Goal: Task Accomplishment & Management: Manage account settings

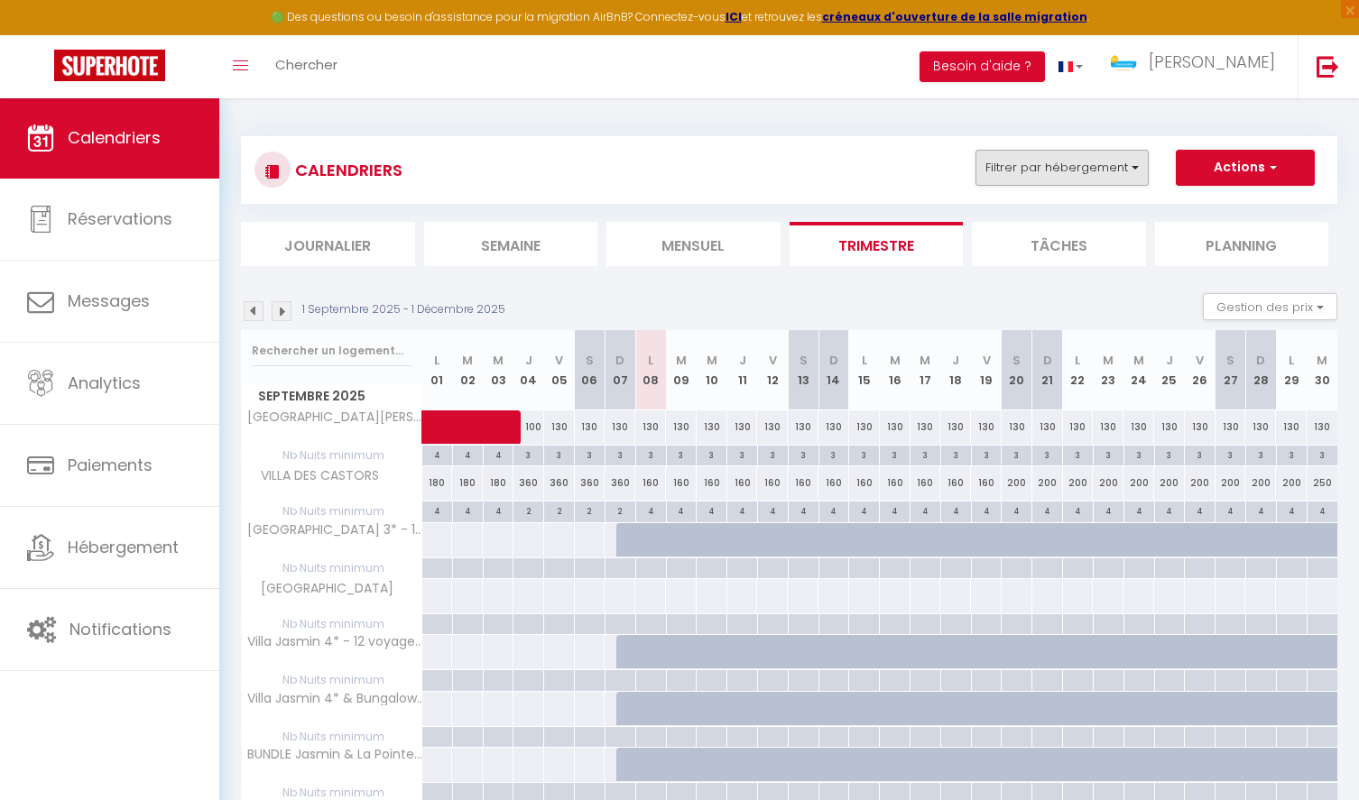
click at [1124, 170] on button "Filtrer par hébergement" at bounding box center [1061, 168] width 173 height 36
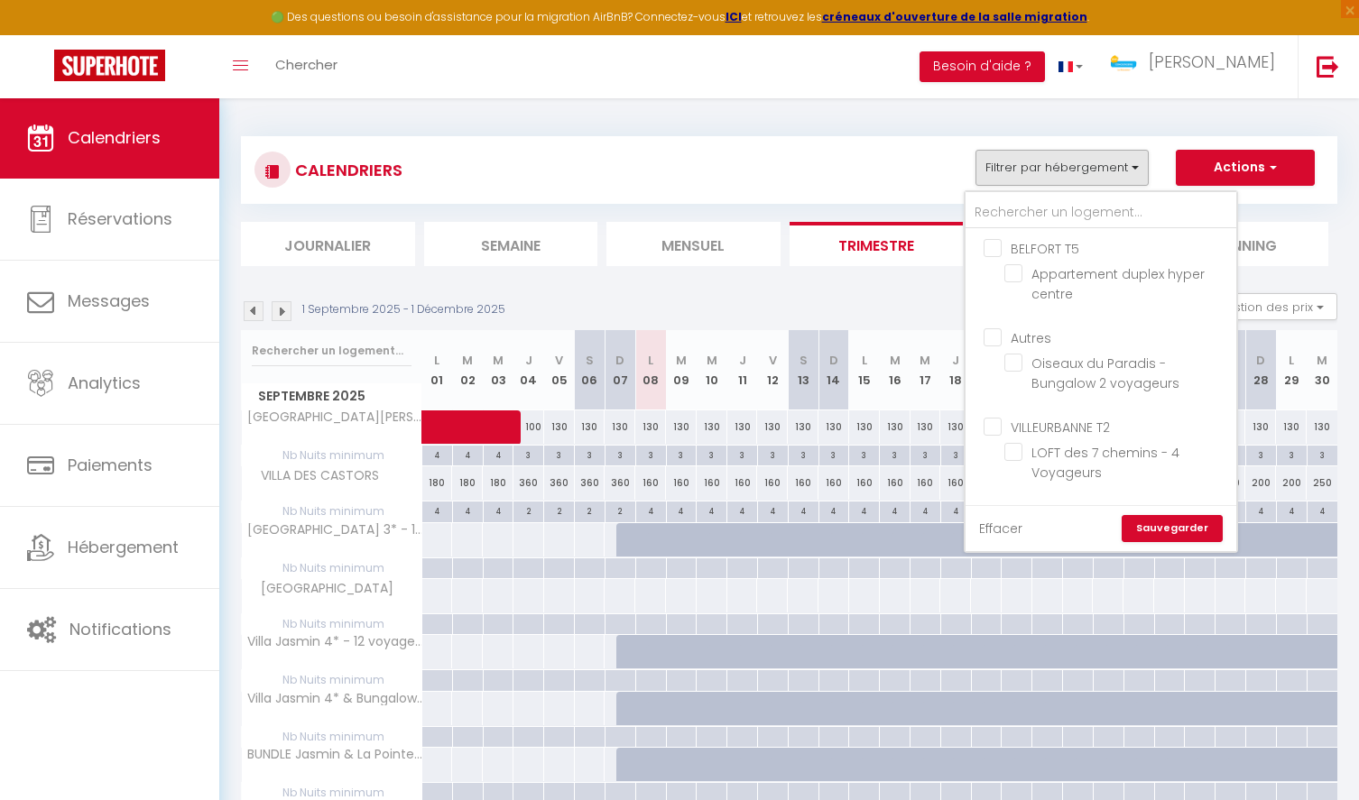
click at [1006, 531] on link "Effacer" at bounding box center [1000, 529] width 43 height 20
checkbox input "false"
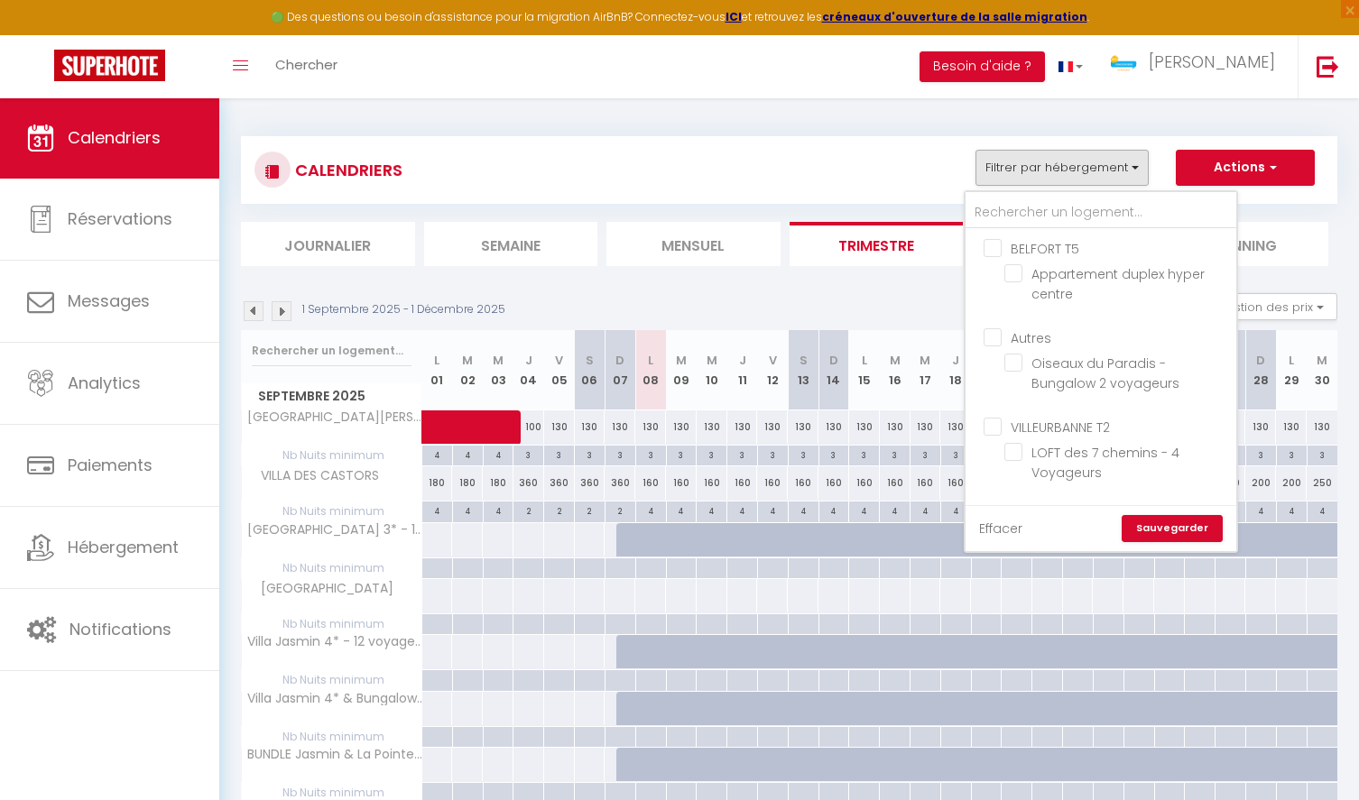
checkbox input "false"
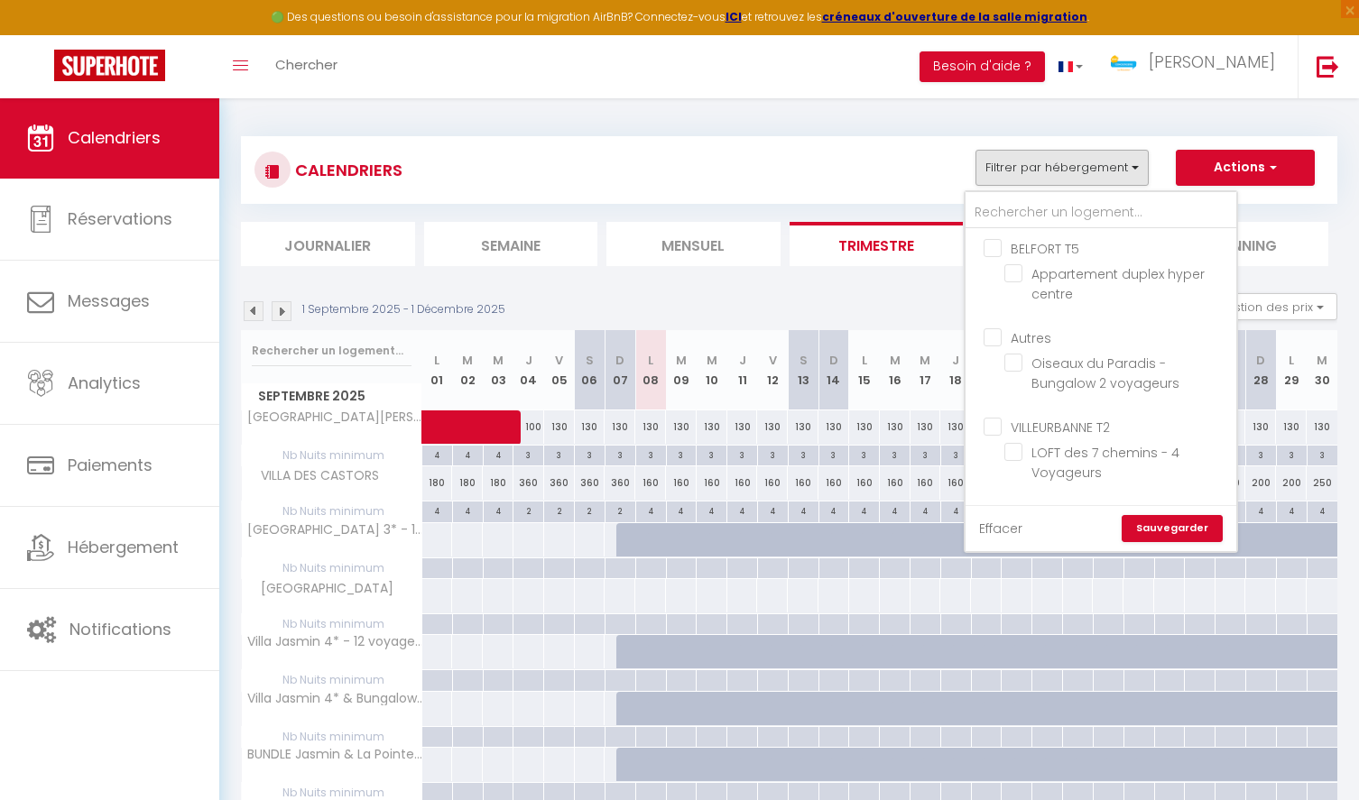
checkbox input "false"
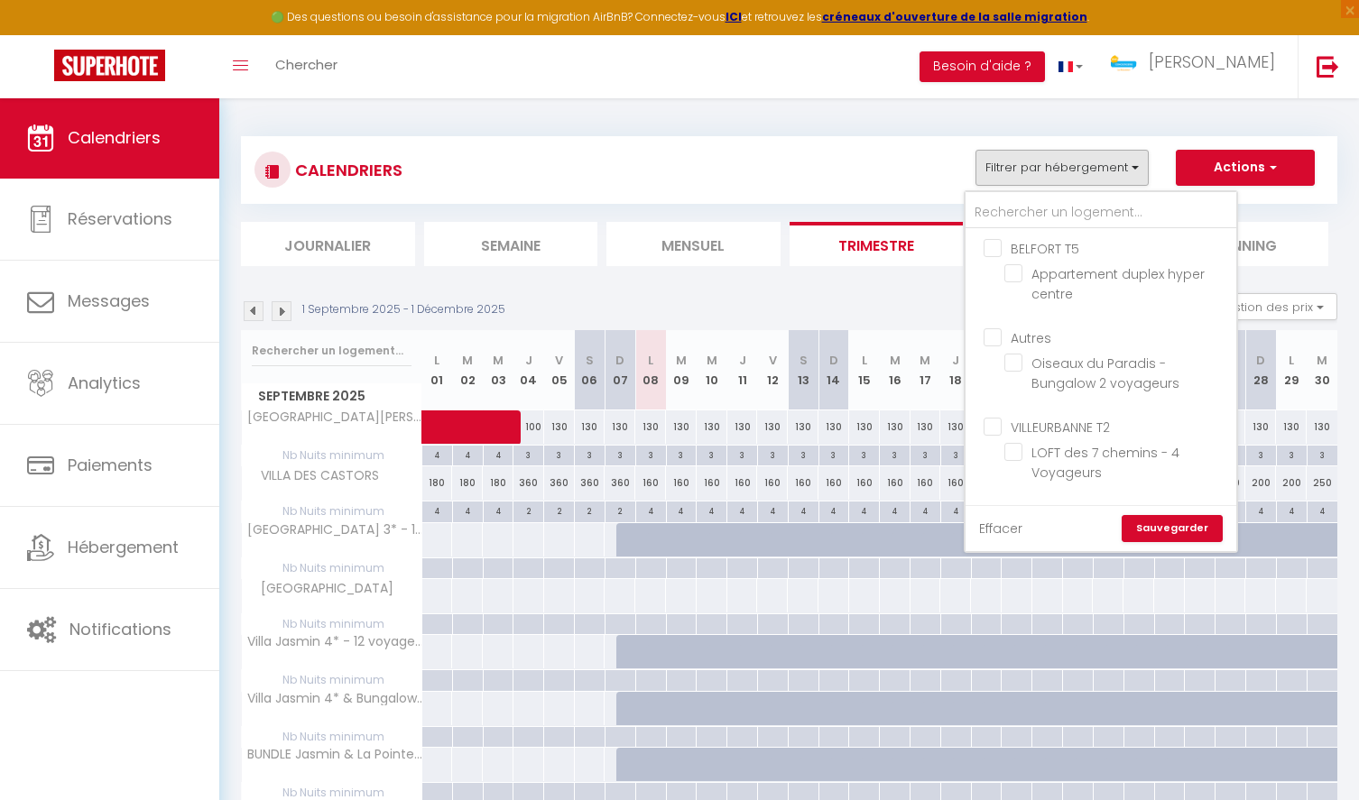
checkbox input "false"
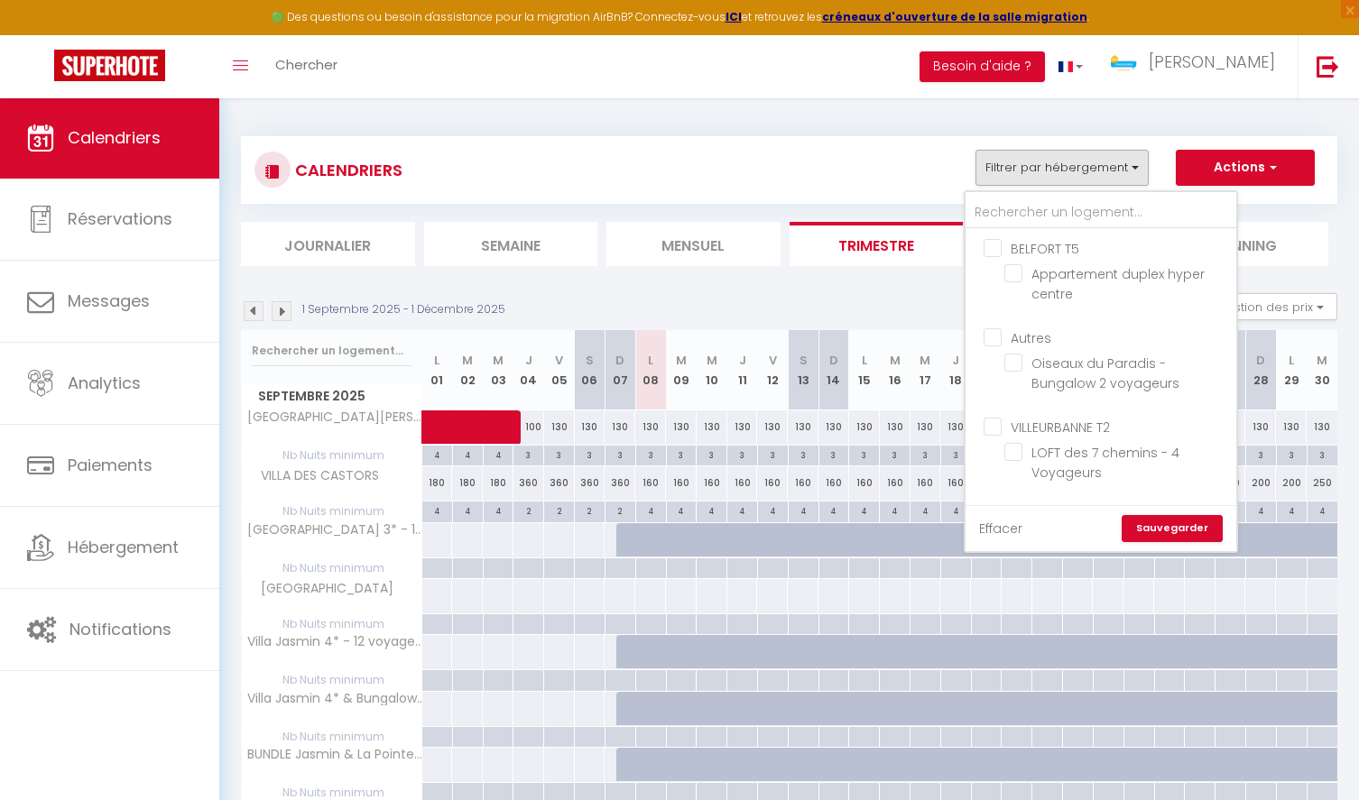
checkbox input "false"
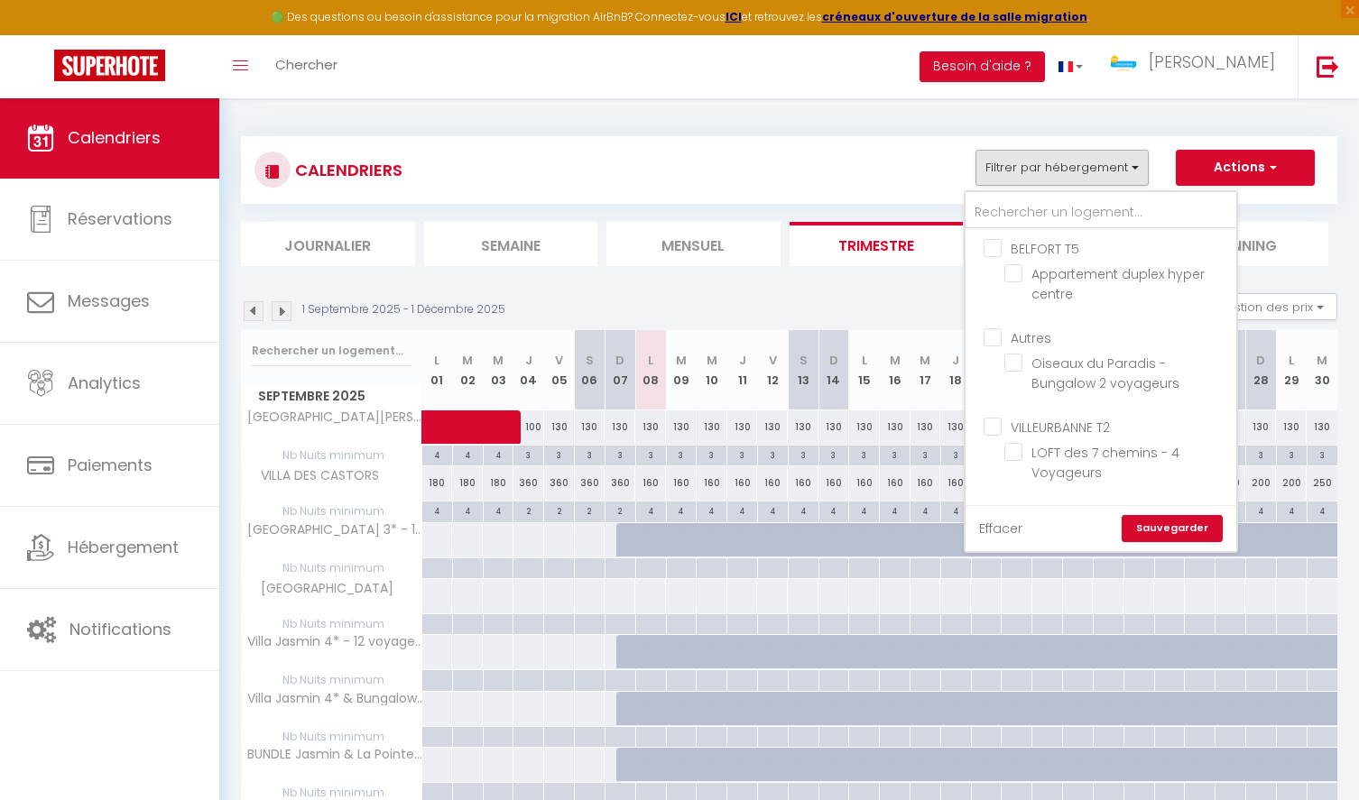
checkbox input "false"
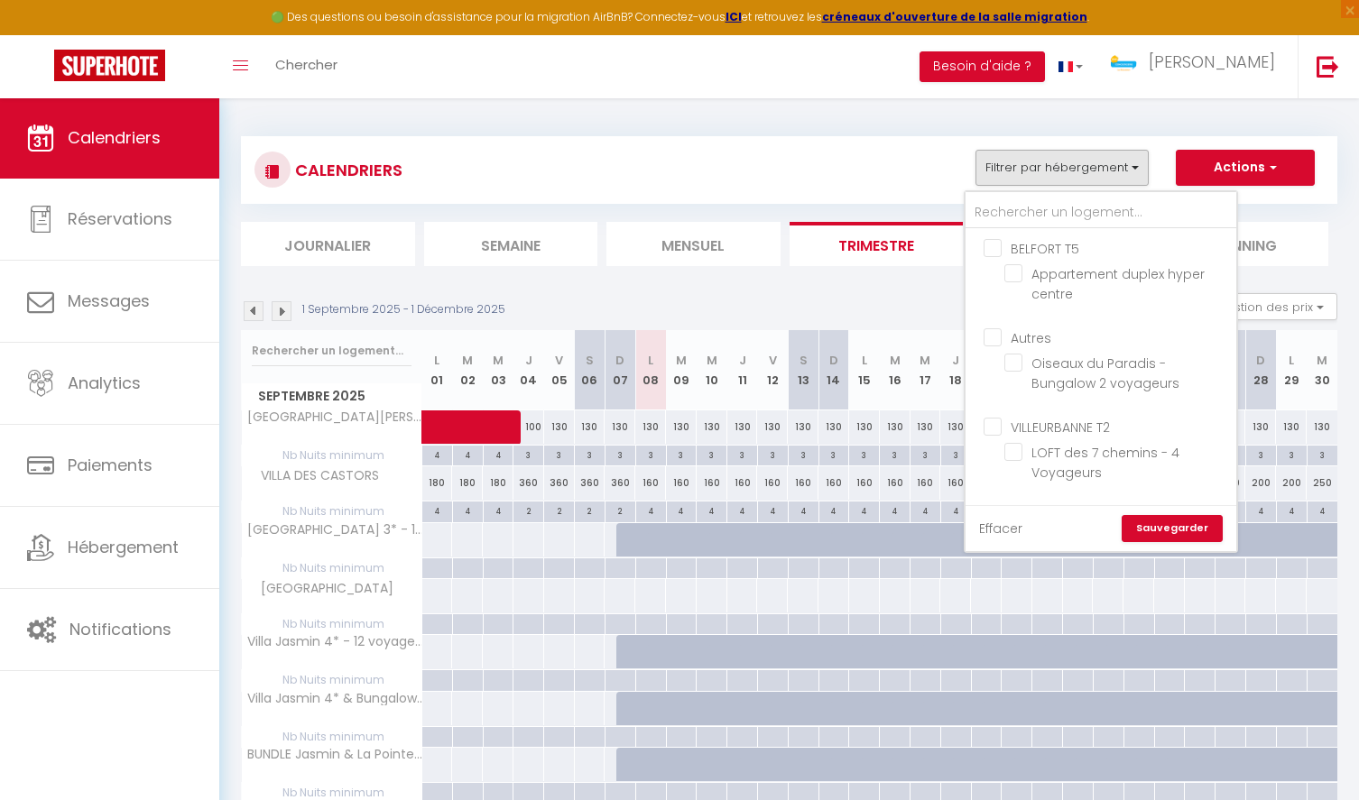
checkbox input "false"
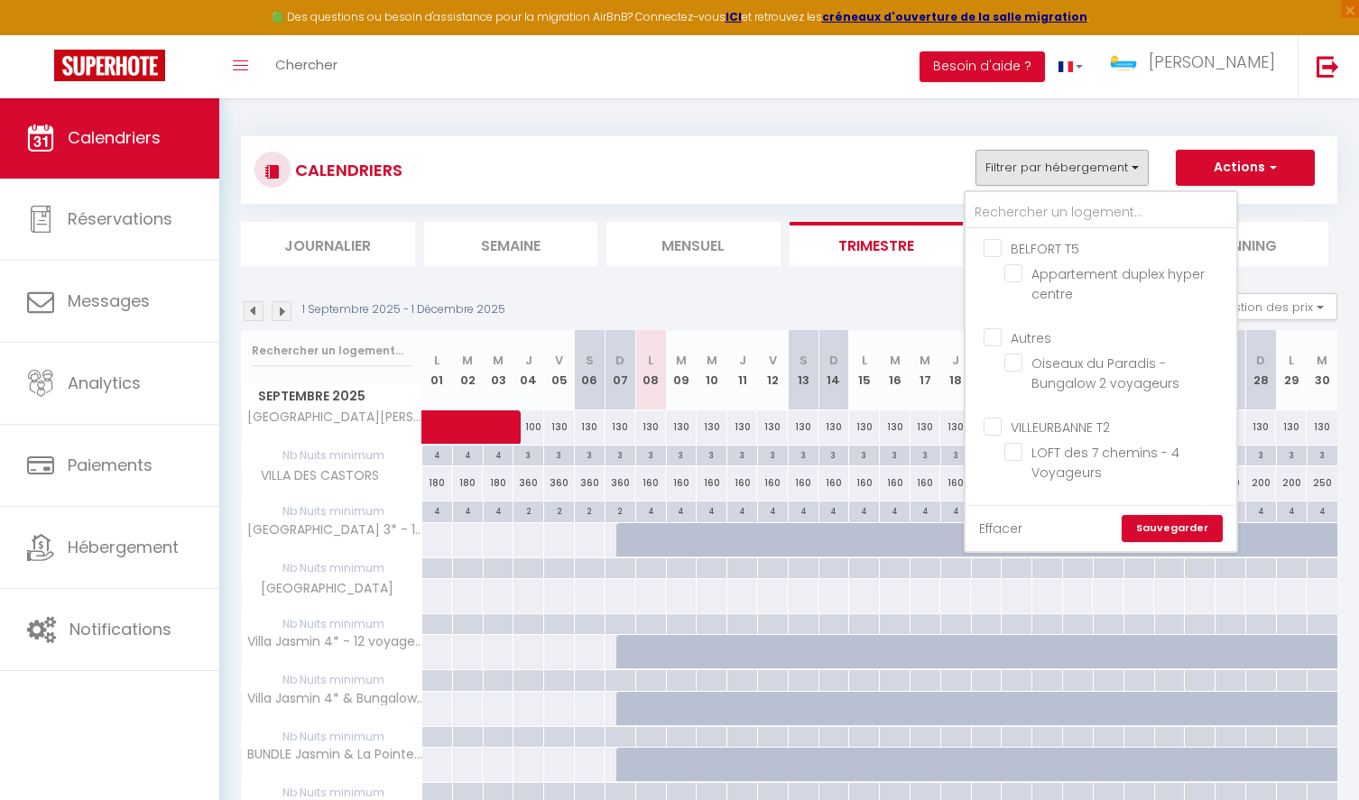
checkbox input "false"
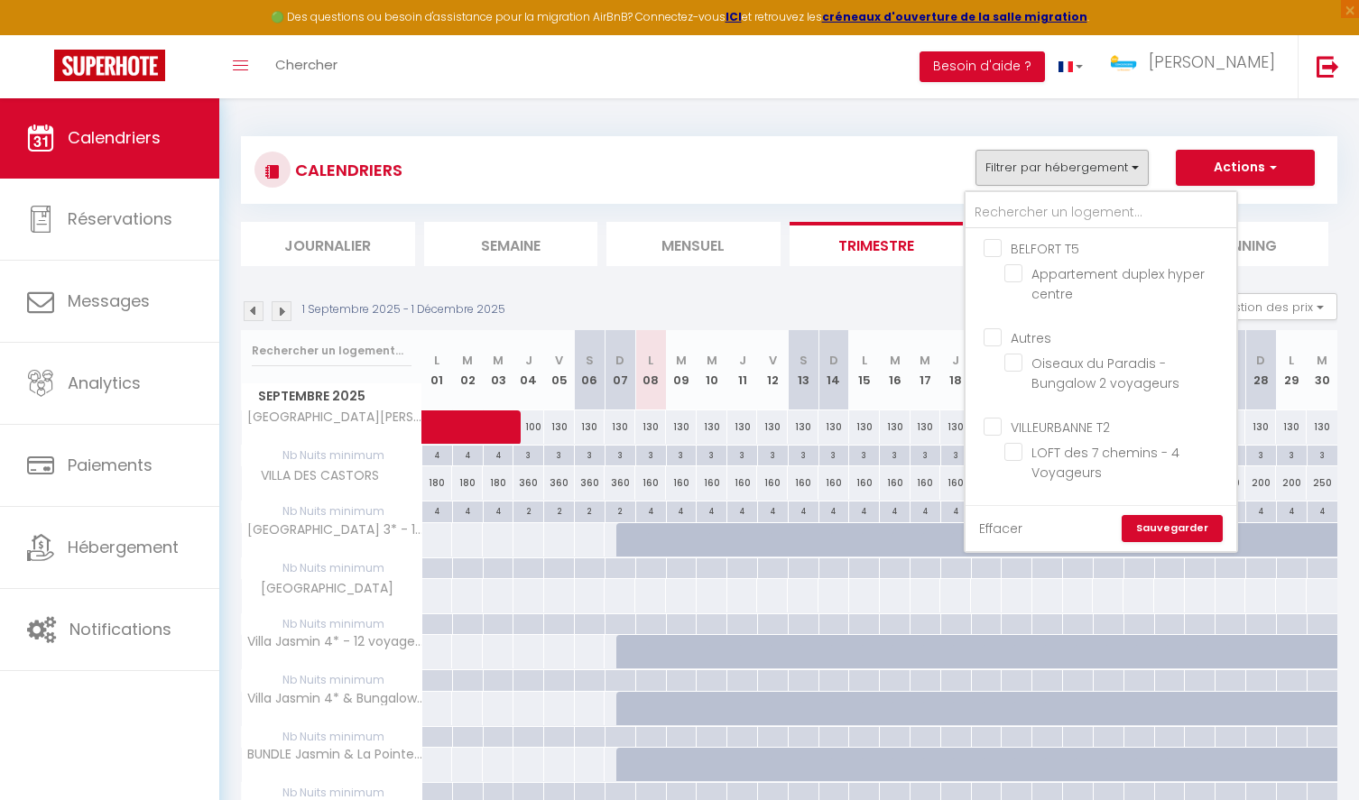
checkbox input "false"
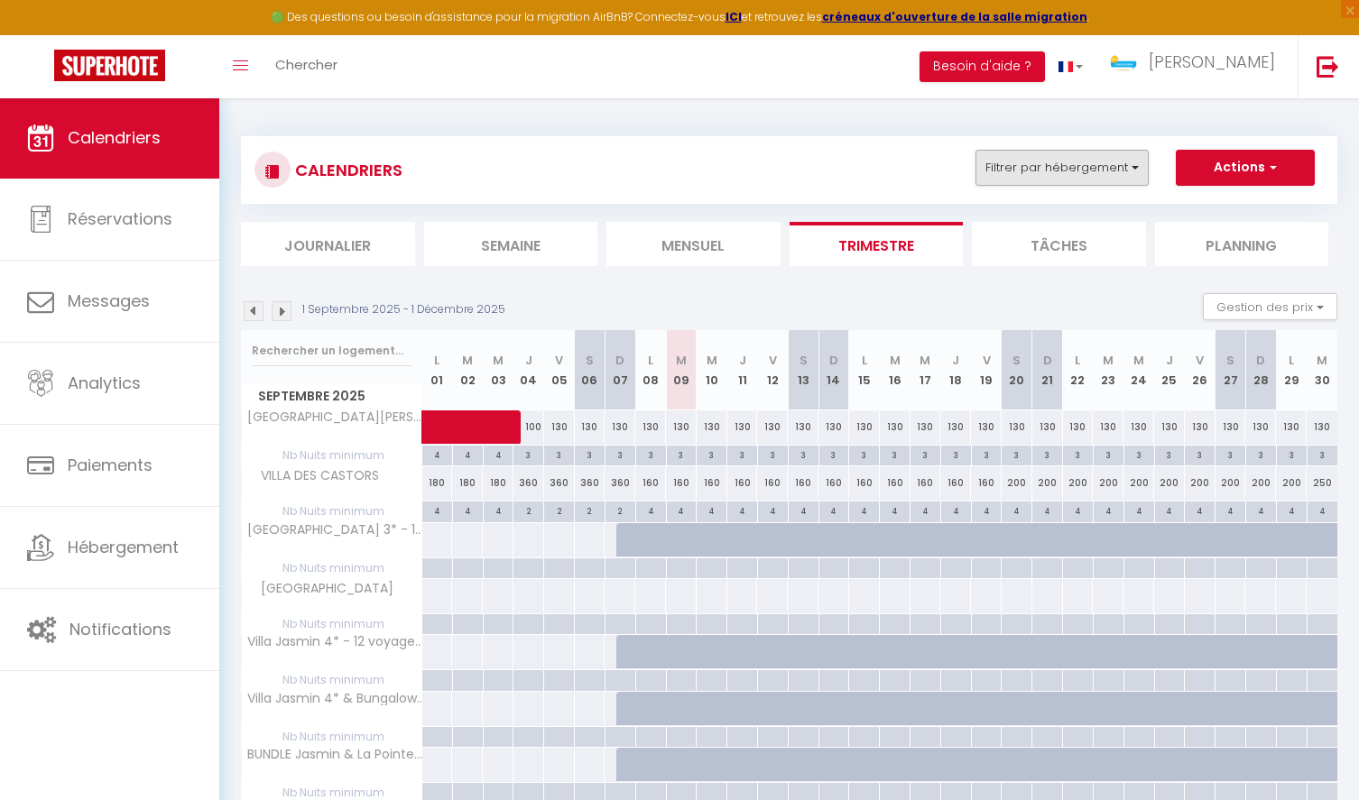
click at [1069, 166] on button "Filtrer par hébergement" at bounding box center [1061, 168] width 173 height 36
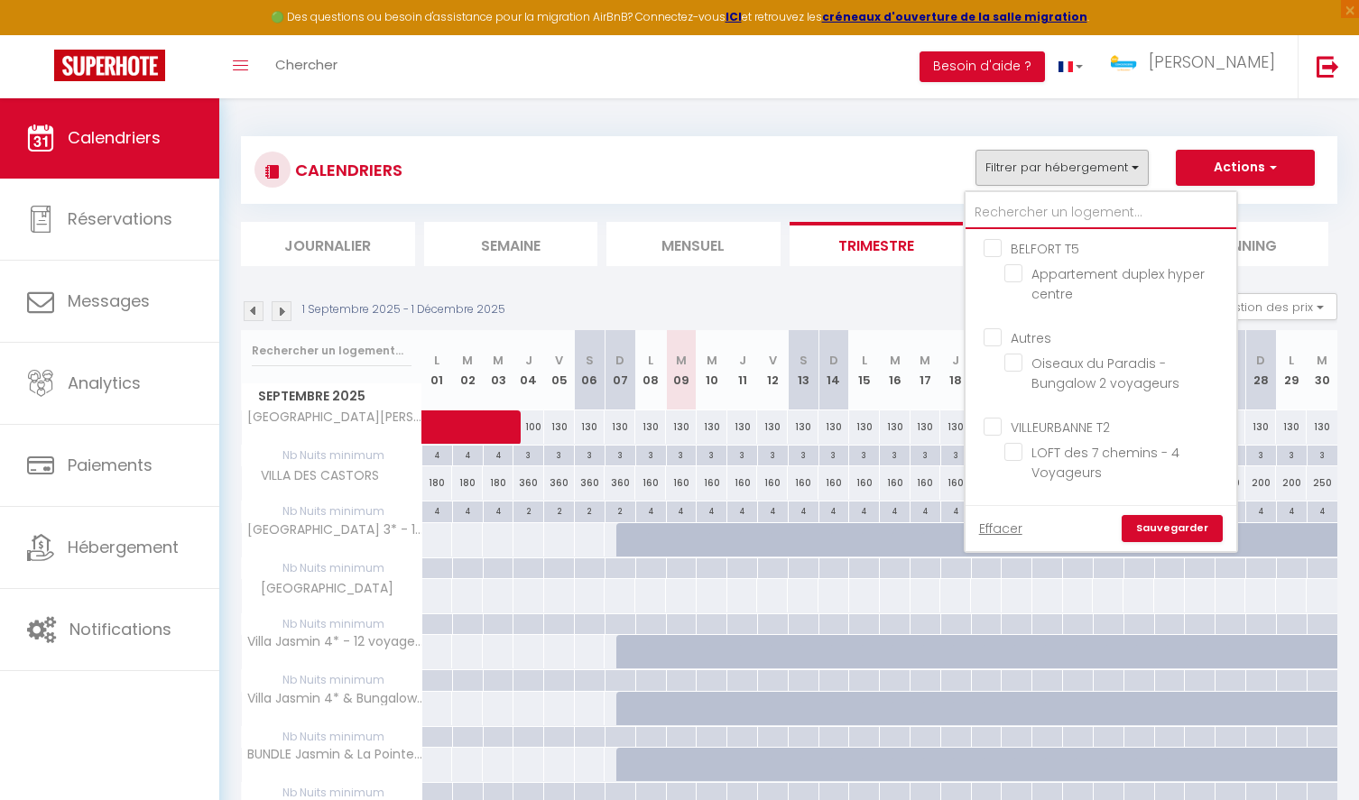
click at [1045, 211] on input "text" at bounding box center [1100, 213] width 271 height 32
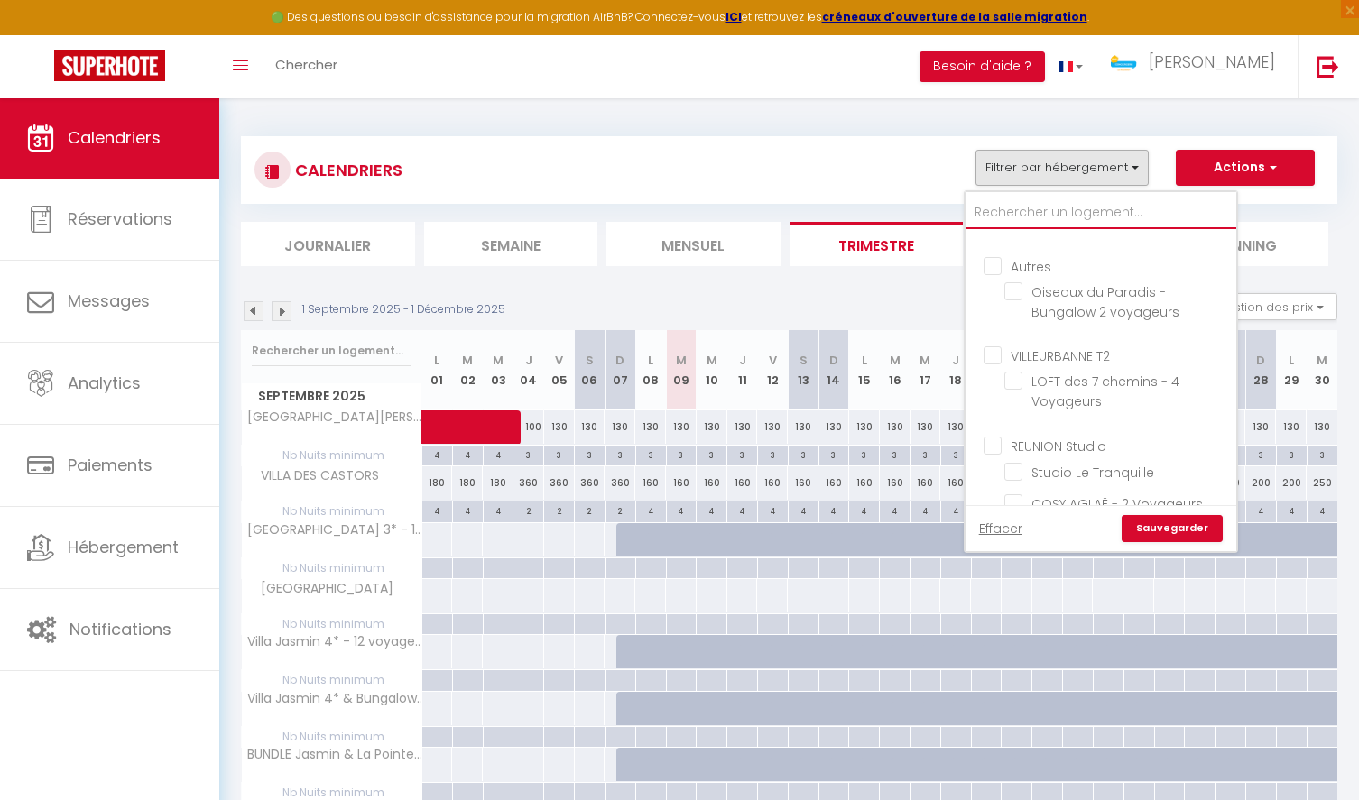
scroll to position [85, 0]
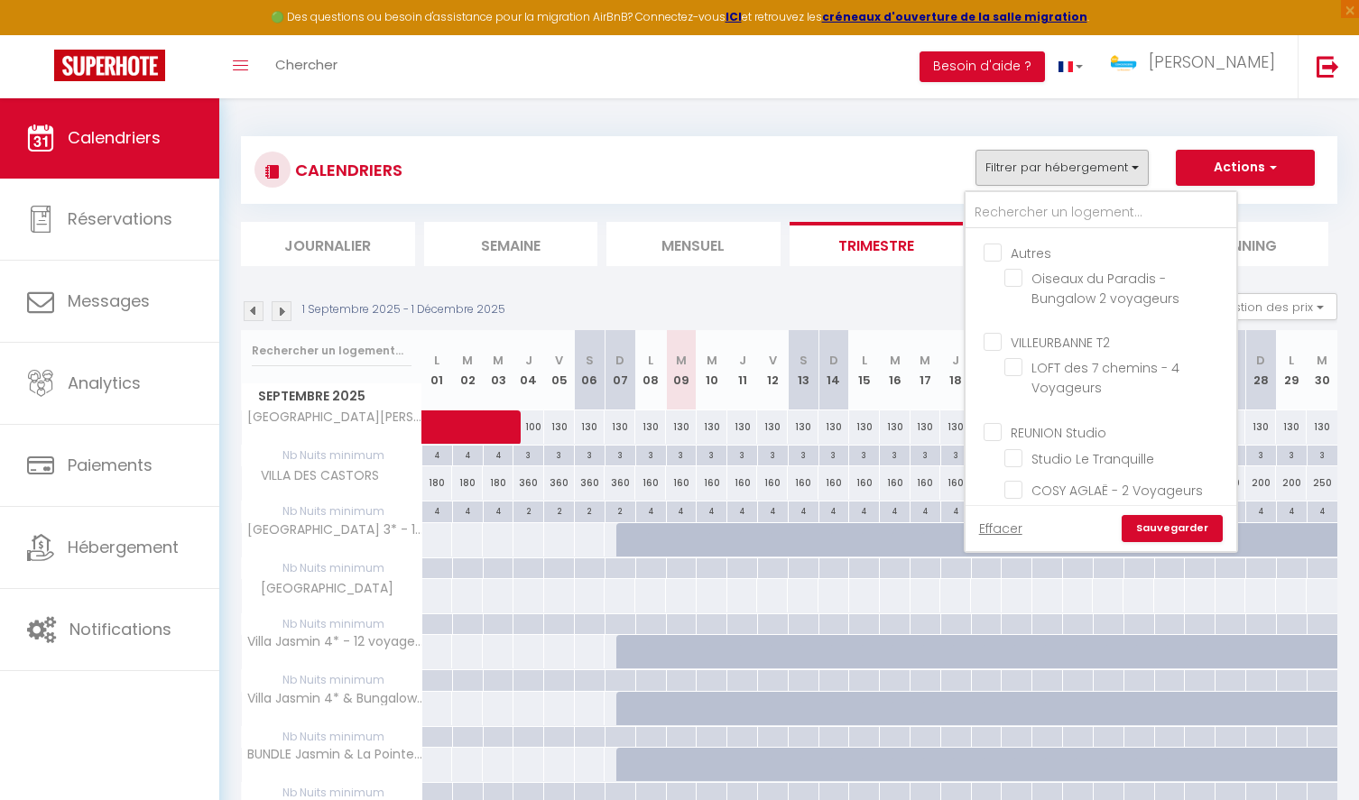
click at [998, 431] on input "REUNION Studio" at bounding box center [1118, 430] width 271 height 18
checkbox input "true"
checkbox input "false"
checkbox input "true"
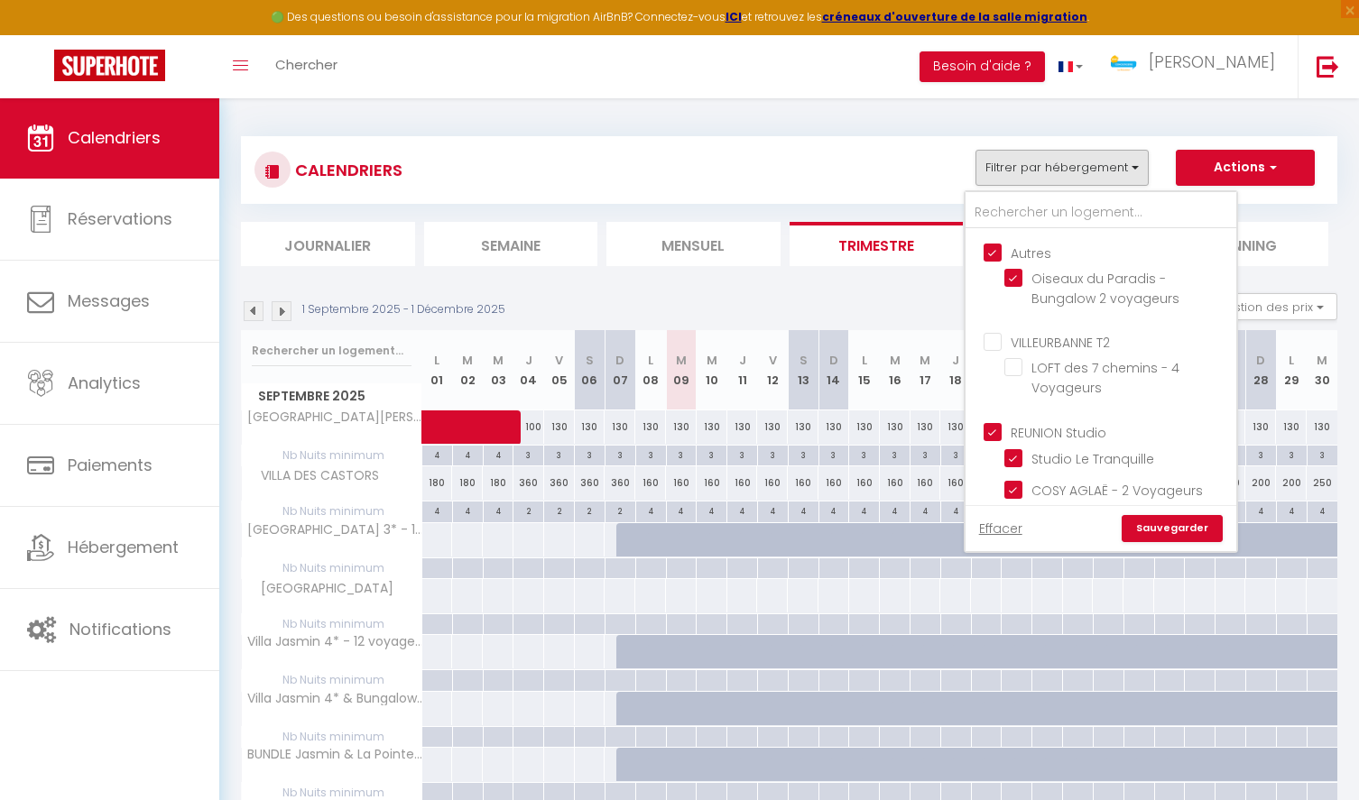
checkbox input "false"
checkbox input "true"
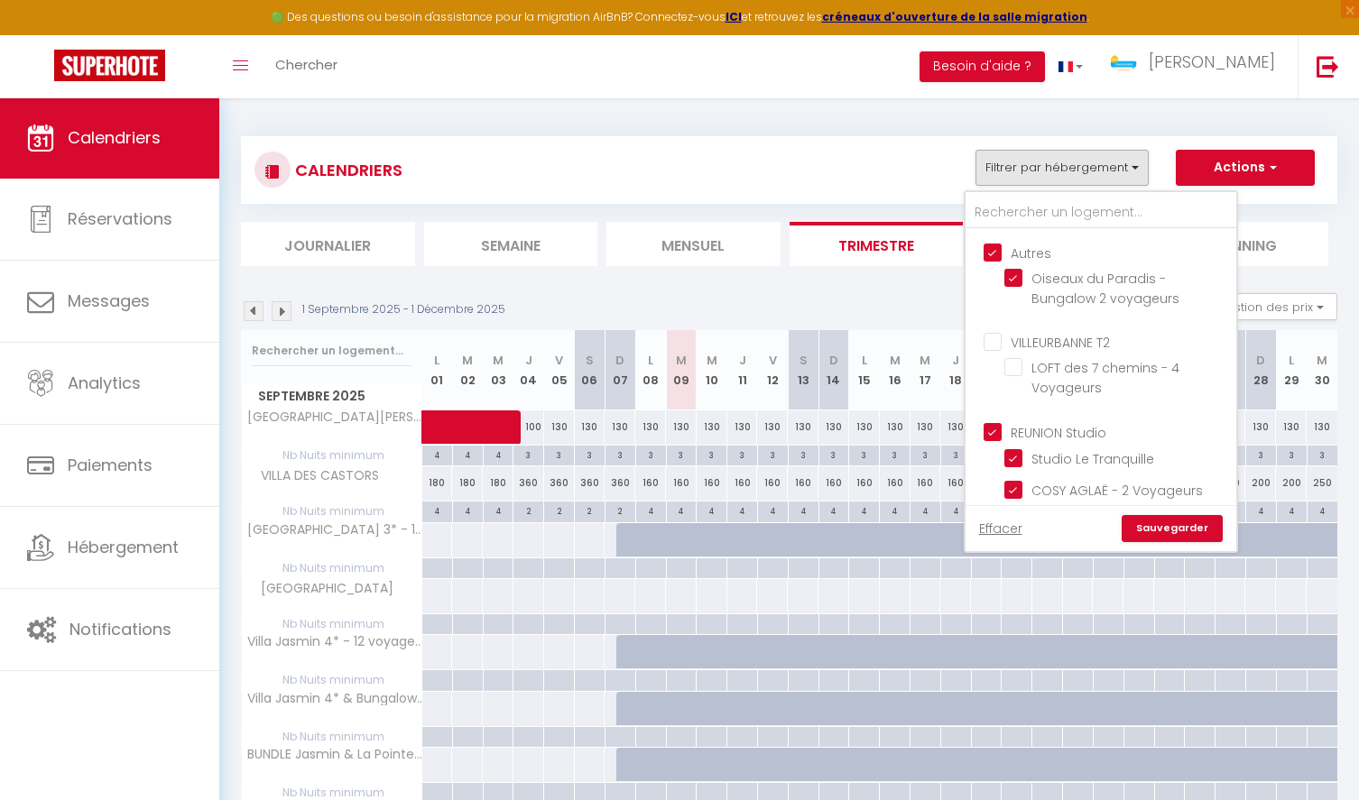
checkbox input "true"
checkbox input "false"
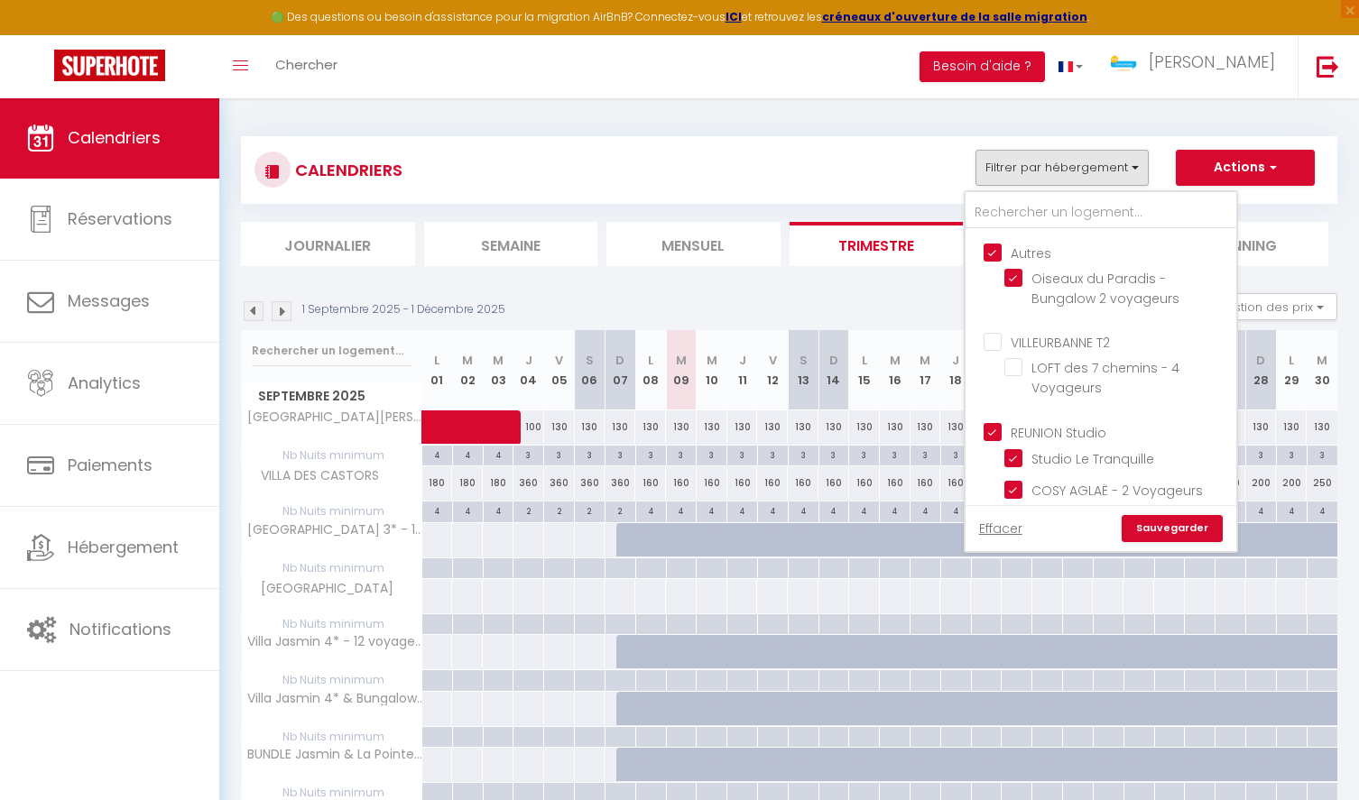
checkbox input "false"
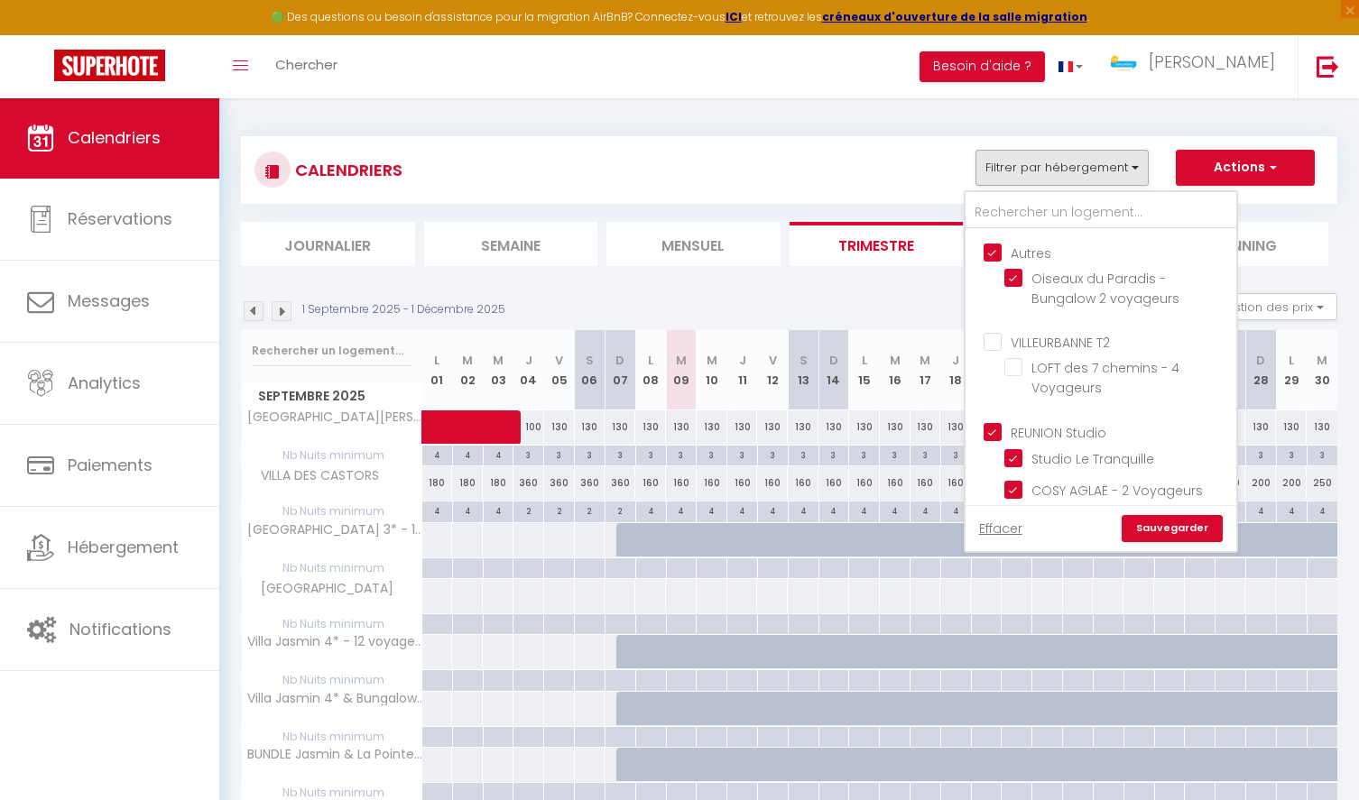
checkbox input "false"
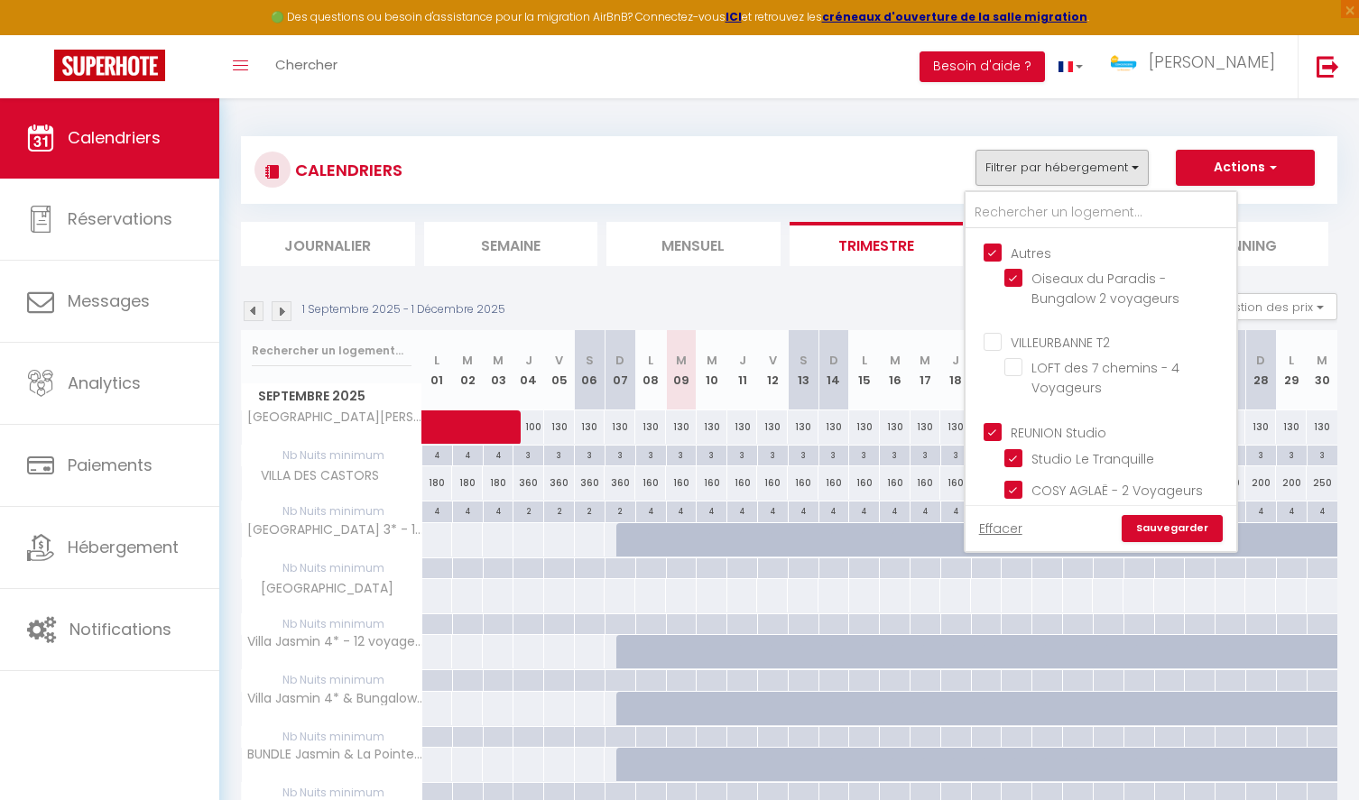
checkbox input "false"
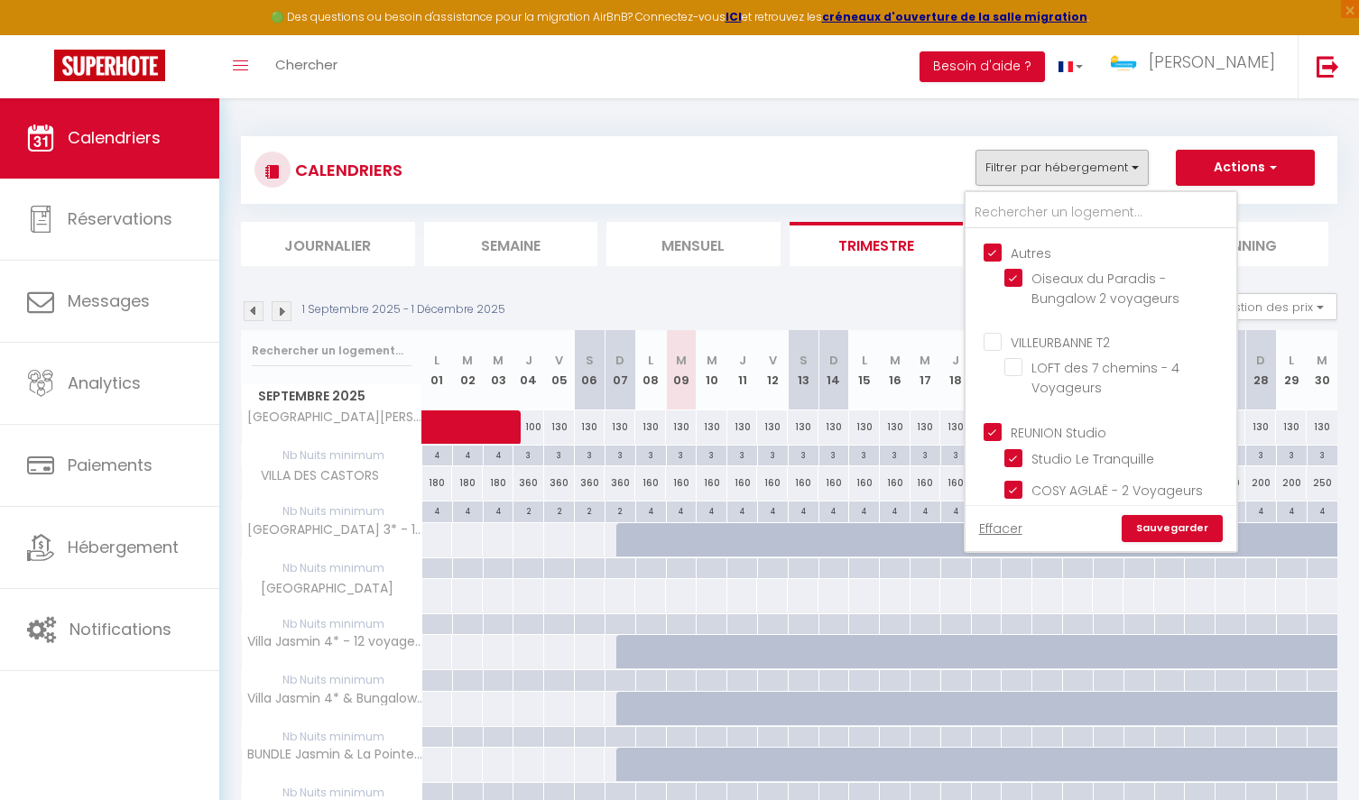
checkbox input "false"
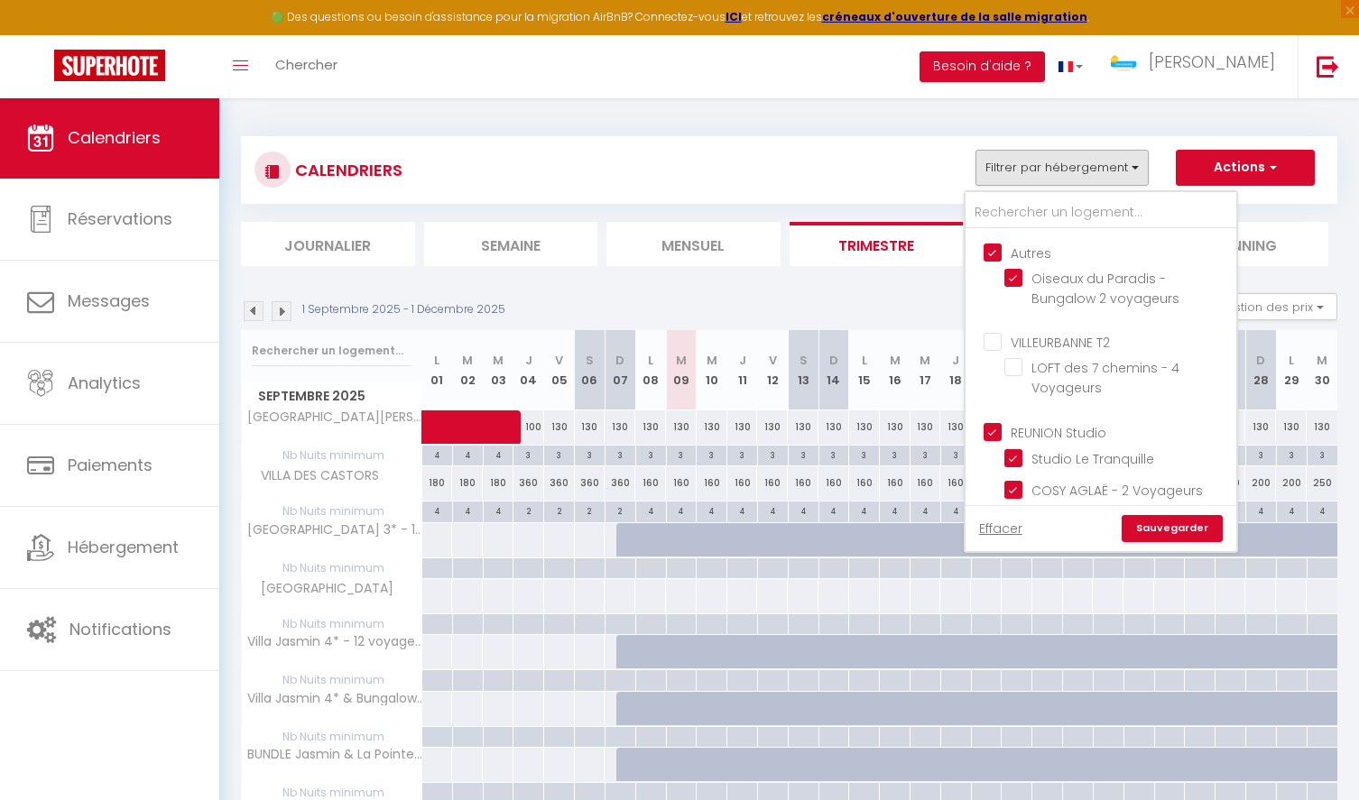
checkbox input "false"
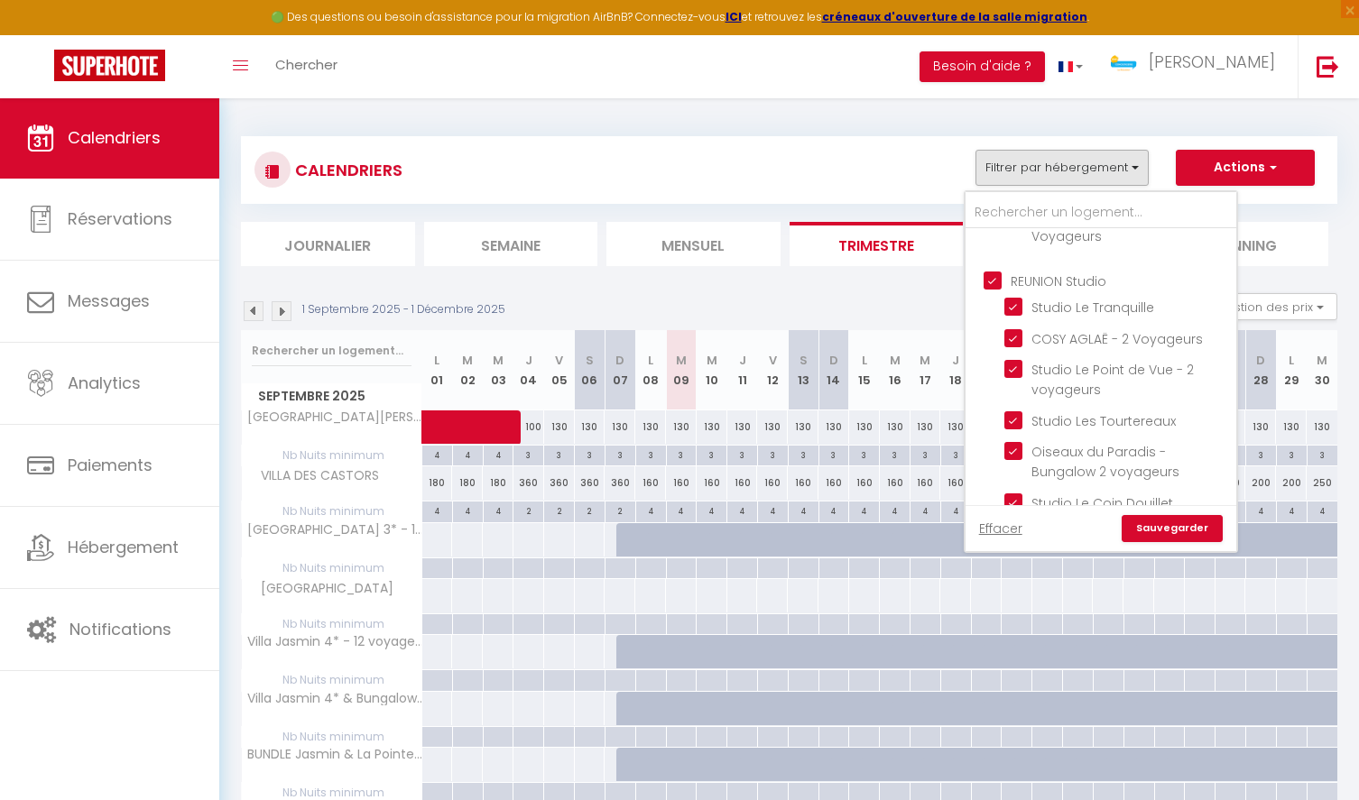
scroll to position [263, 0]
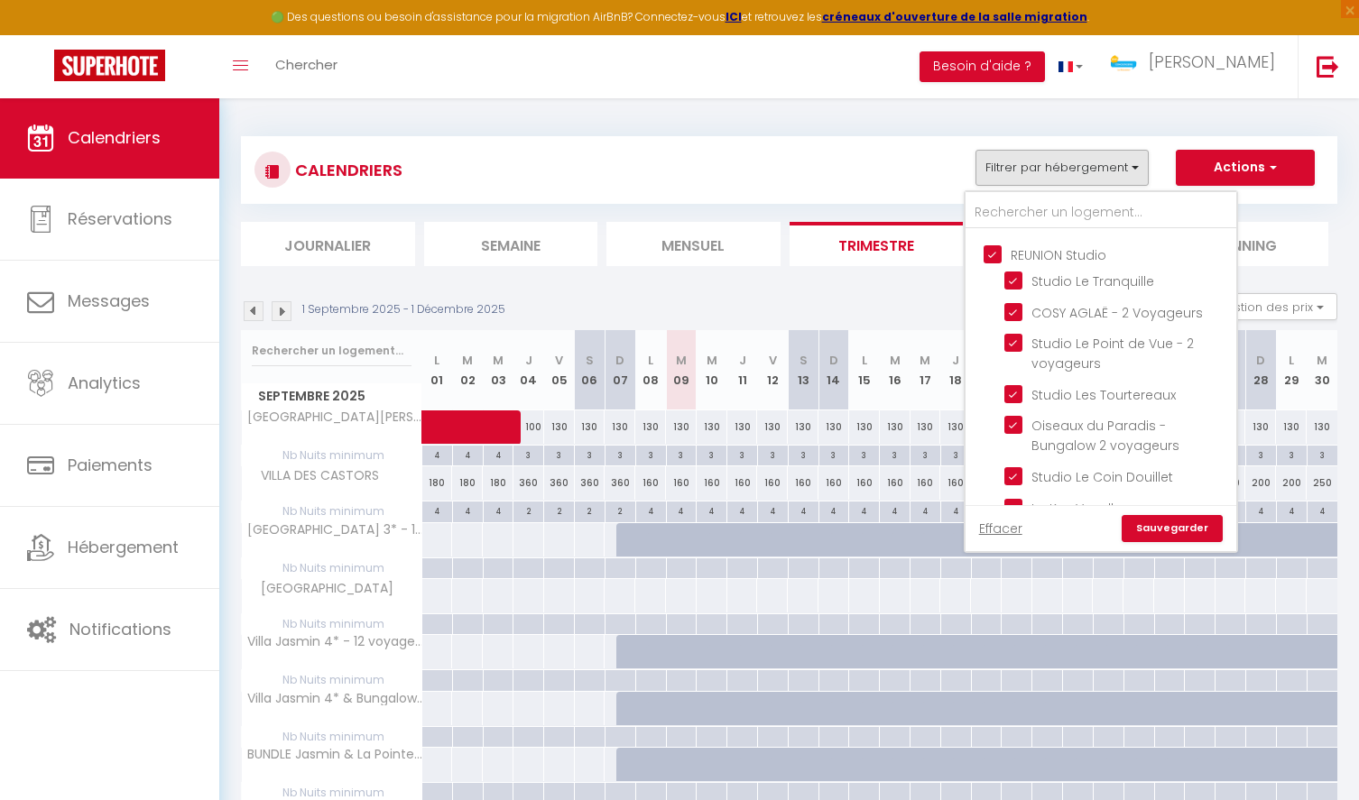
click at [1175, 530] on link "Sauvegarder" at bounding box center [1171, 528] width 101 height 27
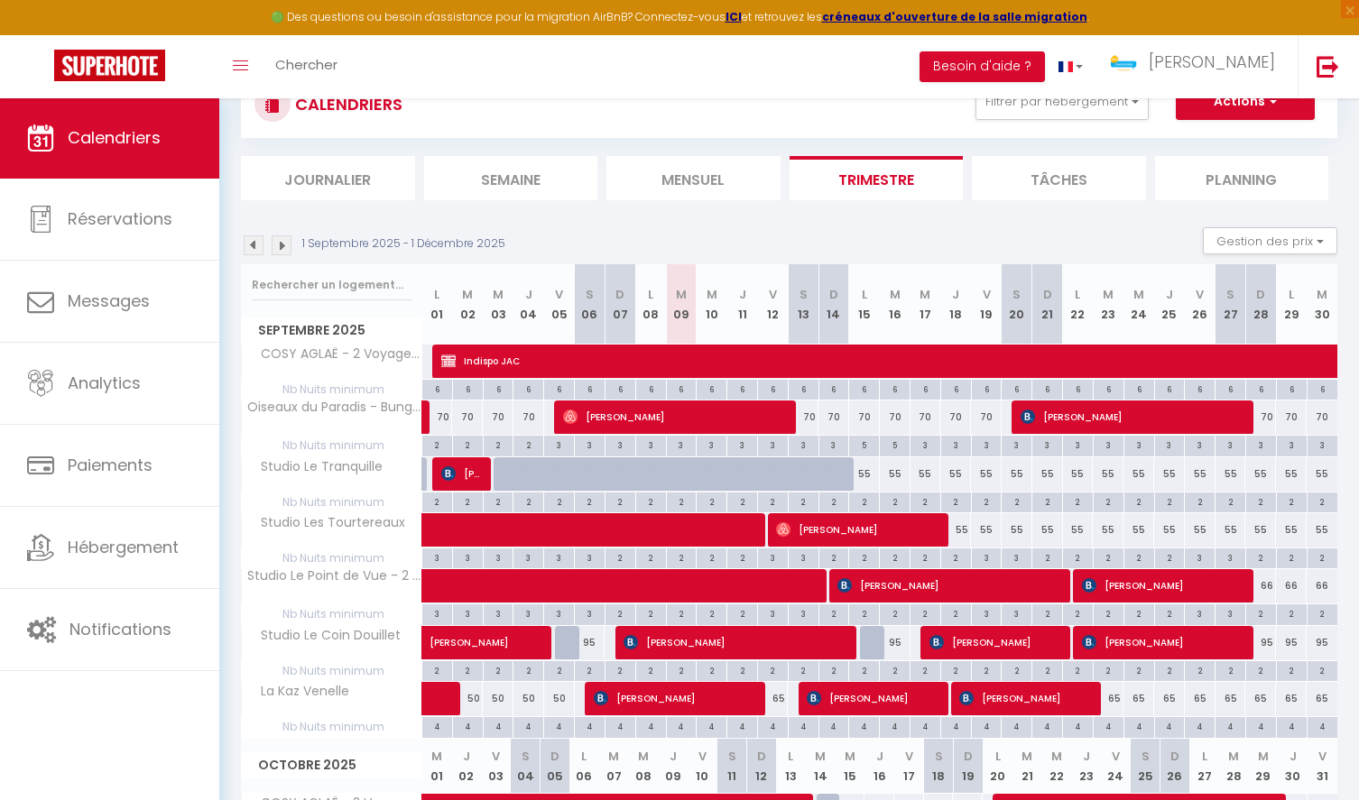
scroll to position [0, 0]
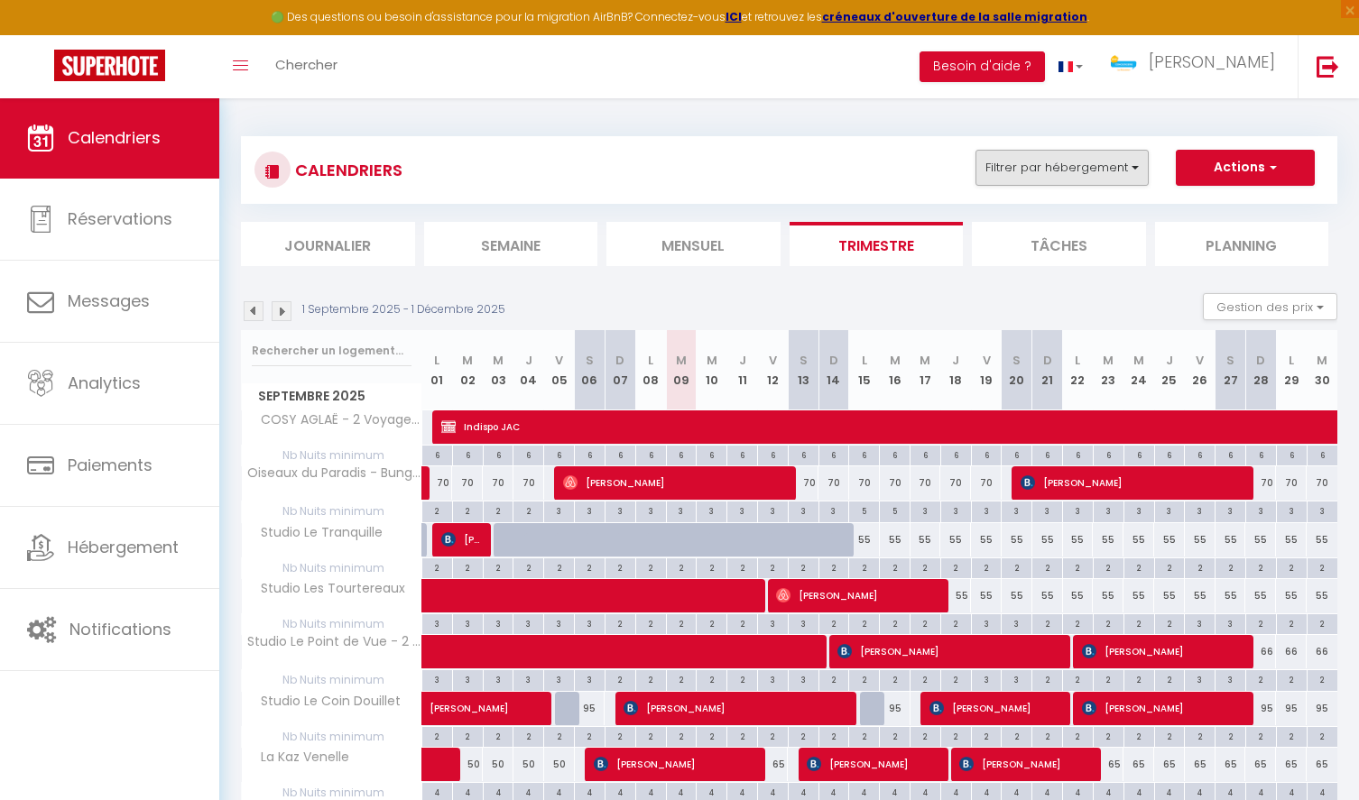
click at [1127, 170] on button "Filtrer par hébergement" at bounding box center [1061, 168] width 173 height 36
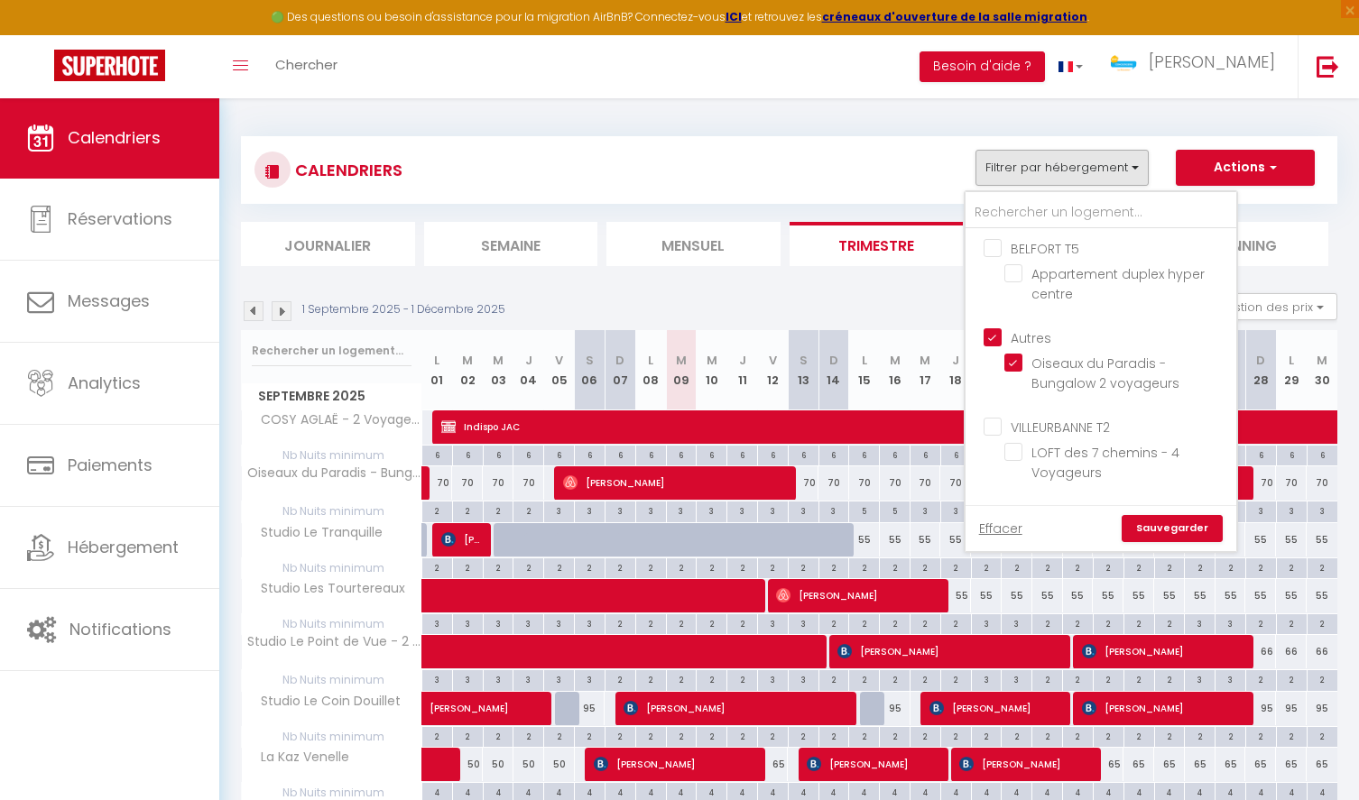
click at [994, 335] on input "Autres" at bounding box center [1118, 337] width 271 height 18
checkbox input "false"
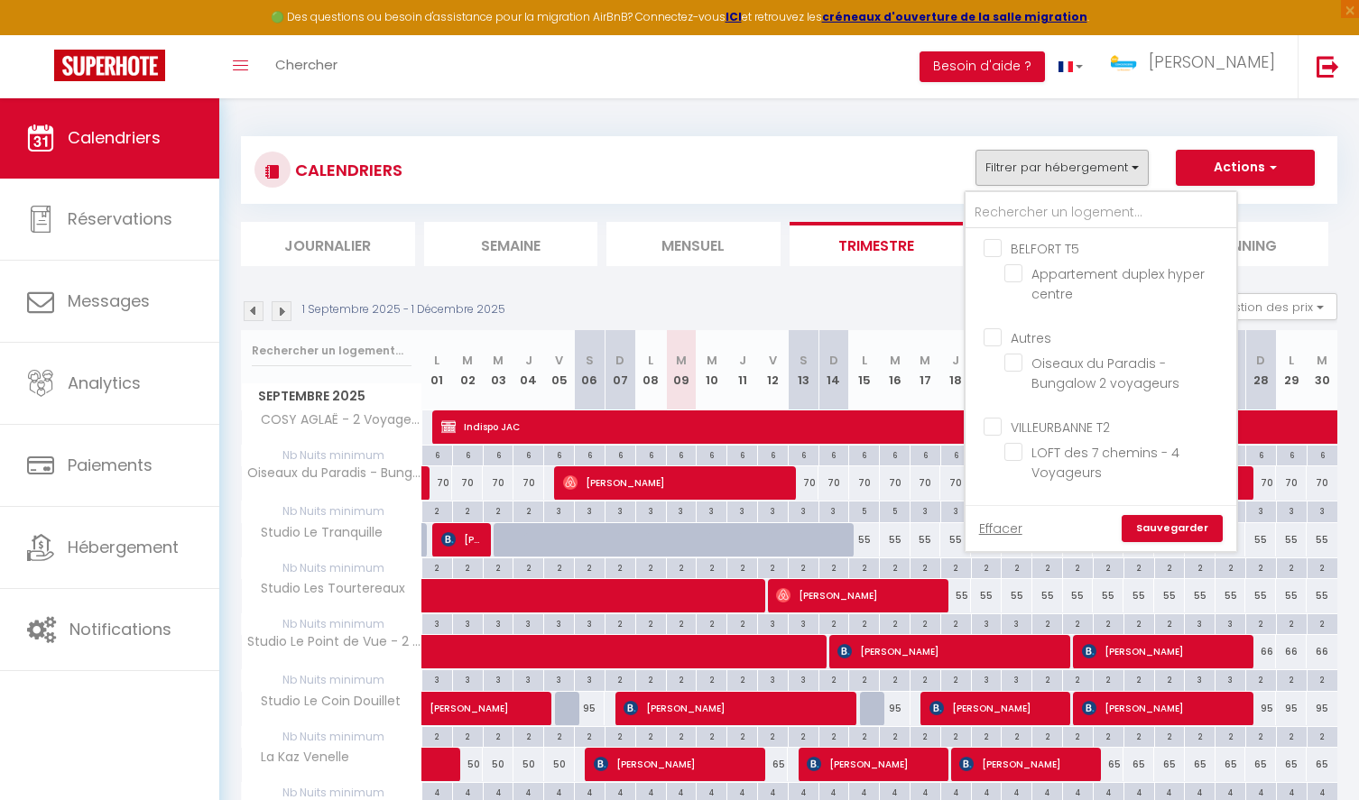
checkbox input "false"
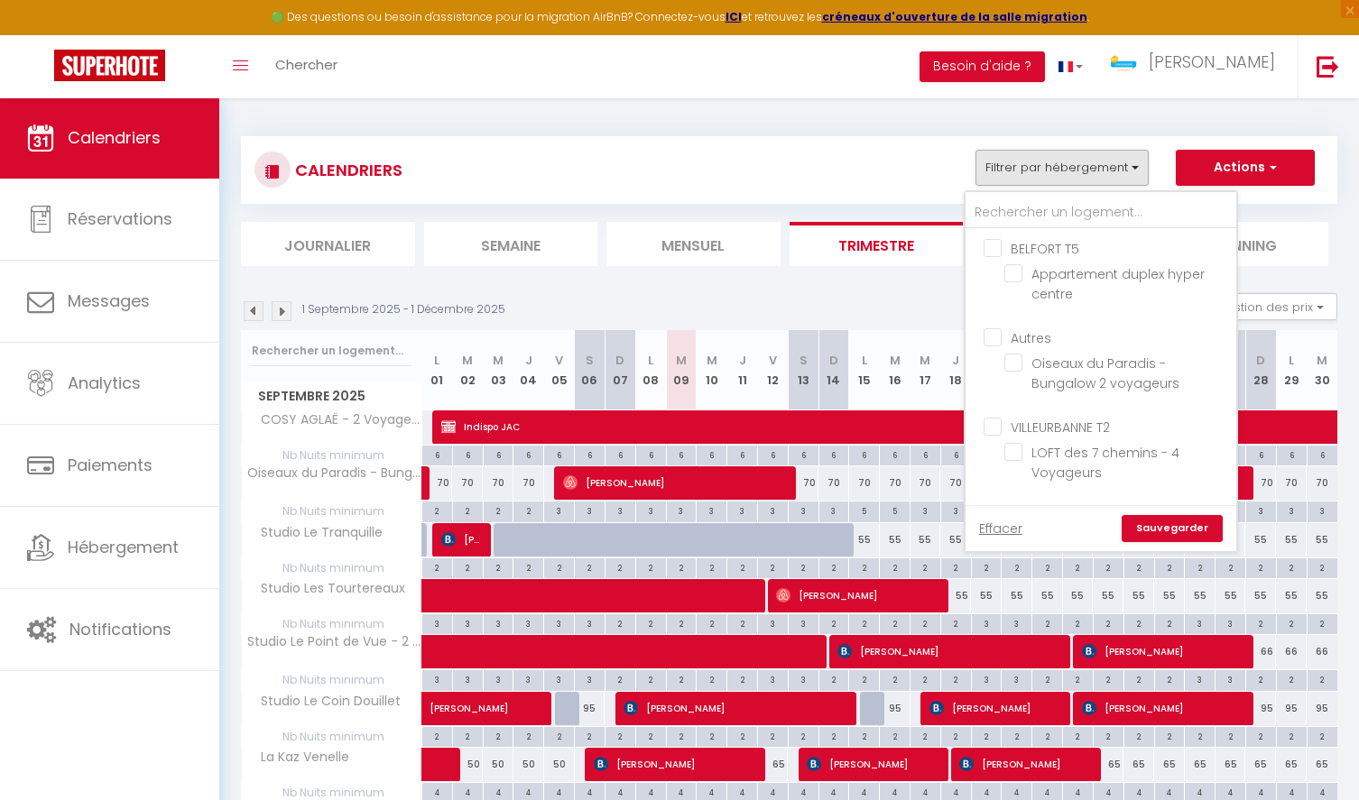
checkbox input "false"
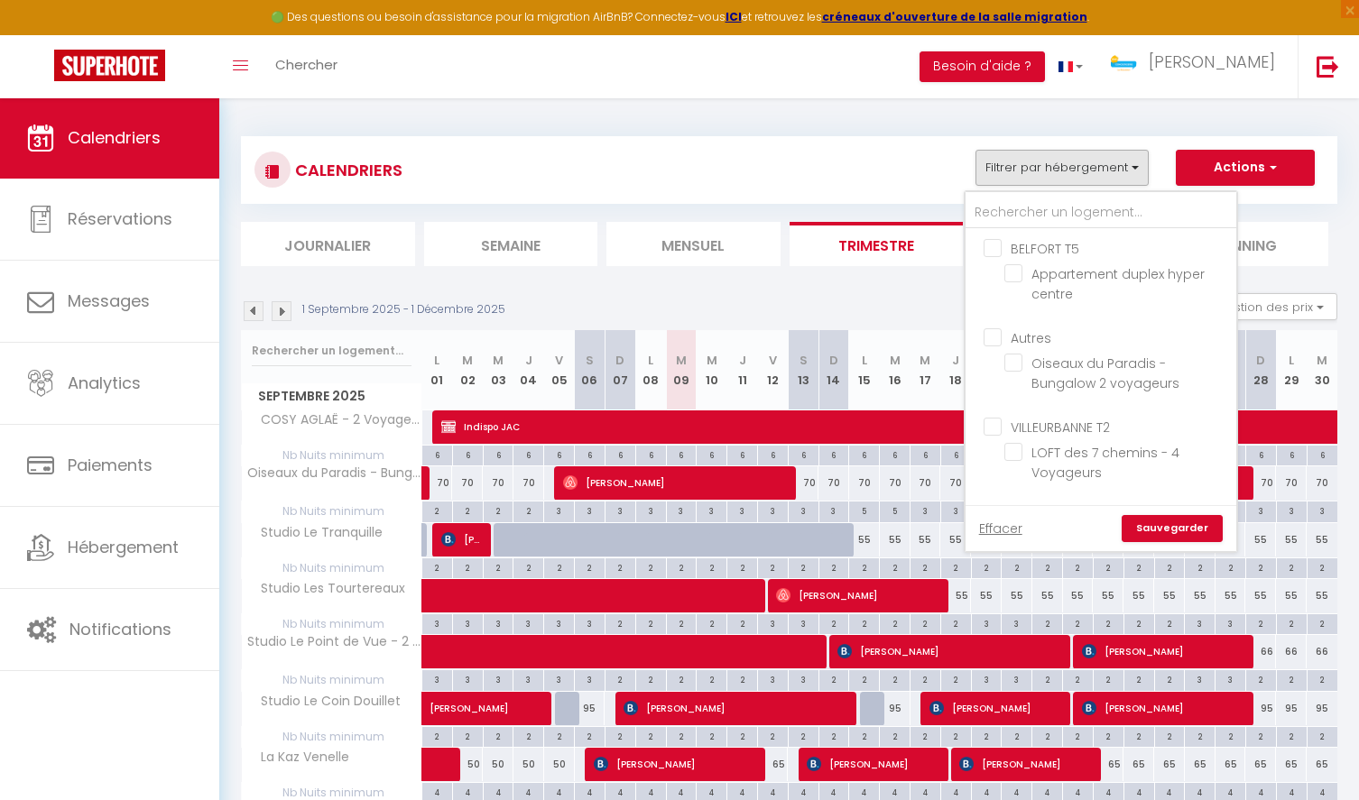
checkbox input "false"
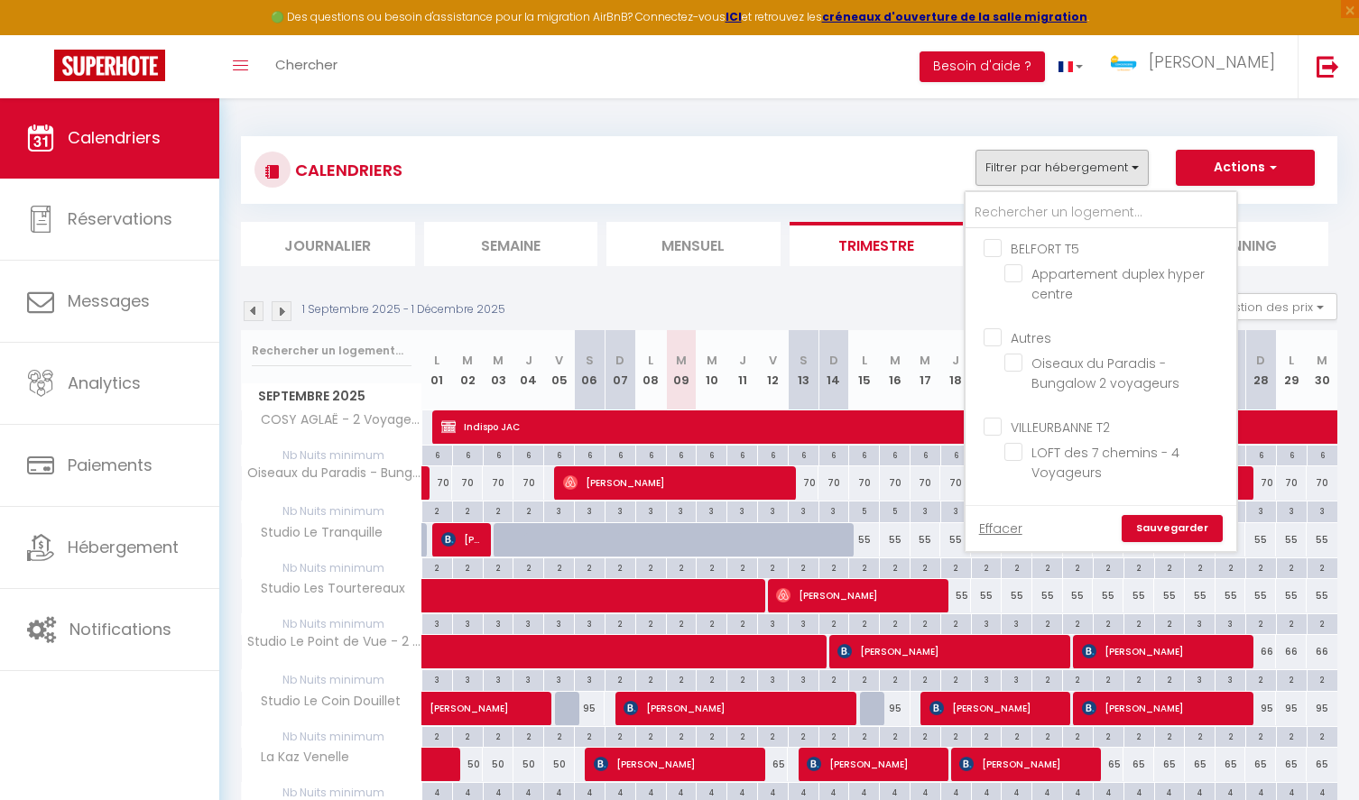
checkbox input "false"
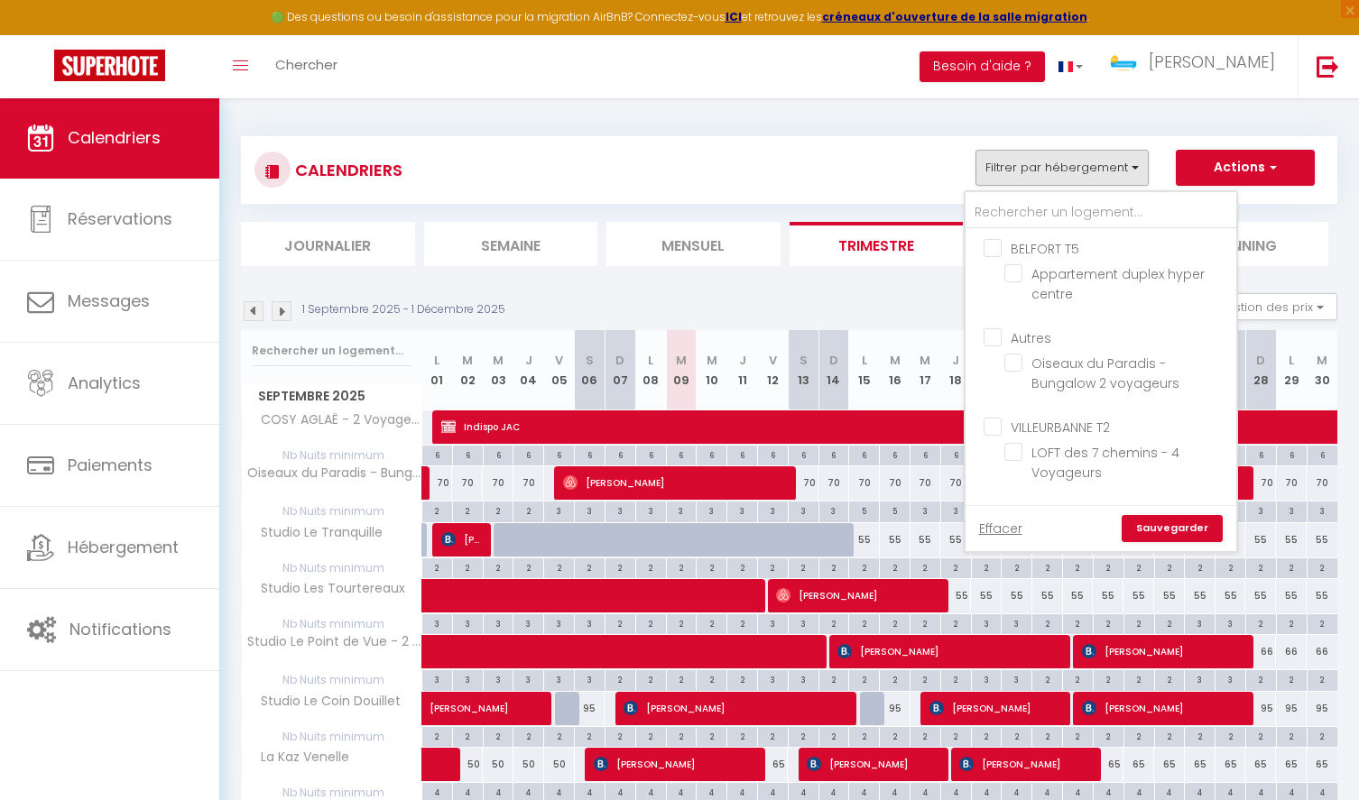
checkbox input "false"
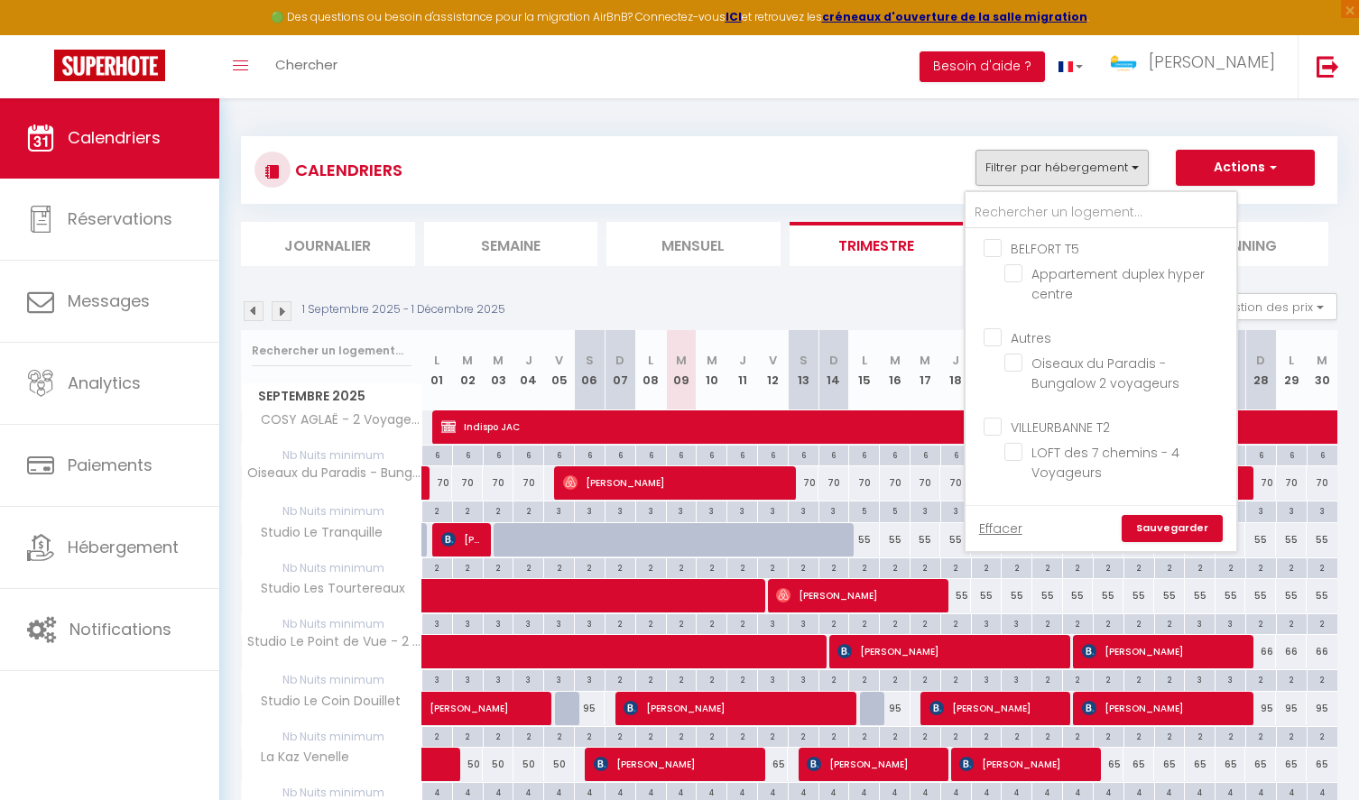
checkbox input "false"
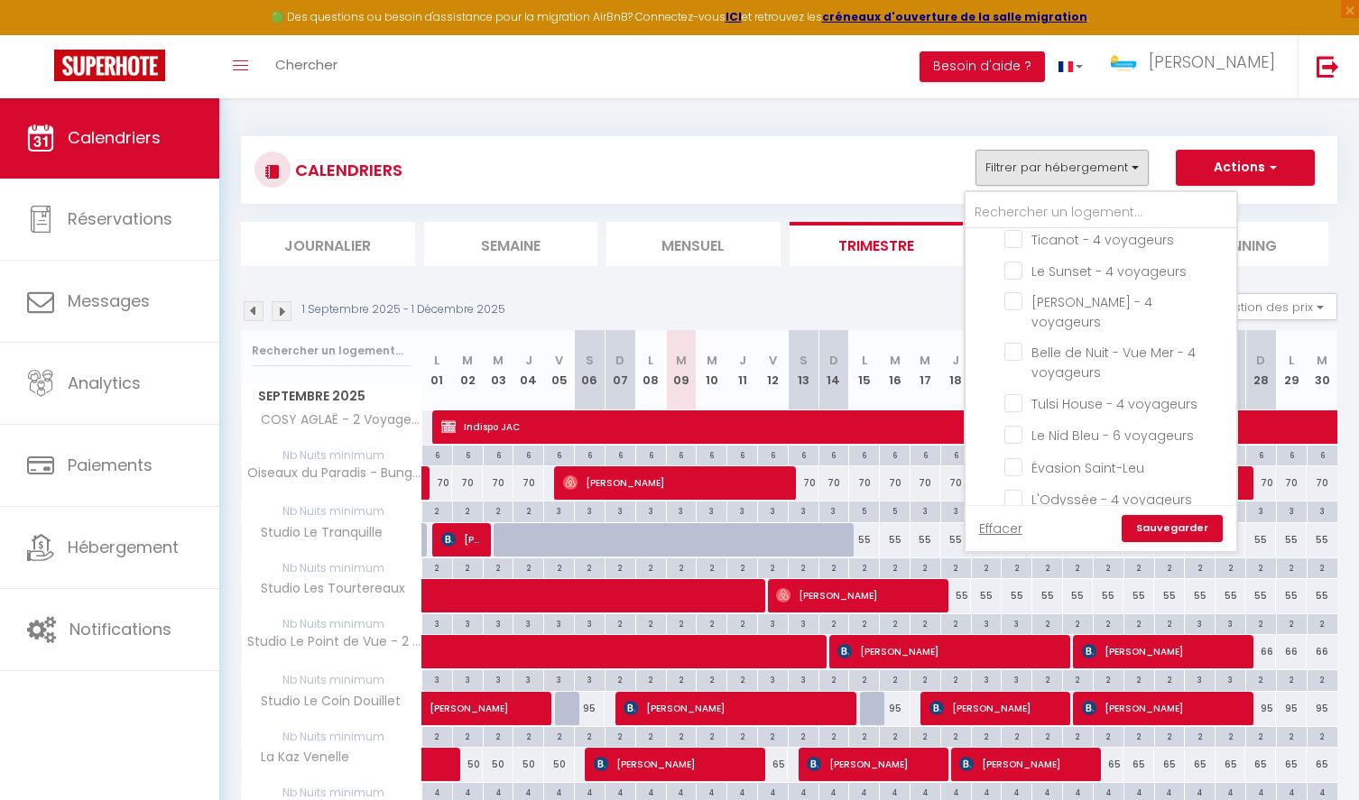
scroll to position [751, 0]
click at [1004, 529] on link "Effacer" at bounding box center [1000, 529] width 43 height 20
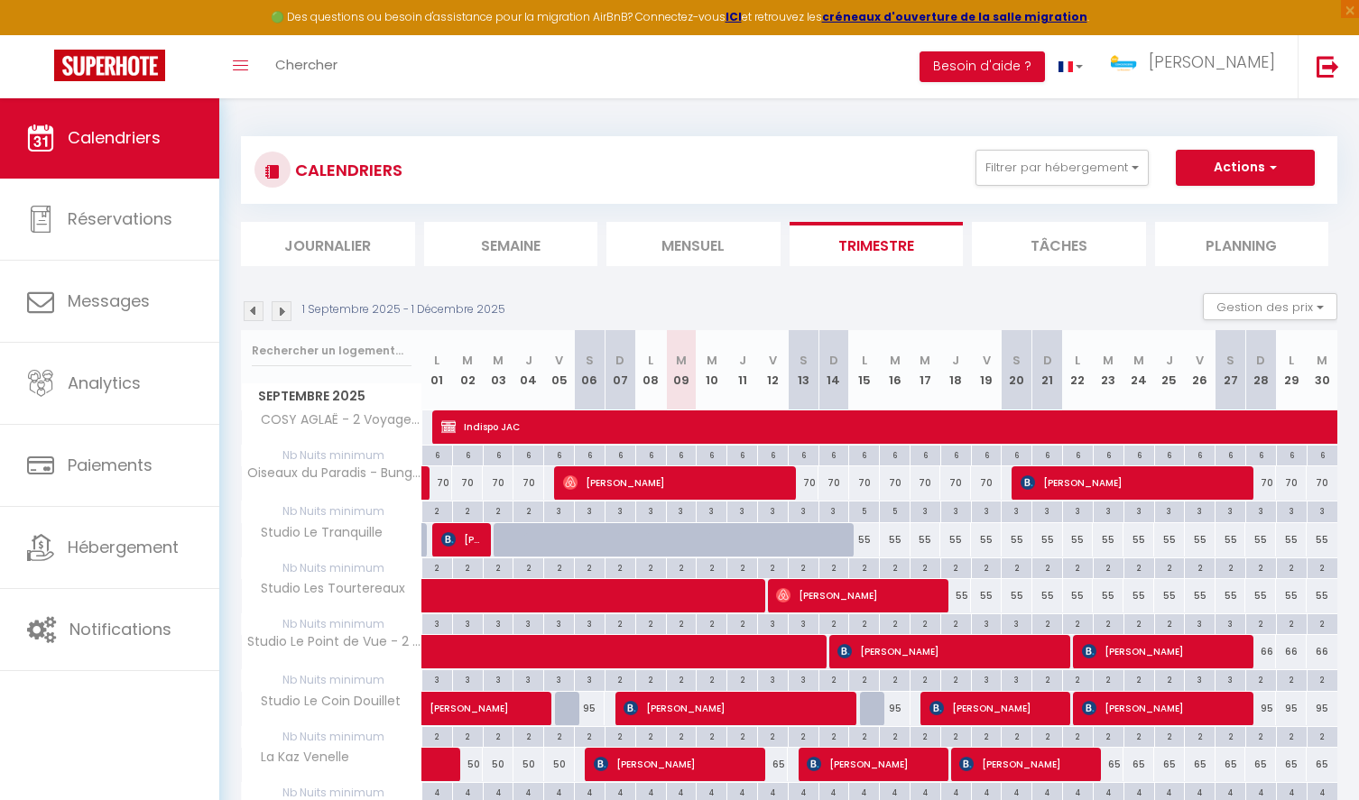
checkbox input "false"
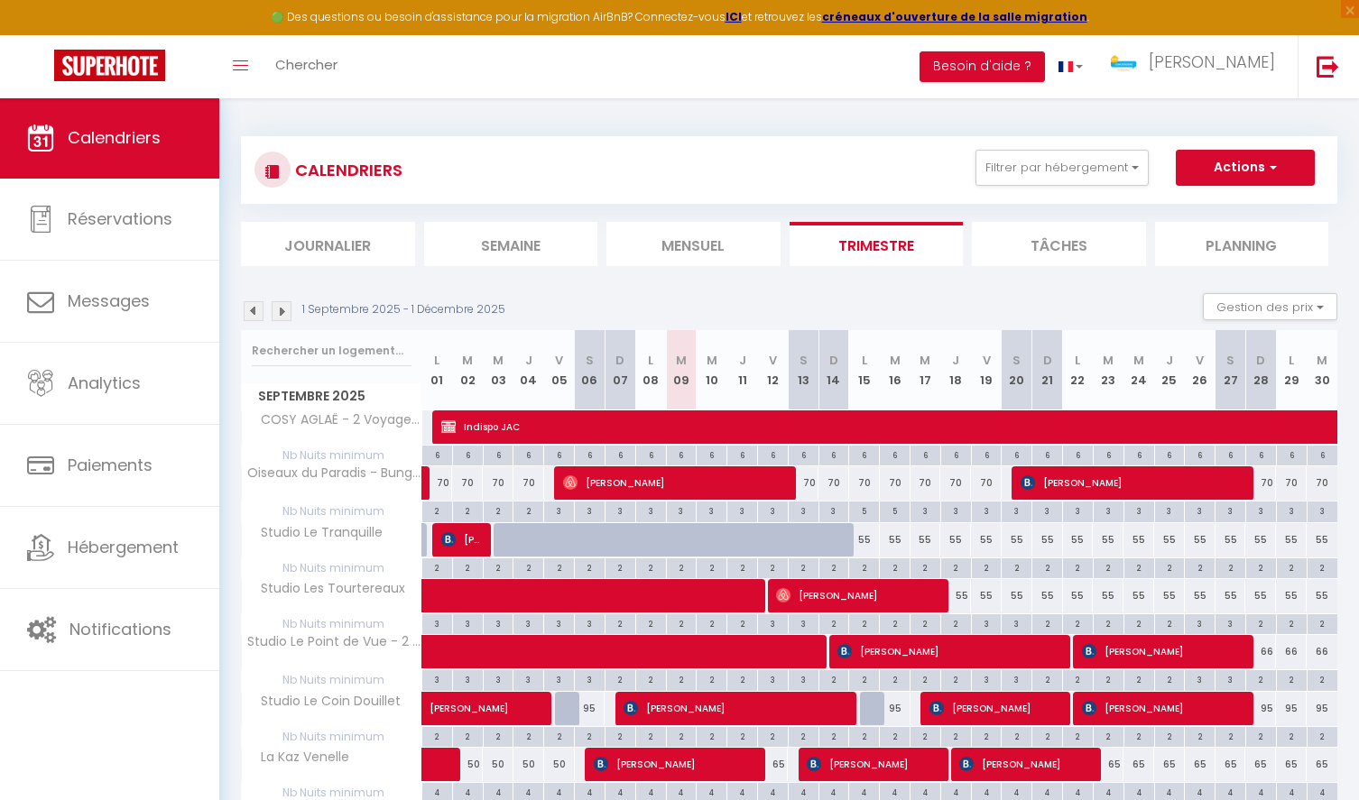
checkbox input "false"
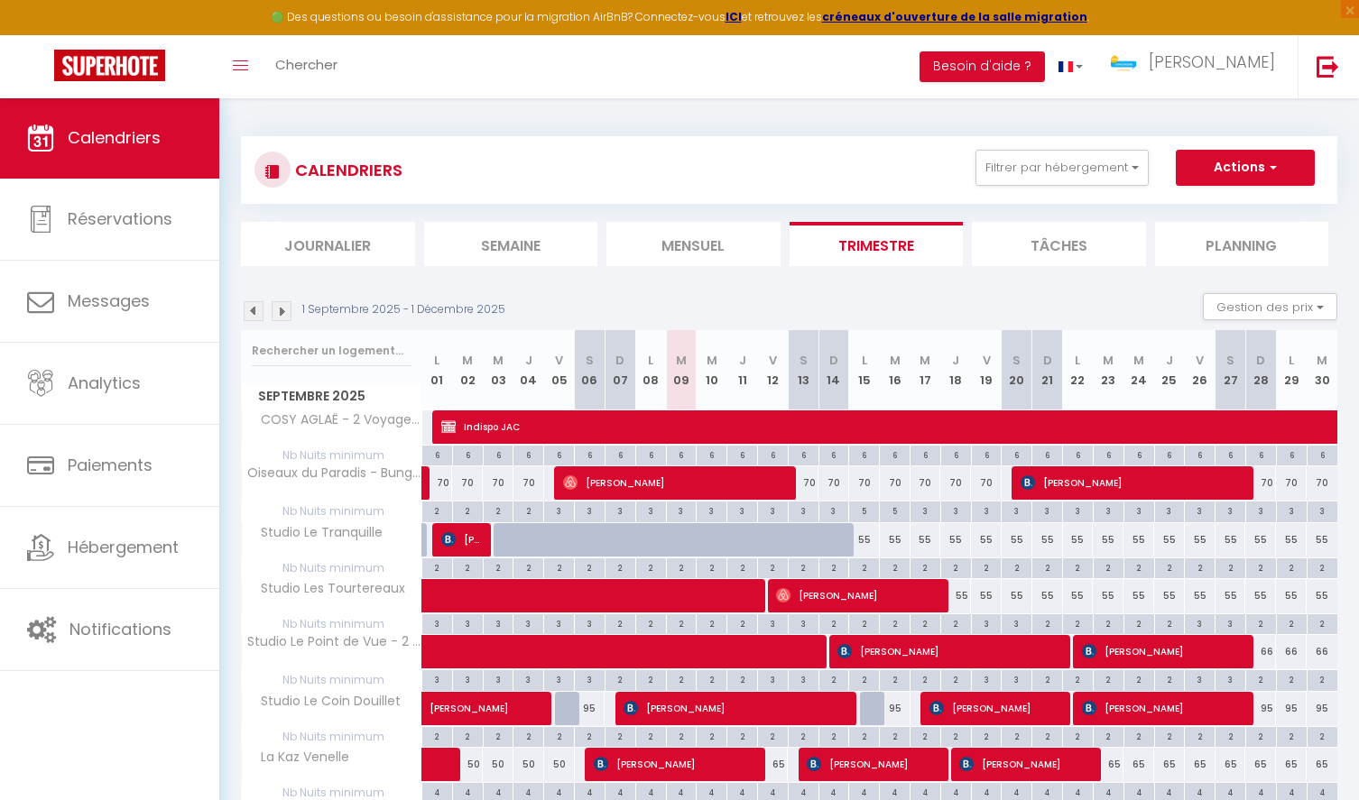
checkbox input "false"
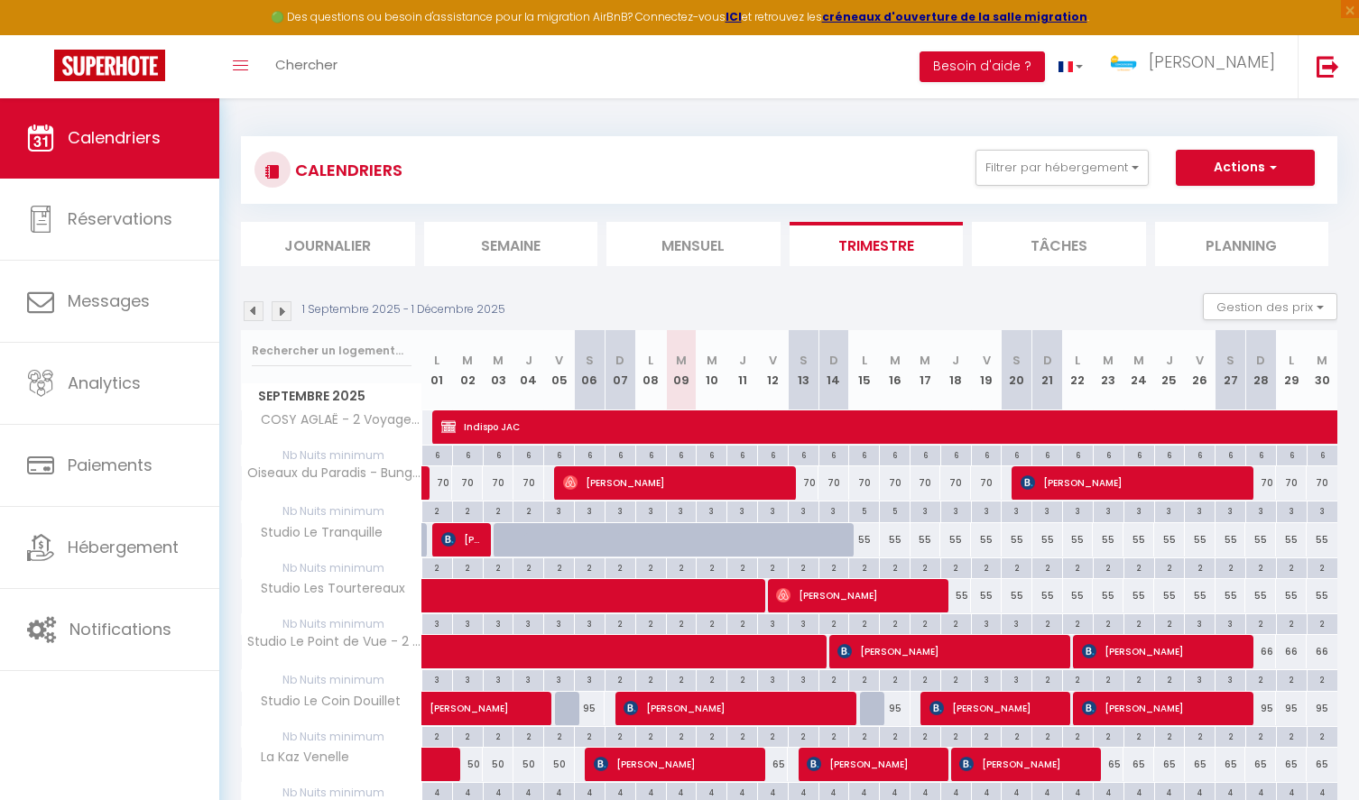
checkbox input "false"
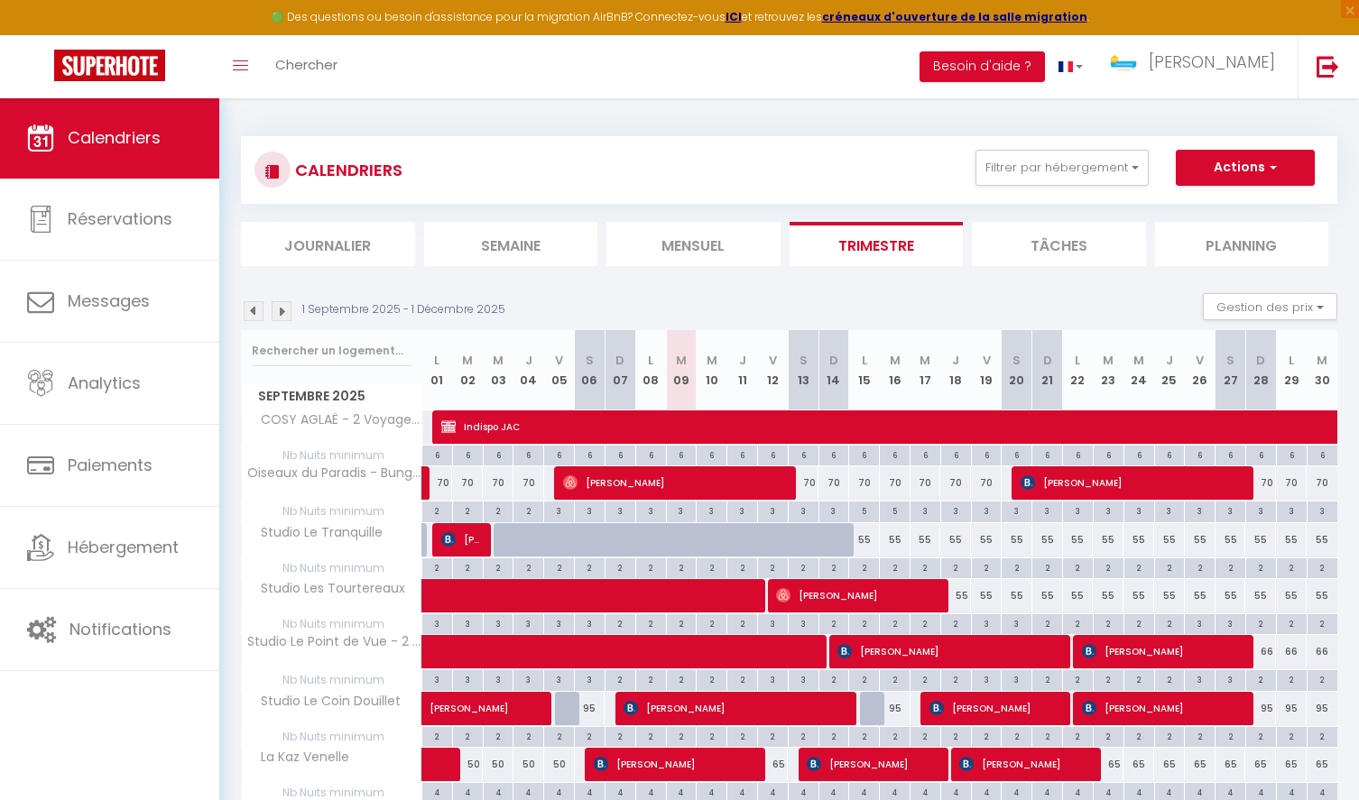
checkbox input "false"
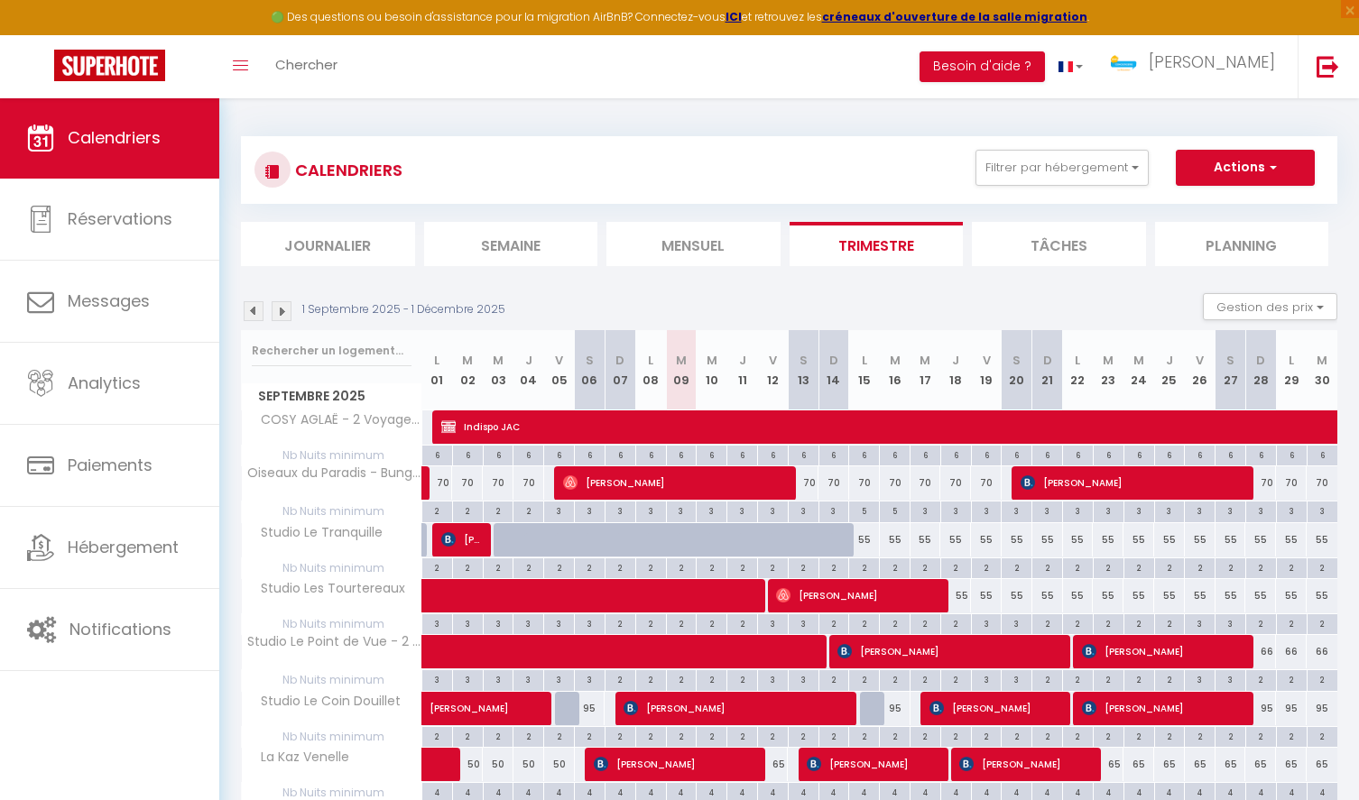
checkbox input "false"
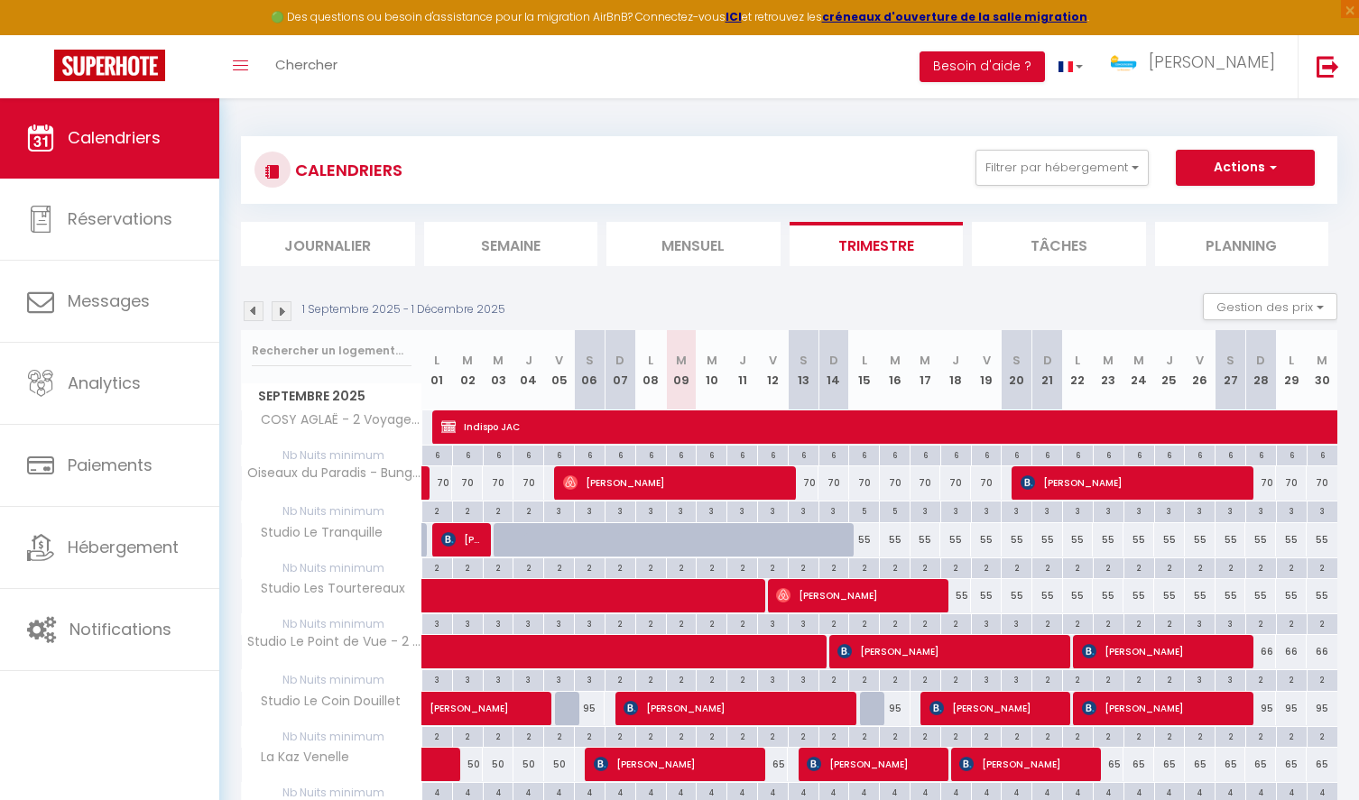
checkbox input "false"
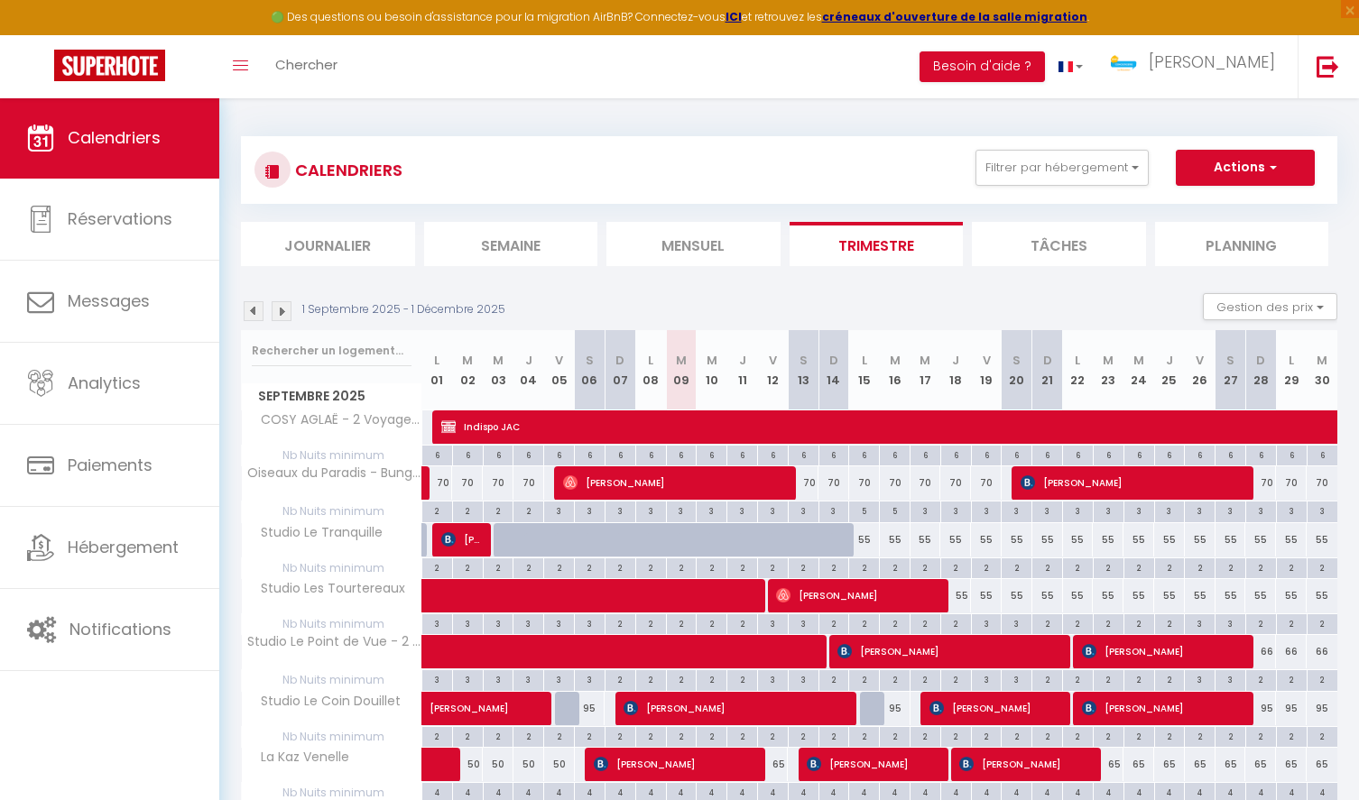
checkbox input "false"
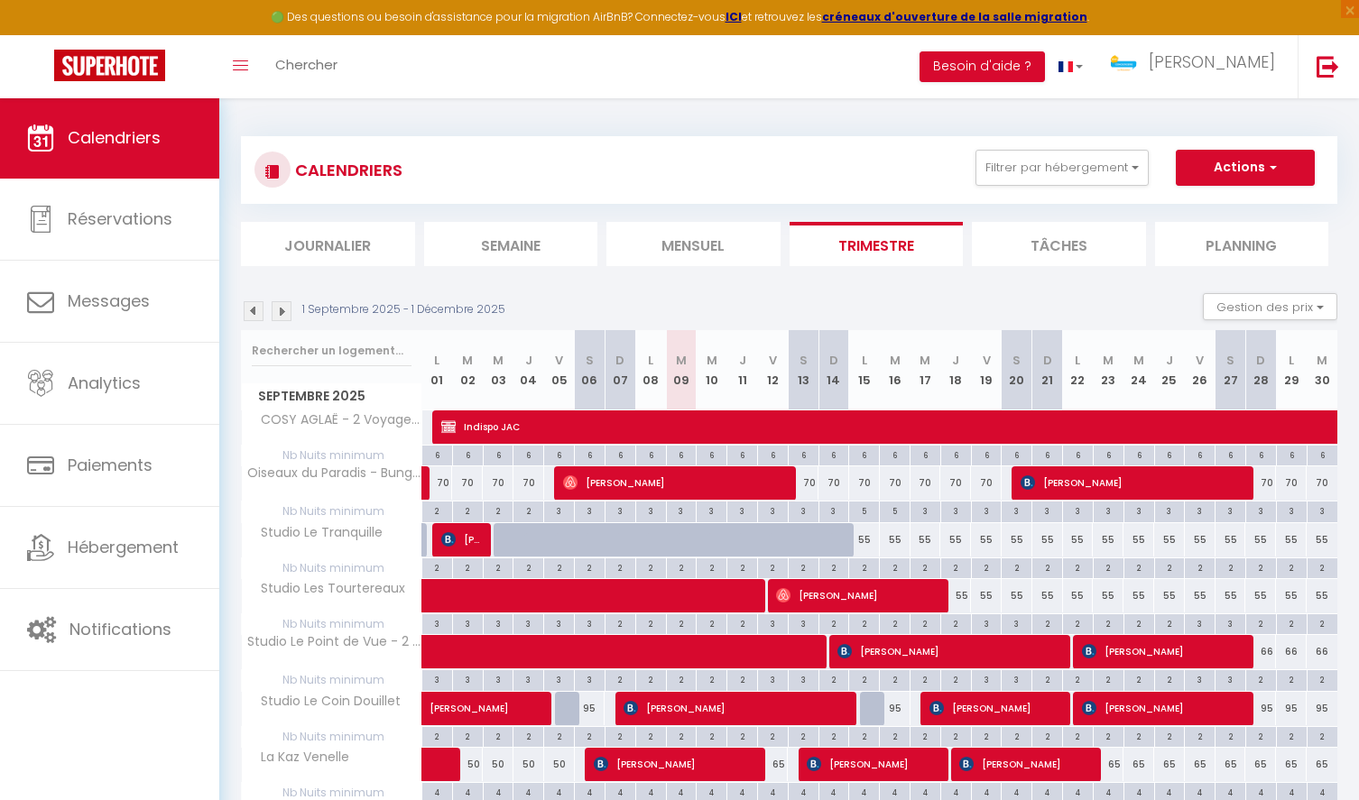
checkbox input "false"
click at [1062, 167] on button "Filtrer par hébergement" at bounding box center [1061, 168] width 173 height 36
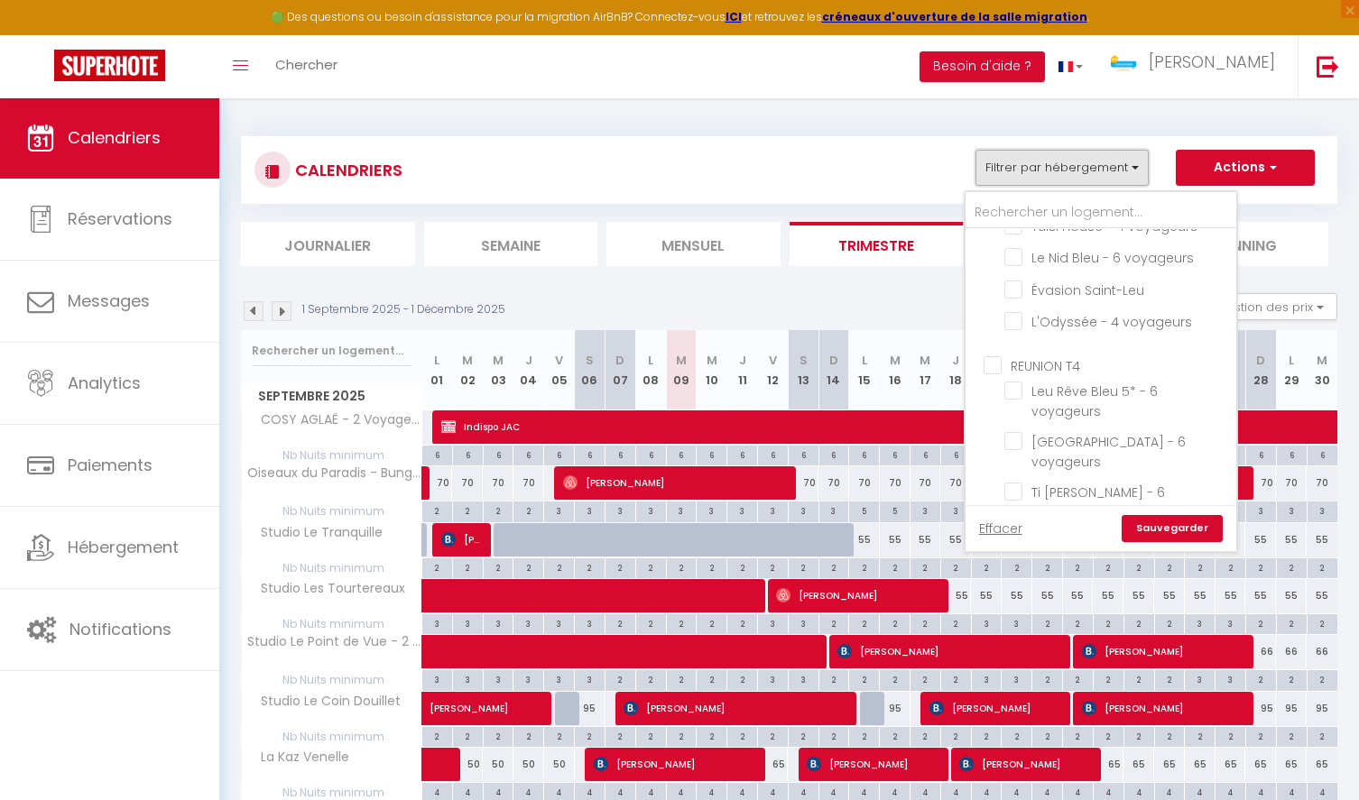
scroll to position [909, 0]
click at [994, 367] on input "REUNION T4" at bounding box center [1118, 376] width 271 height 18
checkbox input "true"
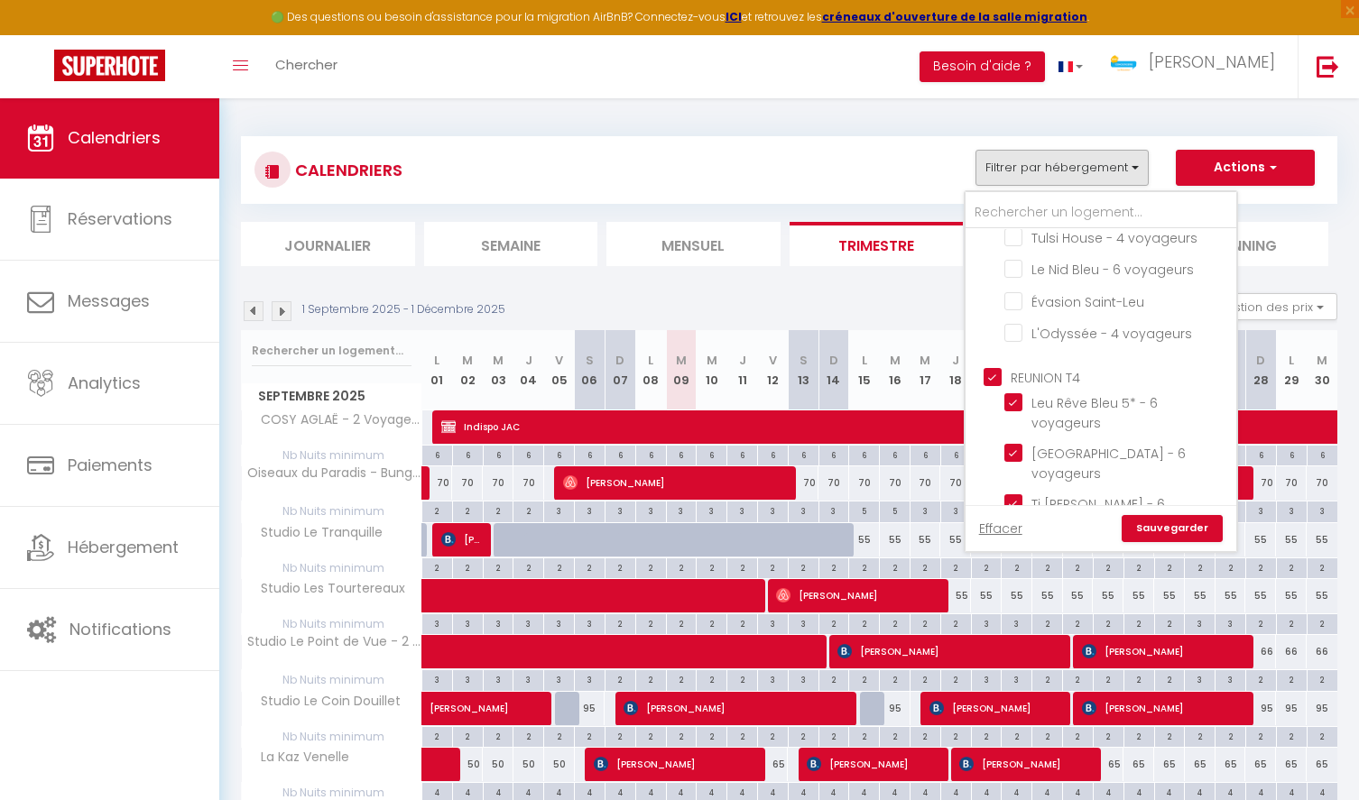
checkbox input "false"
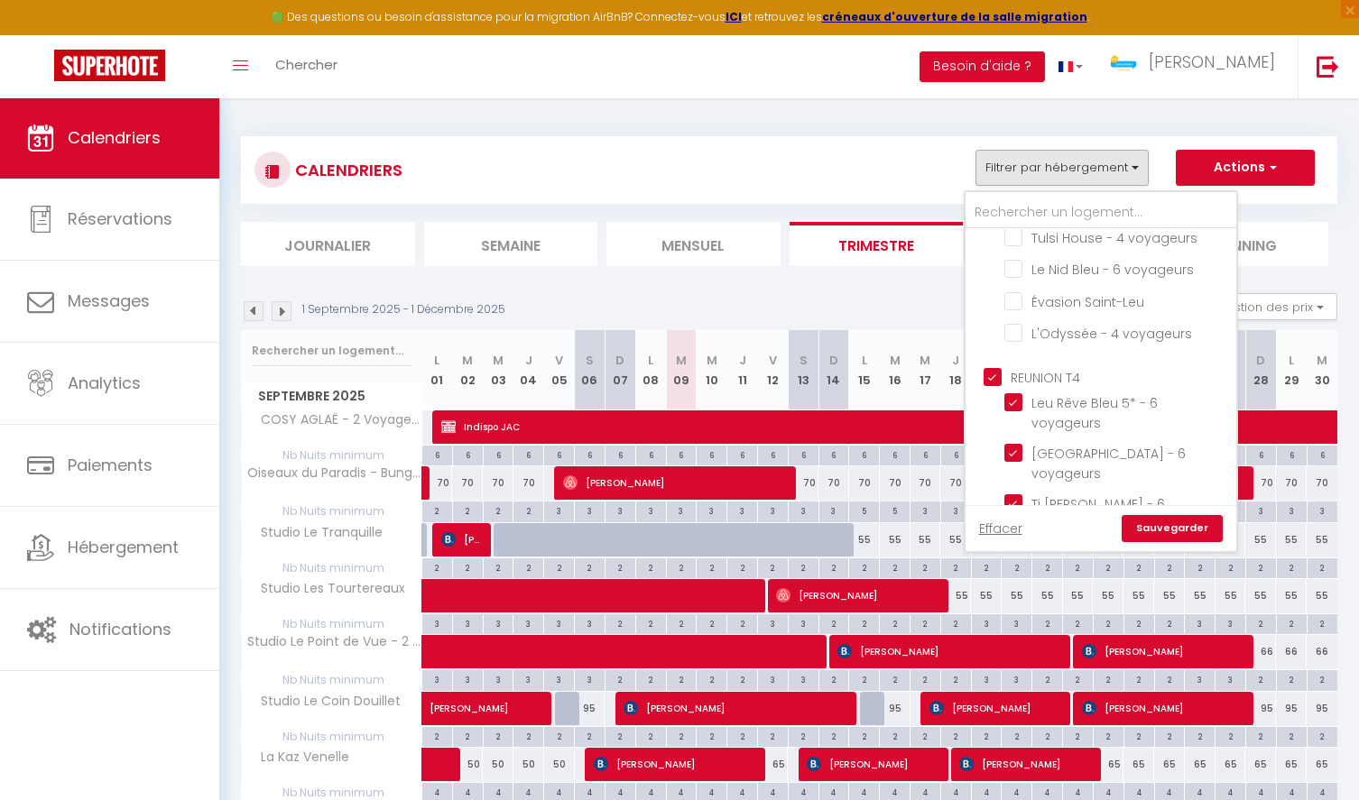
checkbox input "false"
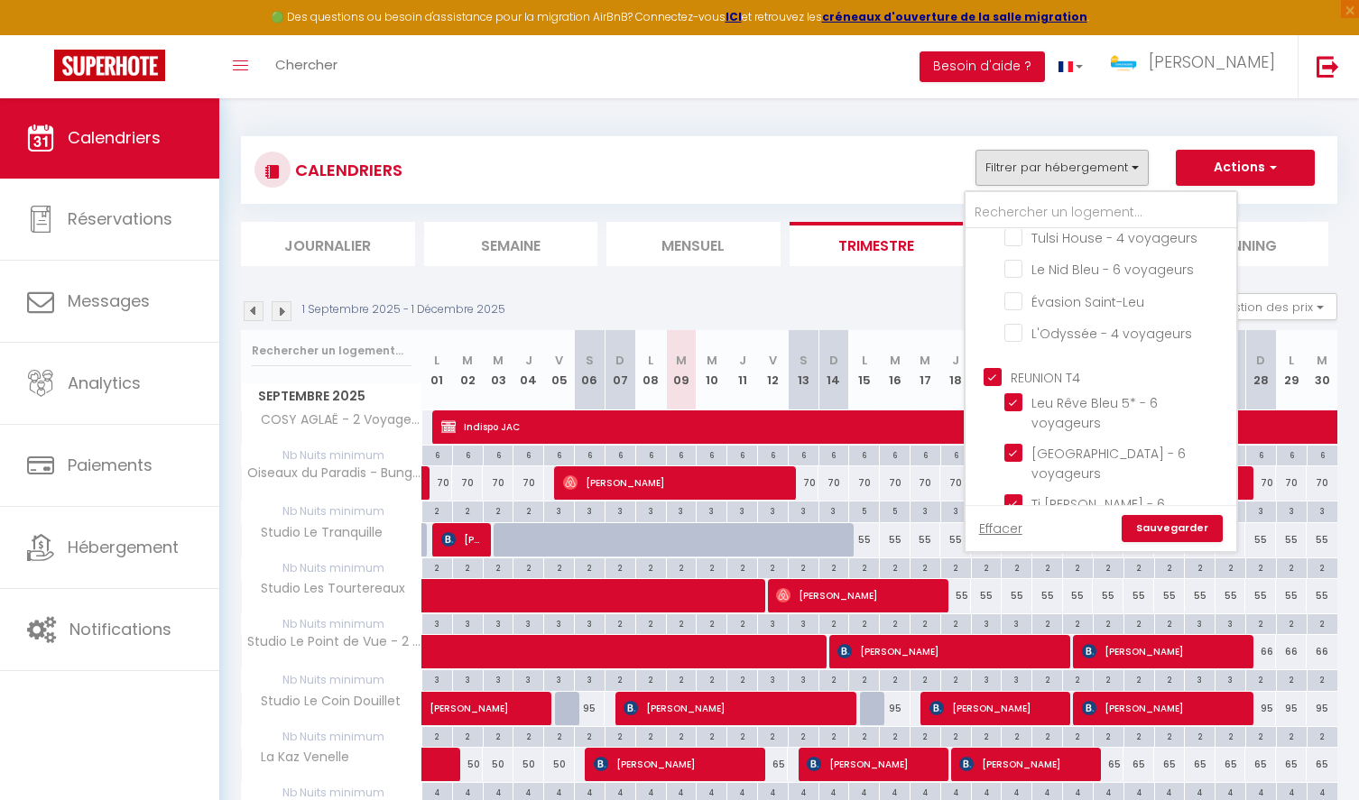
checkbox input "false"
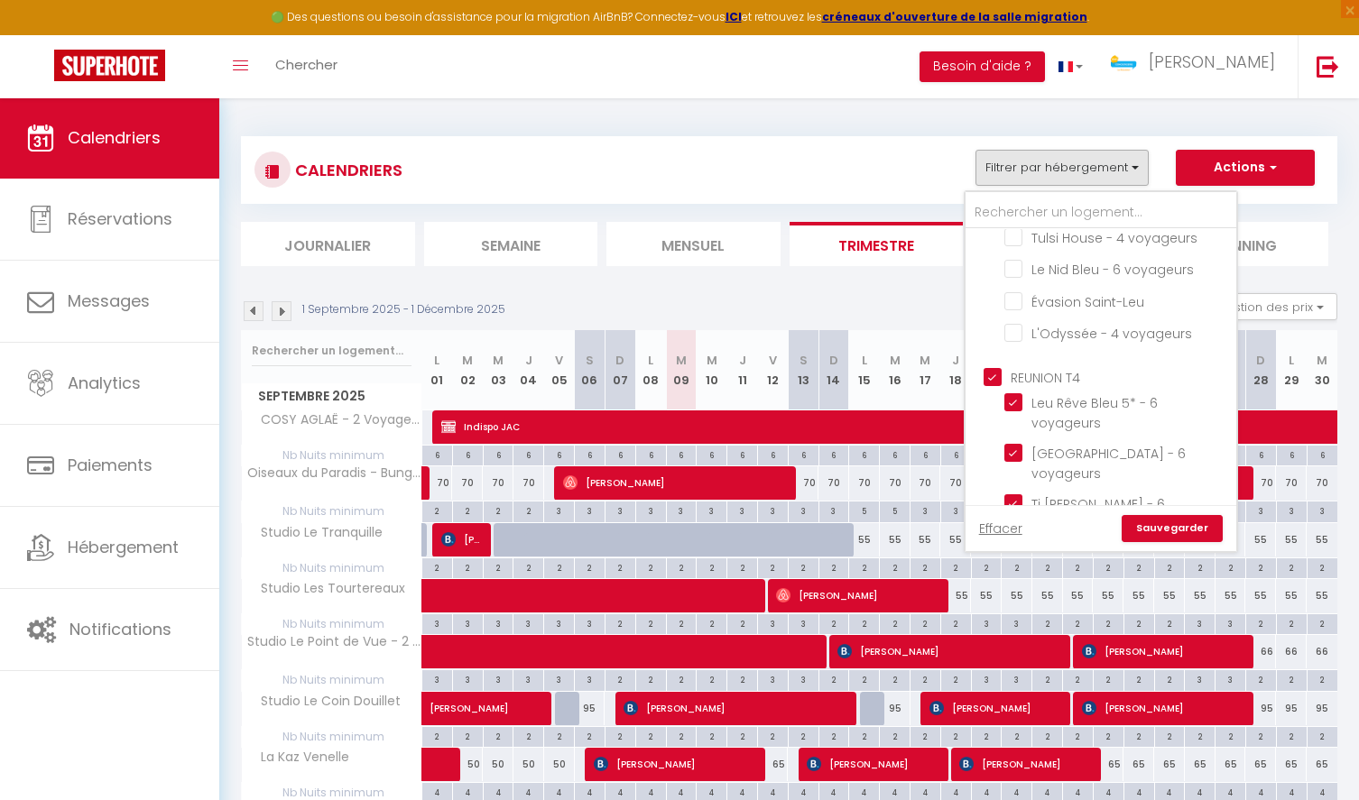
checkbox input "false"
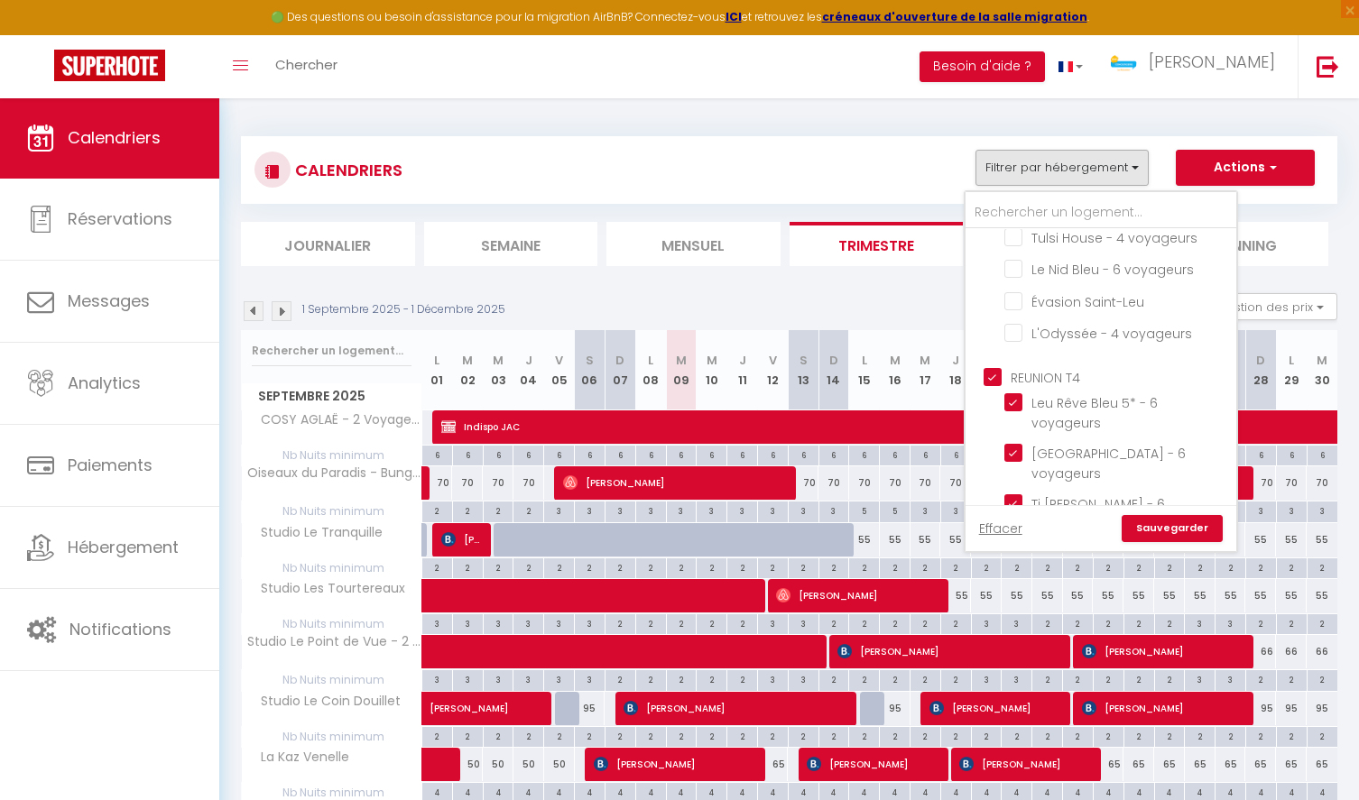
checkbox input "true"
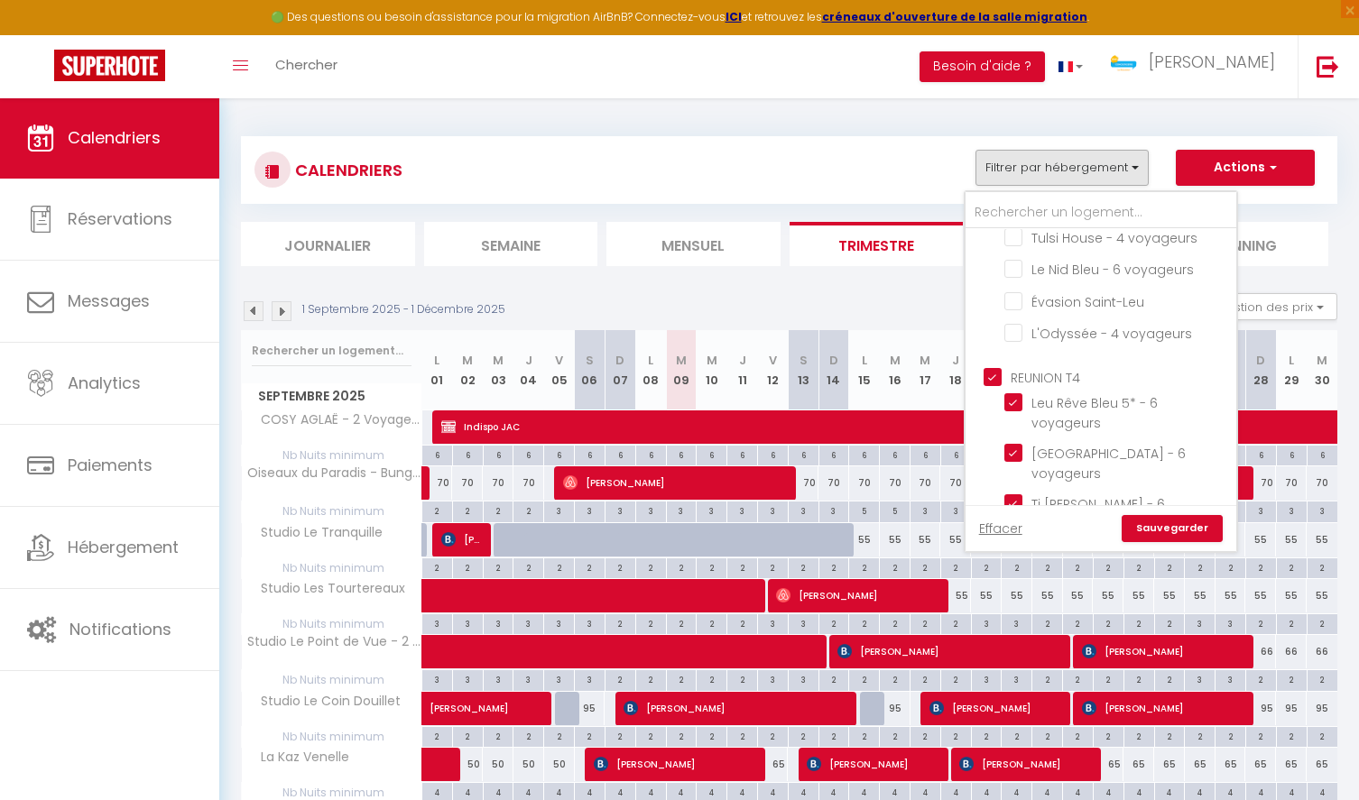
checkbox input "true"
checkbox input "false"
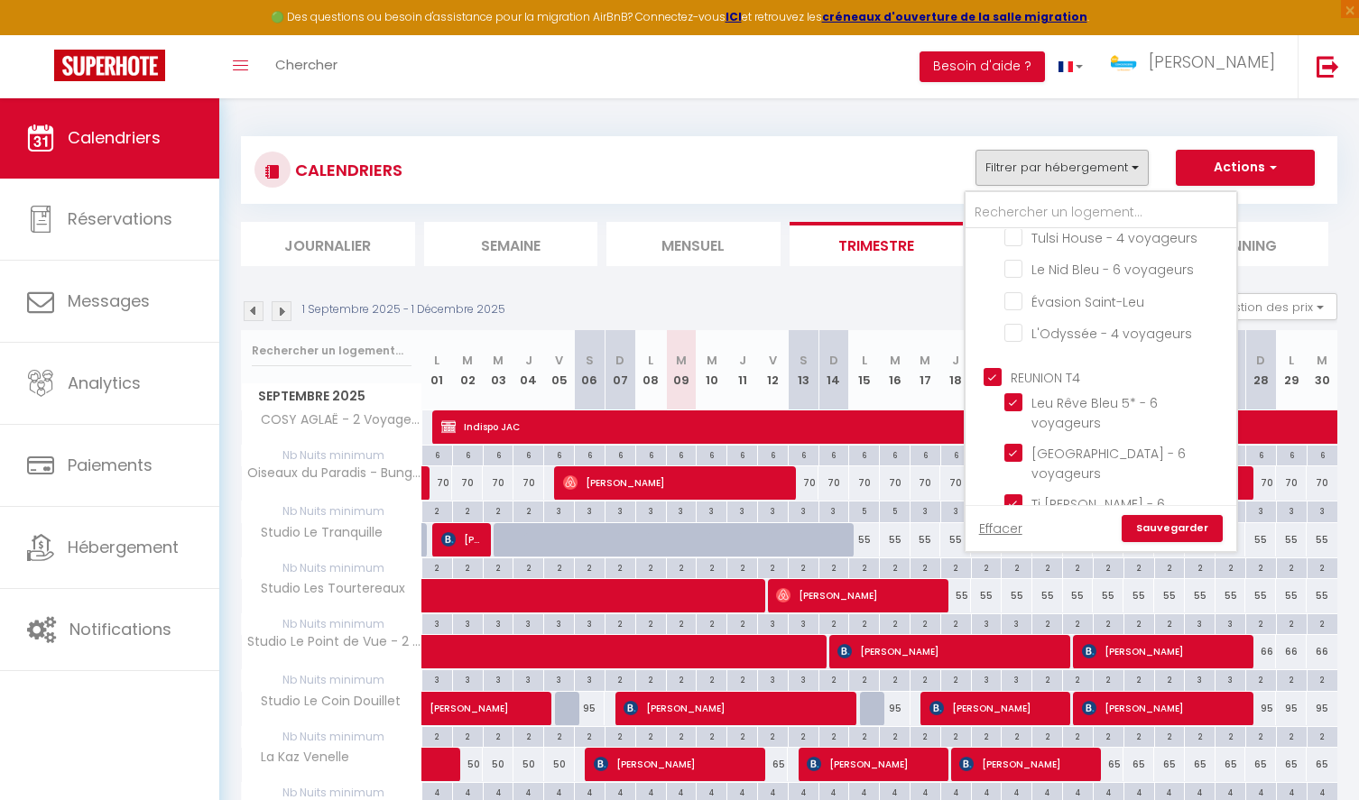
checkbox input "false"
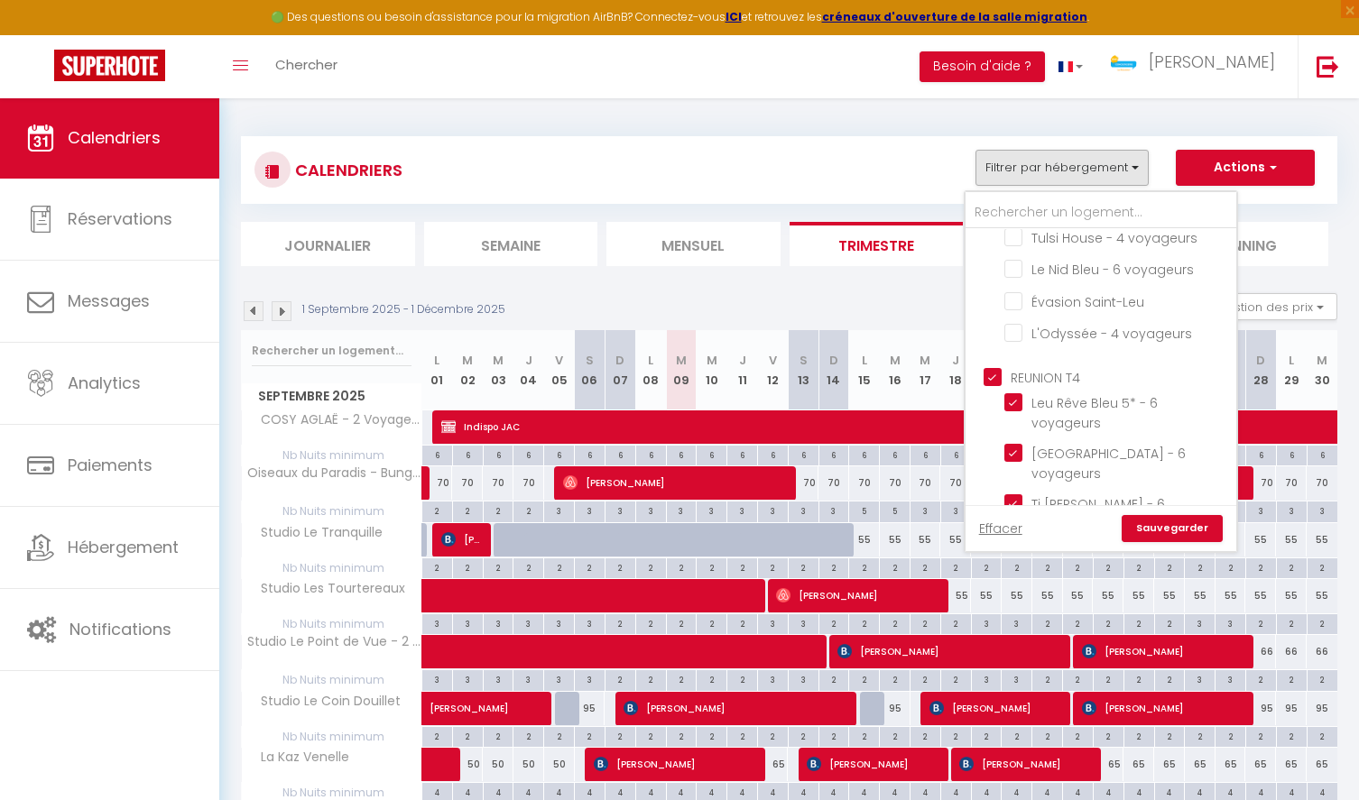
click at [1158, 523] on link "Sauvegarder" at bounding box center [1171, 528] width 101 height 27
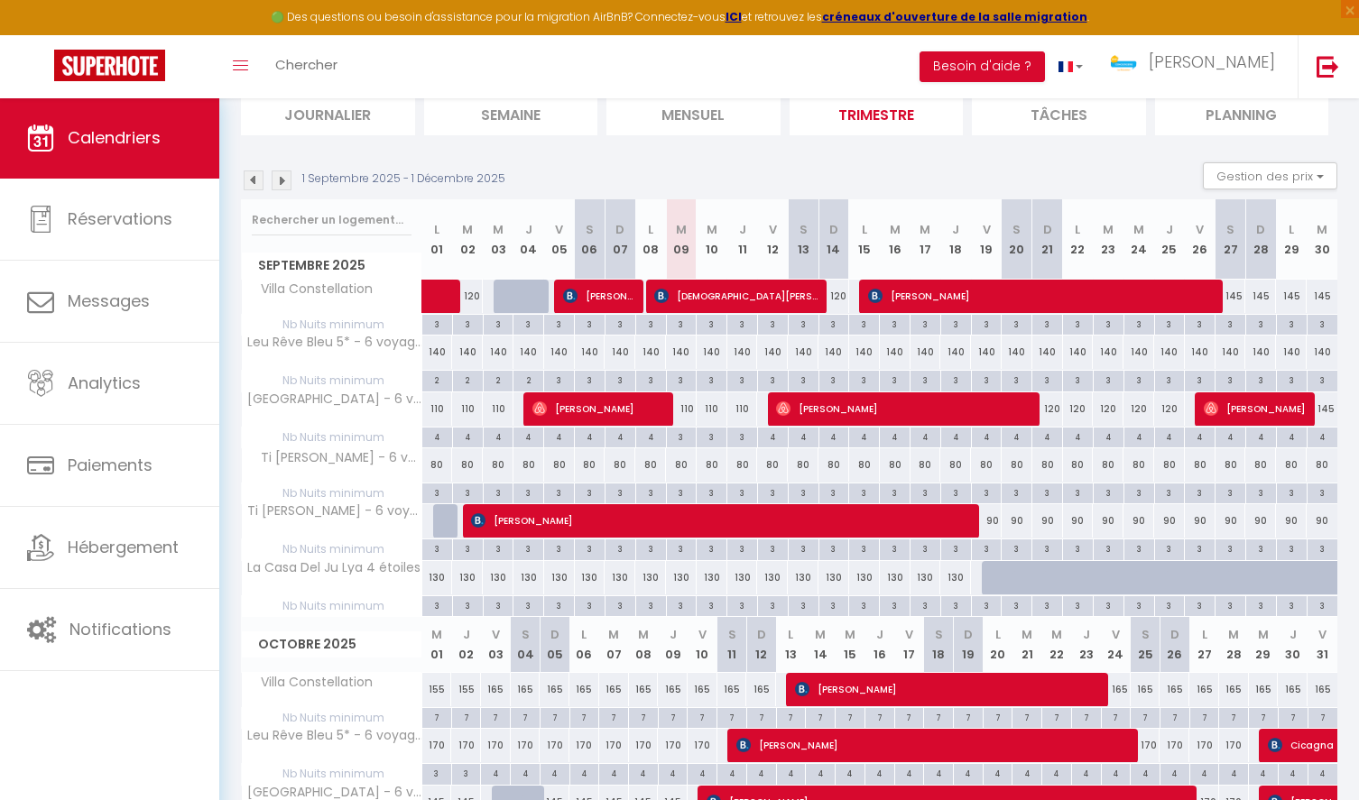
scroll to position [131, 0]
click at [1263, 174] on button "Gestion des prix" at bounding box center [1270, 175] width 134 height 27
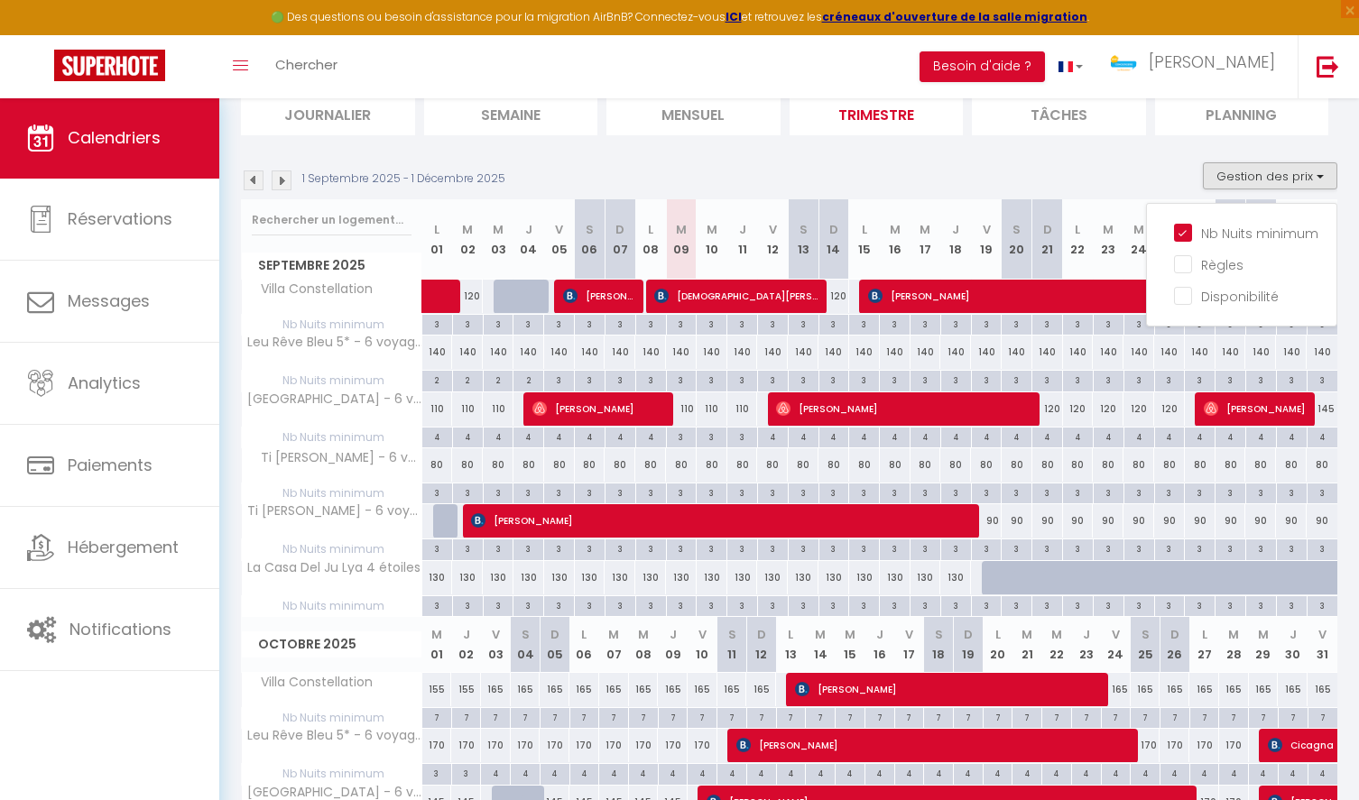
click at [1160, 158] on section "1 Septembre 2025 - 1 Décembre 2025 Gestion des prix Nb Nuits minimum Règles Dis…" at bounding box center [789, 800] width 1096 height 1313
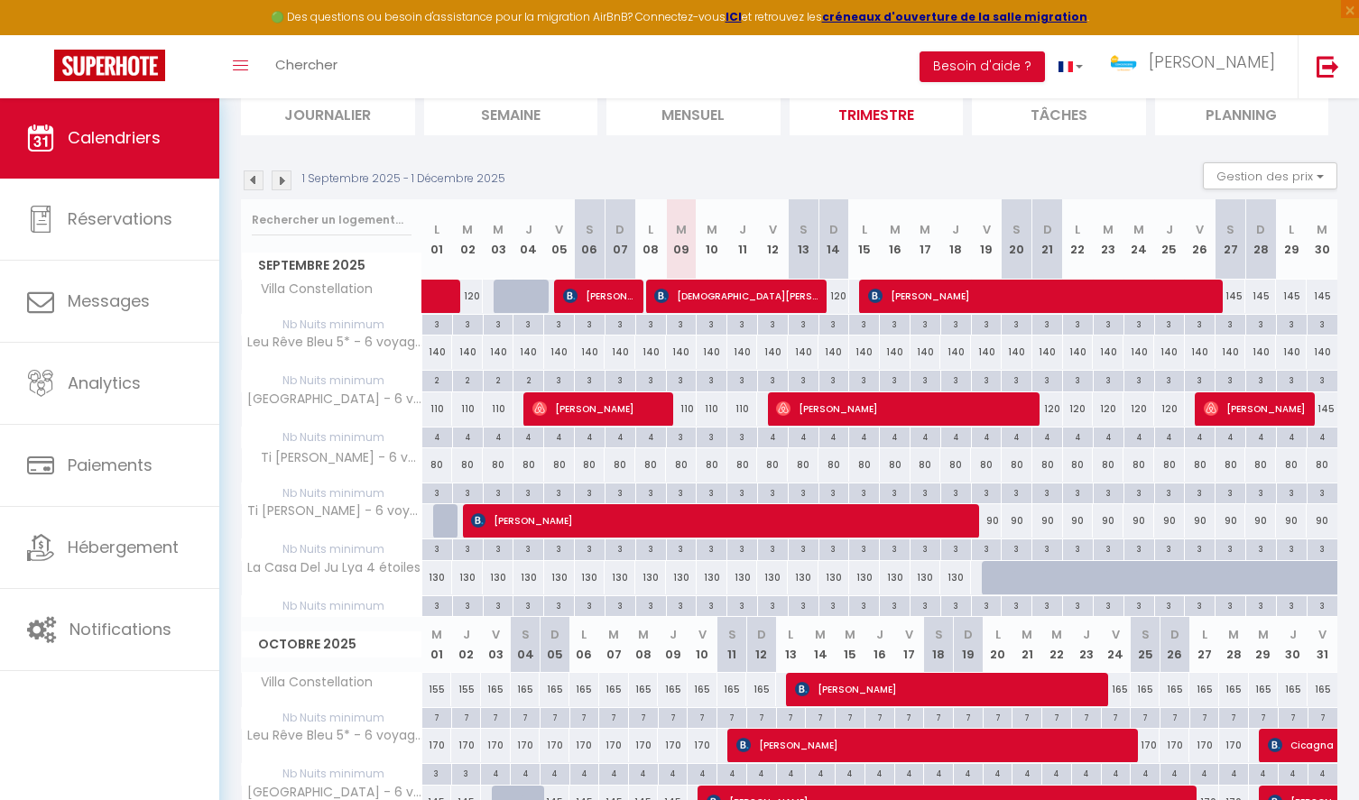
scroll to position [0, 0]
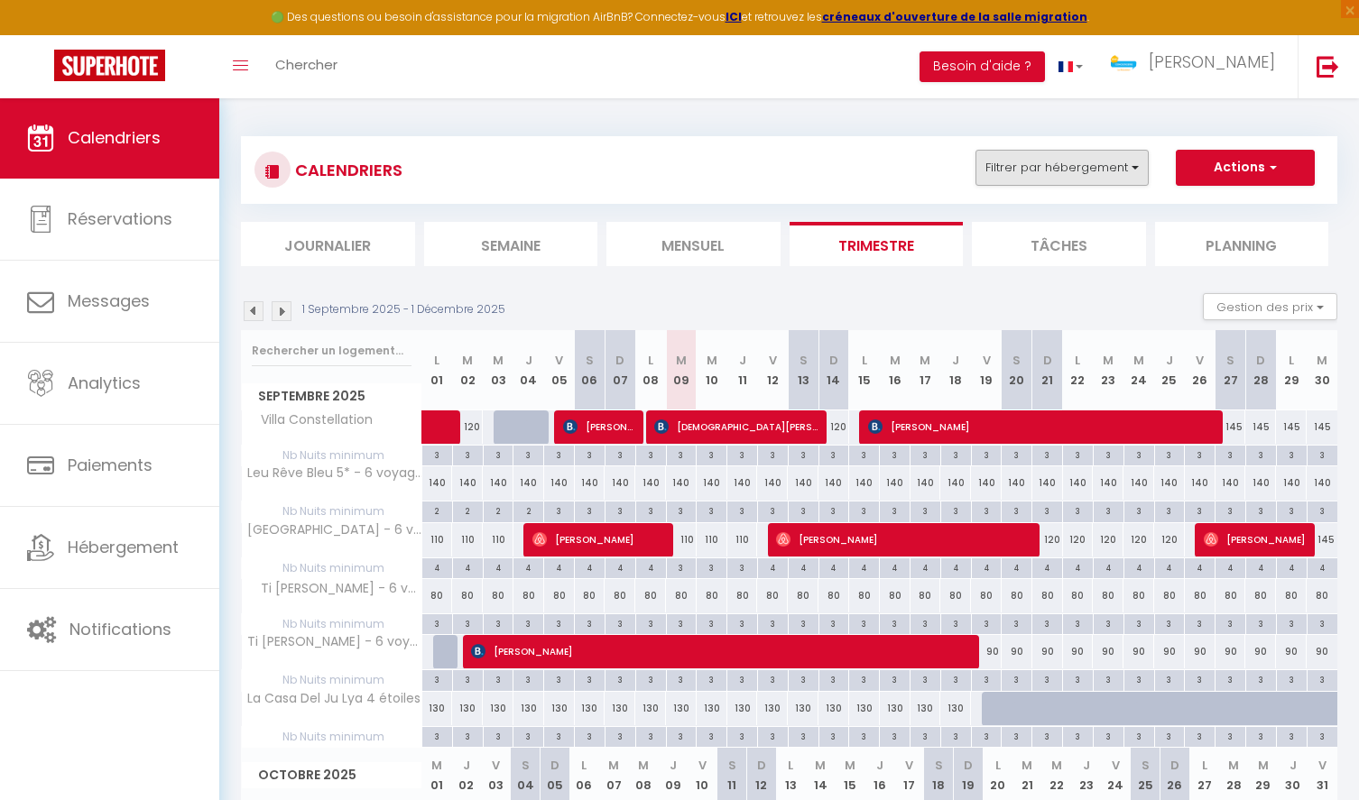
click at [1120, 169] on button "Filtrer par hébergement" at bounding box center [1061, 168] width 173 height 36
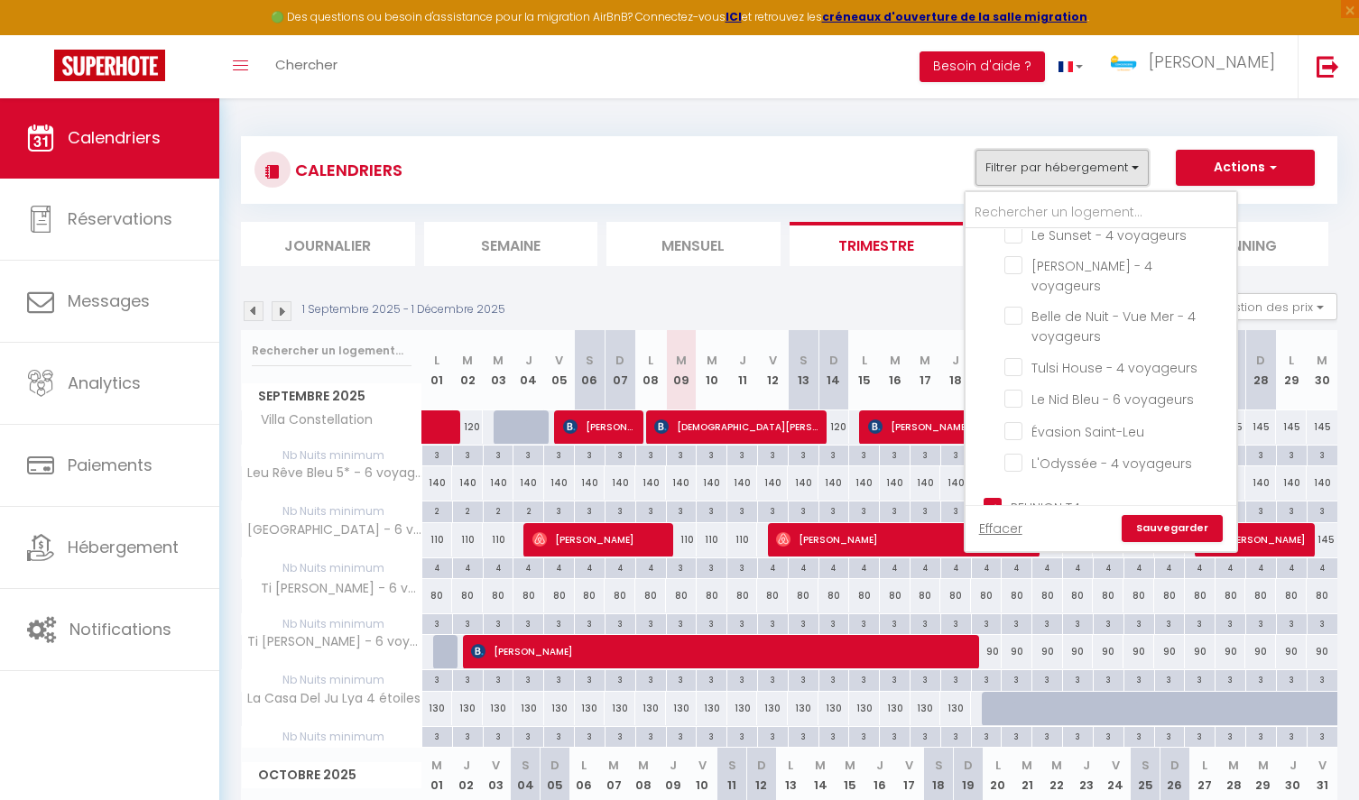
scroll to position [868, 0]
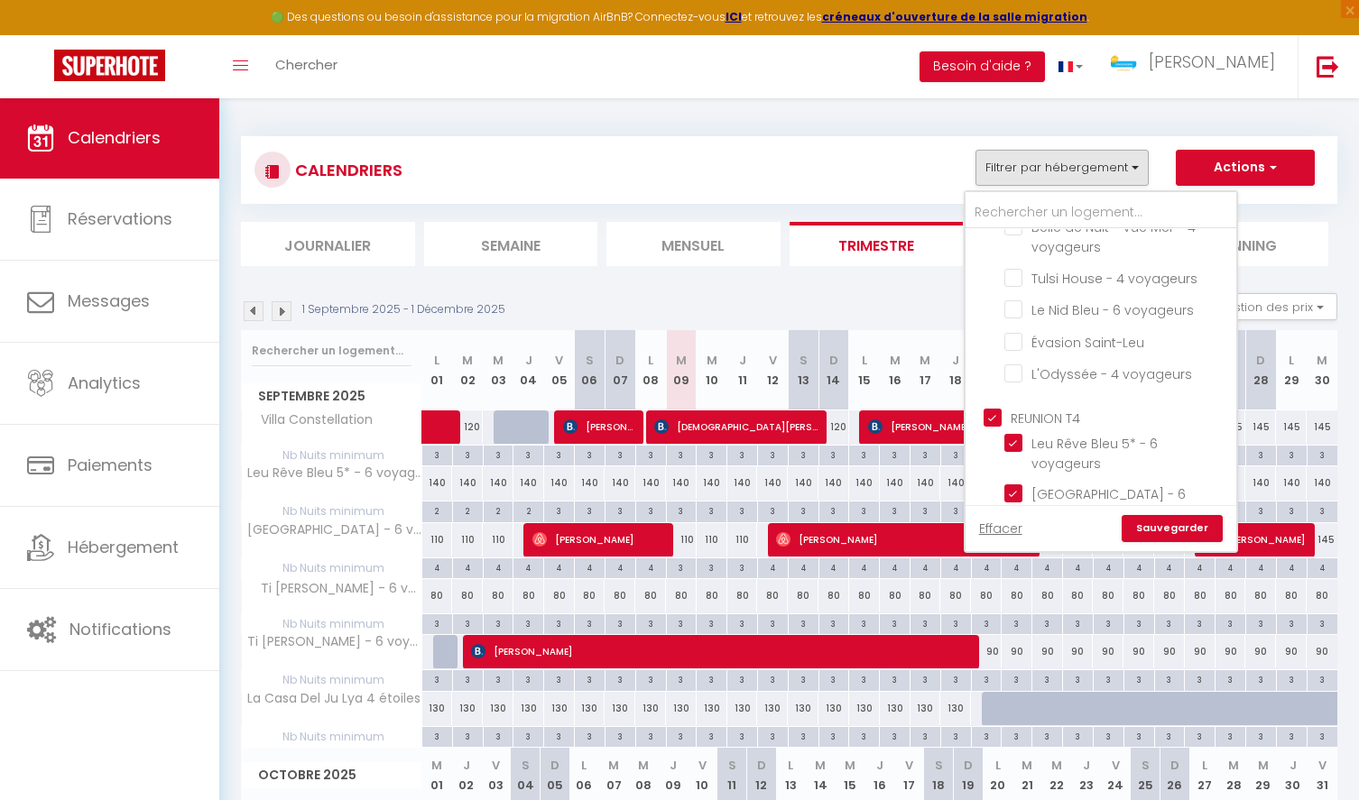
click at [992, 408] on input "REUNION T4" at bounding box center [1118, 417] width 271 height 18
checkbox input "false"
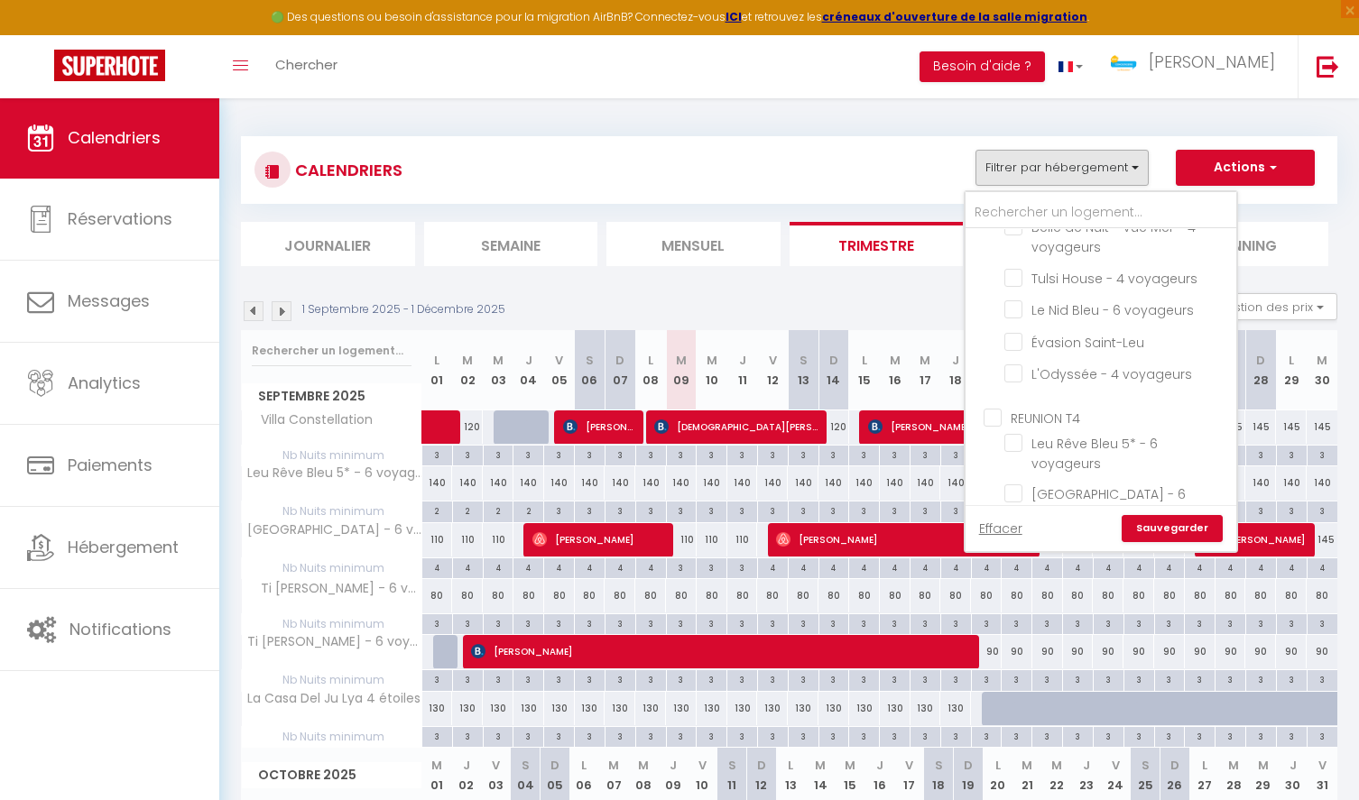
checkbox input "false"
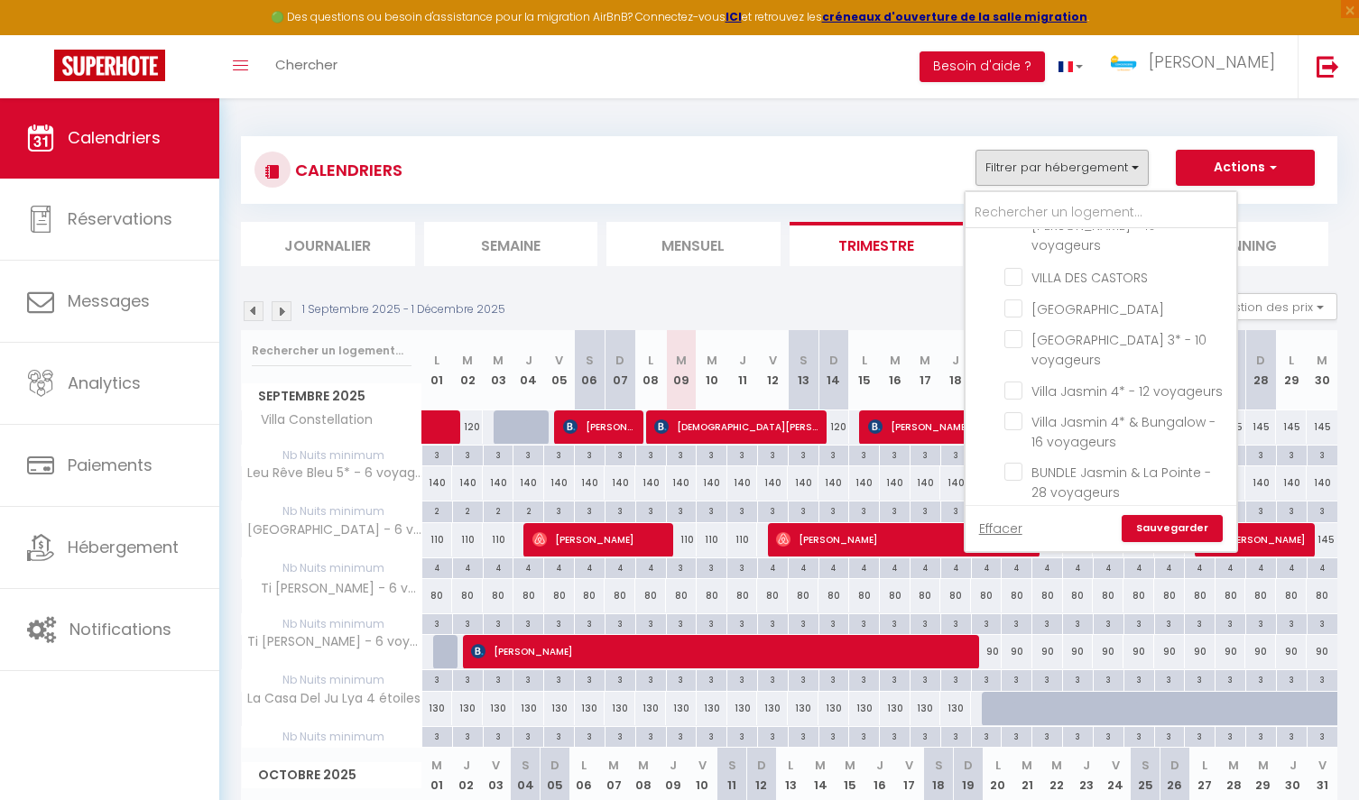
click at [996, 577] on input "BELFORT T6" at bounding box center [1118, 586] width 271 height 18
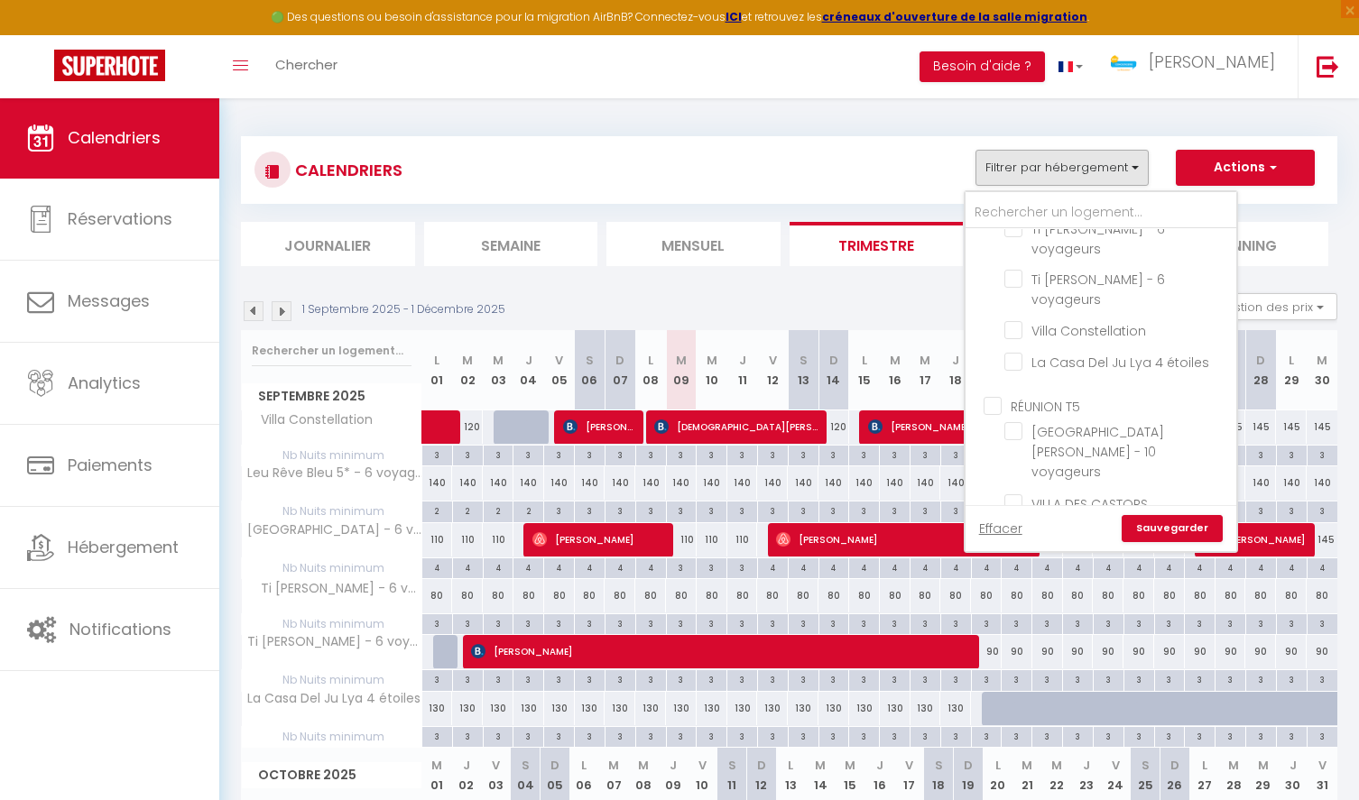
click at [994, 396] on input "RÉUNION T5" at bounding box center [1118, 405] width 271 height 18
click at [1185, 535] on link "Sauvegarder" at bounding box center [1171, 528] width 101 height 27
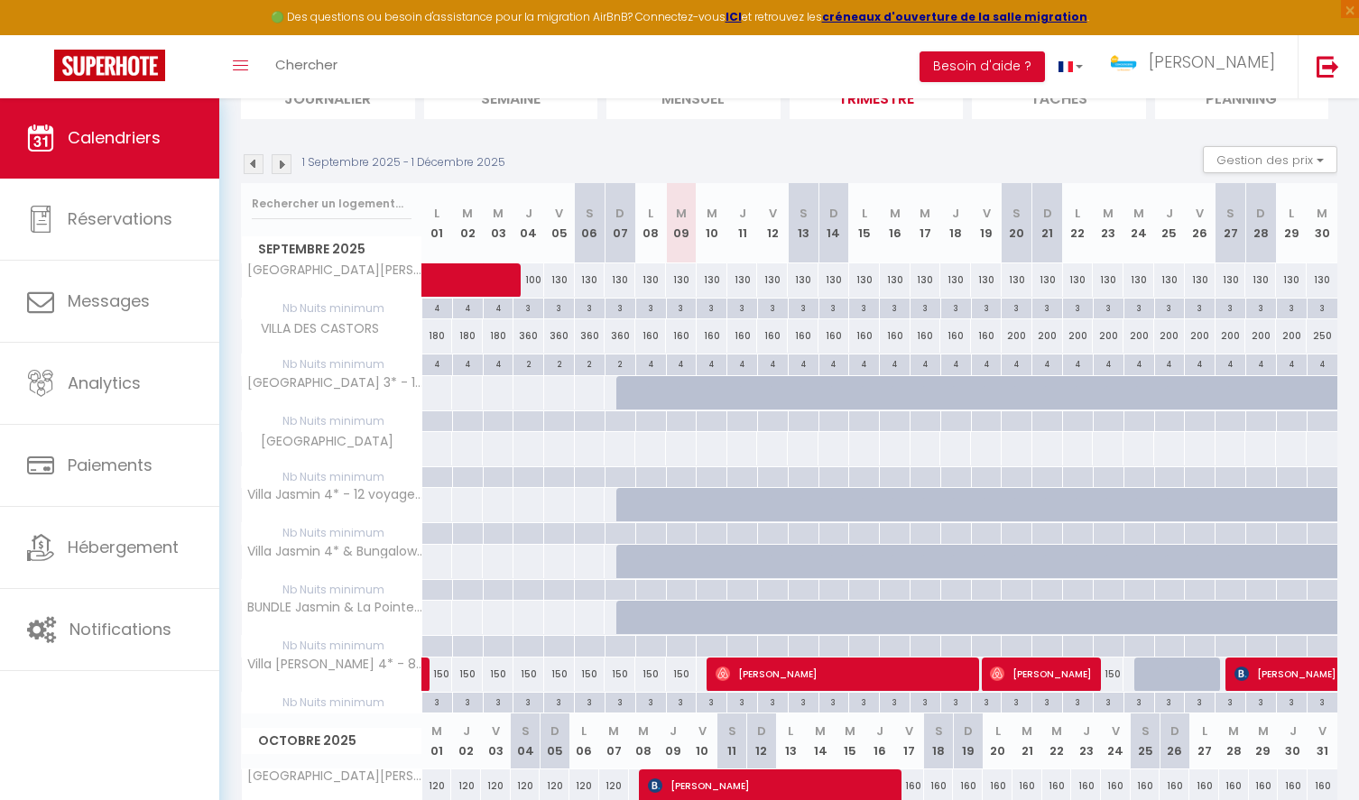
scroll to position [139, 0]
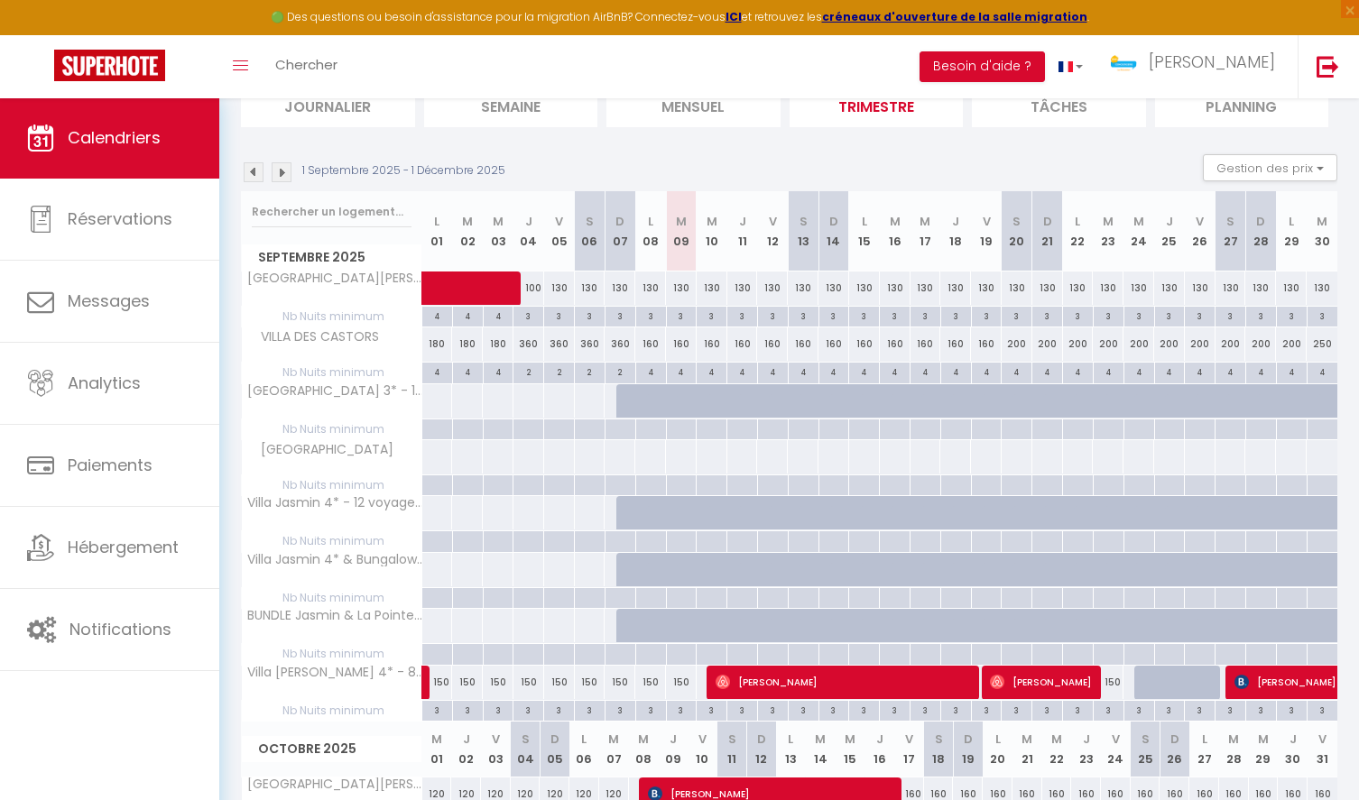
click at [678, 284] on div "130" at bounding box center [681, 288] width 31 height 33
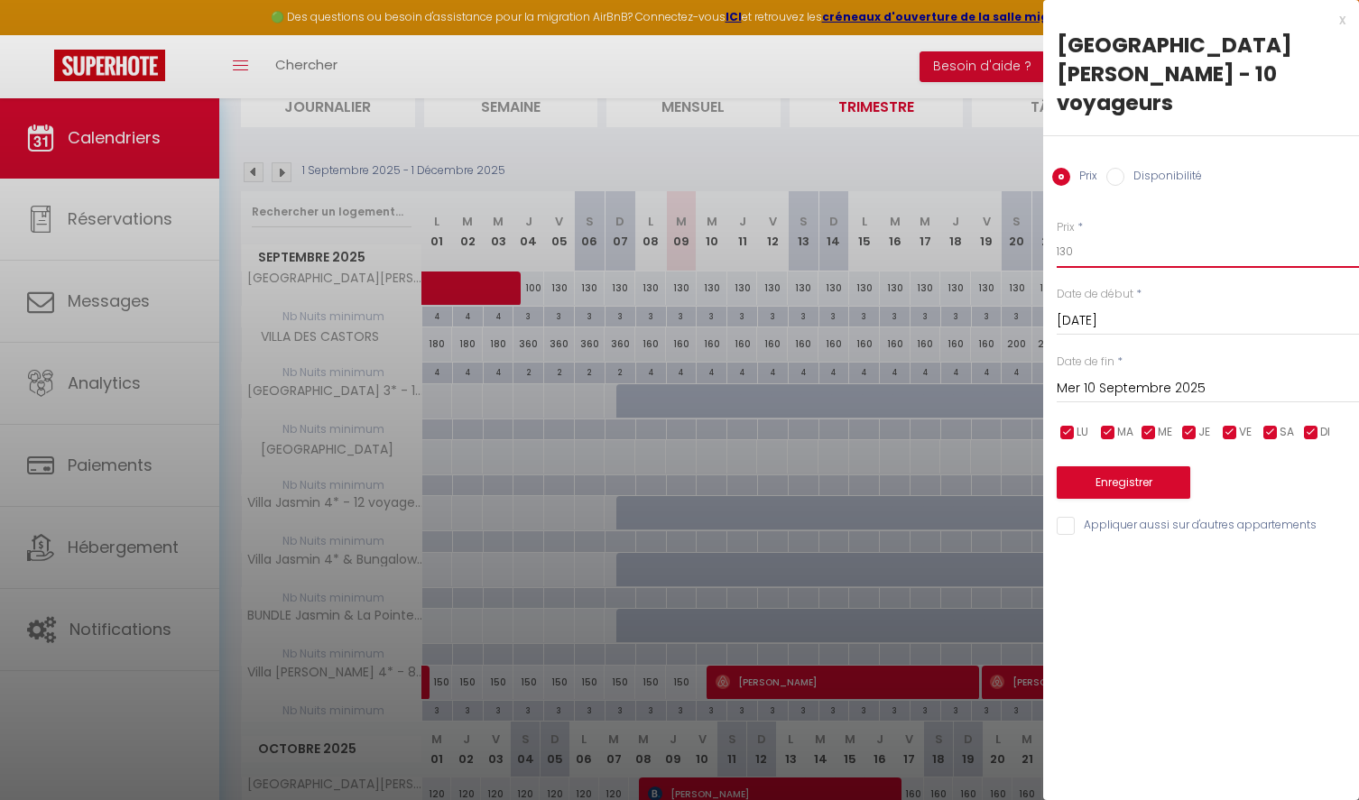
click at [1092, 235] on input "130" at bounding box center [1208, 251] width 302 height 32
click at [1224, 377] on input "Mer 10 Septembre 2025" at bounding box center [1208, 388] width 302 height 23
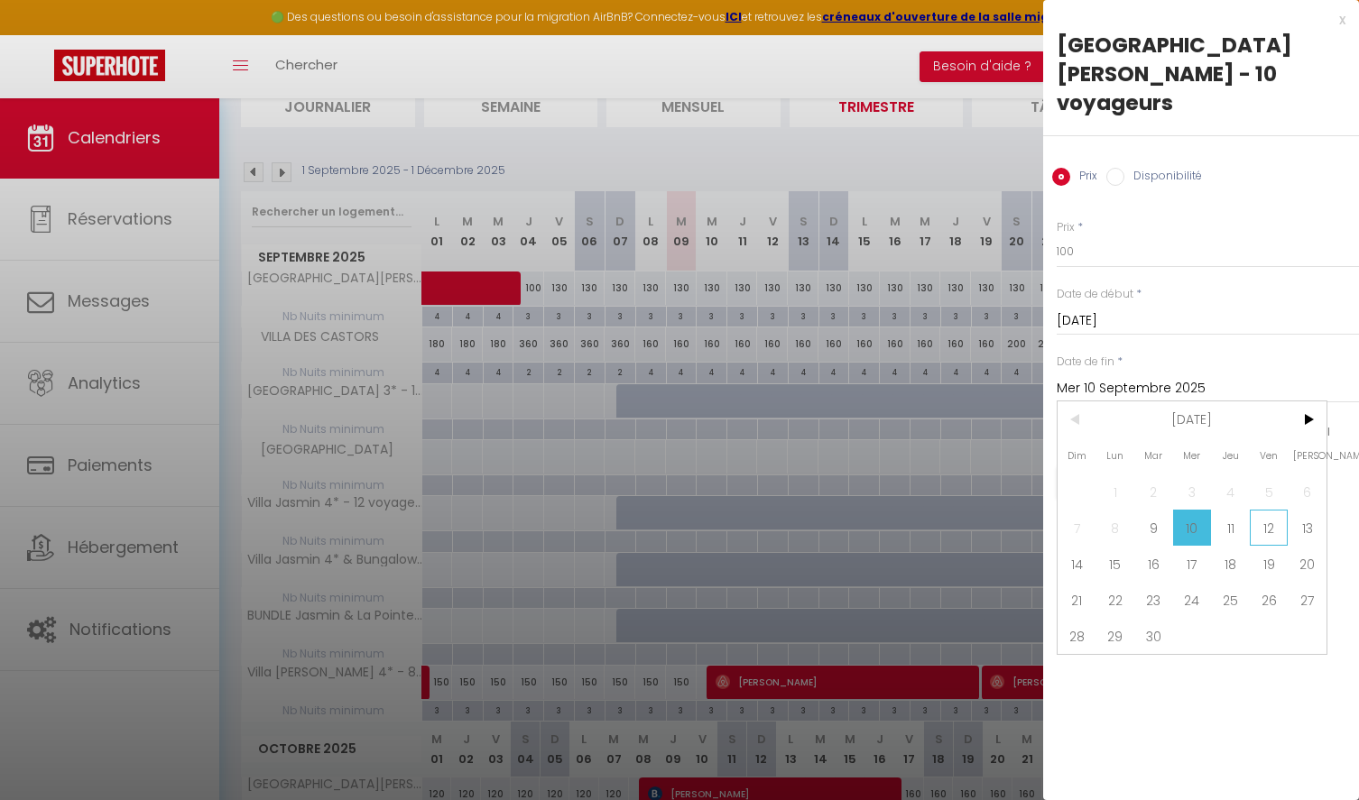
click at [1265, 510] on span "12" at bounding box center [1269, 528] width 39 height 36
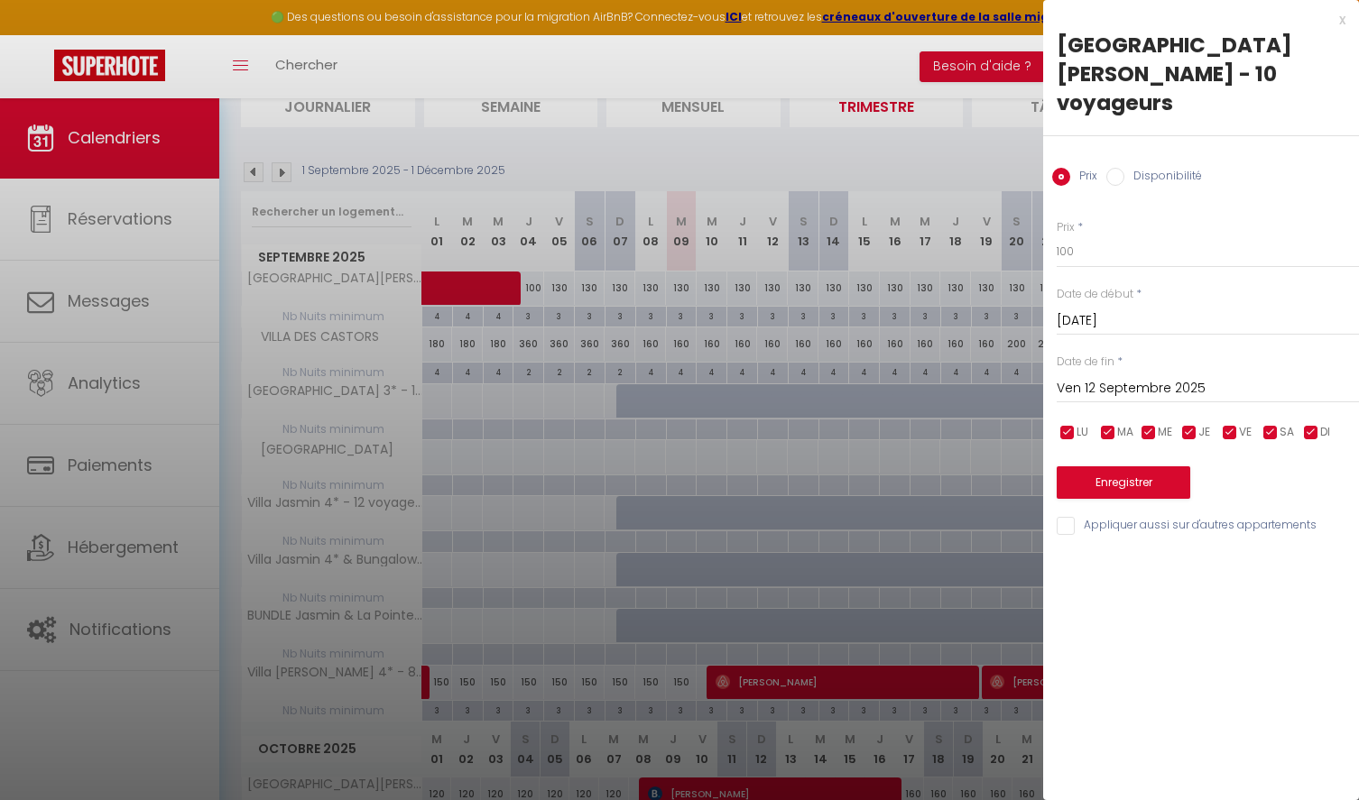
click at [1145, 466] on button "Enregistrer" at bounding box center [1124, 482] width 134 height 32
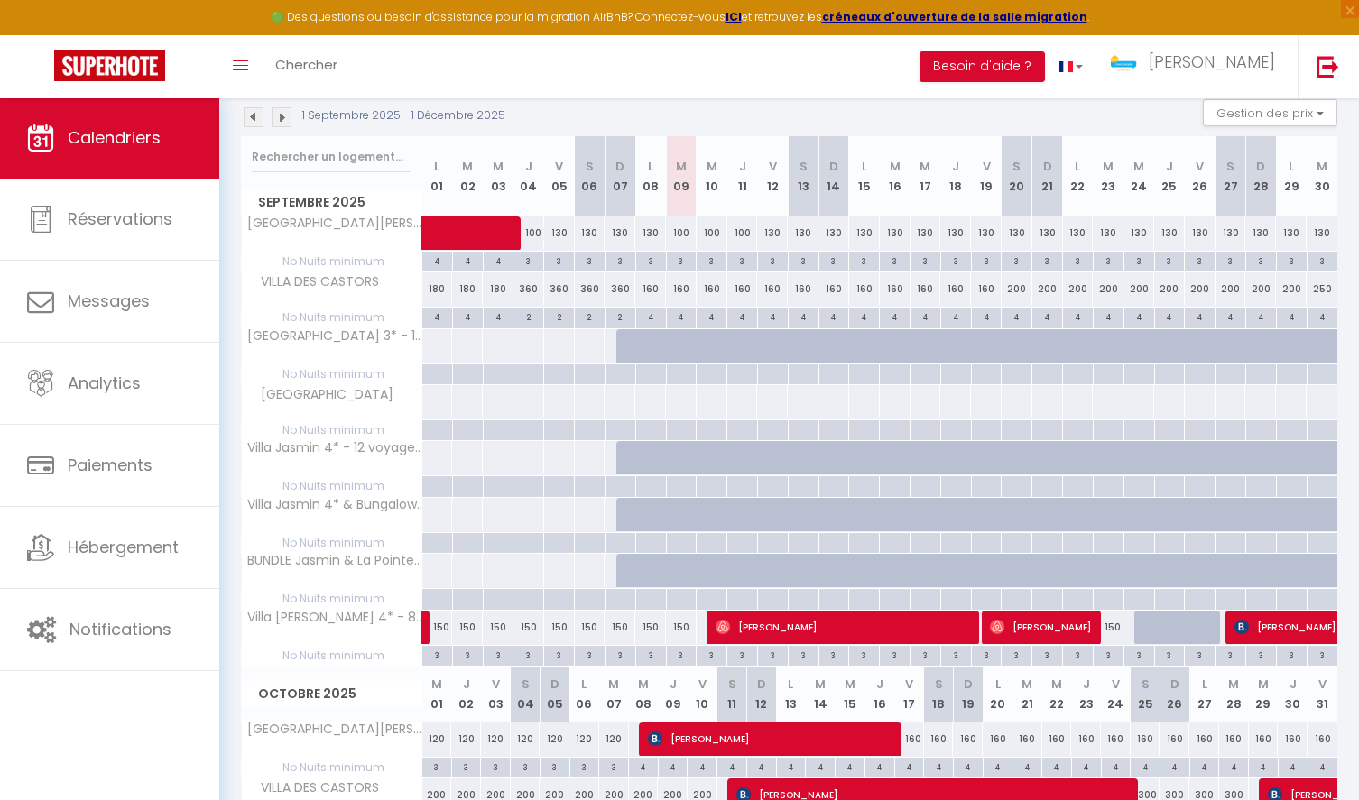
scroll to position [15, 0]
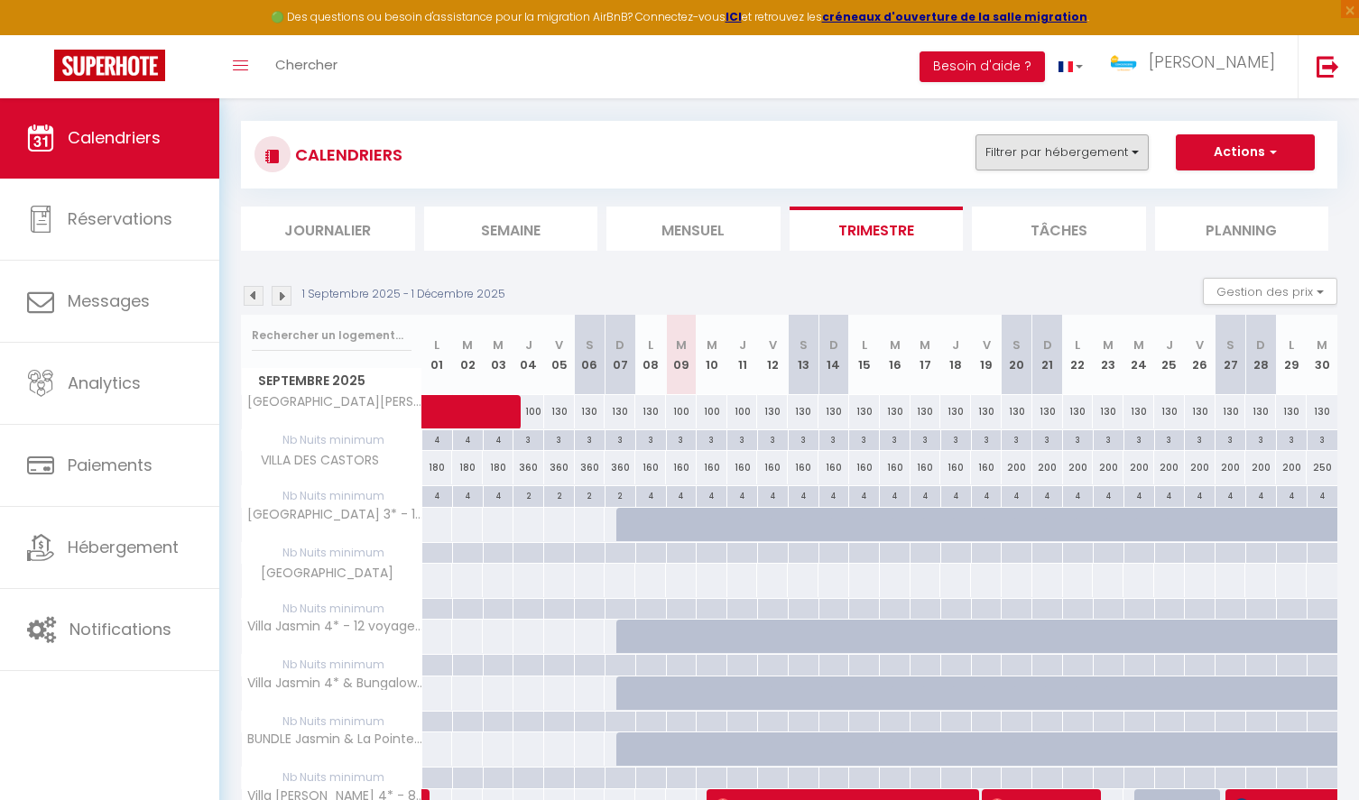
click at [1096, 161] on button "Filtrer par hébergement" at bounding box center [1061, 152] width 173 height 36
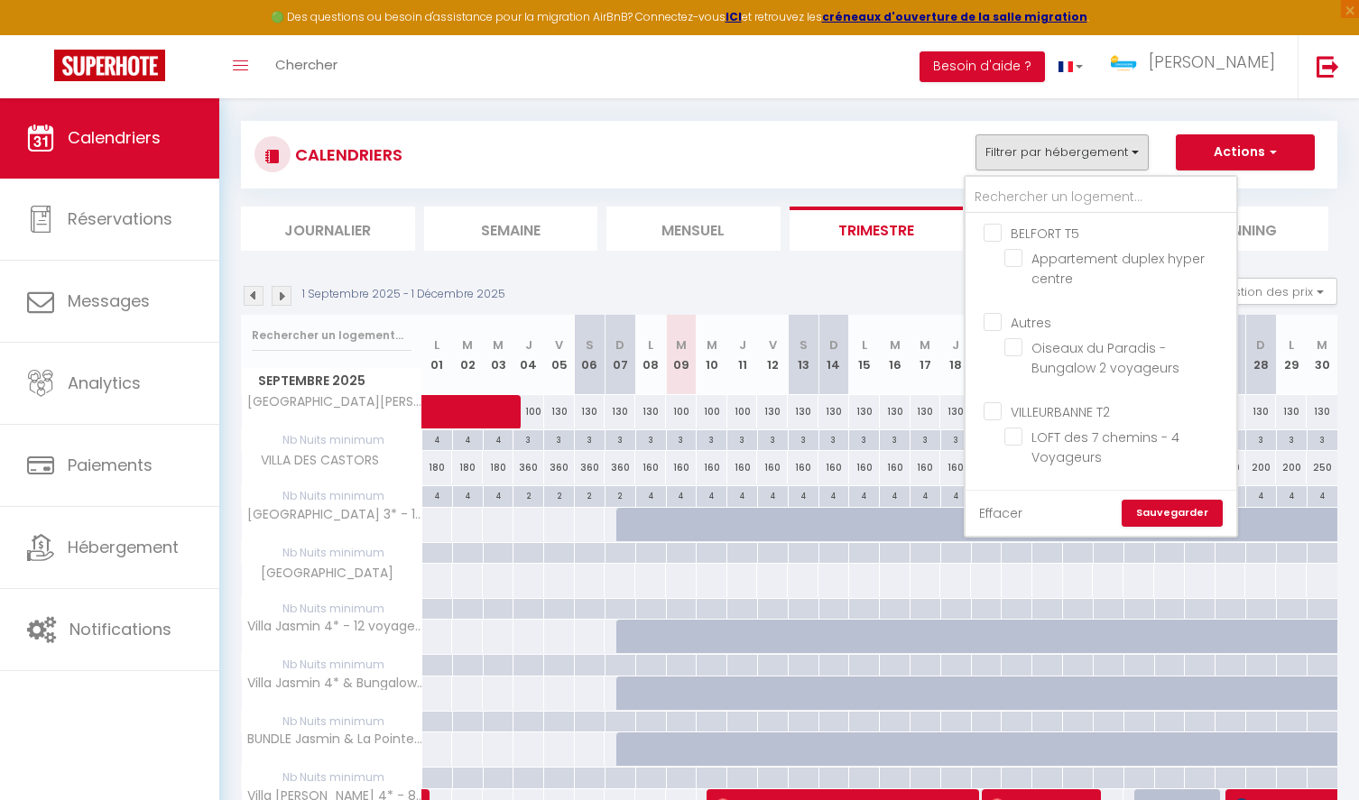
click at [1001, 510] on link "Effacer" at bounding box center [1000, 513] width 43 height 20
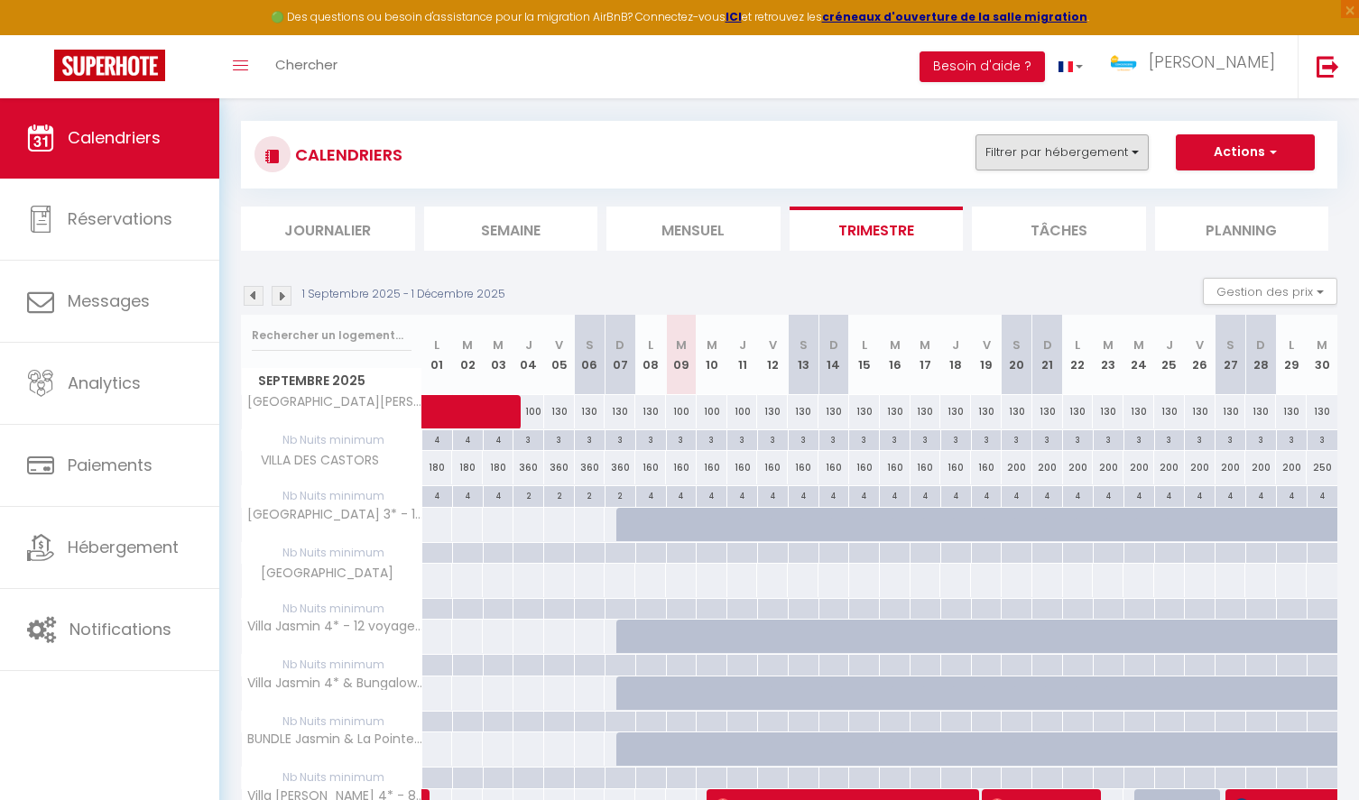
click at [1066, 159] on button "Filtrer par hébergement" at bounding box center [1061, 152] width 173 height 36
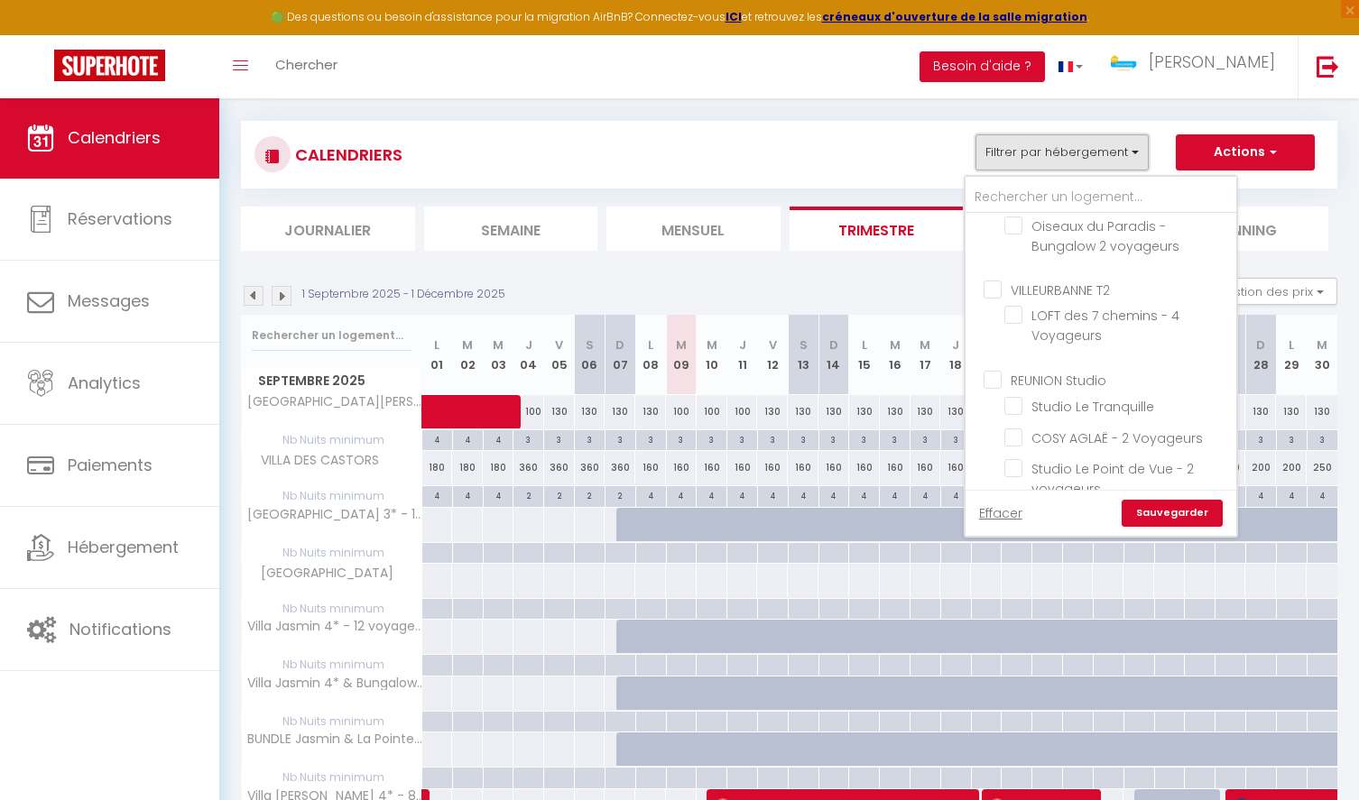
scroll to position [208, 0]
click at [1038, 293] on input "REUNION Studio" at bounding box center [1118, 291] width 271 height 18
click at [1178, 509] on link "Sauvegarder" at bounding box center [1171, 513] width 101 height 27
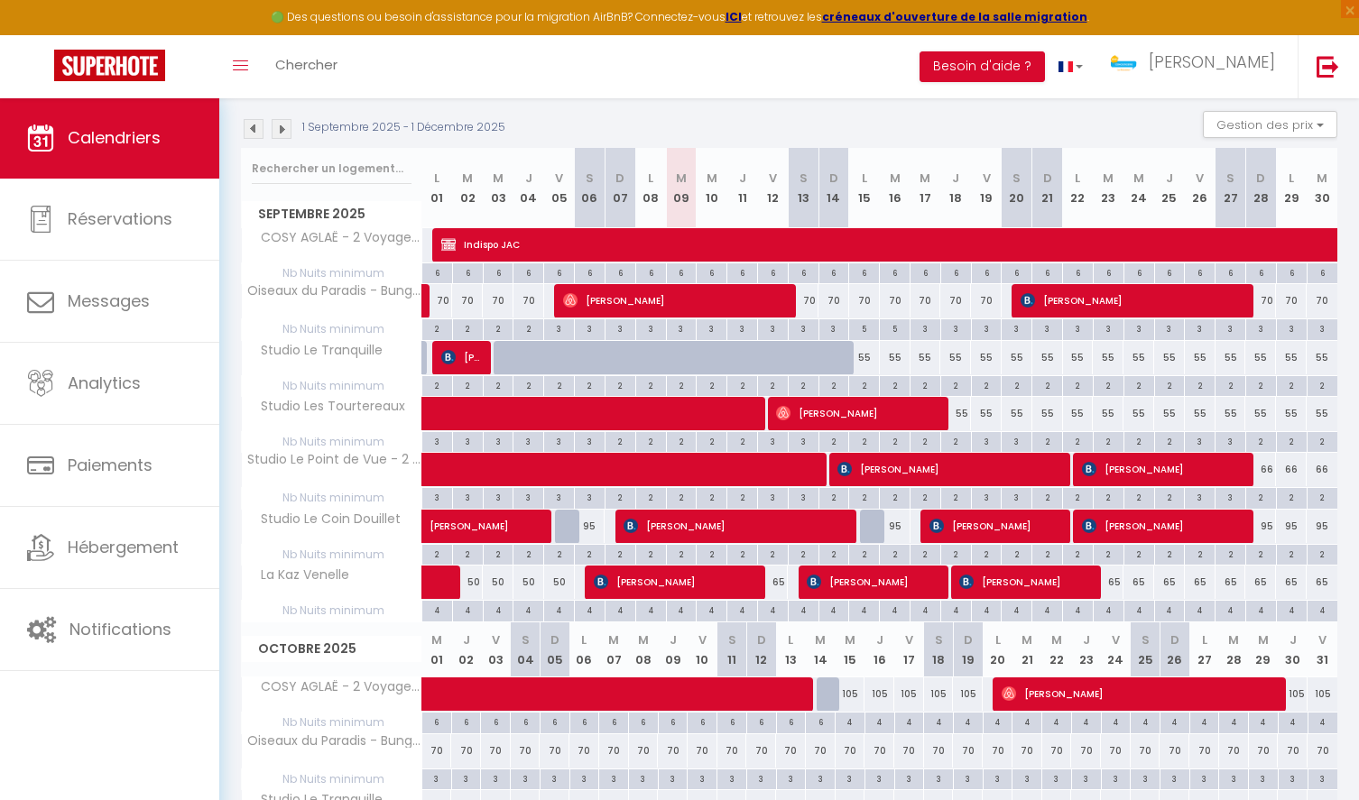
scroll to position [195, 0]
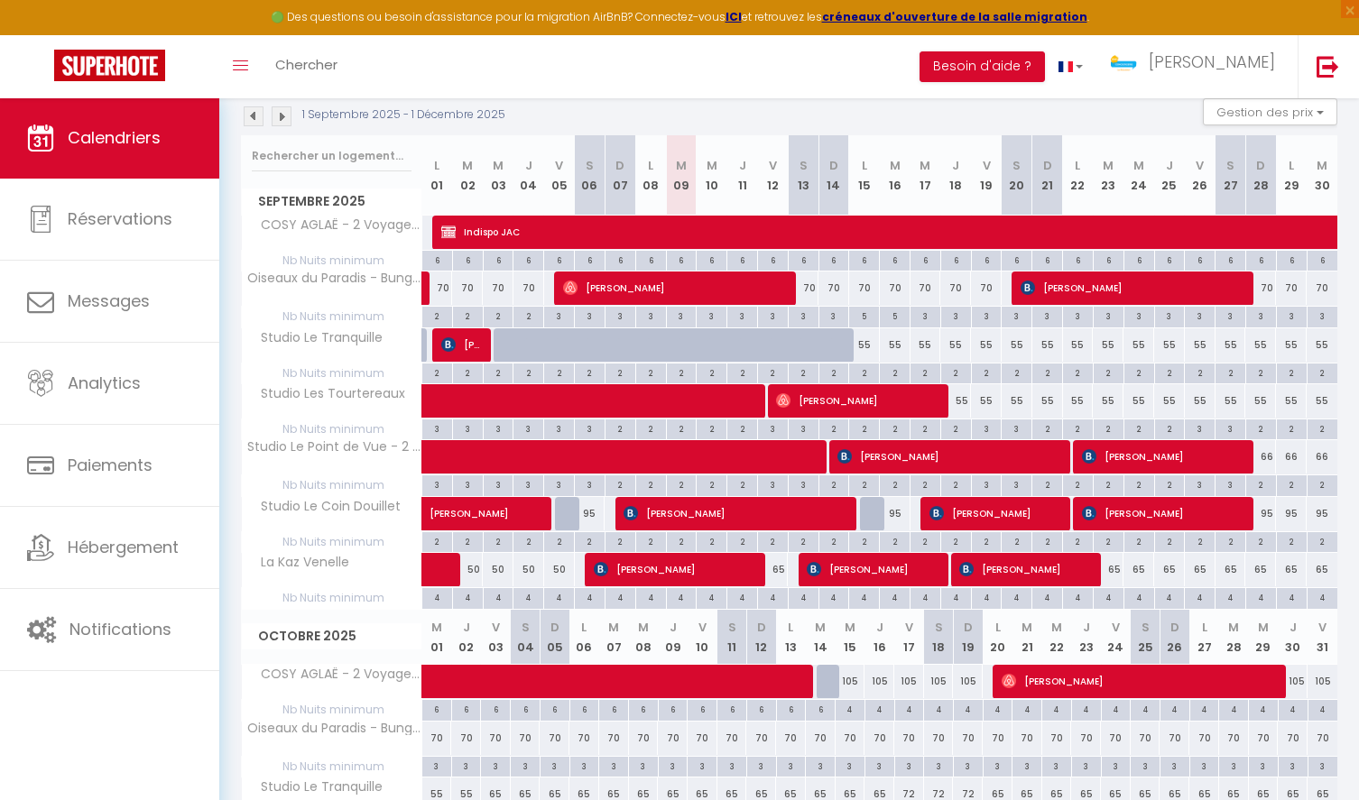
click at [248, 111] on img at bounding box center [254, 116] width 20 height 20
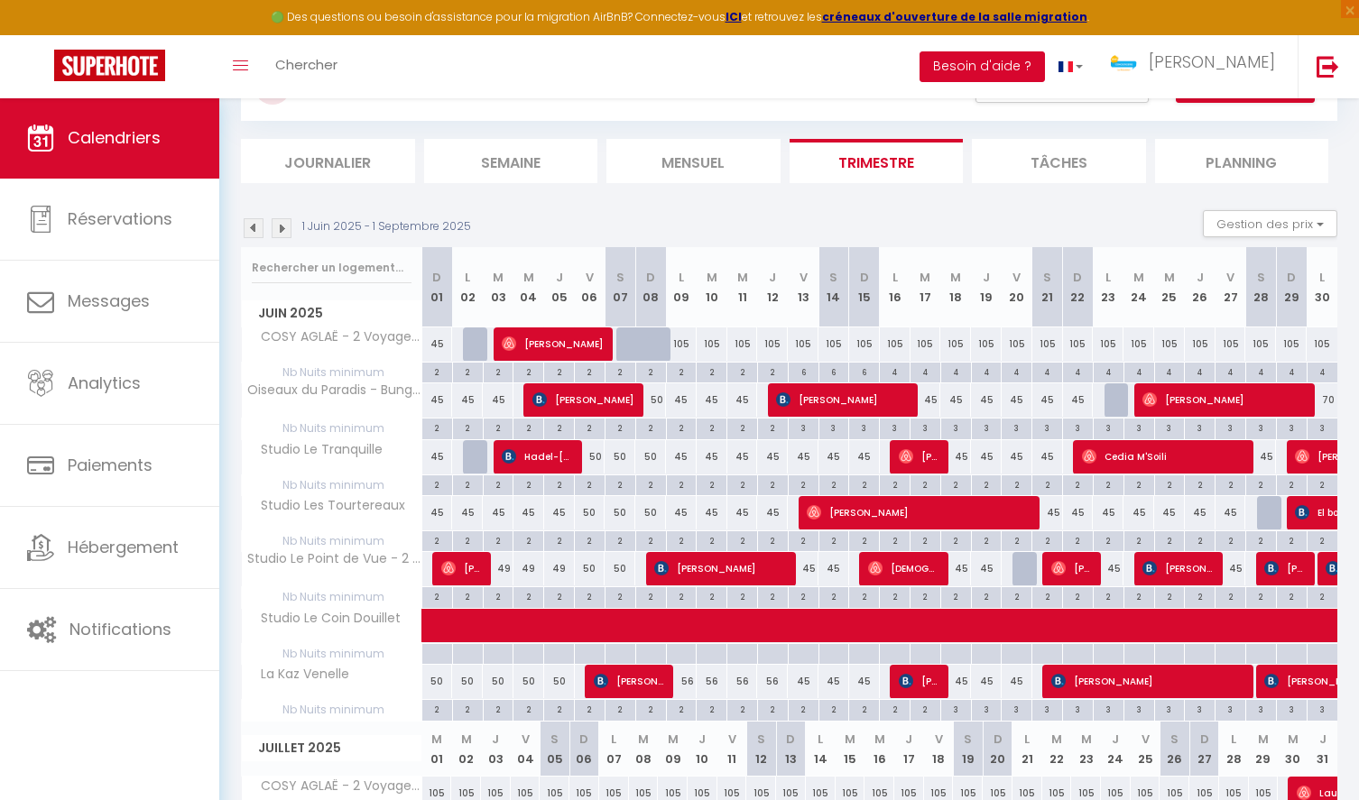
scroll to position [0, 0]
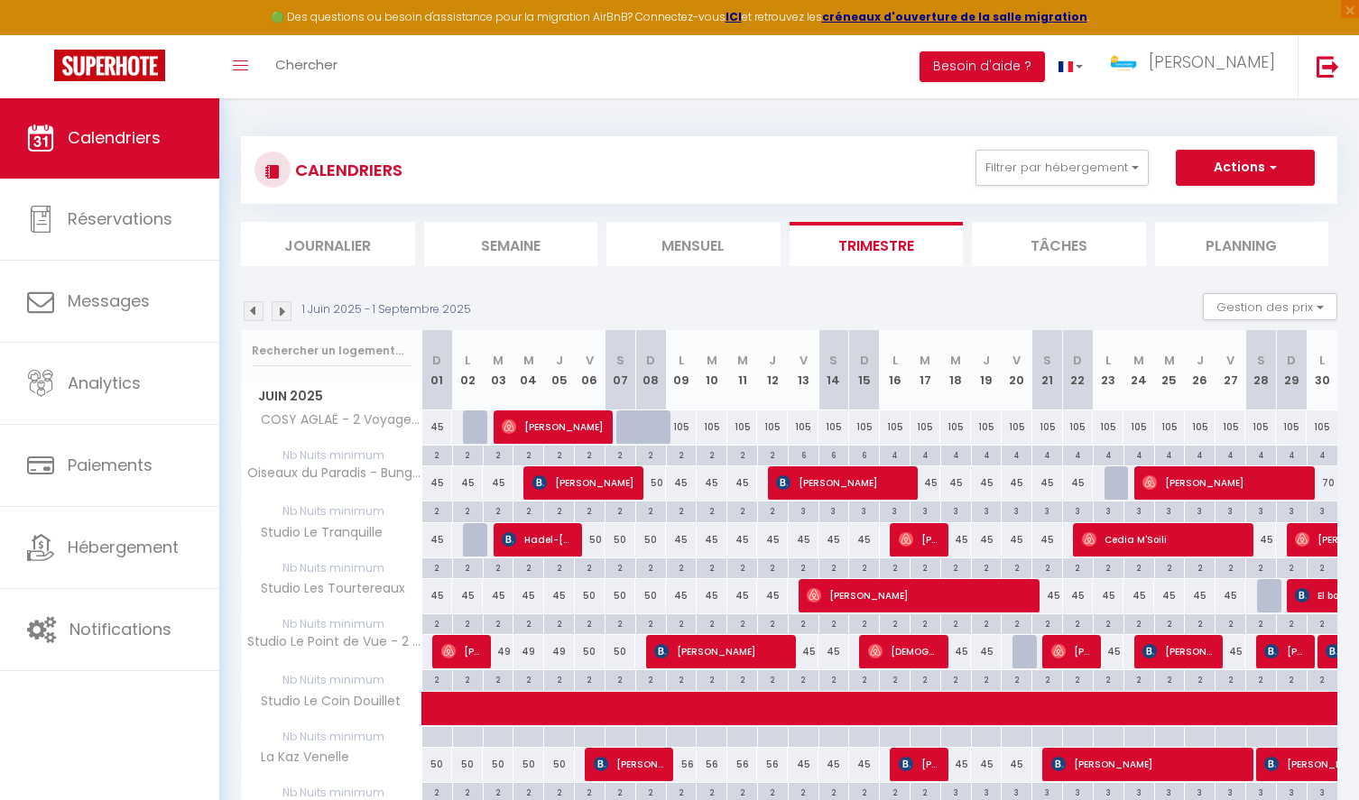
click at [290, 308] on img at bounding box center [282, 311] width 20 height 20
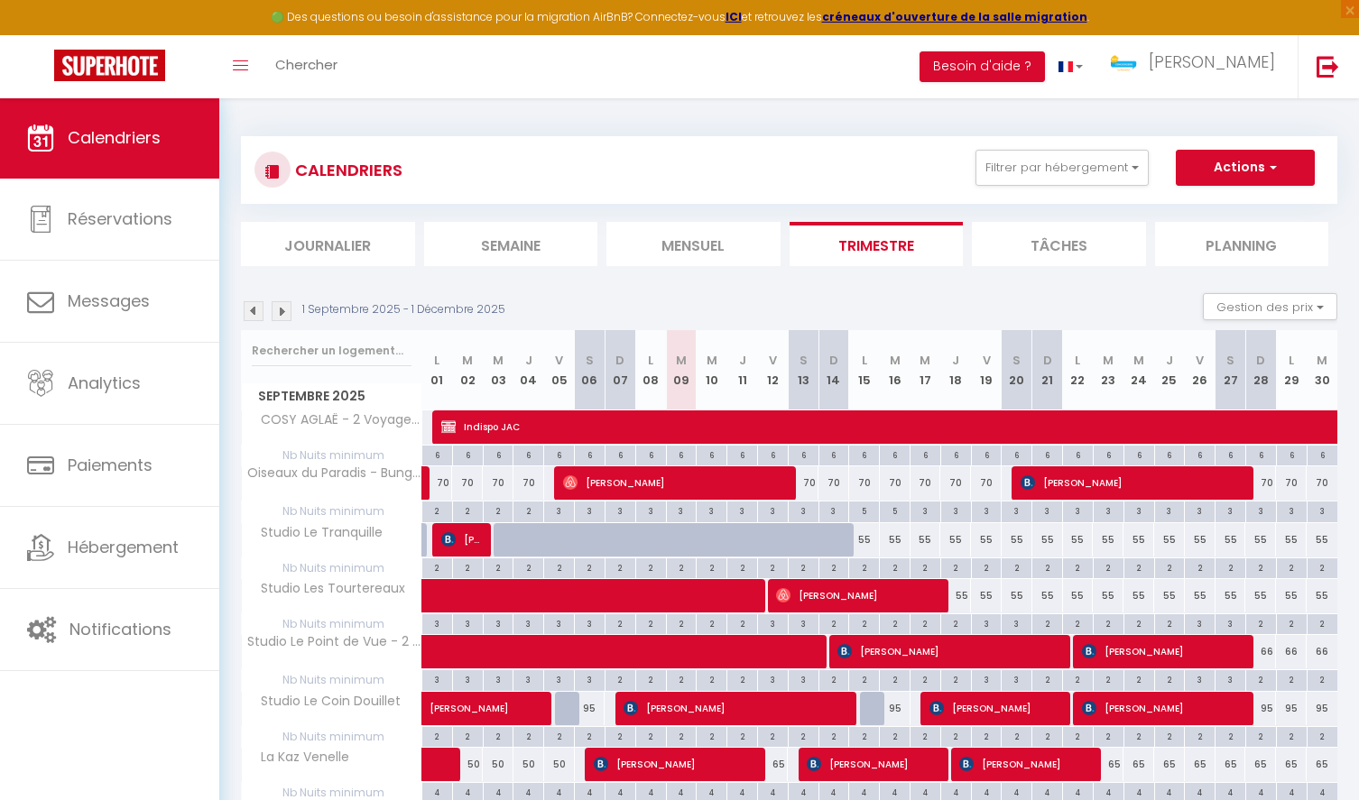
click at [1258, 164] on button "Actions" at bounding box center [1245, 168] width 139 height 36
click at [1203, 171] on button "Actions" at bounding box center [1245, 168] width 139 height 36
click at [1050, 166] on button "Filtrer par hébergement" at bounding box center [1061, 168] width 173 height 36
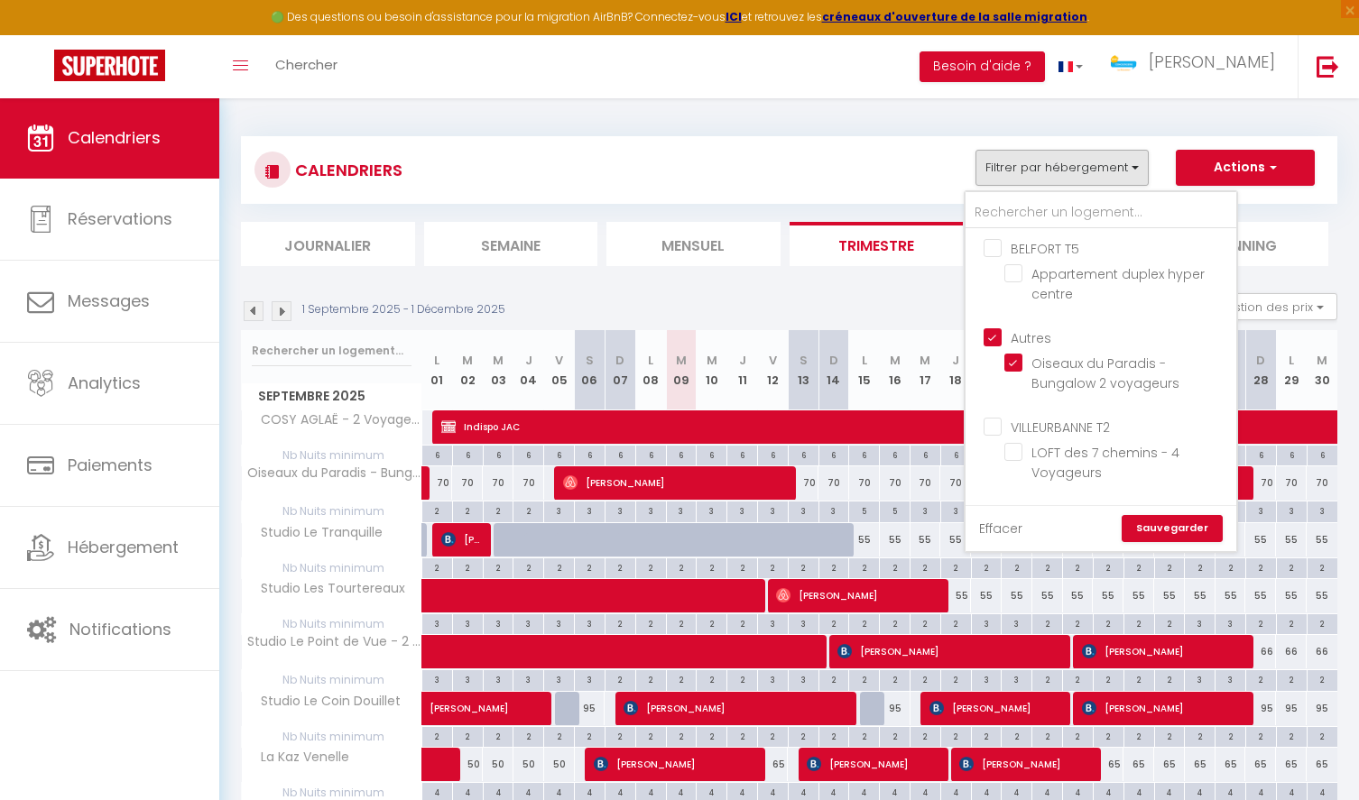
click at [989, 525] on link "Effacer" at bounding box center [1000, 529] width 43 height 20
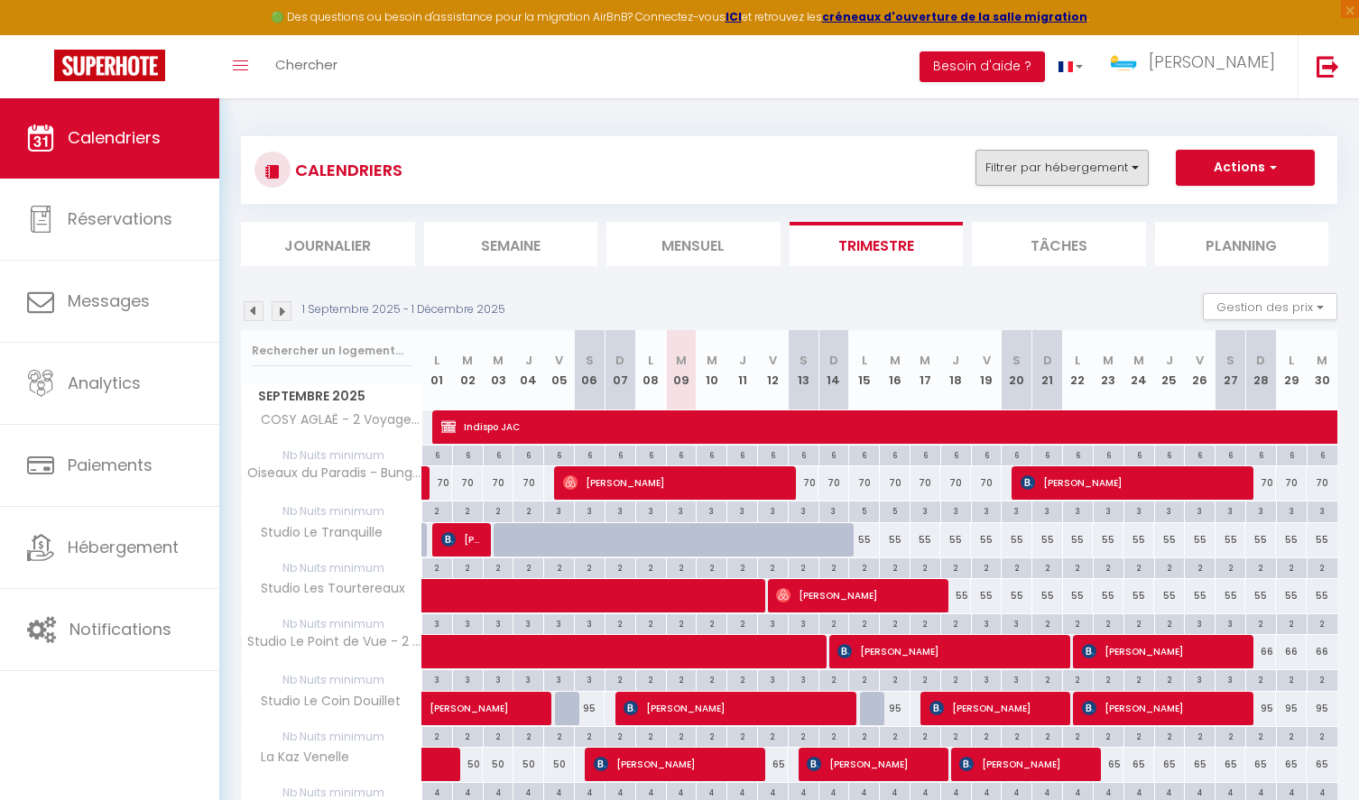
click at [1032, 179] on button "Filtrer par hébergement" at bounding box center [1061, 168] width 173 height 36
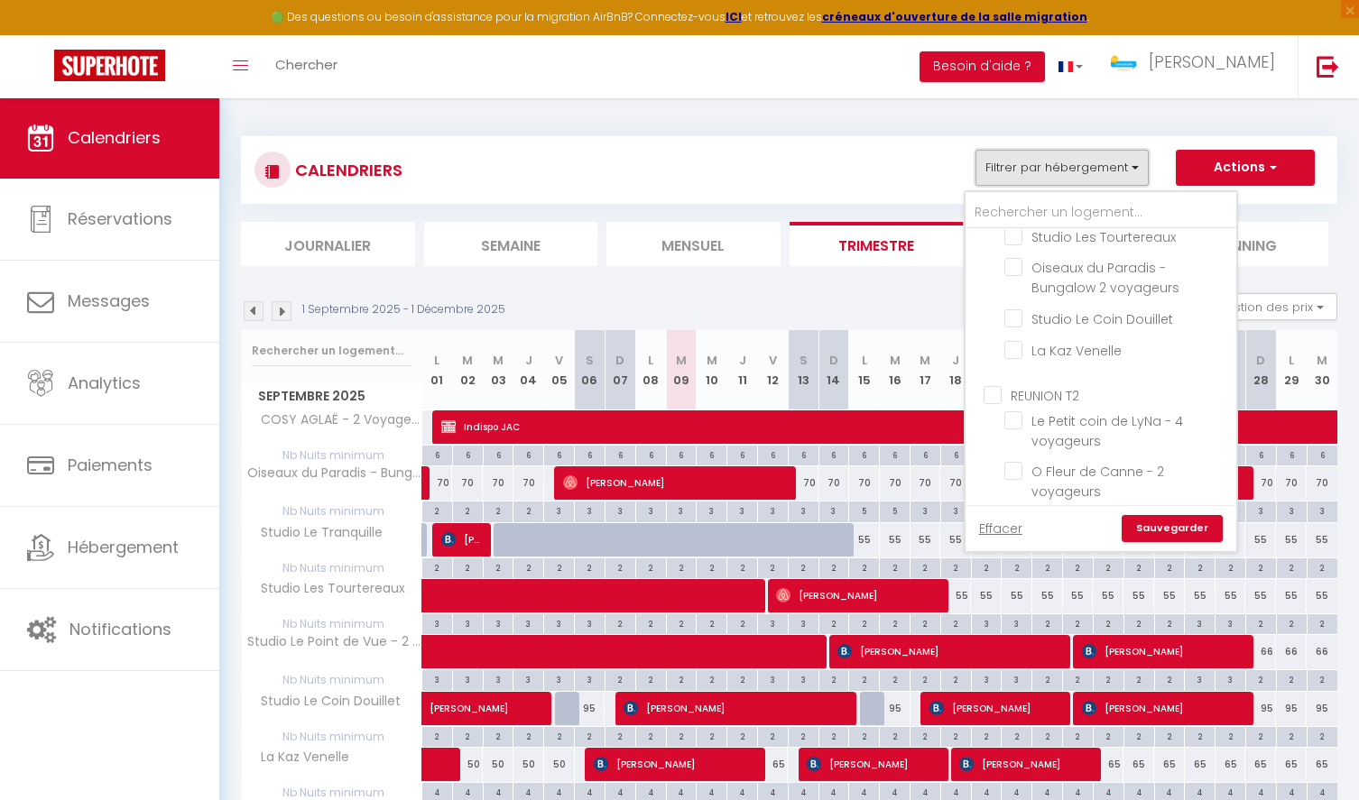
scroll to position [448, 0]
click at [1036, 374] on input "REUNION T2" at bounding box center [1118, 365] width 271 height 18
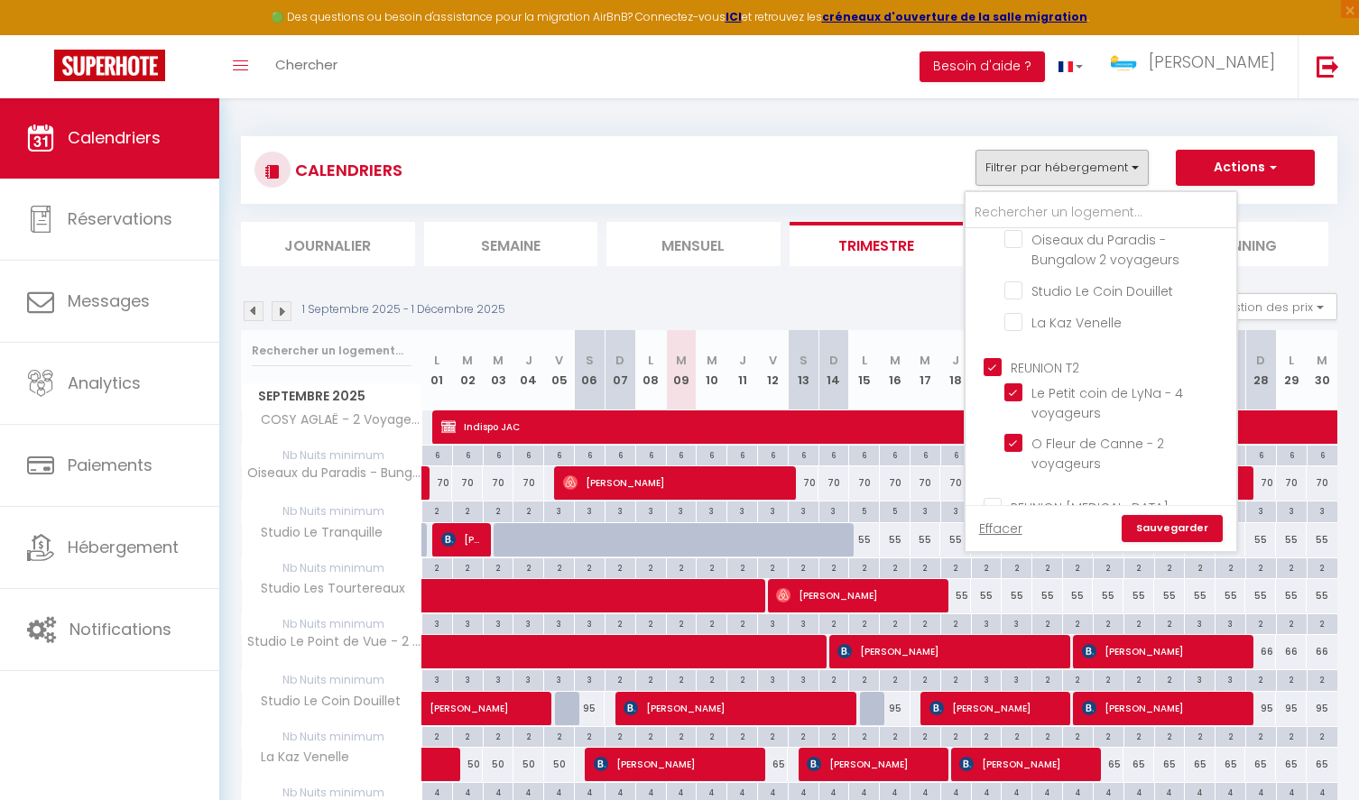
click at [1169, 529] on link "Sauvegarder" at bounding box center [1171, 528] width 101 height 27
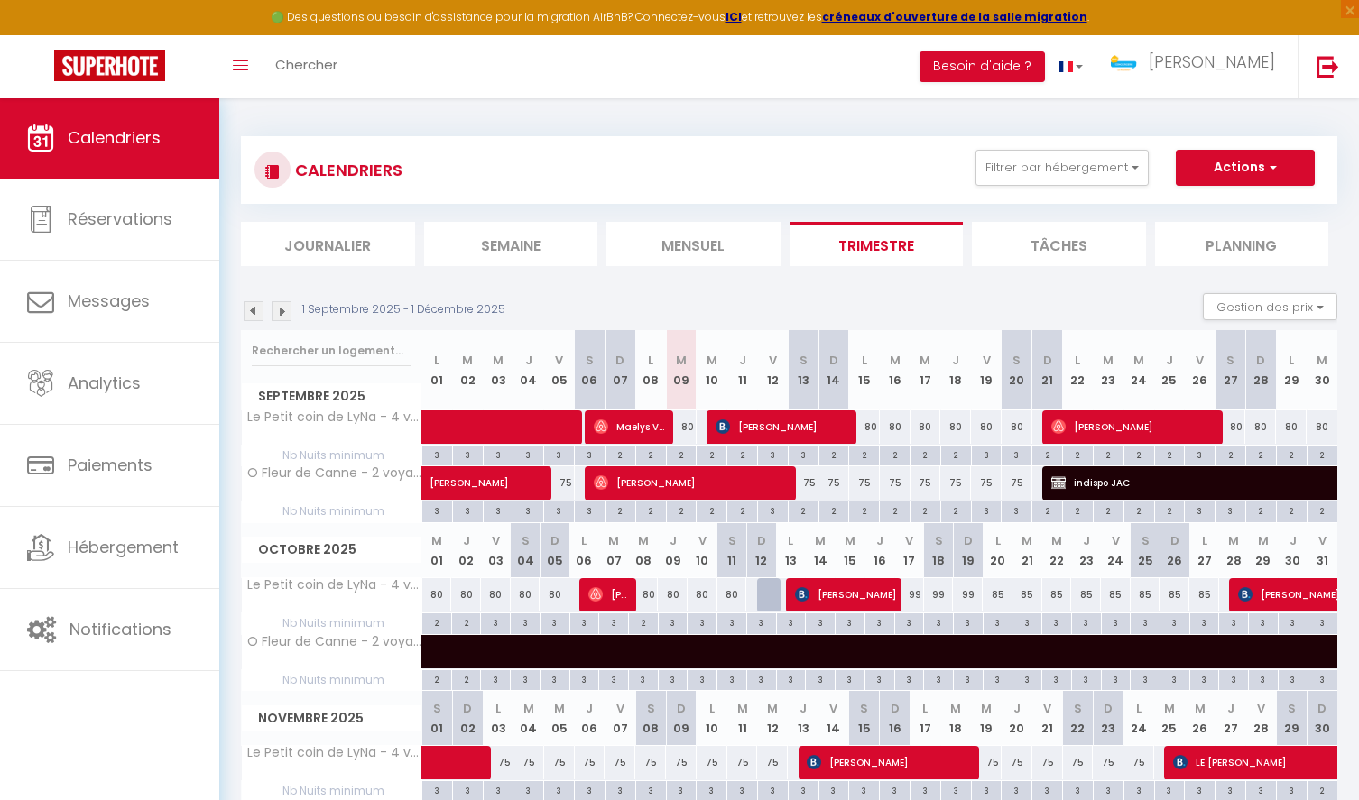
click at [251, 307] on img at bounding box center [254, 311] width 20 height 20
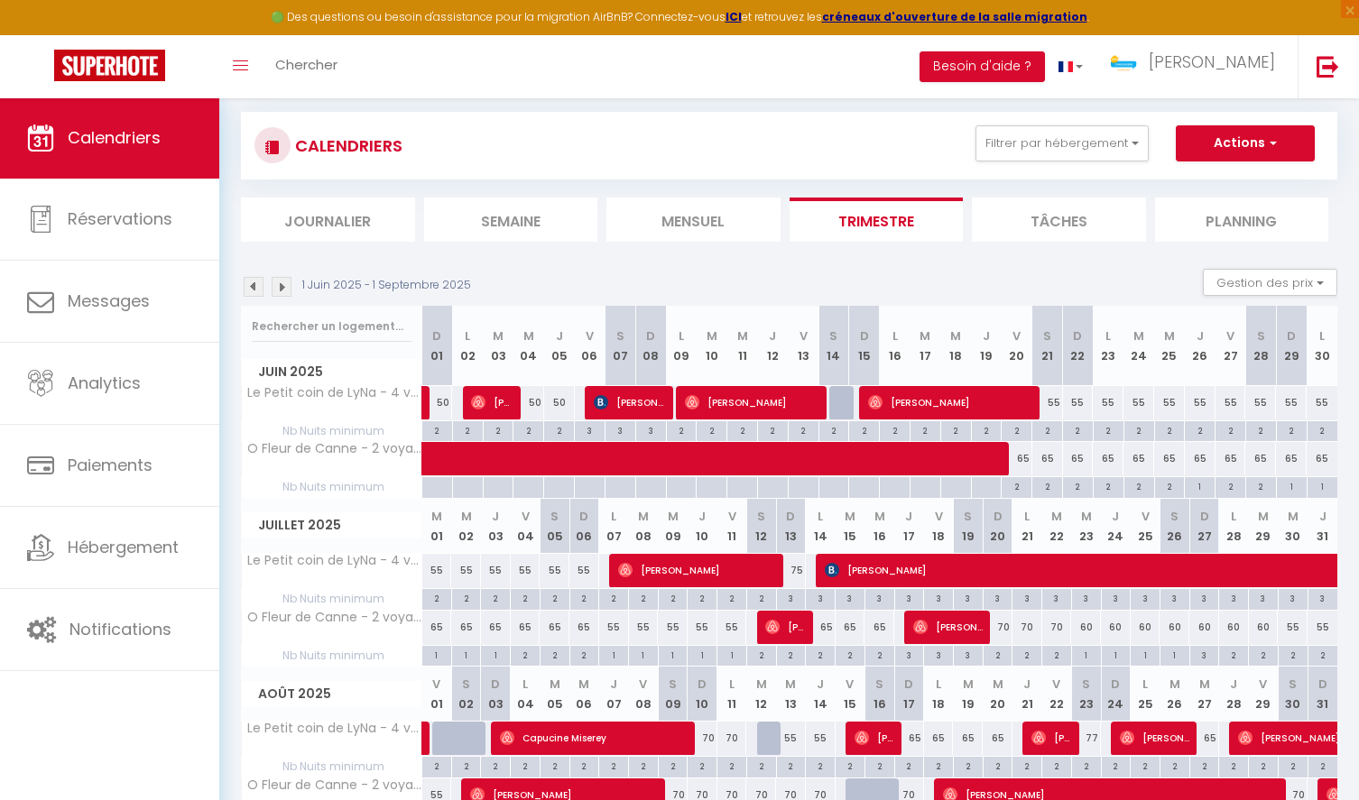
scroll to position [0, 0]
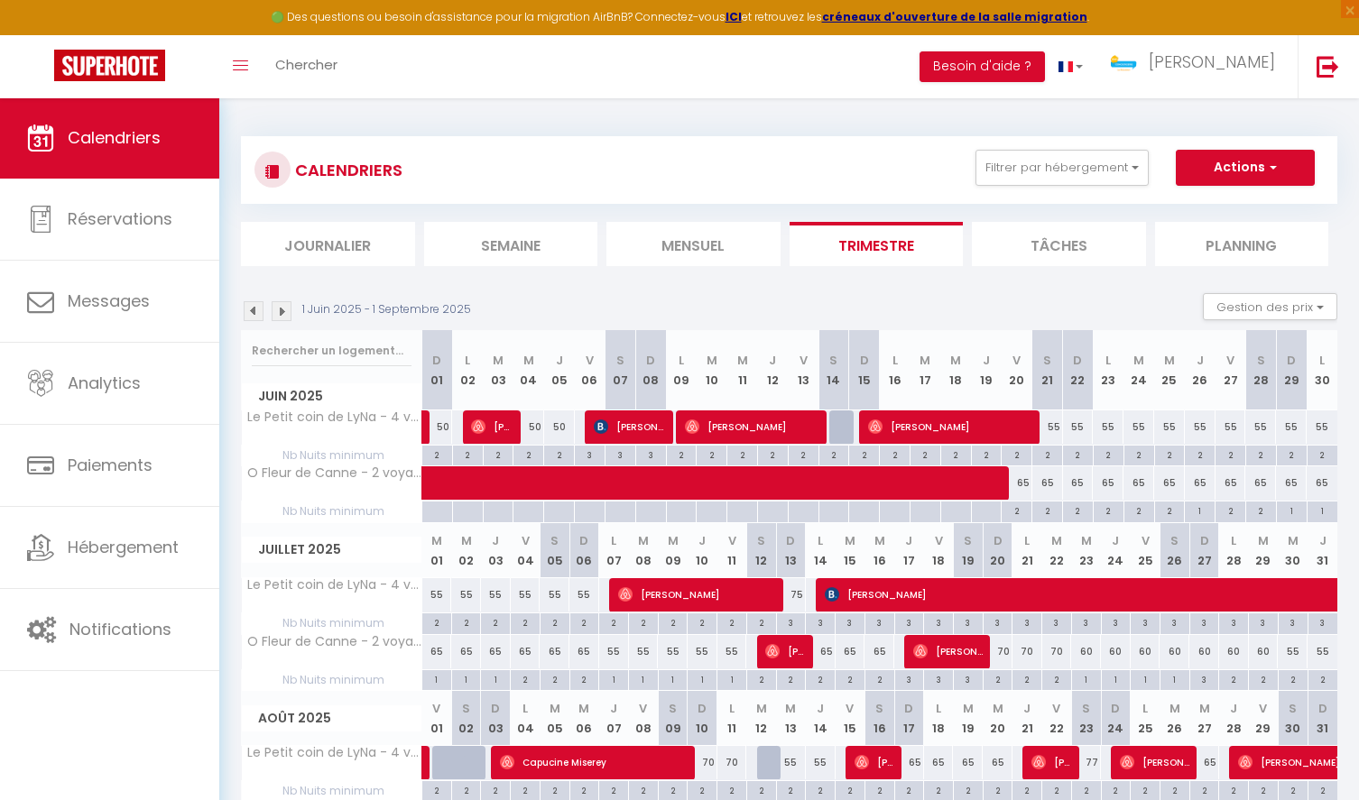
click at [272, 310] on img at bounding box center [282, 311] width 20 height 20
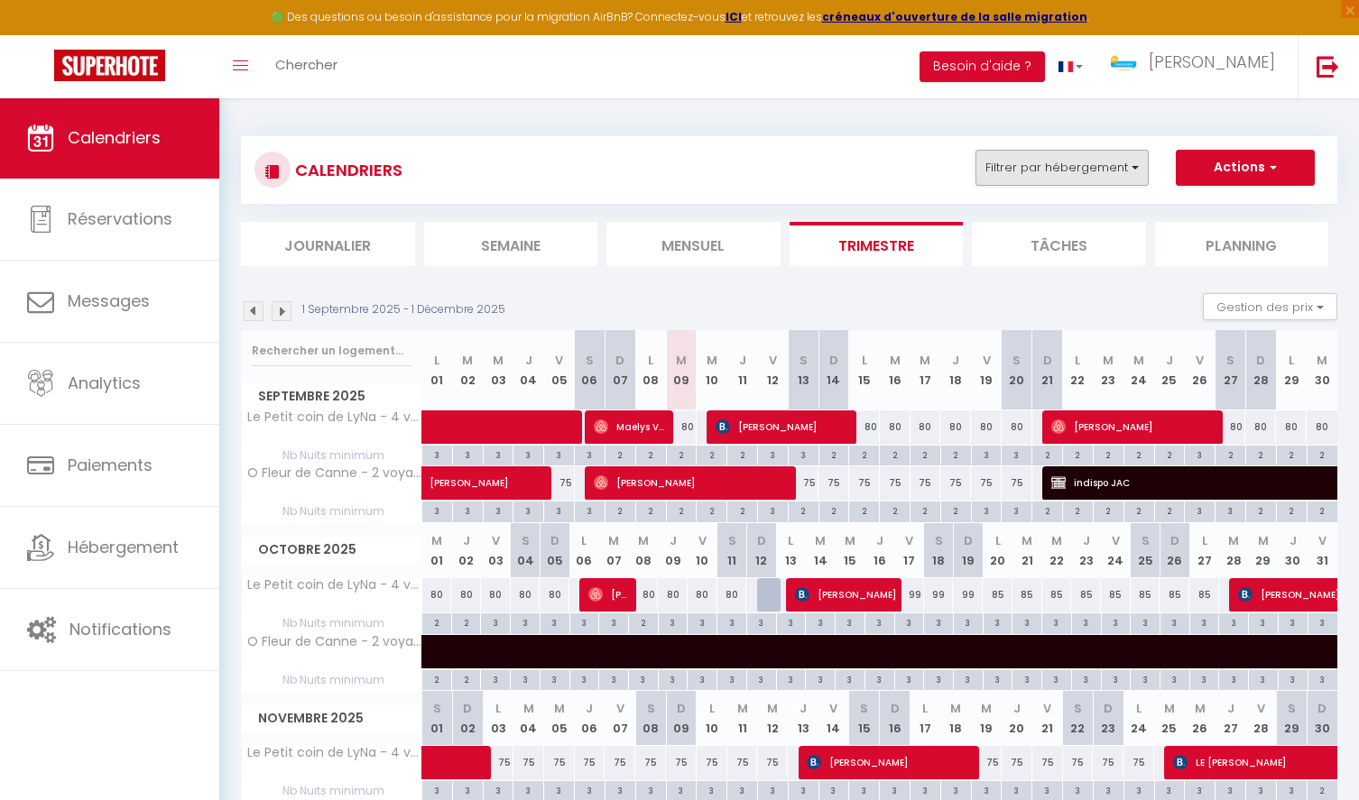
click at [1036, 164] on button "Filtrer par hébergement" at bounding box center [1061, 168] width 173 height 36
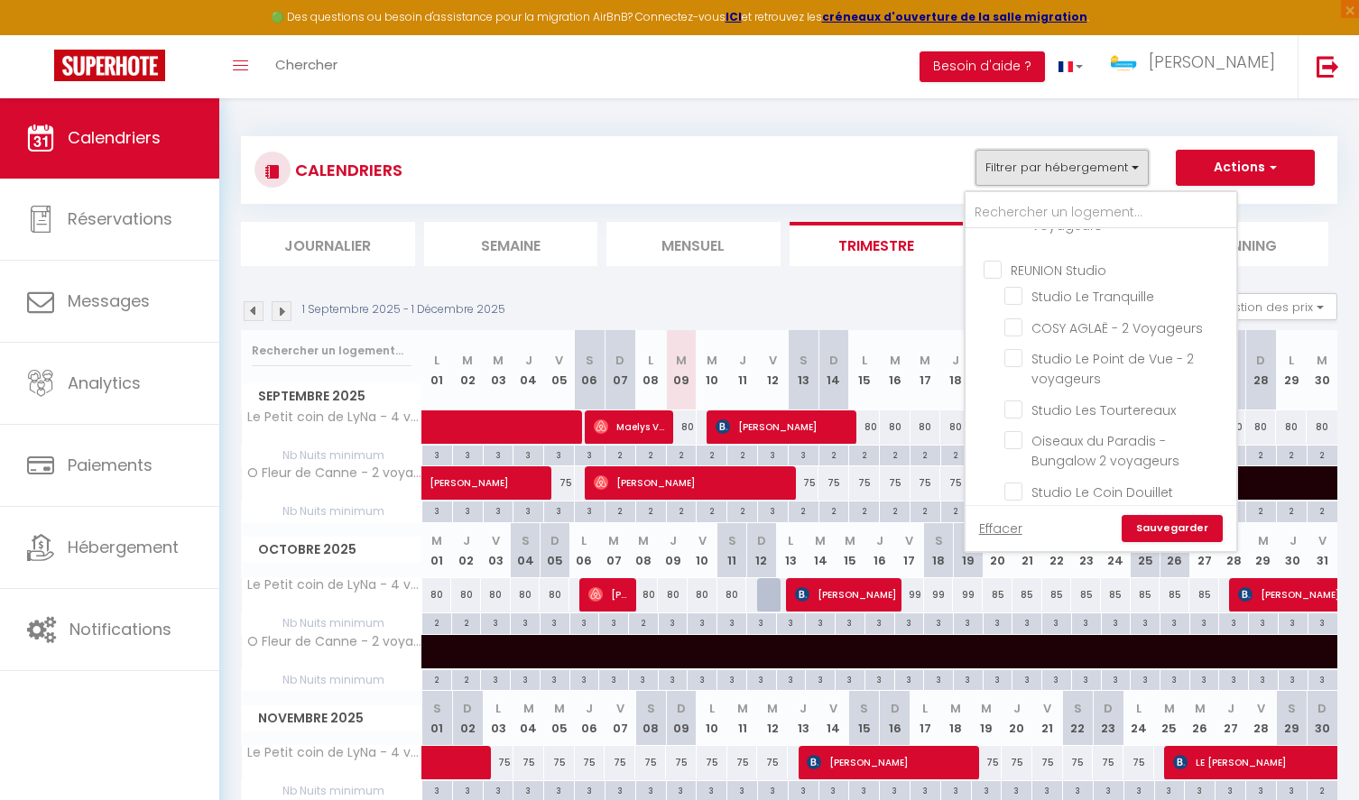
scroll to position [399, 0]
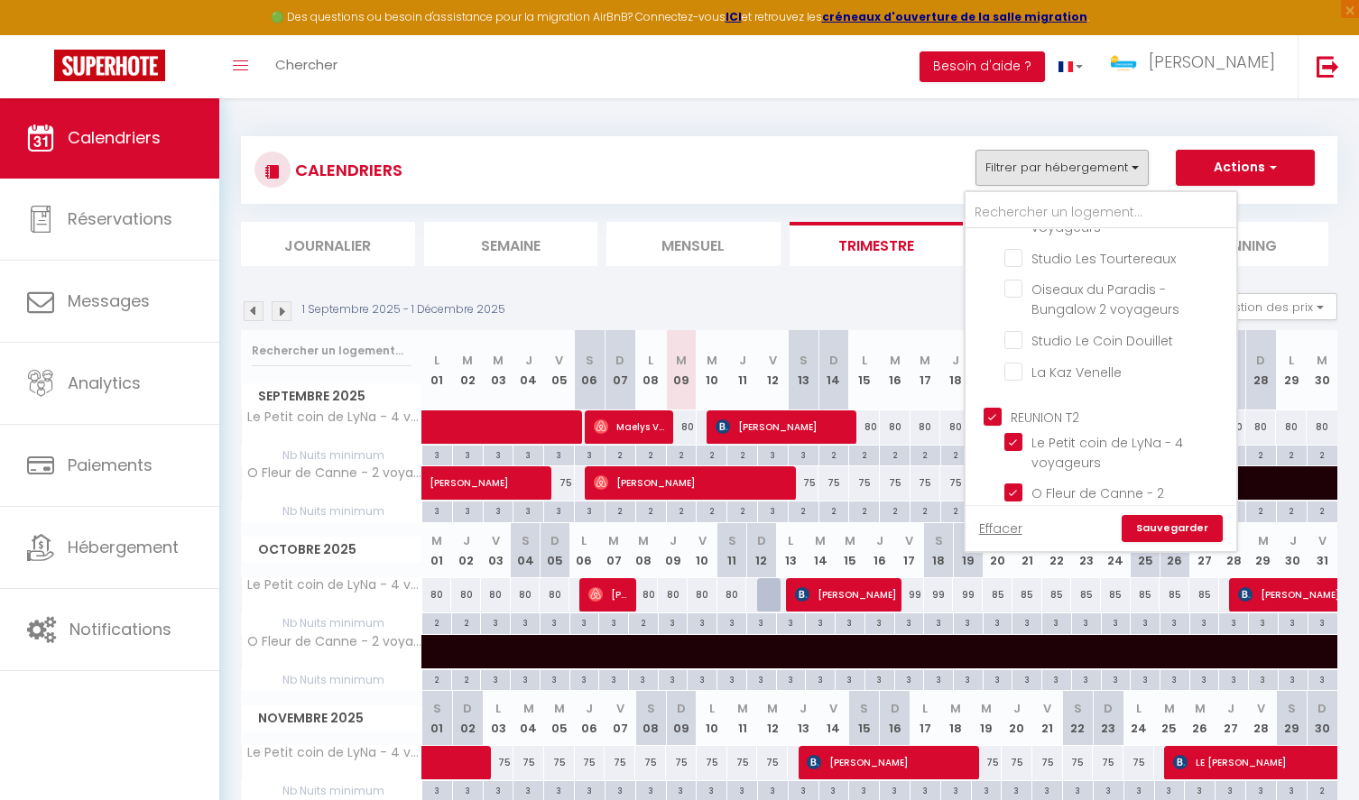
click at [998, 417] on input "REUNION T2" at bounding box center [1118, 415] width 271 height 18
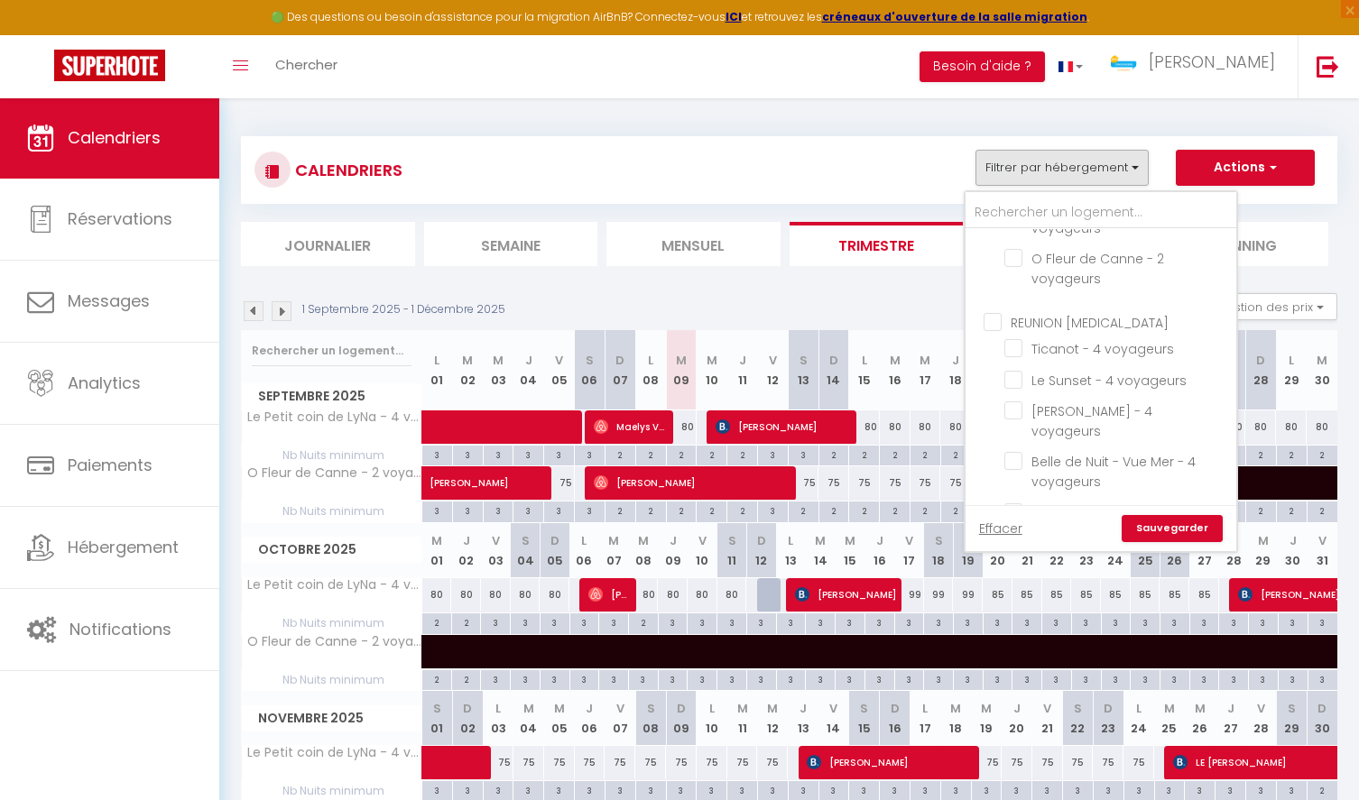
scroll to position [678, 0]
click at [988, 272] on input "REUNION [MEDICAL_DATA]" at bounding box center [1118, 276] width 271 height 18
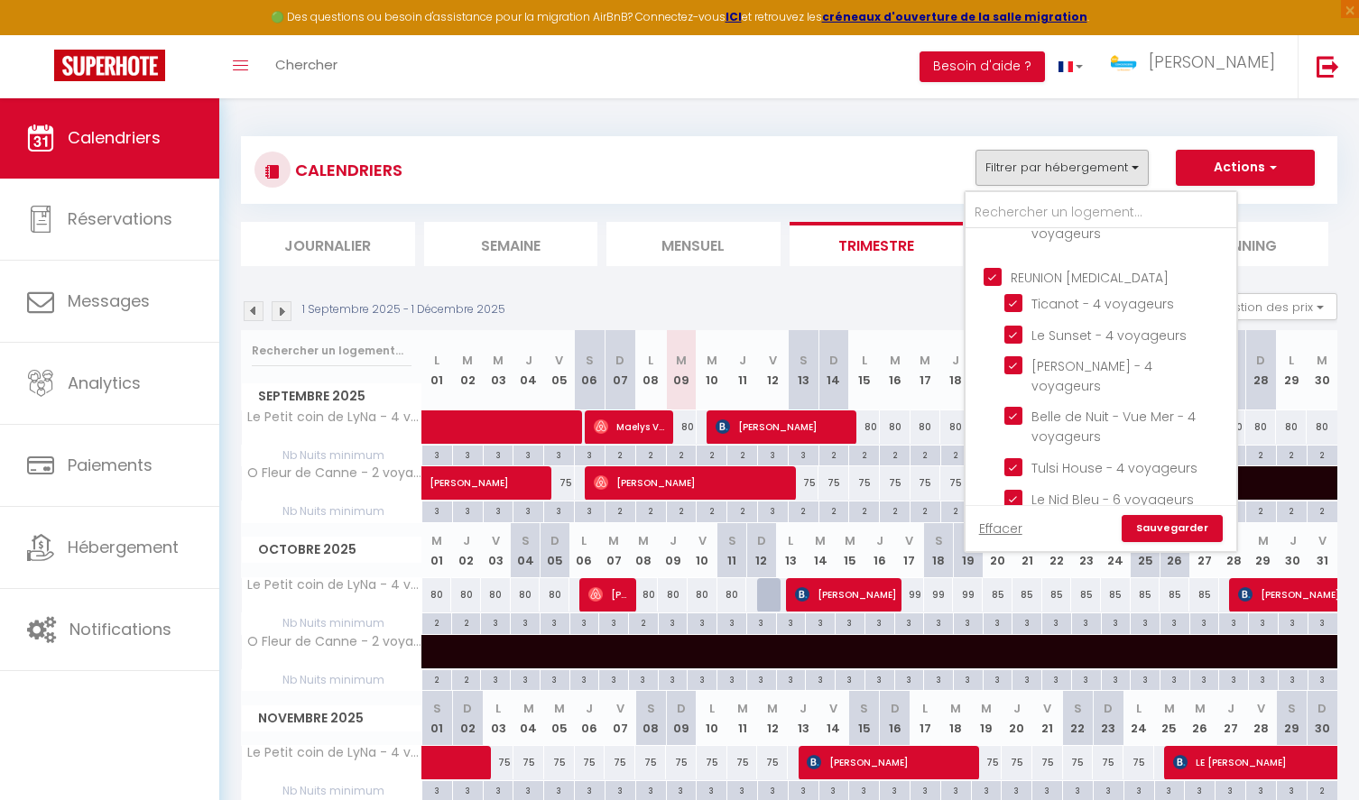
click at [1183, 530] on link "Sauvegarder" at bounding box center [1171, 528] width 101 height 27
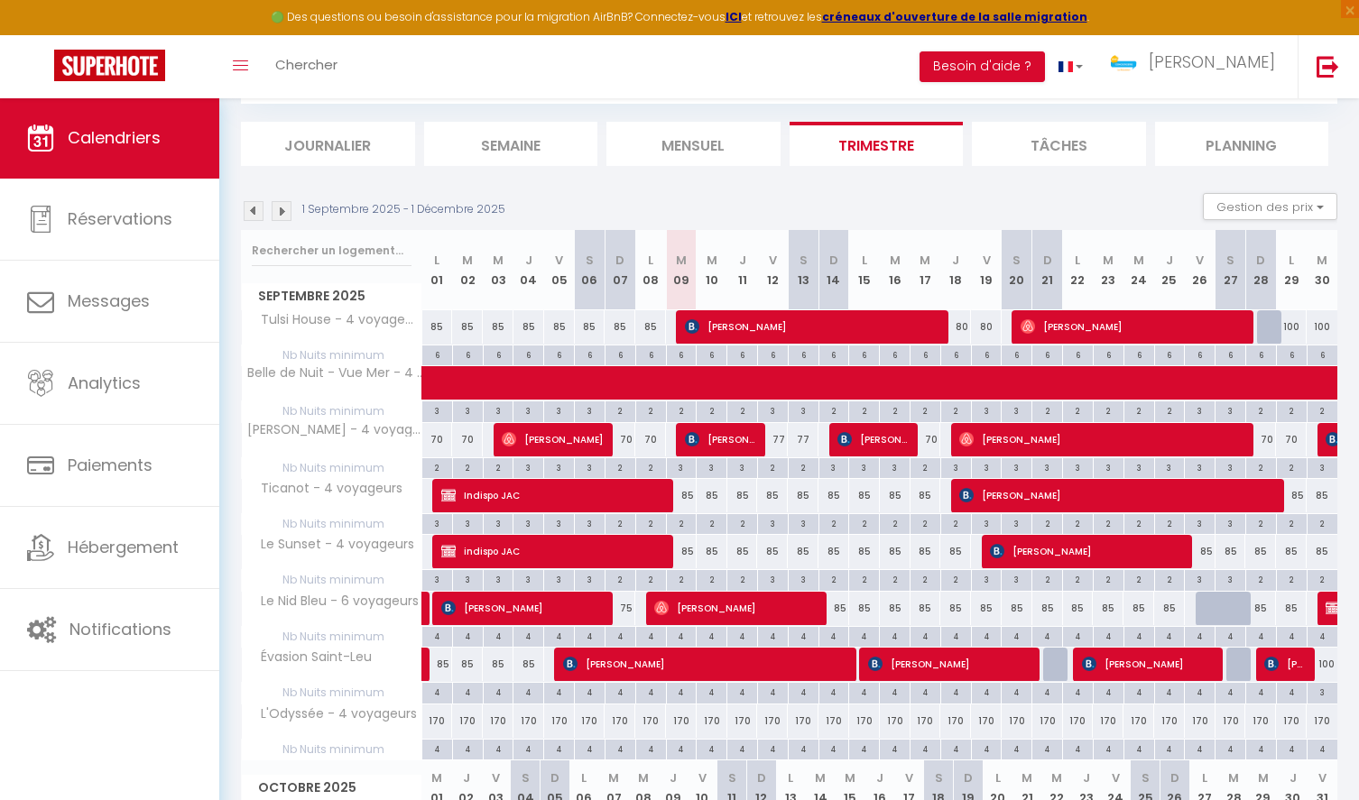
scroll to position [91, 0]
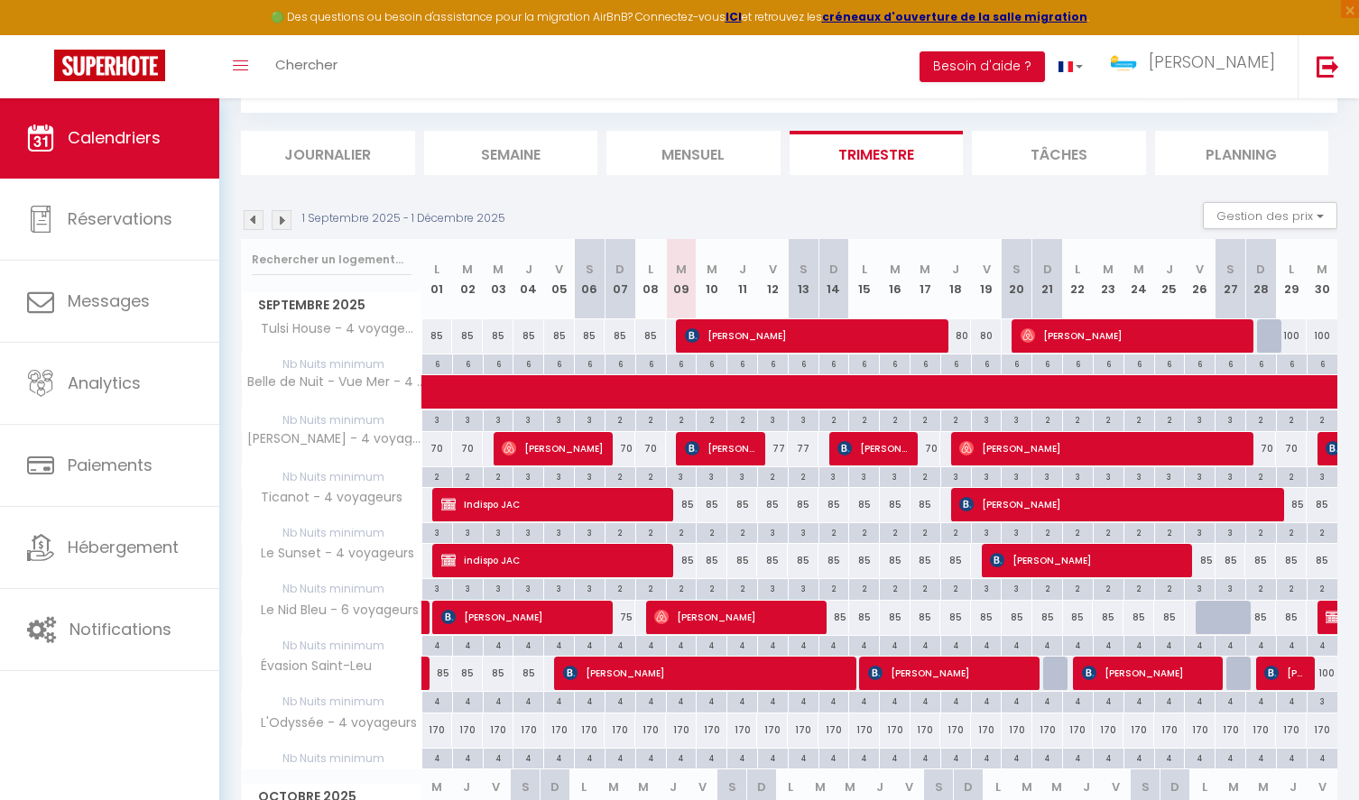
click at [252, 217] on img at bounding box center [254, 220] width 20 height 20
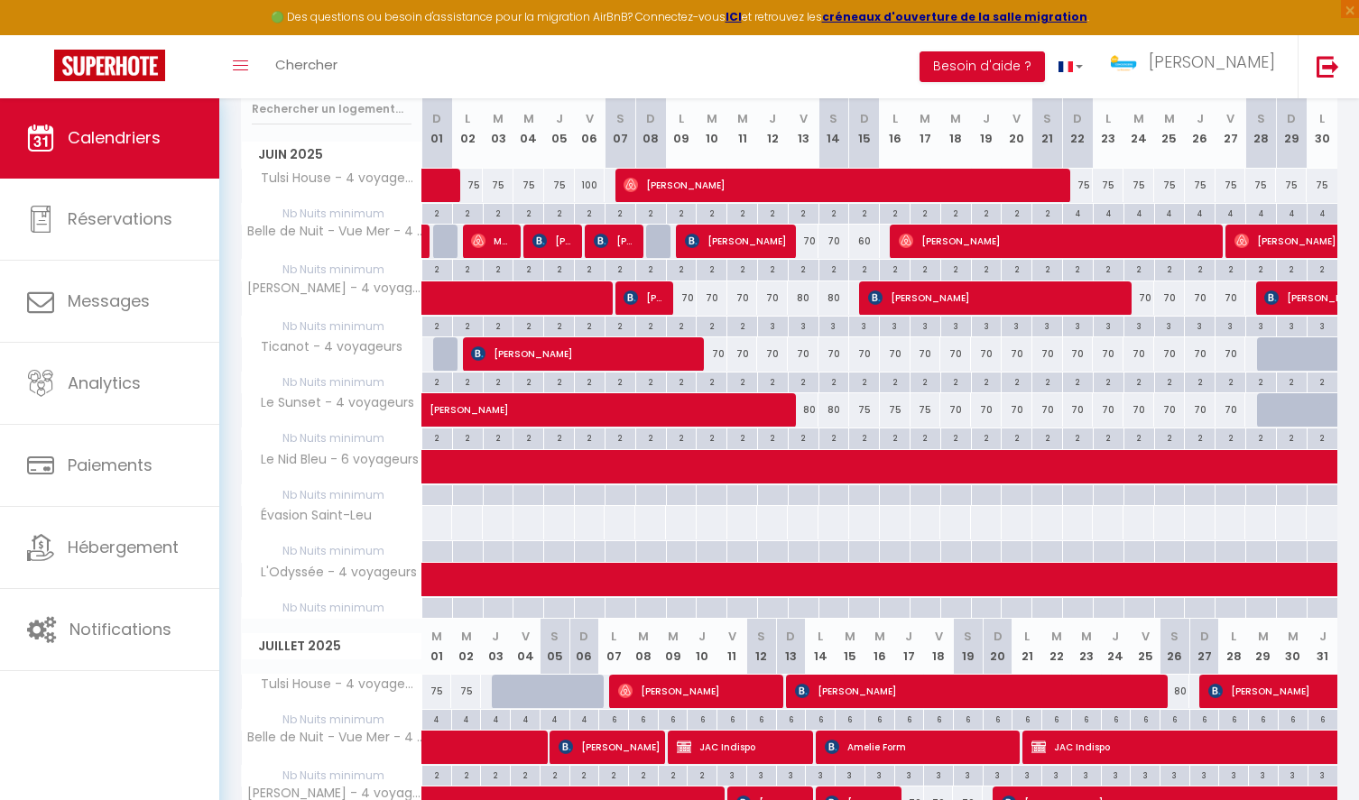
scroll to position [0, 0]
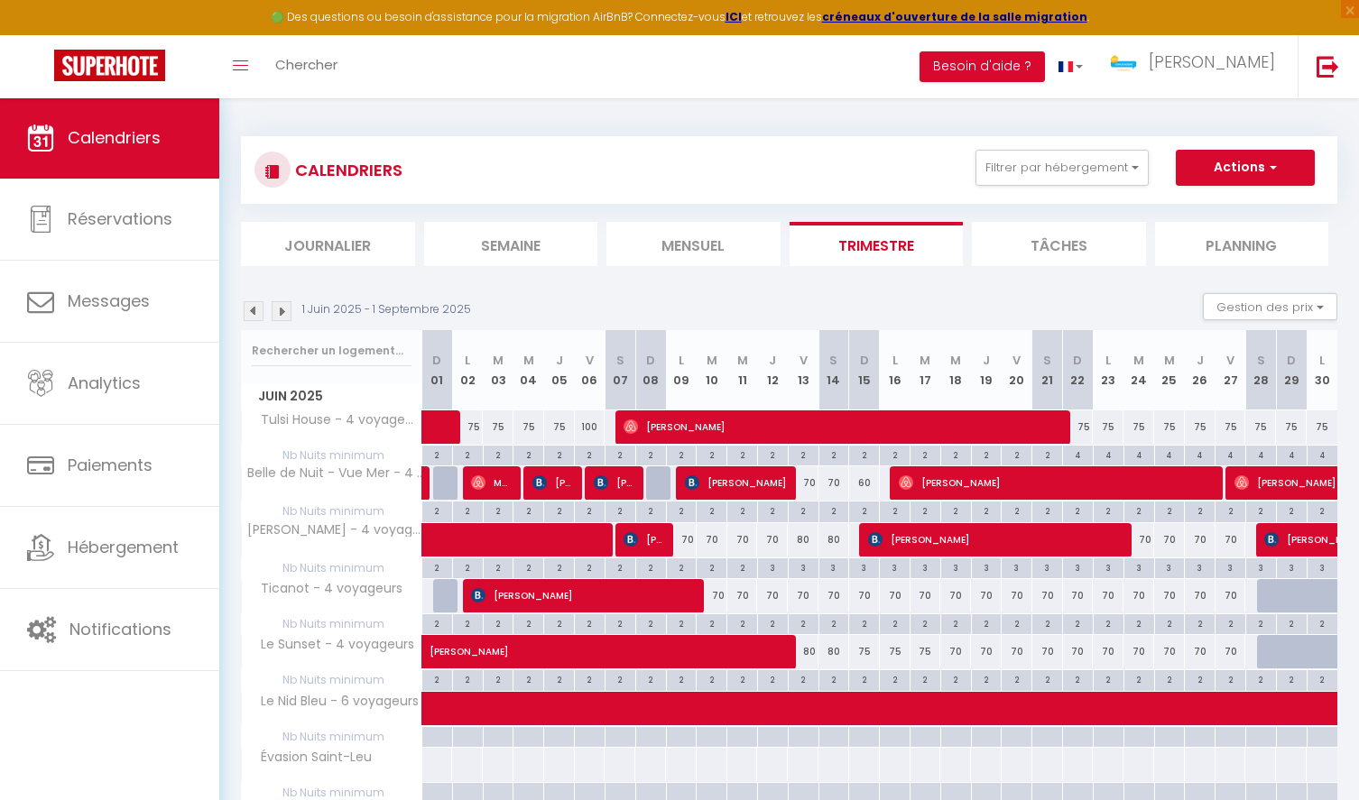
click at [251, 308] on img at bounding box center [254, 311] width 20 height 20
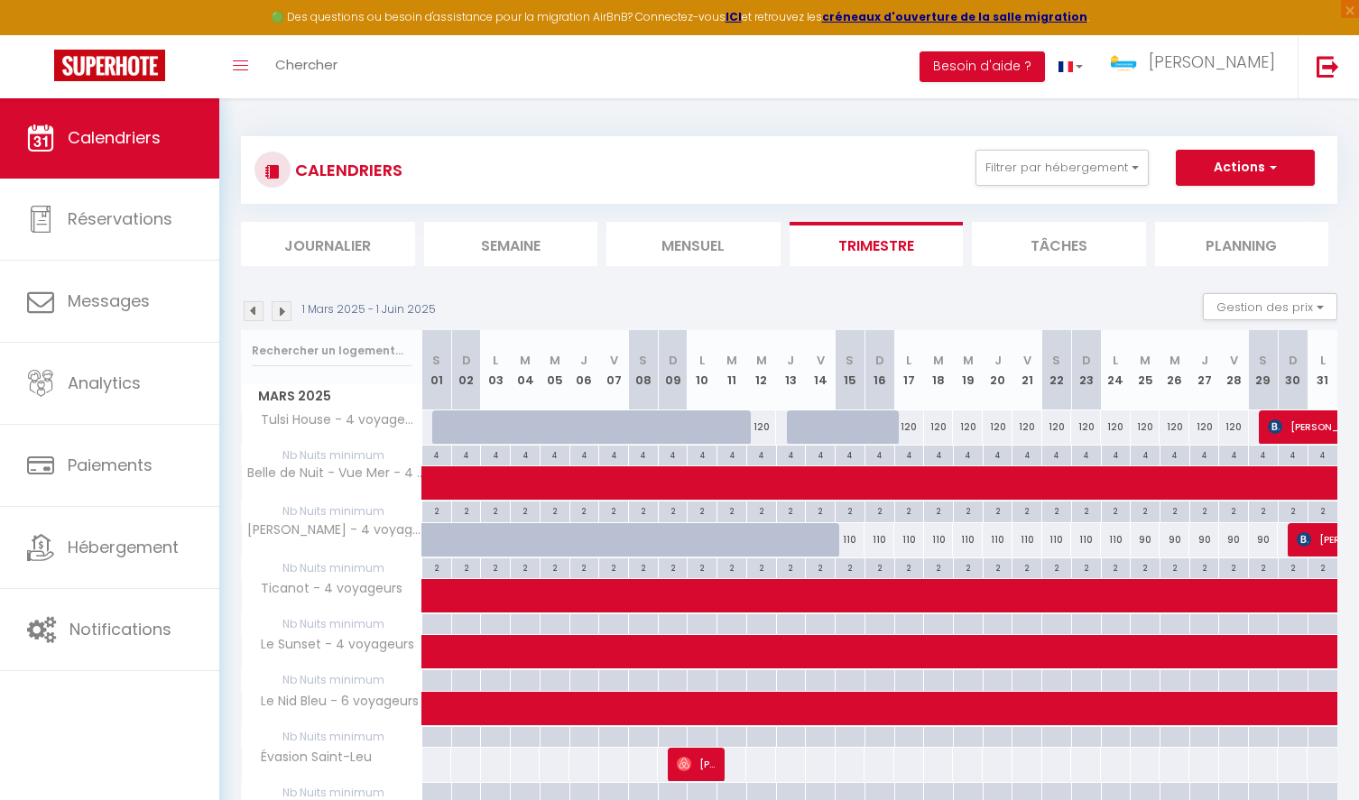
click at [255, 309] on img at bounding box center [254, 311] width 20 height 20
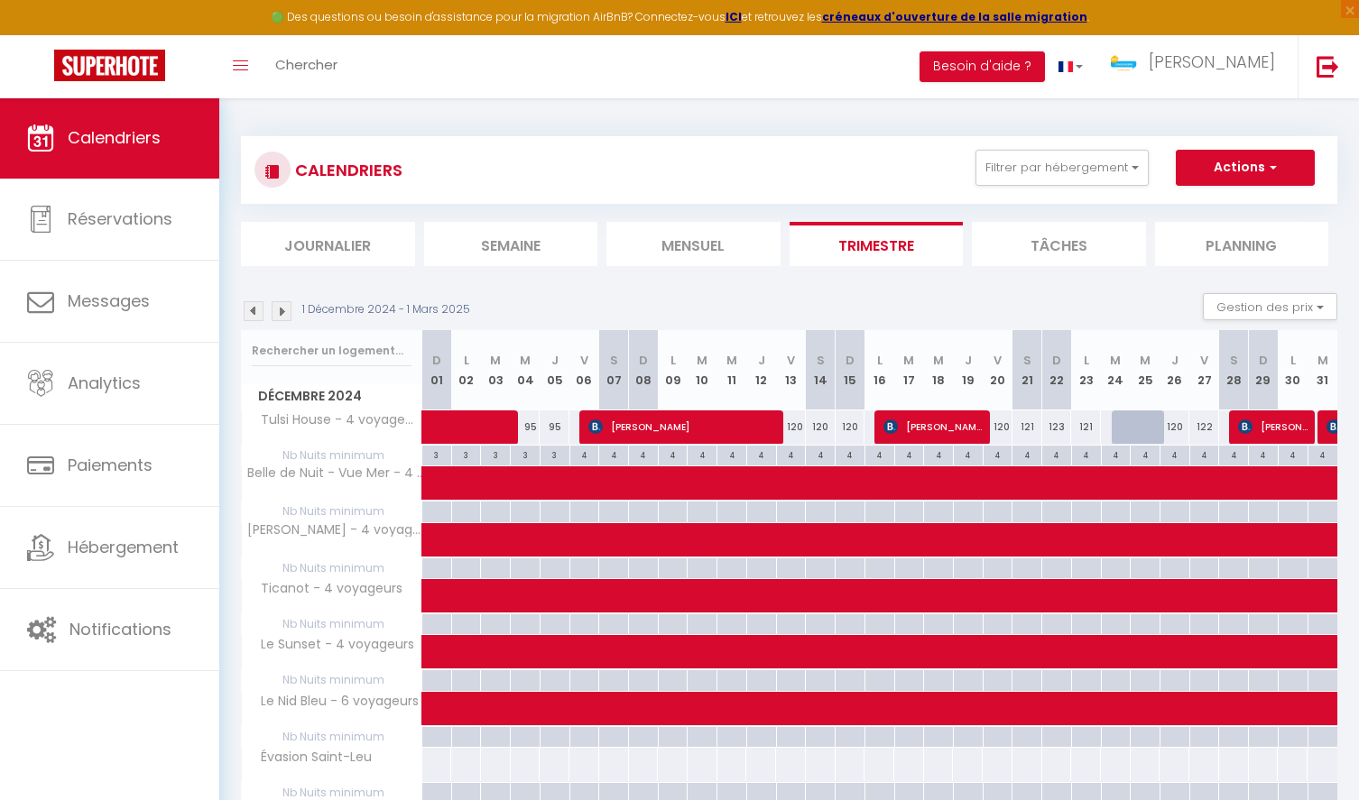
click at [251, 315] on img at bounding box center [254, 311] width 20 height 20
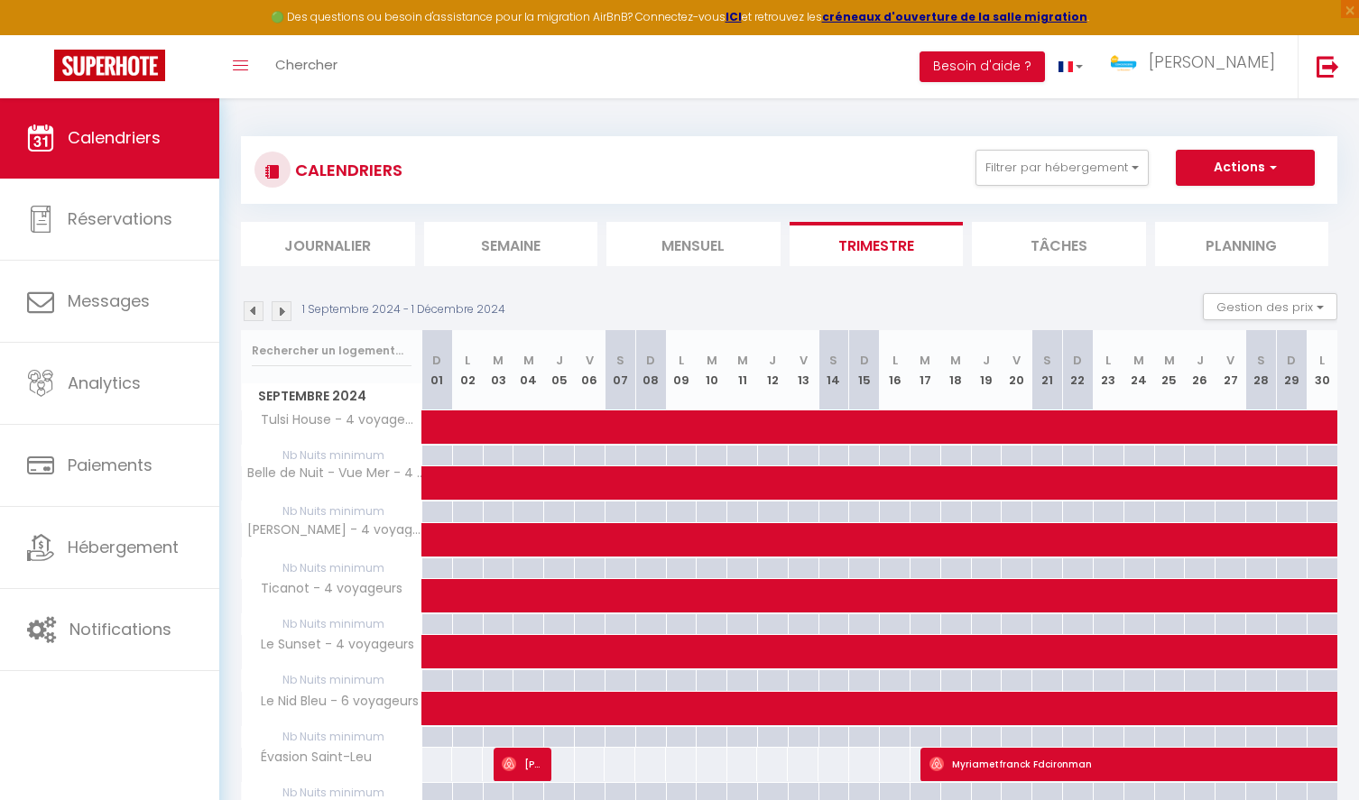
click at [687, 245] on li "Mensuel" at bounding box center [693, 244] width 174 height 44
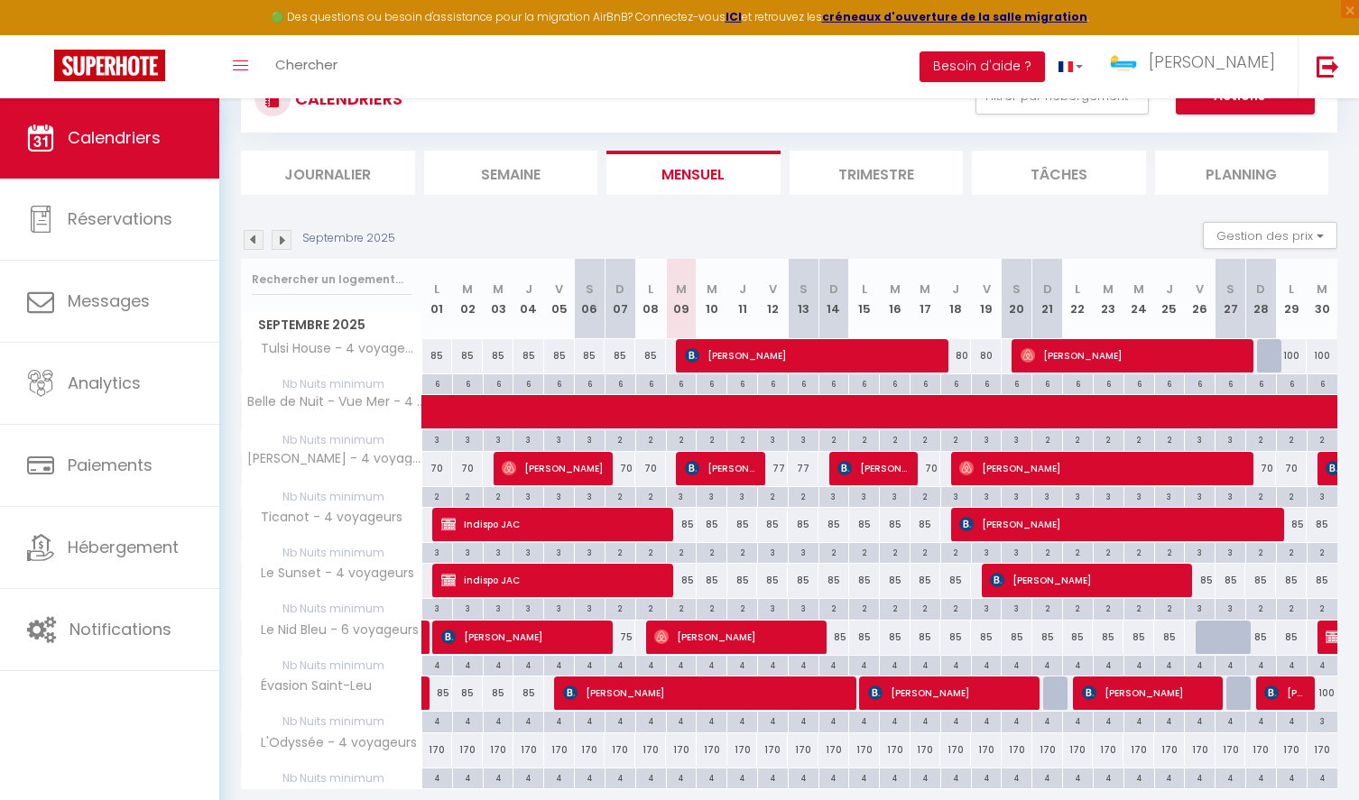
scroll to position [131, 0]
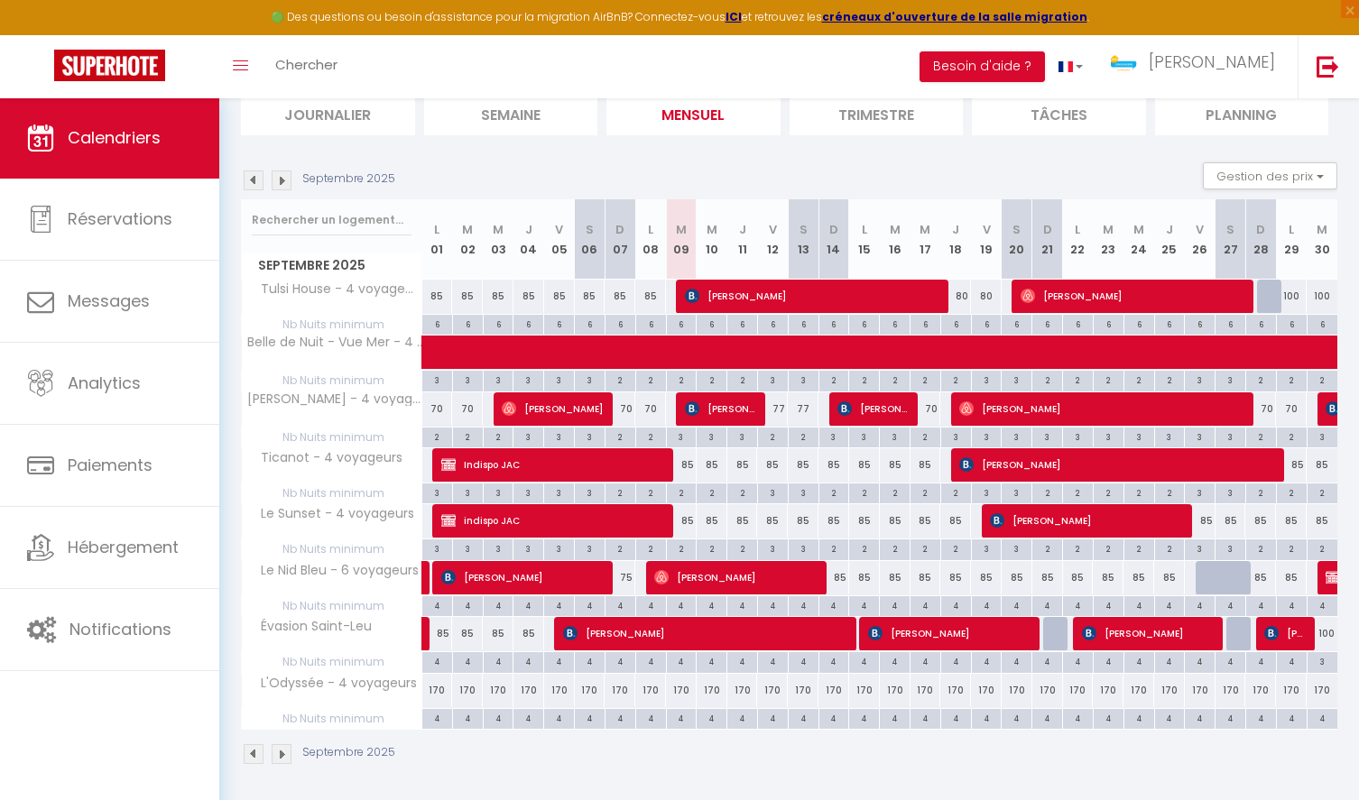
click at [252, 178] on img at bounding box center [254, 181] width 20 height 20
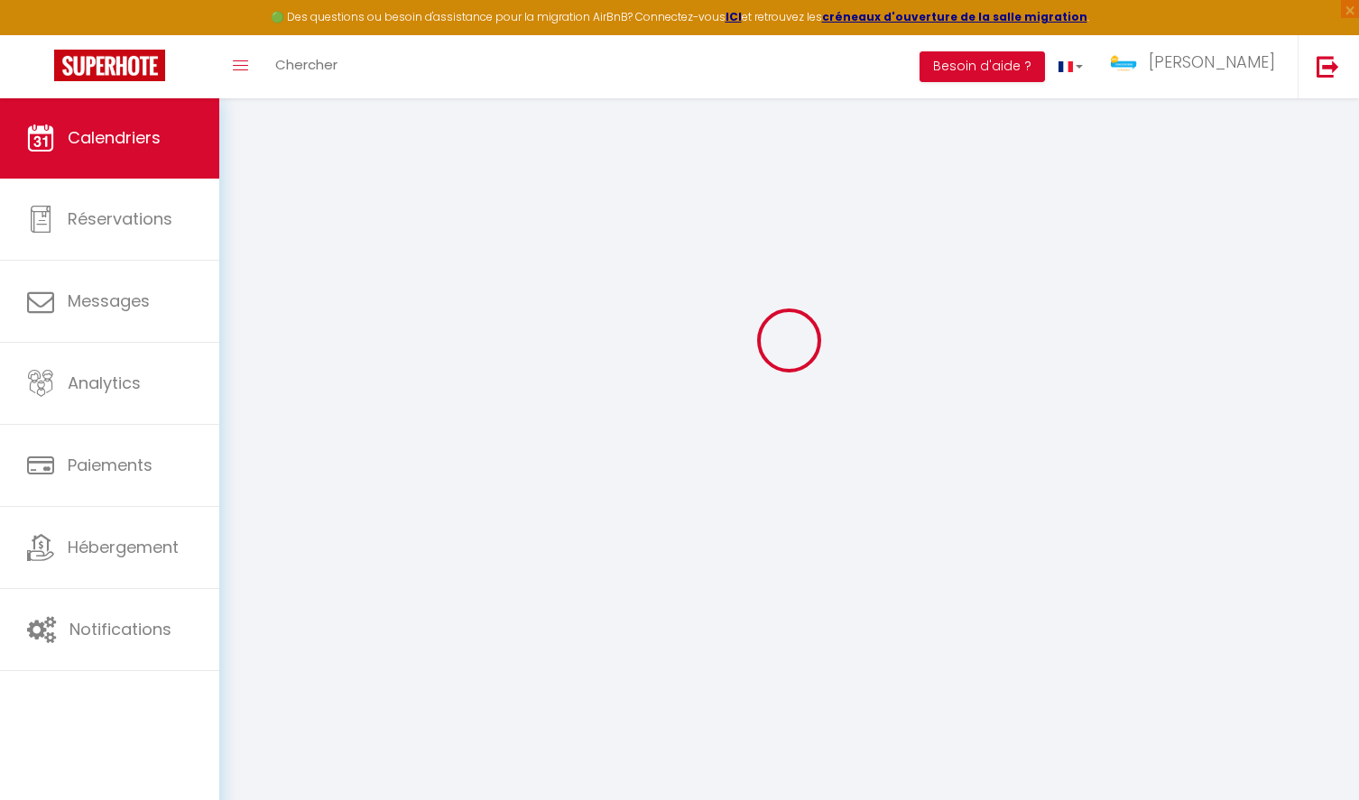
scroll to position [97, 0]
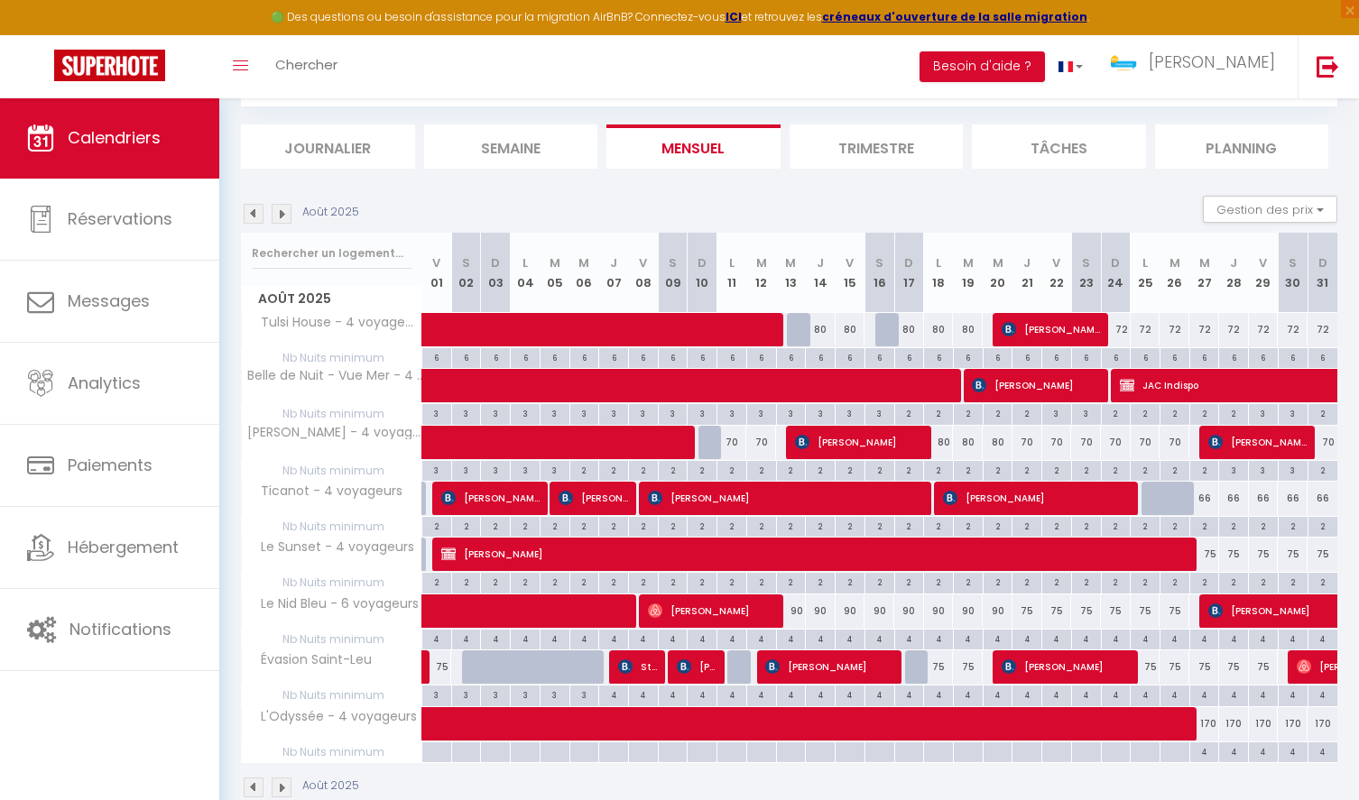
click at [252, 178] on section "Août 2025 Gestion des prix Nb Nuits minimum Règles Disponibilité Août 2025 V 01…" at bounding box center [789, 497] width 1096 height 639
click at [254, 212] on img at bounding box center [254, 214] width 20 height 20
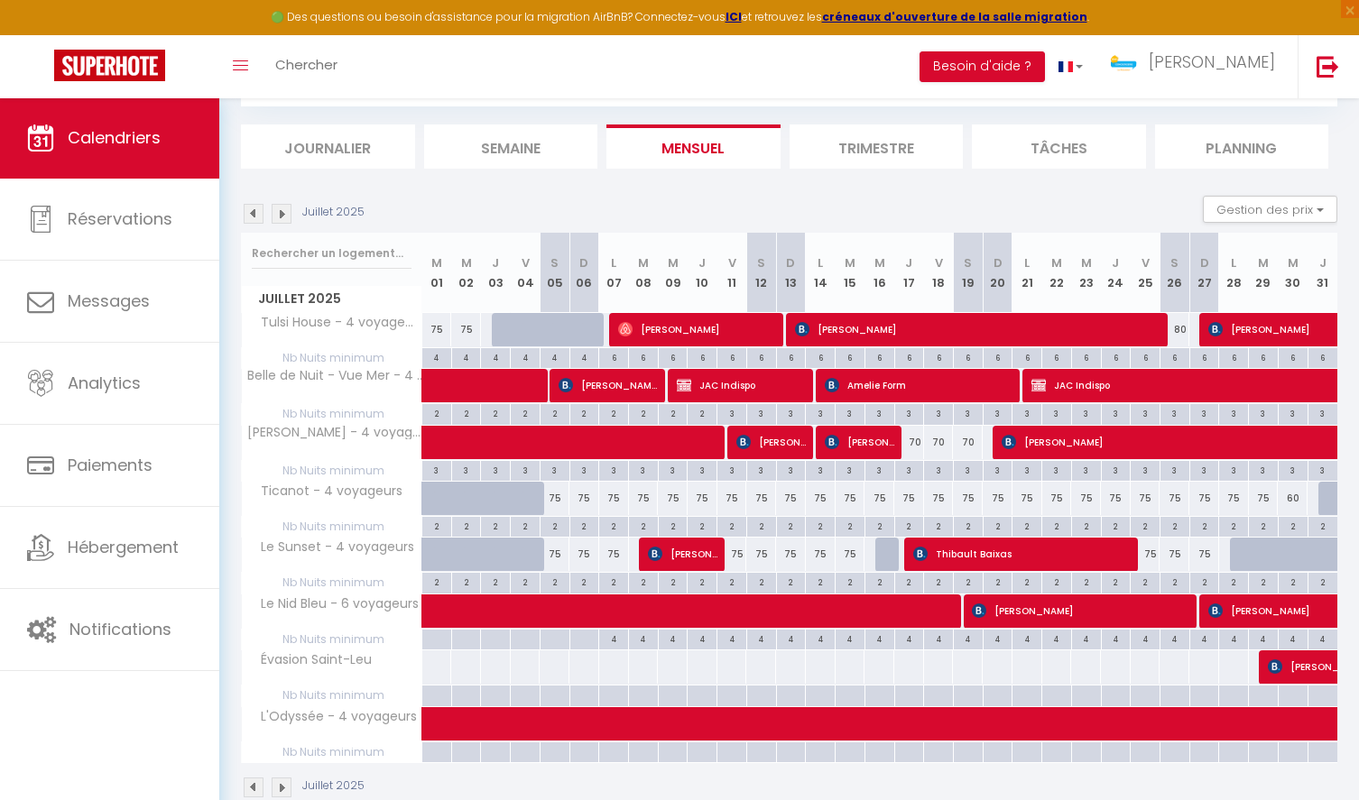
click at [254, 212] on img at bounding box center [254, 214] width 20 height 20
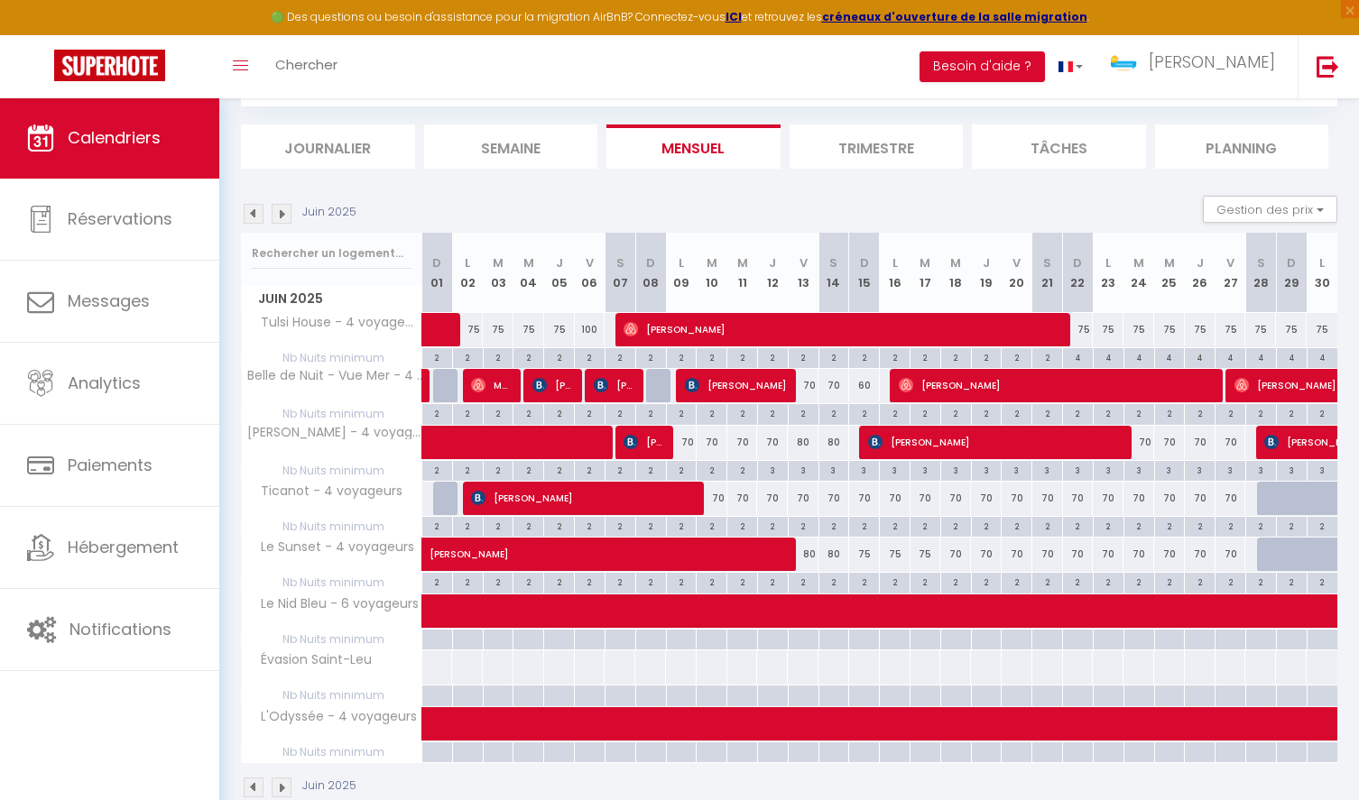
click at [254, 212] on img at bounding box center [254, 214] width 20 height 20
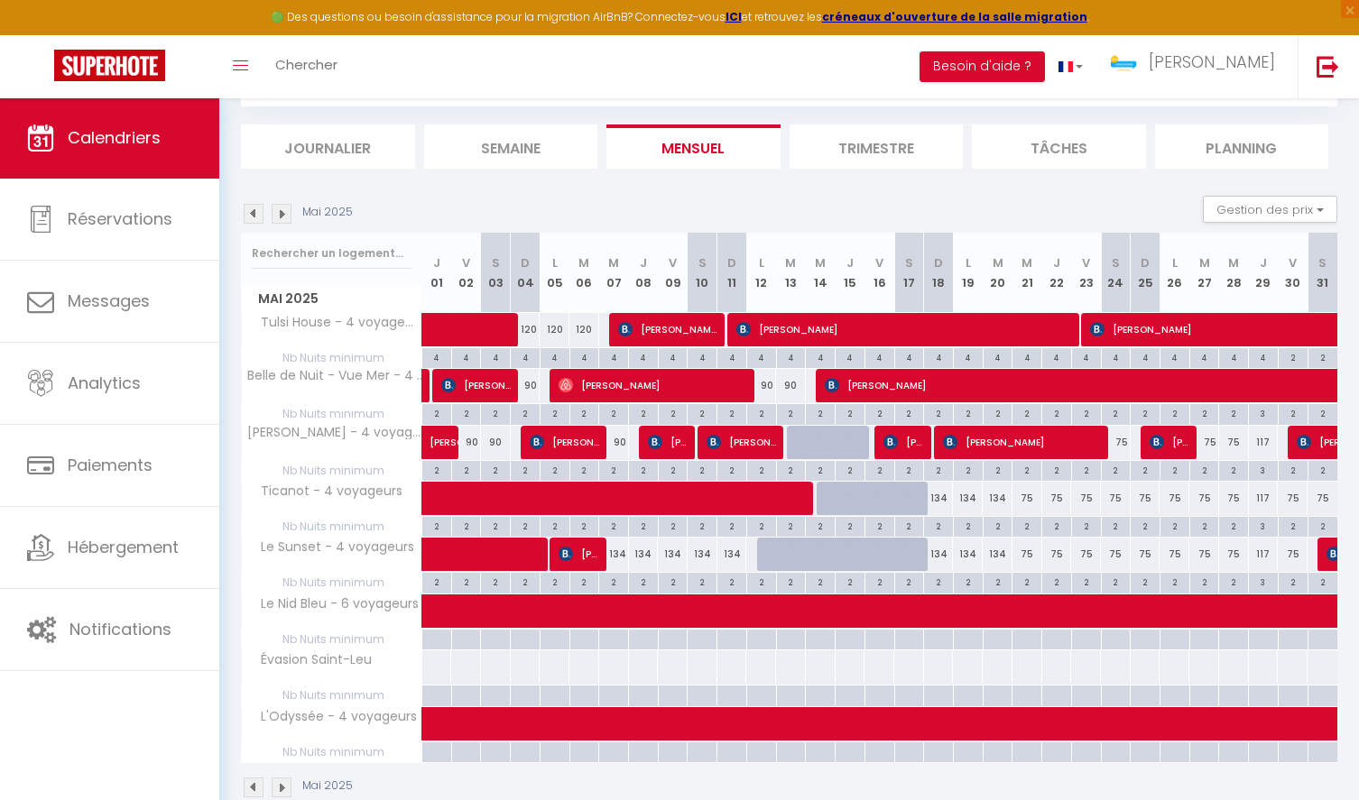
click at [254, 212] on img at bounding box center [254, 214] width 20 height 20
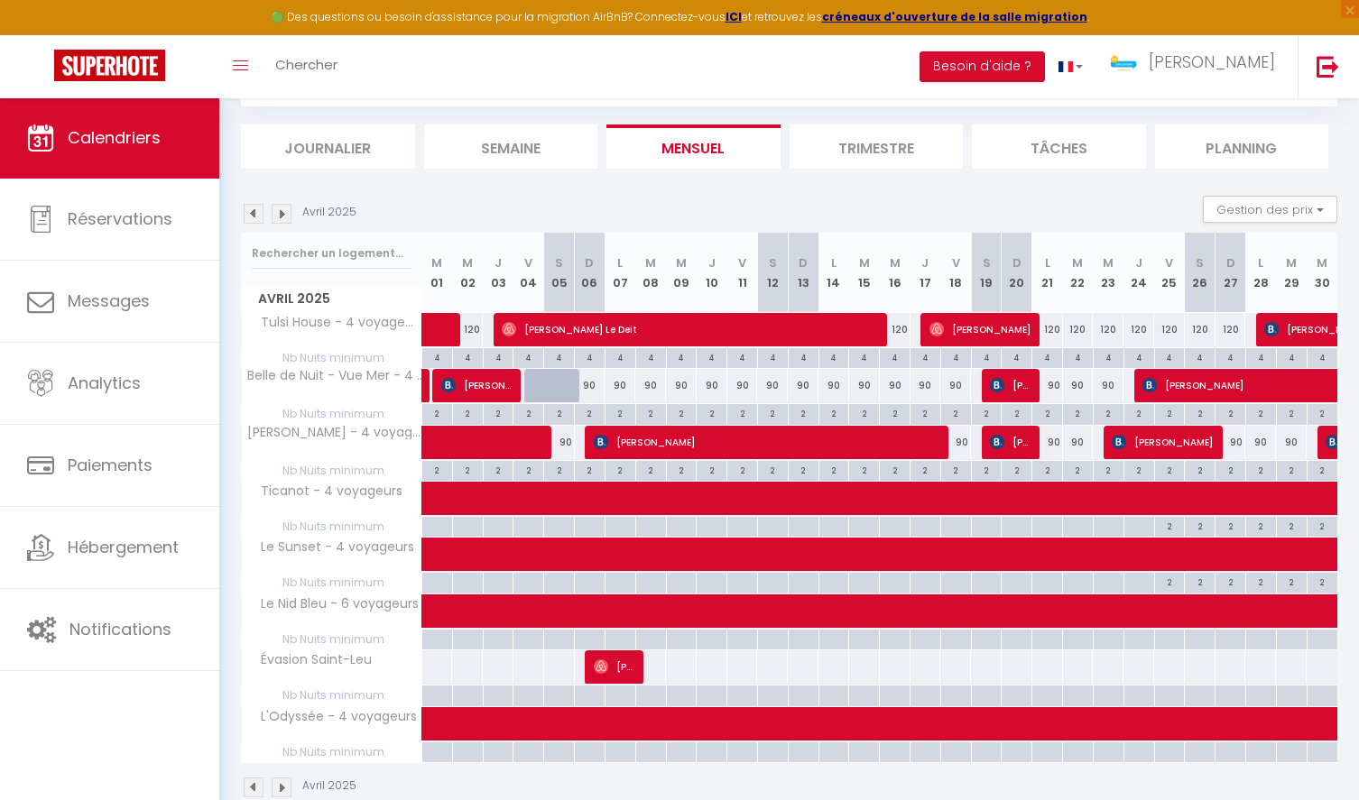
click at [254, 212] on img at bounding box center [254, 214] width 20 height 20
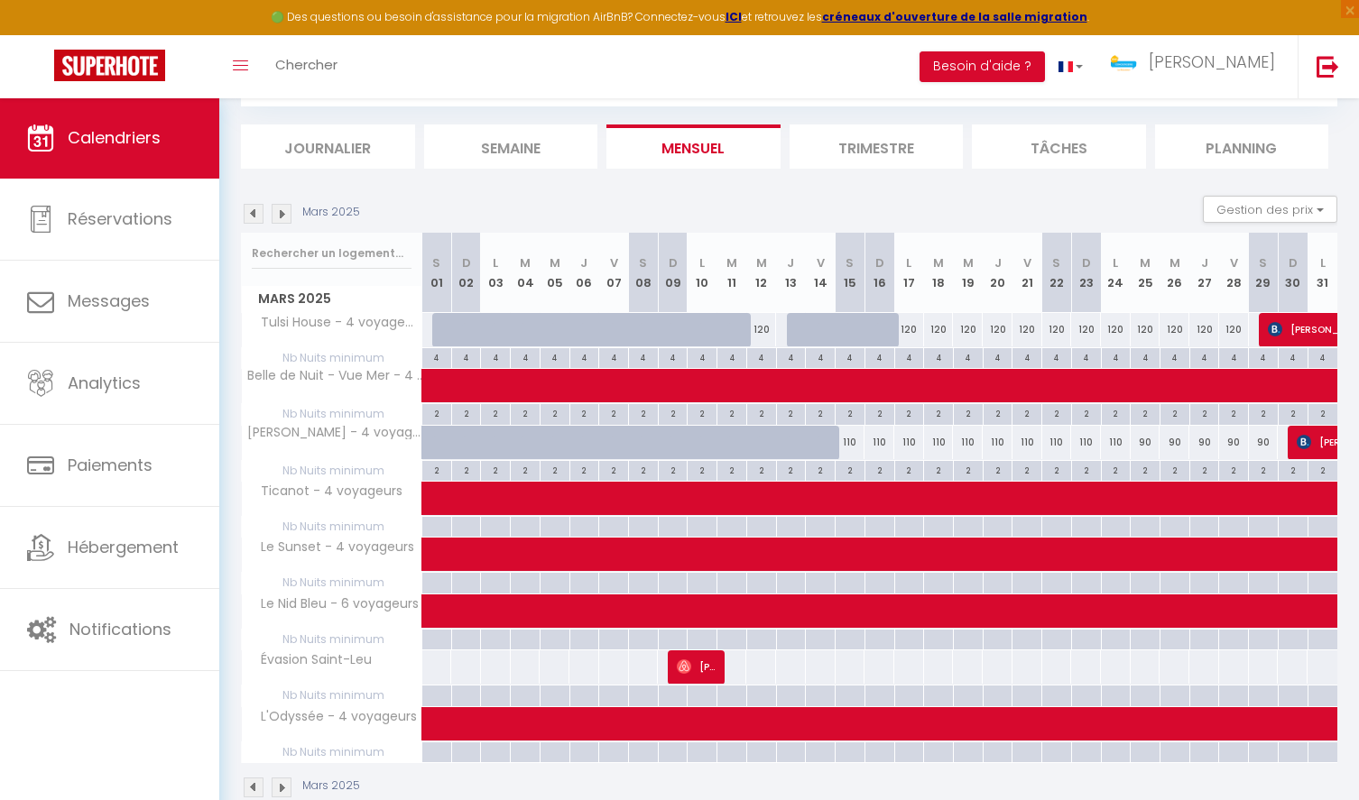
click at [254, 212] on img at bounding box center [254, 214] width 20 height 20
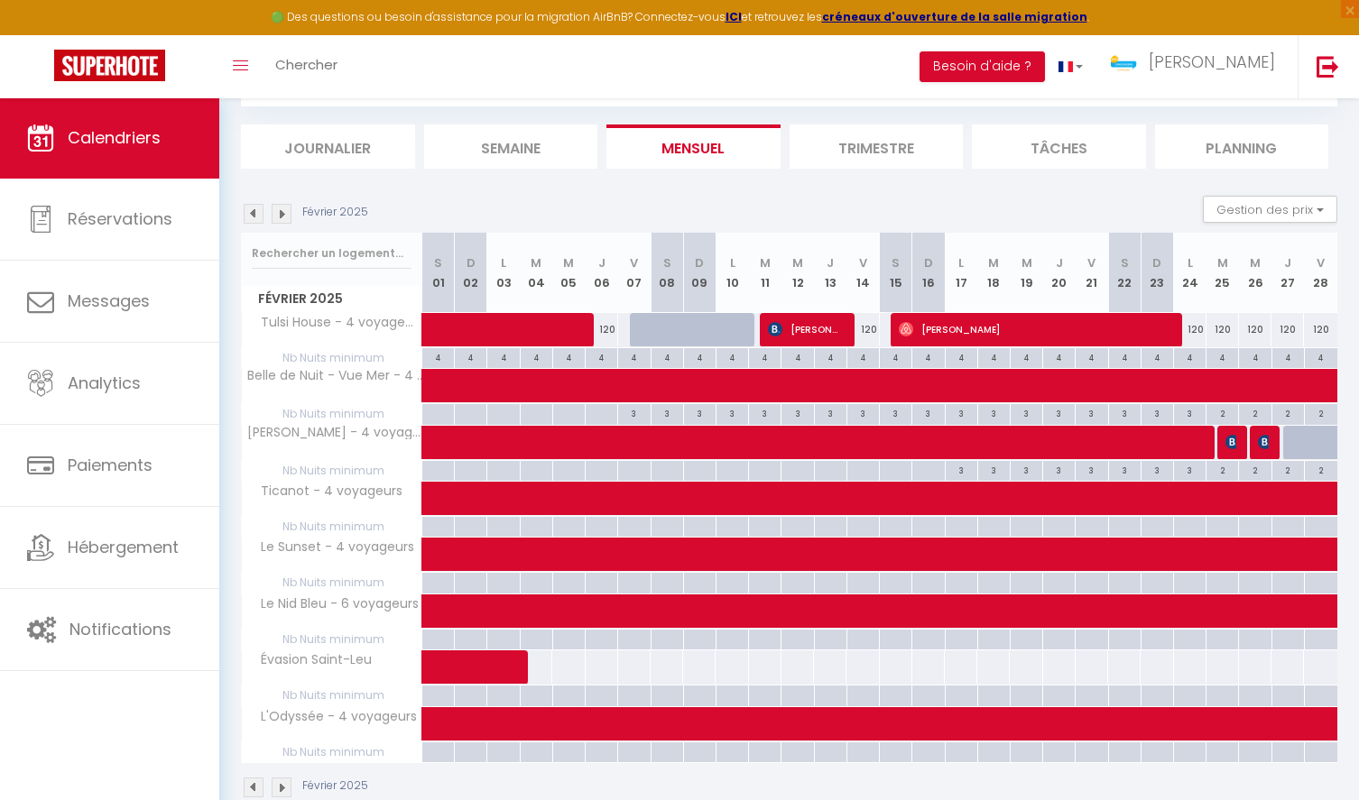
click at [254, 212] on img at bounding box center [254, 214] width 20 height 20
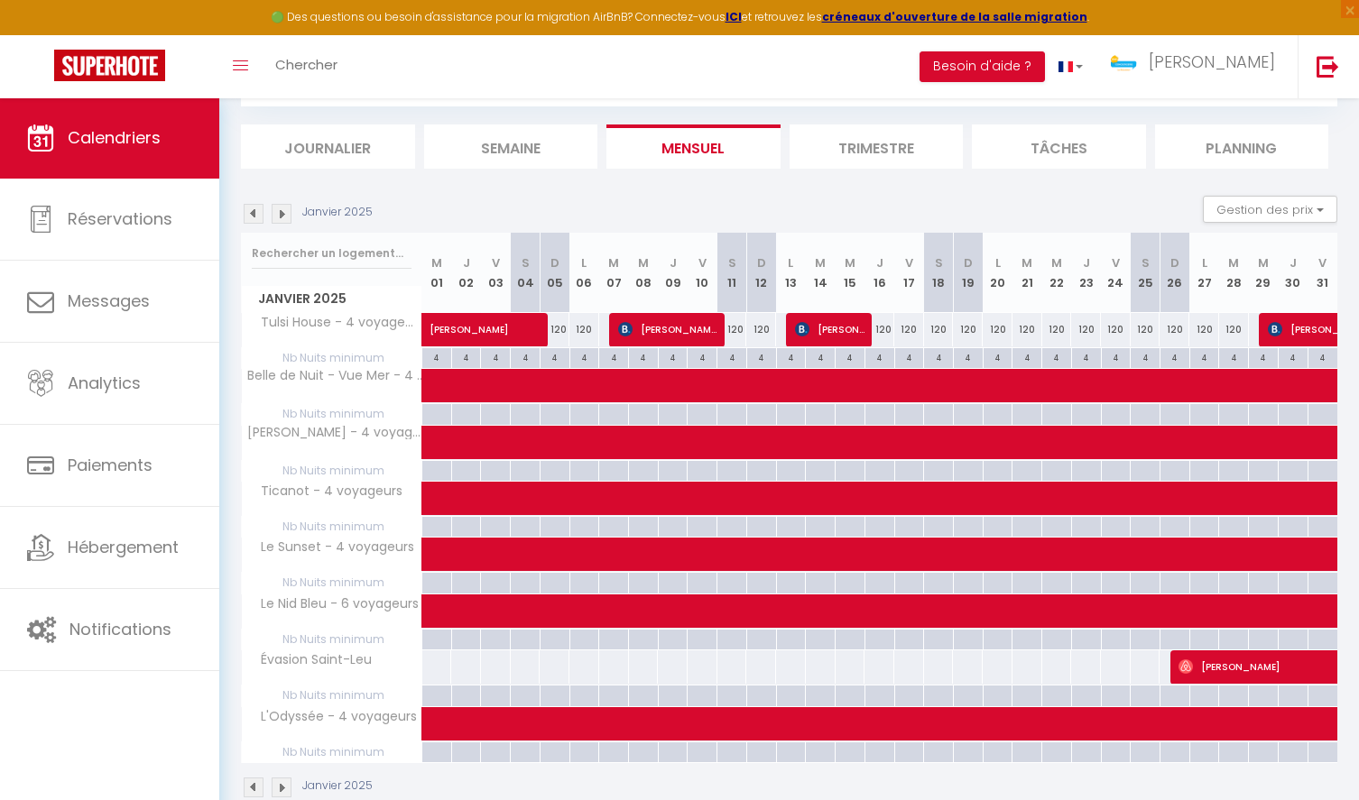
click at [254, 212] on img at bounding box center [254, 214] width 20 height 20
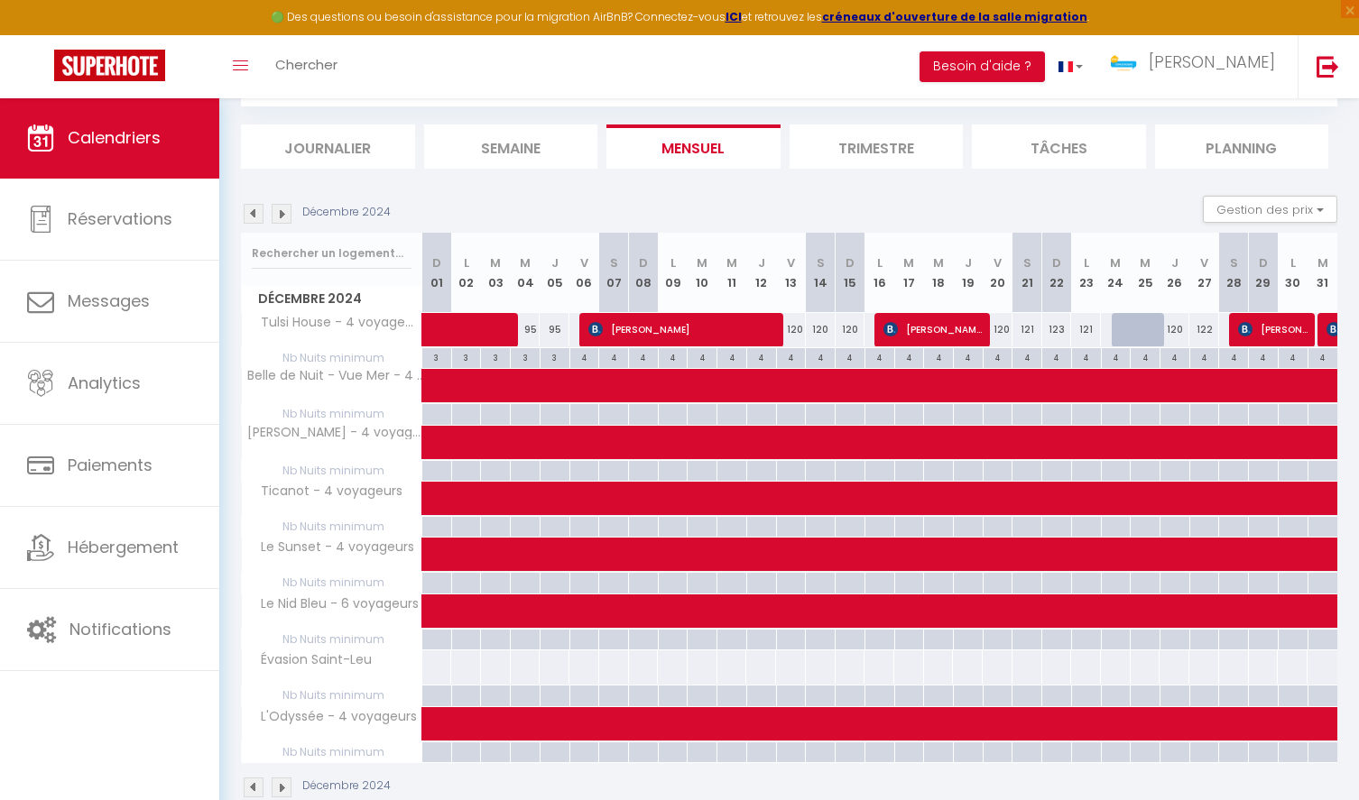
click at [254, 212] on img at bounding box center [254, 214] width 20 height 20
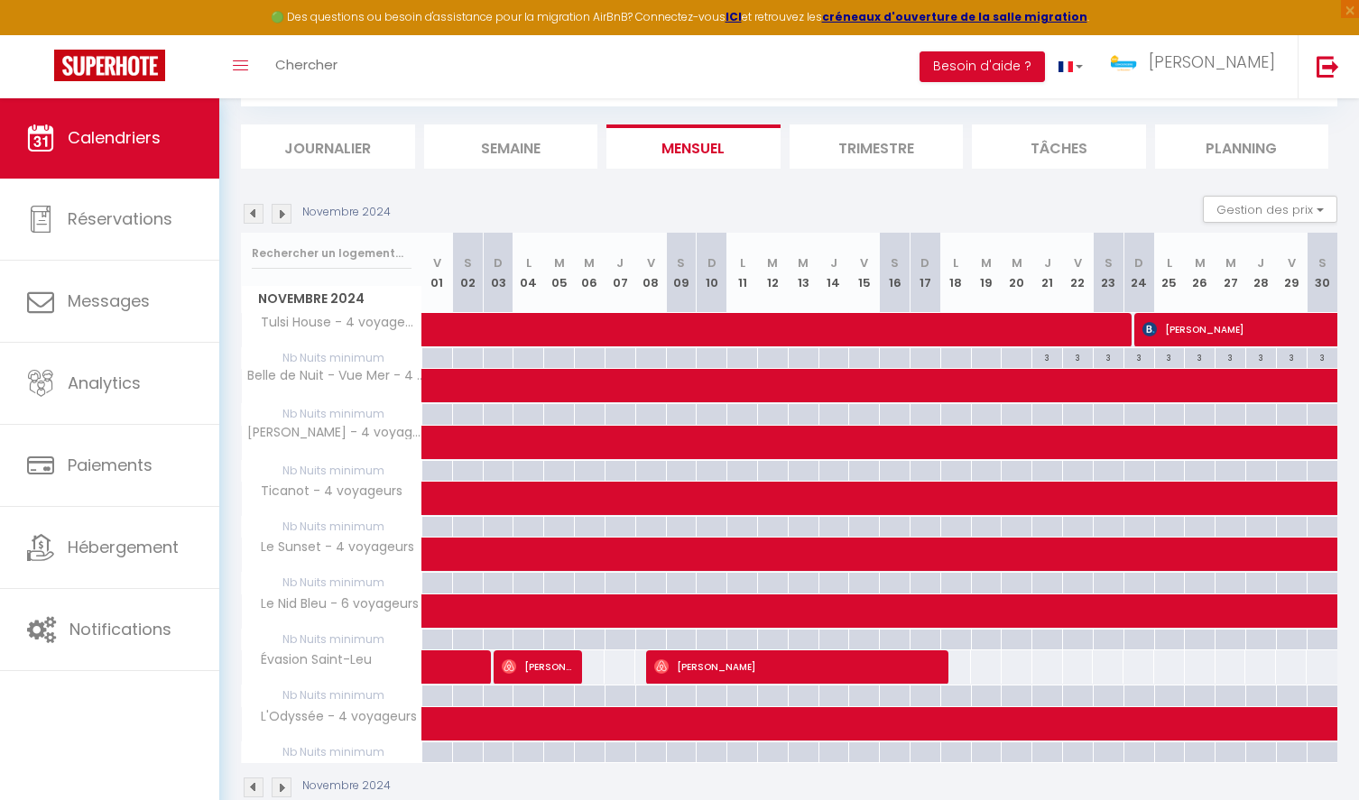
scroll to position [131, 0]
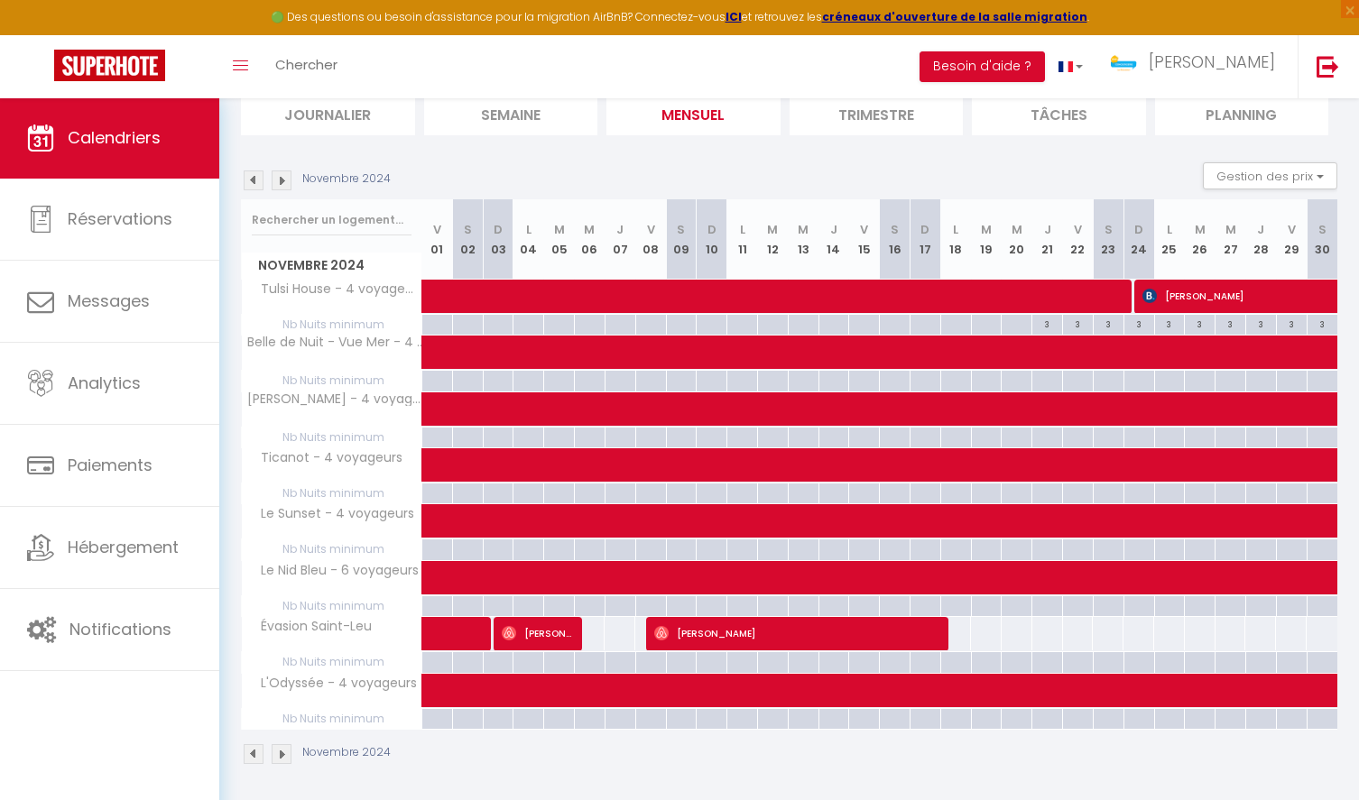
click at [252, 180] on img at bounding box center [254, 181] width 20 height 20
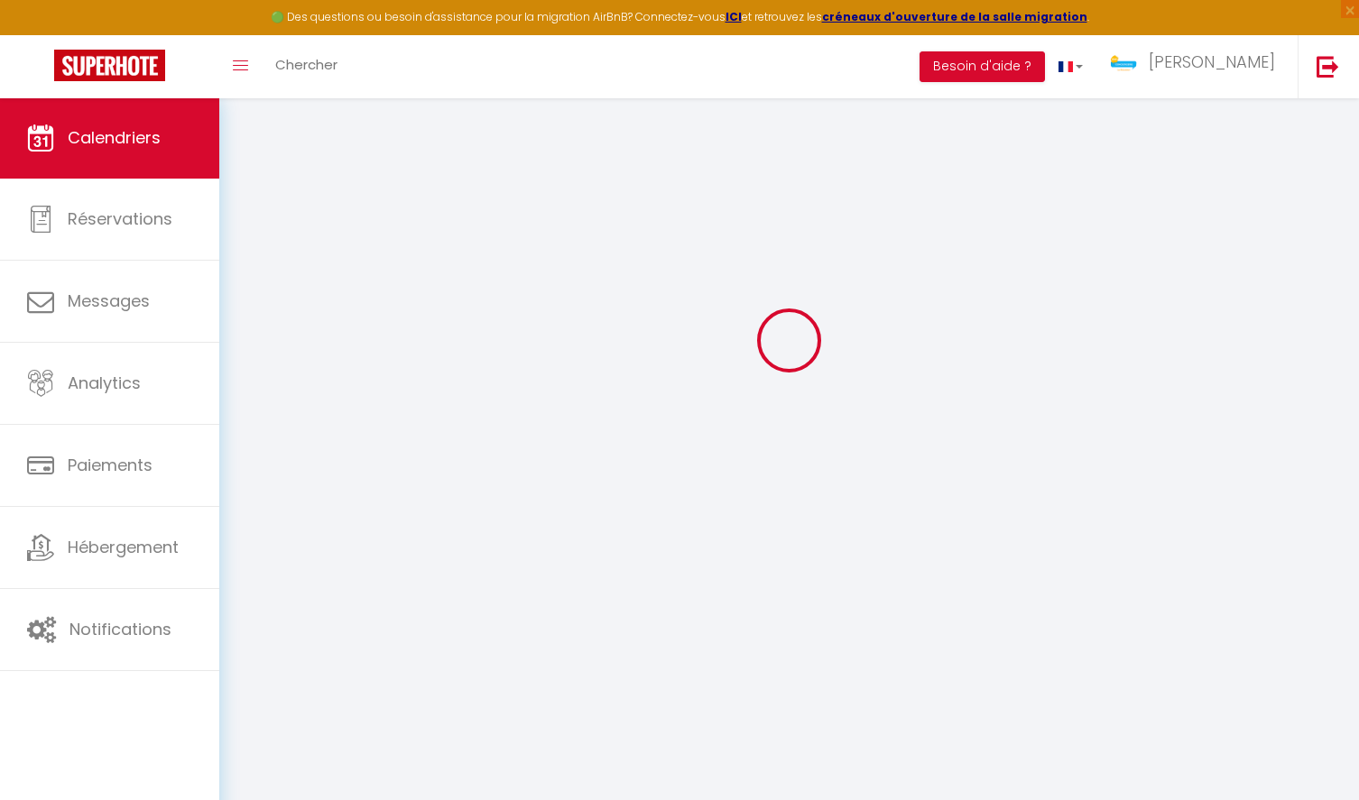
scroll to position [97, 0]
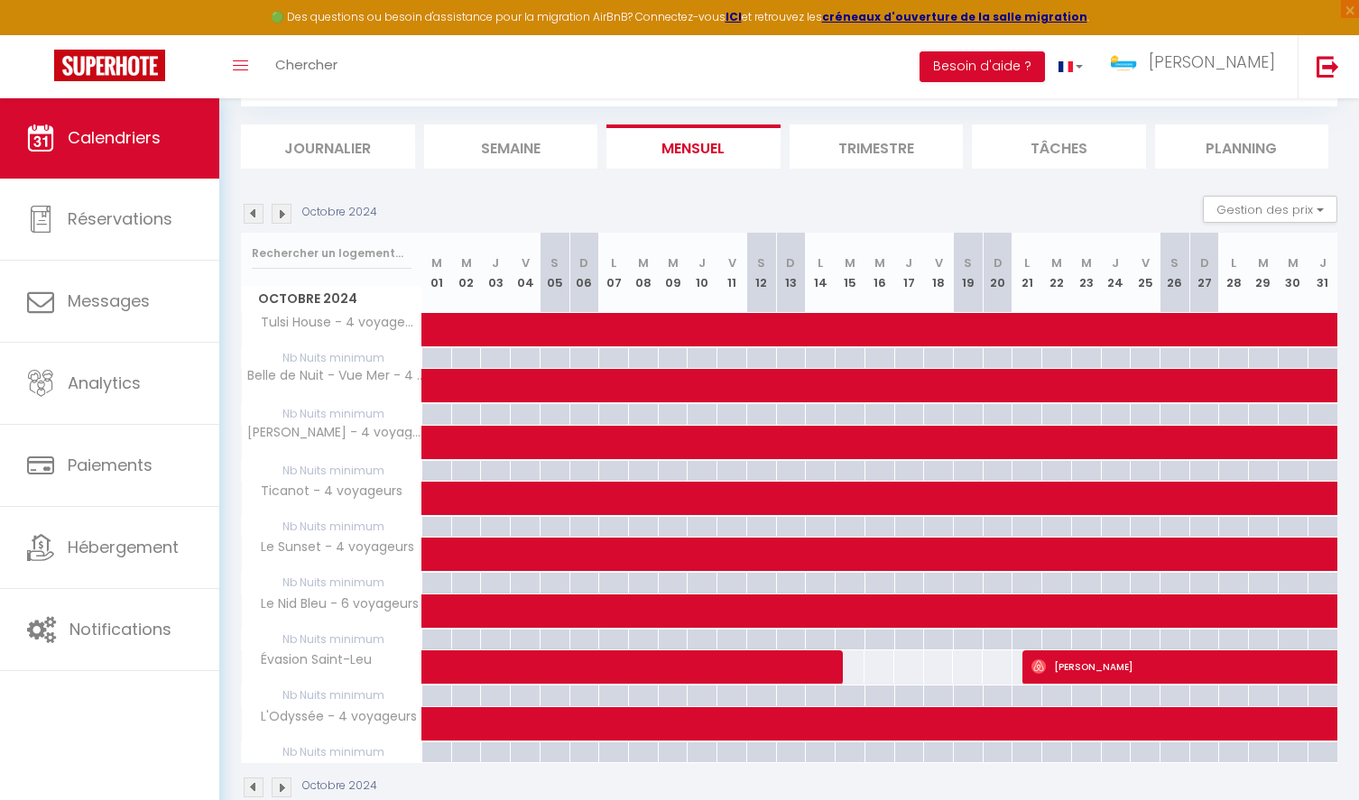
click at [252, 181] on section "[DATE] Gestion des prix Nb Nuits minimum Règles Disponibilité [DATE] M 01 M 02 …" at bounding box center [789, 497] width 1096 height 639
click at [674, 669] on span at bounding box center [731, 668] width 581 height 34
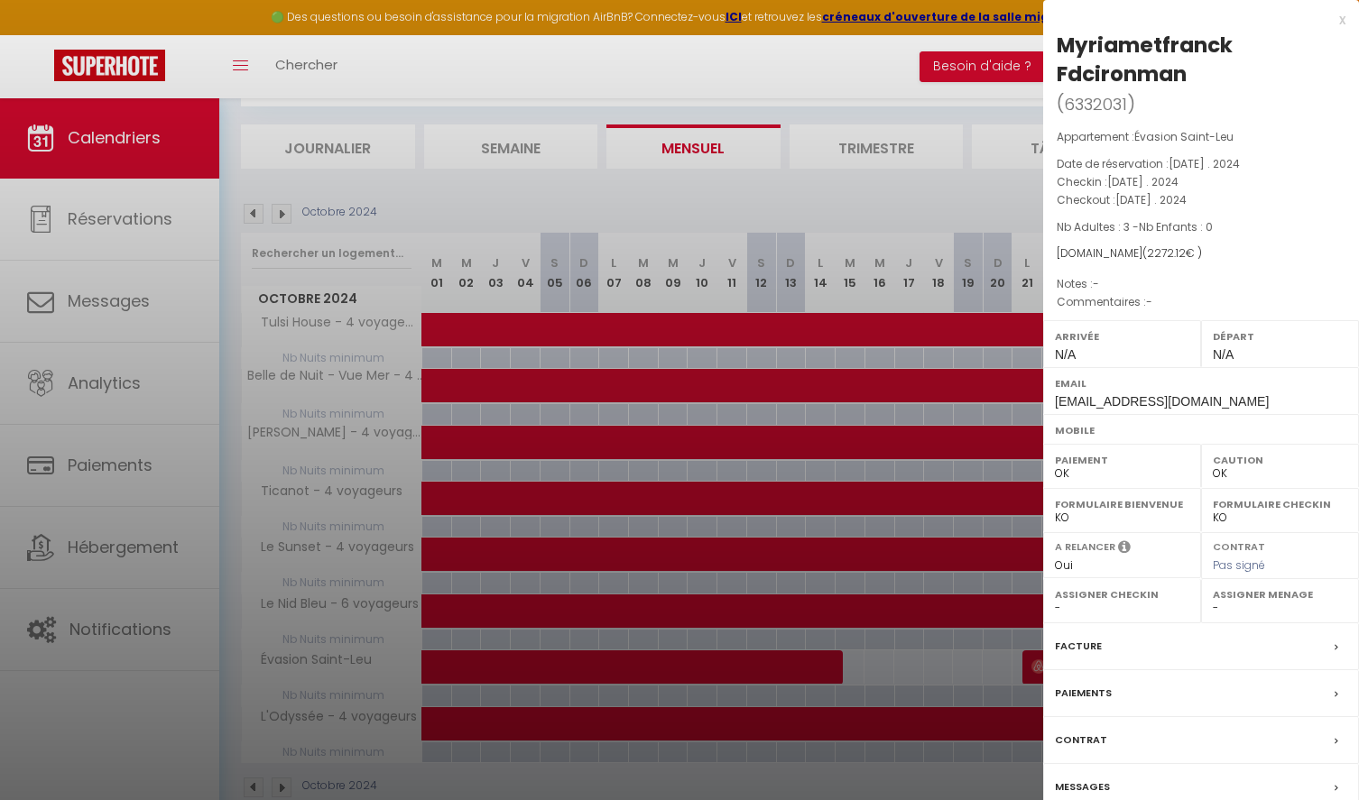
scroll to position [131, 0]
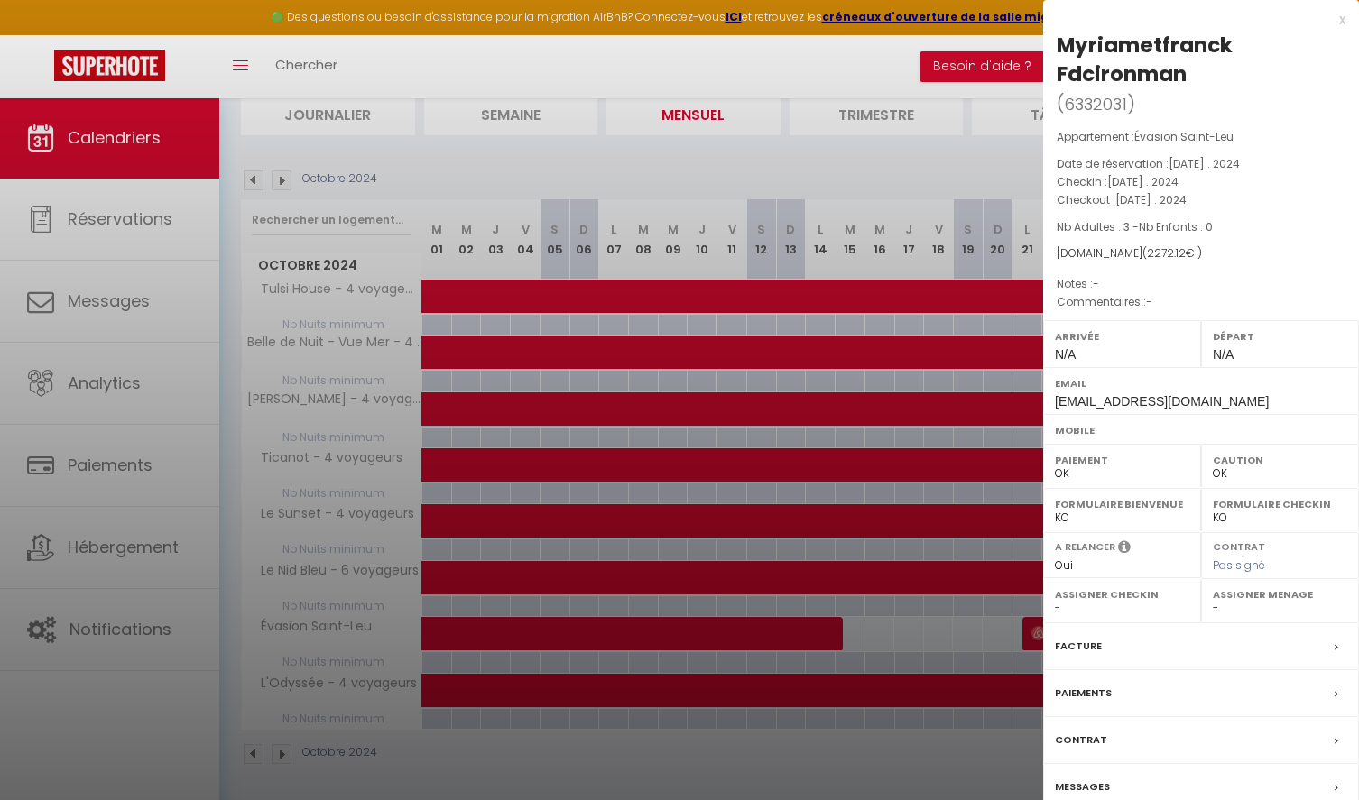
click at [1340, 26] on div "x" at bounding box center [1194, 20] width 302 height 22
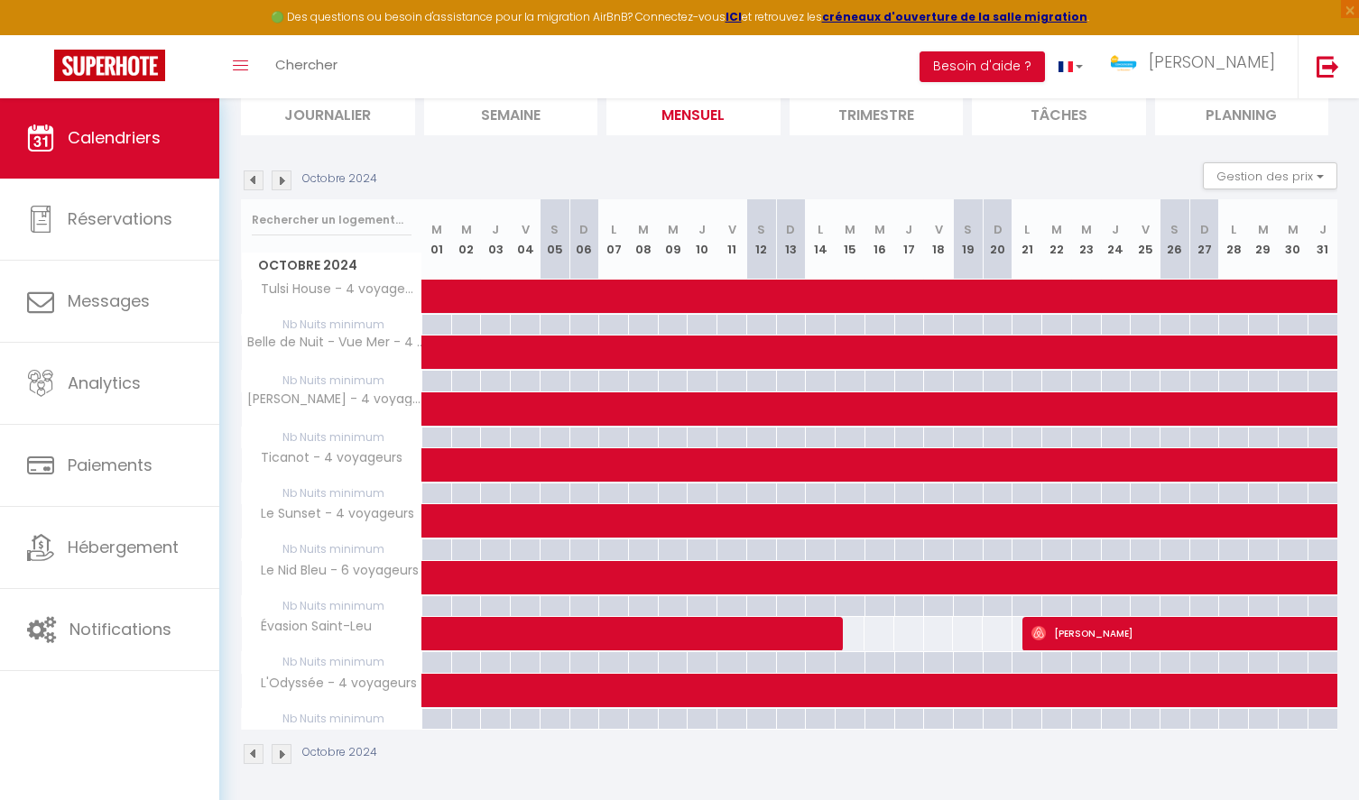
click at [761, 631] on span at bounding box center [731, 634] width 581 height 34
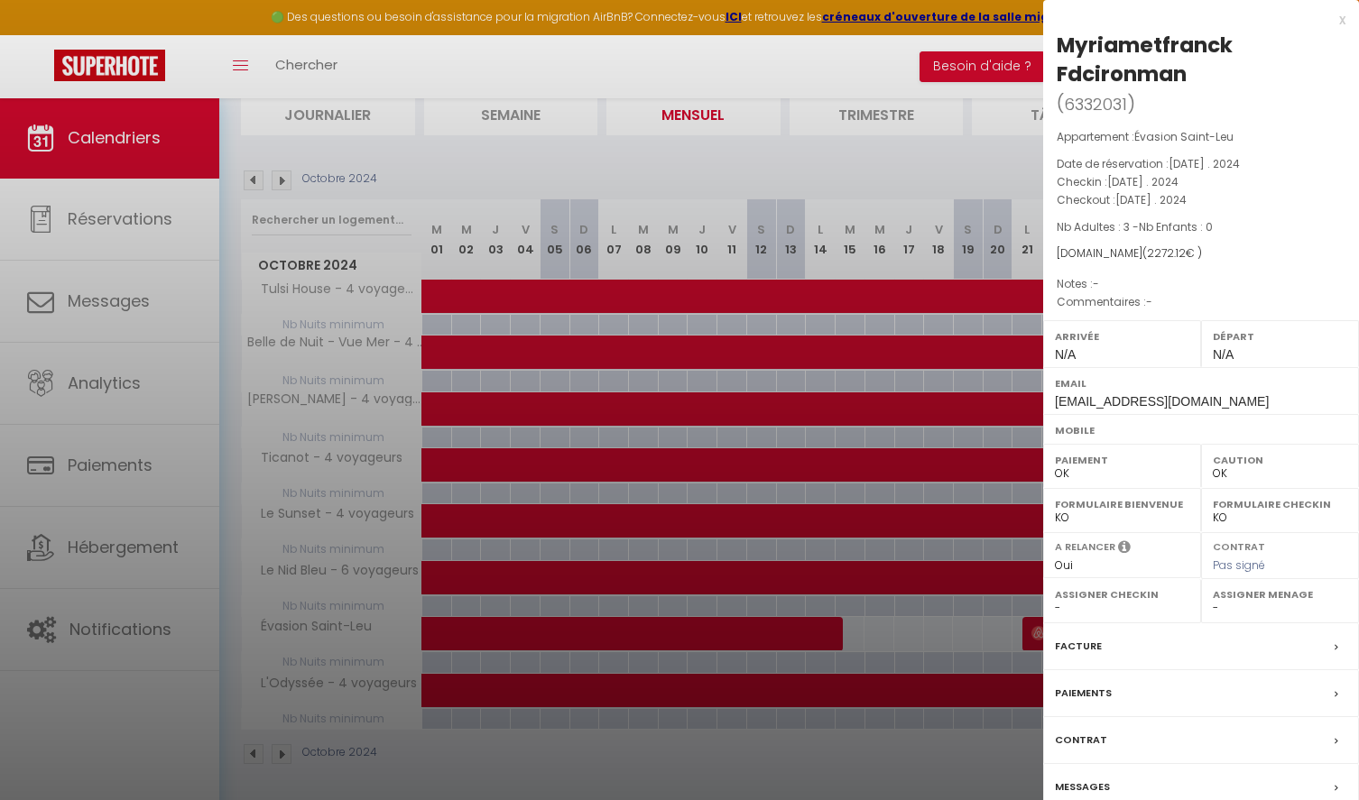
click at [907, 168] on div at bounding box center [679, 400] width 1359 height 800
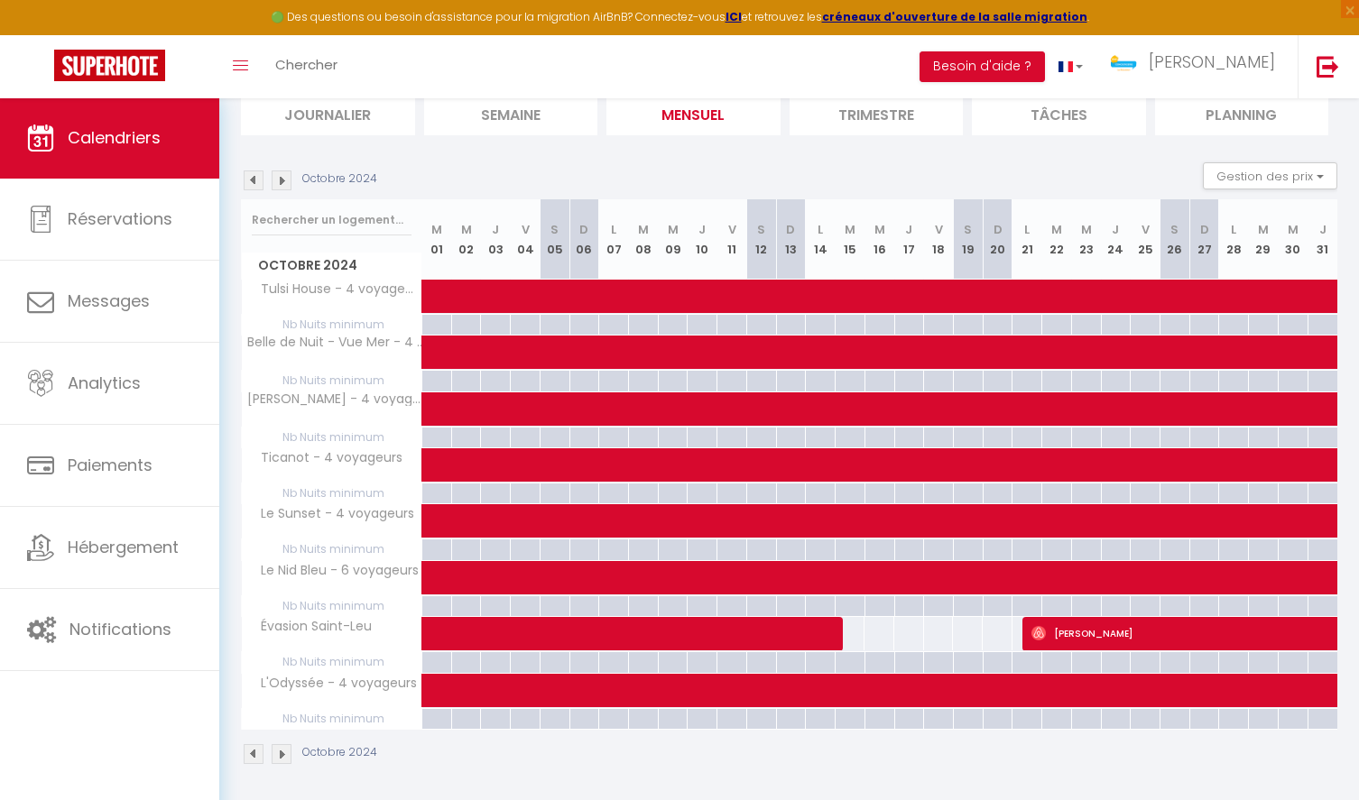
click at [285, 183] on img at bounding box center [282, 181] width 20 height 20
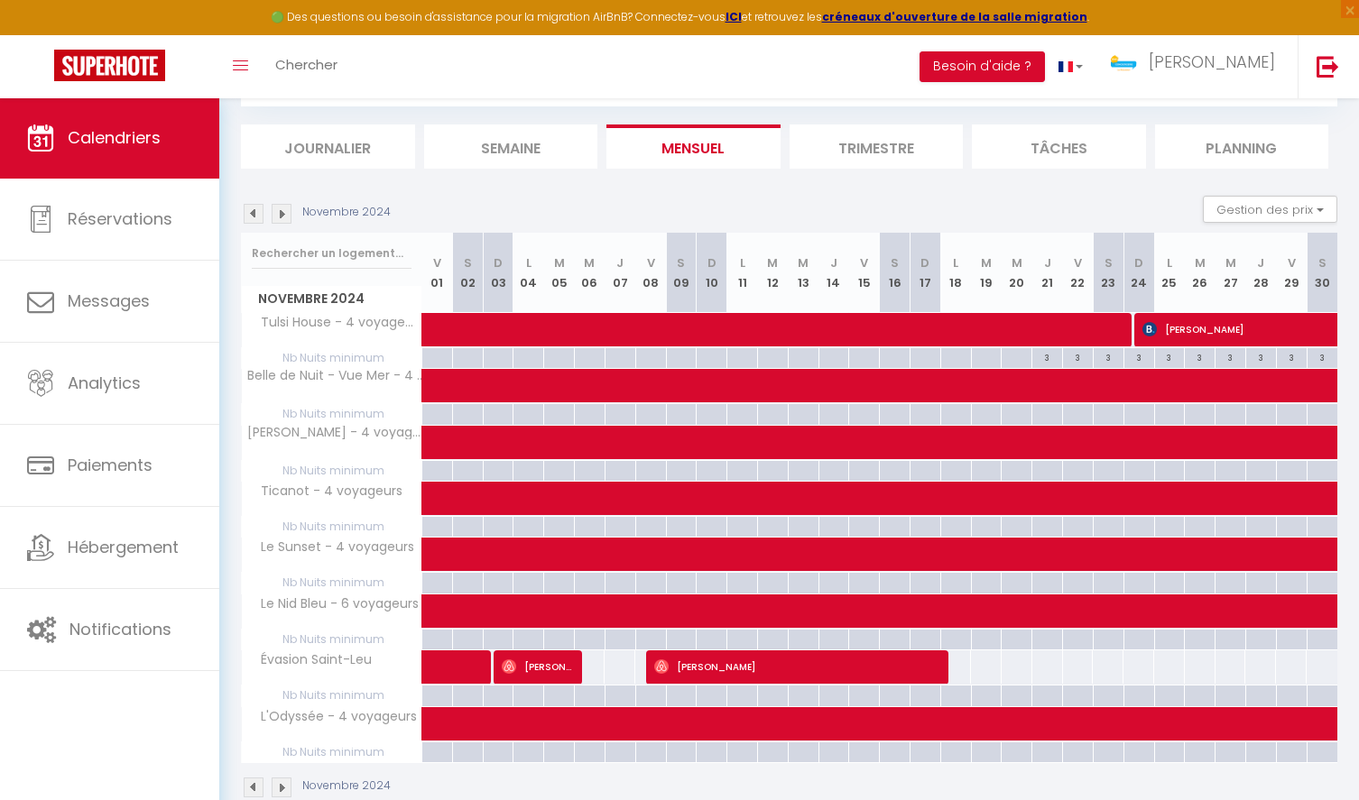
click at [281, 212] on img at bounding box center [282, 214] width 20 height 20
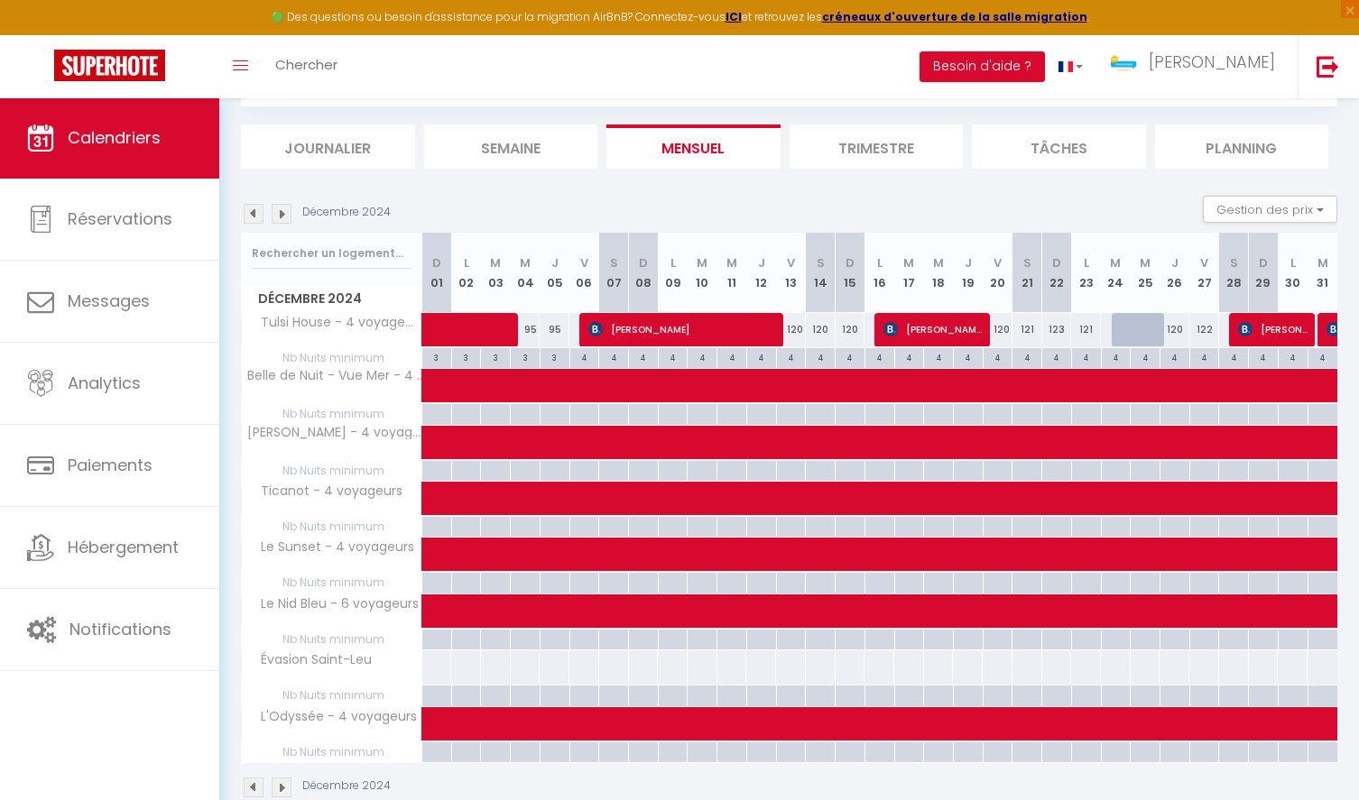
click at [281, 212] on img at bounding box center [282, 214] width 20 height 20
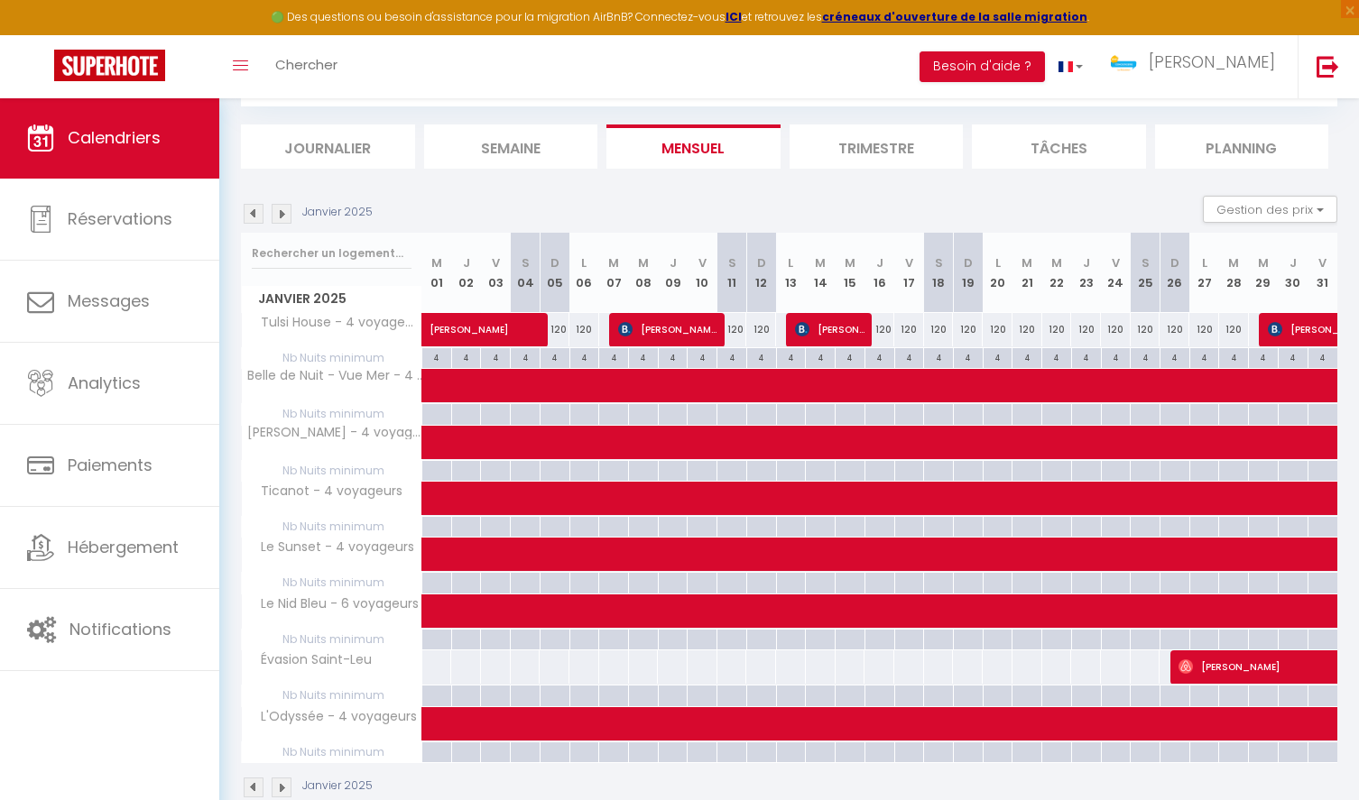
click at [286, 213] on img at bounding box center [282, 214] width 20 height 20
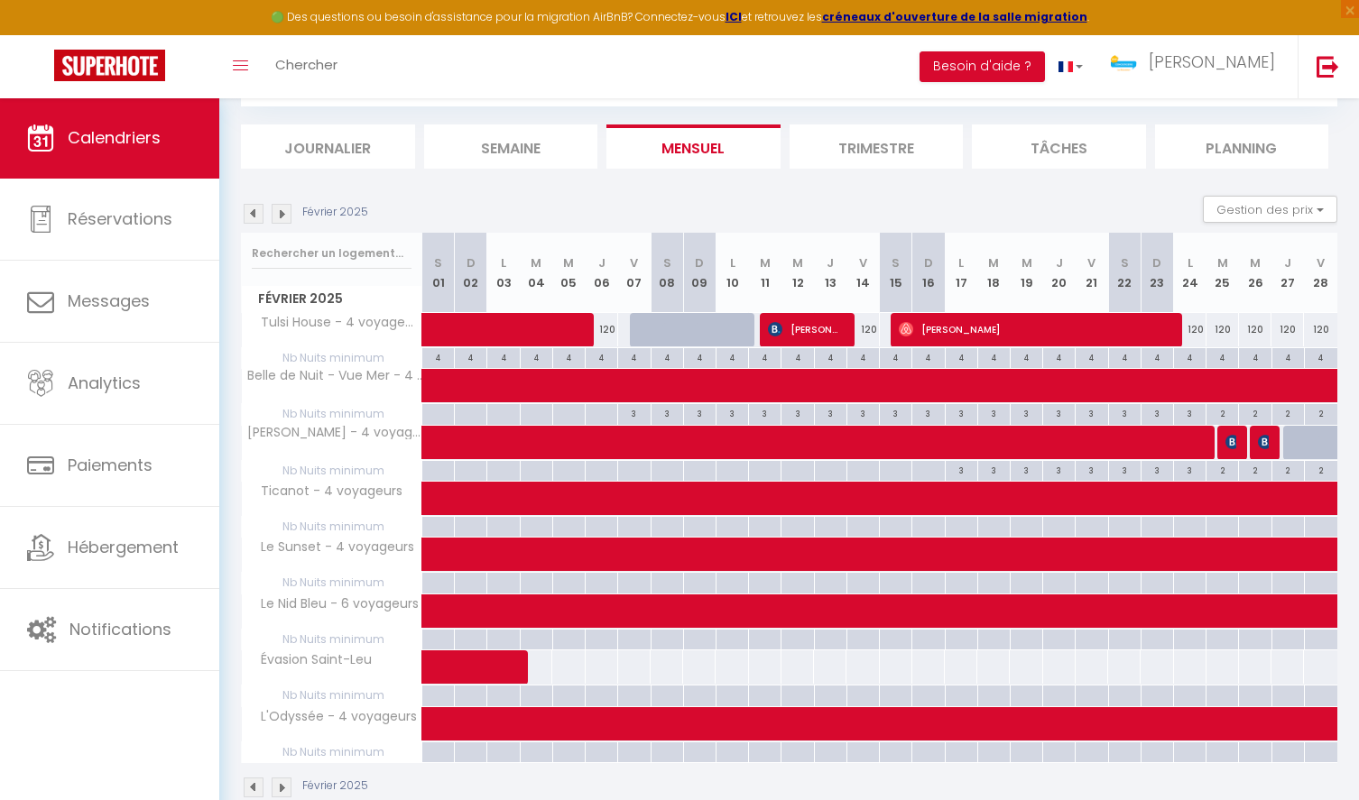
click at [286, 213] on img at bounding box center [282, 214] width 20 height 20
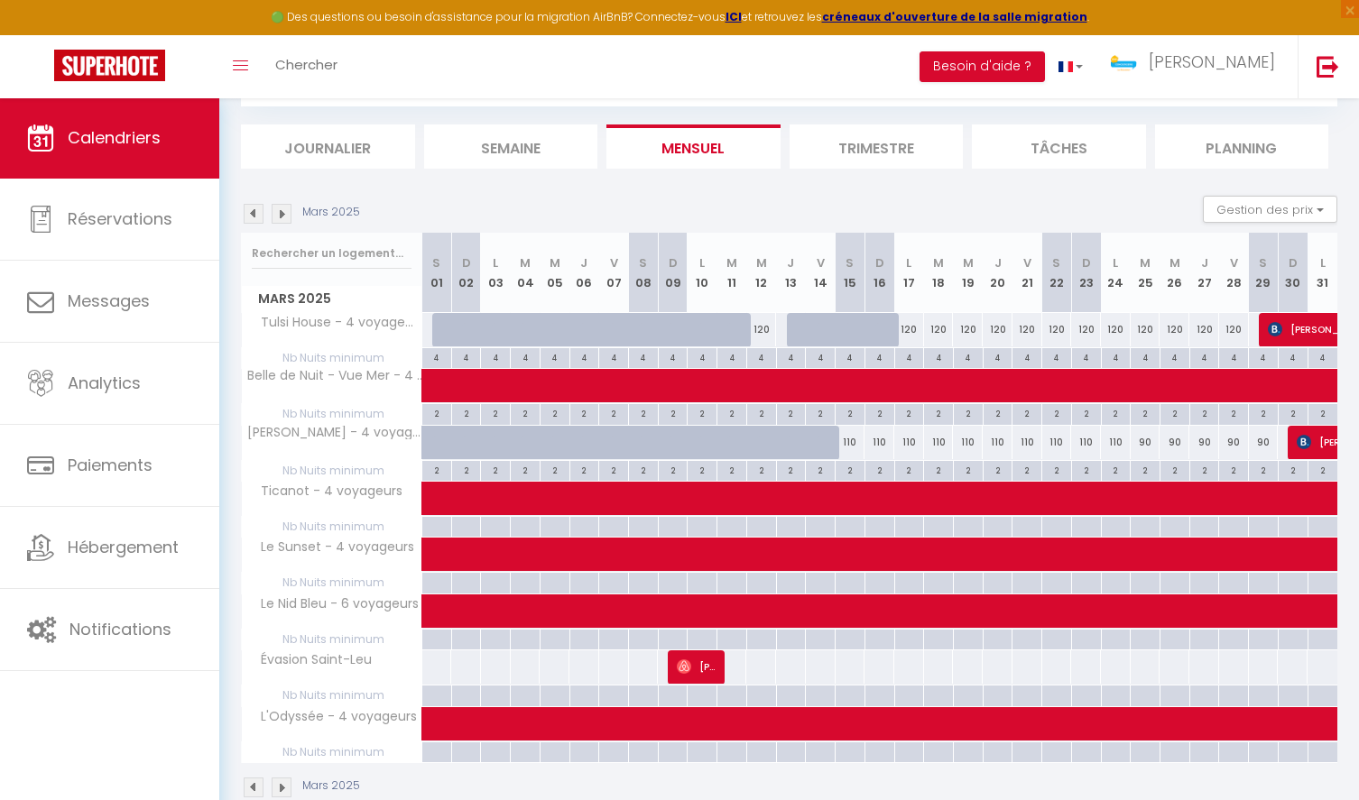
click at [280, 213] on img at bounding box center [282, 214] width 20 height 20
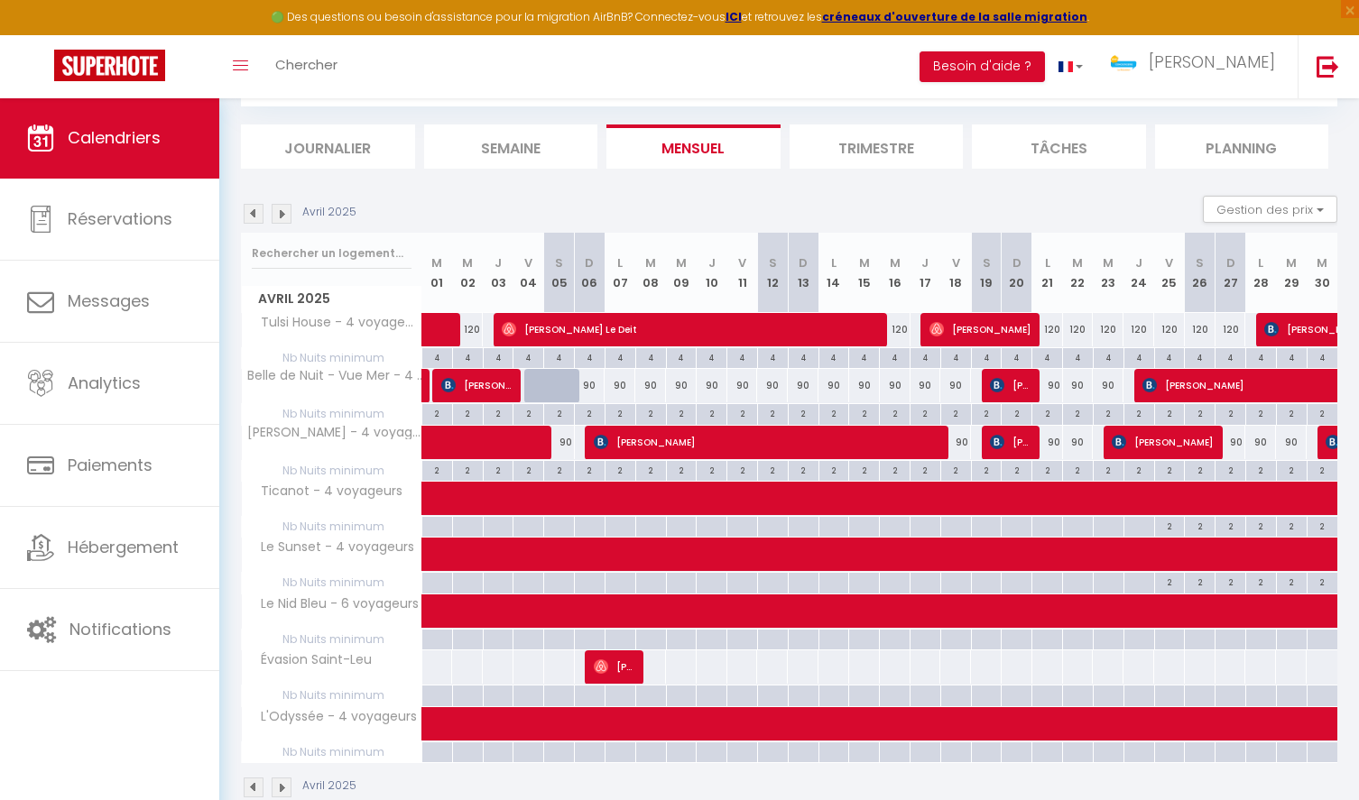
click at [282, 210] on img at bounding box center [282, 214] width 20 height 20
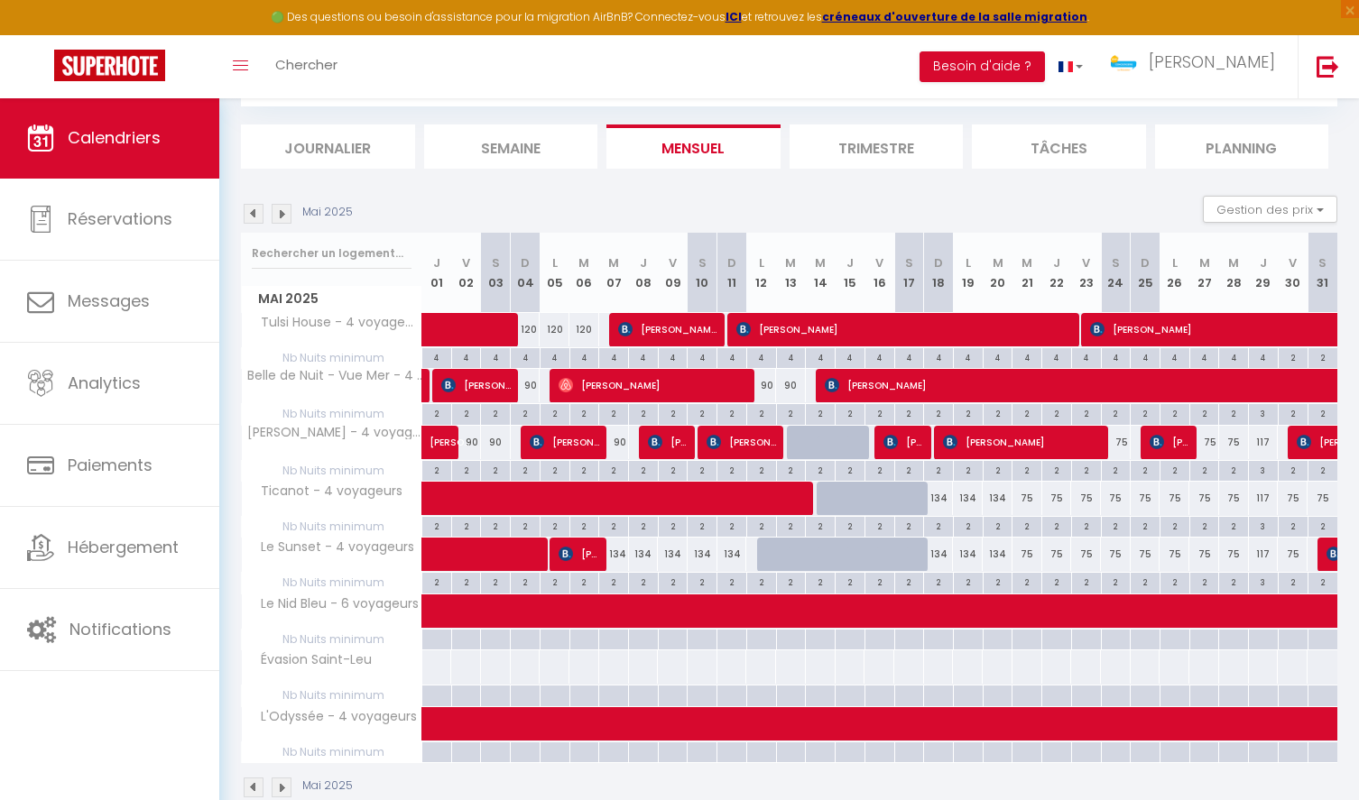
click at [283, 211] on img at bounding box center [282, 214] width 20 height 20
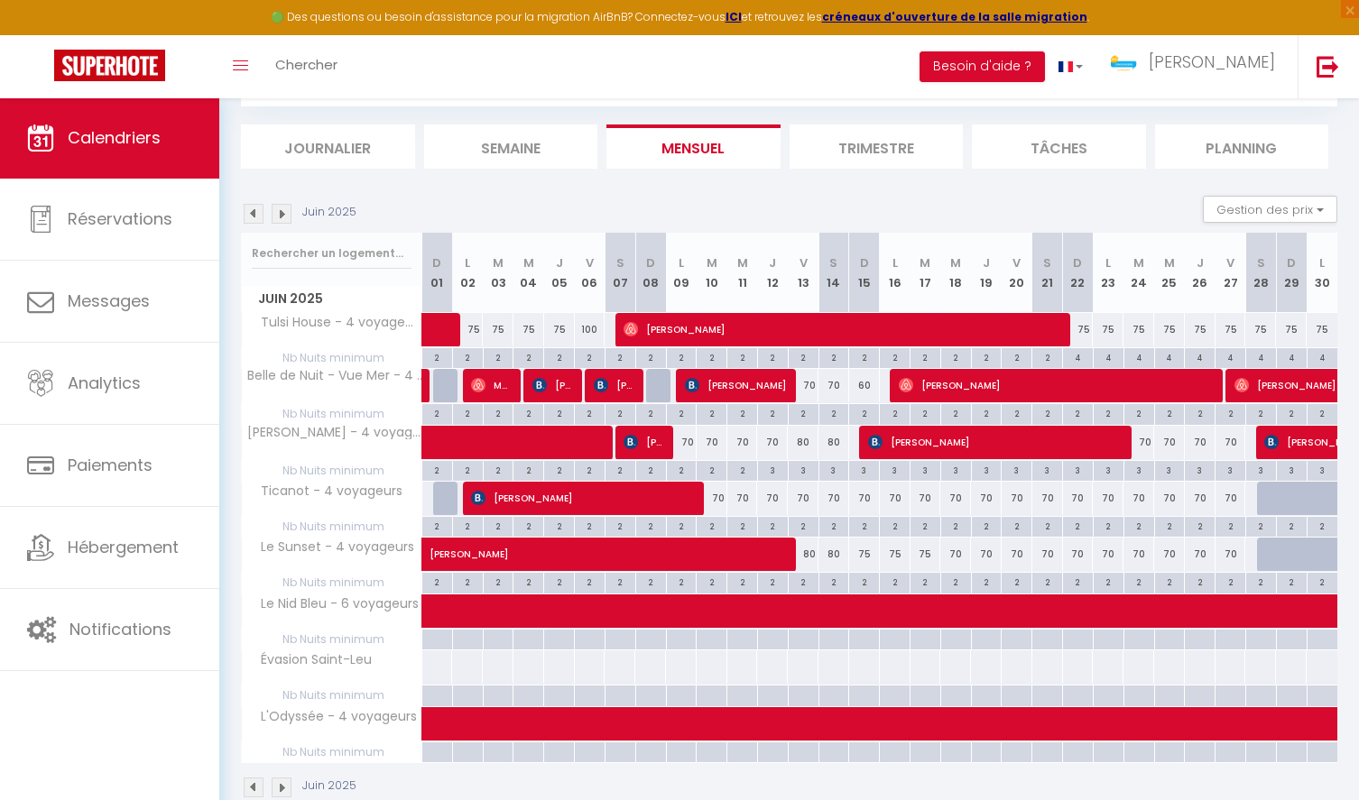
click at [283, 211] on img at bounding box center [282, 214] width 20 height 20
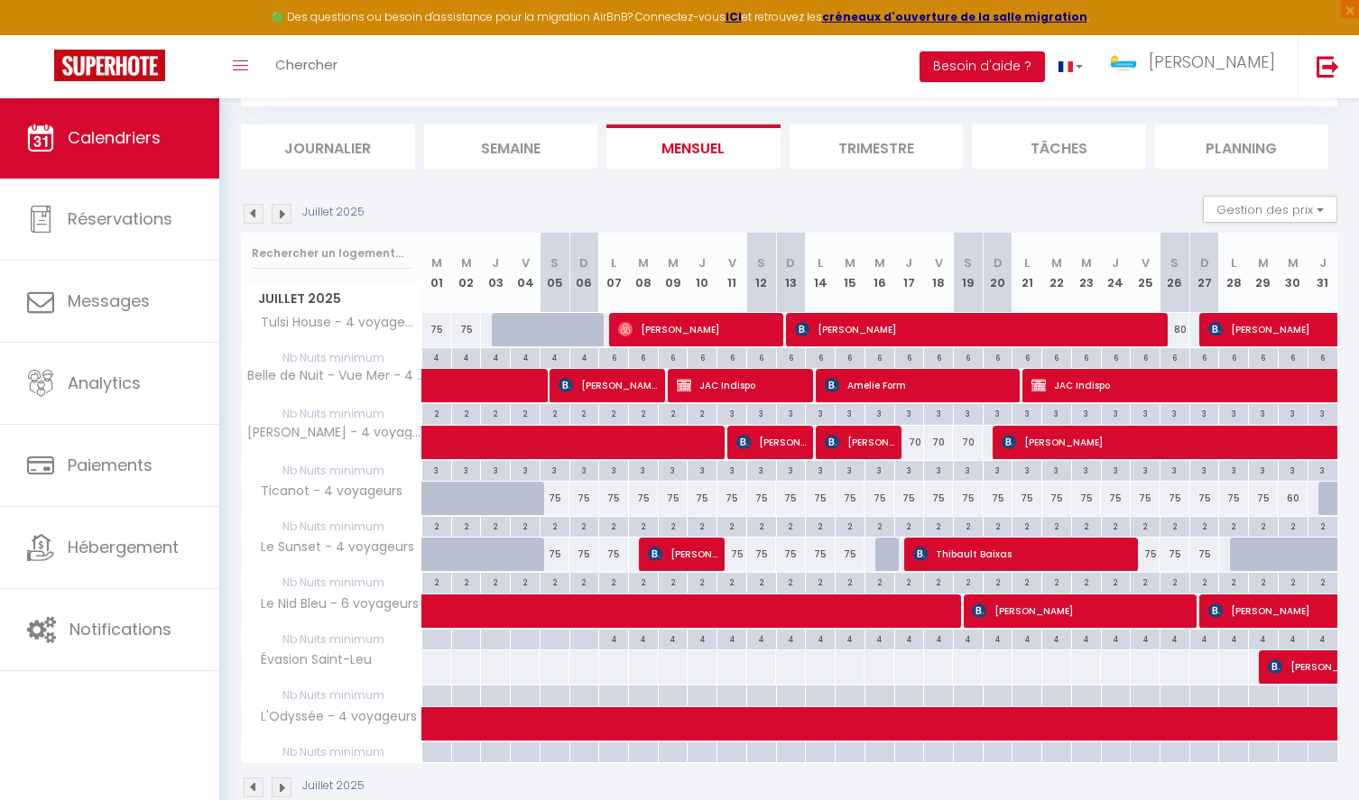
click at [254, 215] on img at bounding box center [254, 214] width 20 height 20
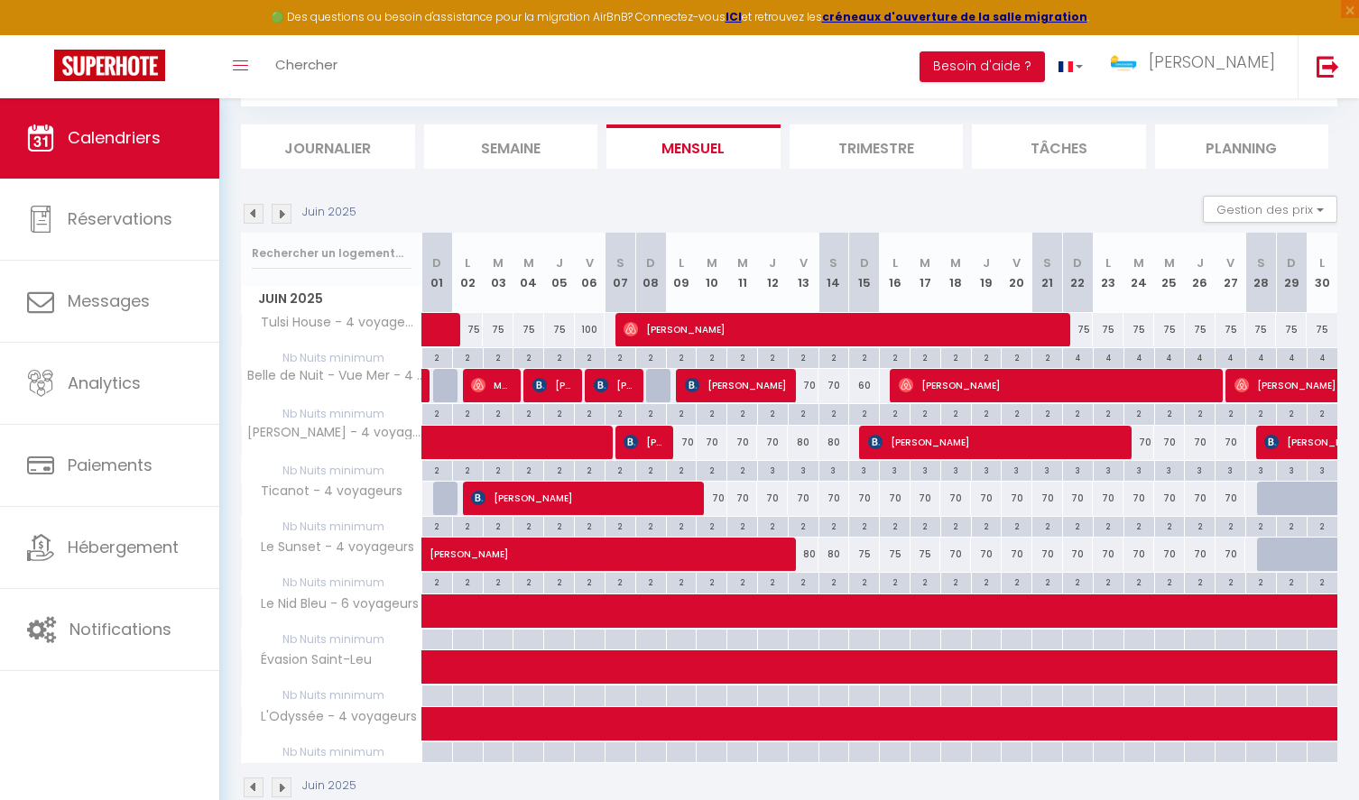
click at [258, 212] on img at bounding box center [254, 214] width 20 height 20
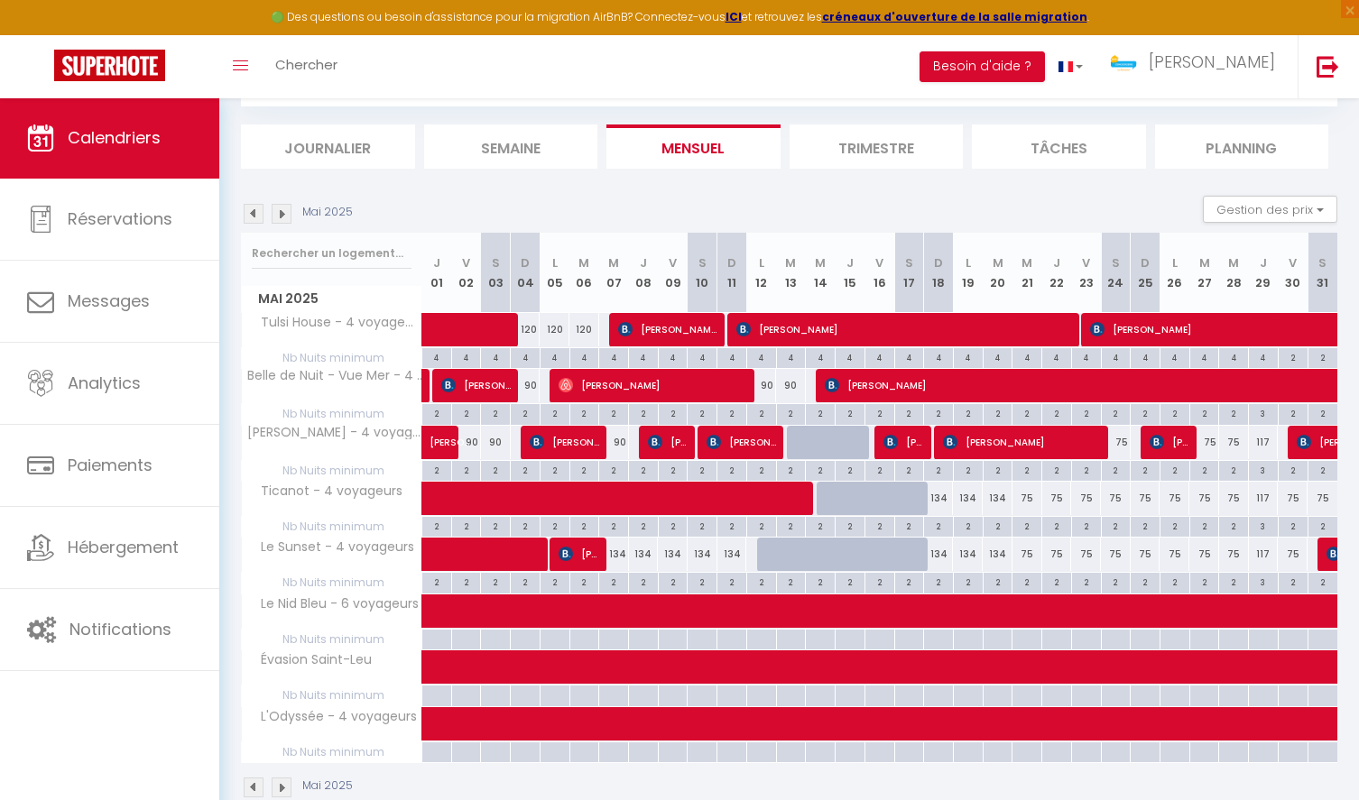
click at [258, 212] on img at bounding box center [254, 214] width 20 height 20
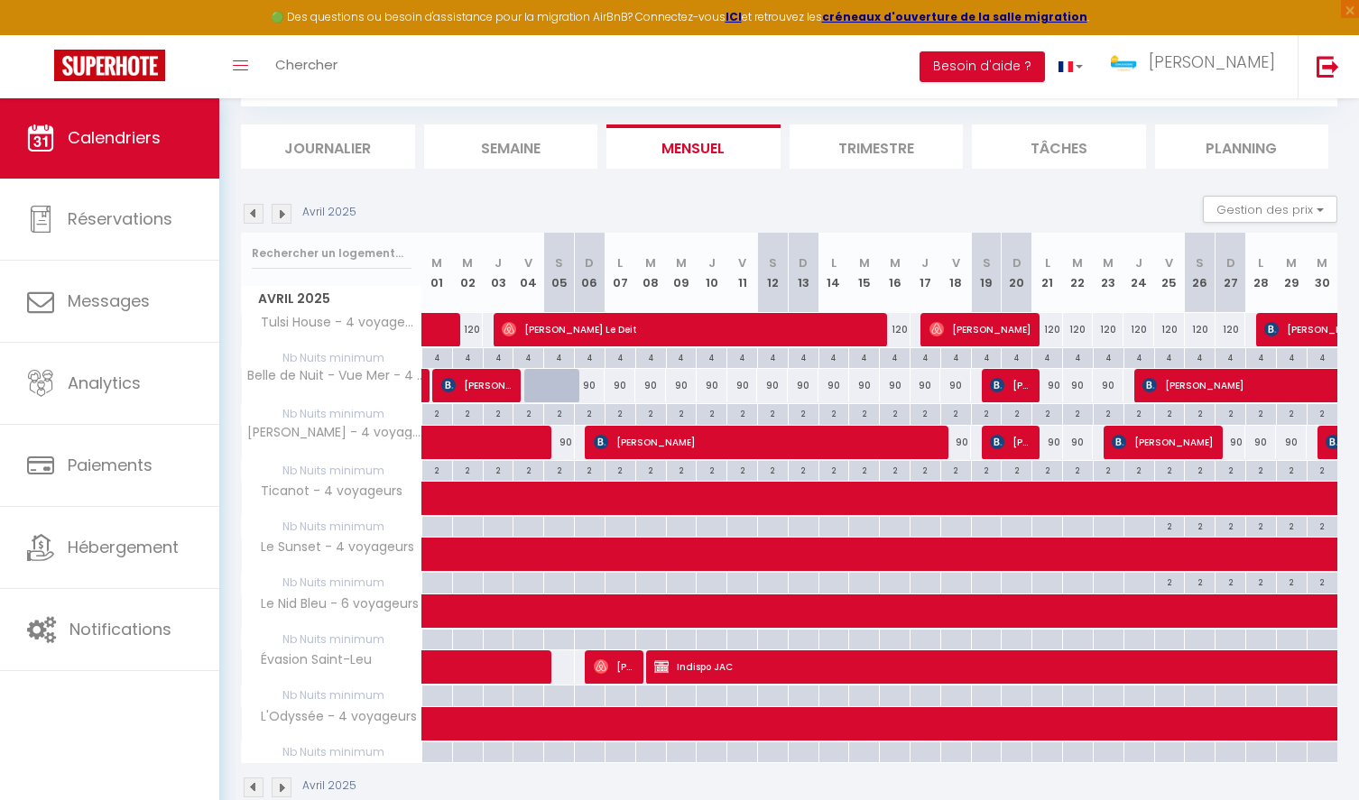
click at [258, 212] on img at bounding box center [254, 214] width 20 height 20
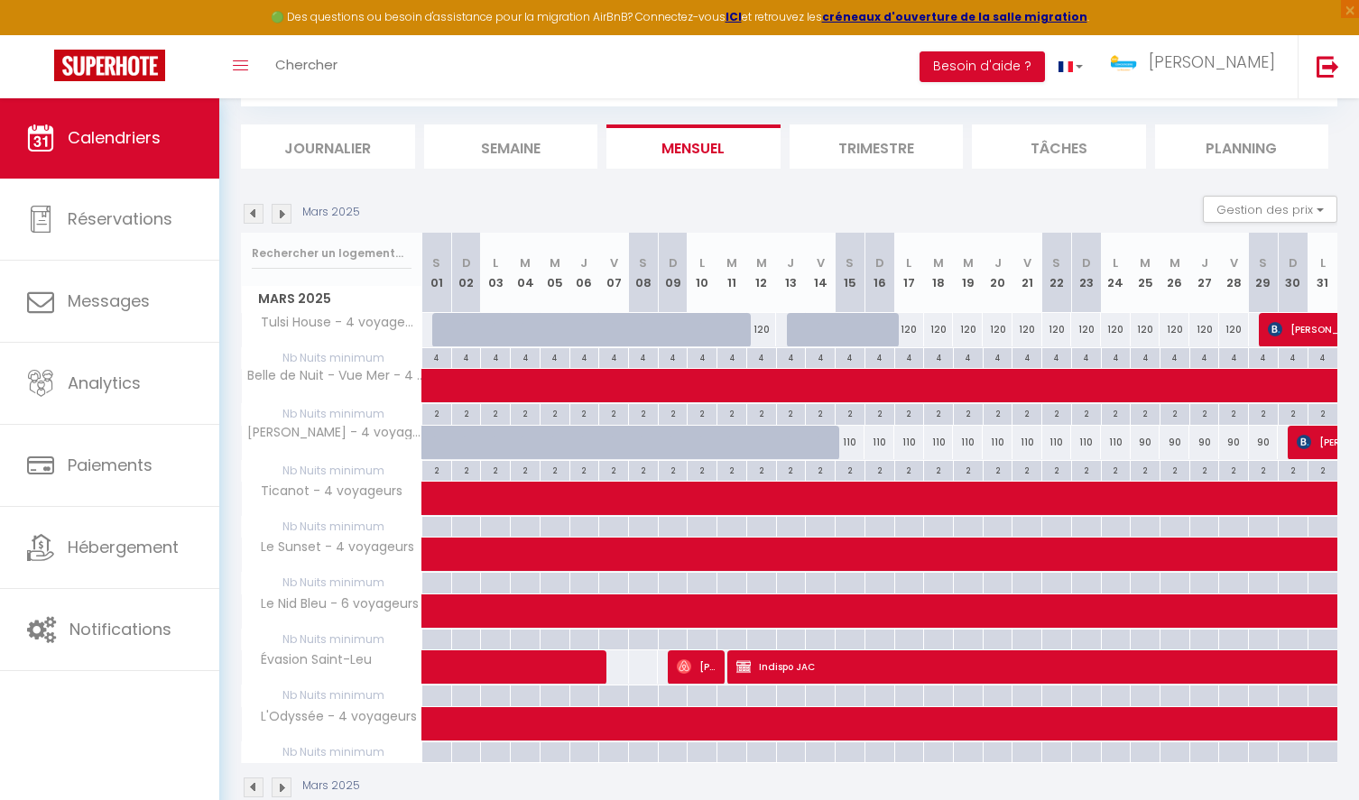
click at [258, 212] on img at bounding box center [254, 214] width 20 height 20
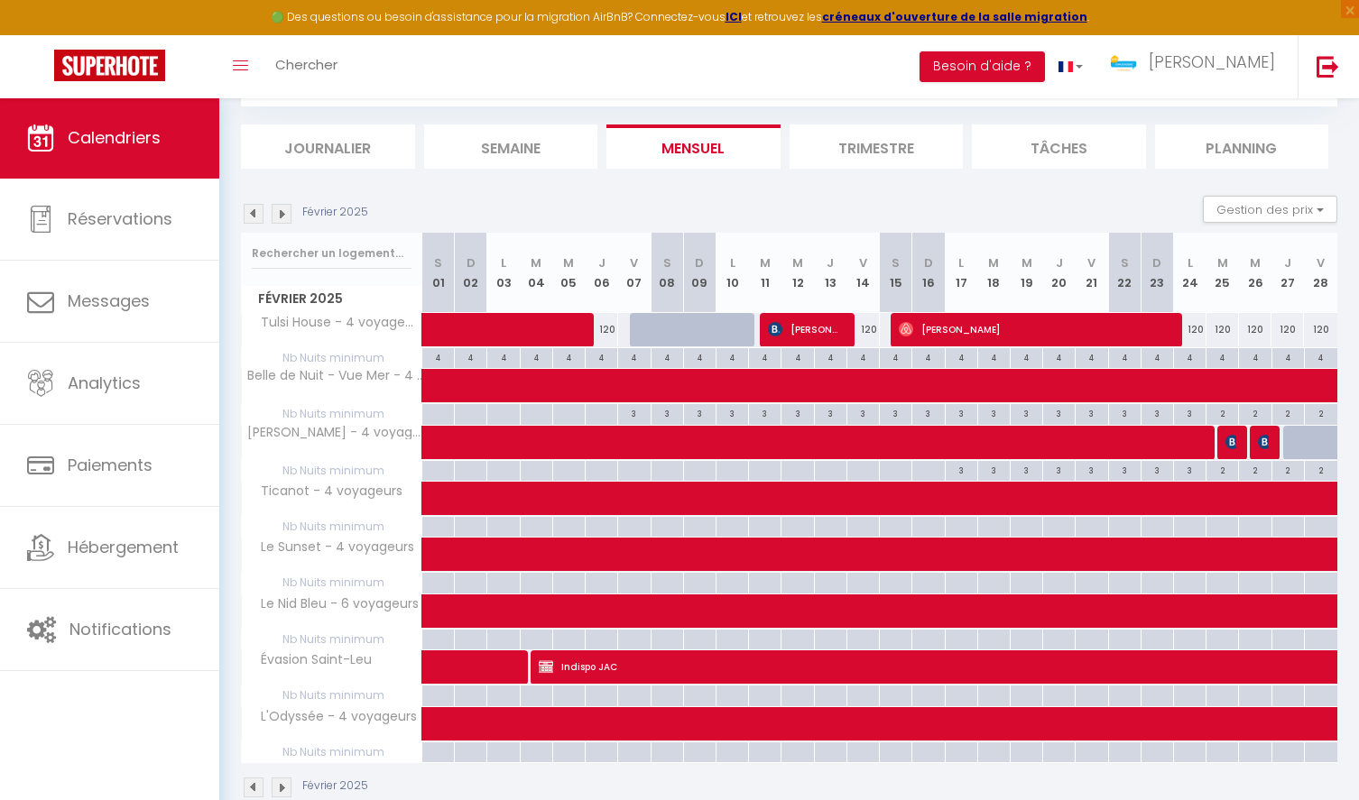
click at [258, 212] on img at bounding box center [254, 214] width 20 height 20
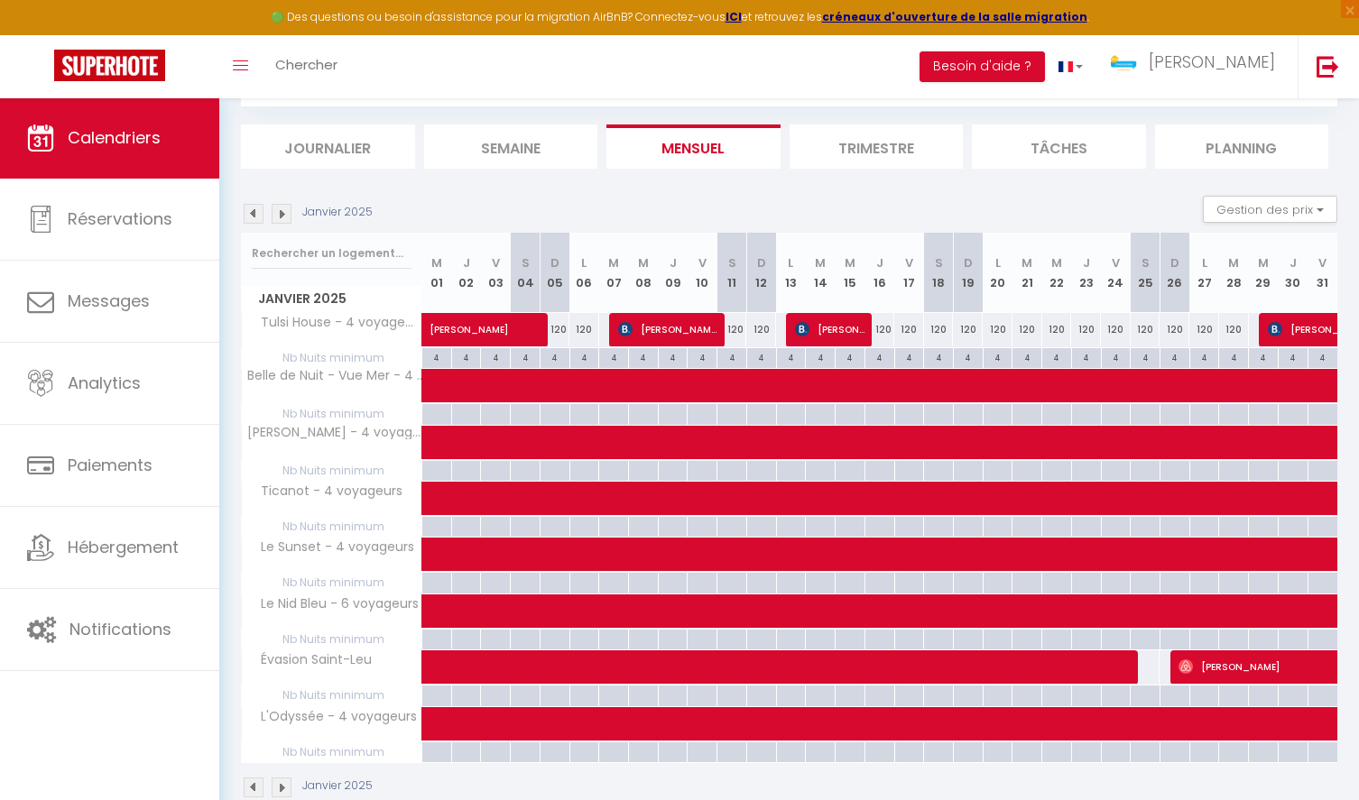
click at [258, 212] on img at bounding box center [254, 214] width 20 height 20
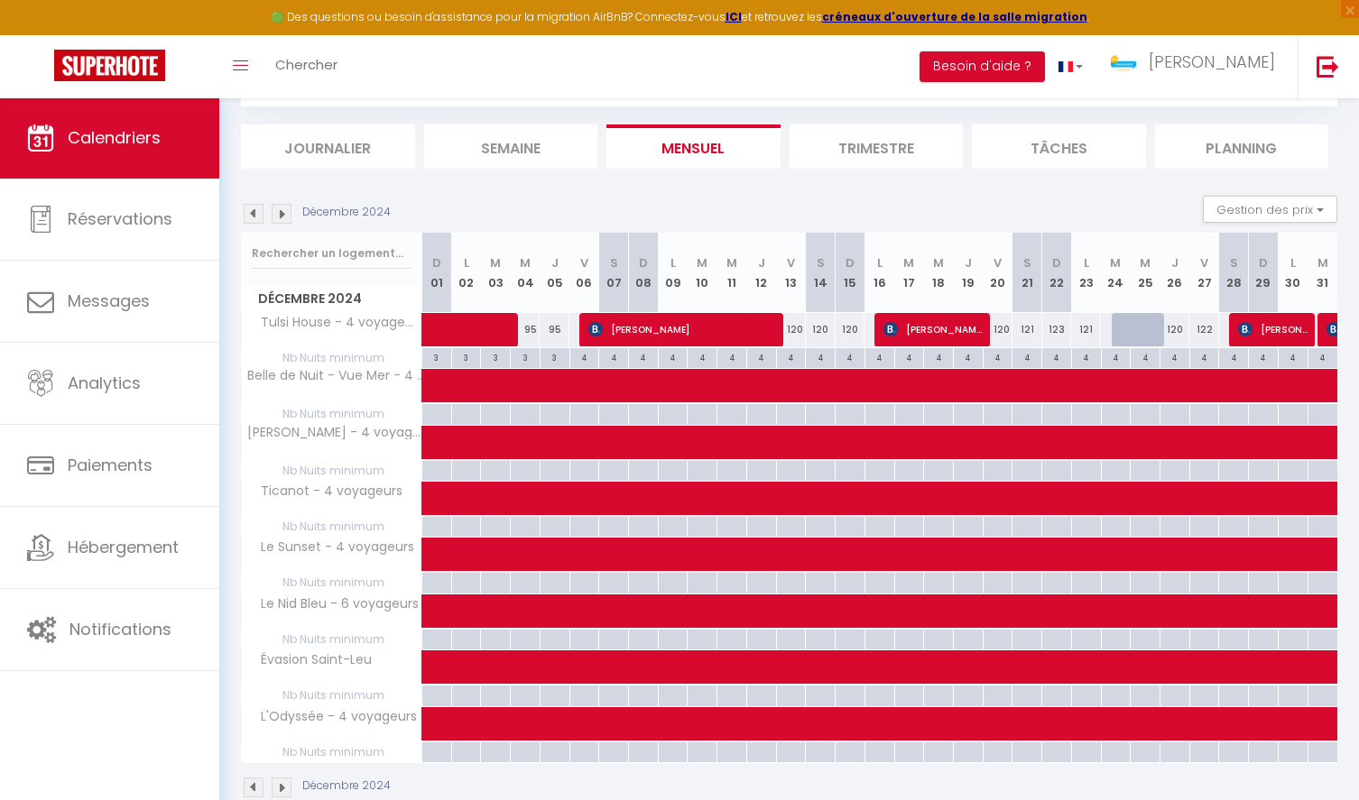
click at [258, 212] on img at bounding box center [254, 214] width 20 height 20
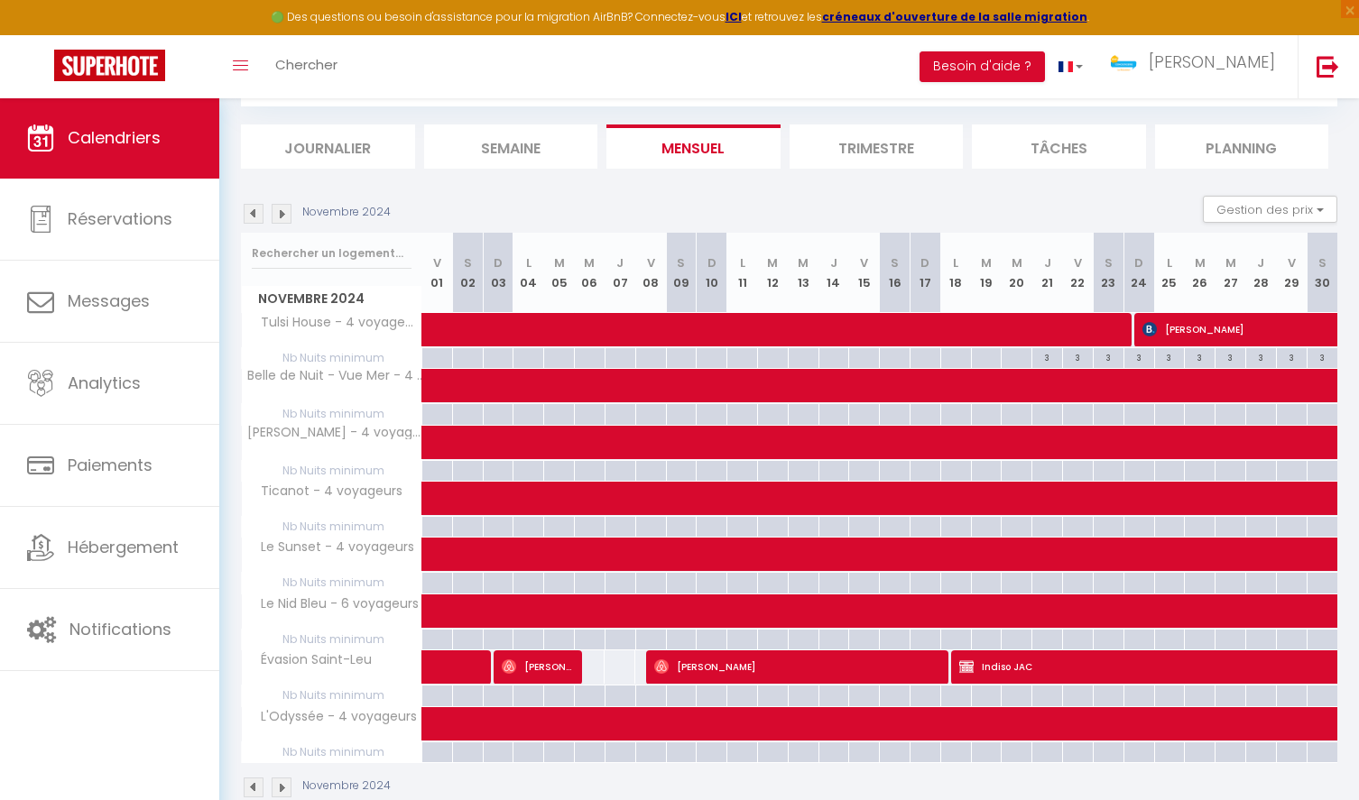
click at [258, 212] on img at bounding box center [254, 214] width 20 height 20
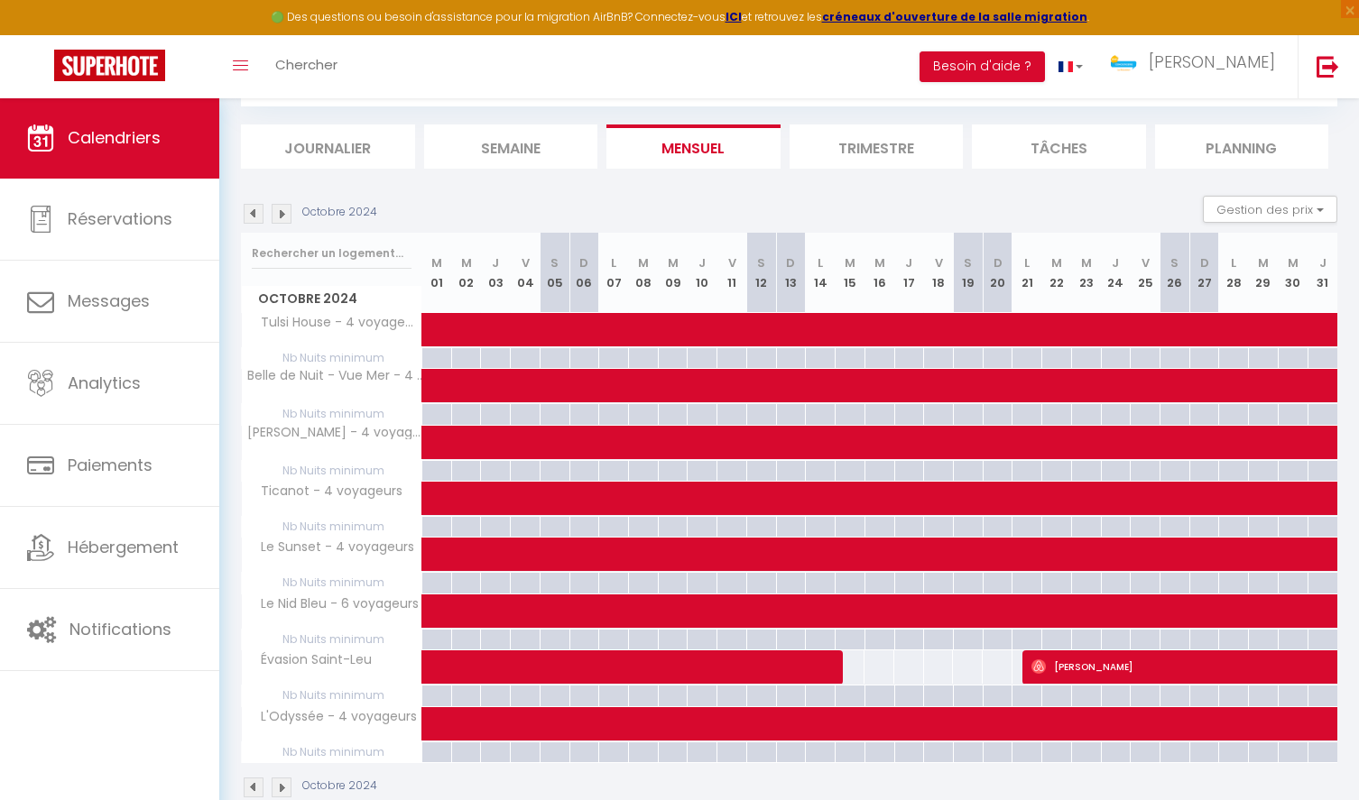
click at [258, 212] on img at bounding box center [254, 214] width 20 height 20
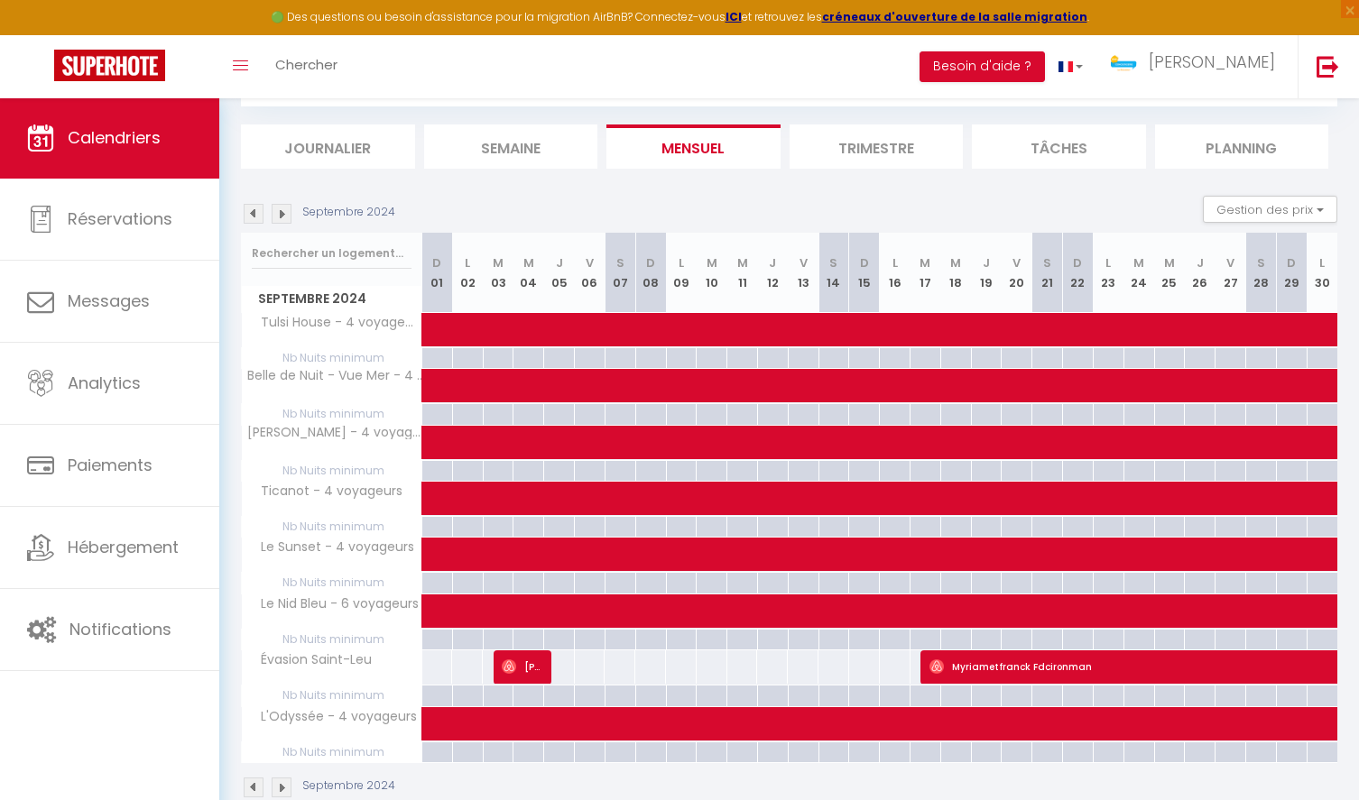
click at [258, 212] on img at bounding box center [254, 214] width 20 height 20
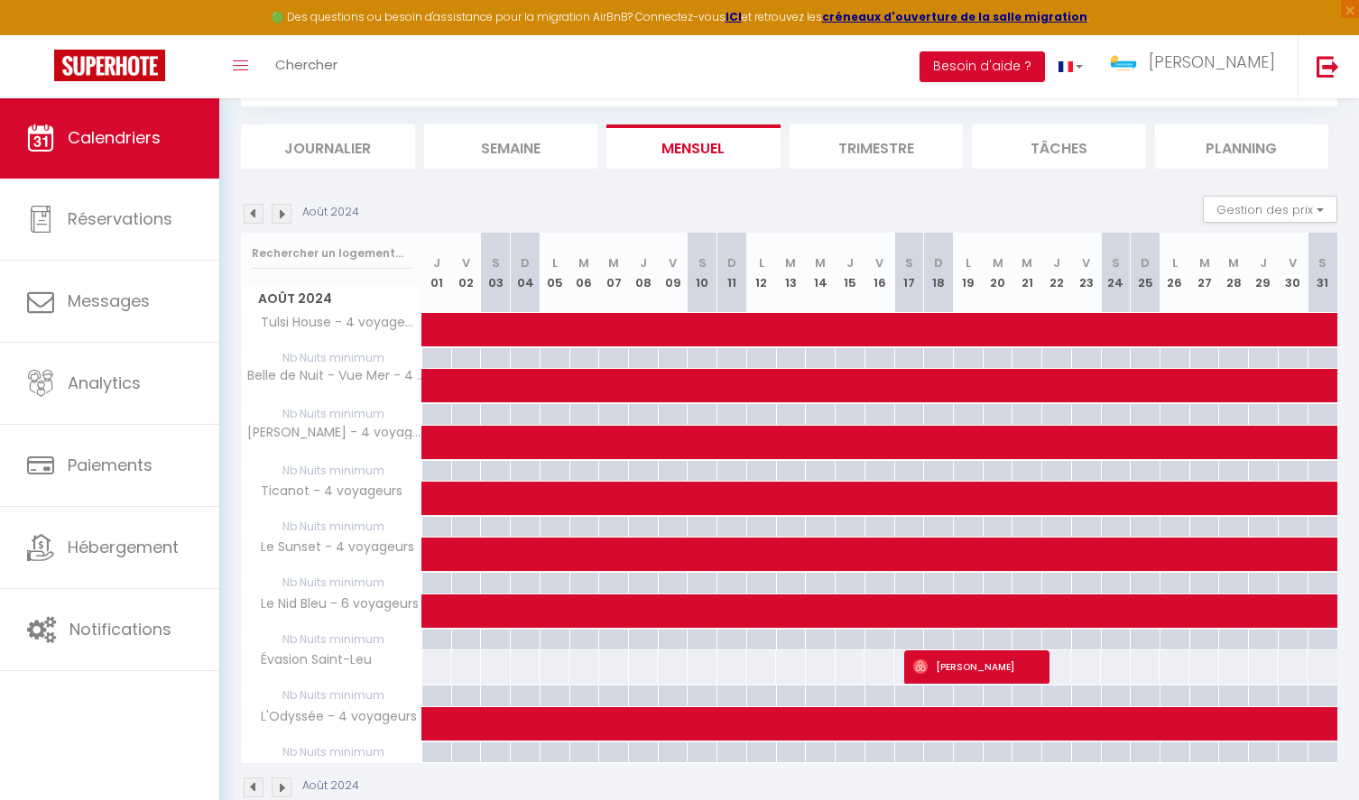
click at [258, 212] on img at bounding box center [254, 214] width 20 height 20
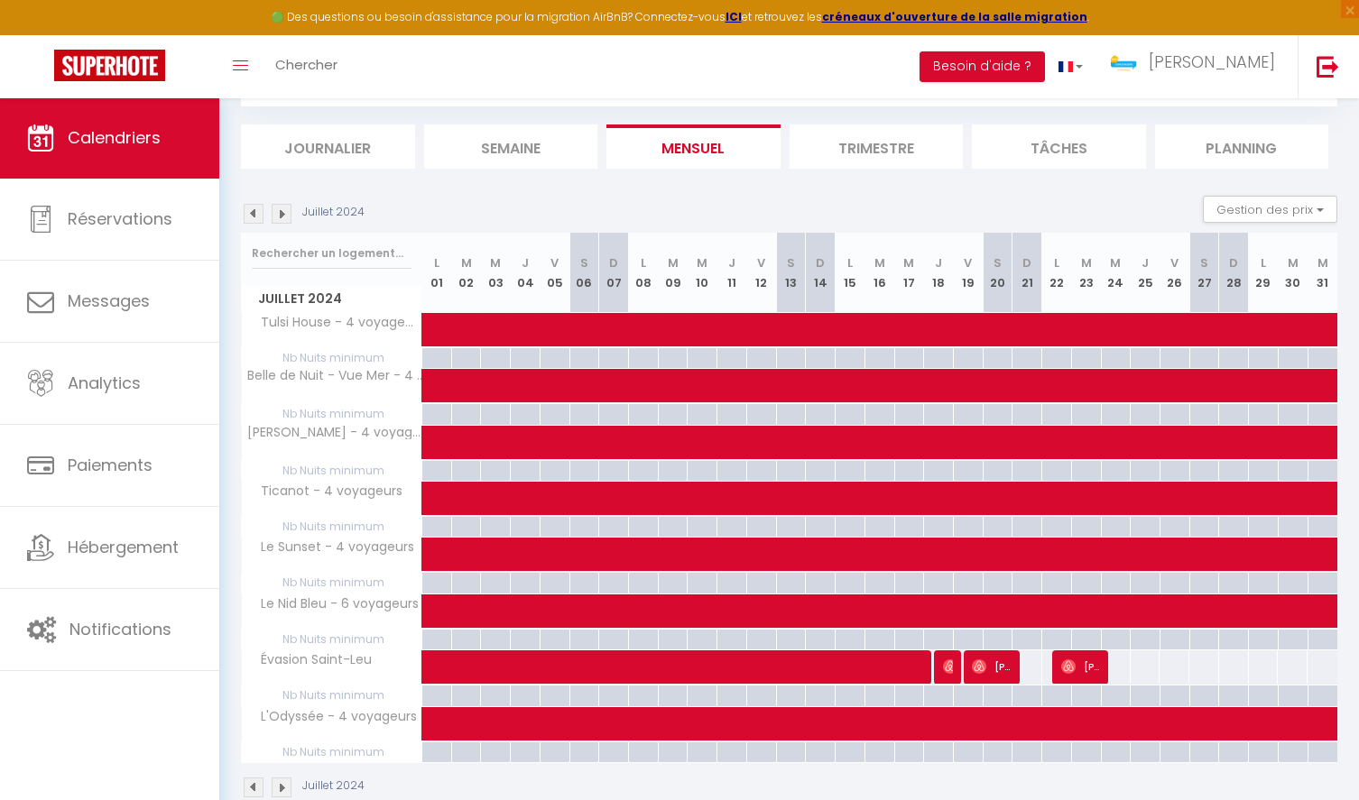
click at [258, 212] on img at bounding box center [254, 214] width 20 height 20
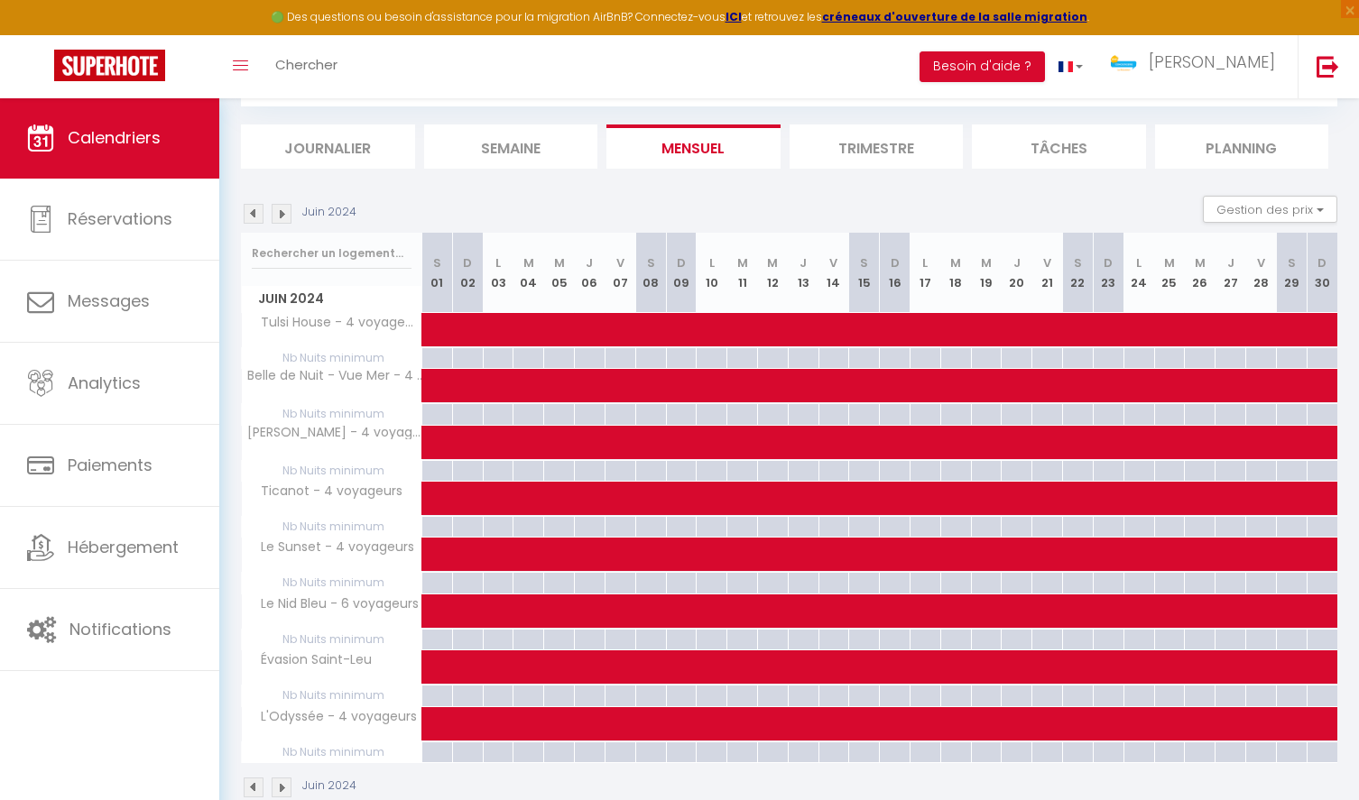
scroll to position [131, 0]
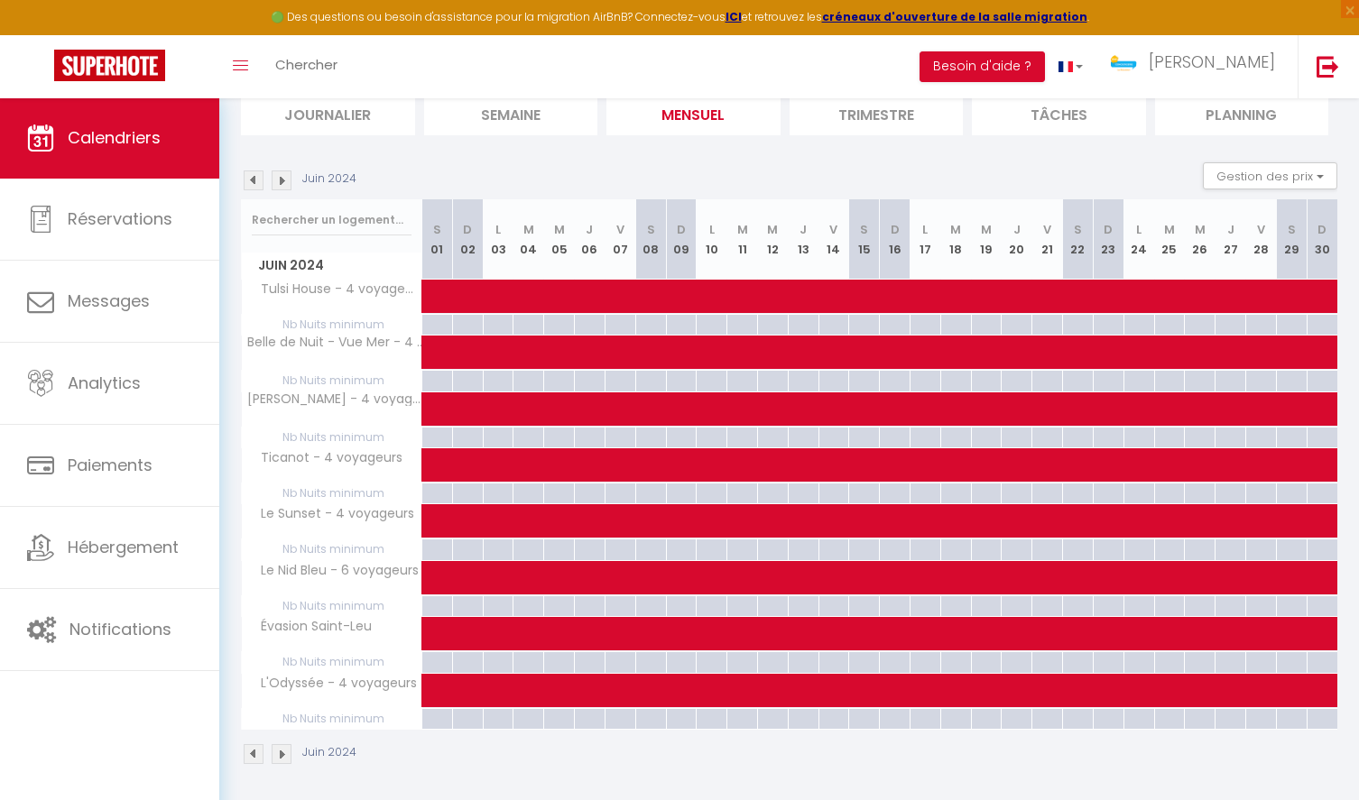
click at [280, 179] on img at bounding box center [282, 181] width 20 height 20
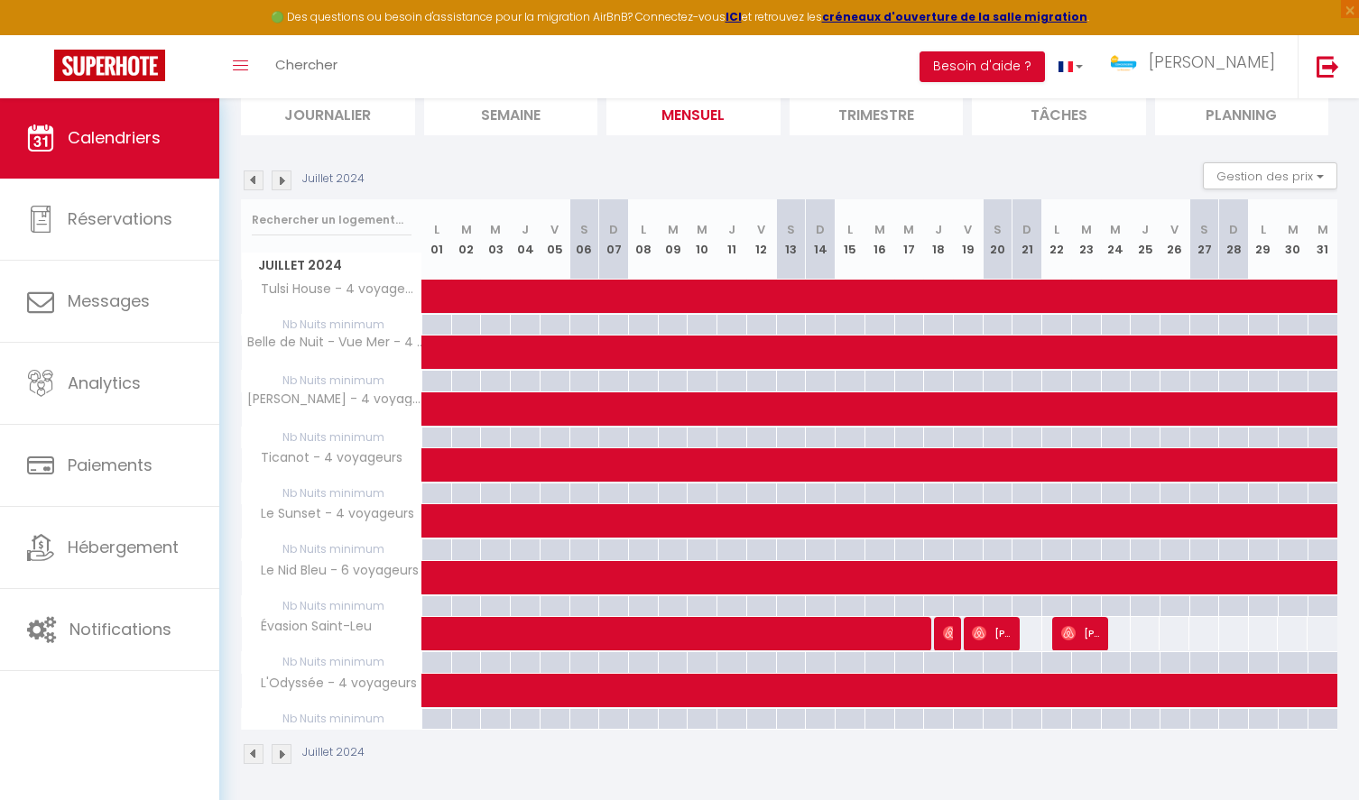
scroll to position [97, 0]
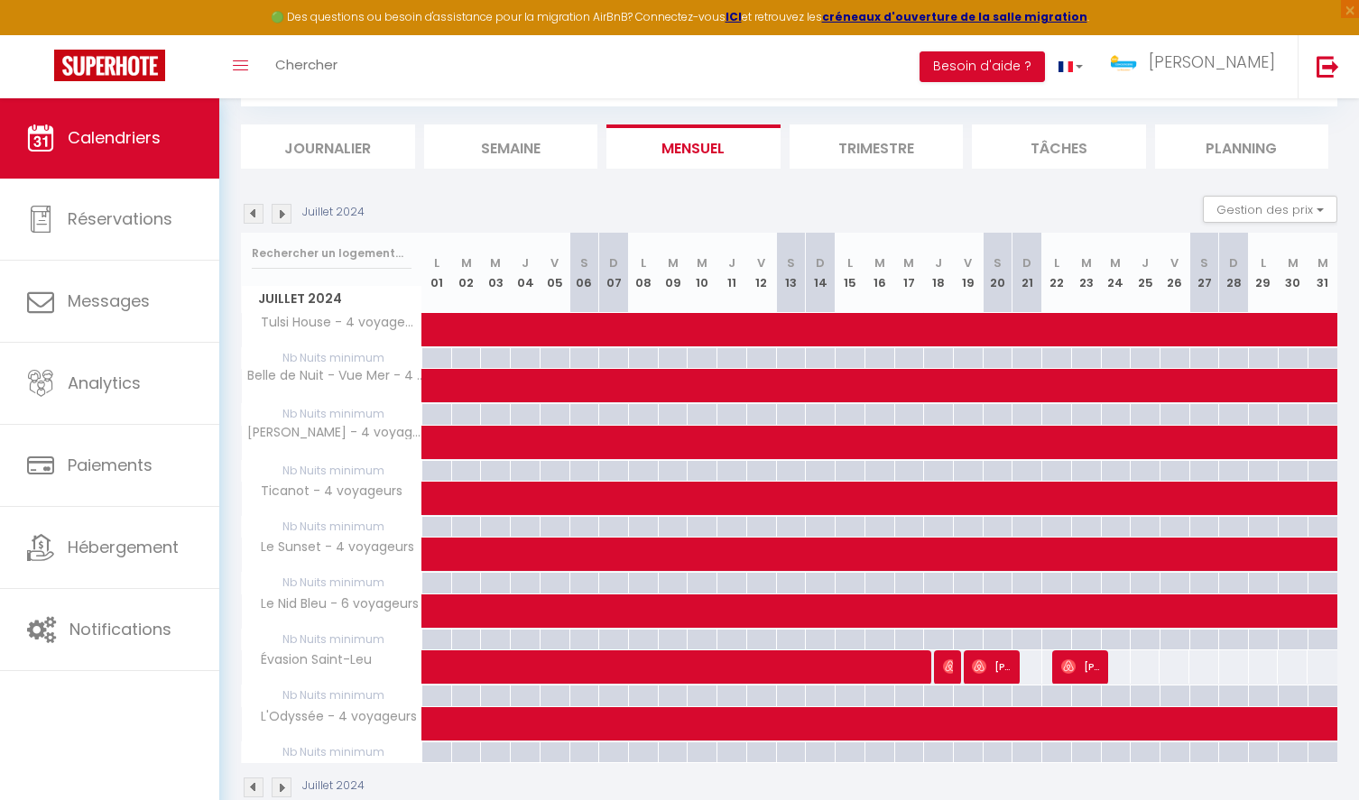
click at [280, 179] on section "[DATE] Gestion des prix Nb Nuits minimum Règles Disponibilité [DATE] L 01 M 02 …" at bounding box center [789, 497] width 1096 height 639
click at [277, 216] on img at bounding box center [282, 214] width 20 height 20
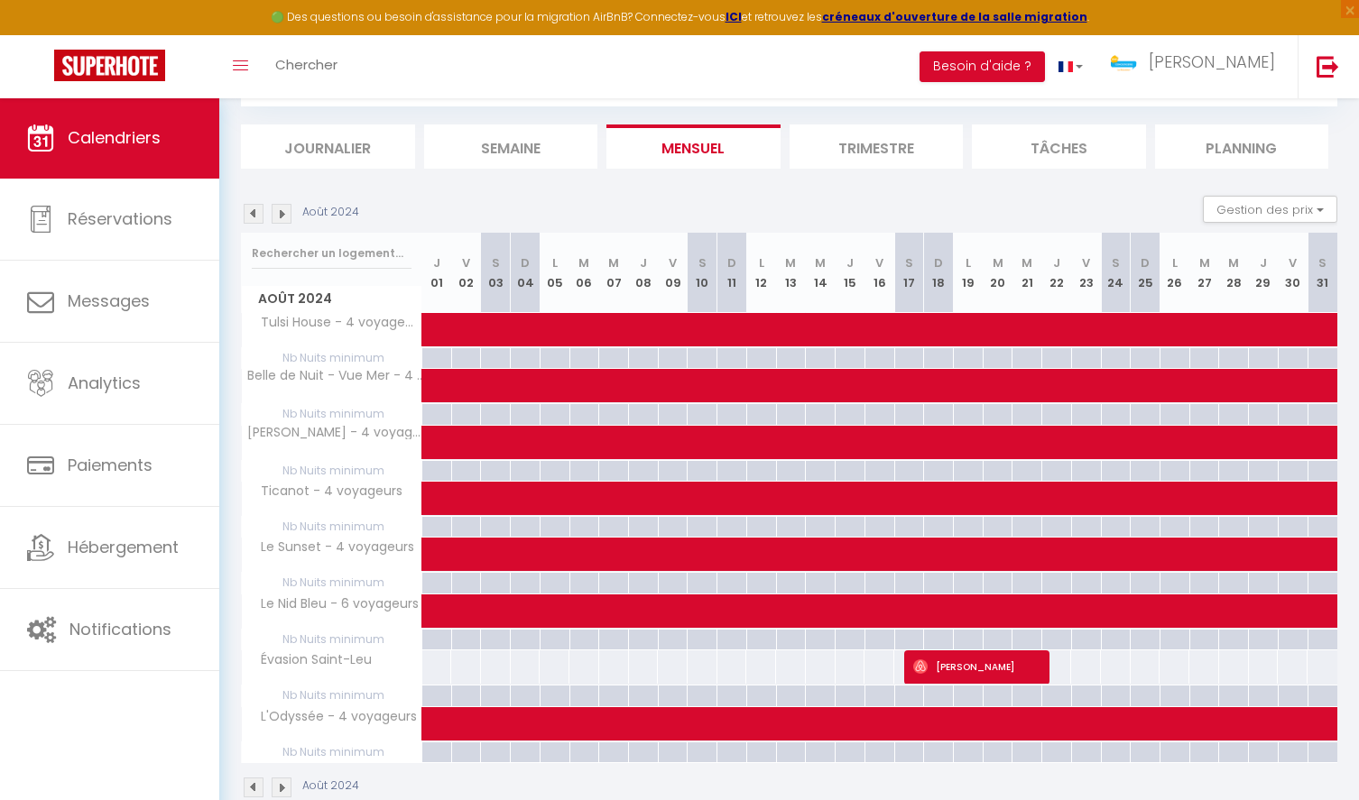
click at [281, 211] on img at bounding box center [282, 214] width 20 height 20
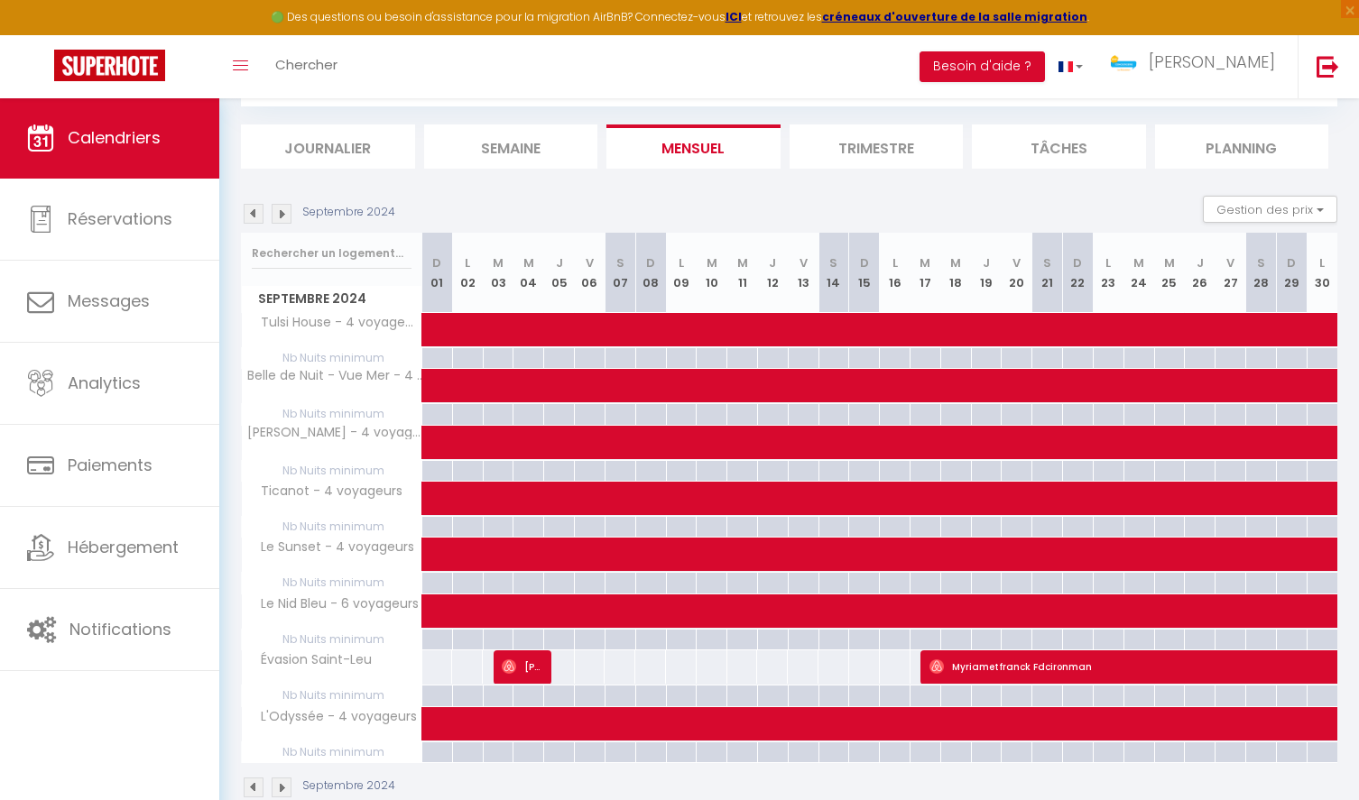
click at [281, 211] on img at bounding box center [282, 214] width 20 height 20
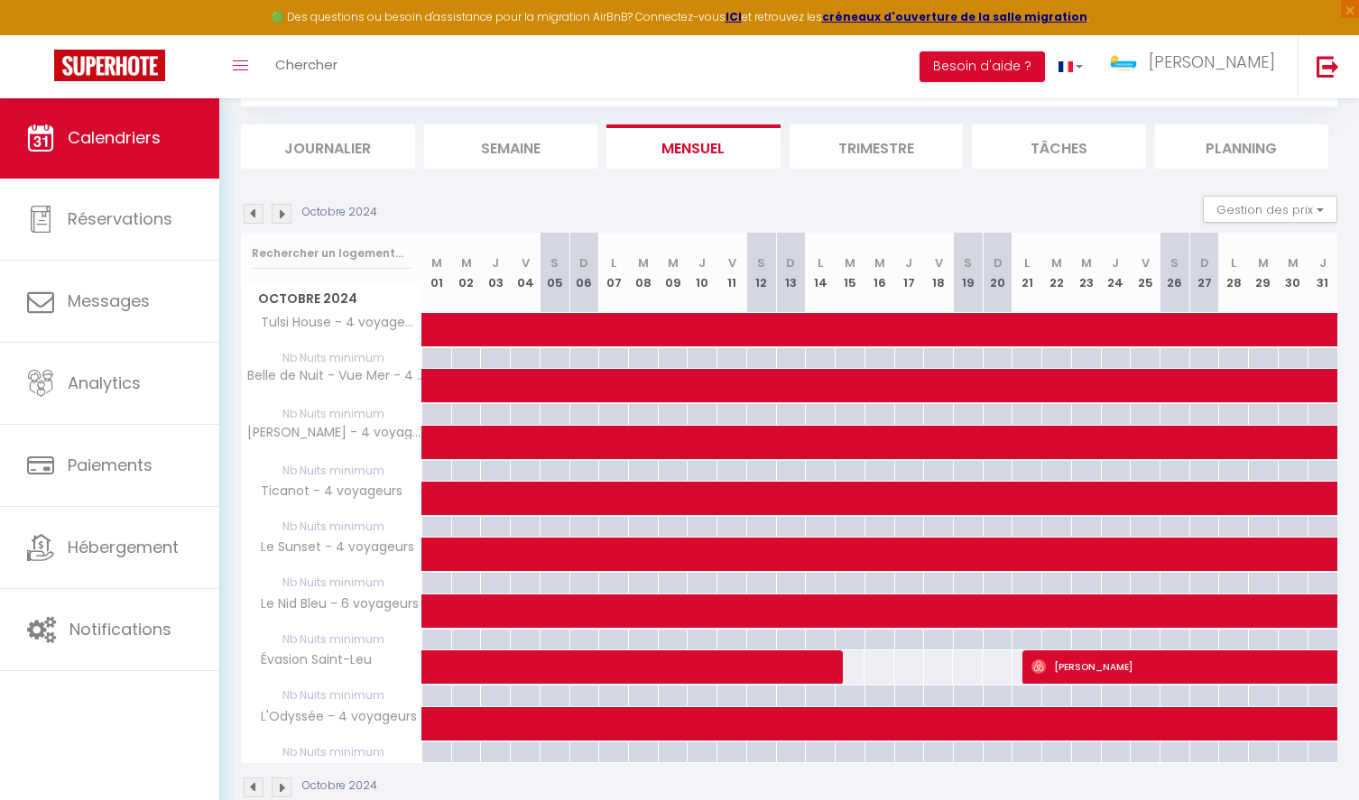
click at [281, 211] on img at bounding box center [282, 214] width 20 height 20
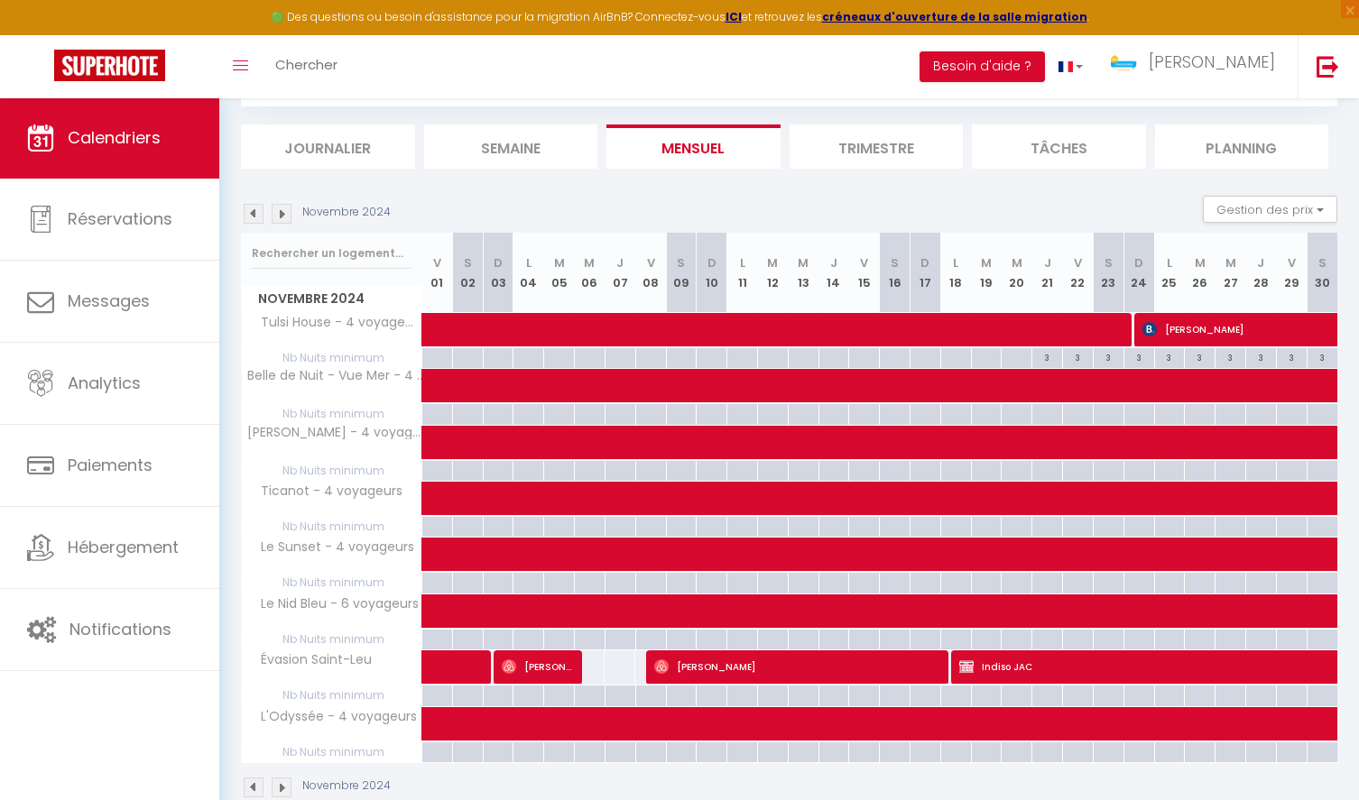
click at [281, 211] on img at bounding box center [282, 214] width 20 height 20
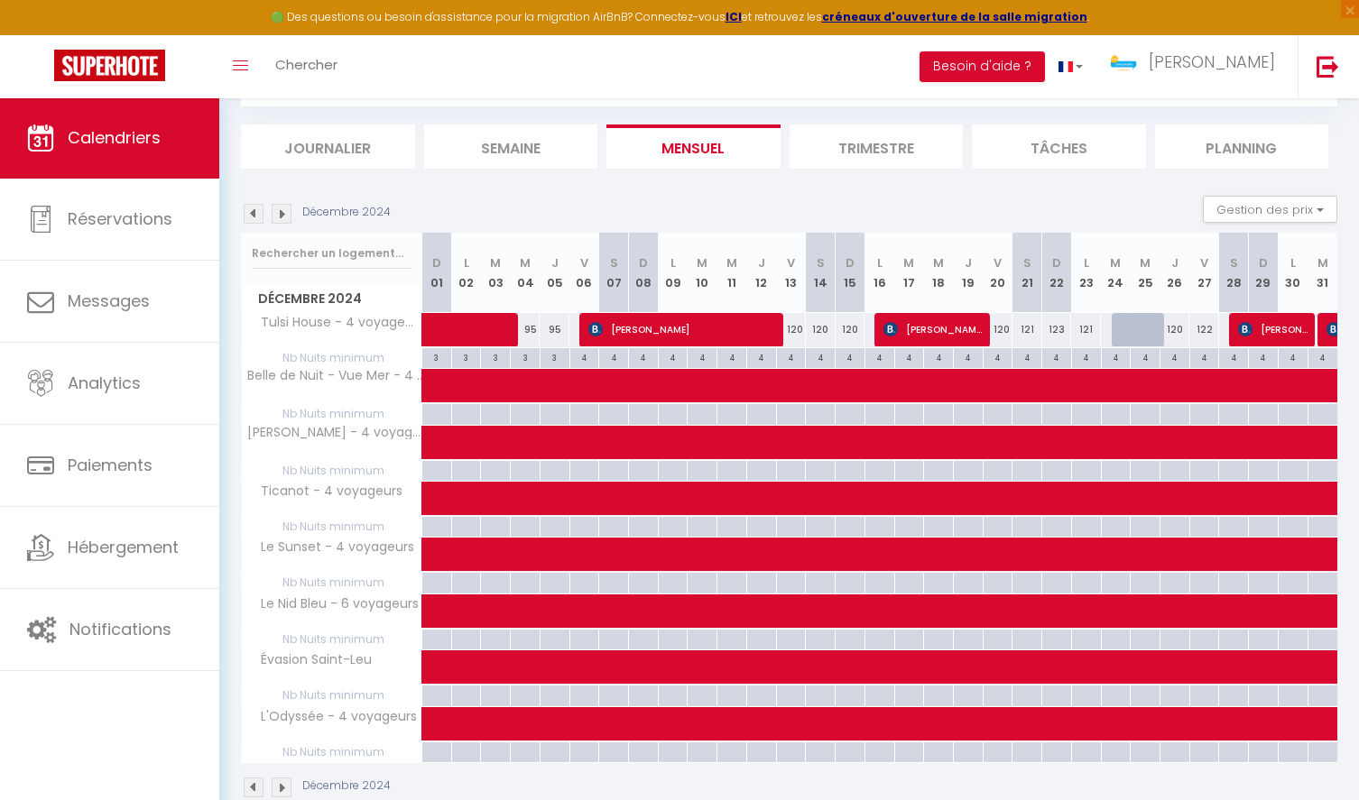
click at [281, 211] on img at bounding box center [282, 214] width 20 height 20
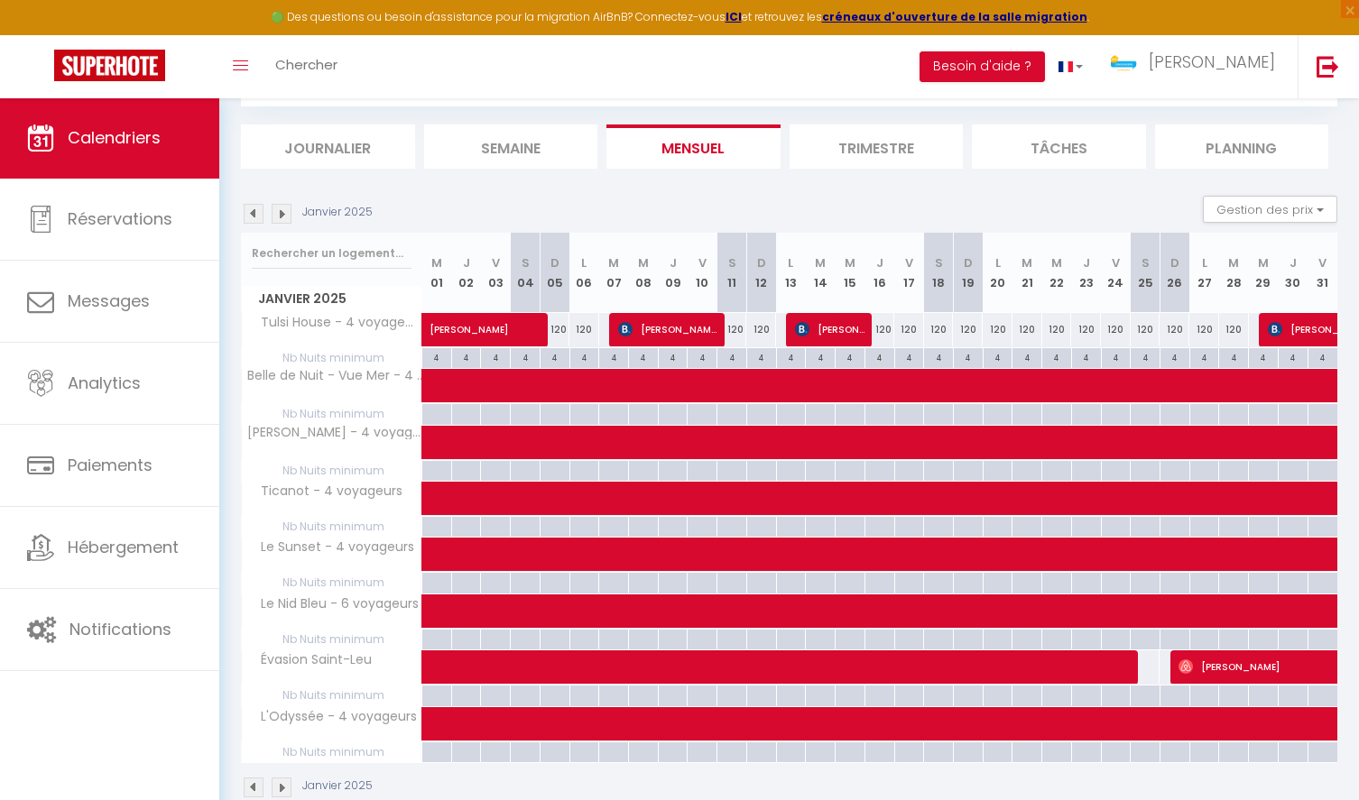
click at [281, 211] on img at bounding box center [282, 214] width 20 height 20
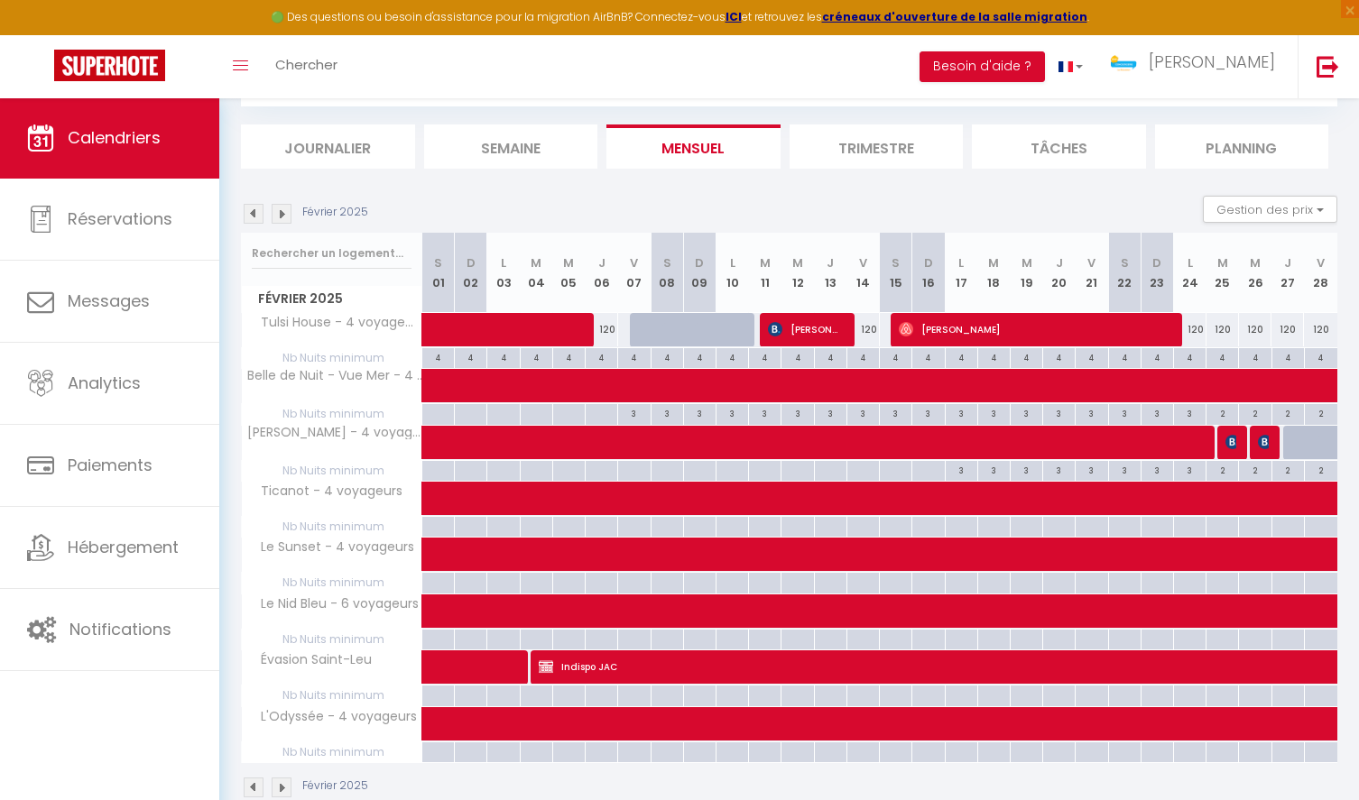
click at [284, 217] on img at bounding box center [282, 214] width 20 height 20
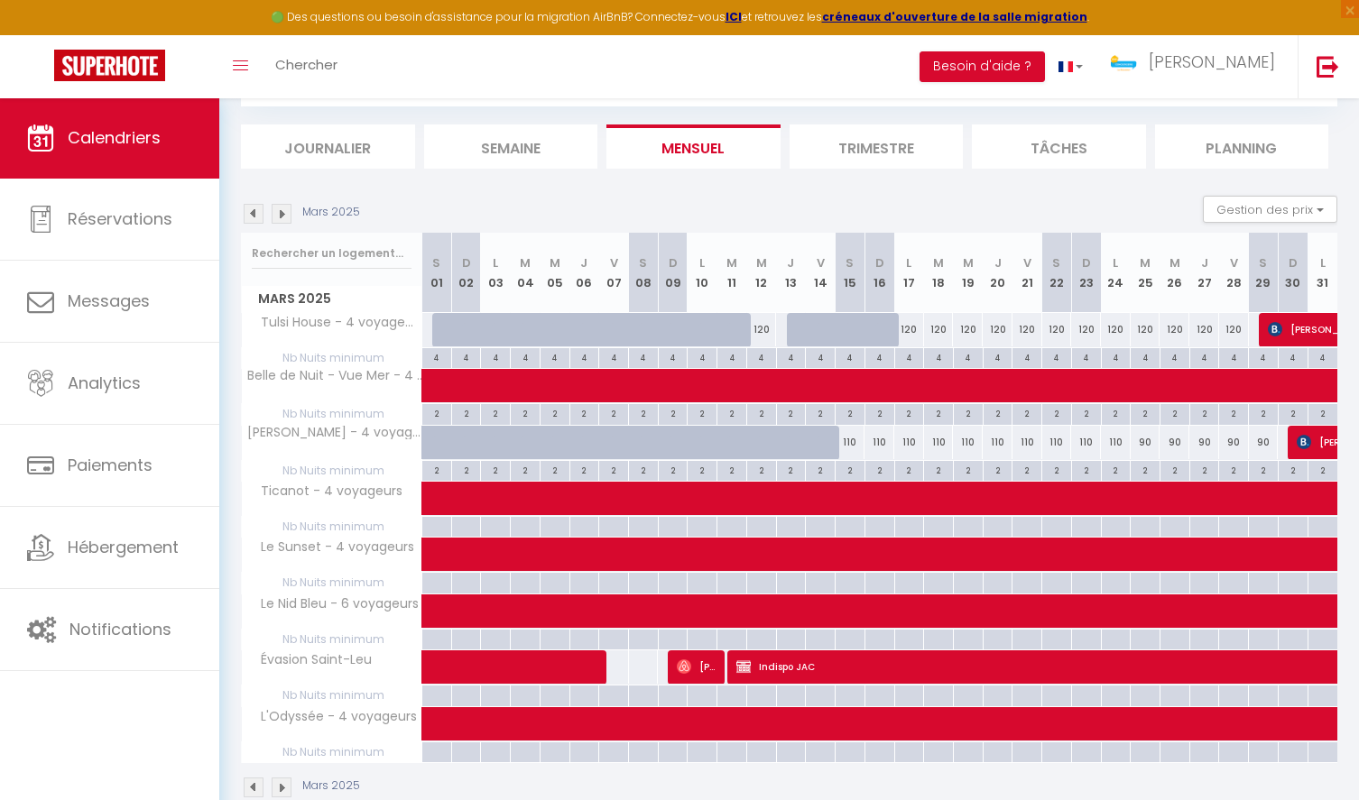
click at [288, 217] on img at bounding box center [282, 214] width 20 height 20
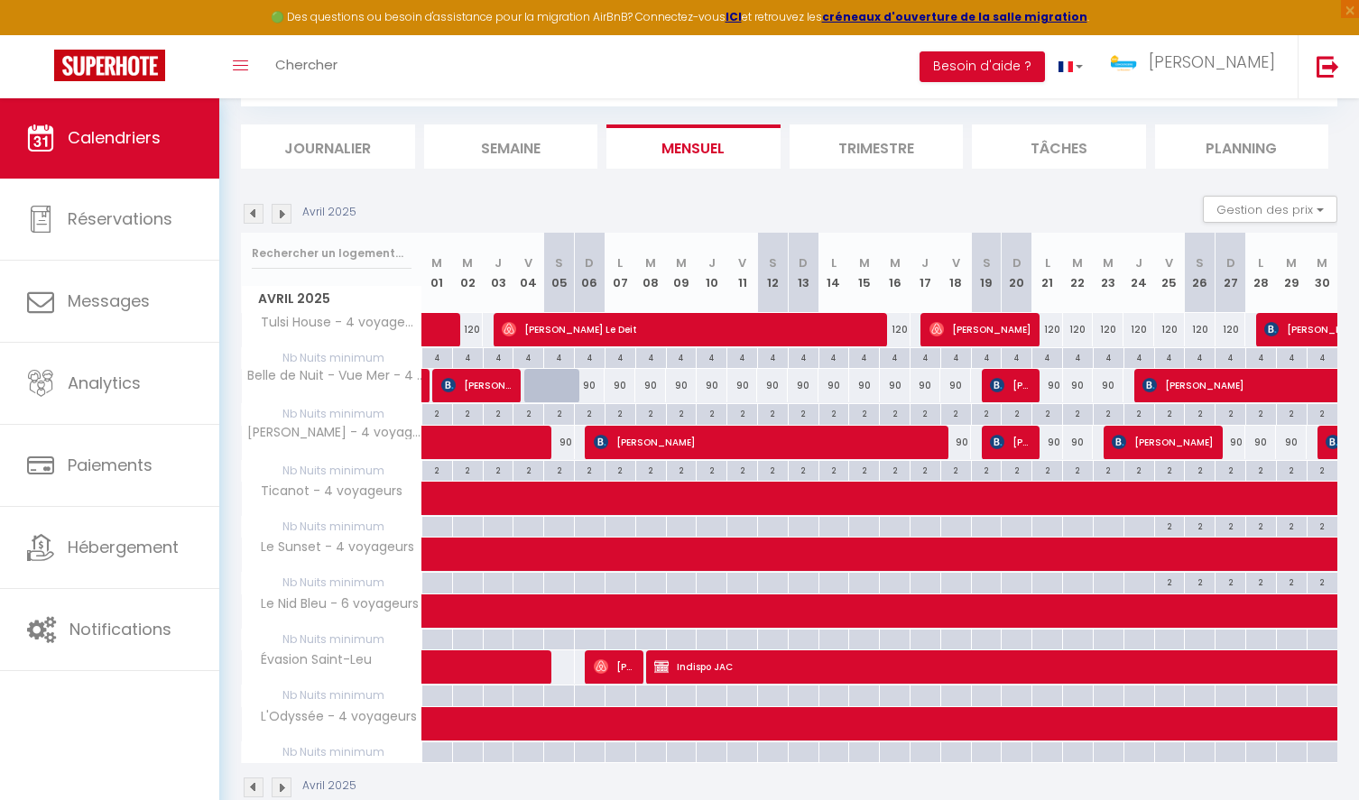
click at [288, 217] on img at bounding box center [282, 214] width 20 height 20
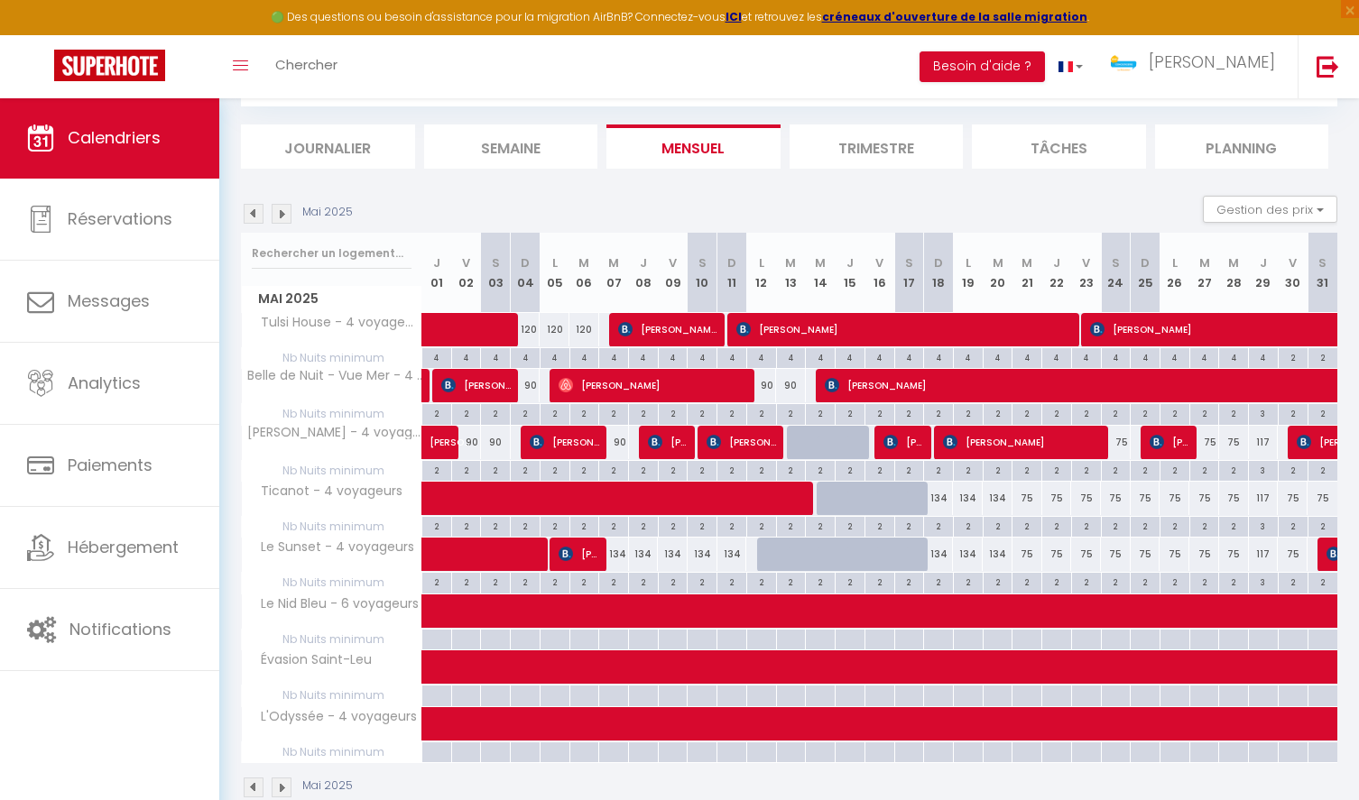
click at [288, 217] on img at bounding box center [282, 214] width 20 height 20
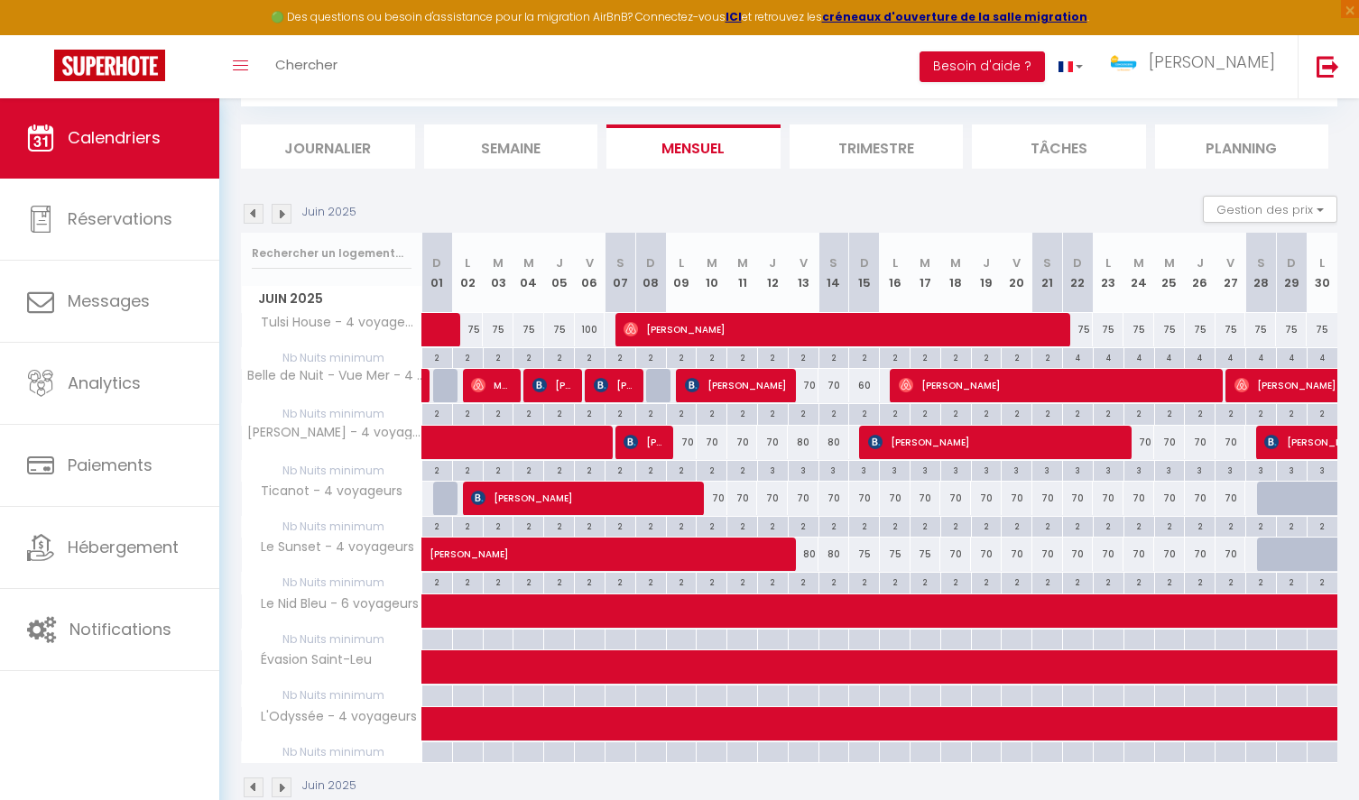
click at [285, 213] on img at bounding box center [282, 214] width 20 height 20
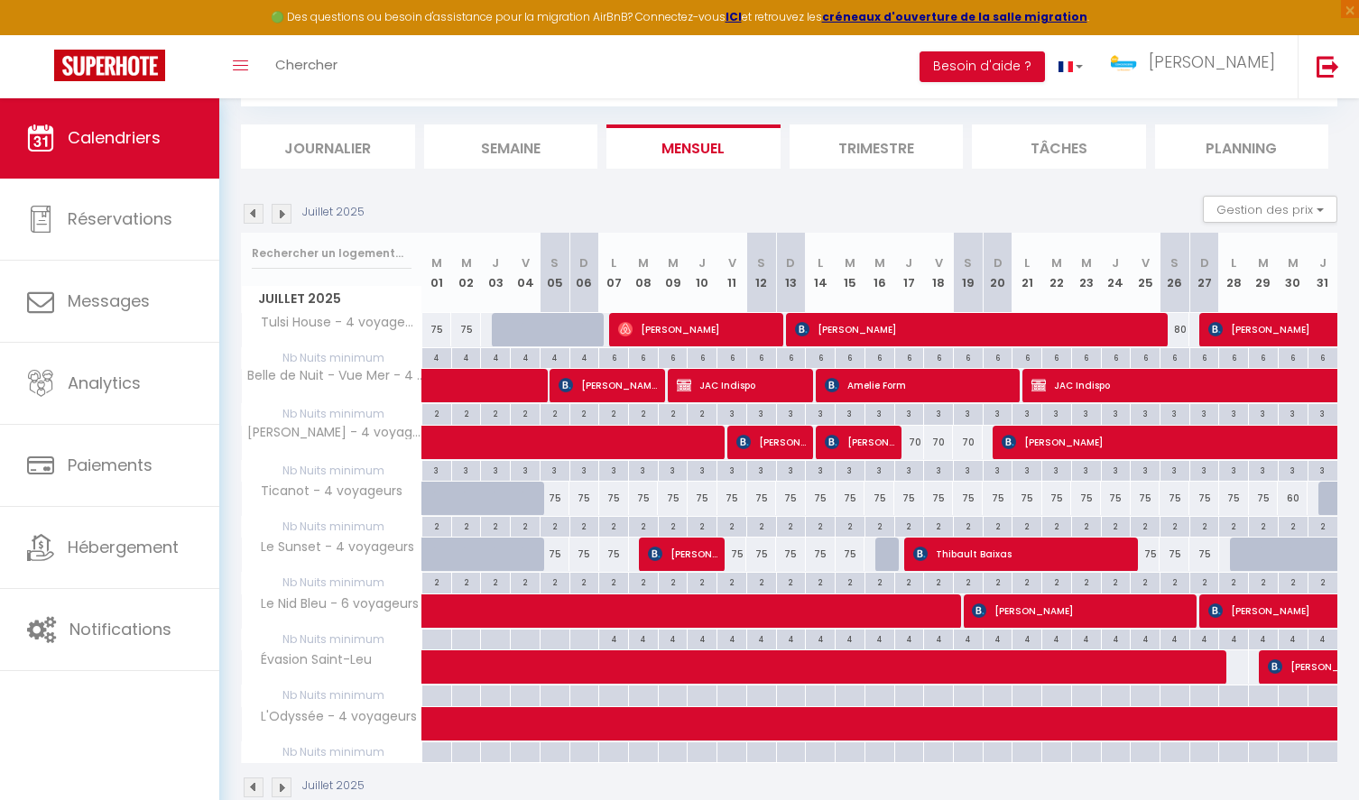
click at [276, 215] on img at bounding box center [282, 214] width 20 height 20
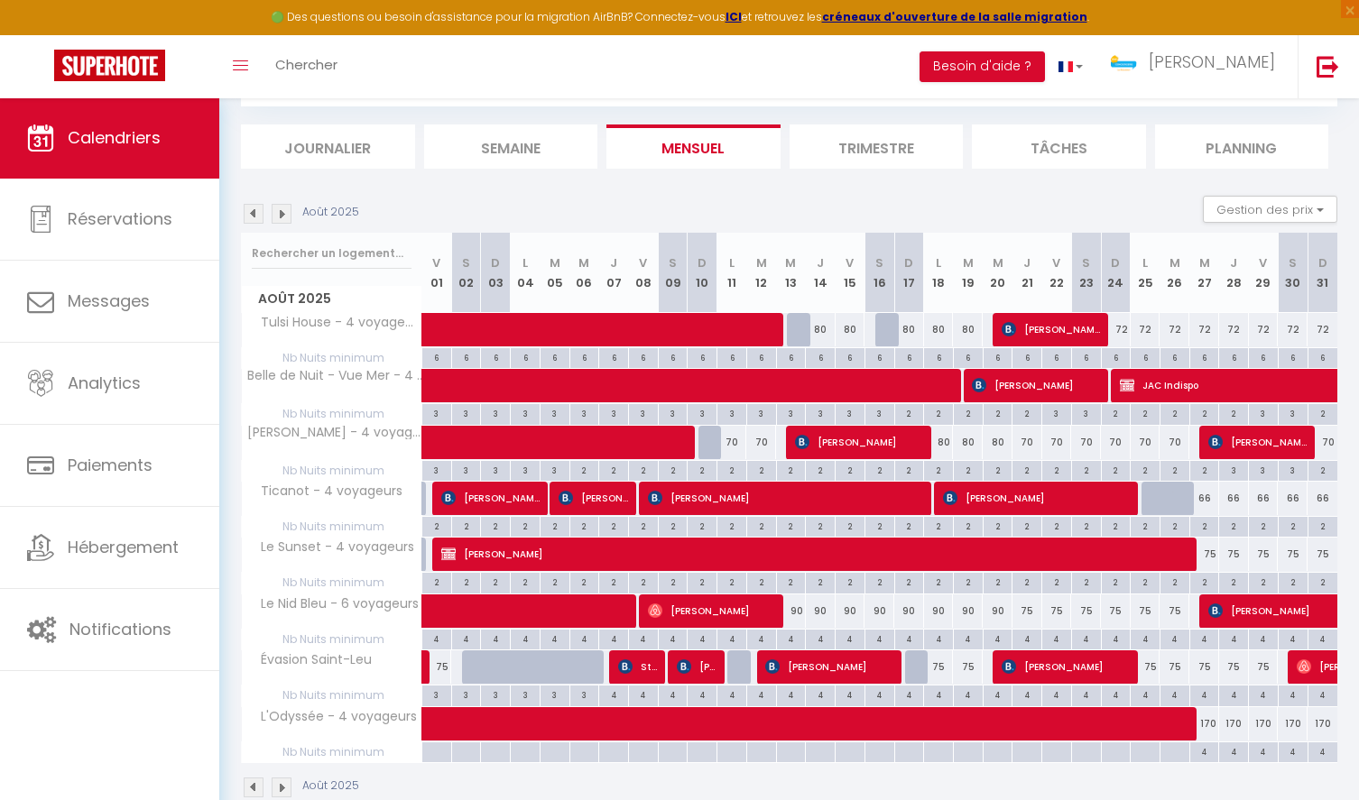
click at [276, 215] on img at bounding box center [282, 214] width 20 height 20
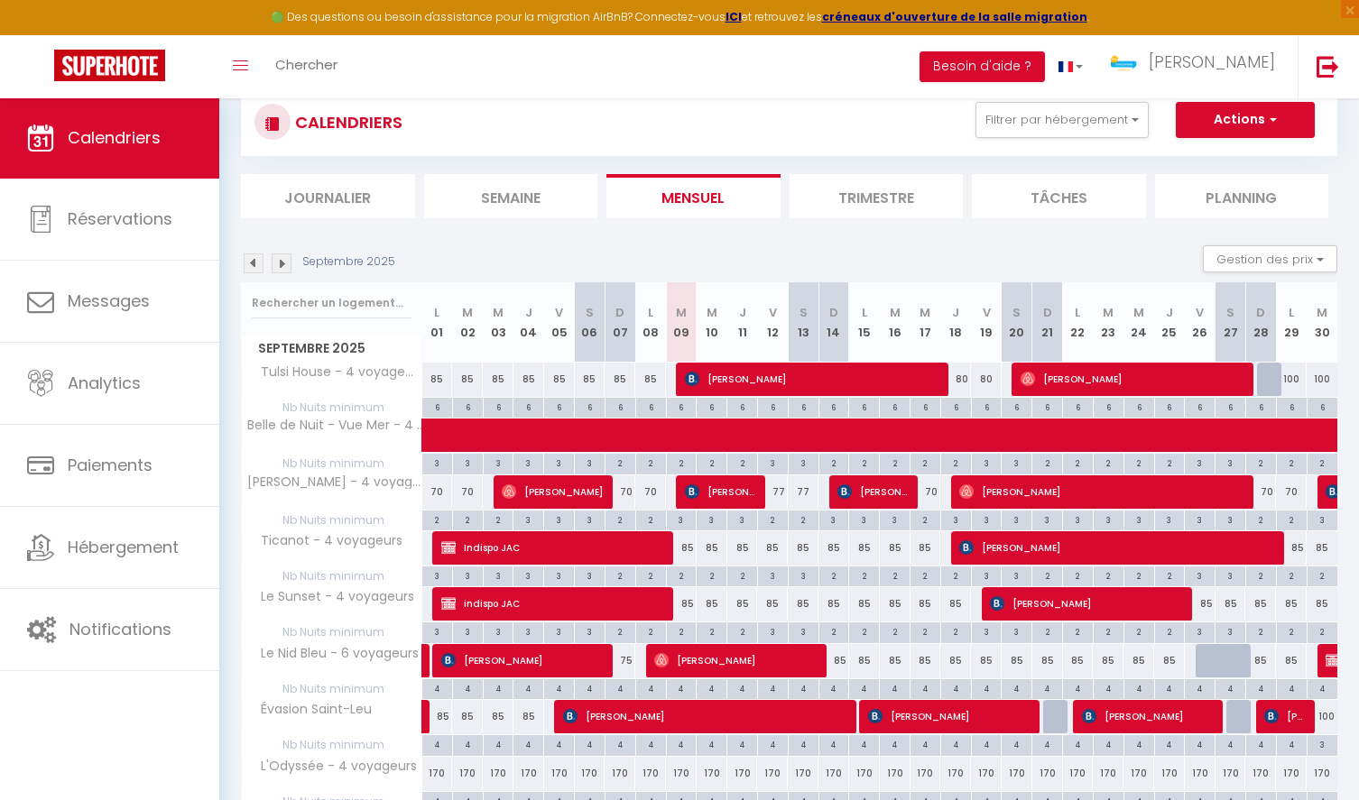
scroll to position [0, 0]
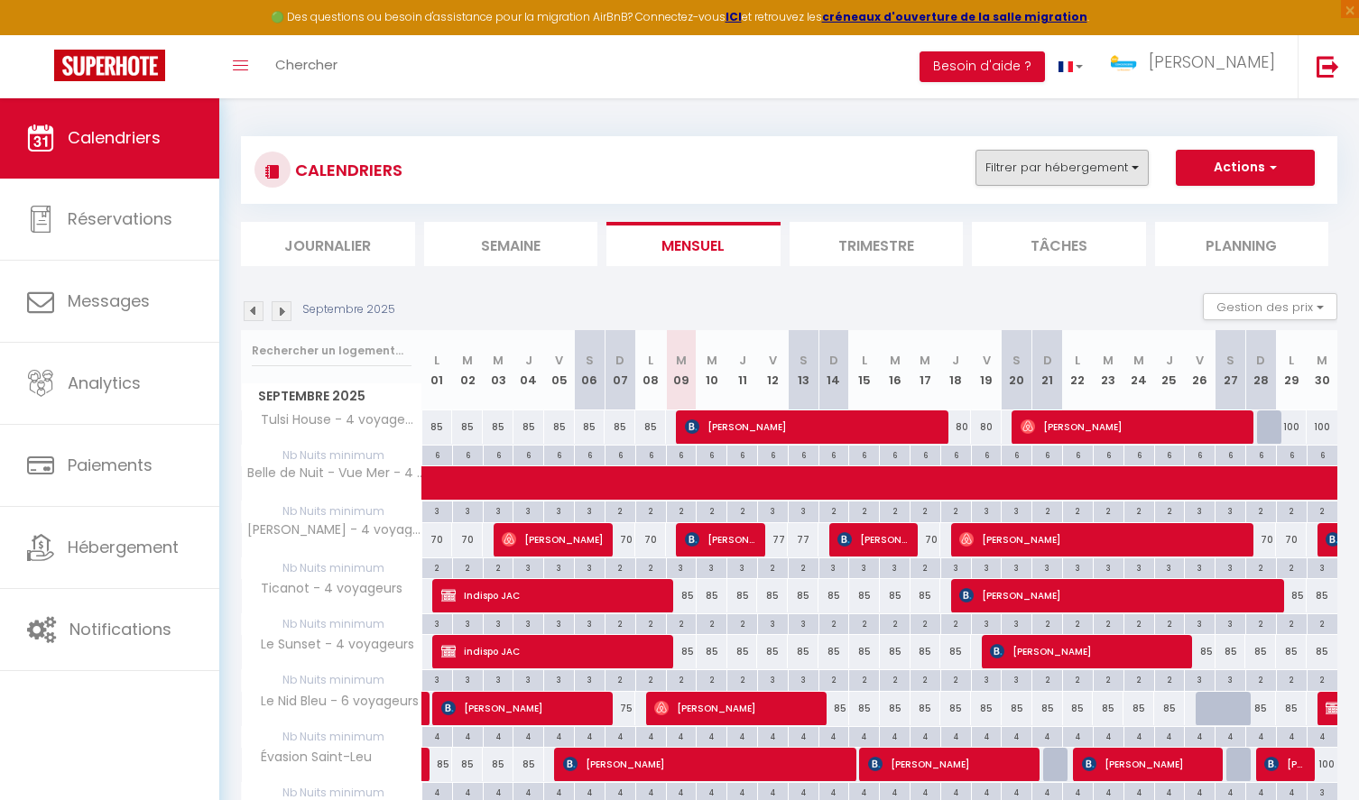
click at [1077, 166] on button "Filtrer par hébergement" at bounding box center [1061, 168] width 173 height 36
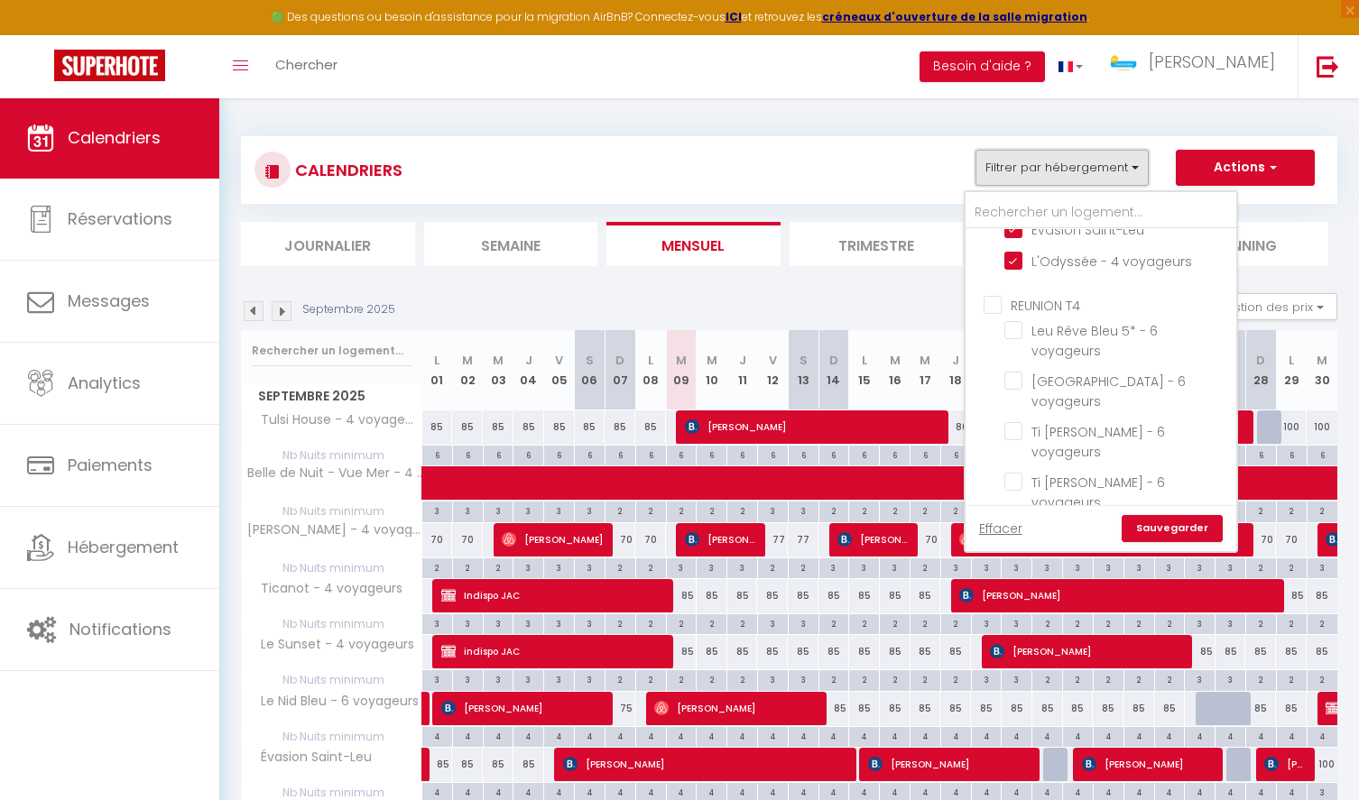
scroll to position [964, 0]
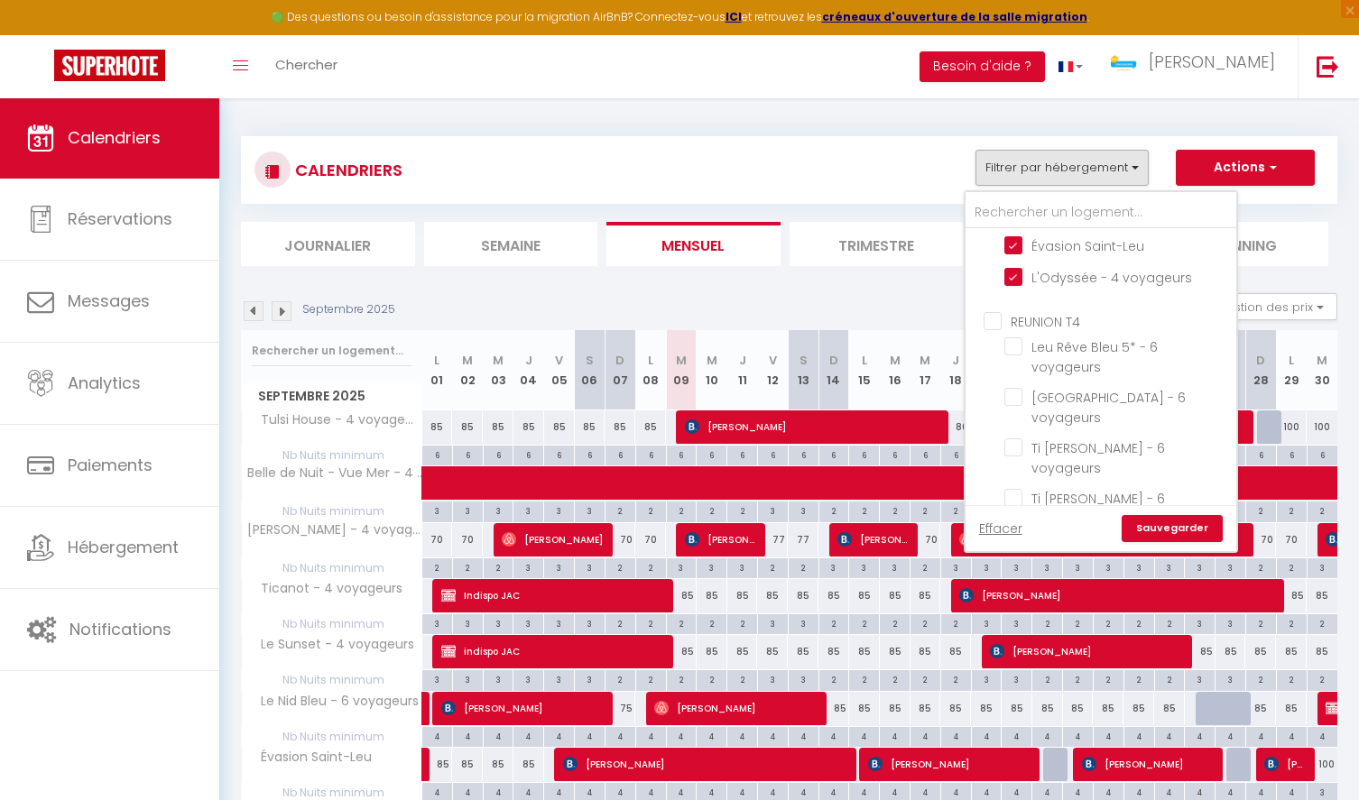
click at [992, 311] on input "REUNION T4" at bounding box center [1118, 320] width 271 height 18
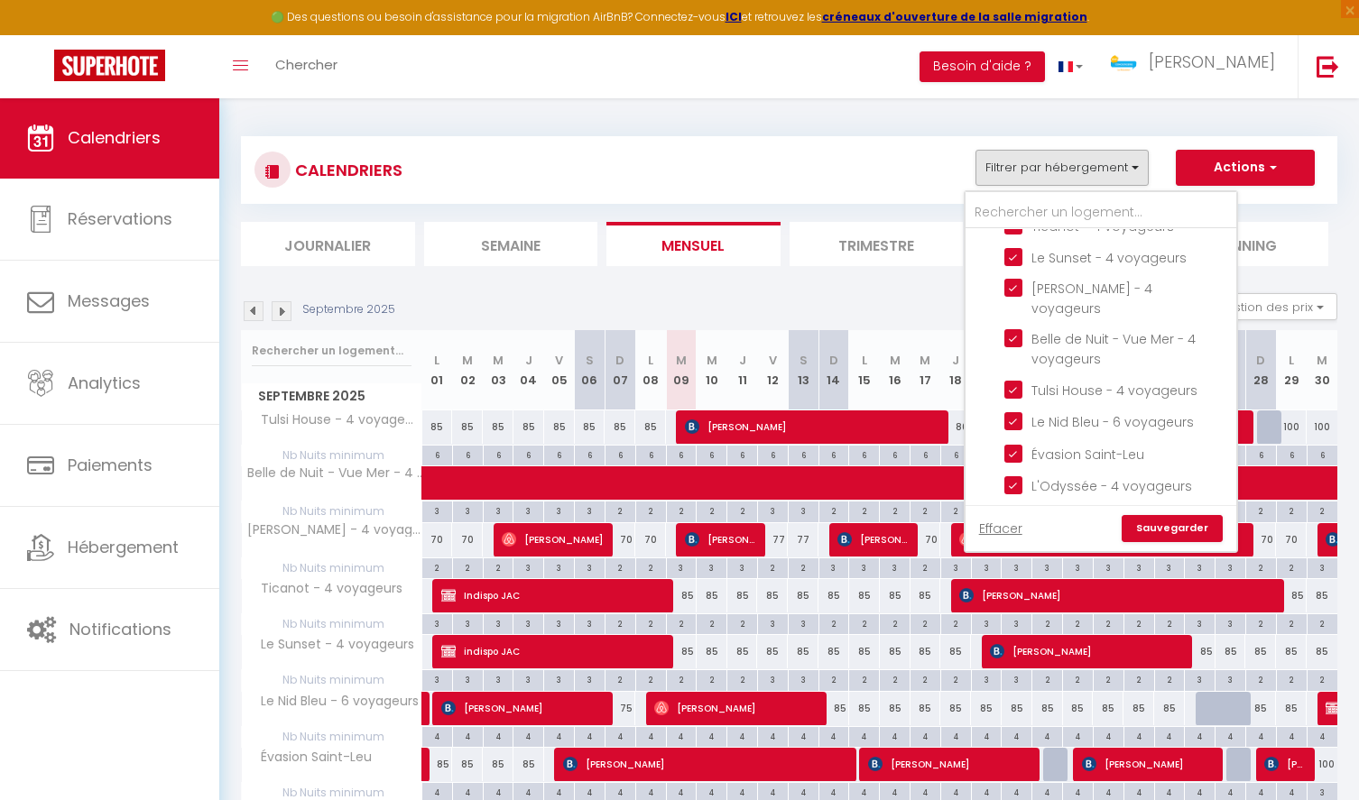
scroll to position [668, 0]
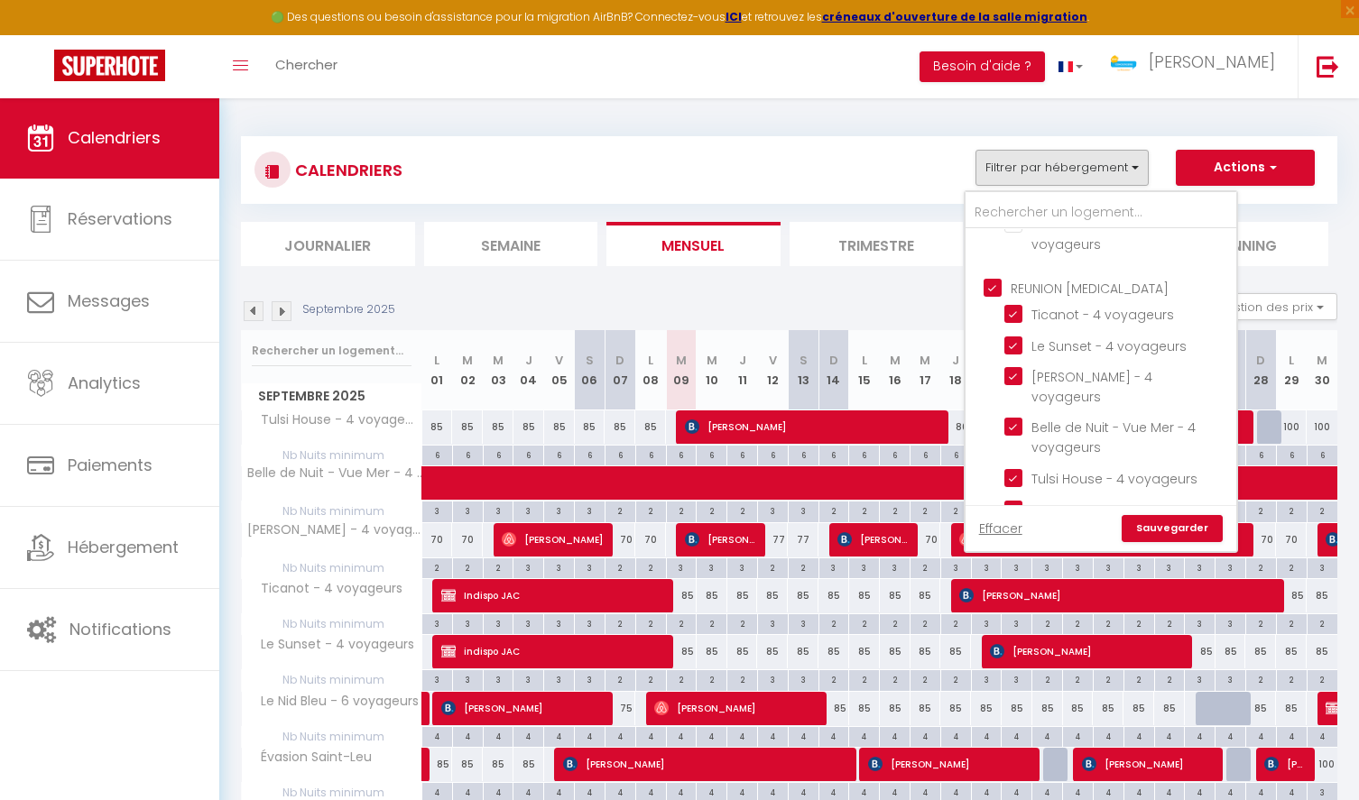
click at [988, 288] on input "REUNION [MEDICAL_DATA]" at bounding box center [1118, 287] width 271 height 18
click at [1195, 524] on link "Sauvegarder" at bounding box center [1171, 528] width 101 height 27
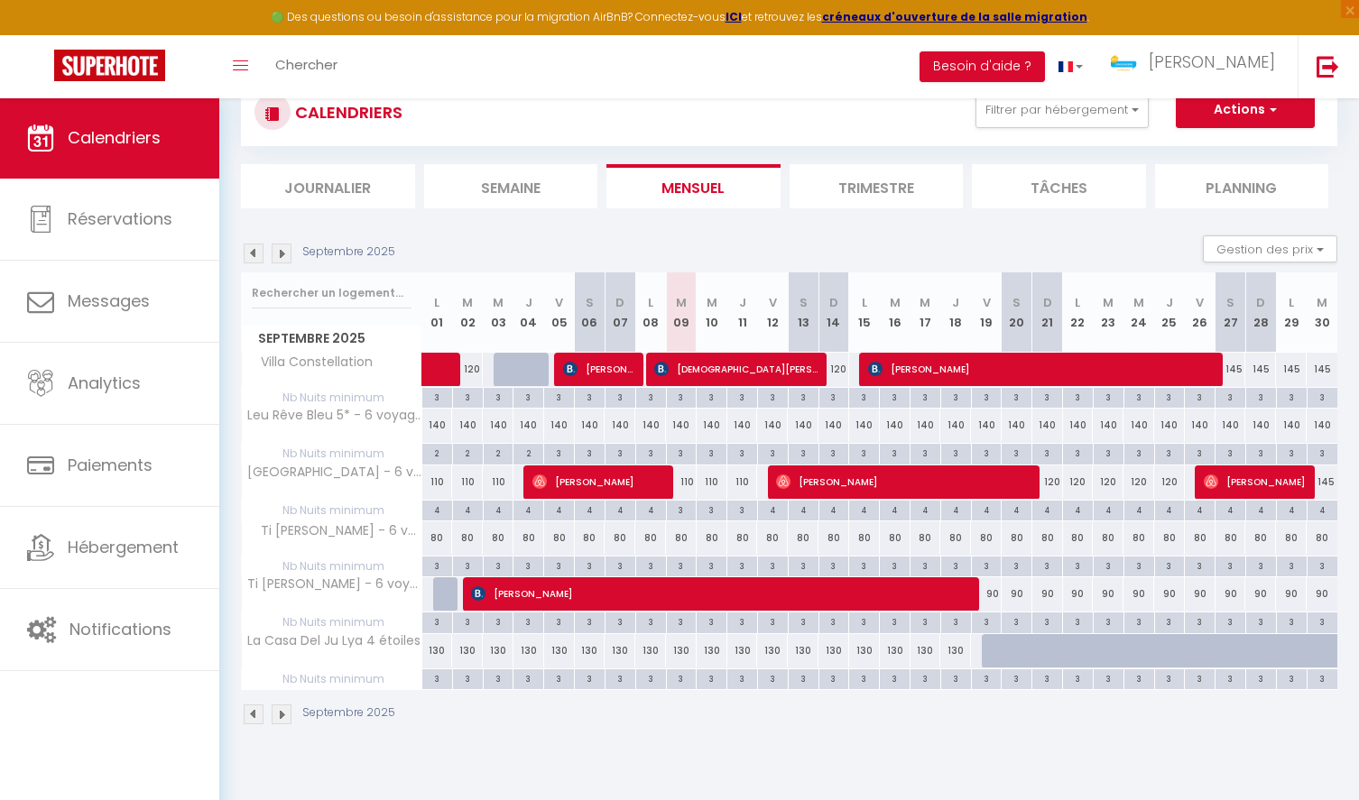
scroll to position [76, 0]
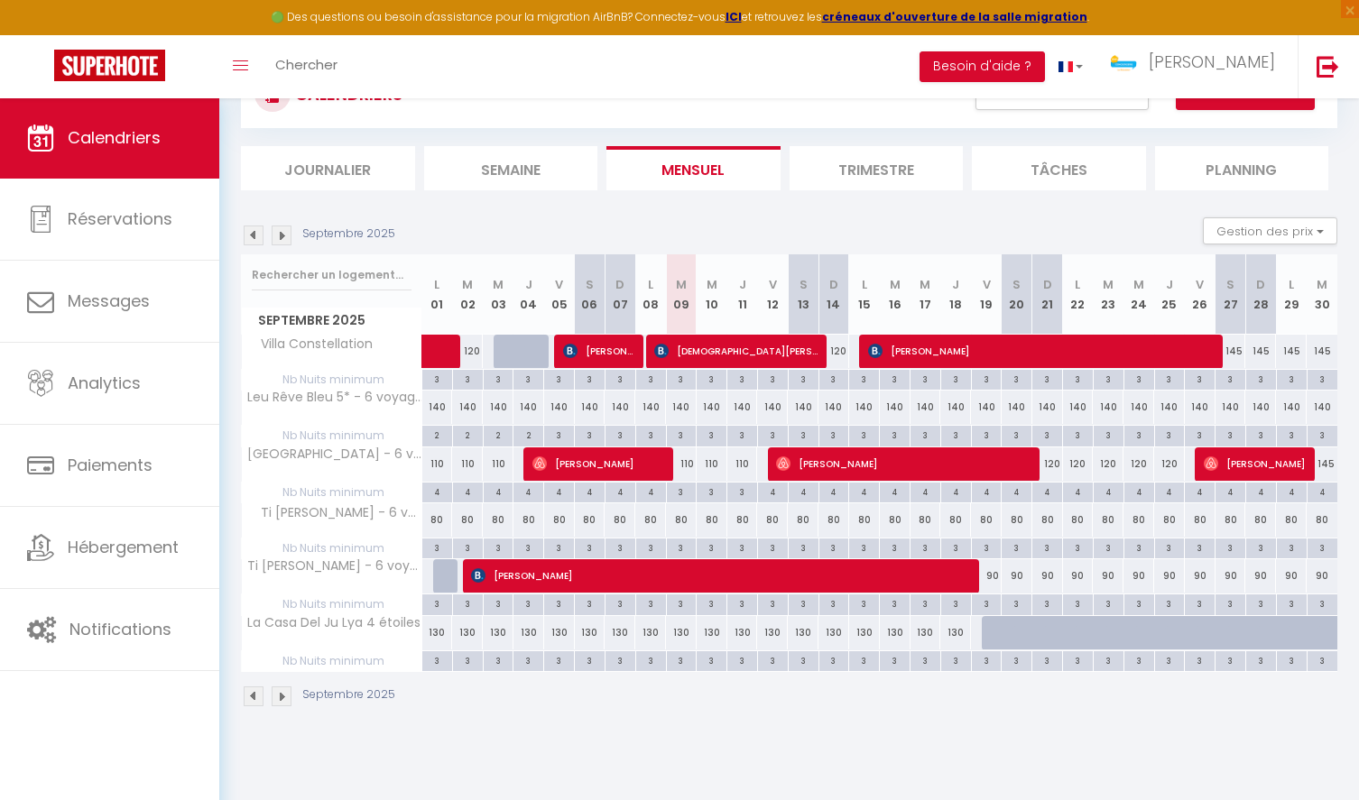
click at [250, 238] on img at bounding box center [254, 236] width 20 height 20
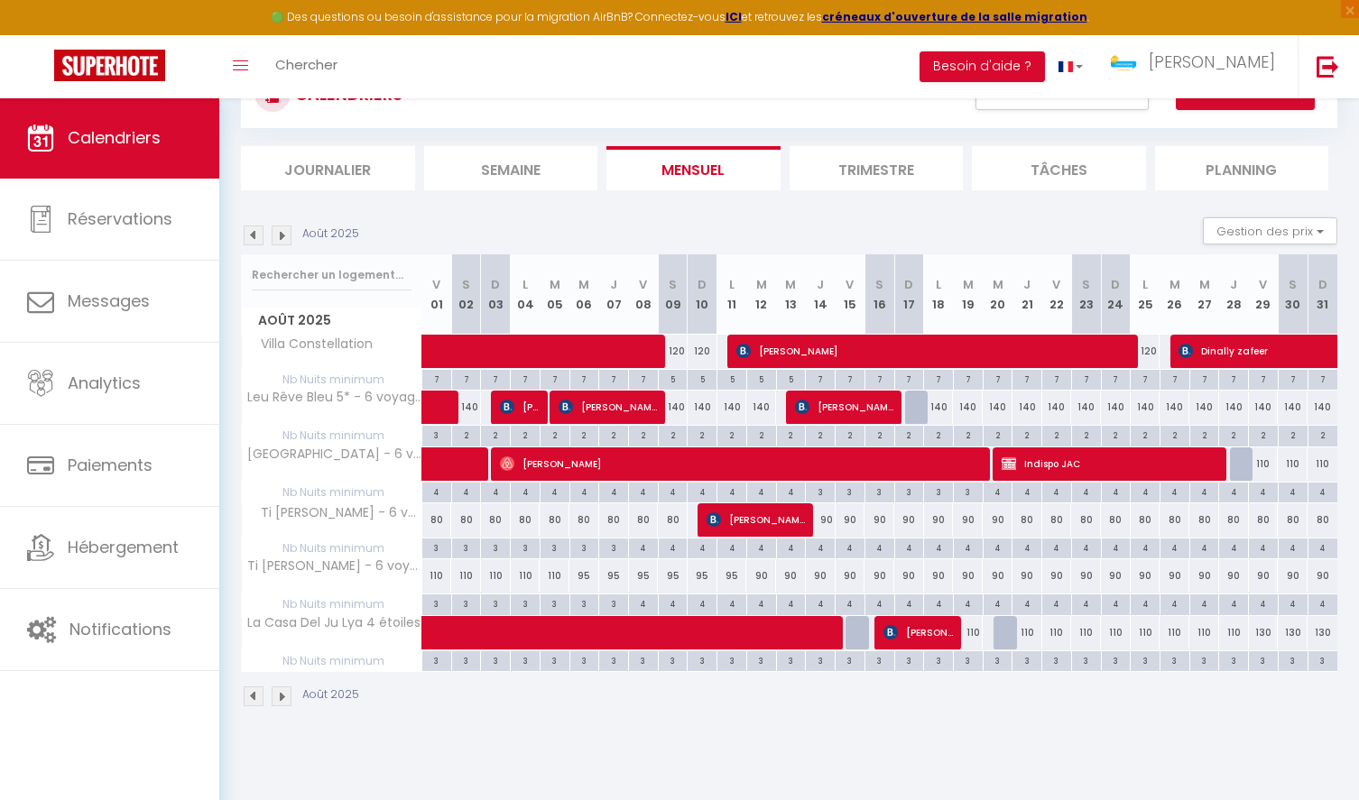
click at [251, 238] on img at bounding box center [254, 236] width 20 height 20
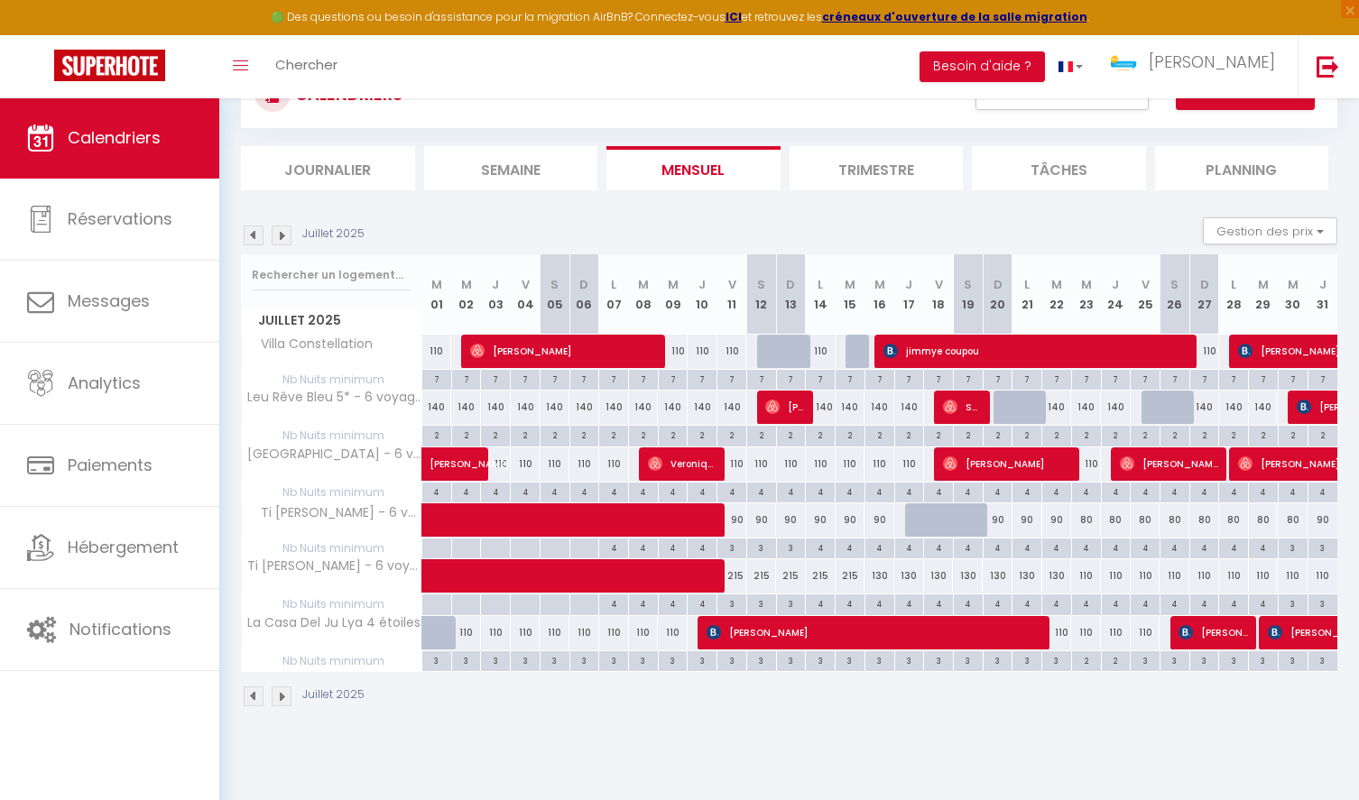
click at [251, 238] on img at bounding box center [254, 236] width 20 height 20
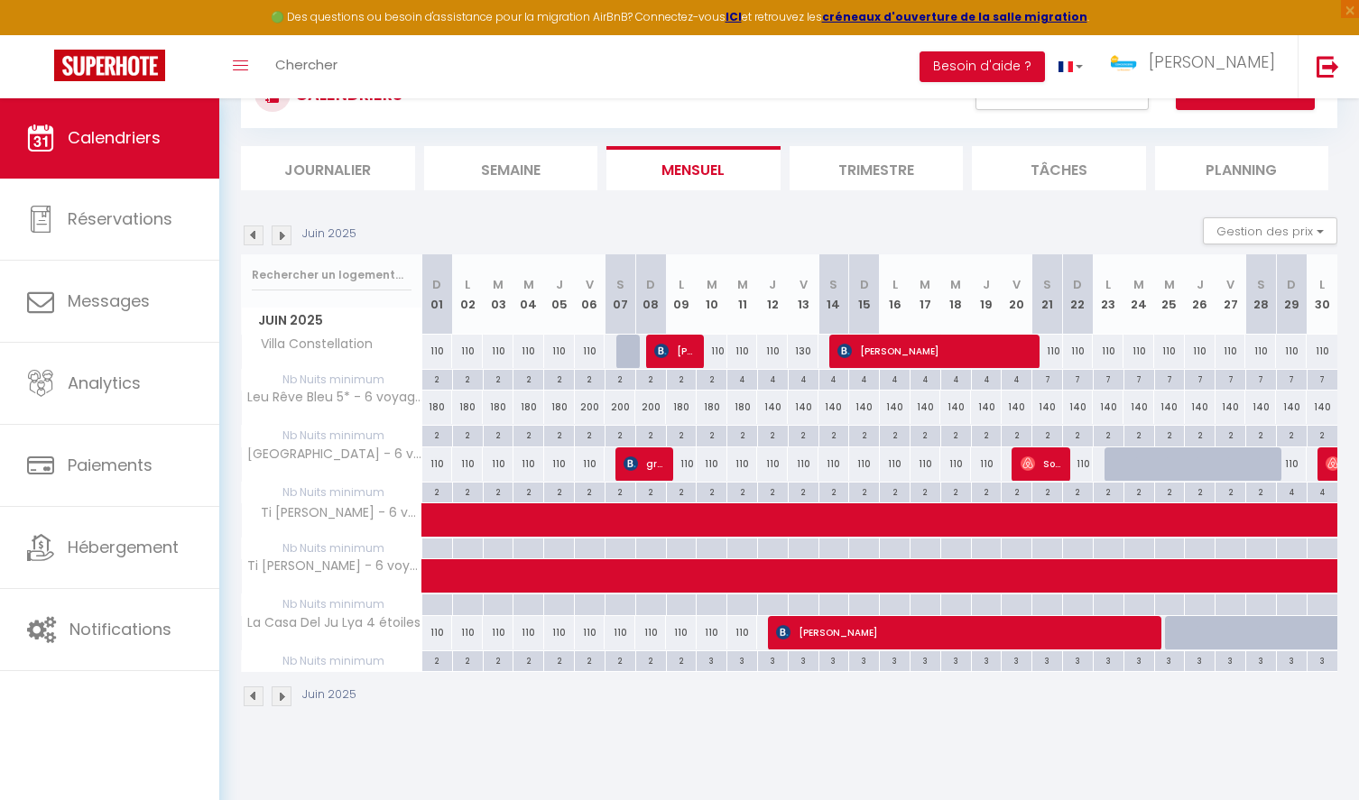
click at [279, 238] on img at bounding box center [282, 236] width 20 height 20
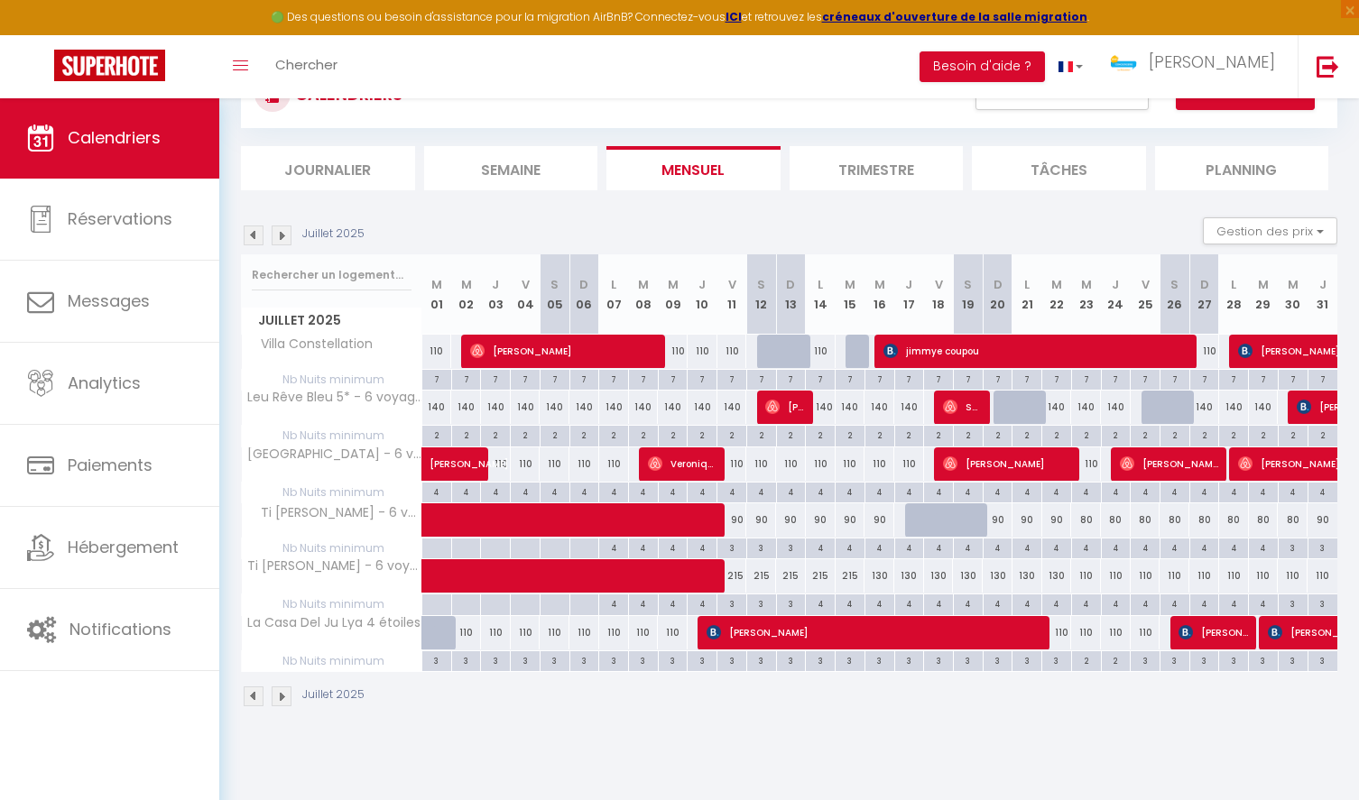
click at [274, 234] on img at bounding box center [282, 236] width 20 height 20
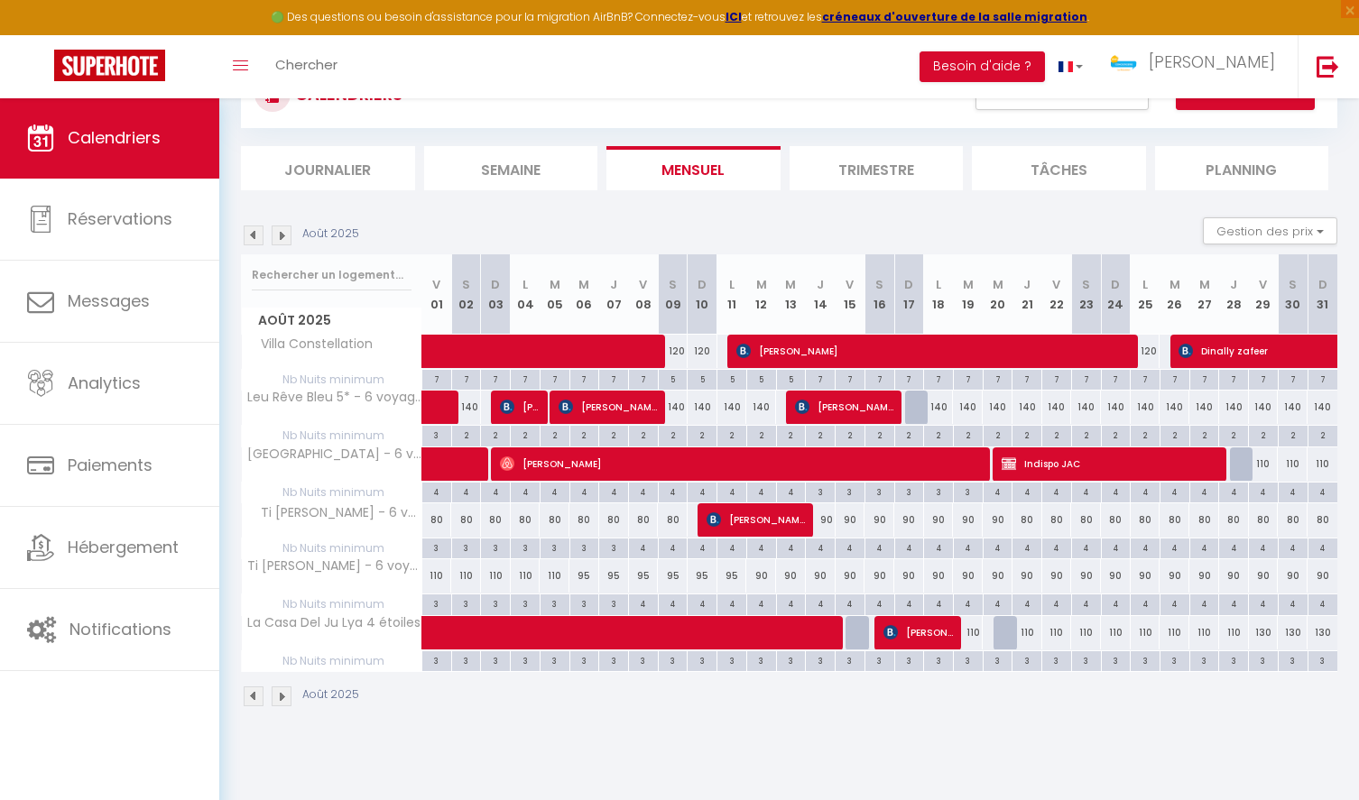
click at [255, 236] on img at bounding box center [254, 236] width 20 height 20
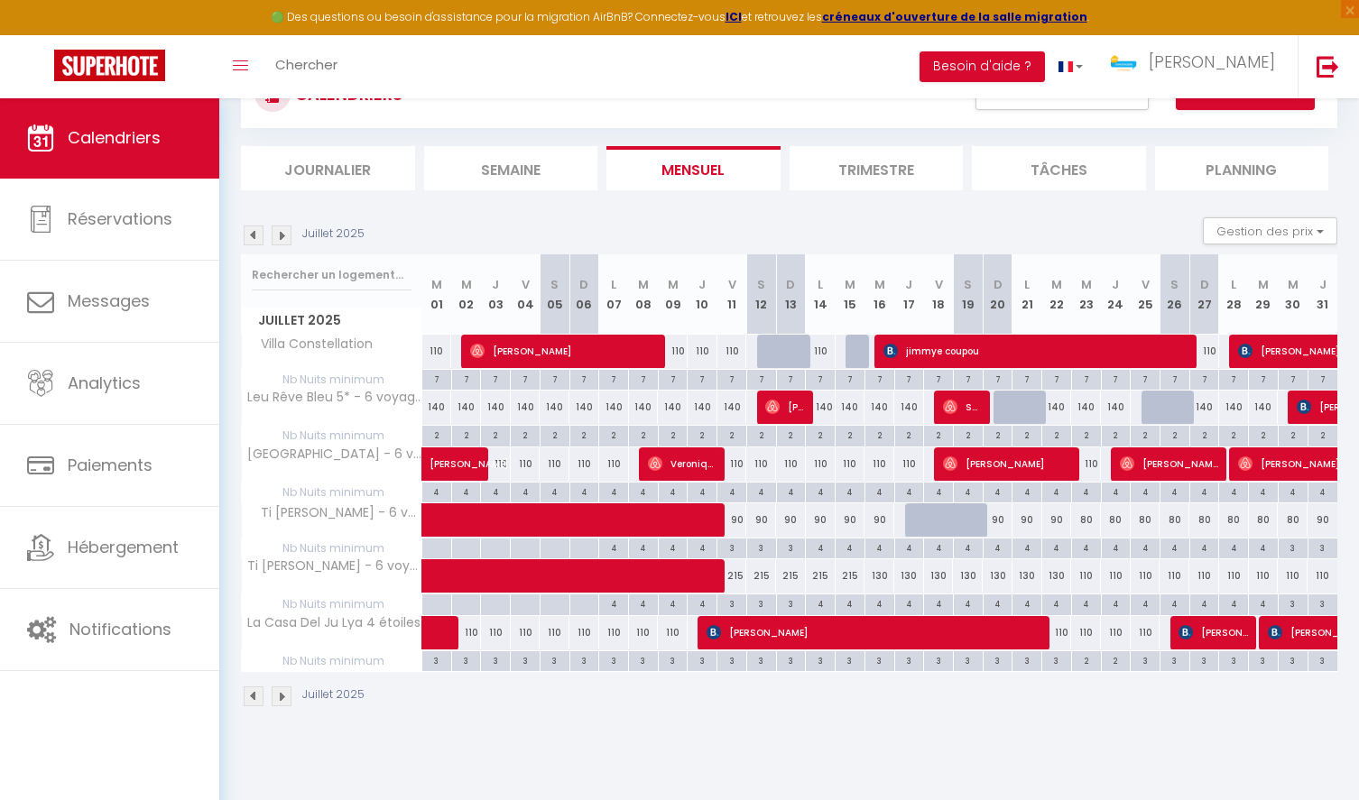
click at [255, 236] on img at bounding box center [254, 236] width 20 height 20
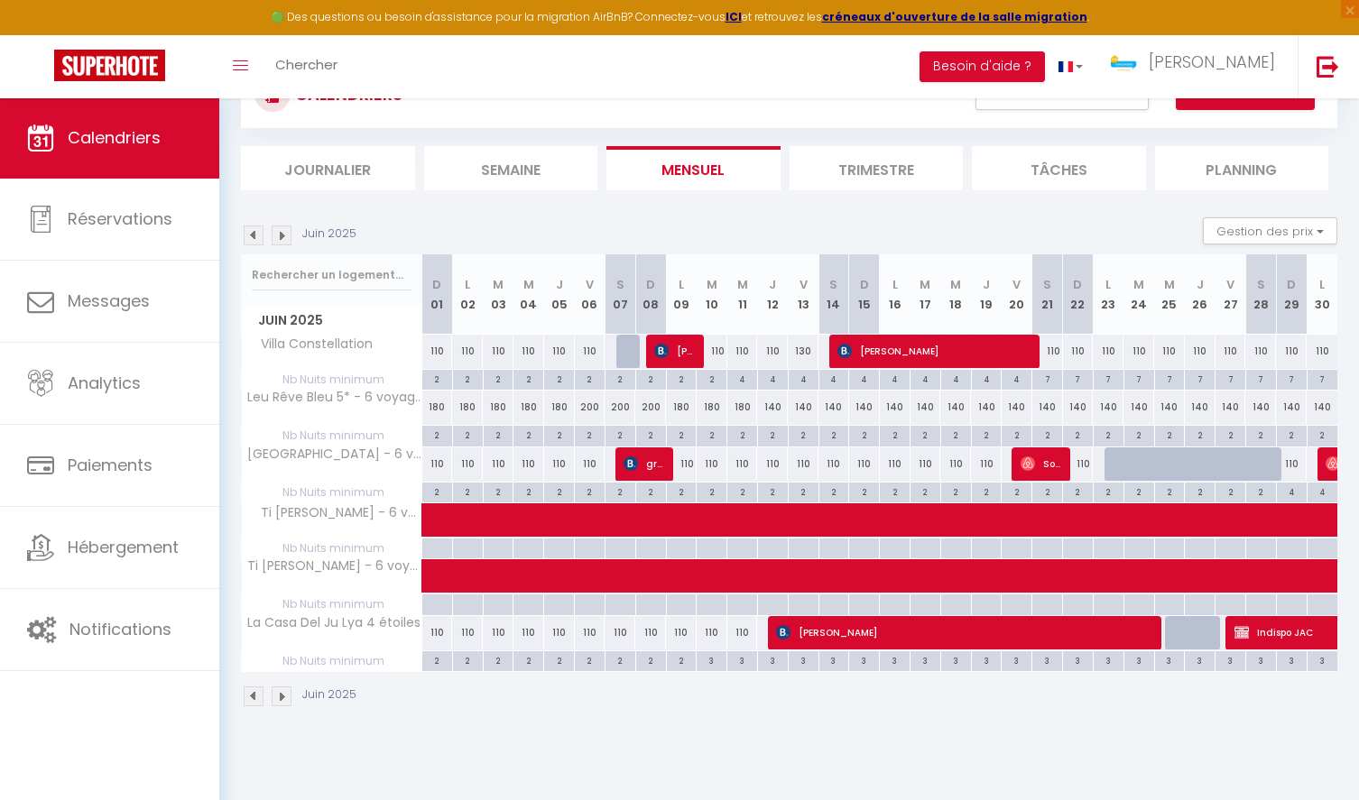
click at [255, 236] on img at bounding box center [254, 236] width 20 height 20
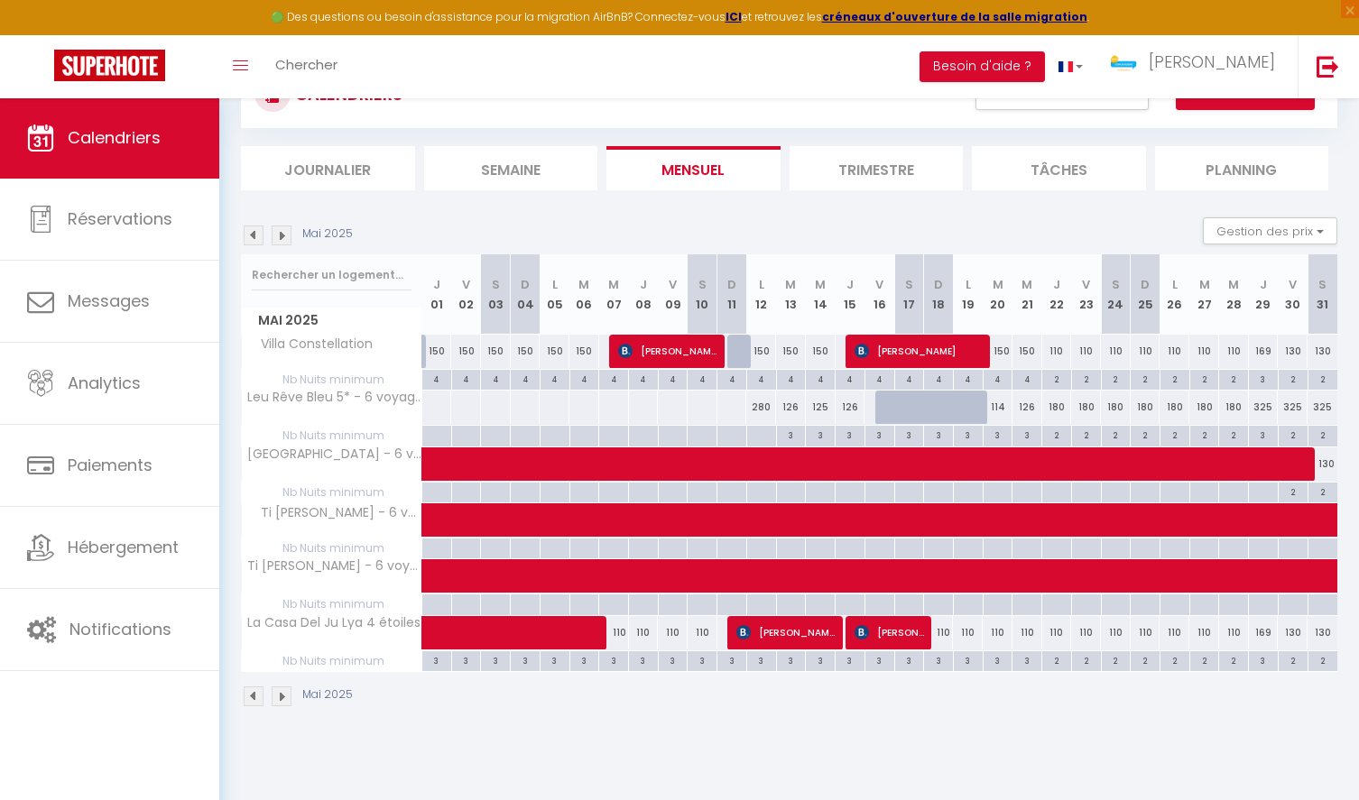
click at [255, 236] on img at bounding box center [254, 236] width 20 height 20
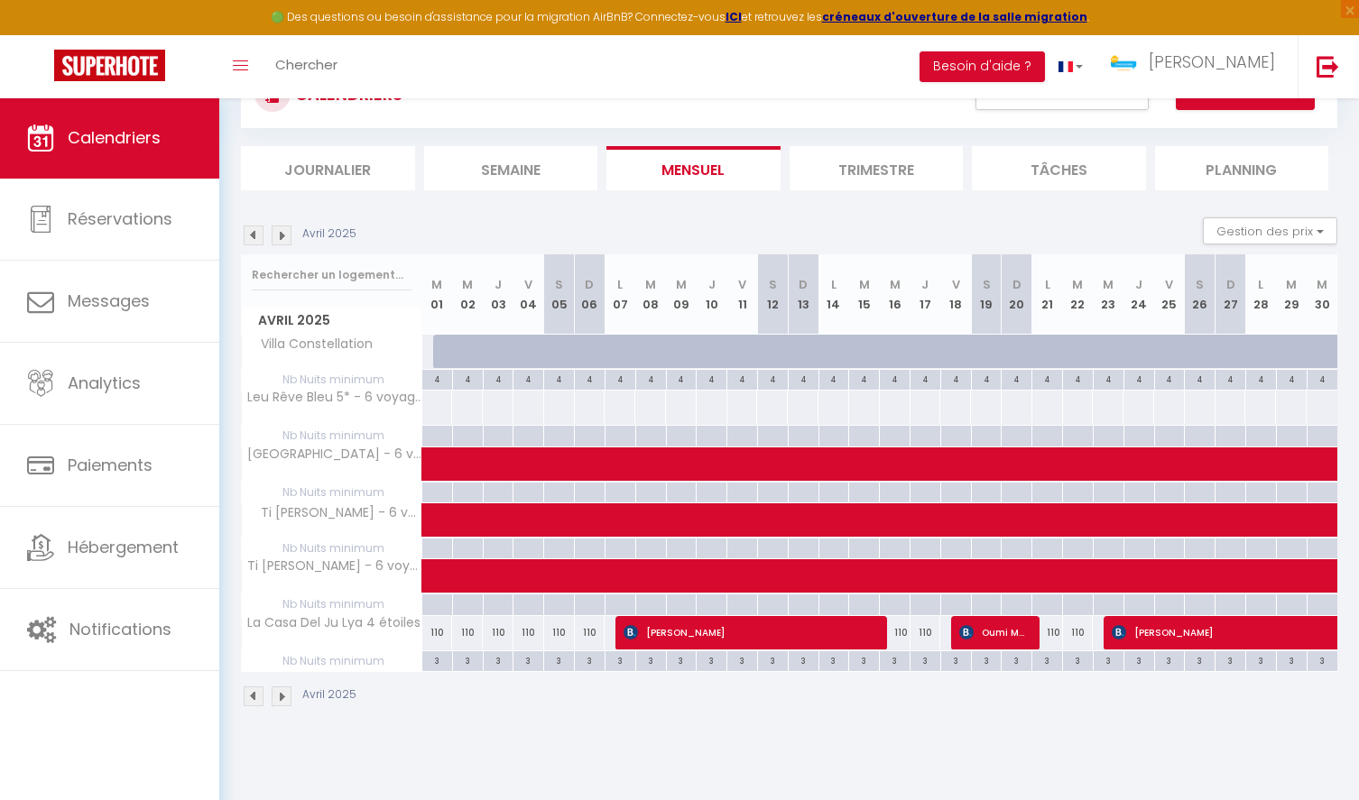
click at [255, 236] on img at bounding box center [254, 236] width 20 height 20
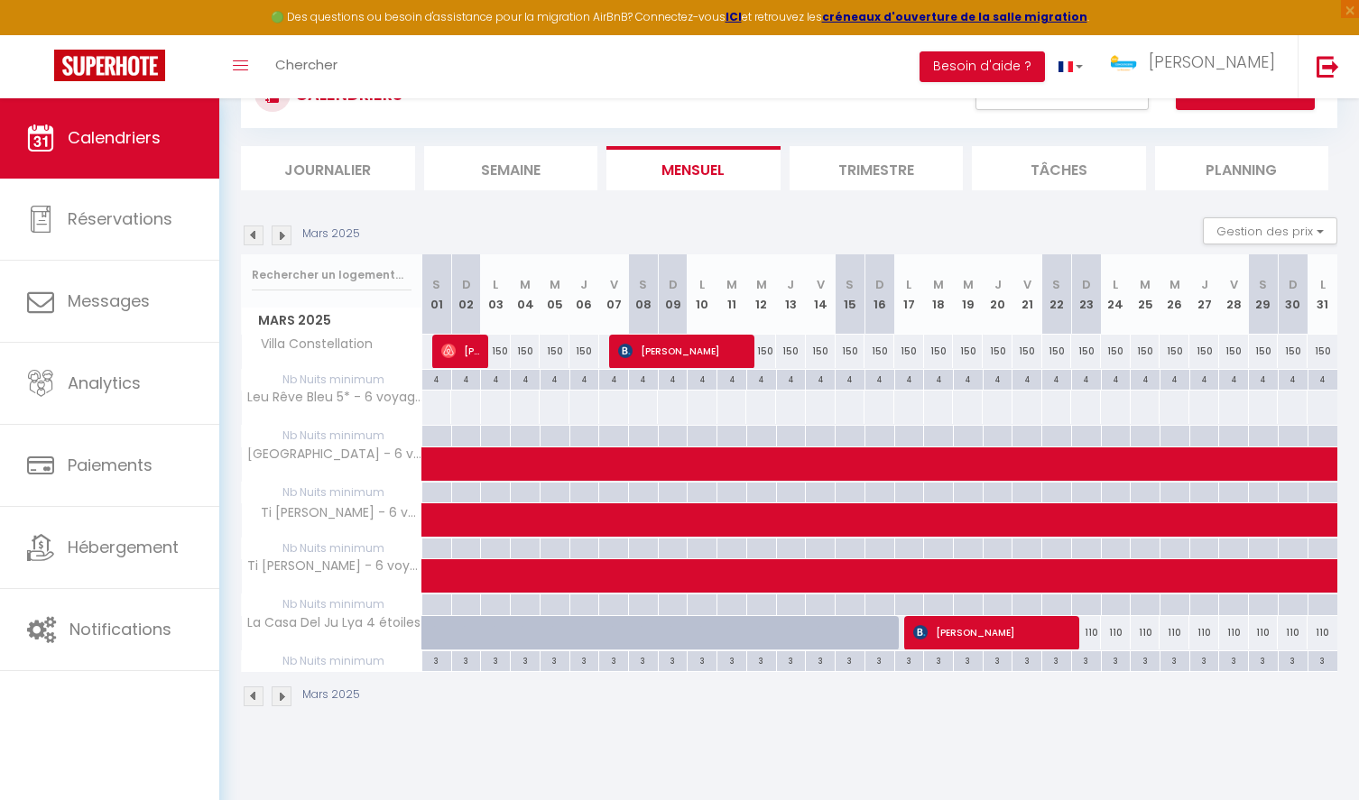
click at [255, 236] on img at bounding box center [254, 236] width 20 height 20
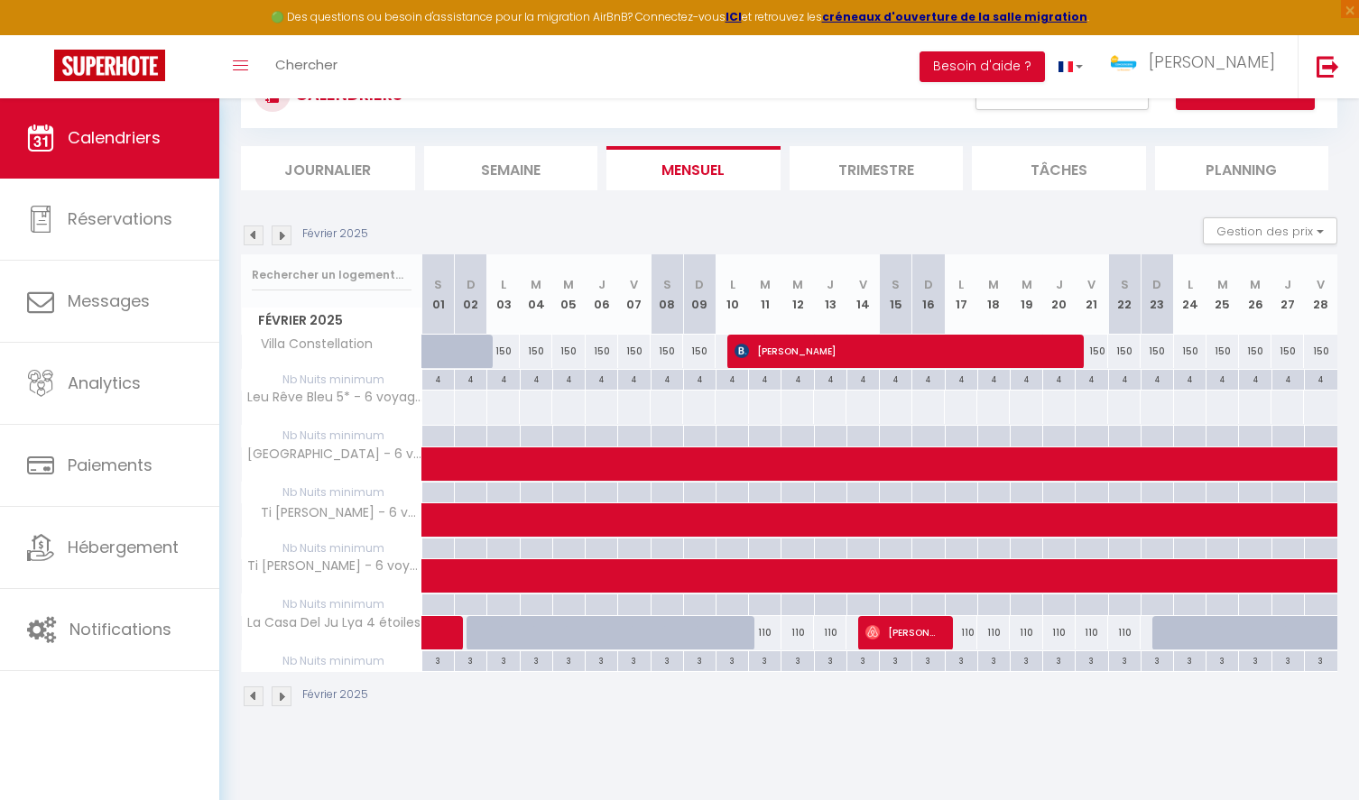
click at [255, 236] on img at bounding box center [254, 236] width 20 height 20
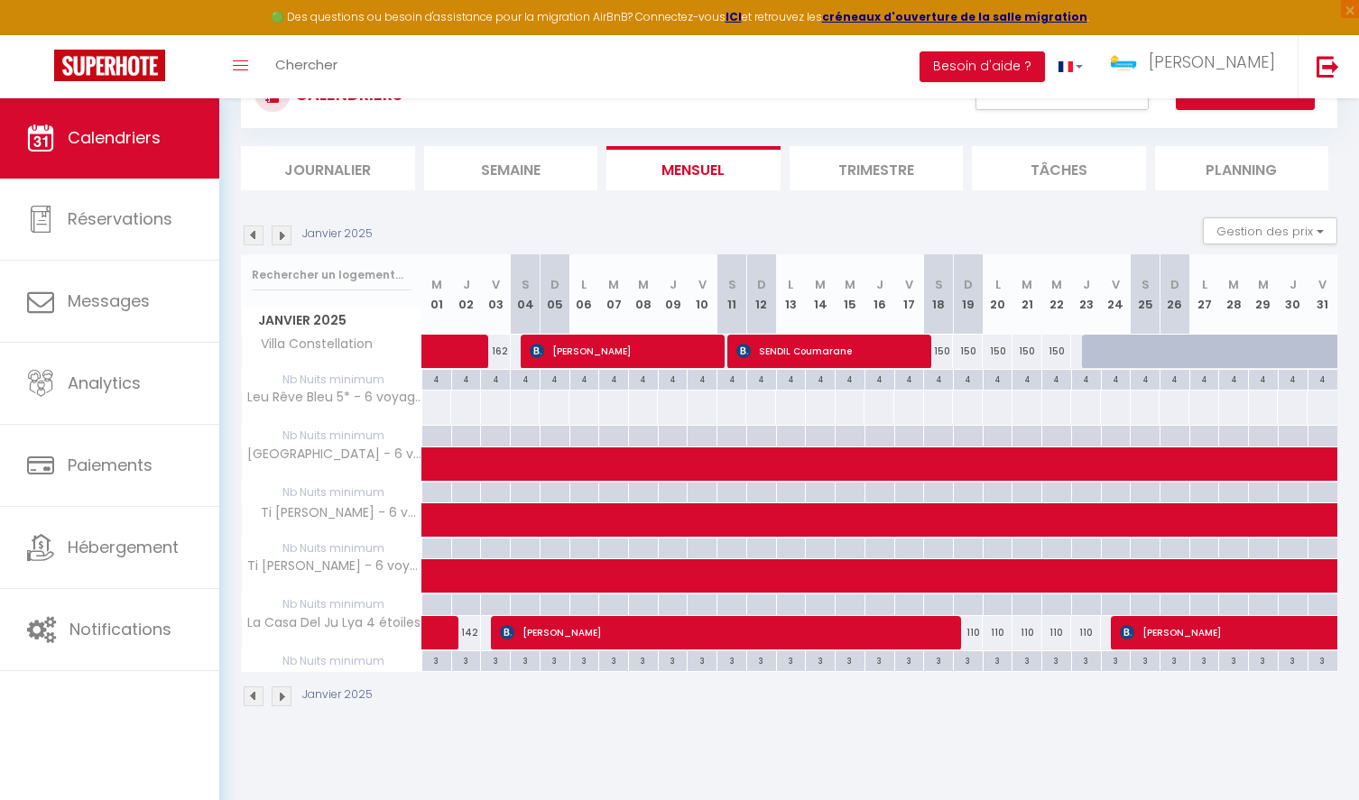
click at [255, 236] on img at bounding box center [254, 236] width 20 height 20
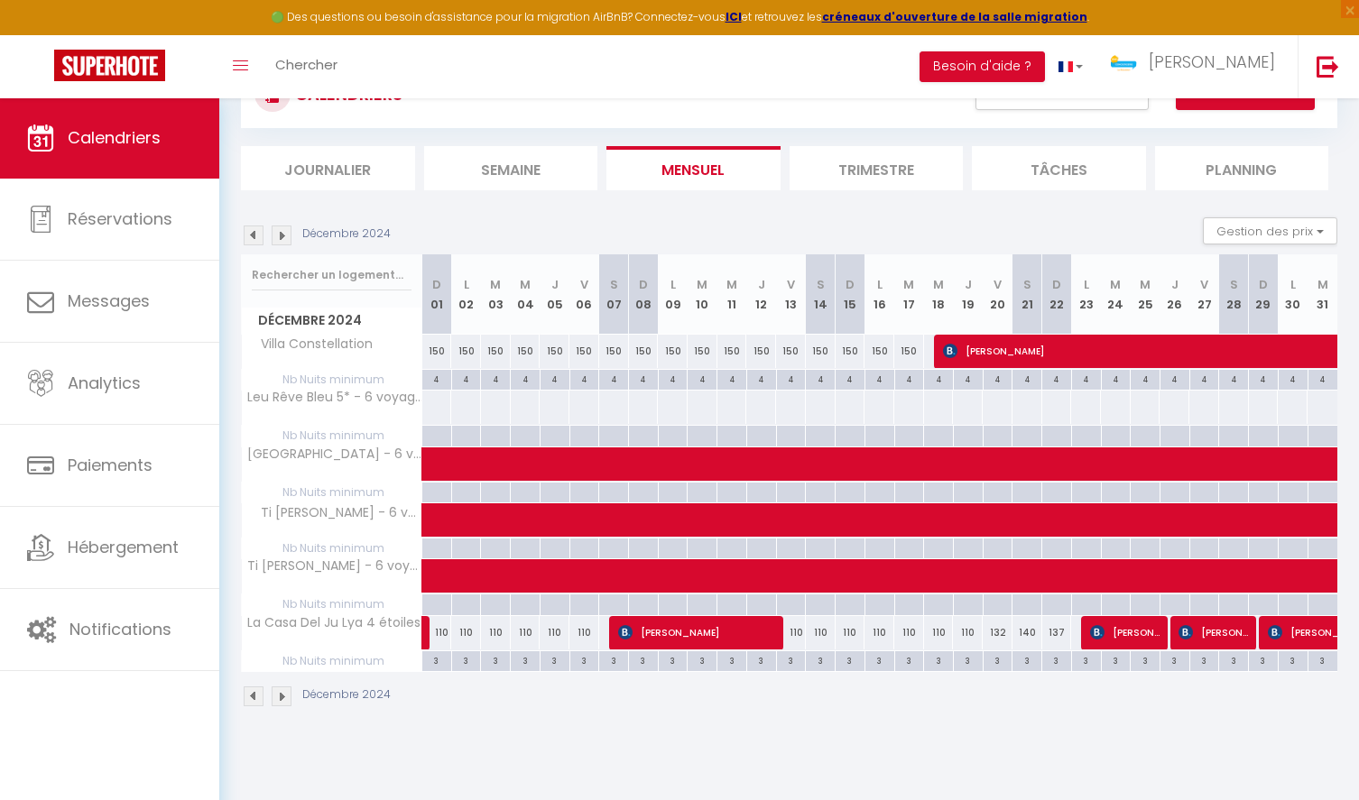
click at [255, 236] on img at bounding box center [254, 236] width 20 height 20
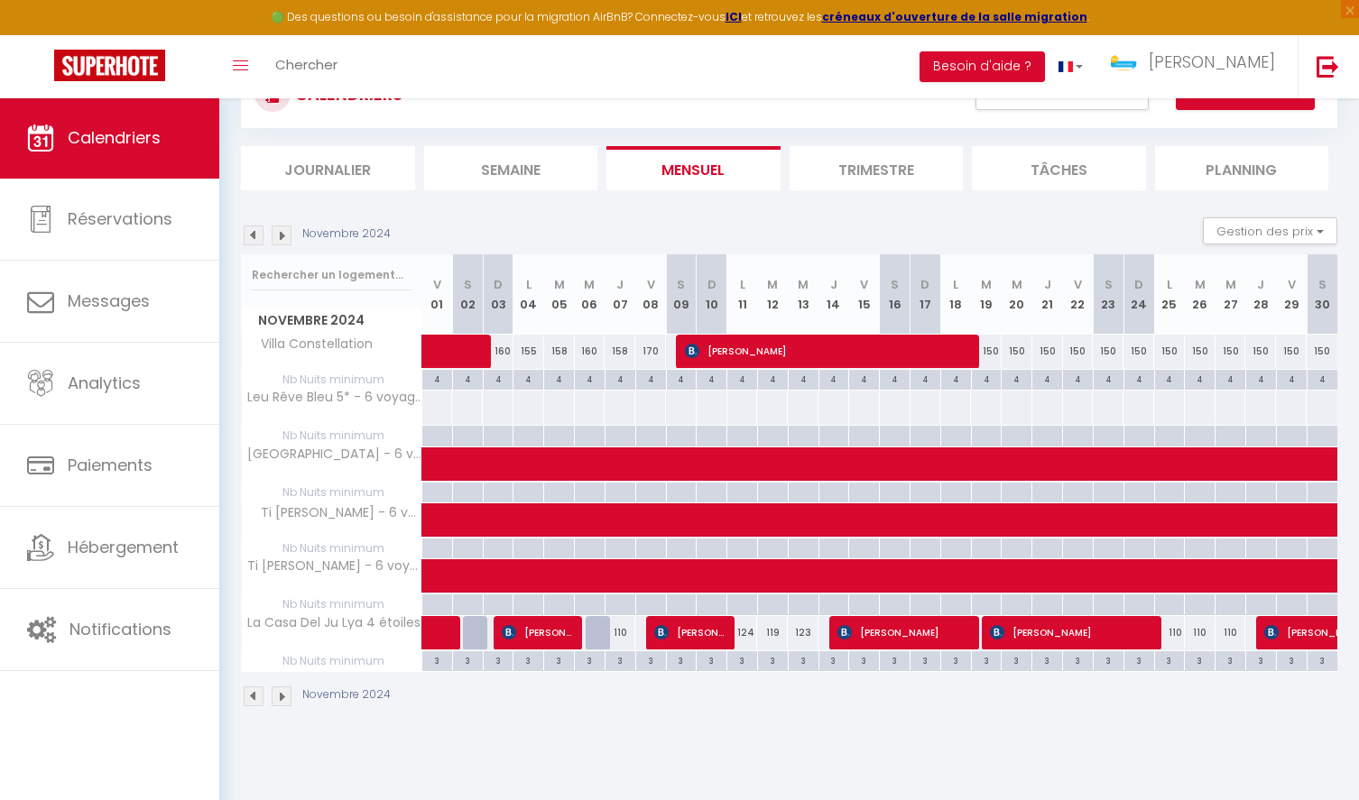
click at [255, 236] on img at bounding box center [254, 236] width 20 height 20
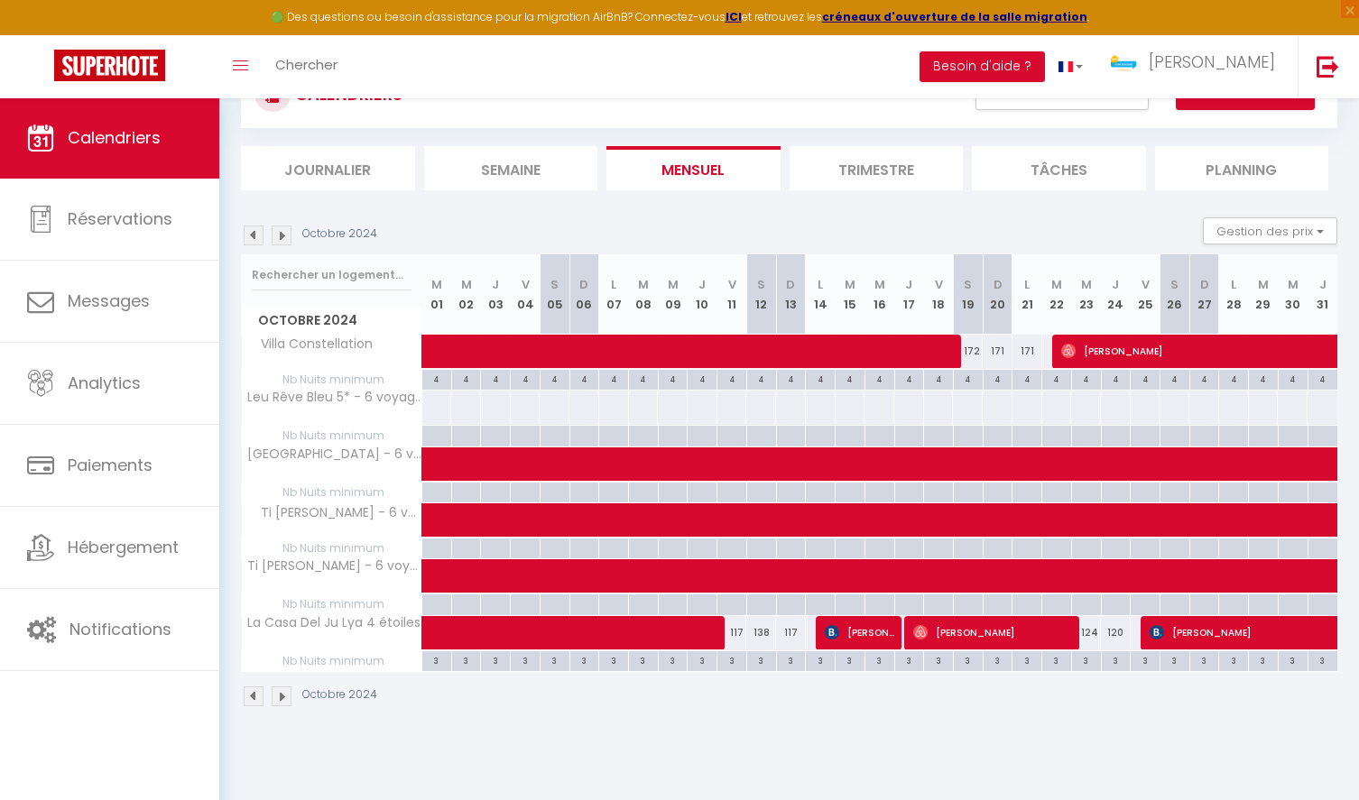
click at [255, 236] on img at bounding box center [254, 236] width 20 height 20
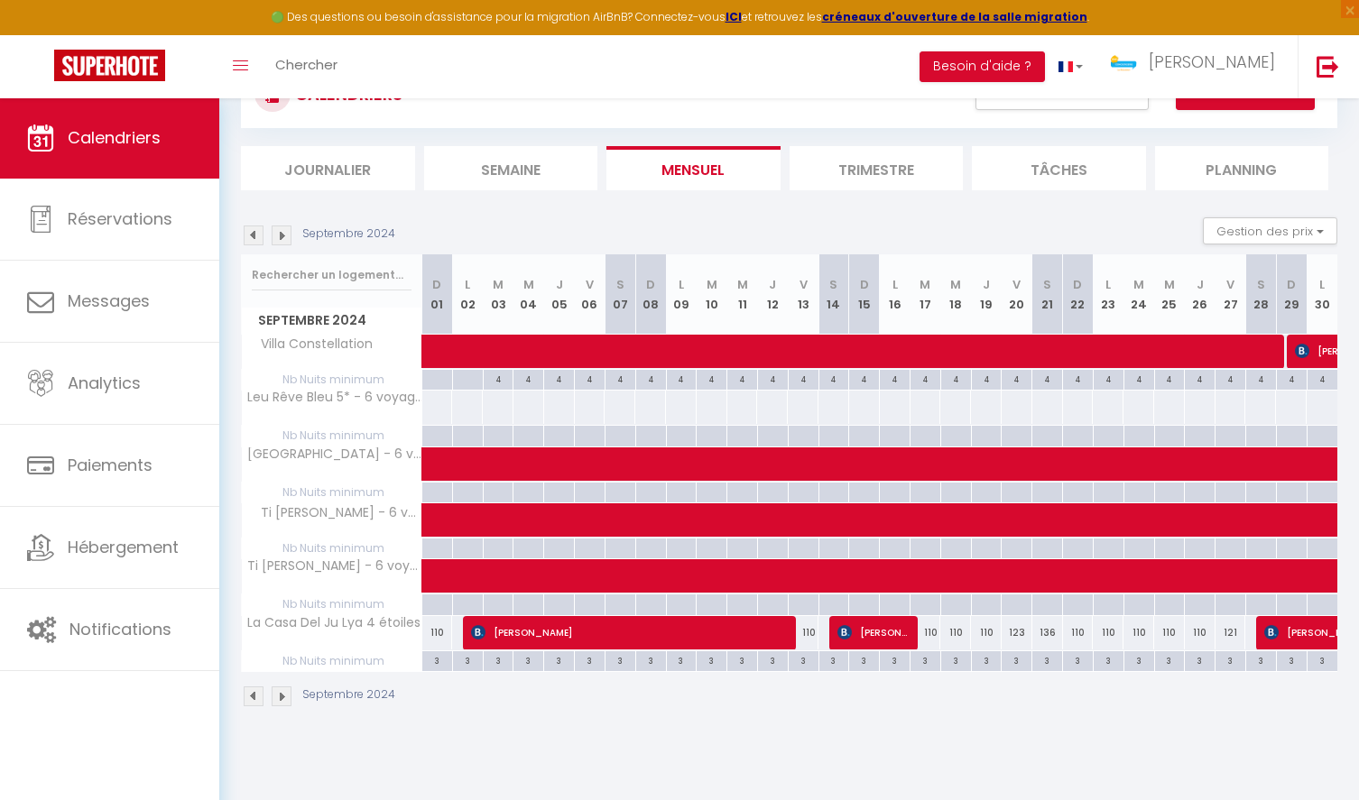
click at [255, 236] on img at bounding box center [254, 236] width 20 height 20
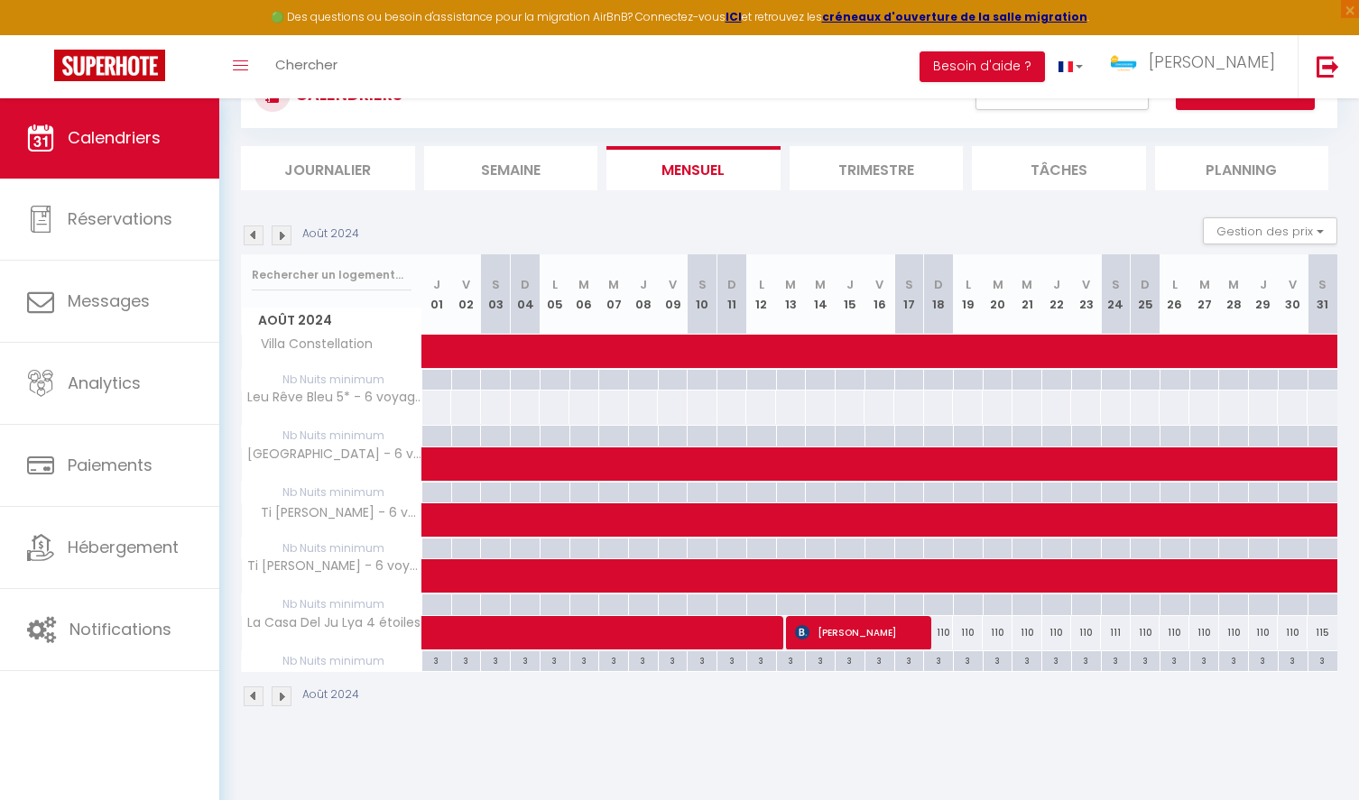
click at [255, 236] on img at bounding box center [254, 236] width 20 height 20
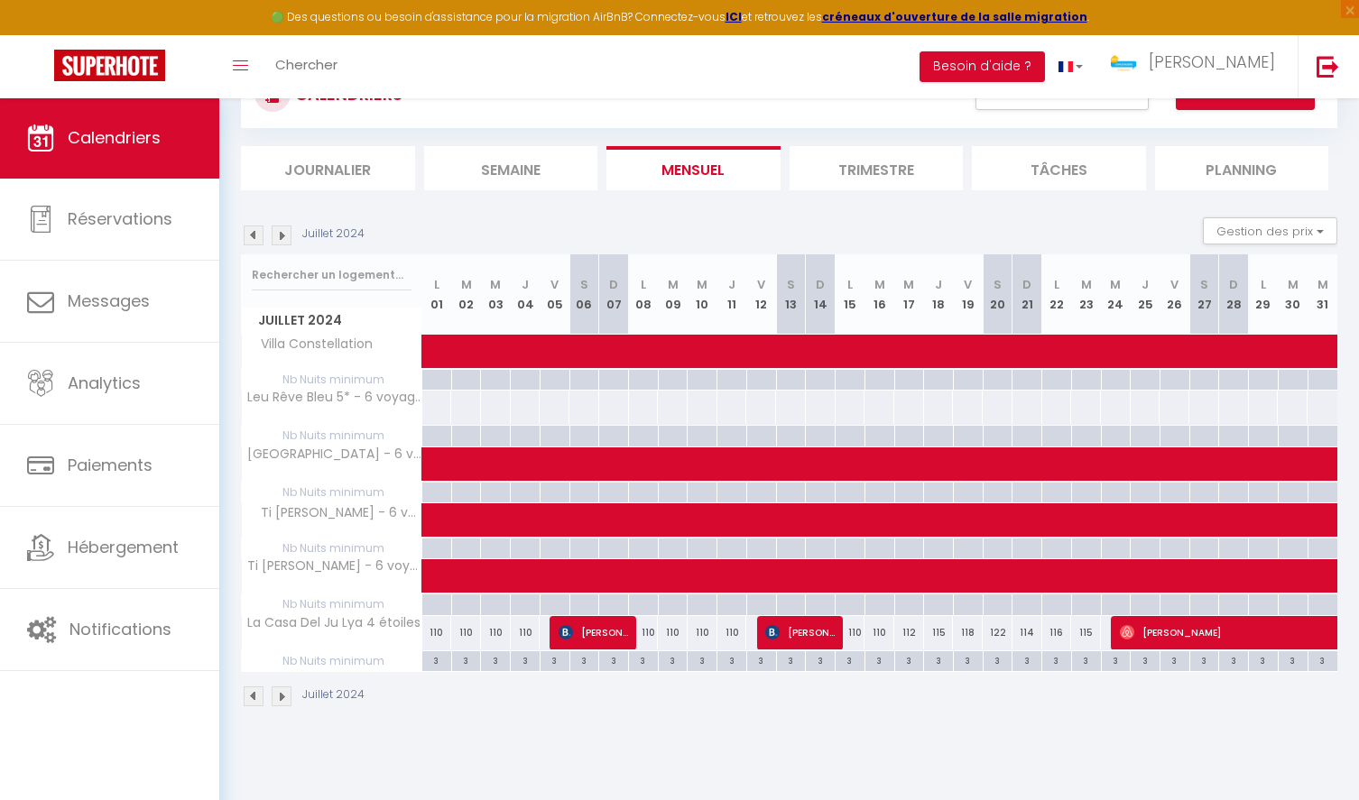
click at [255, 236] on img at bounding box center [254, 236] width 20 height 20
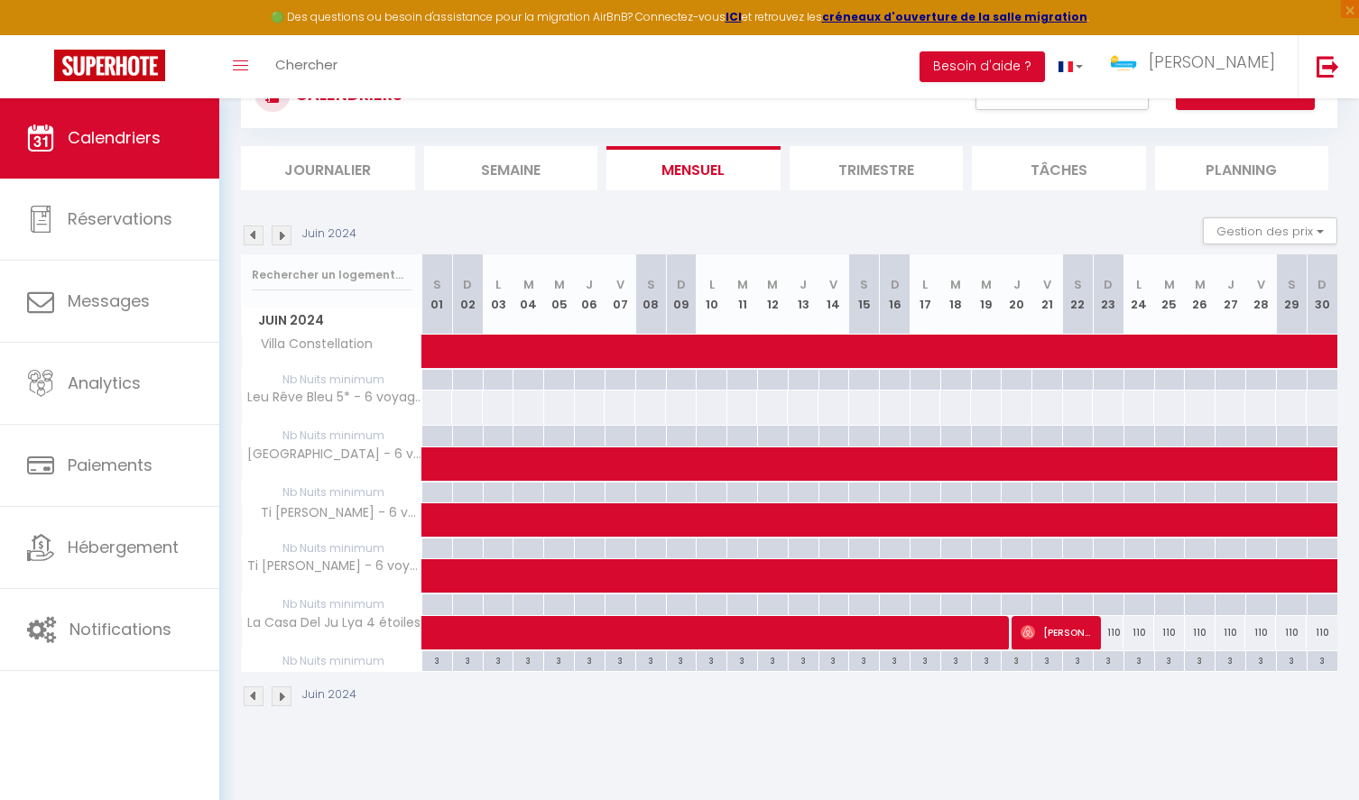
click at [255, 236] on img at bounding box center [254, 236] width 20 height 20
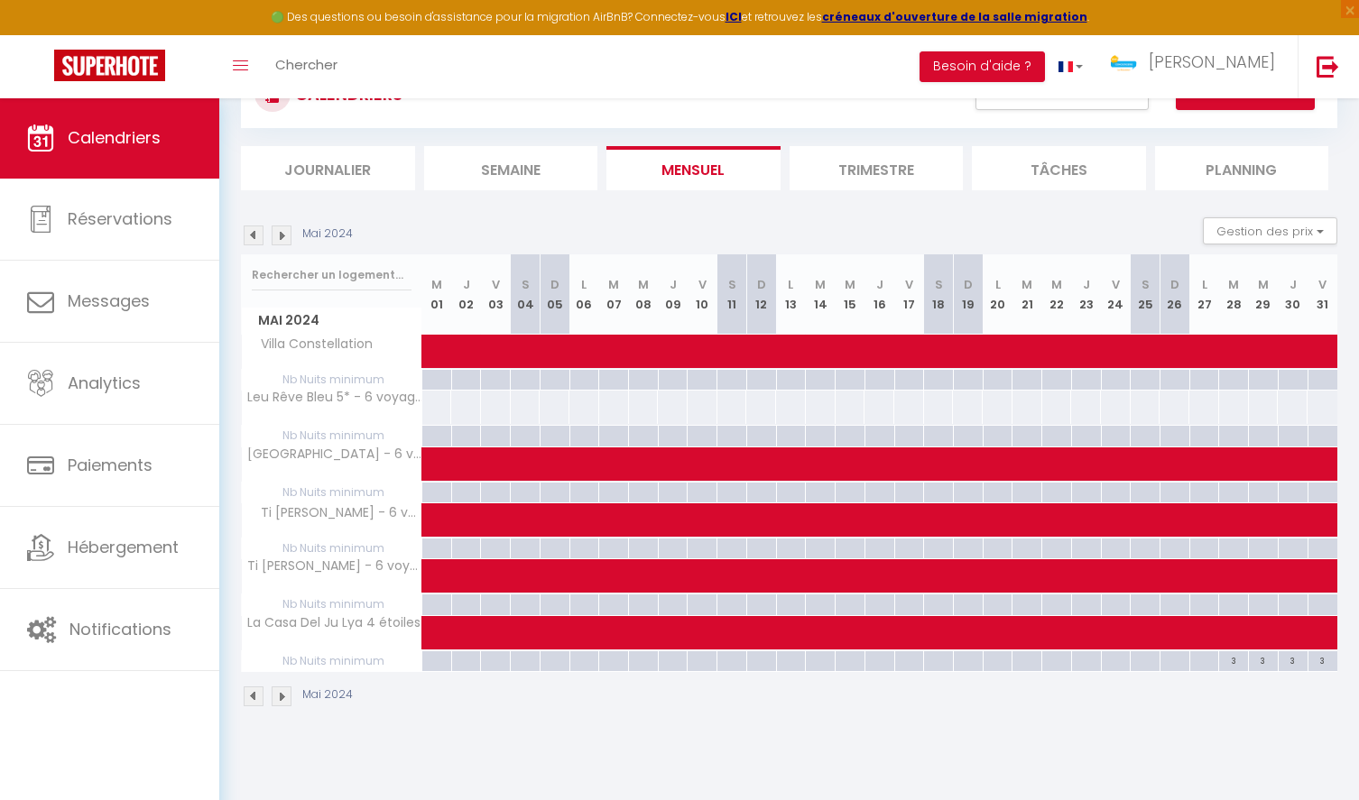
click at [255, 236] on img at bounding box center [254, 236] width 20 height 20
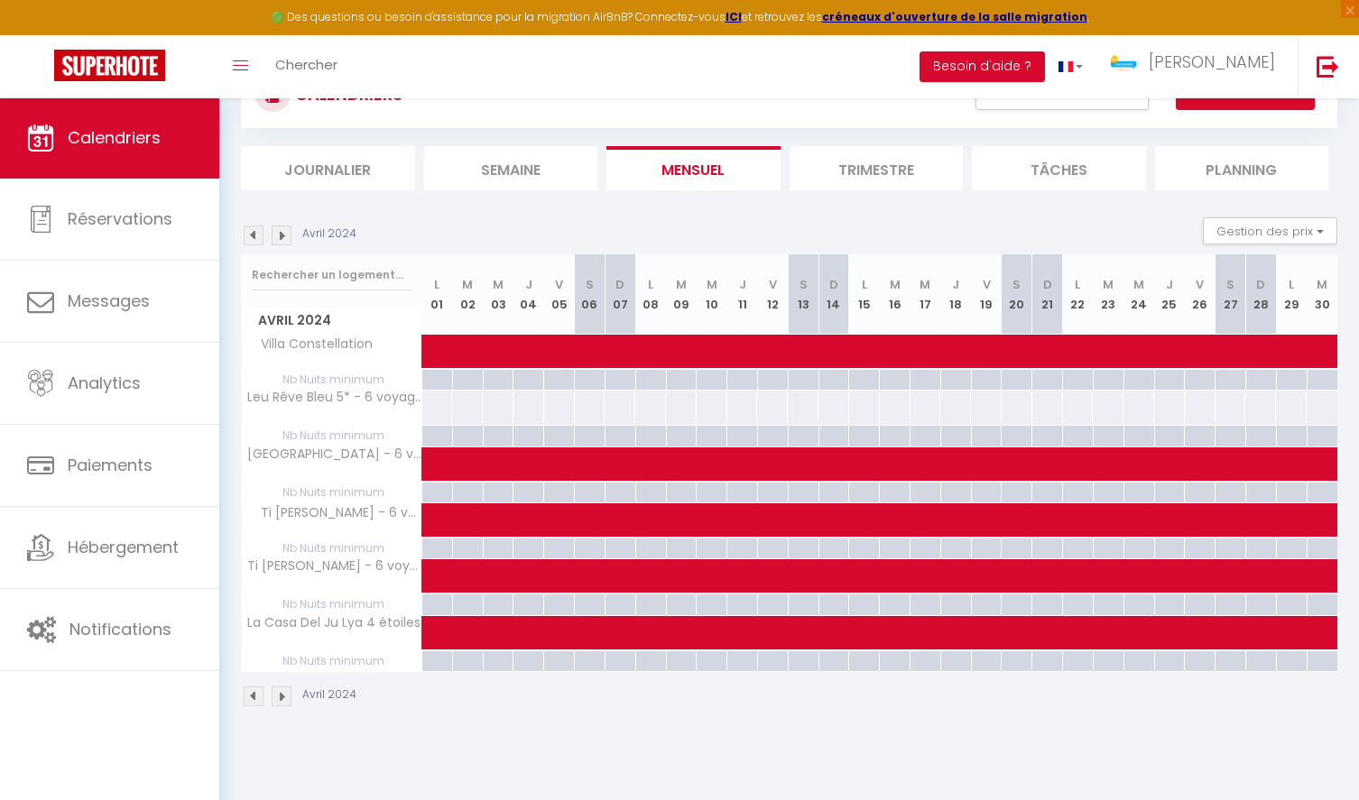
click at [255, 236] on img at bounding box center [254, 236] width 20 height 20
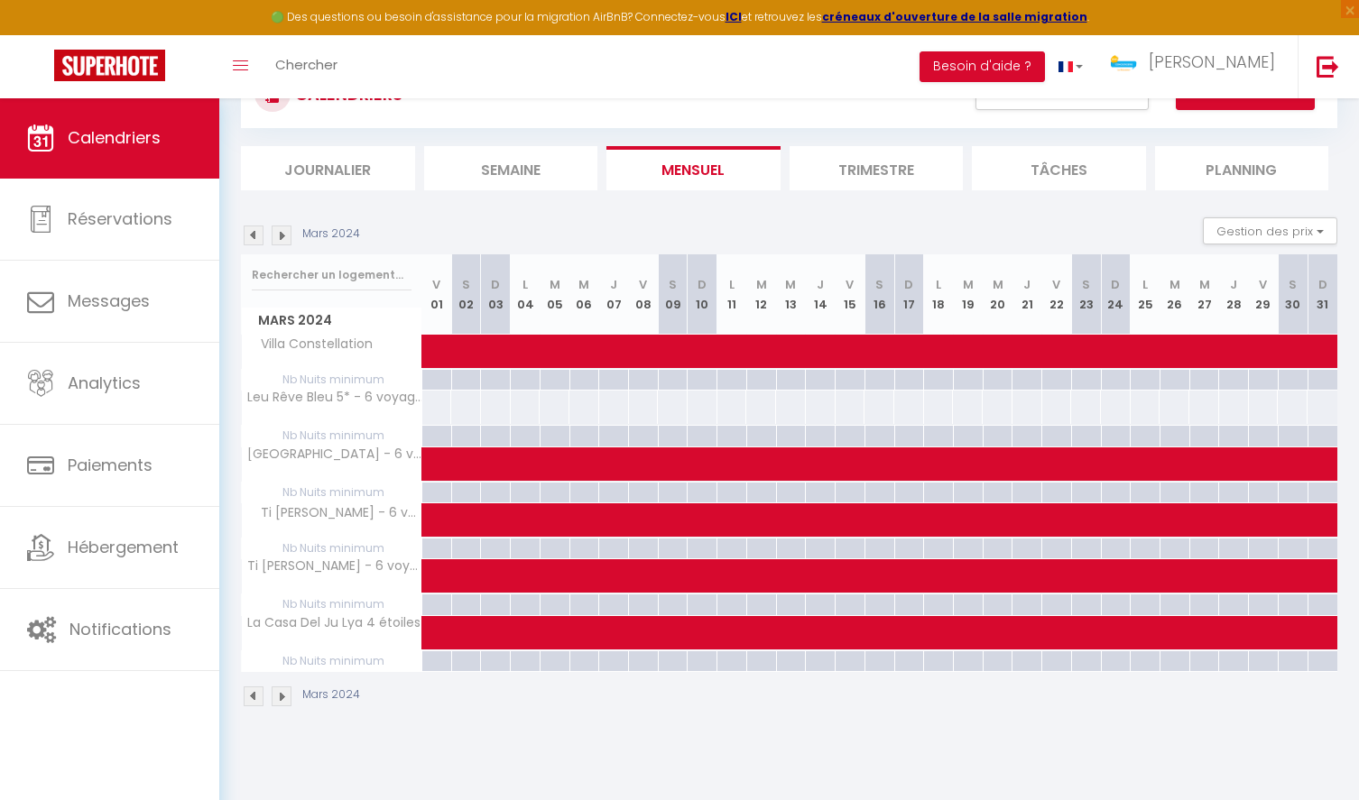
click at [255, 236] on img at bounding box center [254, 236] width 20 height 20
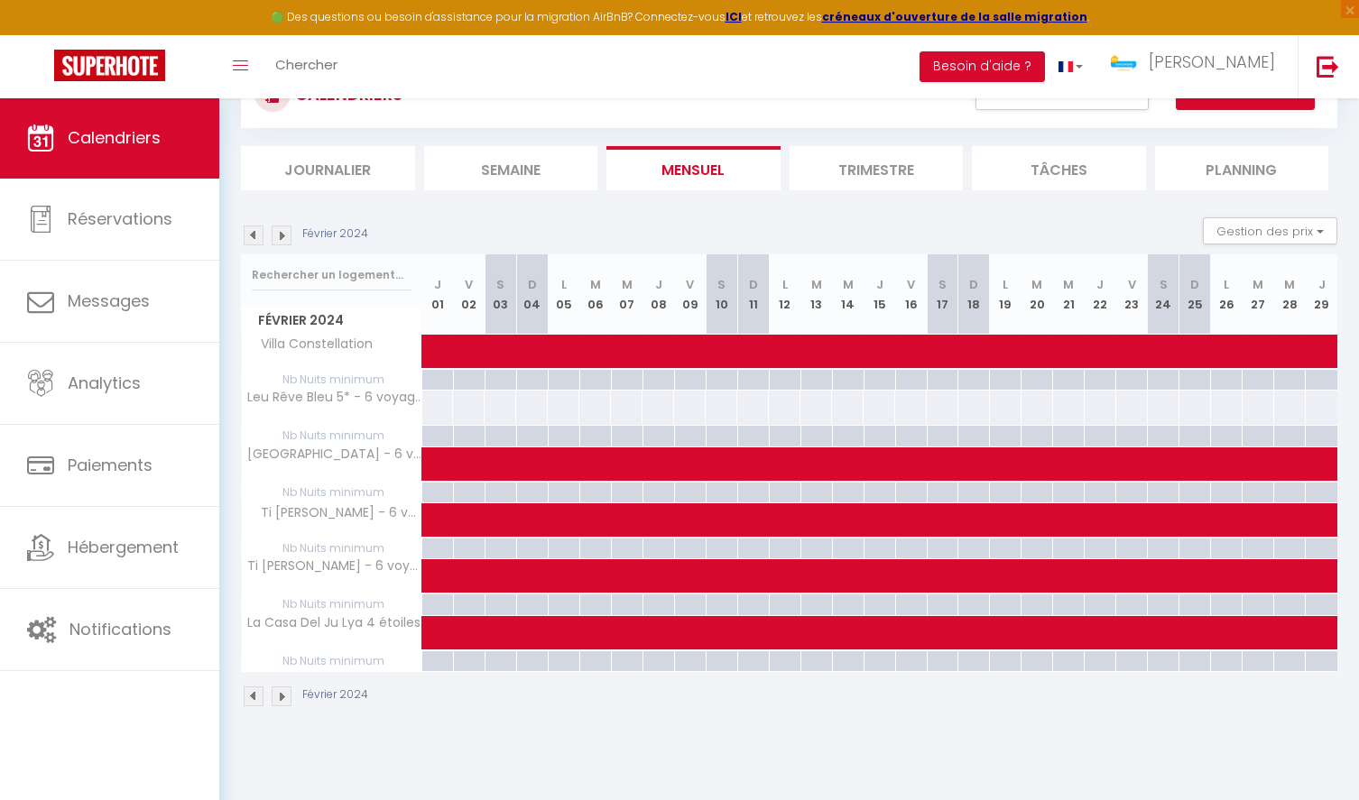
click at [255, 236] on img at bounding box center [254, 236] width 20 height 20
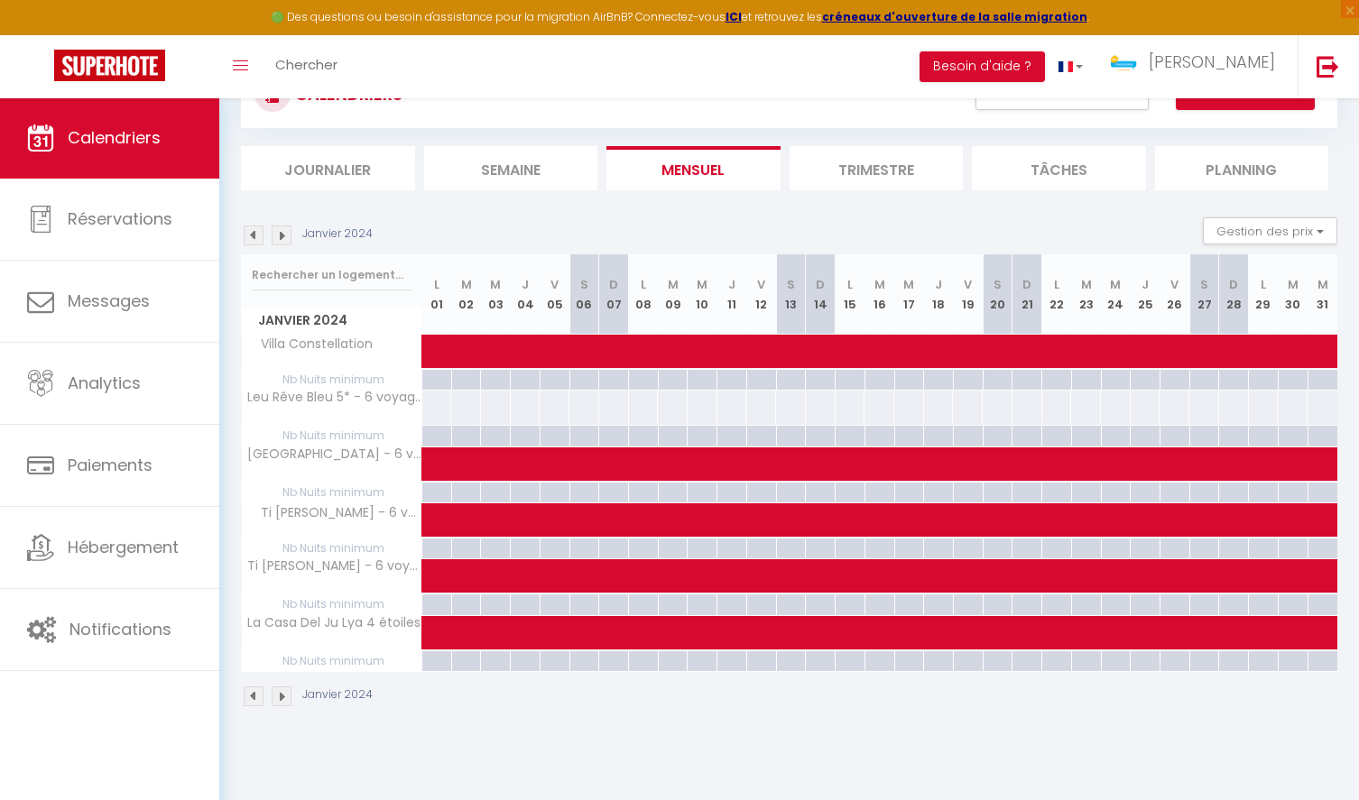
click at [255, 236] on img at bounding box center [254, 236] width 20 height 20
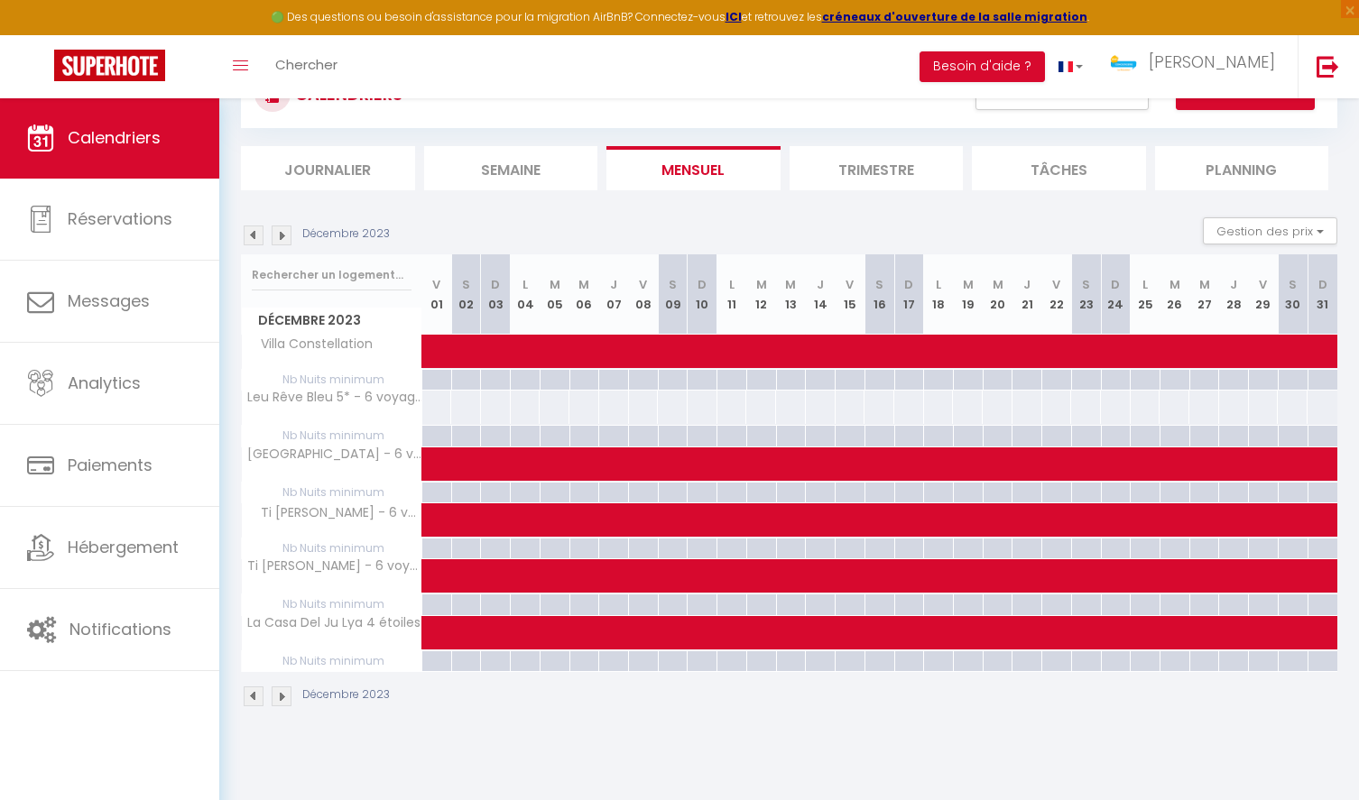
click at [289, 233] on img at bounding box center [282, 236] width 20 height 20
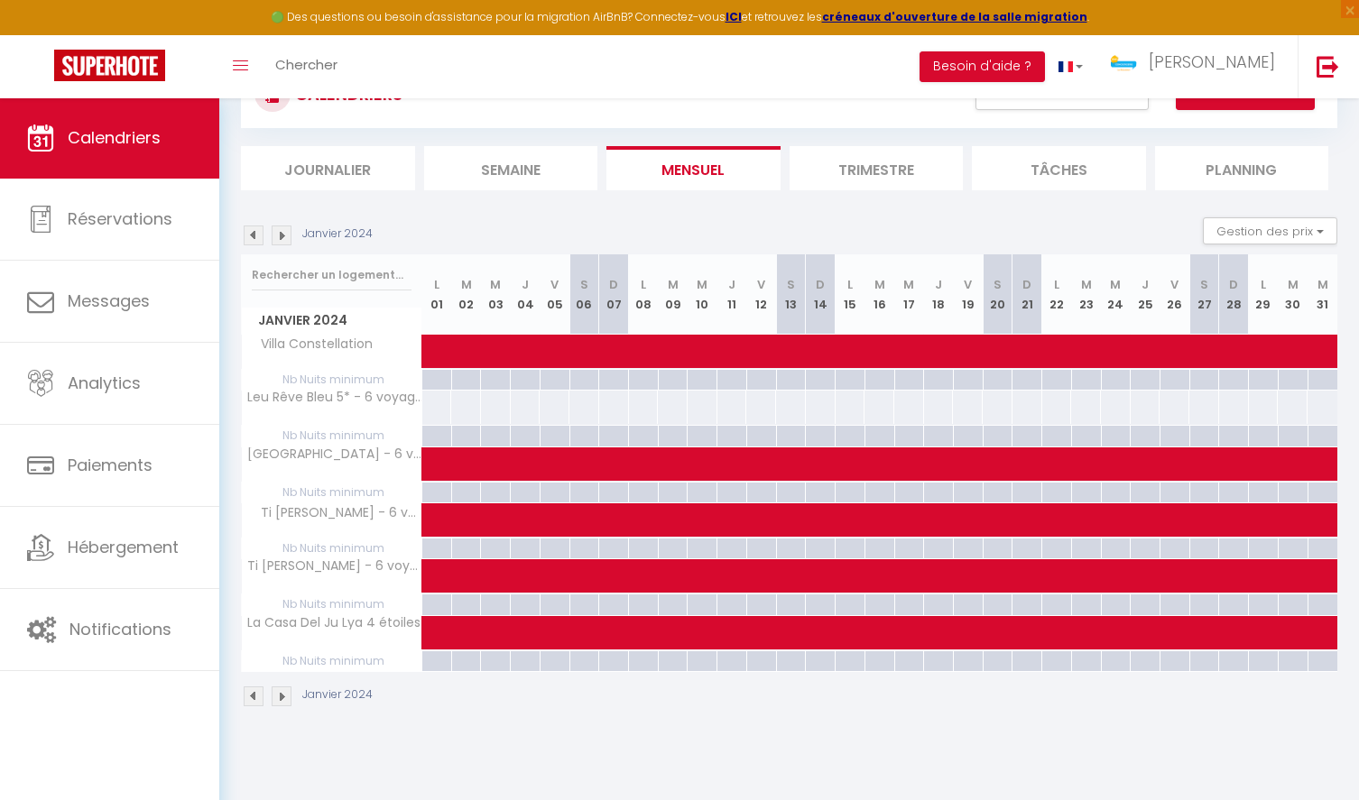
click at [289, 233] on img at bounding box center [282, 236] width 20 height 20
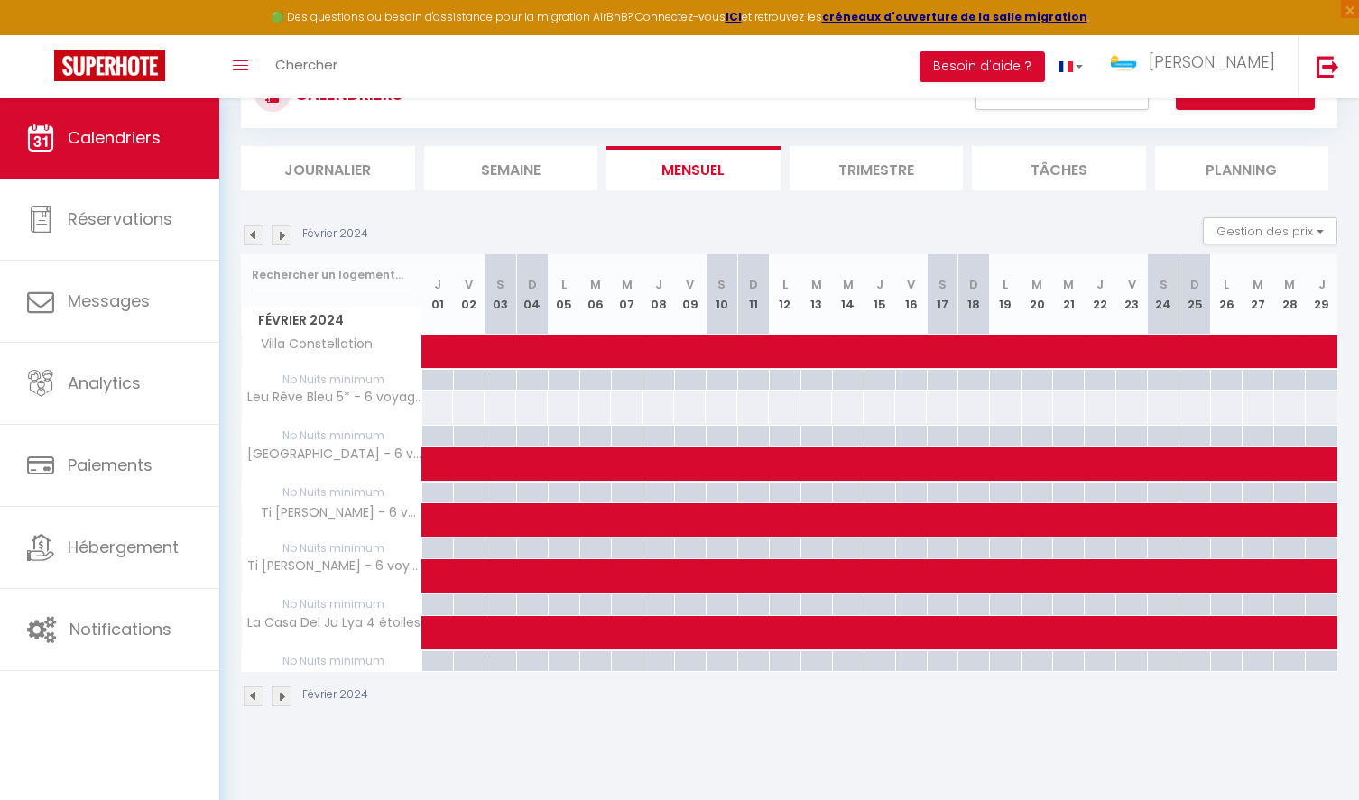
click at [289, 233] on img at bounding box center [282, 236] width 20 height 20
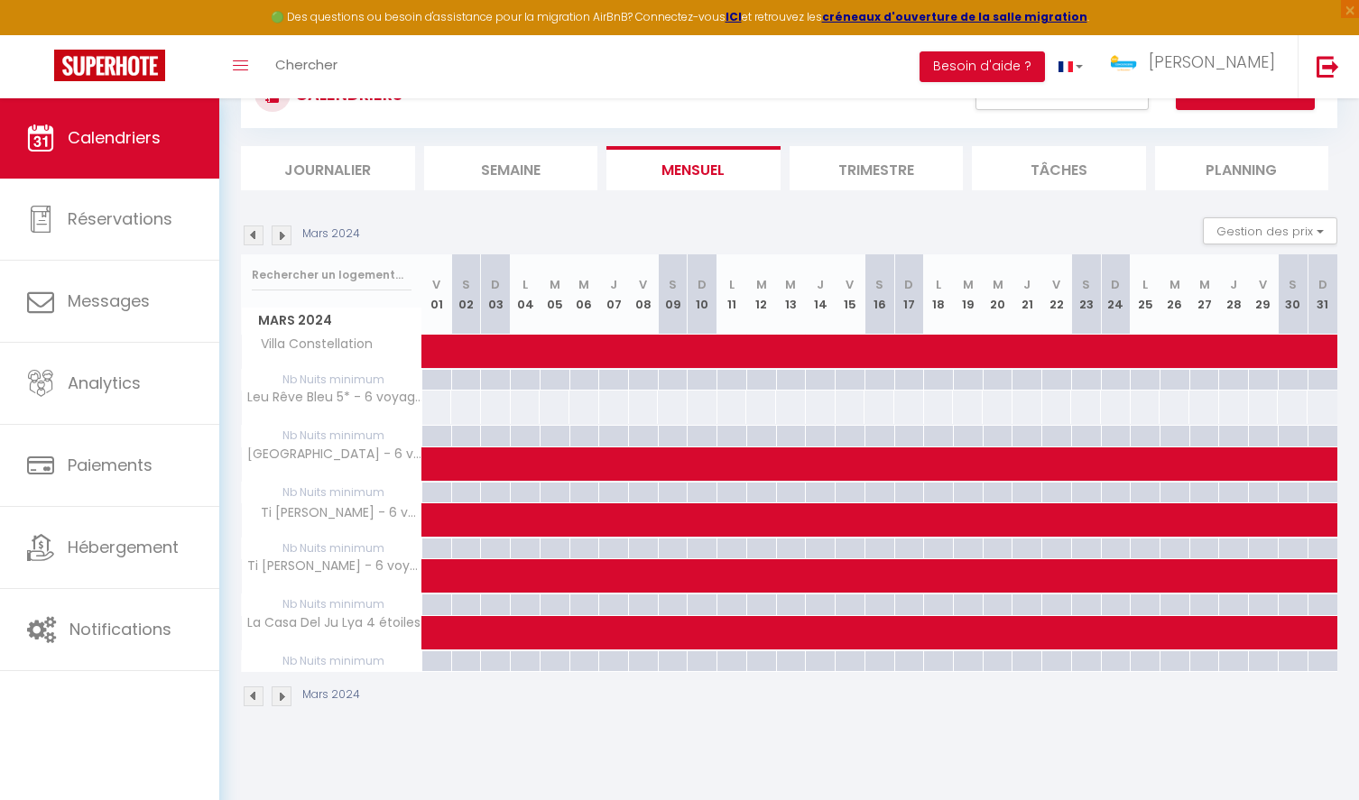
click at [289, 233] on img at bounding box center [282, 236] width 20 height 20
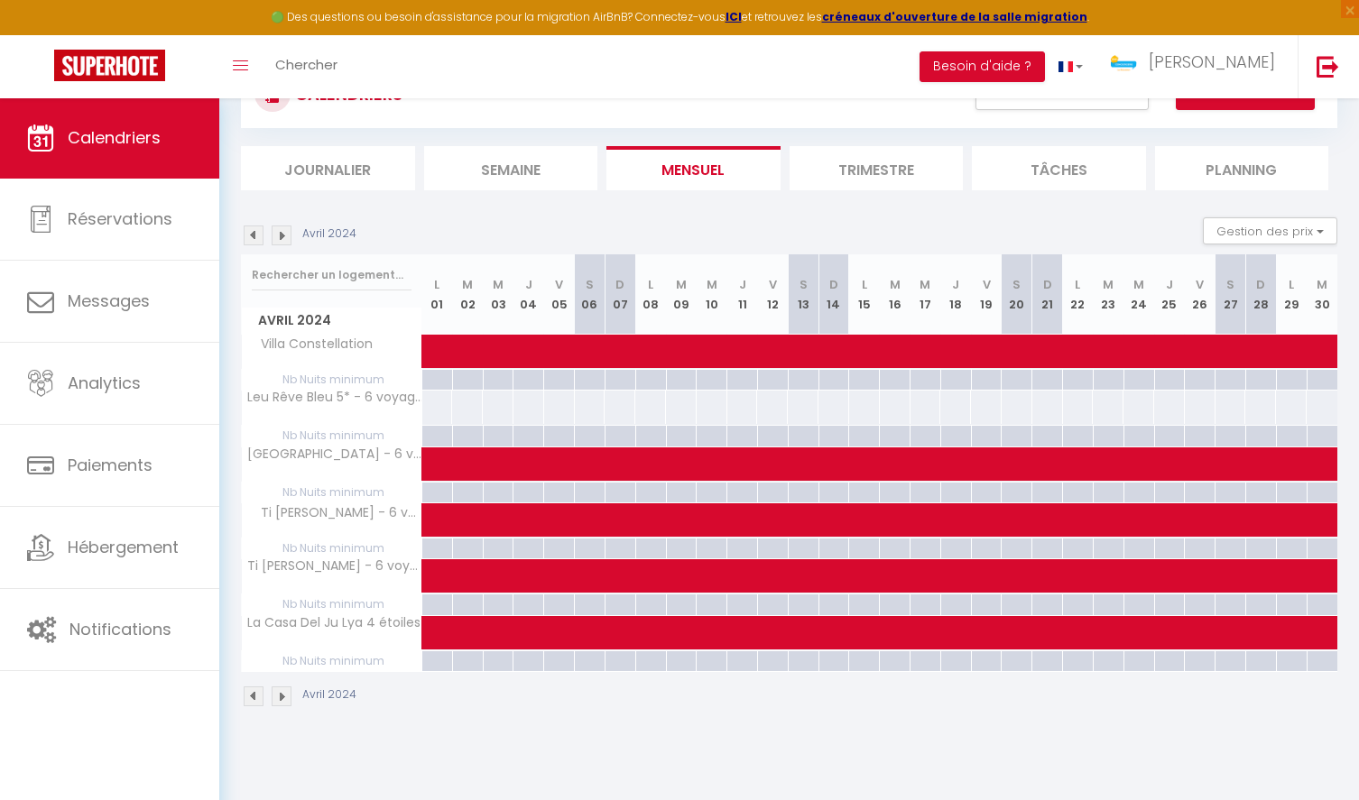
click at [289, 233] on img at bounding box center [282, 236] width 20 height 20
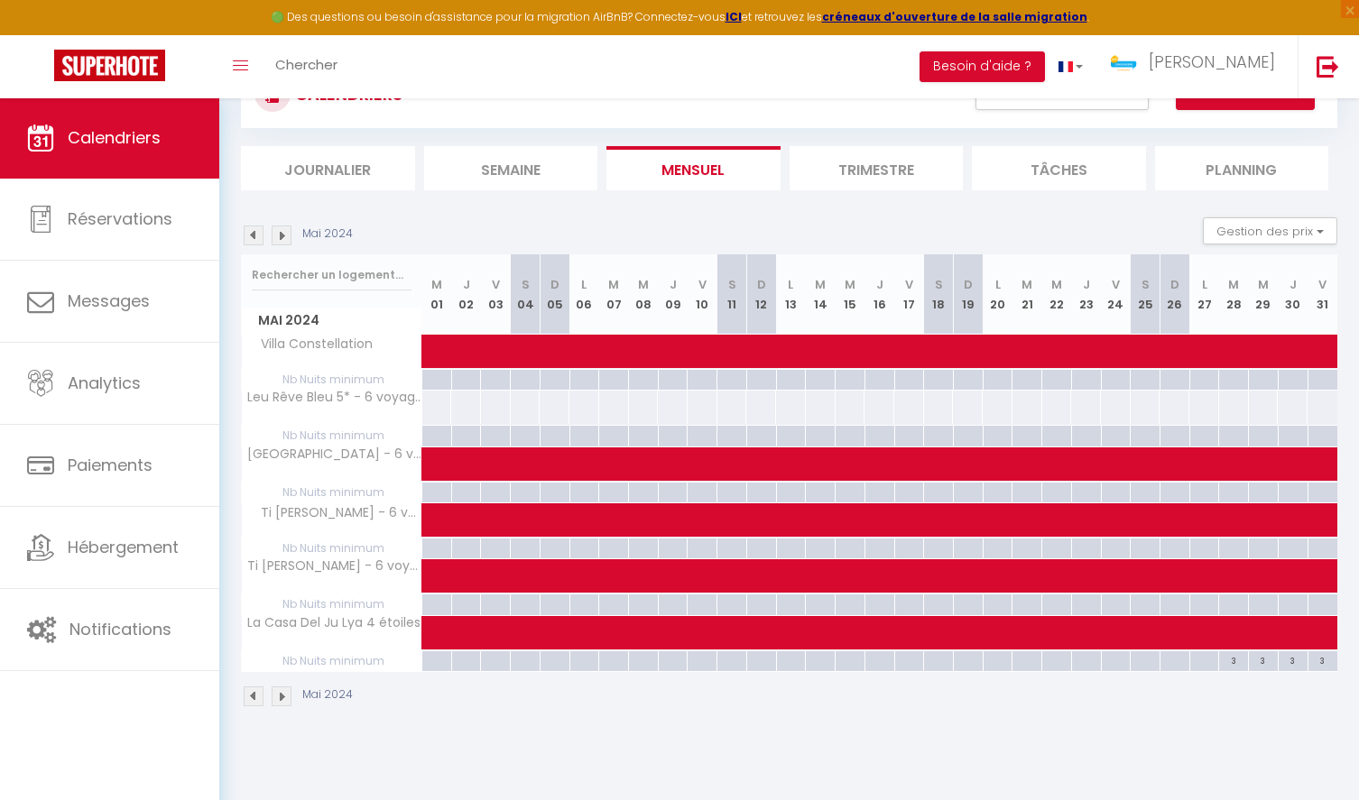
click at [289, 233] on img at bounding box center [282, 236] width 20 height 20
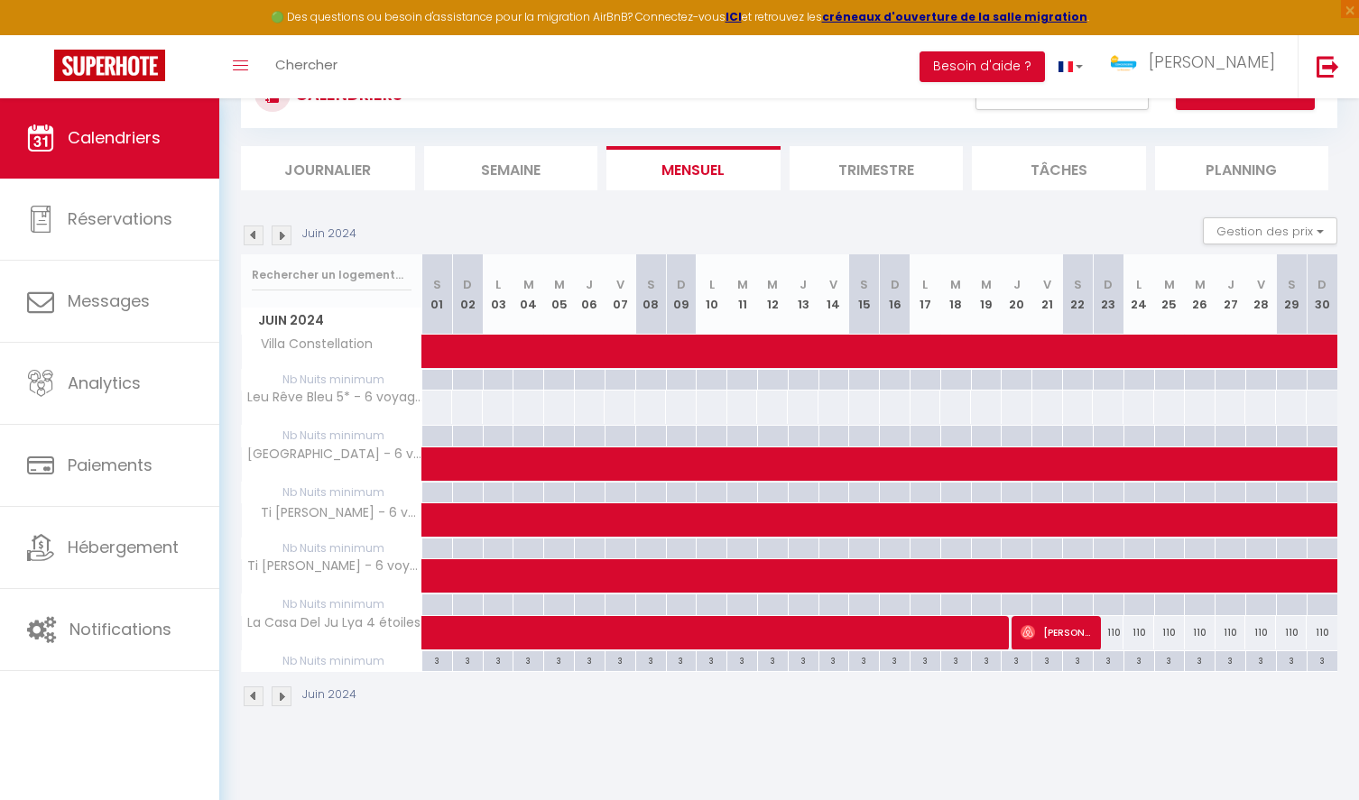
click at [289, 233] on img at bounding box center [282, 236] width 20 height 20
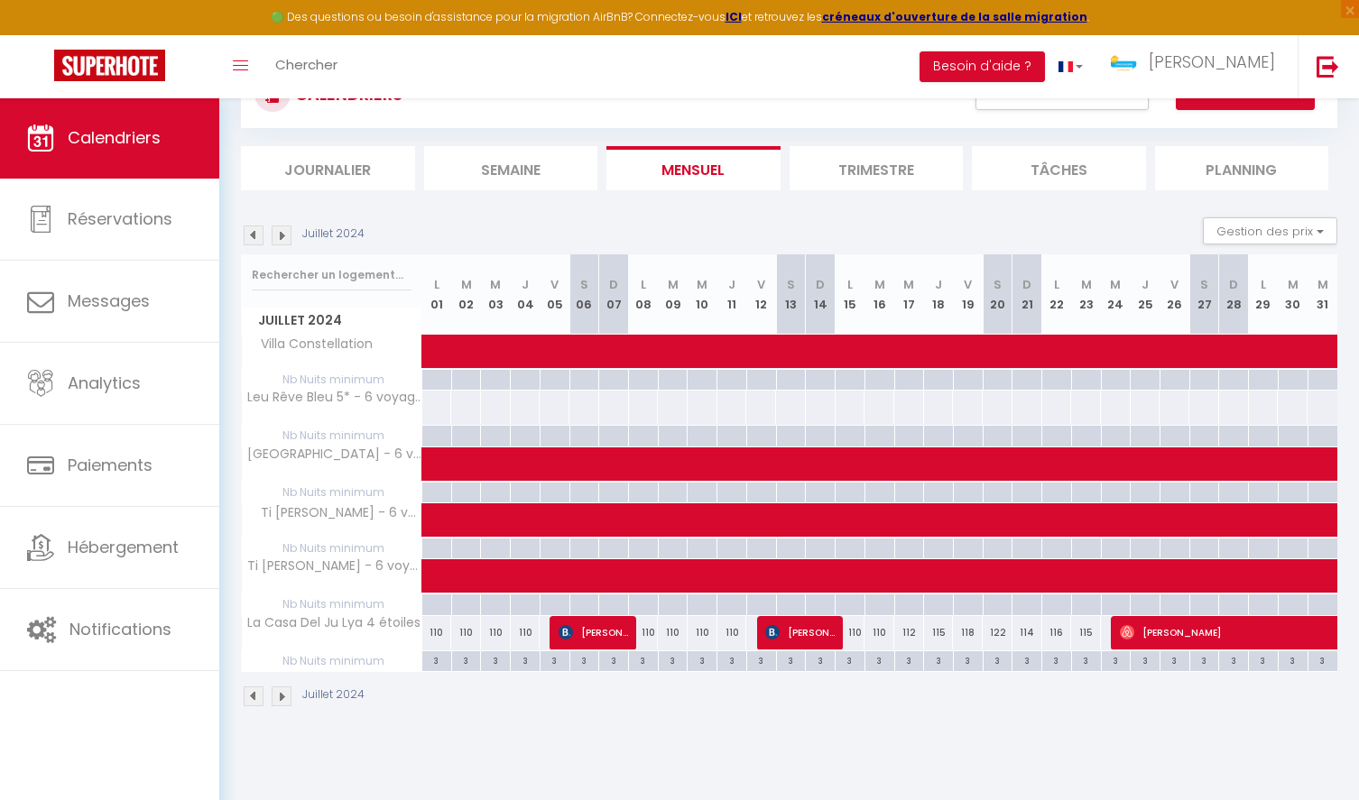
click at [289, 233] on img at bounding box center [282, 236] width 20 height 20
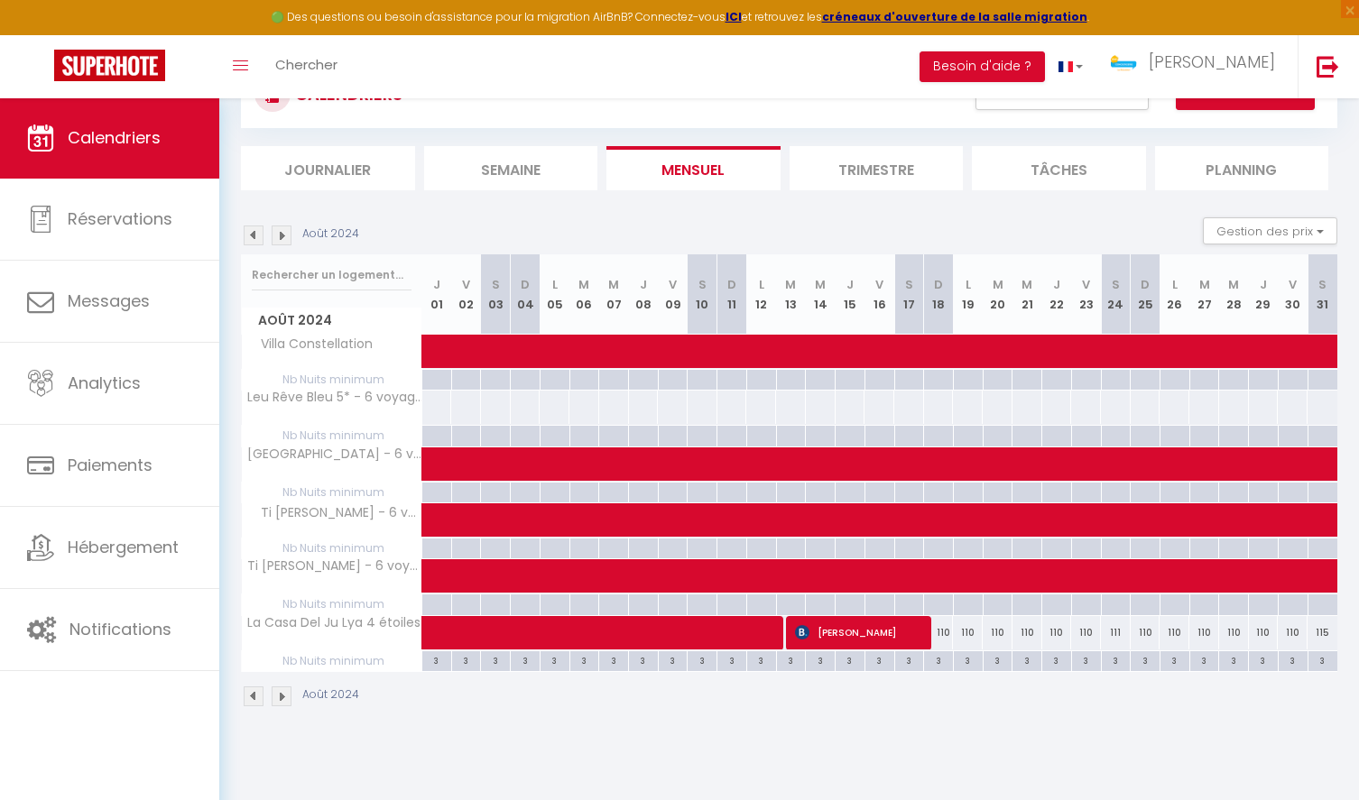
click at [289, 233] on img at bounding box center [282, 236] width 20 height 20
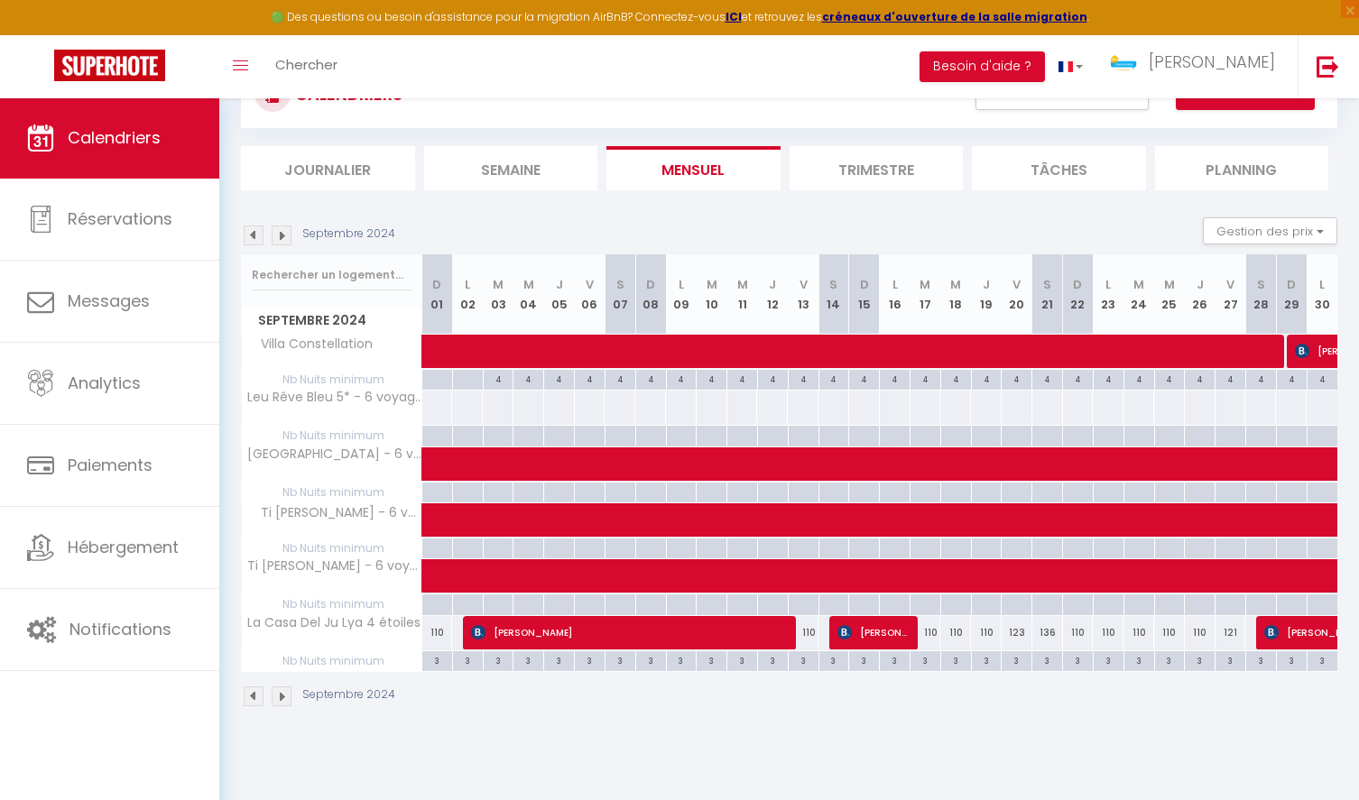
click at [289, 233] on img at bounding box center [282, 236] width 20 height 20
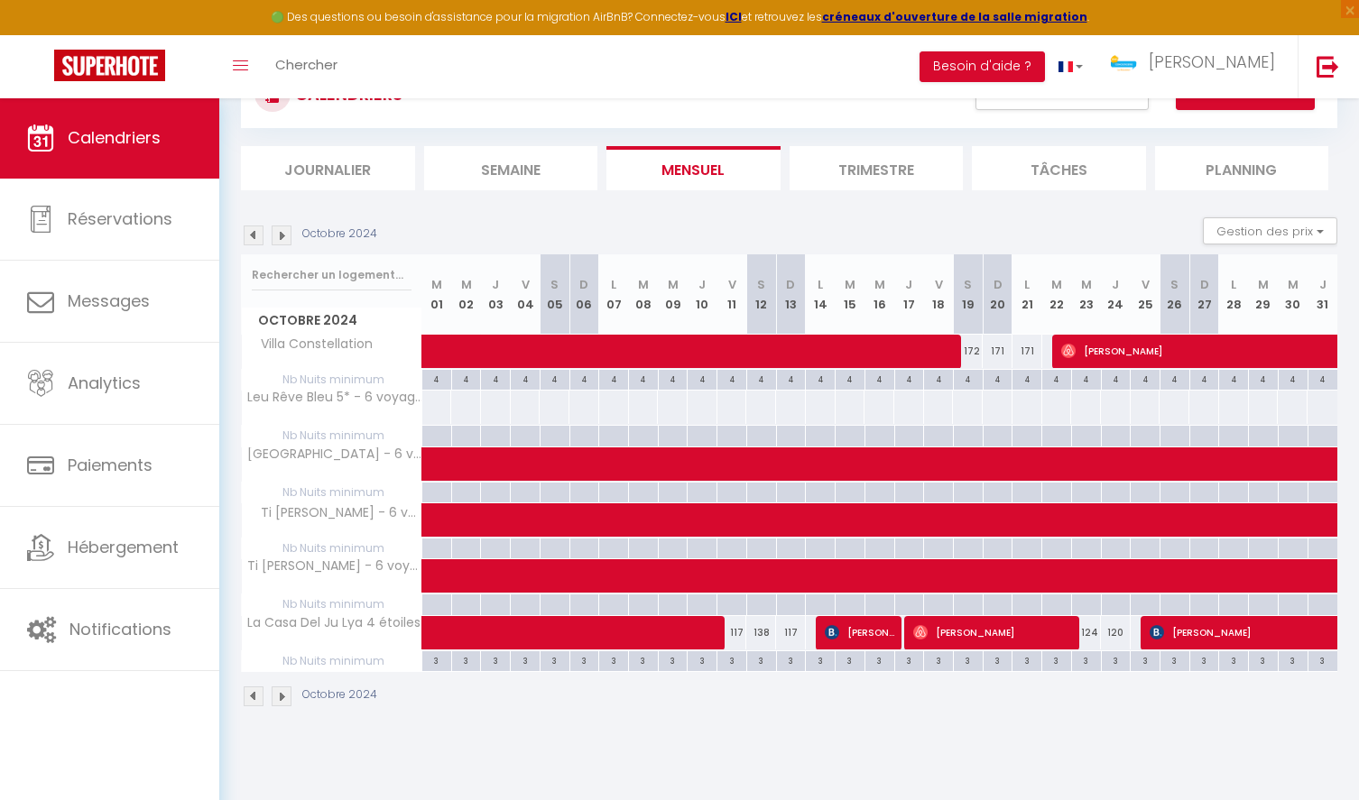
click at [289, 233] on img at bounding box center [282, 236] width 20 height 20
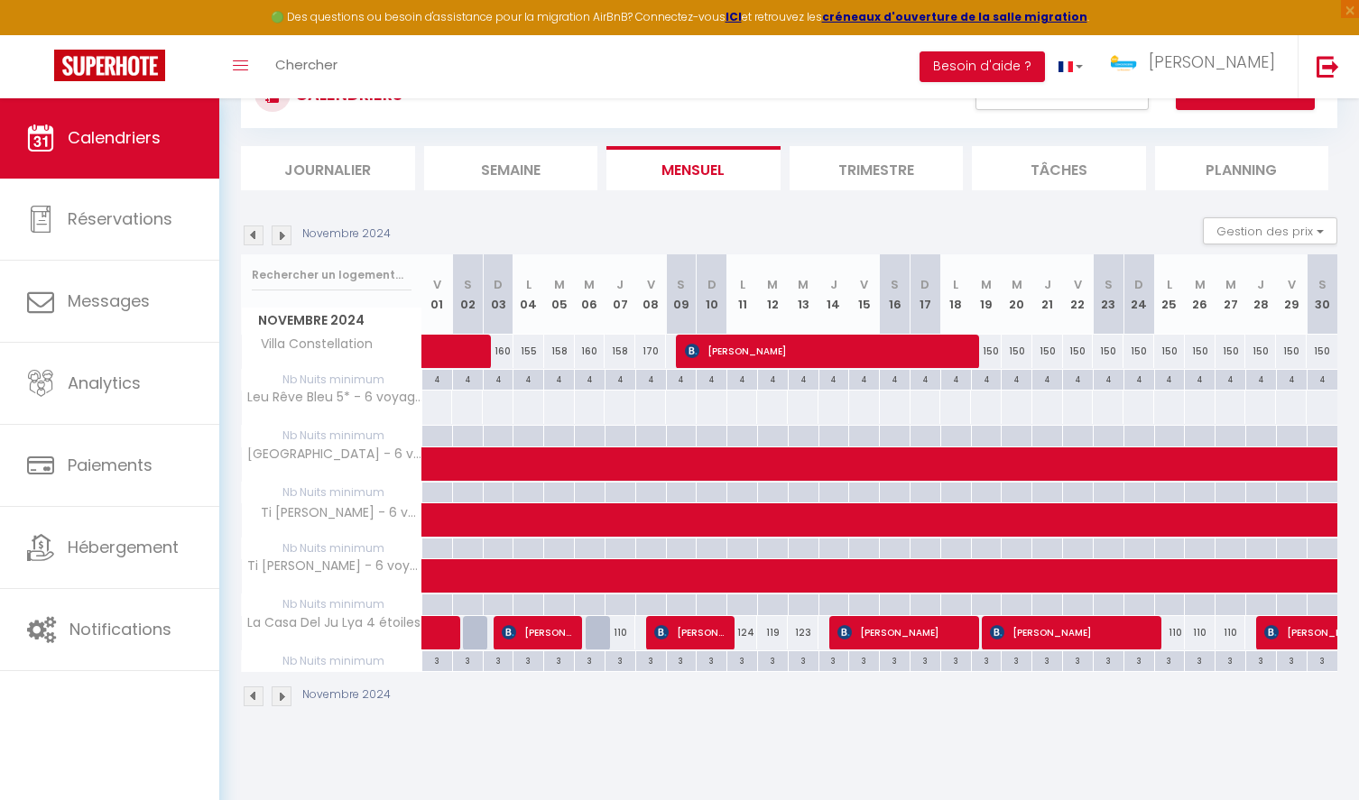
click at [257, 236] on img at bounding box center [254, 236] width 20 height 20
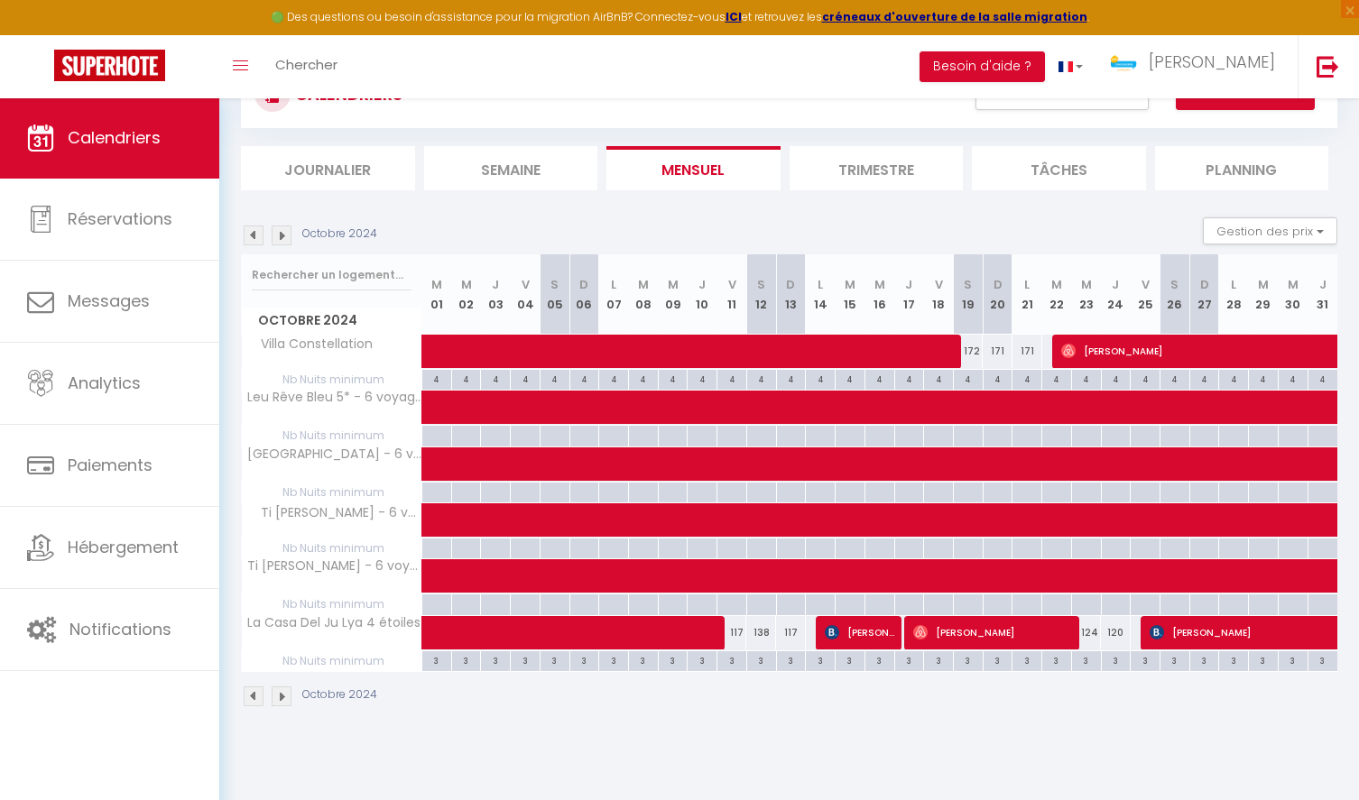
click at [257, 236] on img at bounding box center [254, 236] width 20 height 20
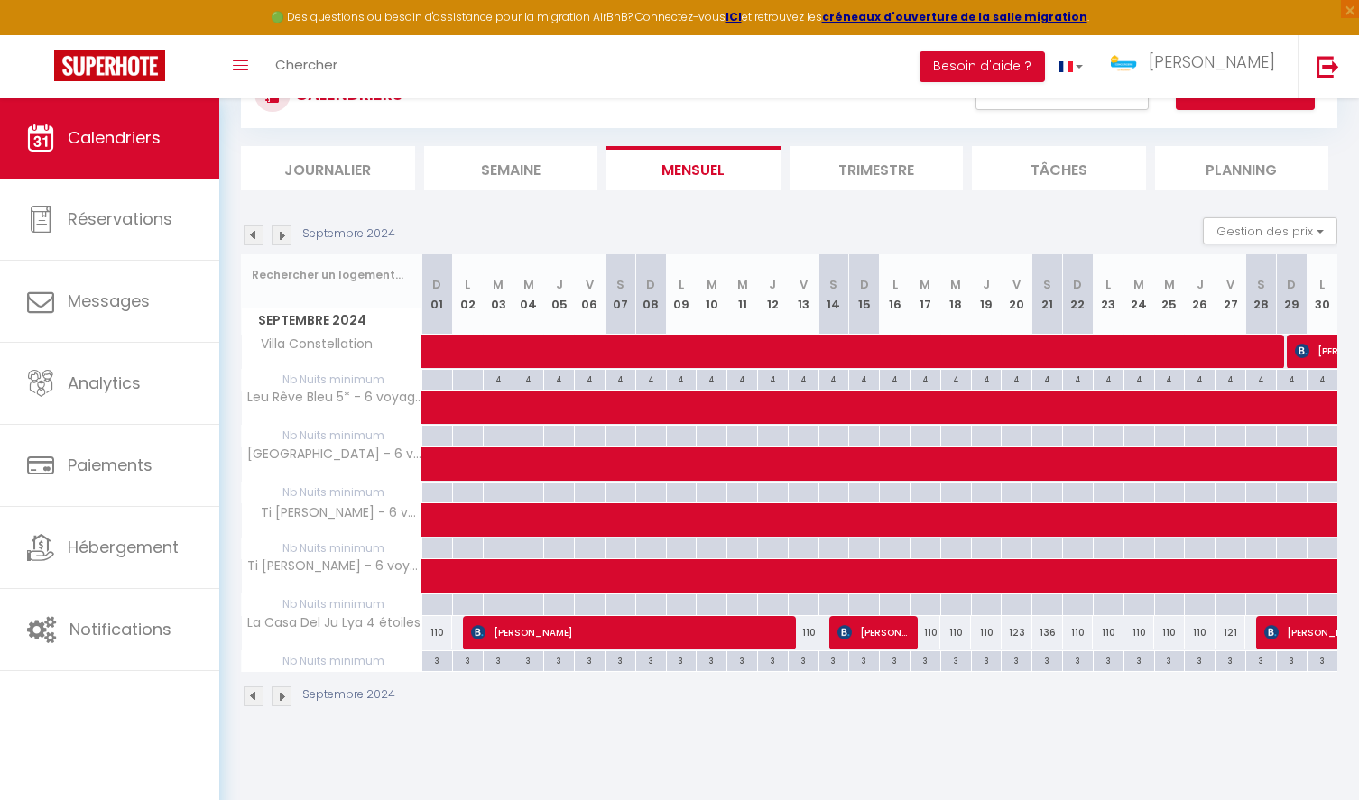
click at [257, 236] on img at bounding box center [254, 236] width 20 height 20
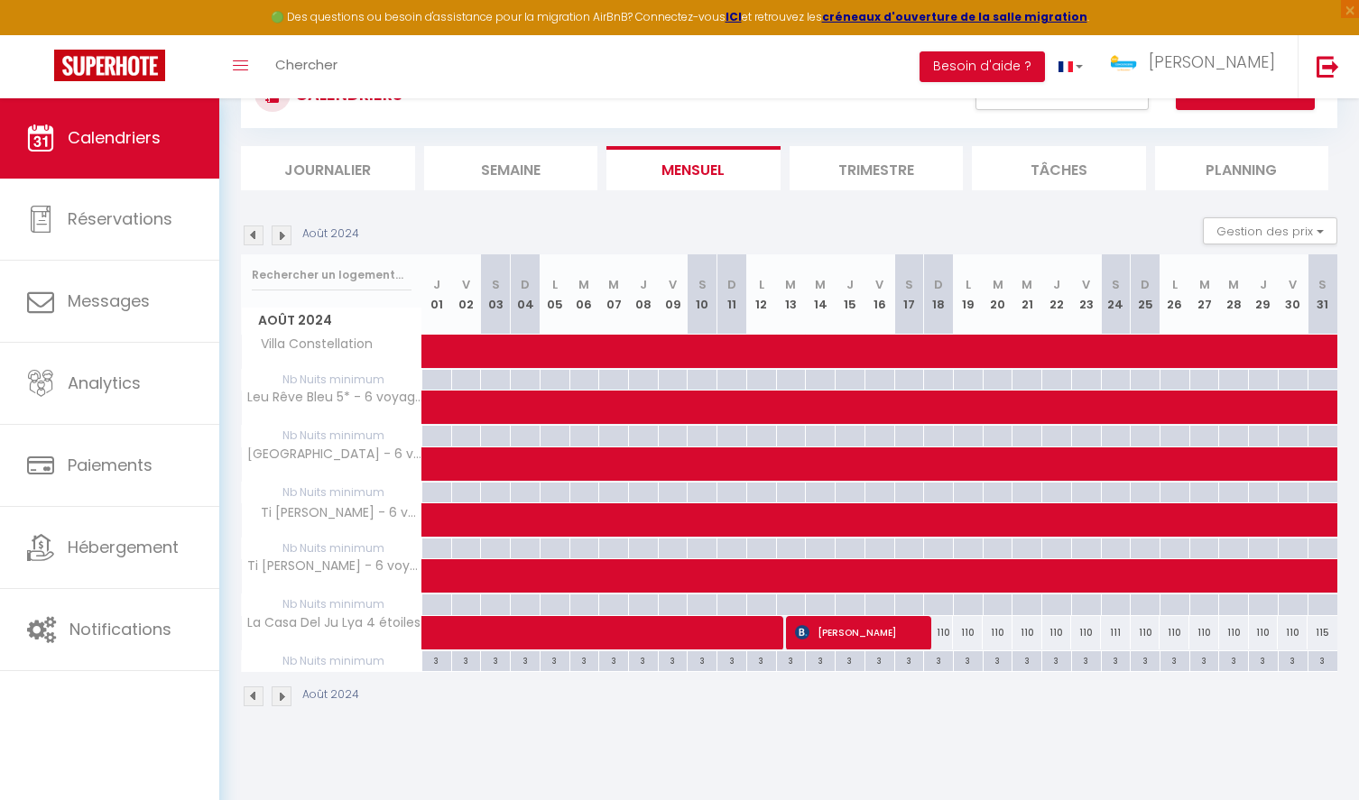
click at [257, 236] on img at bounding box center [254, 236] width 20 height 20
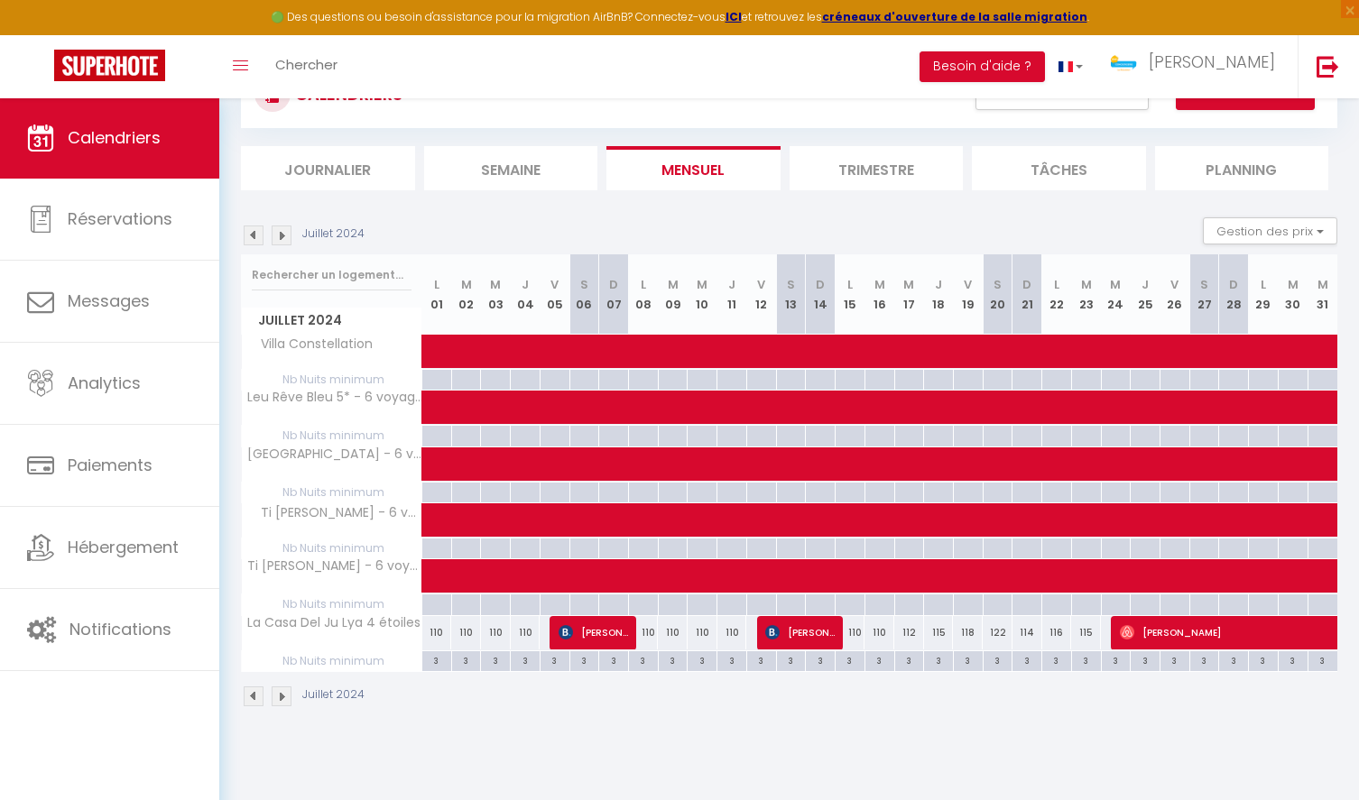
click at [283, 235] on img at bounding box center [282, 236] width 20 height 20
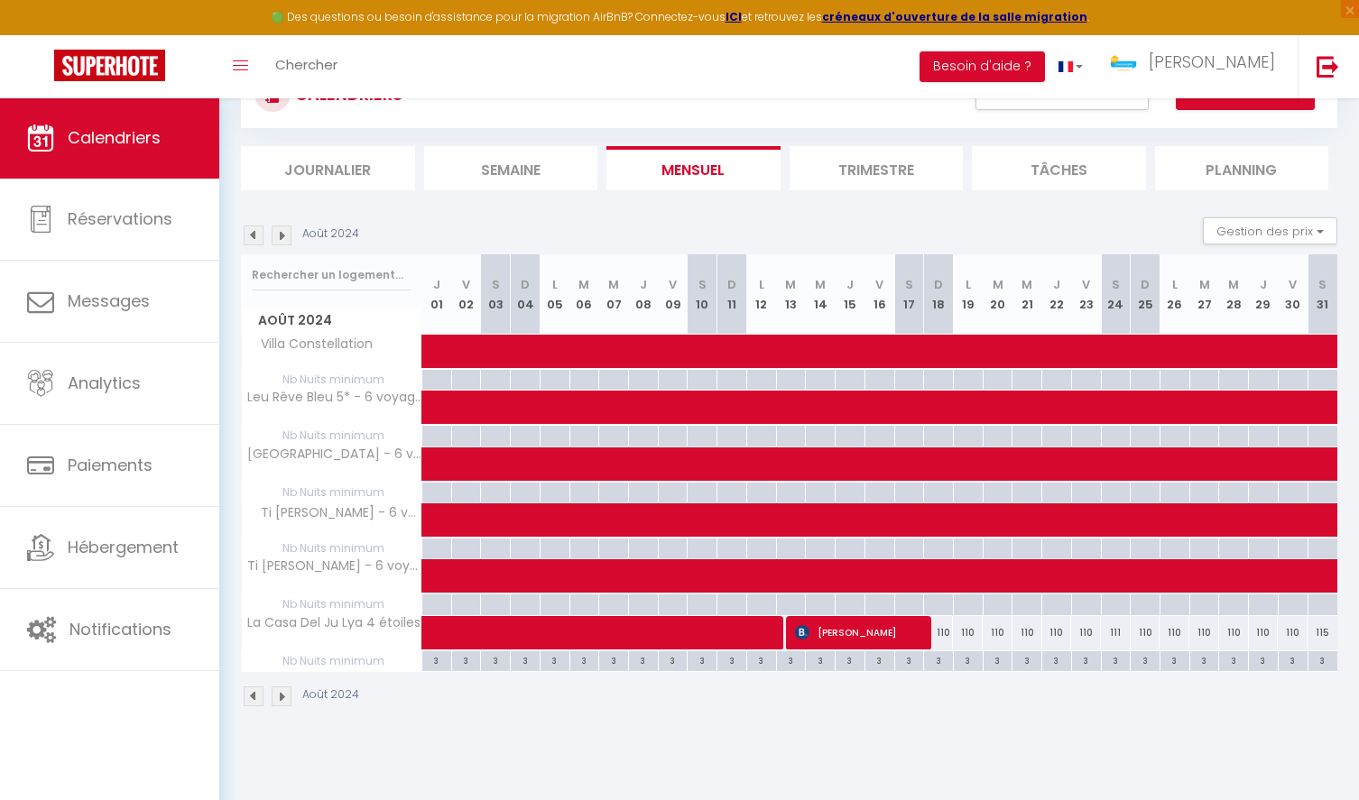
click at [283, 235] on img at bounding box center [282, 236] width 20 height 20
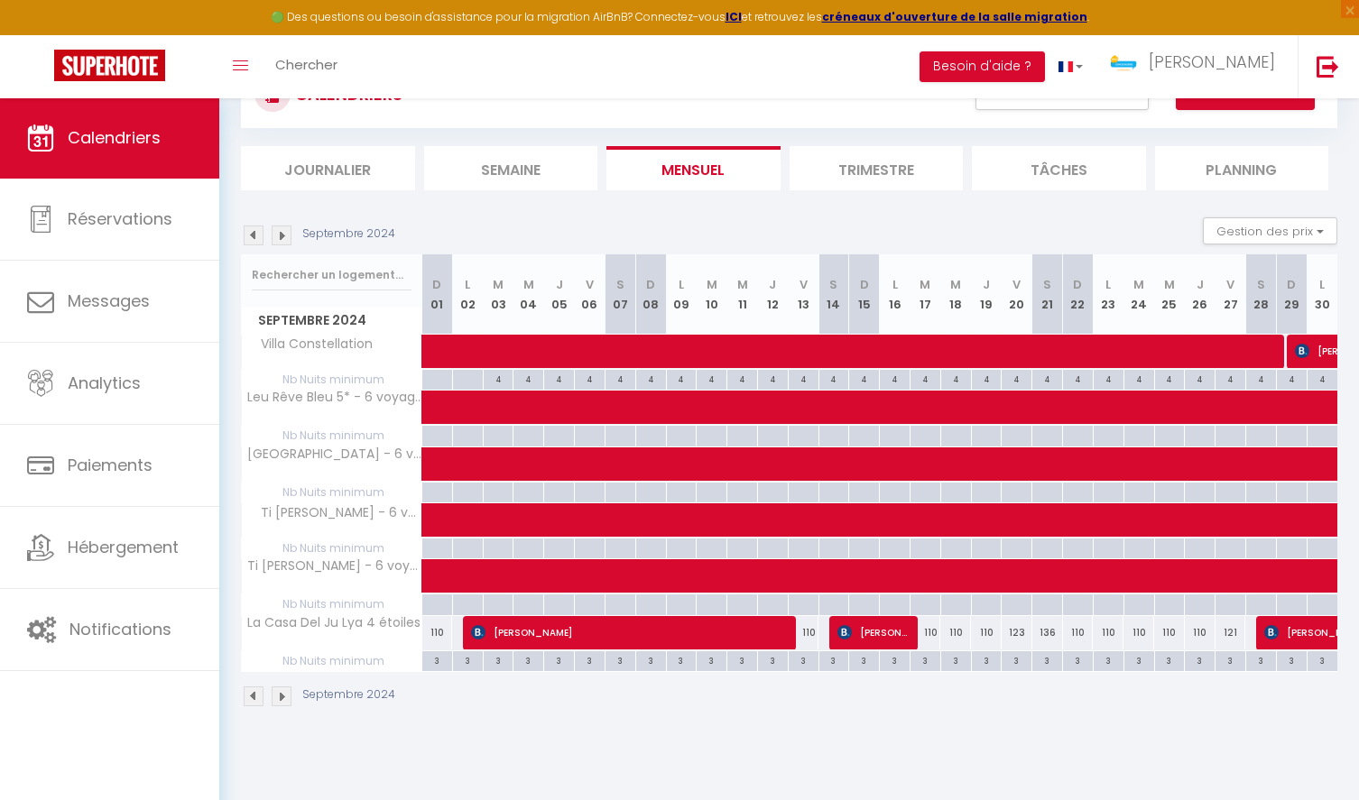
click at [283, 235] on img at bounding box center [282, 236] width 20 height 20
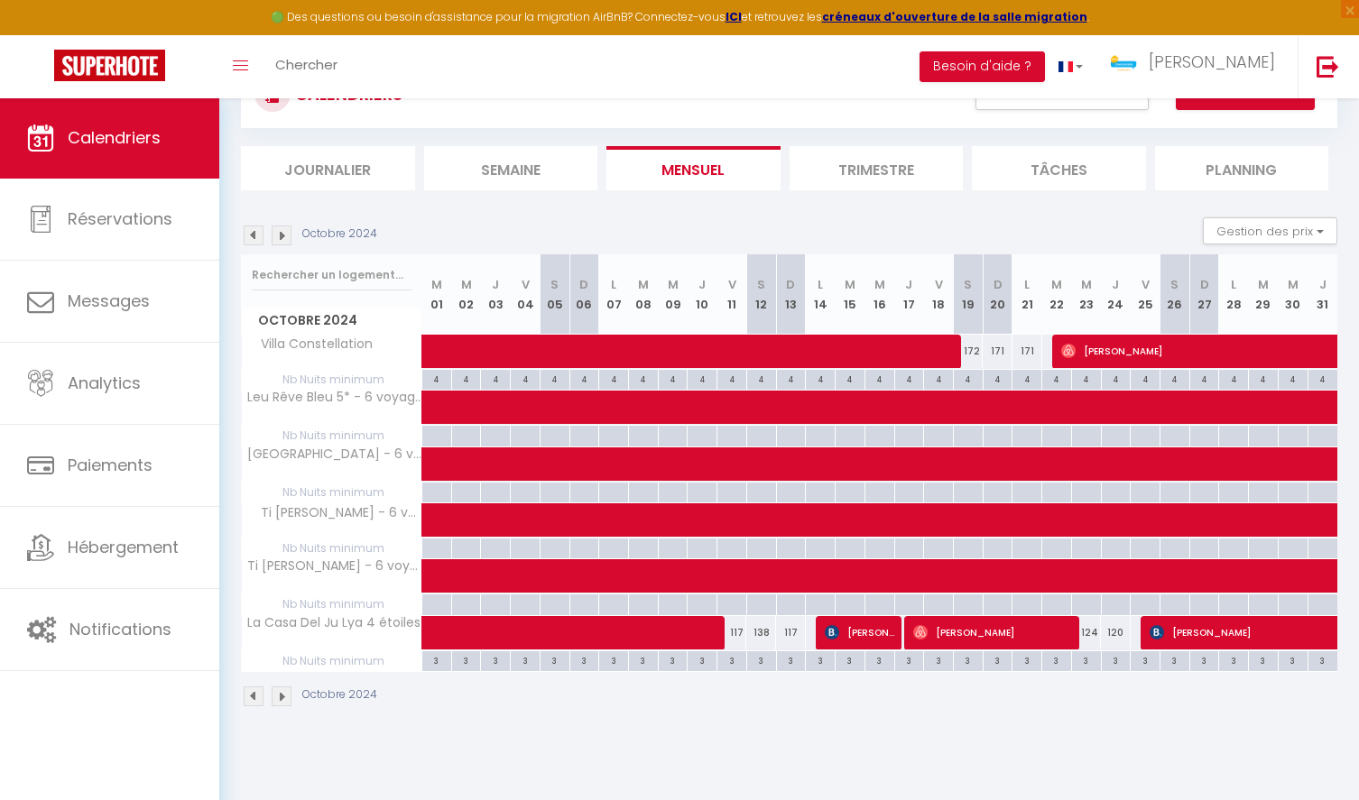
click at [283, 235] on img at bounding box center [282, 236] width 20 height 20
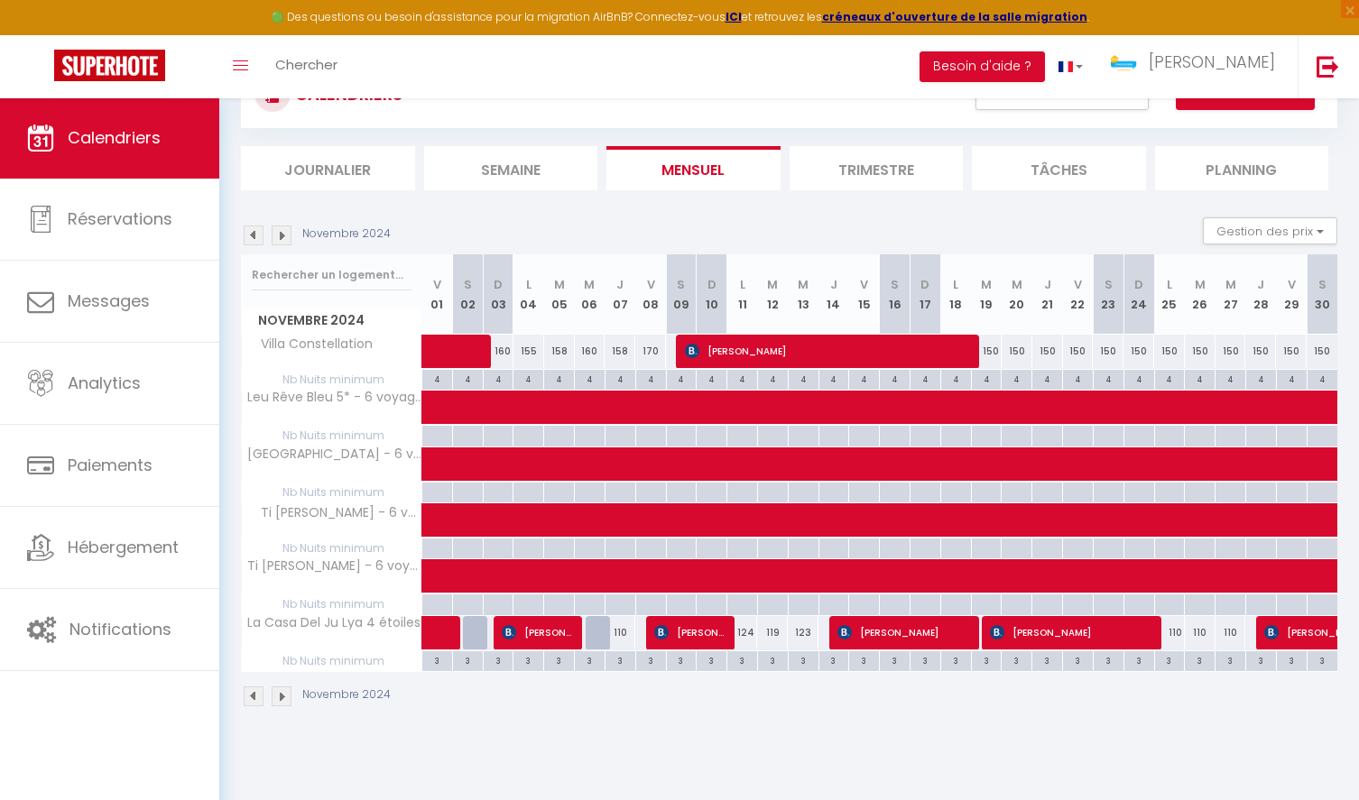
click at [283, 235] on img at bounding box center [282, 236] width 20 height 20
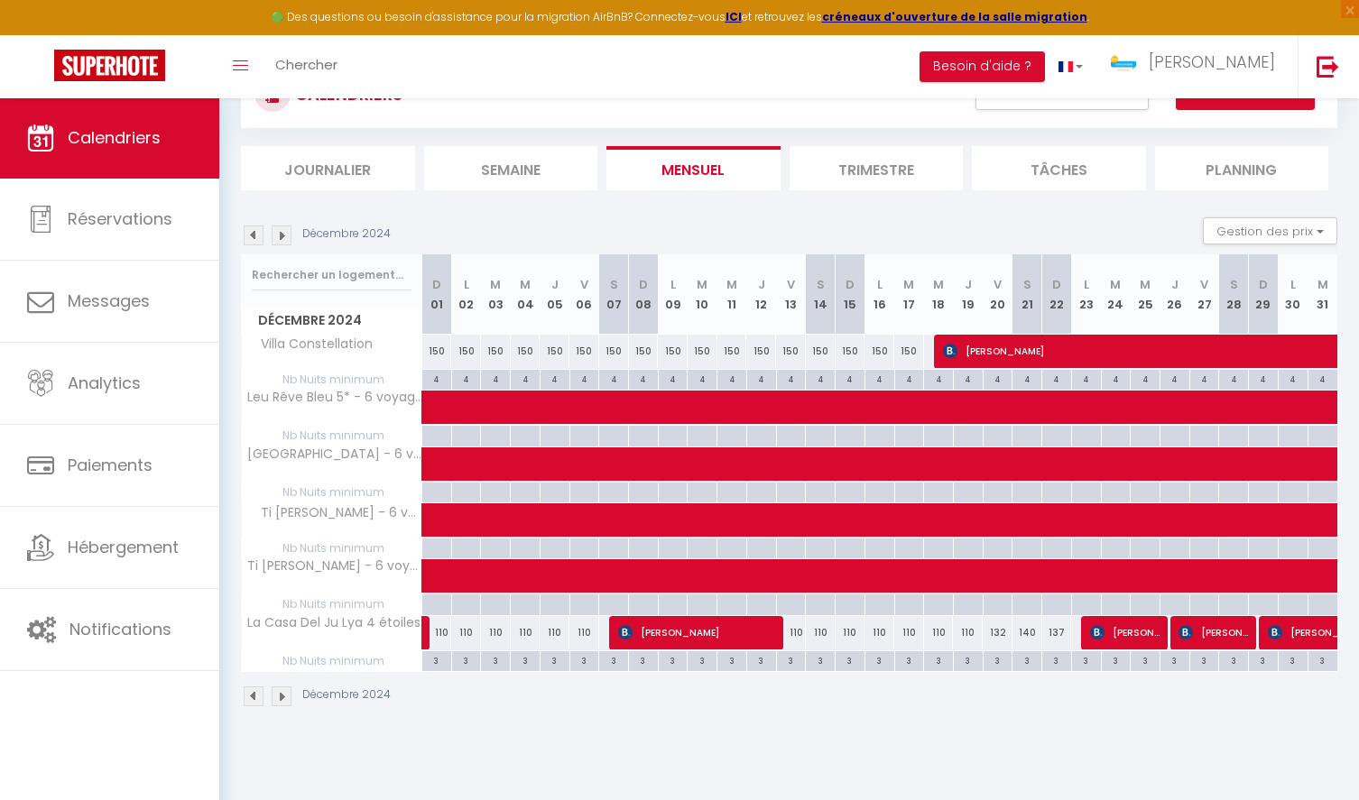
click at [283, 235] on img at bounding box center [282, 236] width 20 height 20
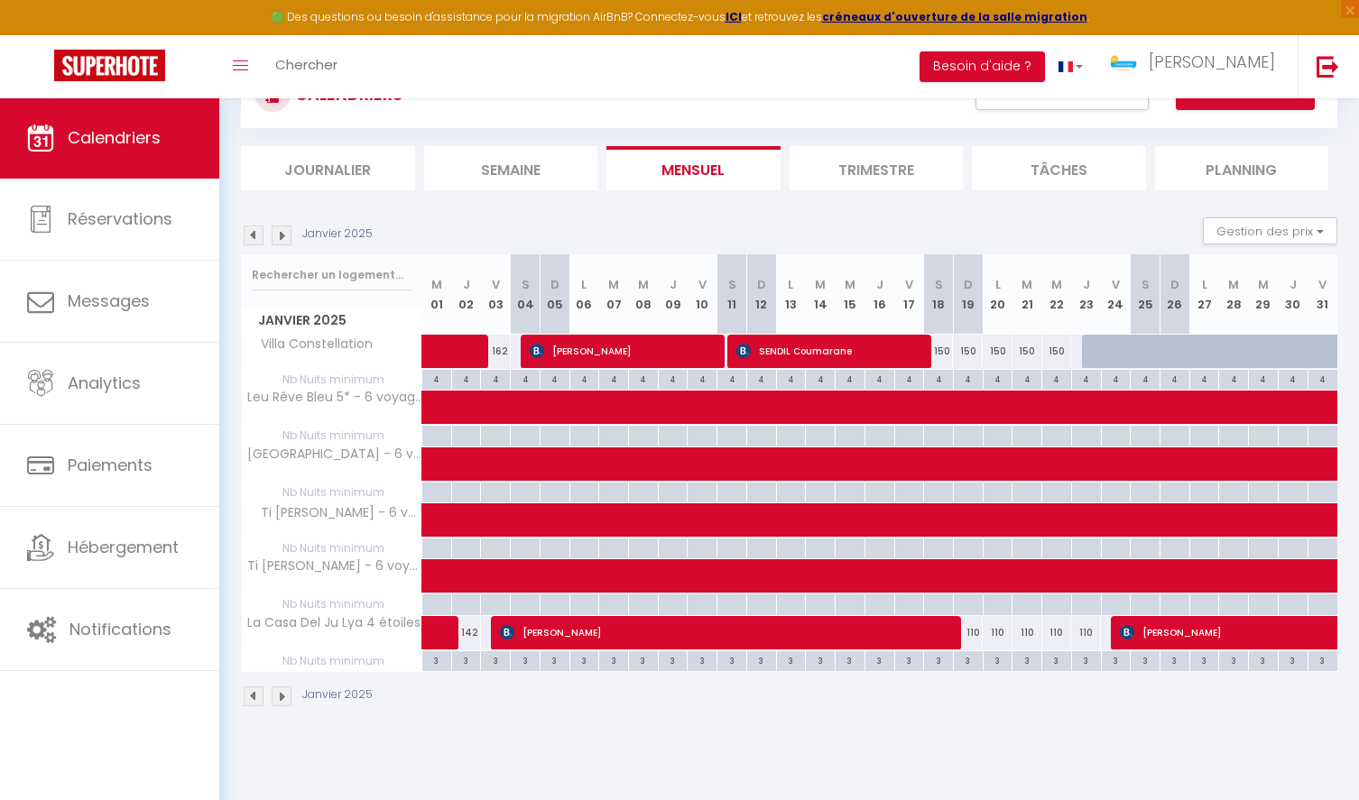
click at [283, 235] on img at bounding box center [282, 236] width 20 height 20
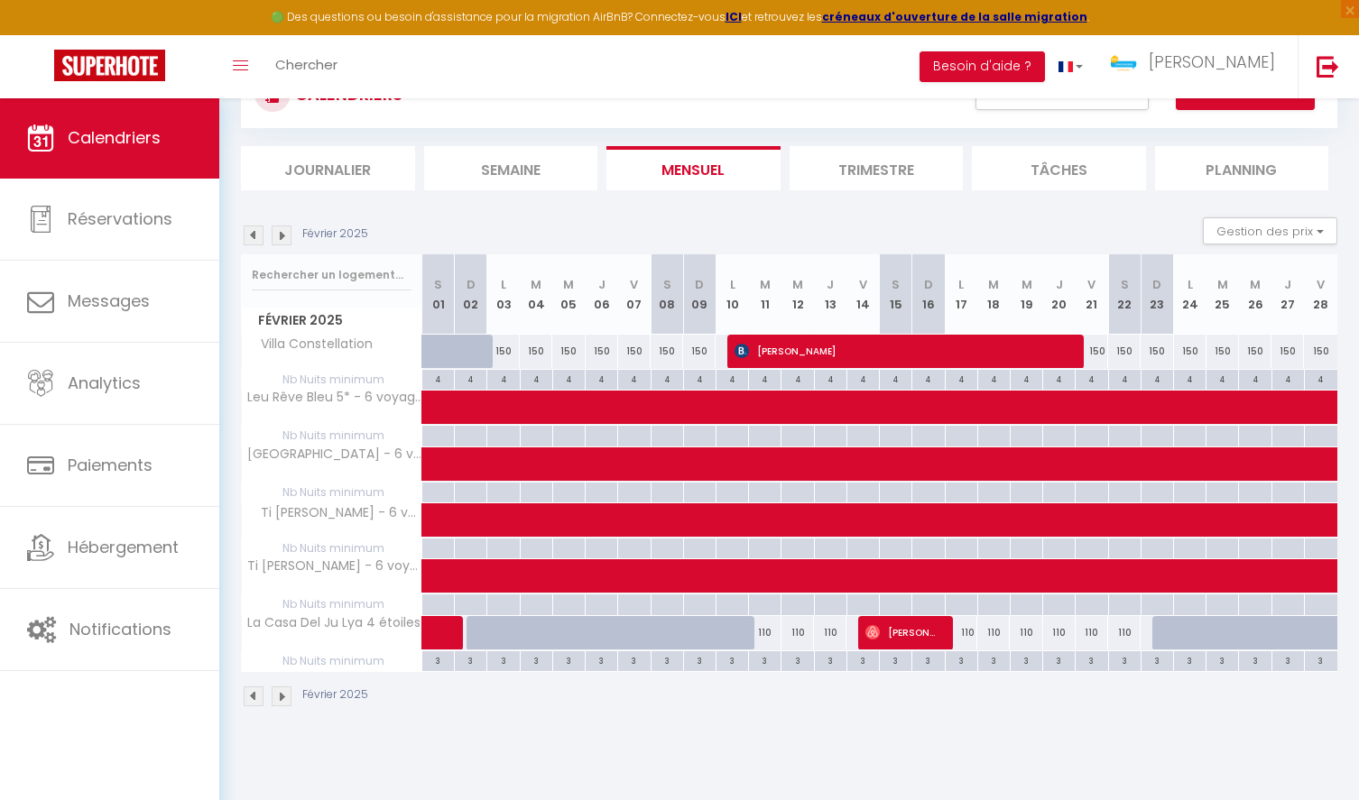
click at [282, 232] on img at bounding box center [282, 236] width 20 height 20
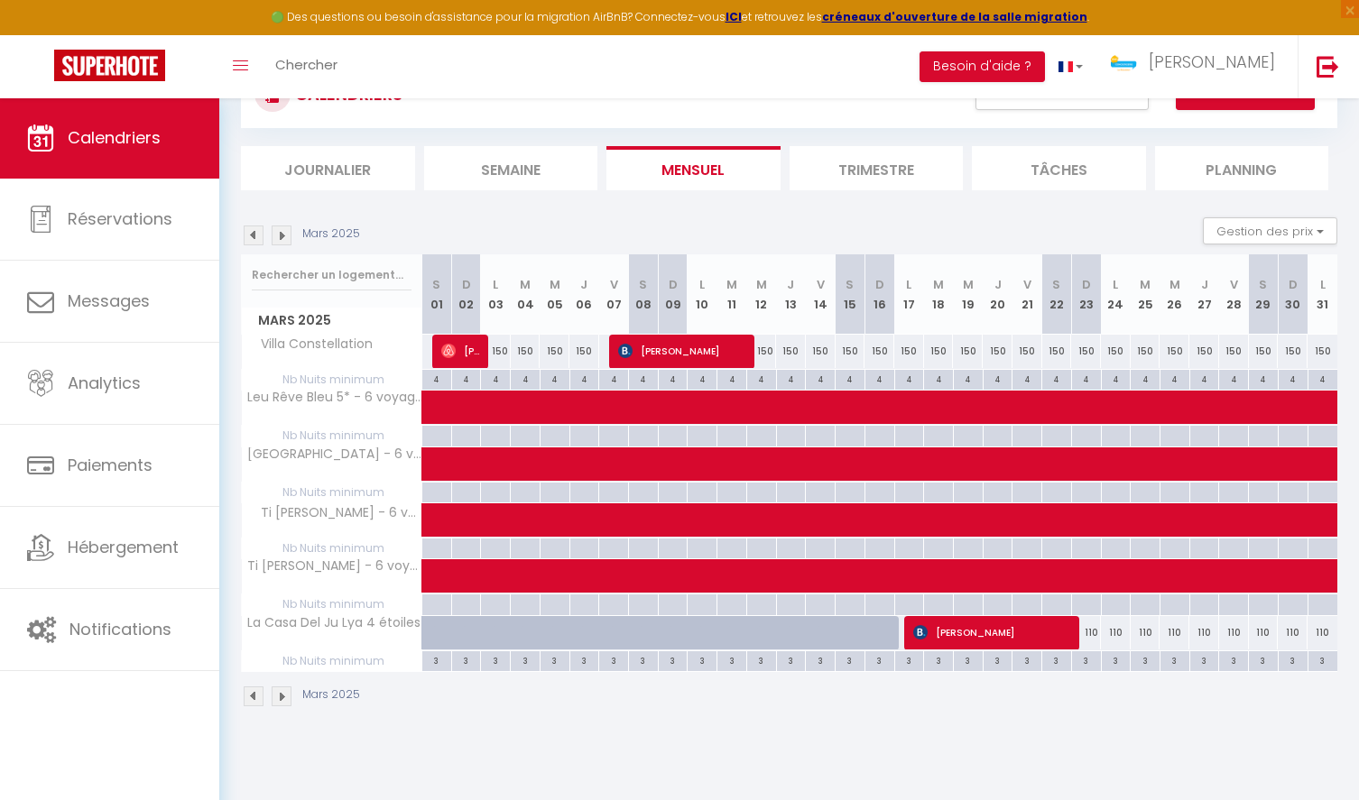
click at [285, 234] on img at bounding box center [282, 236] width 20 height 20
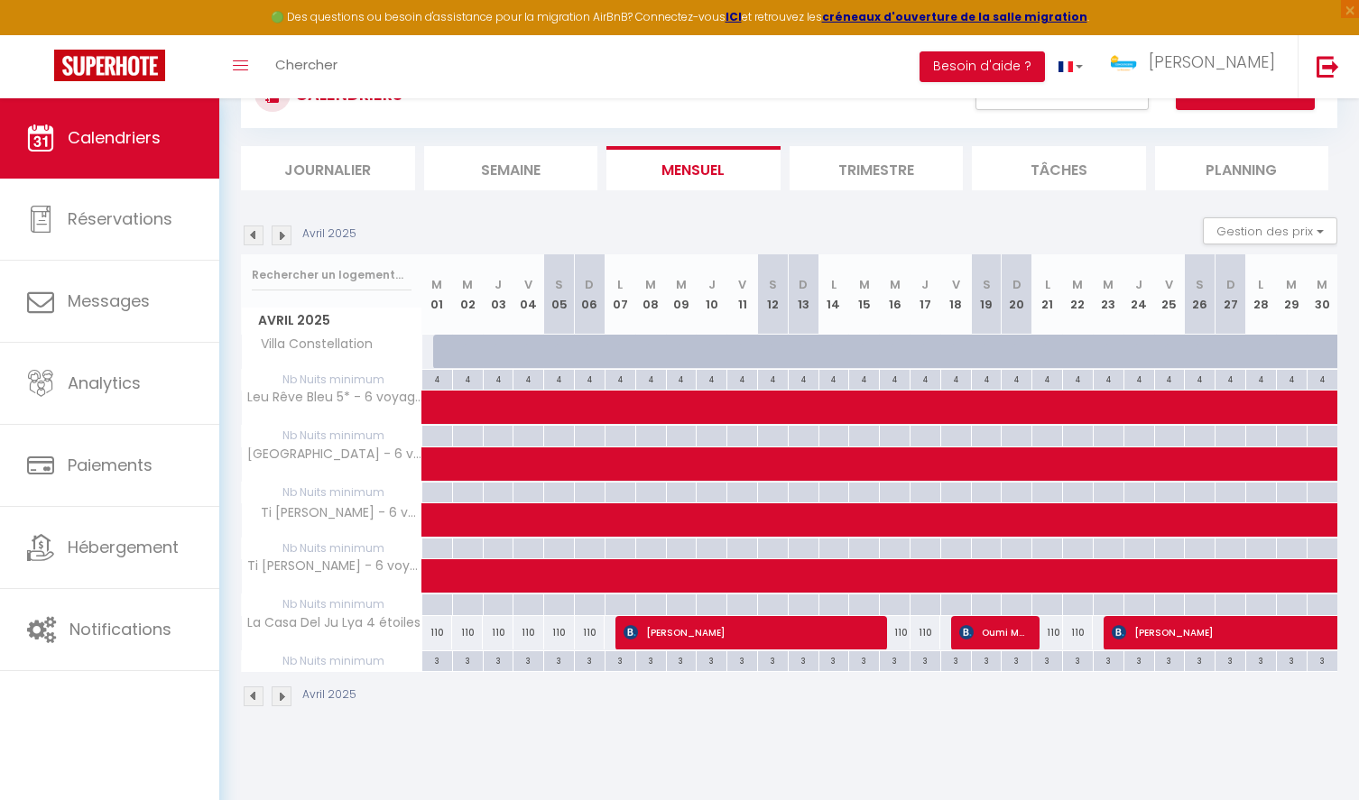
click at [280, 235] on img at bounding box center [282, 236] width 20 height 20
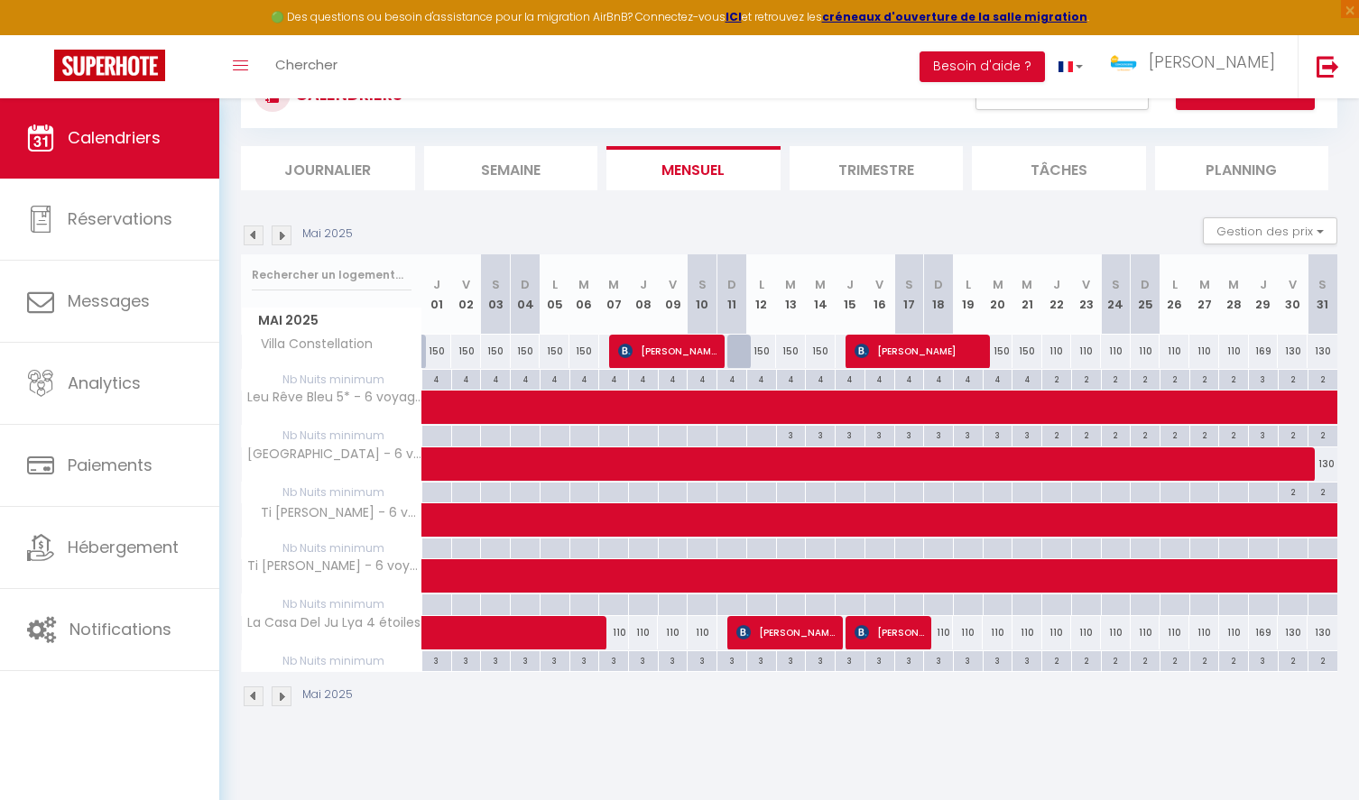
click at [284, 235] on img at bounding box center [282, 236] width 20 height 20
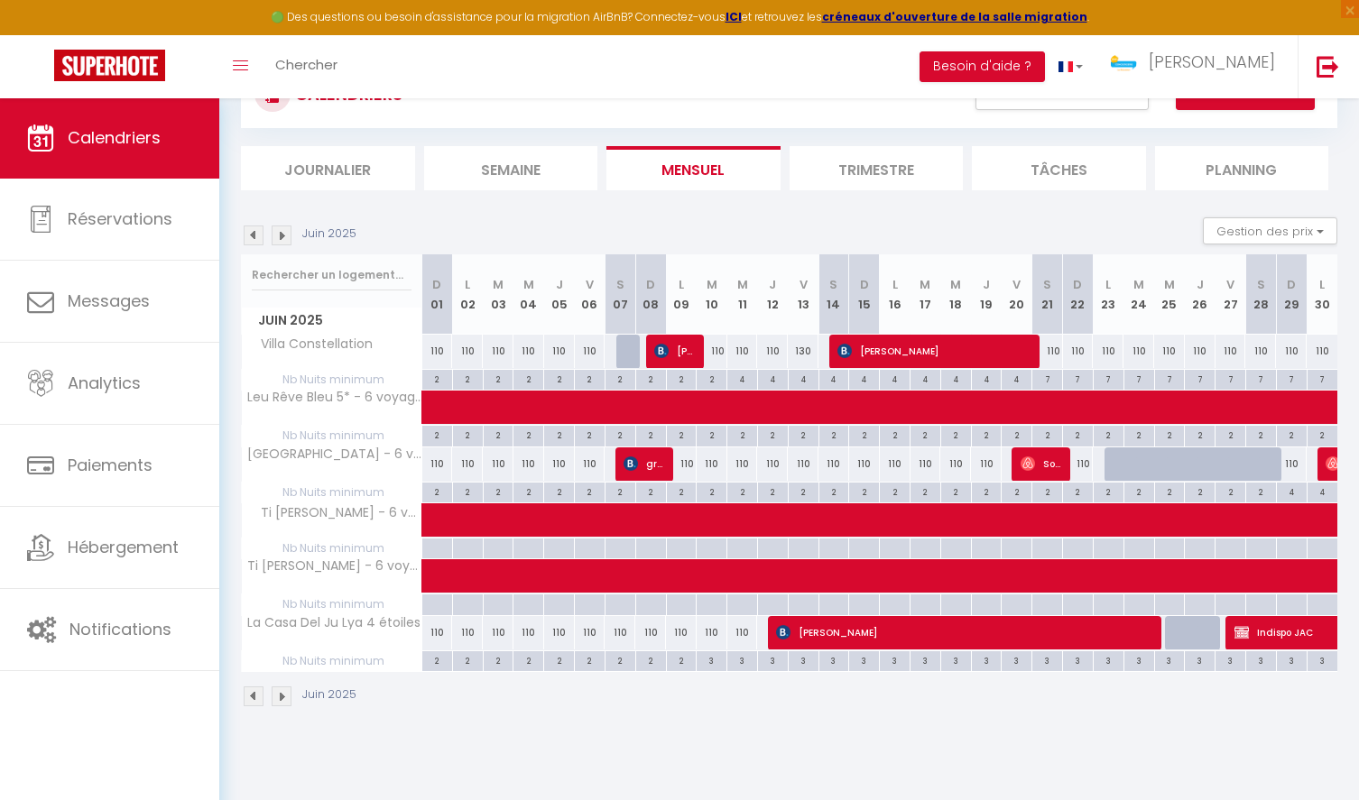
click at [284, 235] on img at bounding box center [282, 236] width 20 height 20
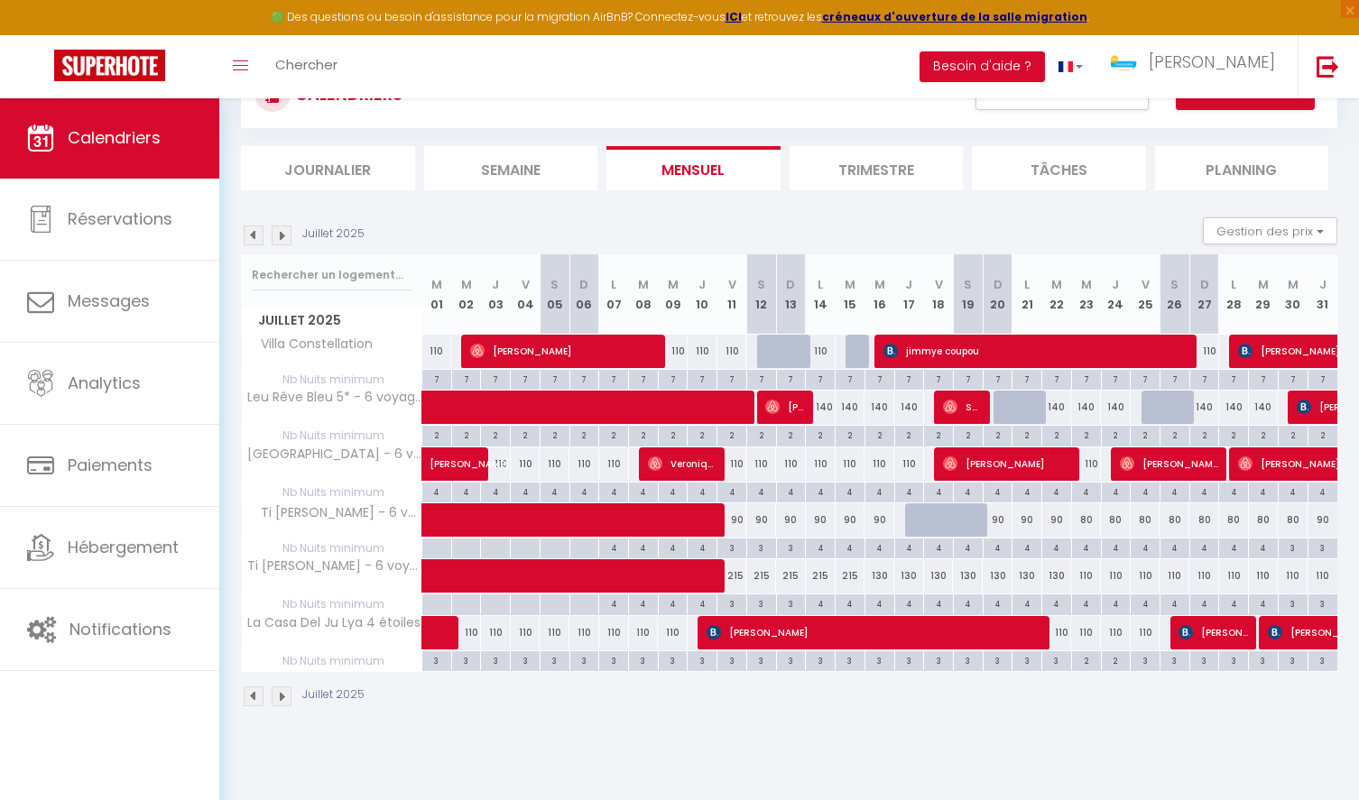
click at [284, 235] on img at bounding box center [282, 236] width 20 height 20
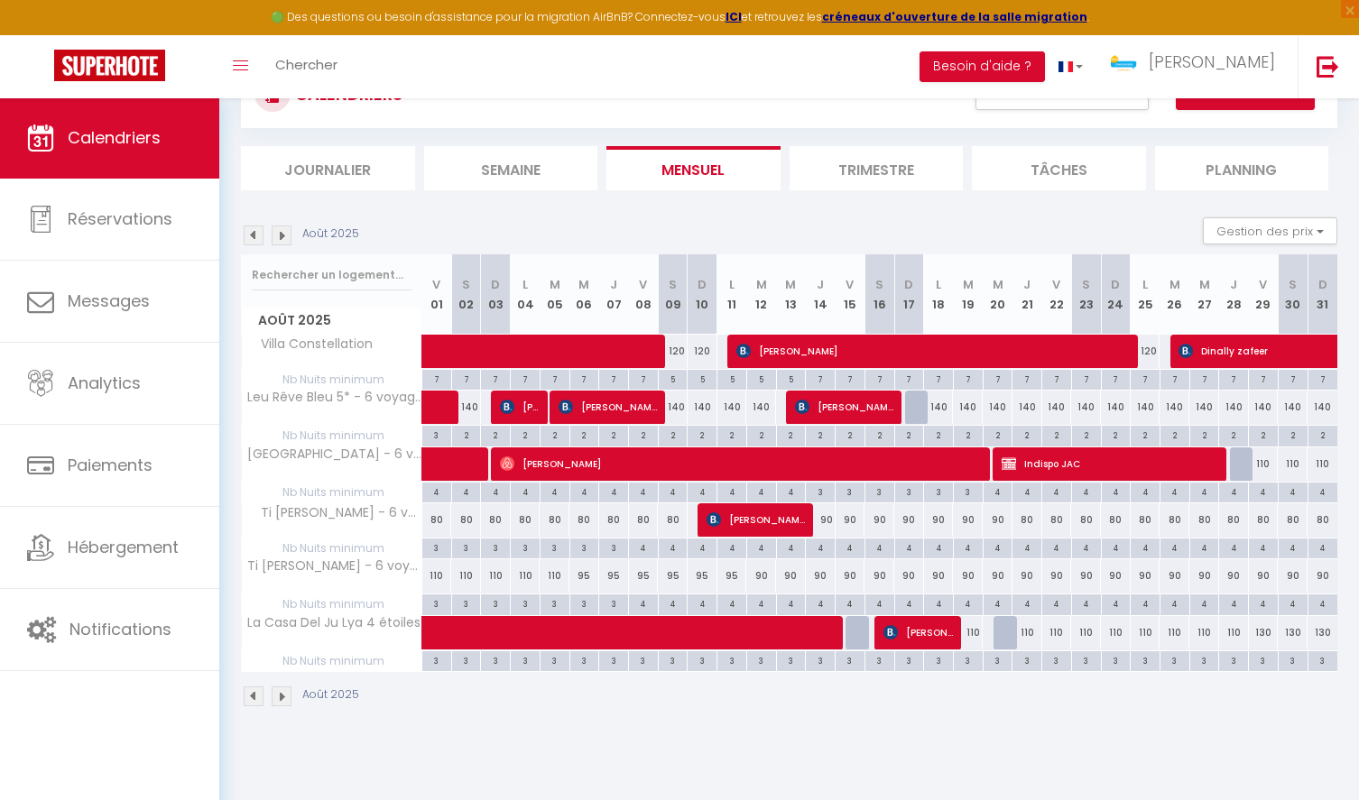
click at [284, 236] on img at bounding box center [282, 236] width 20 height 20
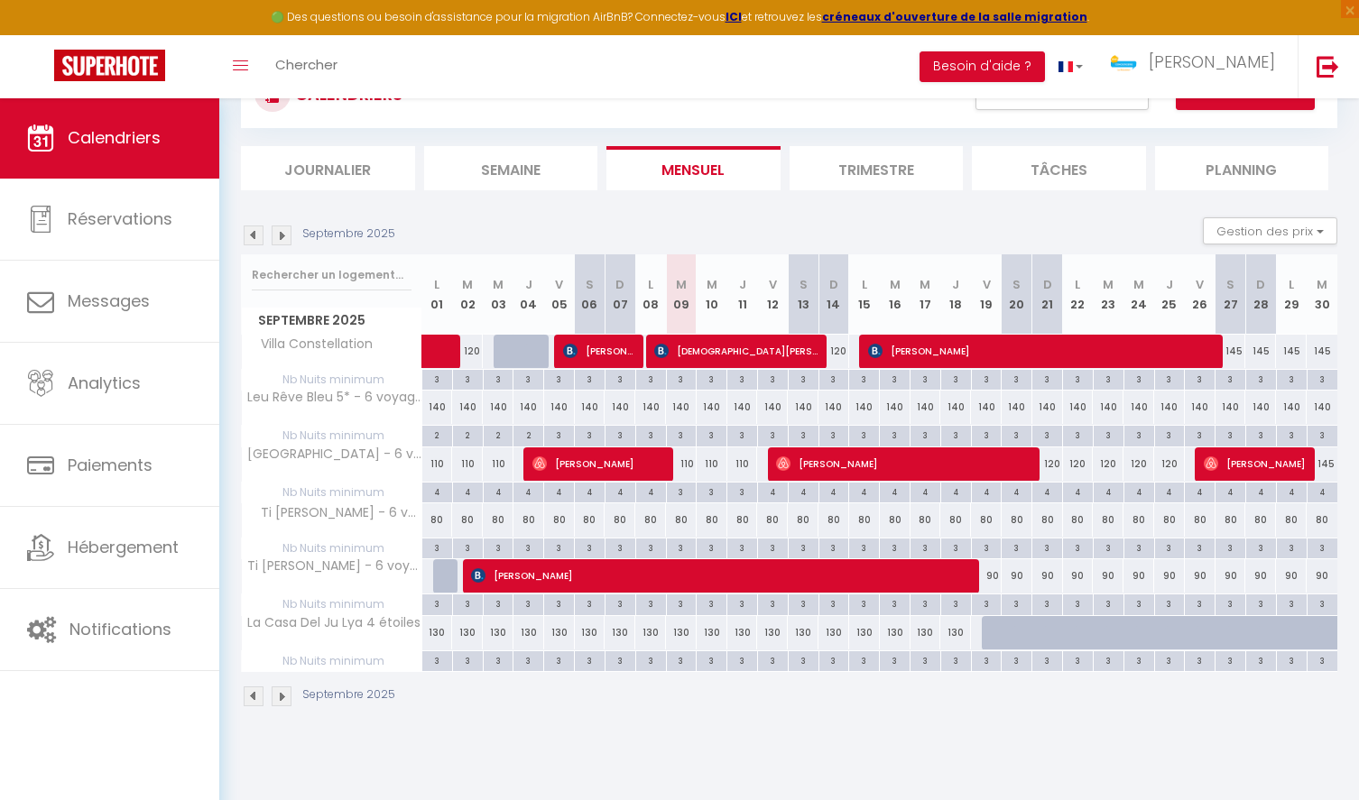
click at [249, 231] on img at bounding box center [254, 236] width 20 height 20
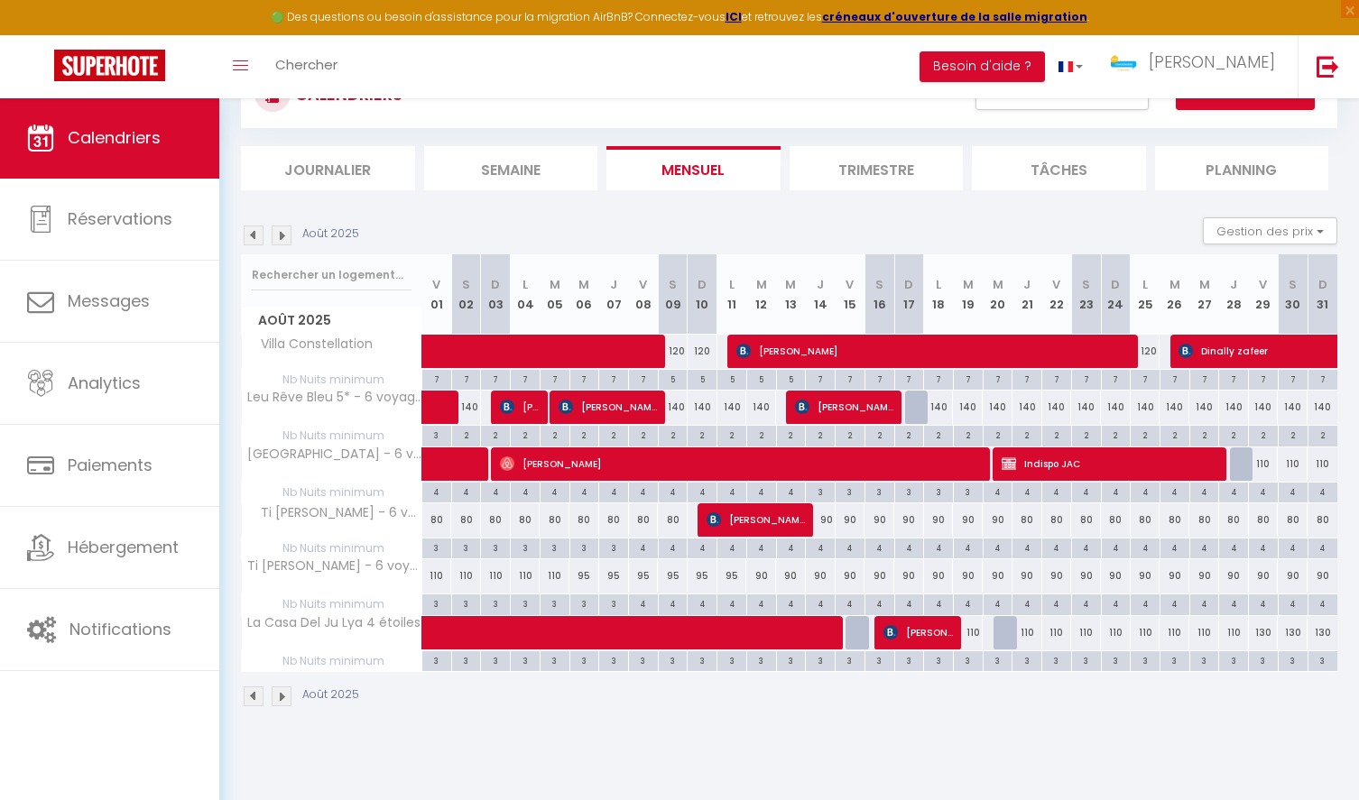
click at [249, 231] on img at bounding box center [254, 236] width 20 height 20
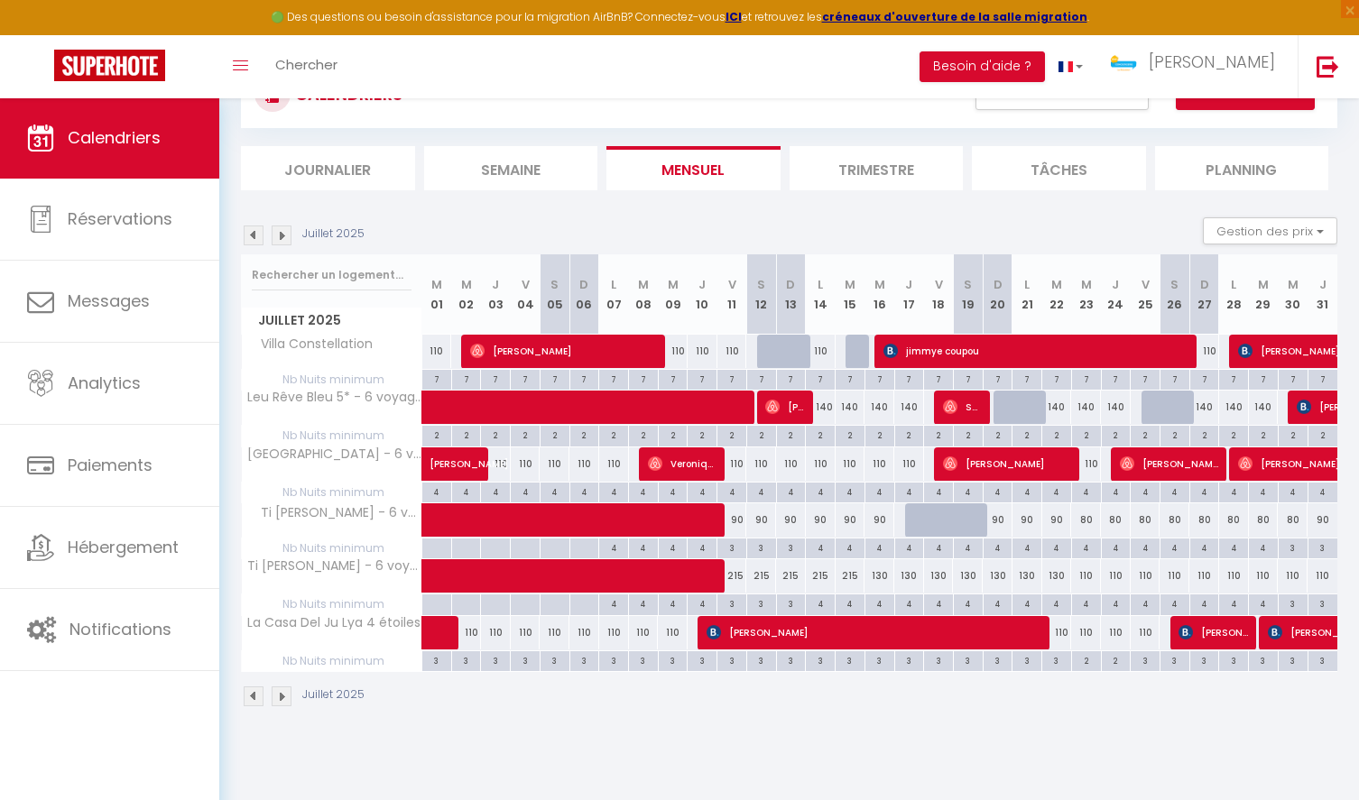
click at [249, 231] on img at bounding box center [254, 236] width 20 height 20
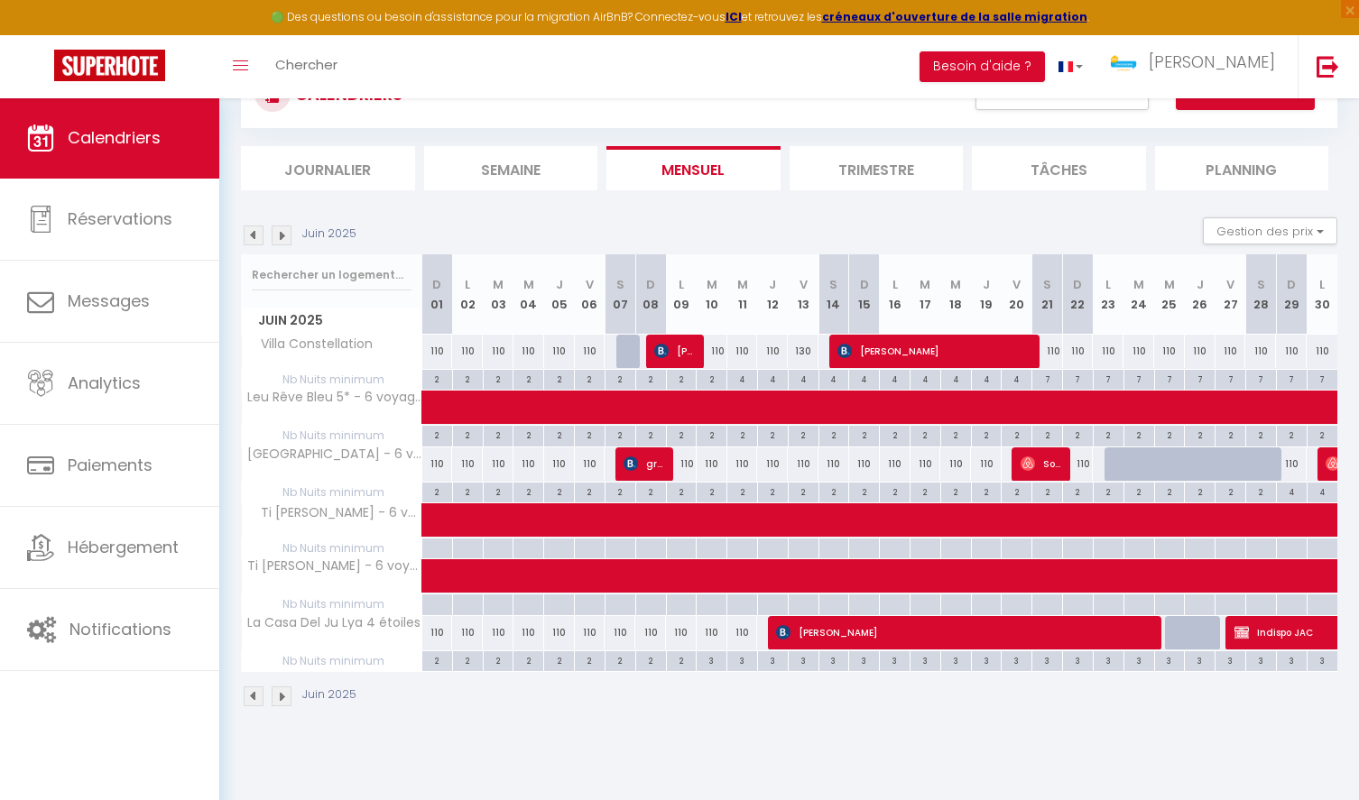
click at [249, 231] on img at bounding box center [254, 236] width 20 height 20
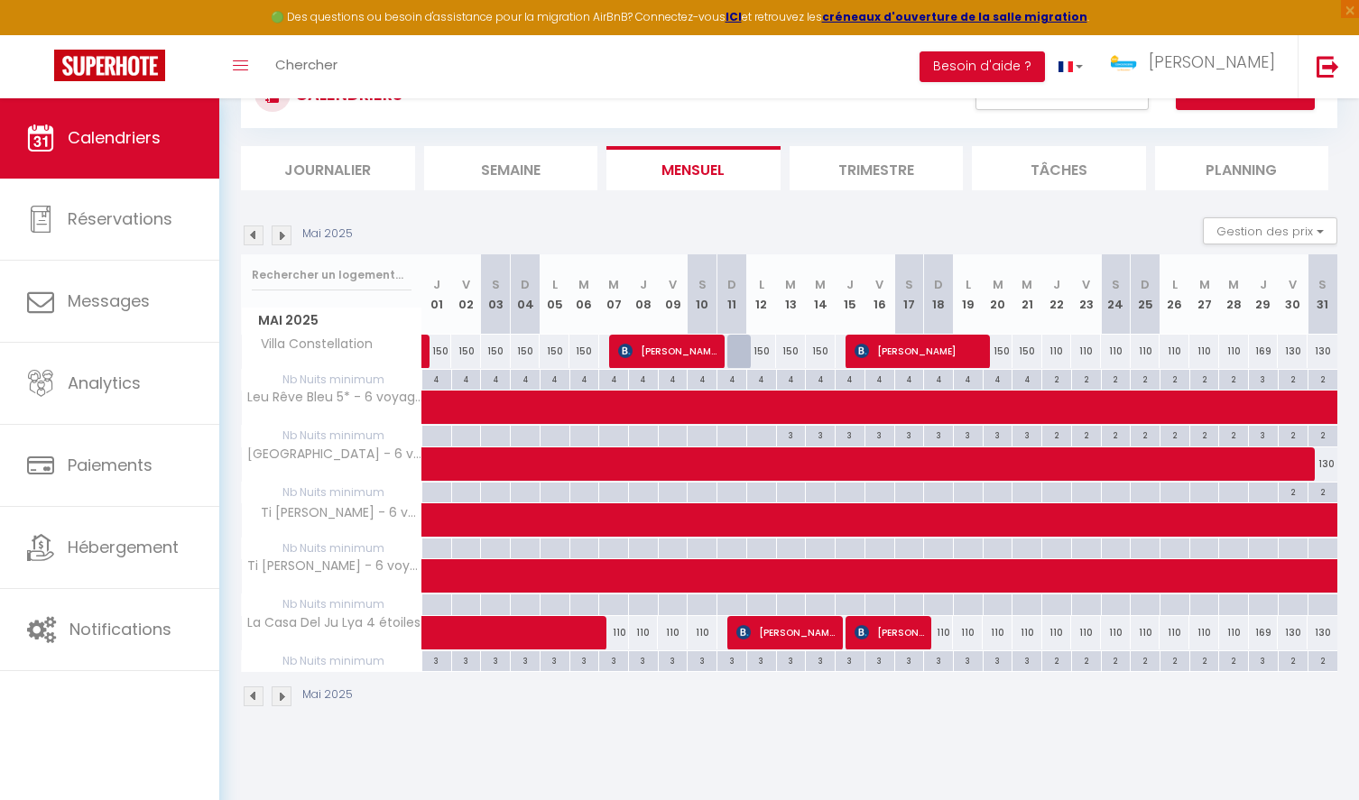
click at [249, 231] on img at bounding box center [254, 236] width 20 height 20
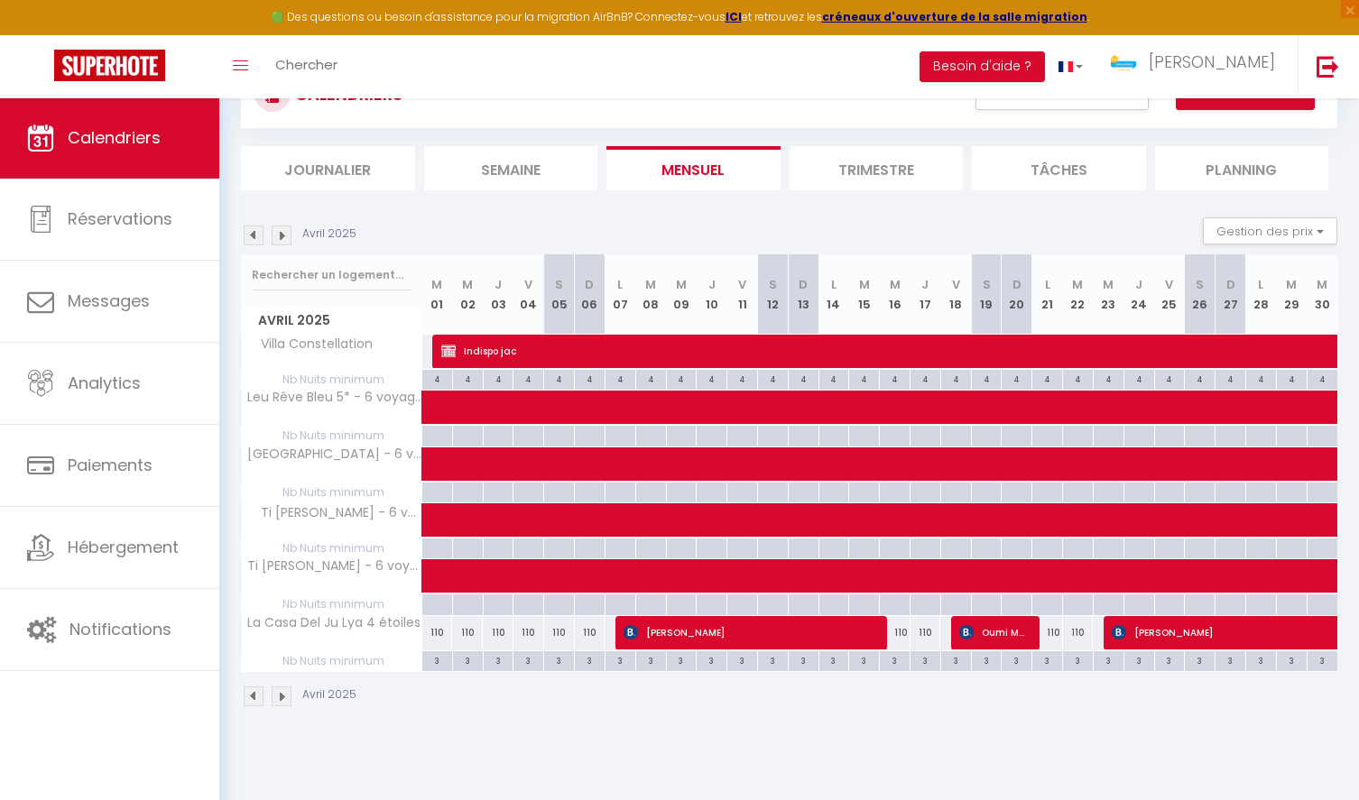
click at [249, 231] on img at bounding box center [254, 236] width 20 height 20
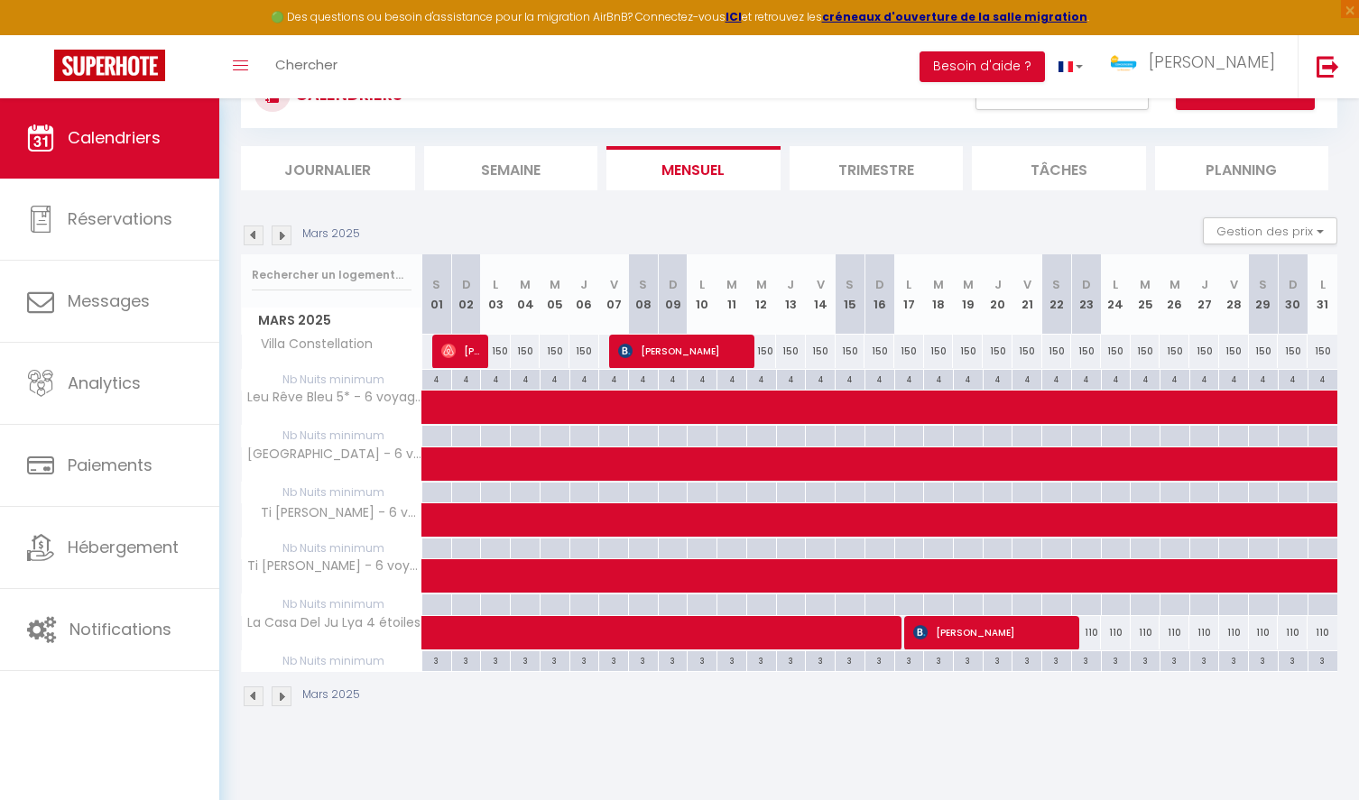
click at [249, 231] on img at bounding box center [254, 236] width 20 height 20
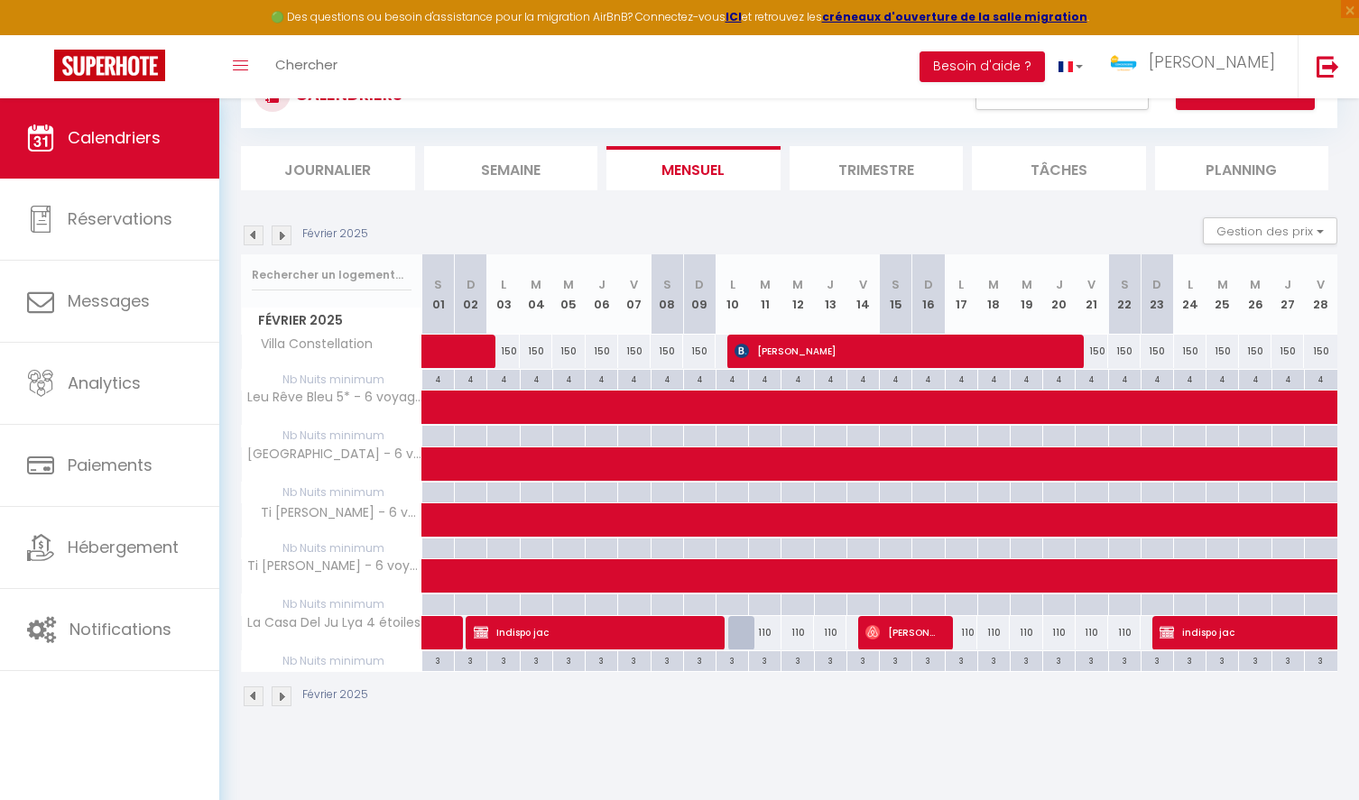
click at [249, 231] on img at bounding box center [254, 236] width 20 height 20
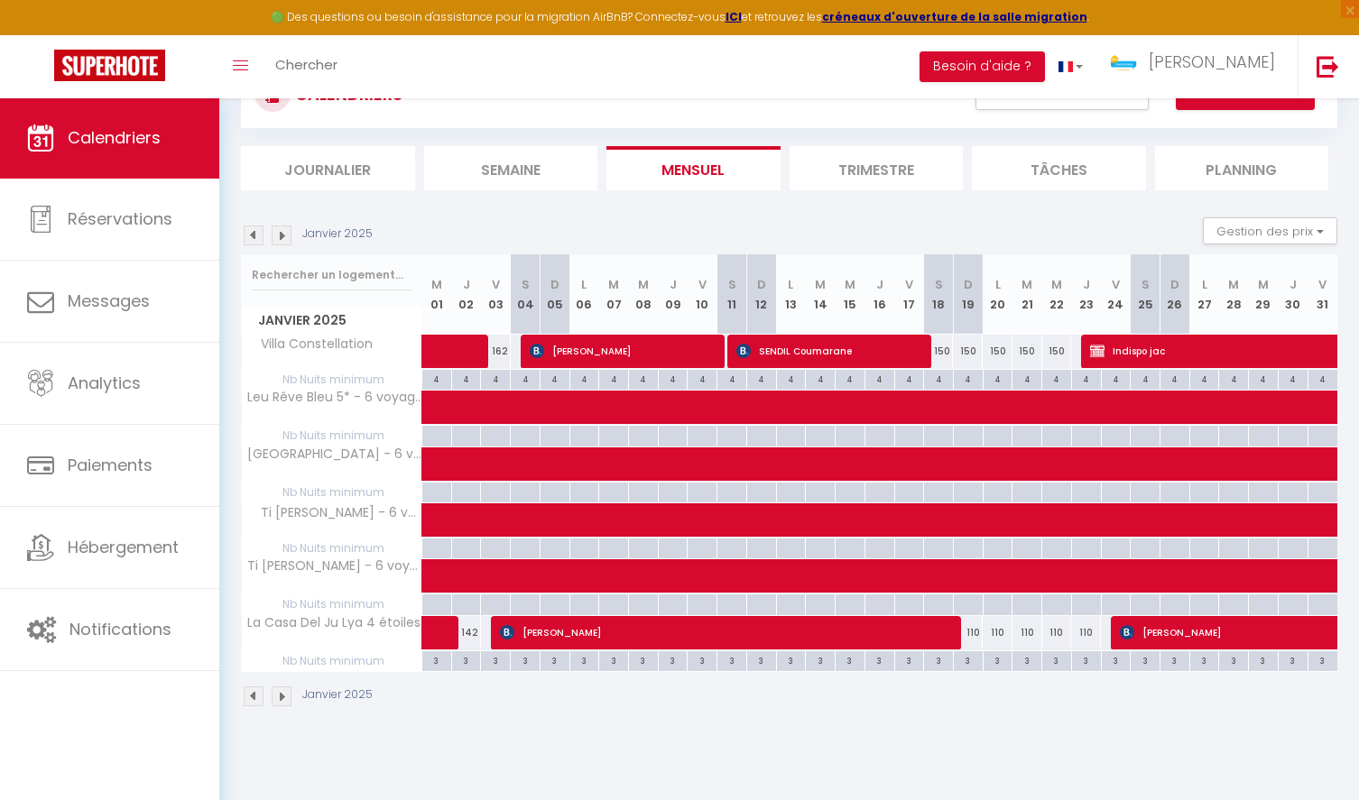
click at [249, 231] on img at bounding box center [254, 236] width 20 height 20
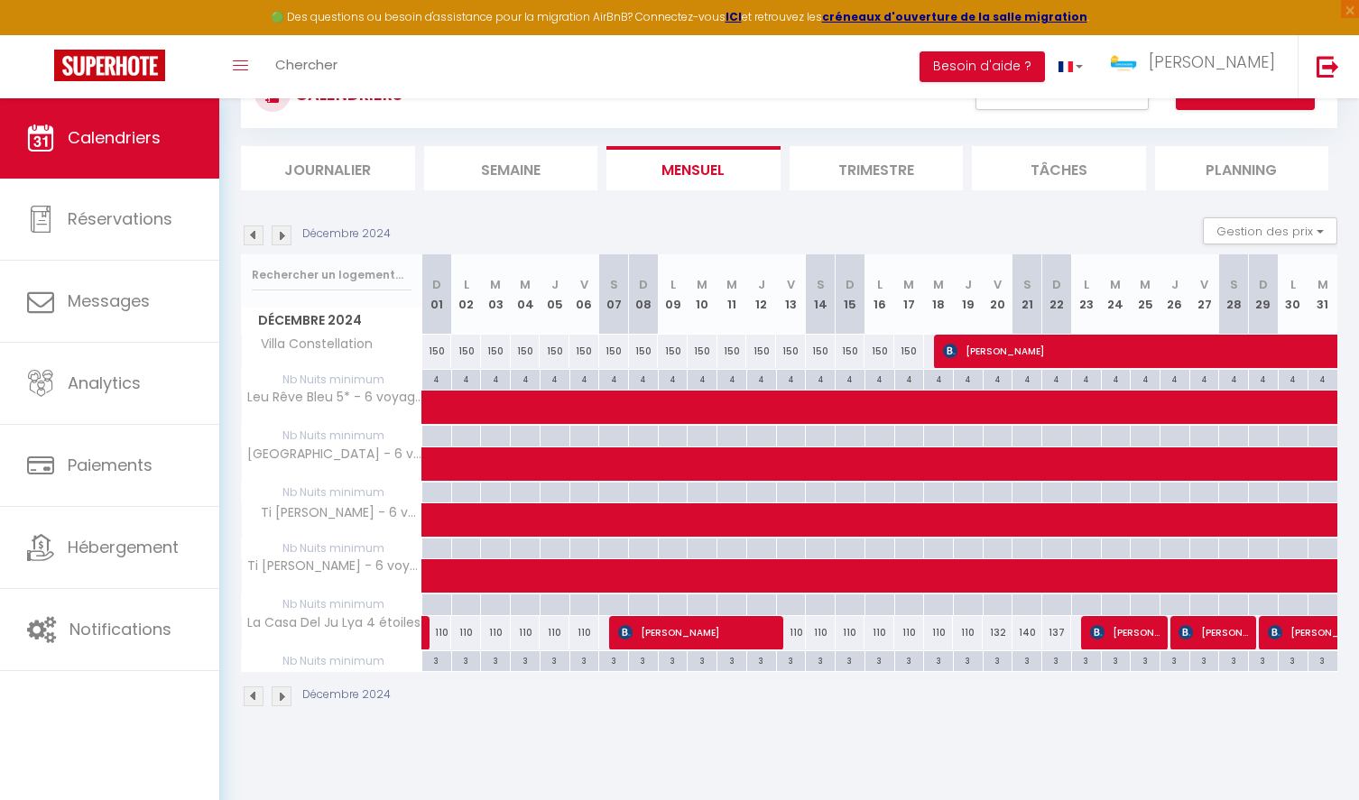
click at [249, 231] on img at bounding box center [254, 236] width 20 height 20
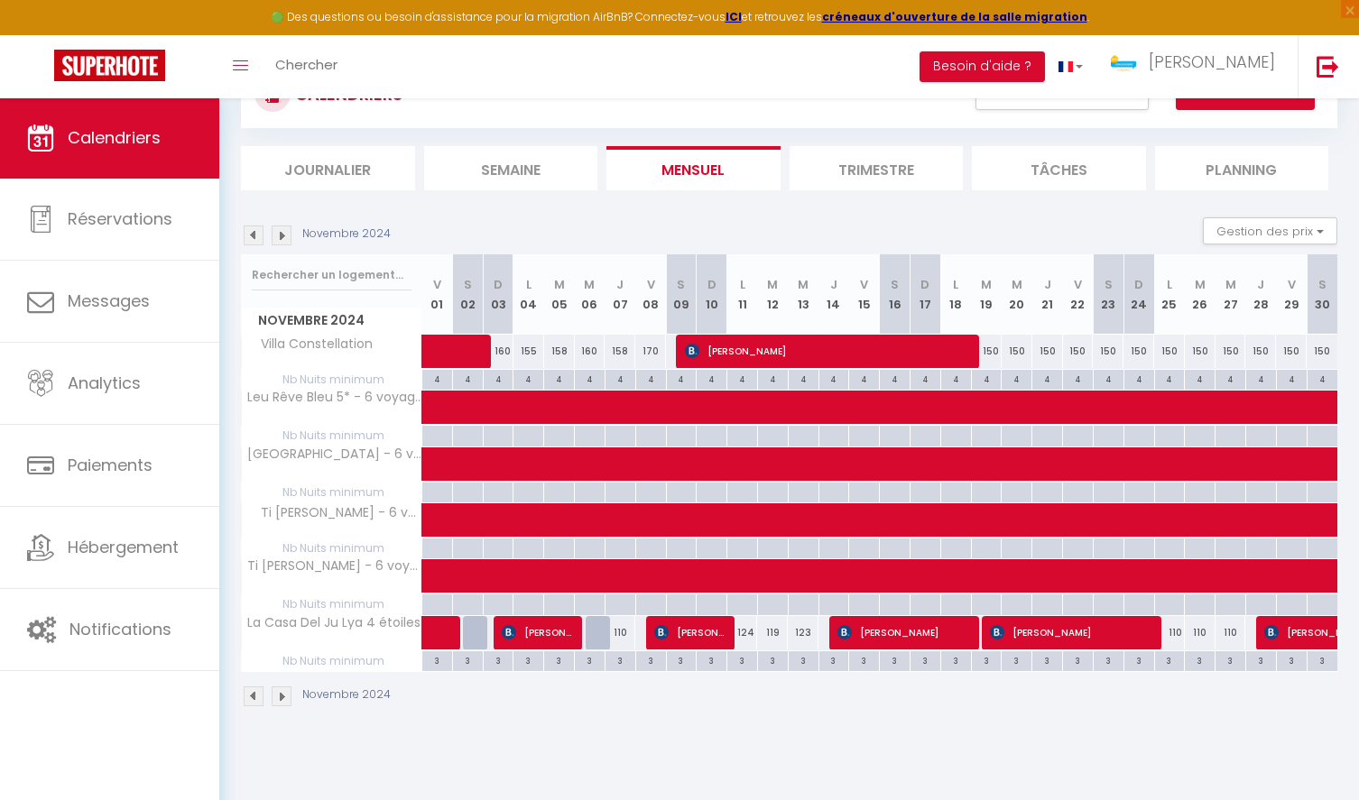
click at [249, 231] on img at bounding box center [254, 236] width 20 height 20
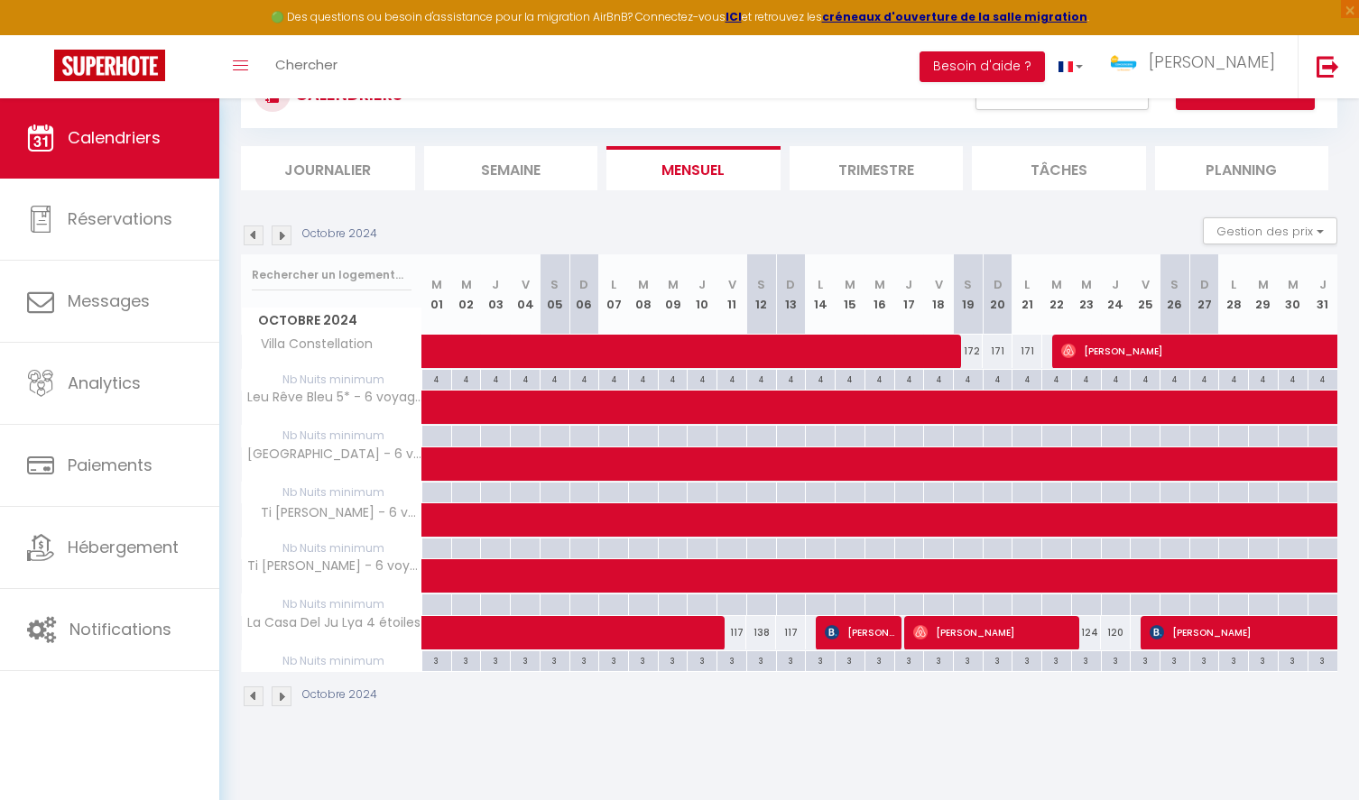
click at [249, 231] on img at bounding box center [254, 236] width 20 height 20
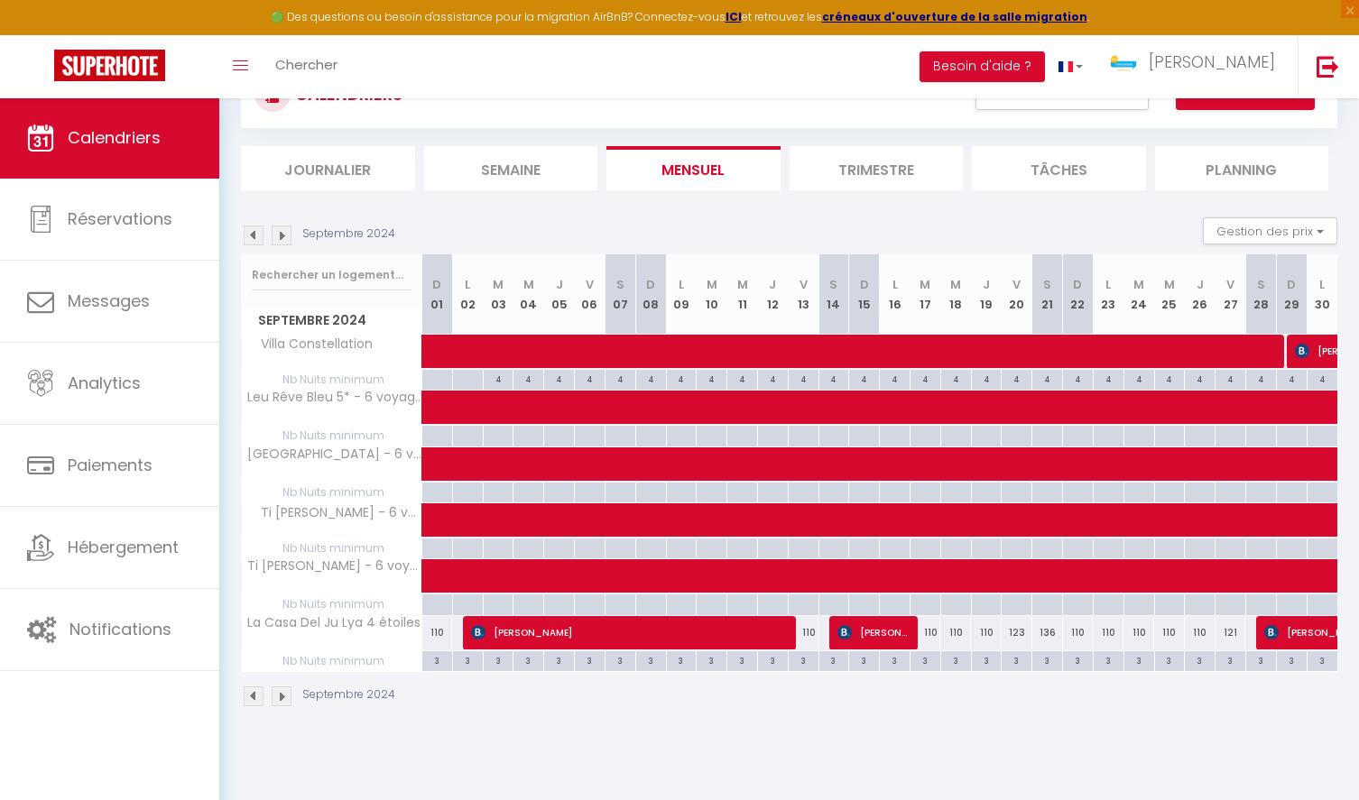
click at [249, 231] on img at bounding box center [254, 236] width 20 height 20
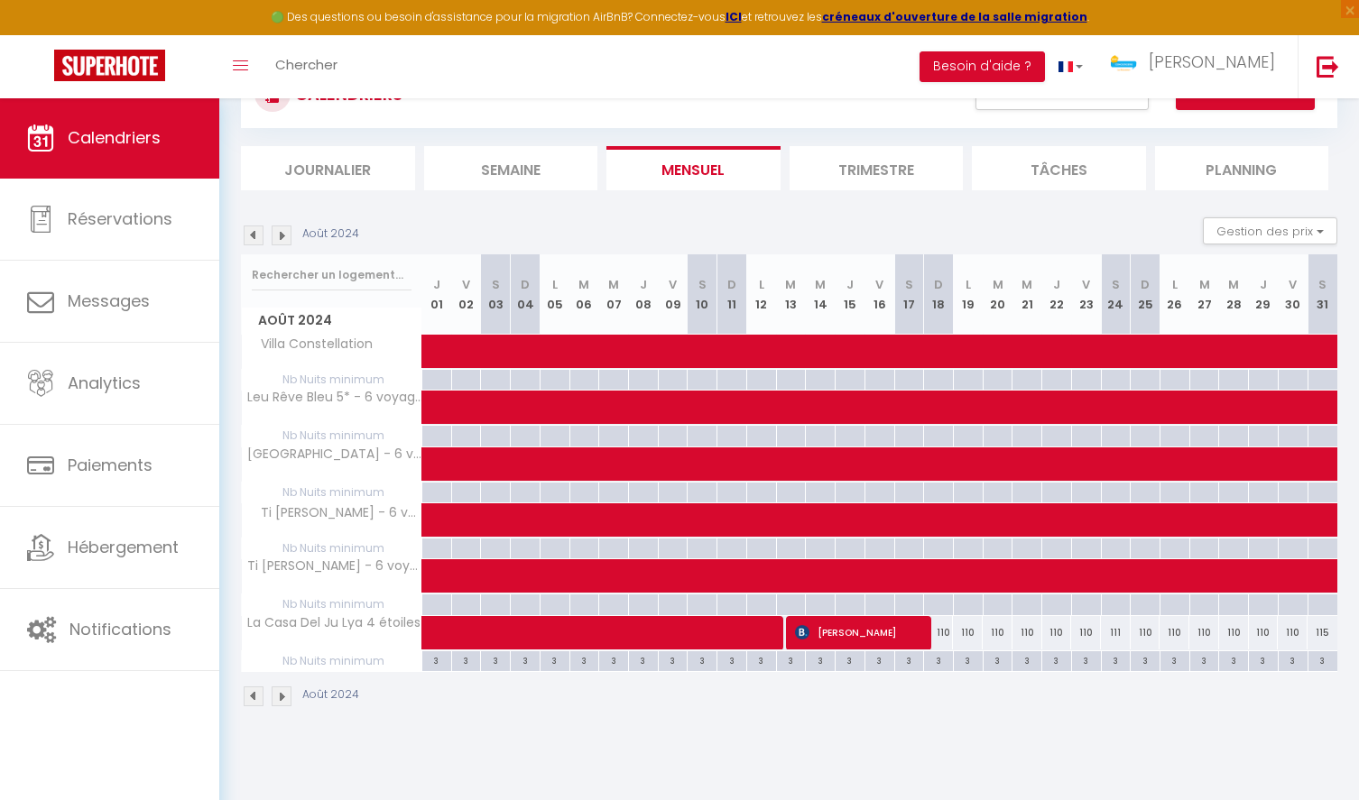
click at [249, 231] on img at bounding box center [254, 236] width 20 height 20
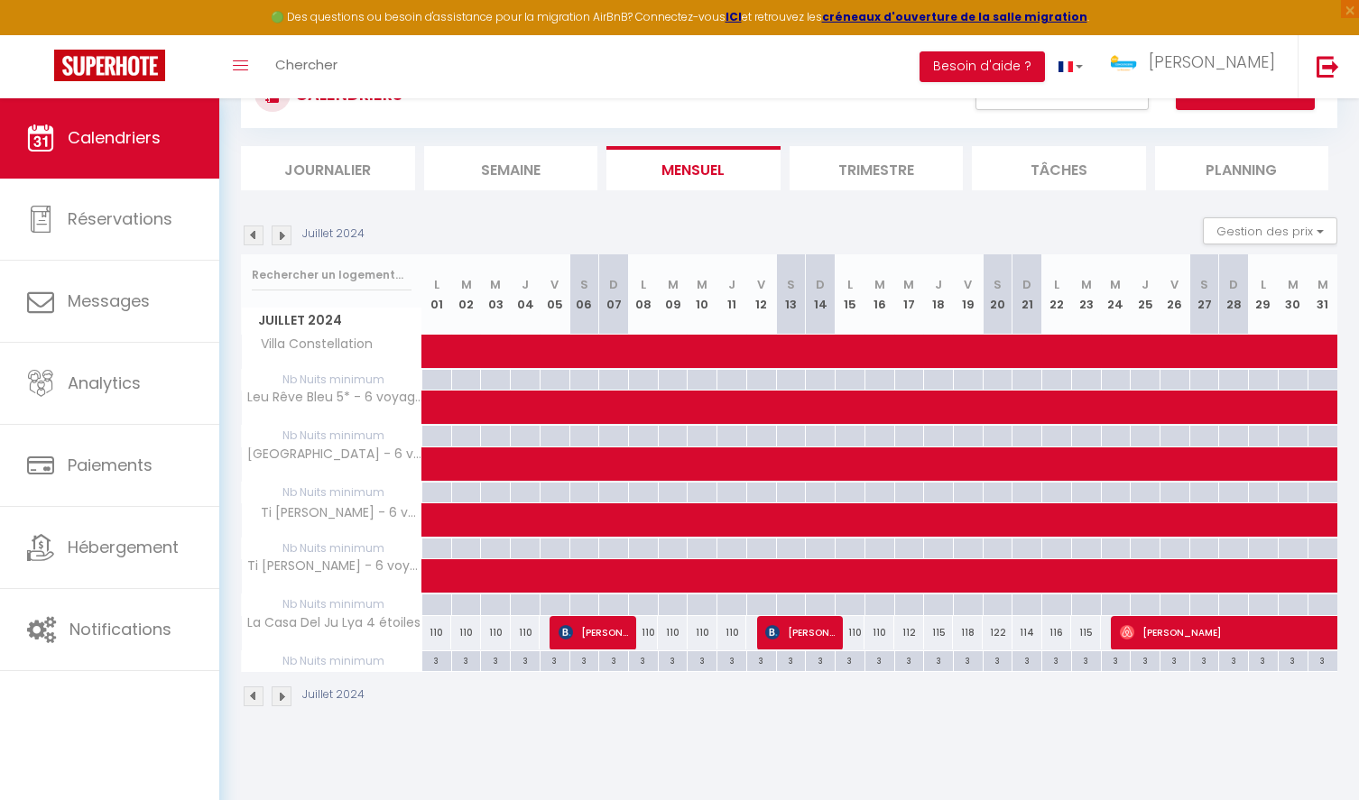
click at [283, 230] on img at bounding box center [282, 236] width 20 height 20
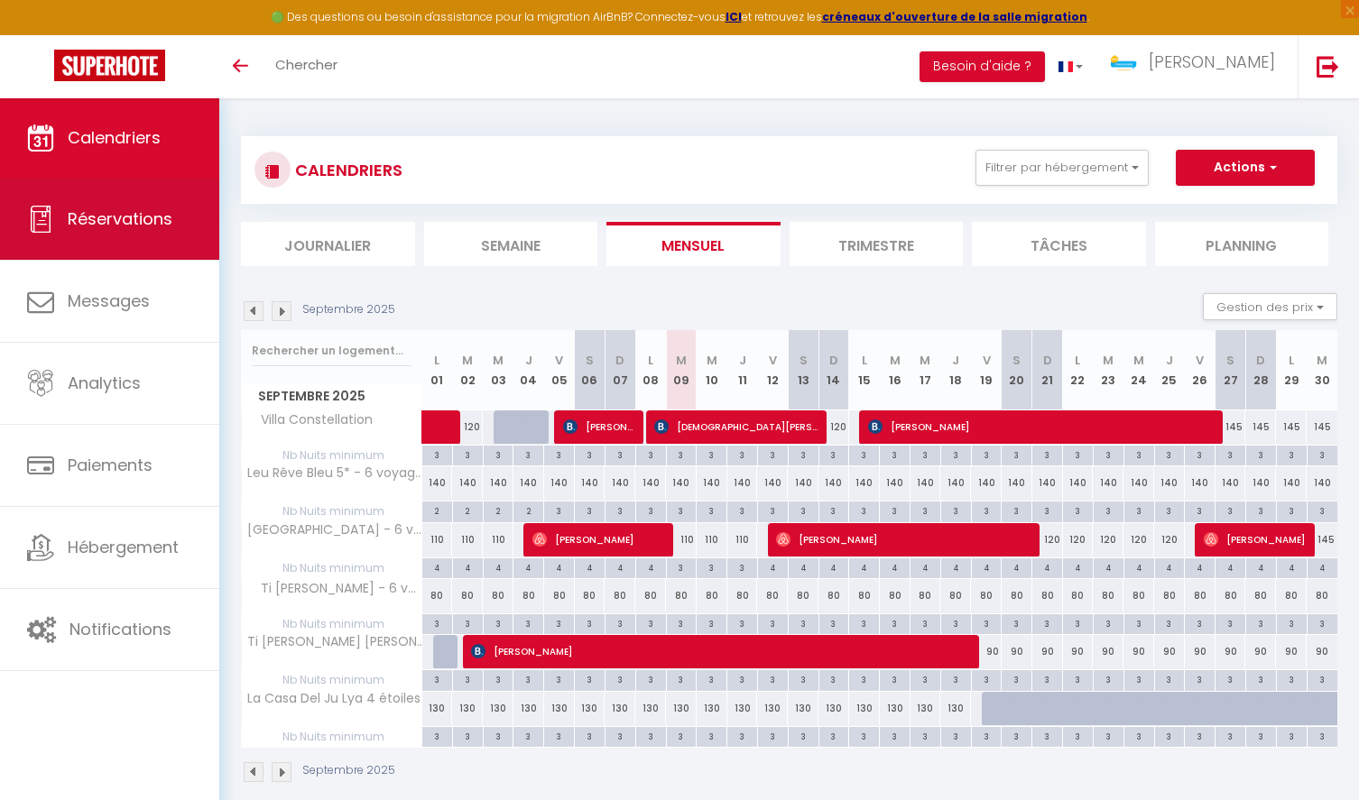
click at [88, 233] on link "Réservations" at bounding box center [109, 219] width 219 height 81
select select "not_cancelled"
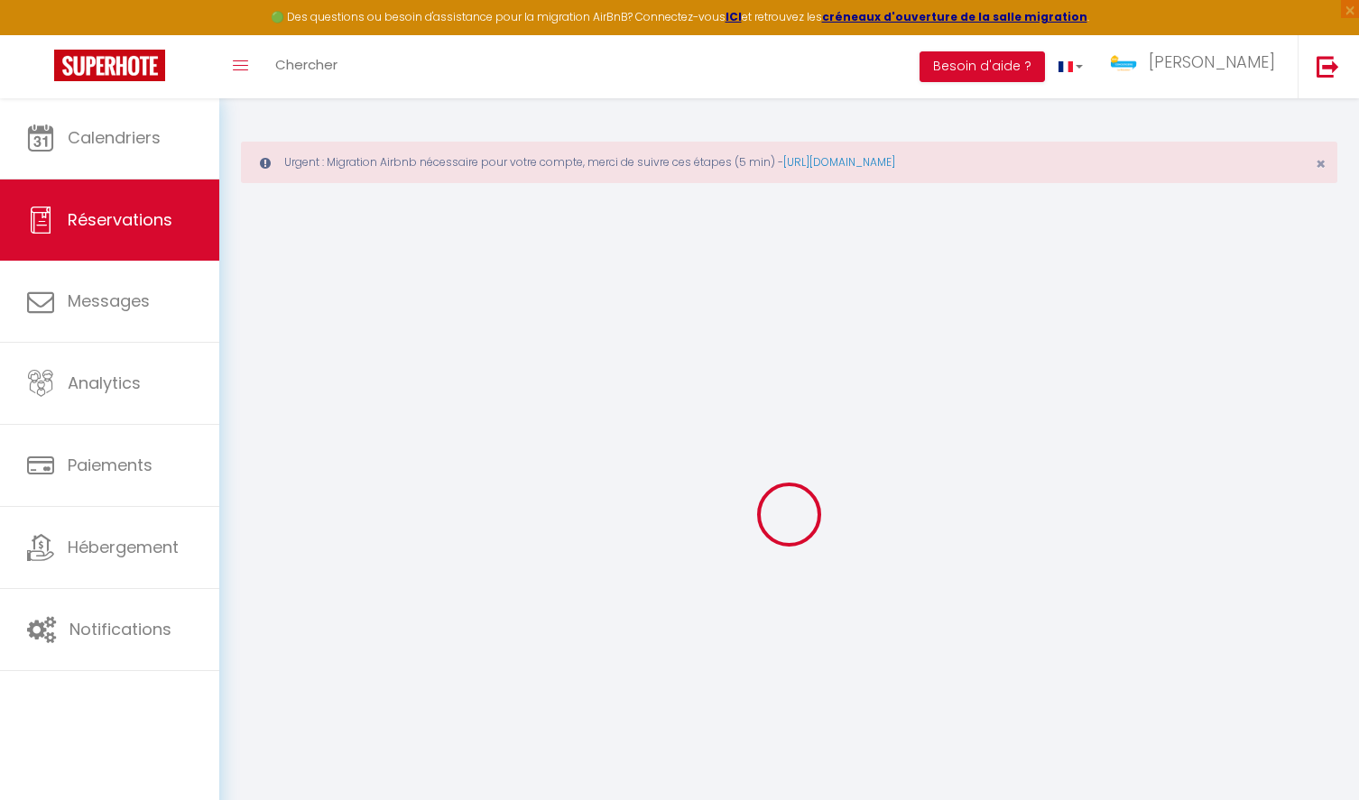
checkbox T5 "false"
checkbox input "false"
checkbox T2 "false"
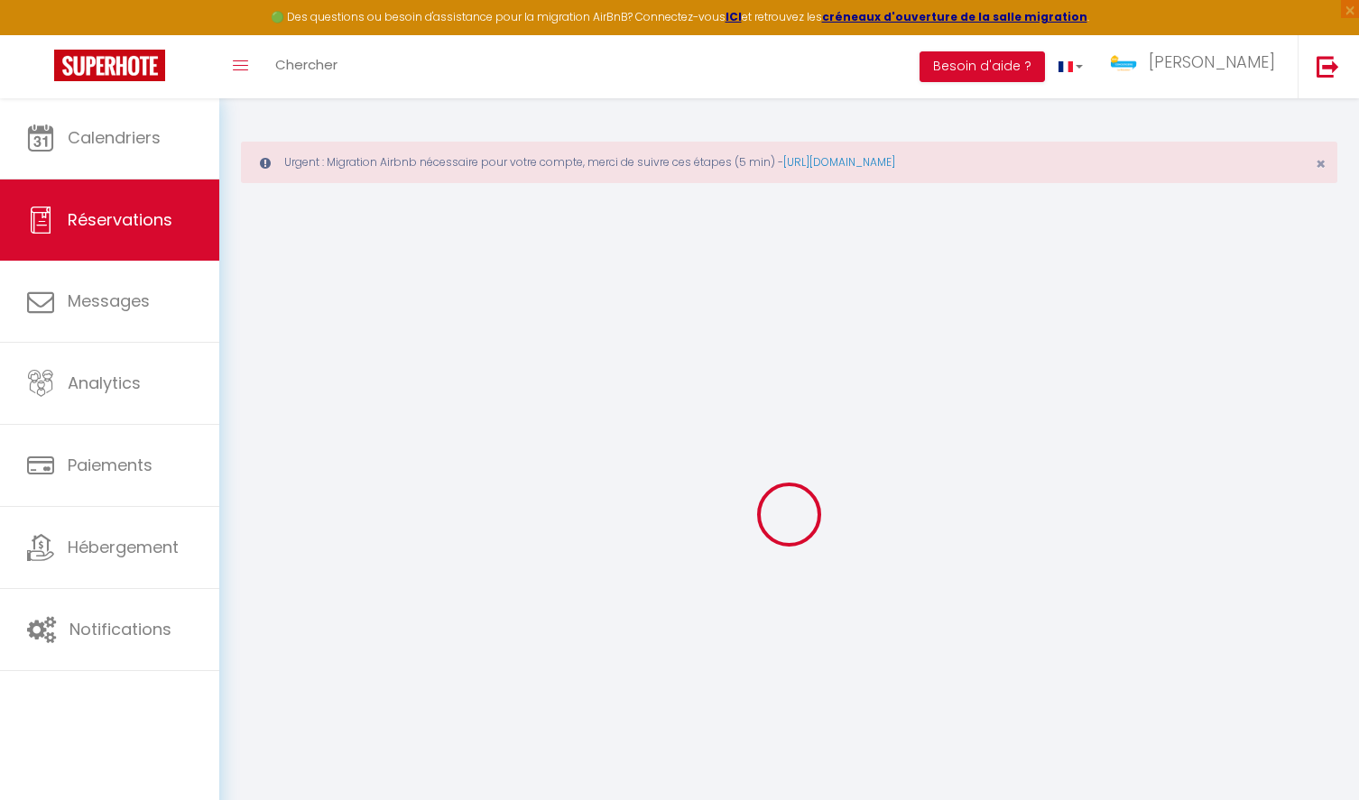
checkbox input "false"
checkbox Studio "false"
checkbox input "false"
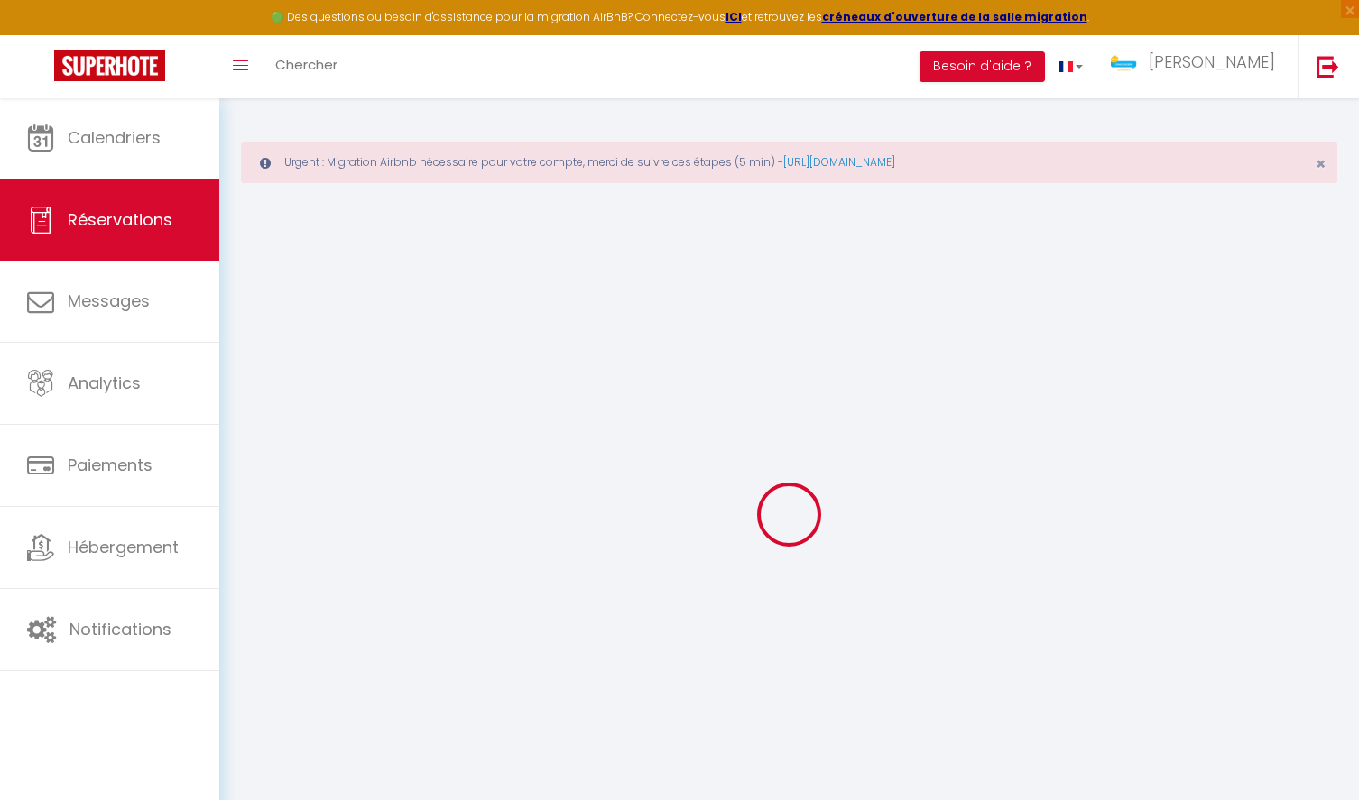
checkbox input "false"
checkbox T2 "false"
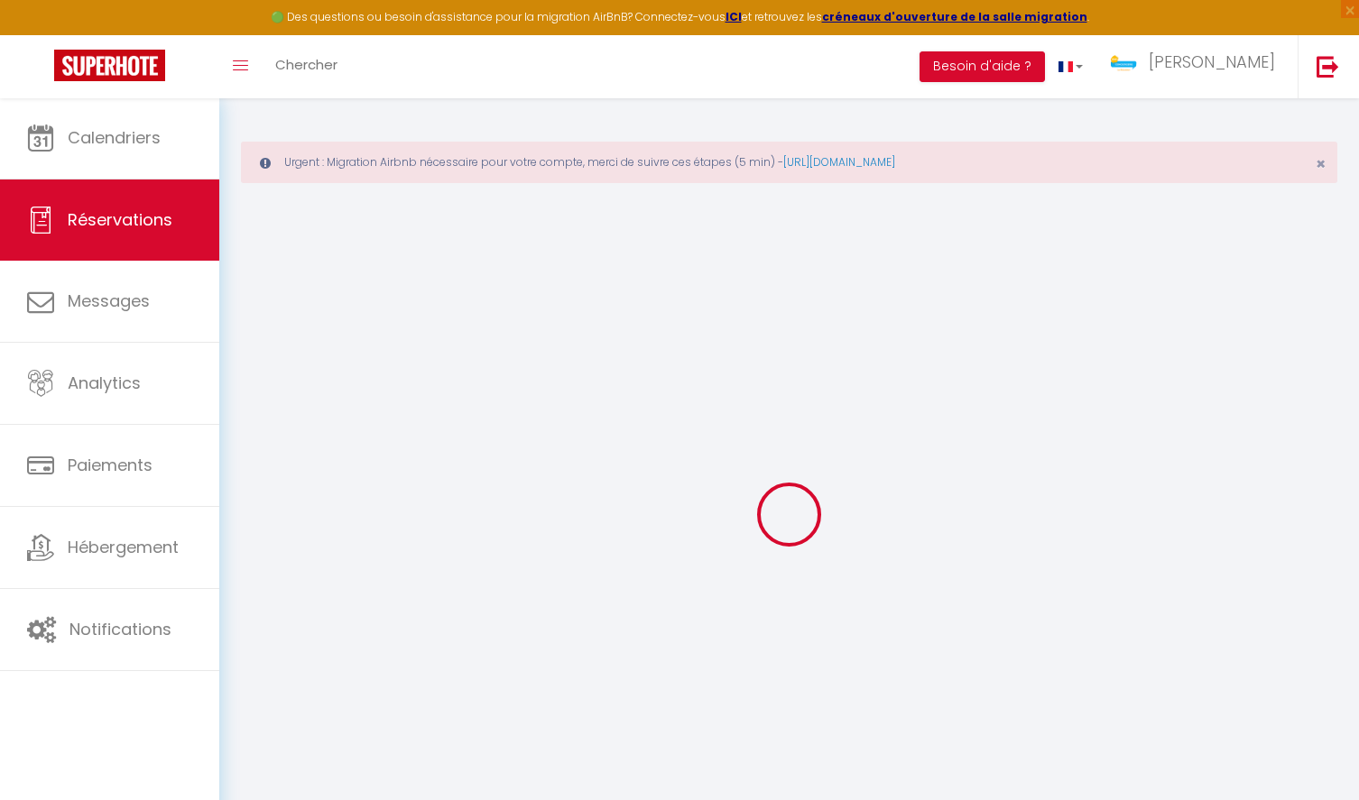
checkbox input "false"
checkbox T3 "false"
checkbox input "false"
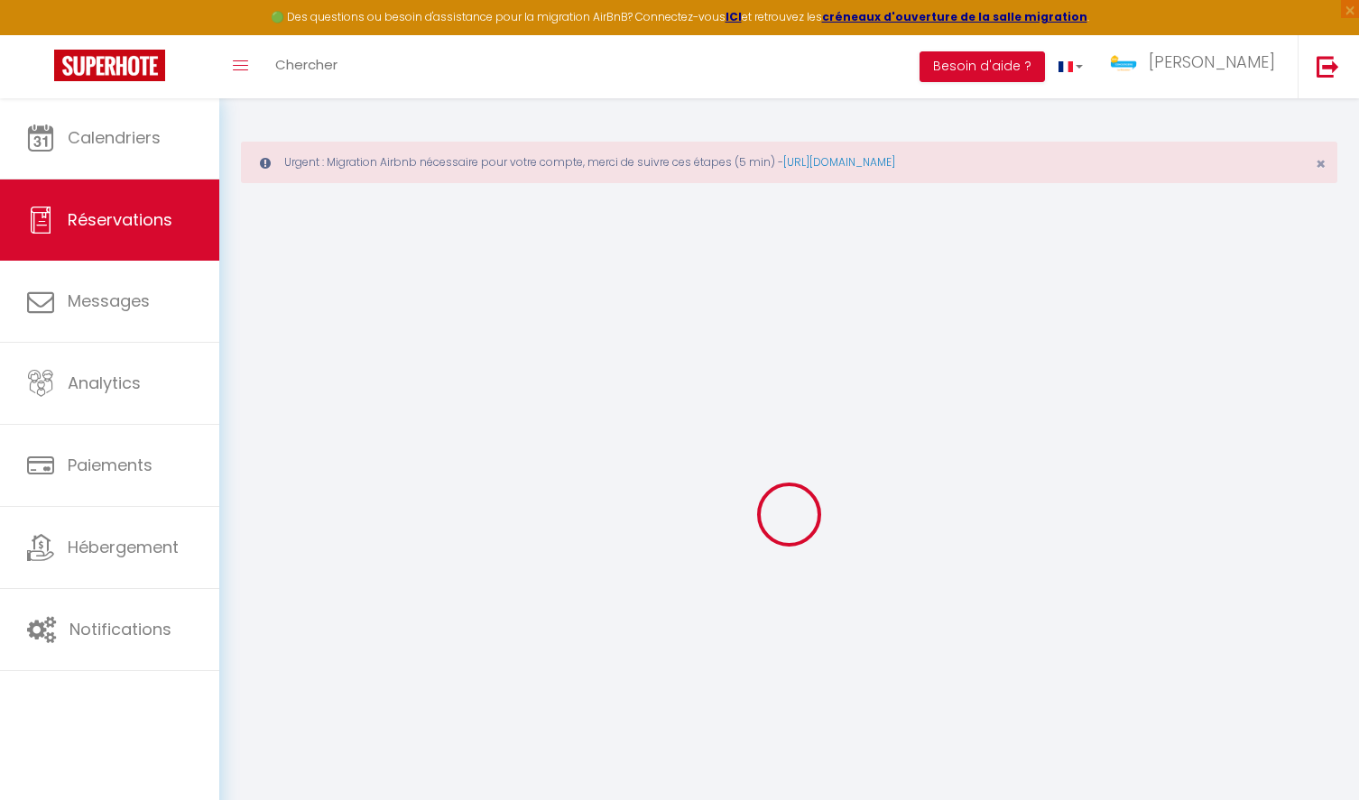
checkbox input "false"
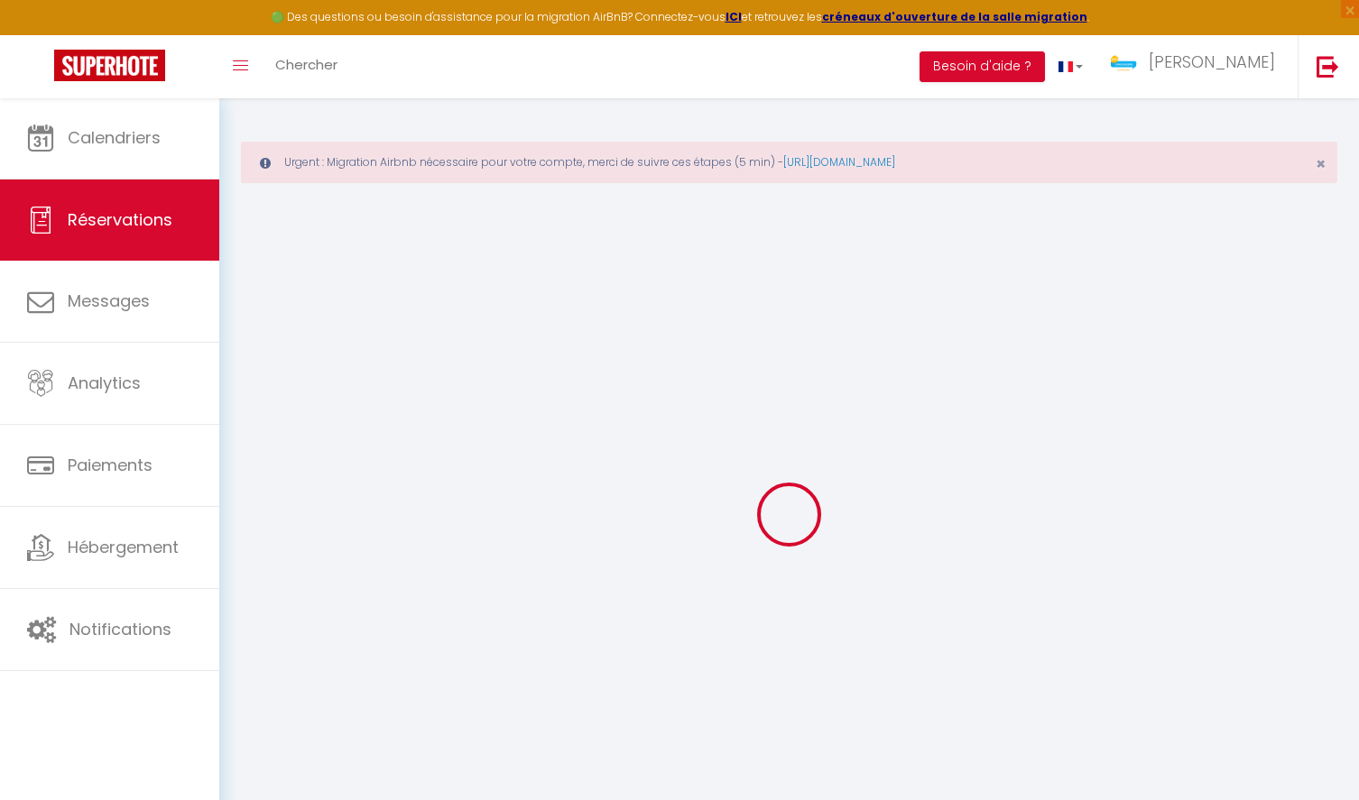
checkbox input "false"
checkbox T4 "false"
checkbox input "false"
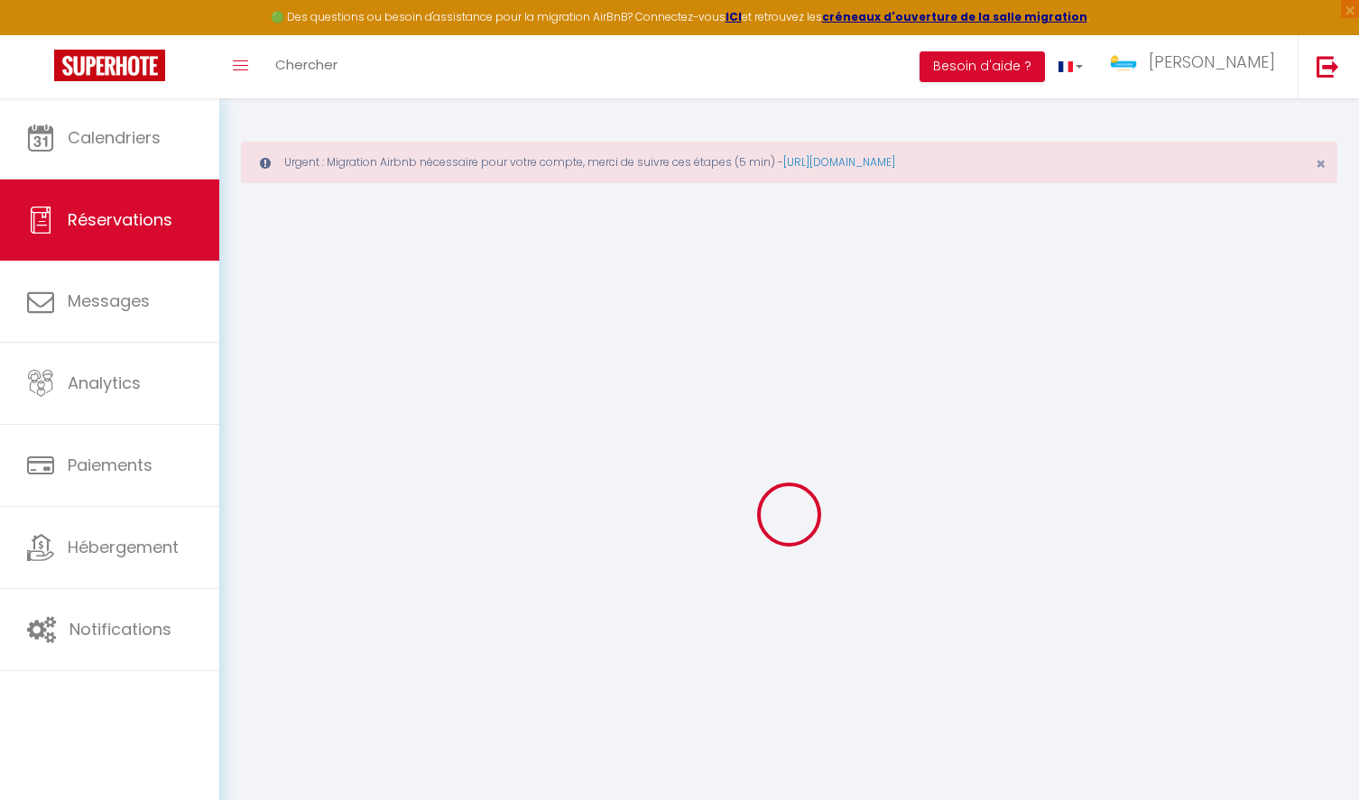
checkbox input "false"
checkbox T5 "false"
checkbox input "false"
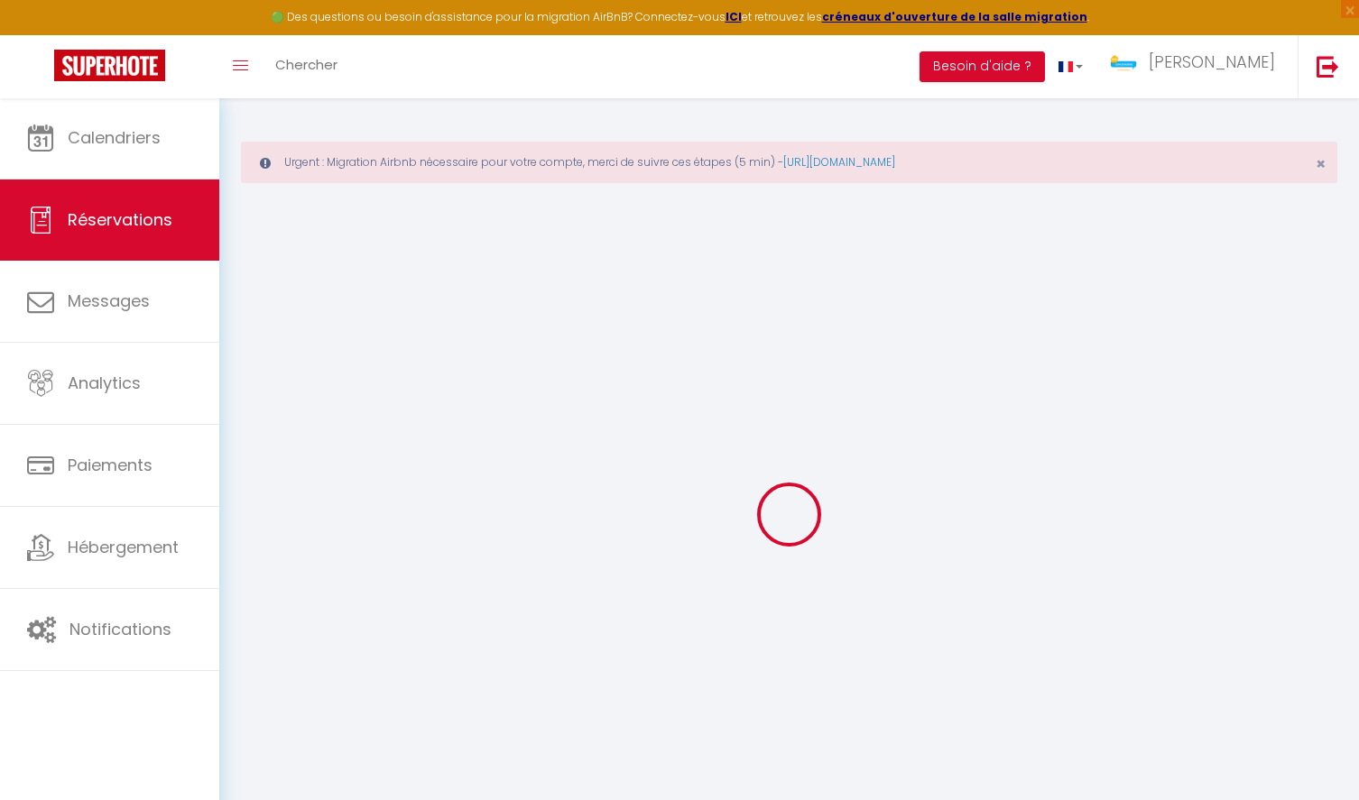
checkbox input "false"
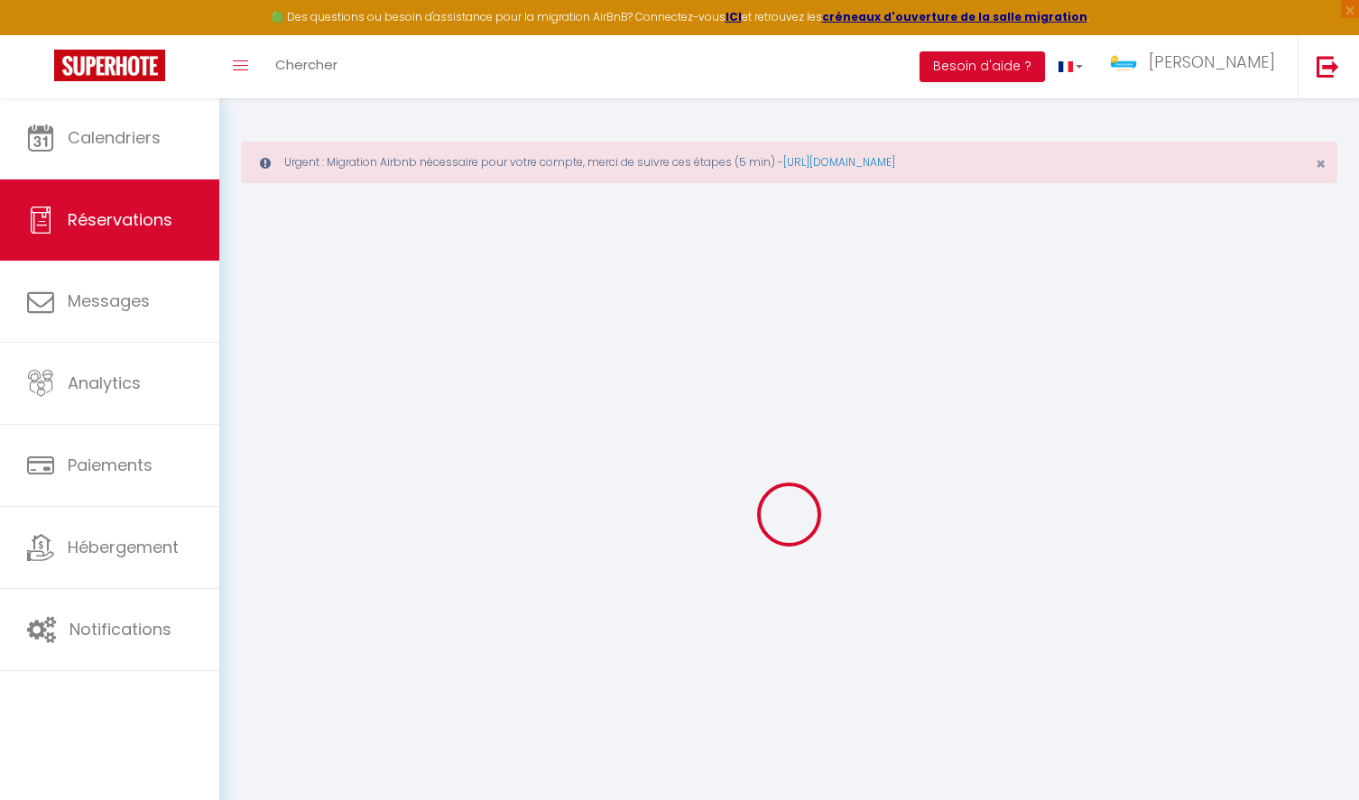
checkbox input "false"
checkbox T6 "false"
checkbox input "false"
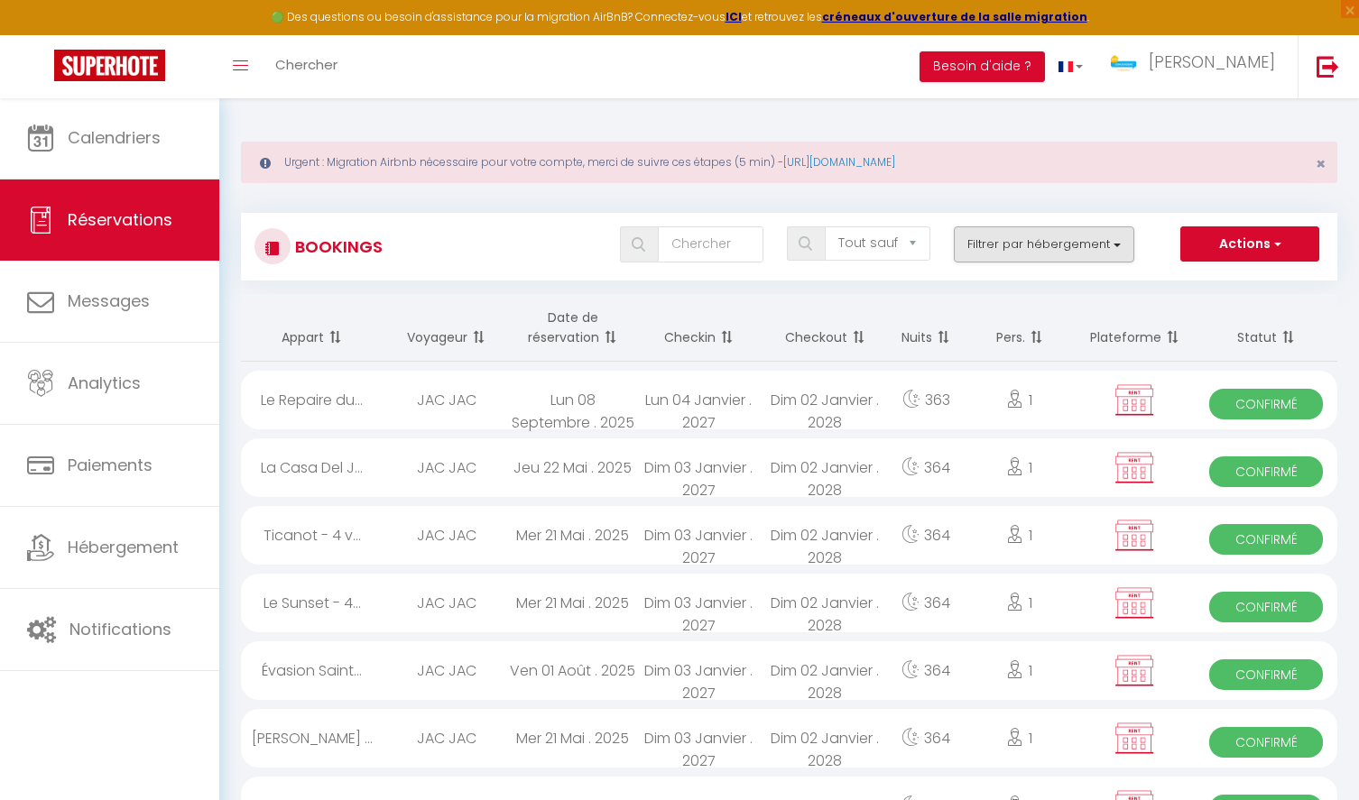
click at [1005, 246] on button "Filtrer par hébergement" at bounding box center [1044, 244] width 180 height 36
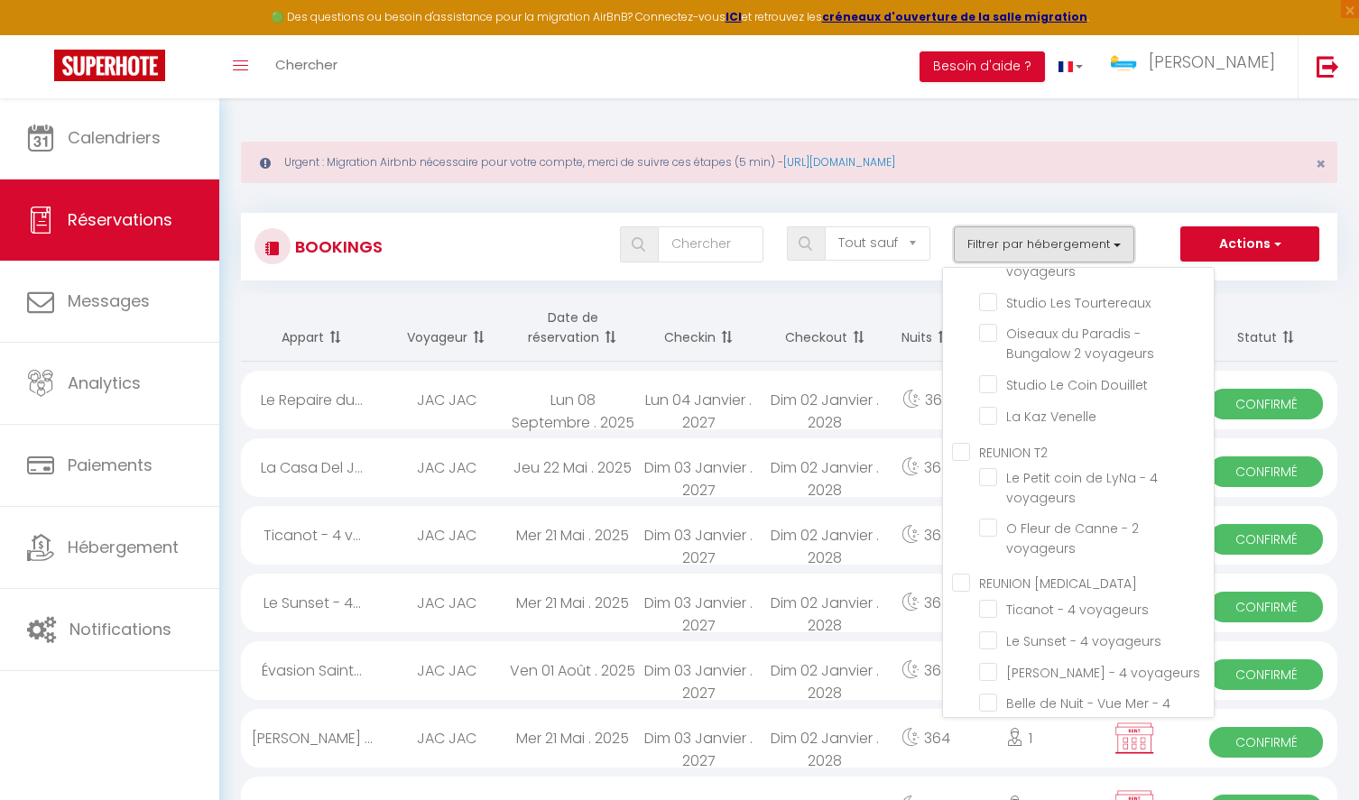
scroll to position [367, 0]
click at [997, 420] on input "La Kaz Venelle" at bounding box center [1096, 419] width 235 height 18
checkbox input "true"
checkbox input "false"
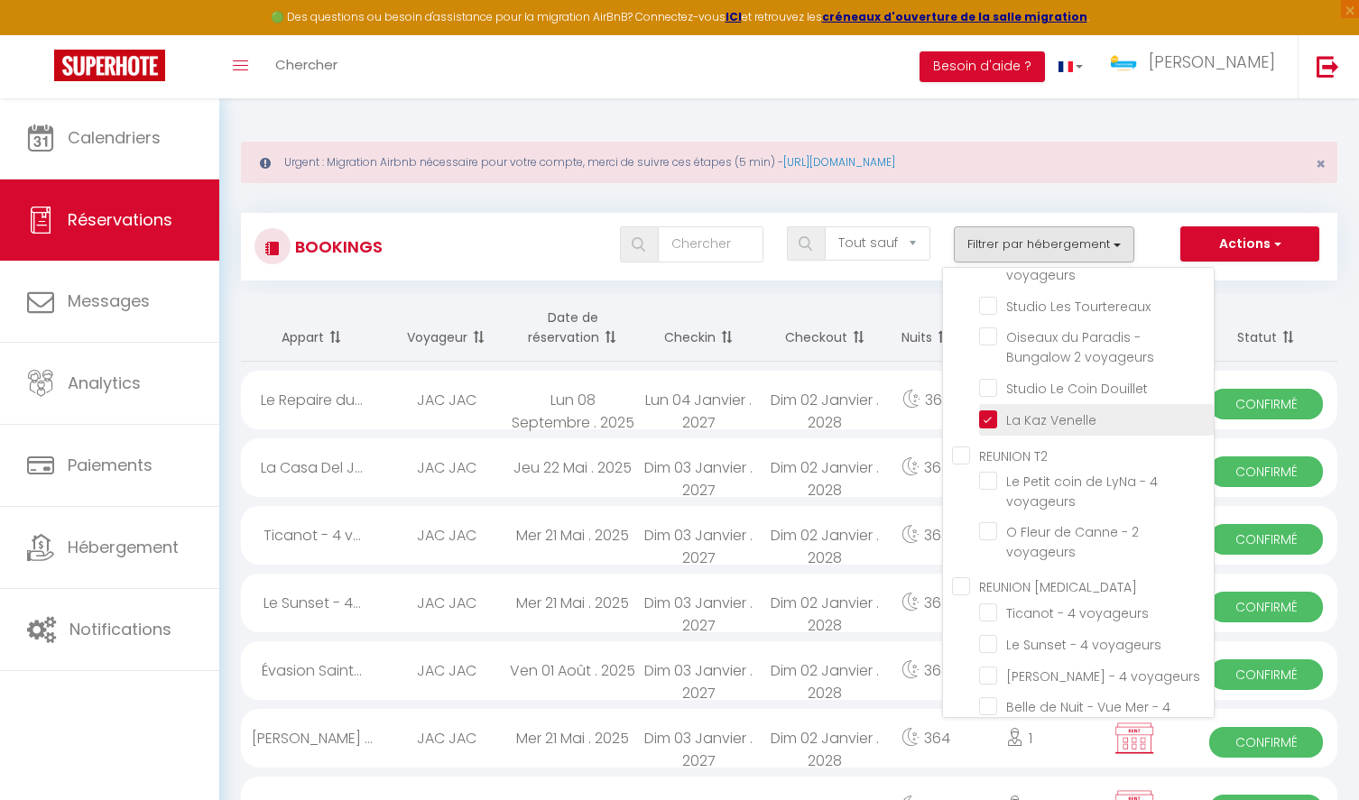
checkbox input "false"
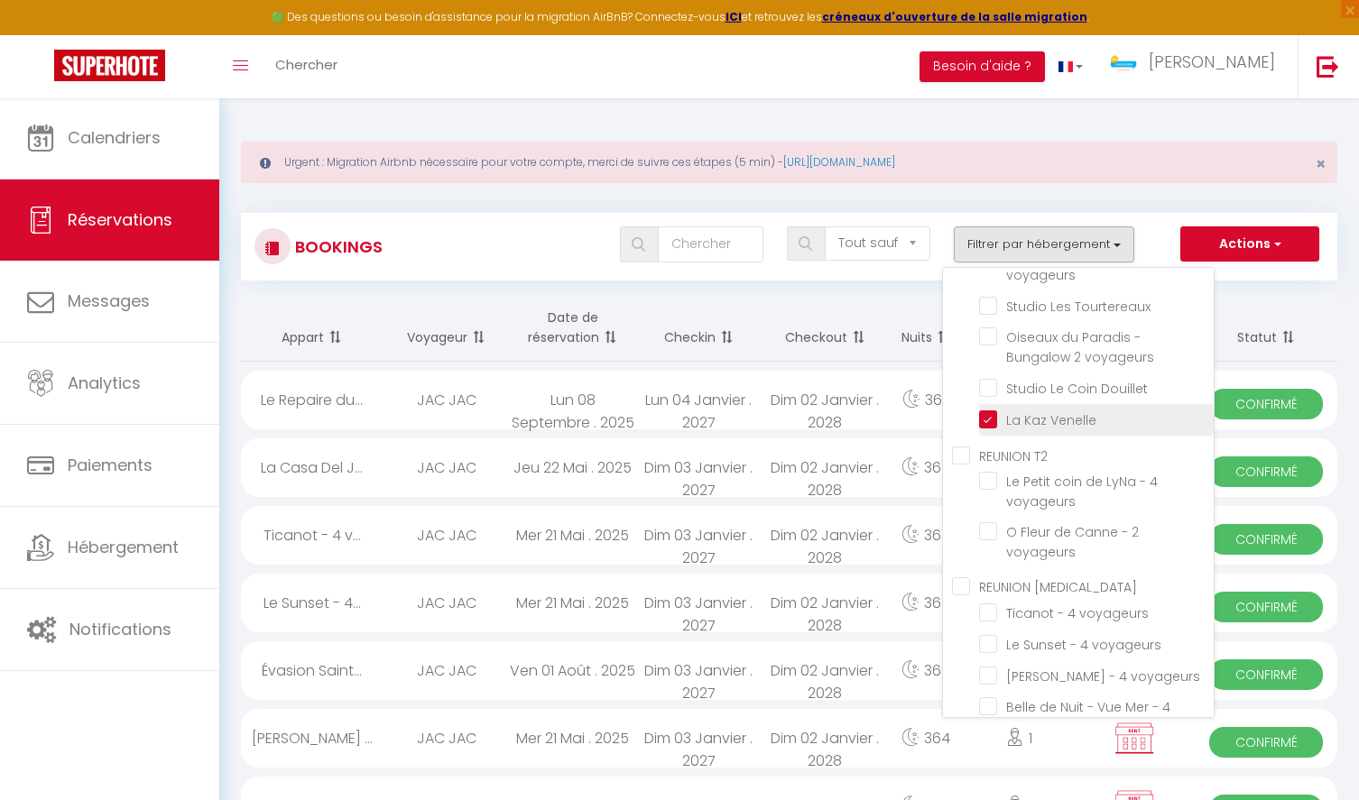
checkbox input "false"
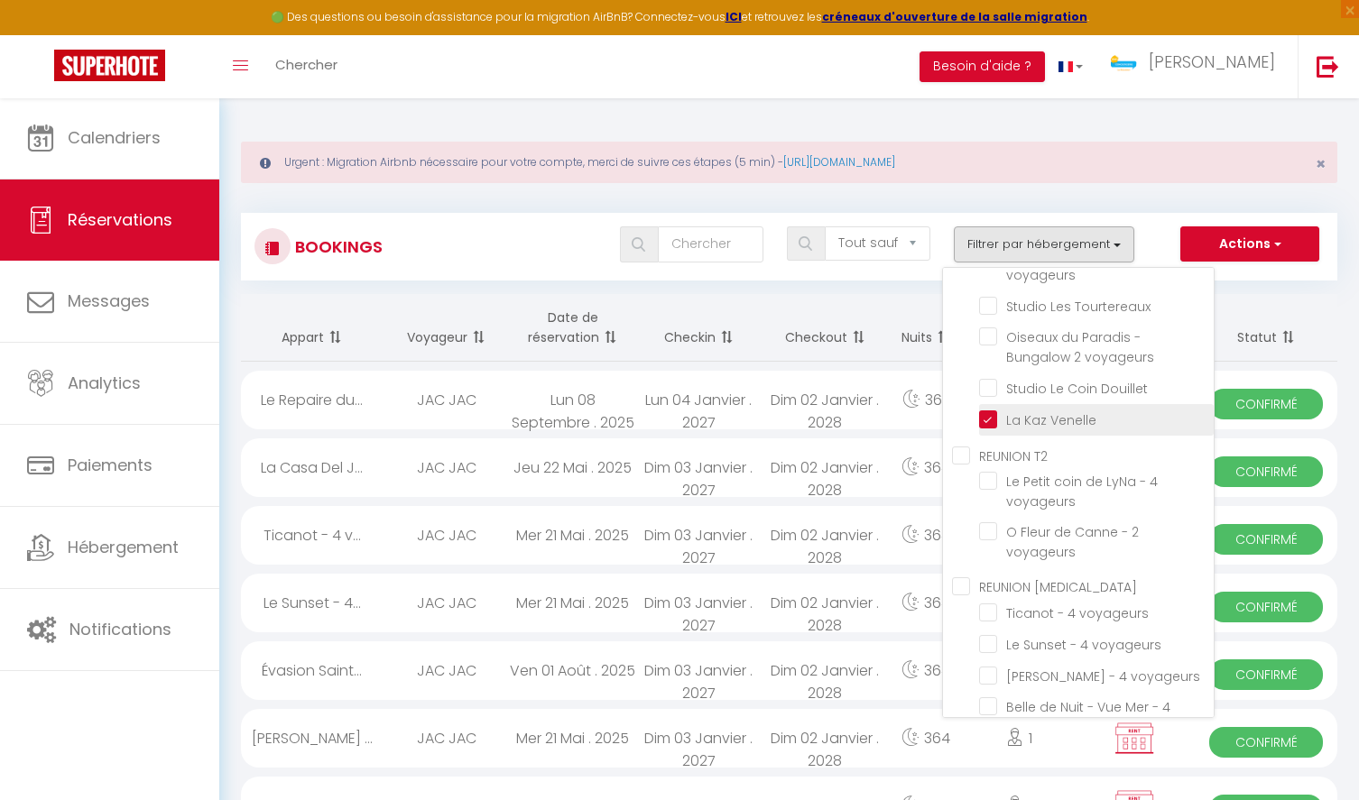
checkbox input "false"
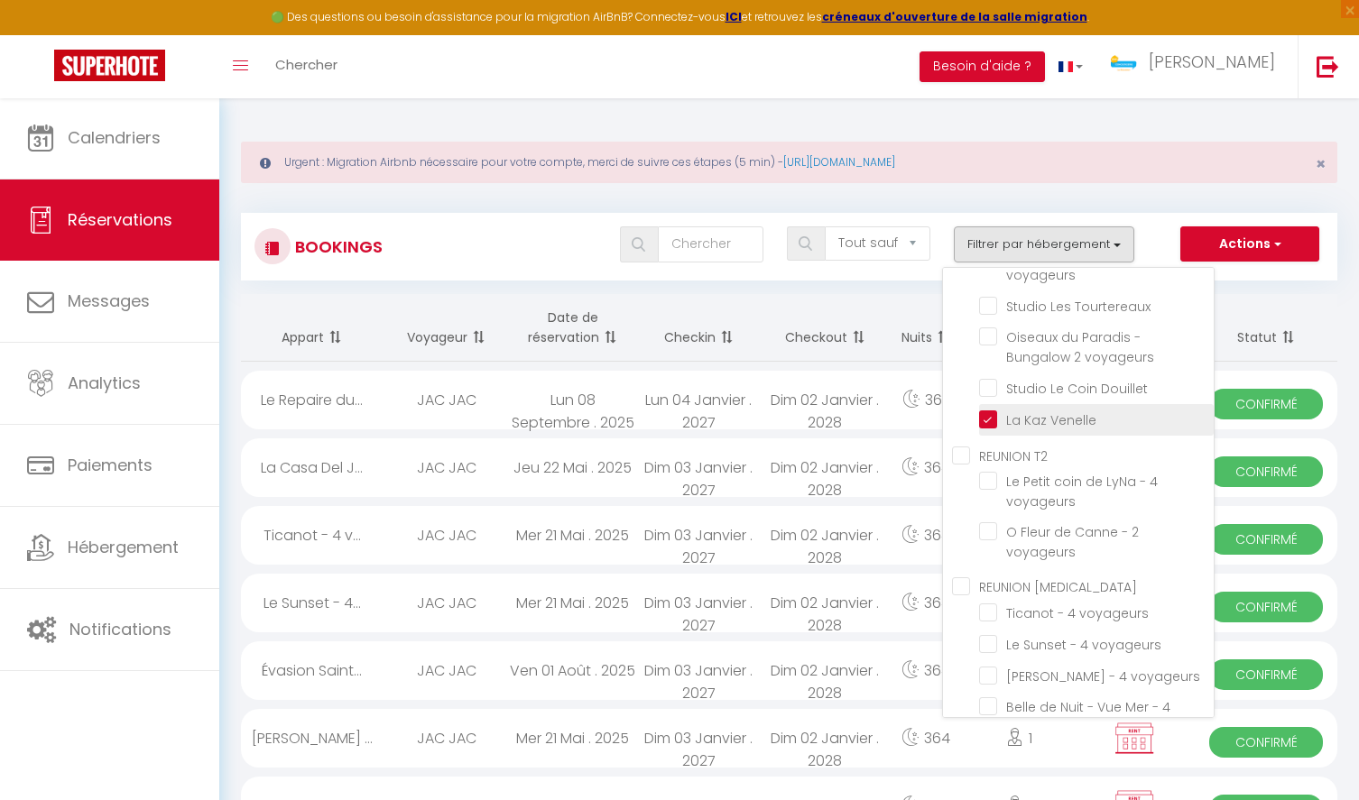
checkbox input "false"
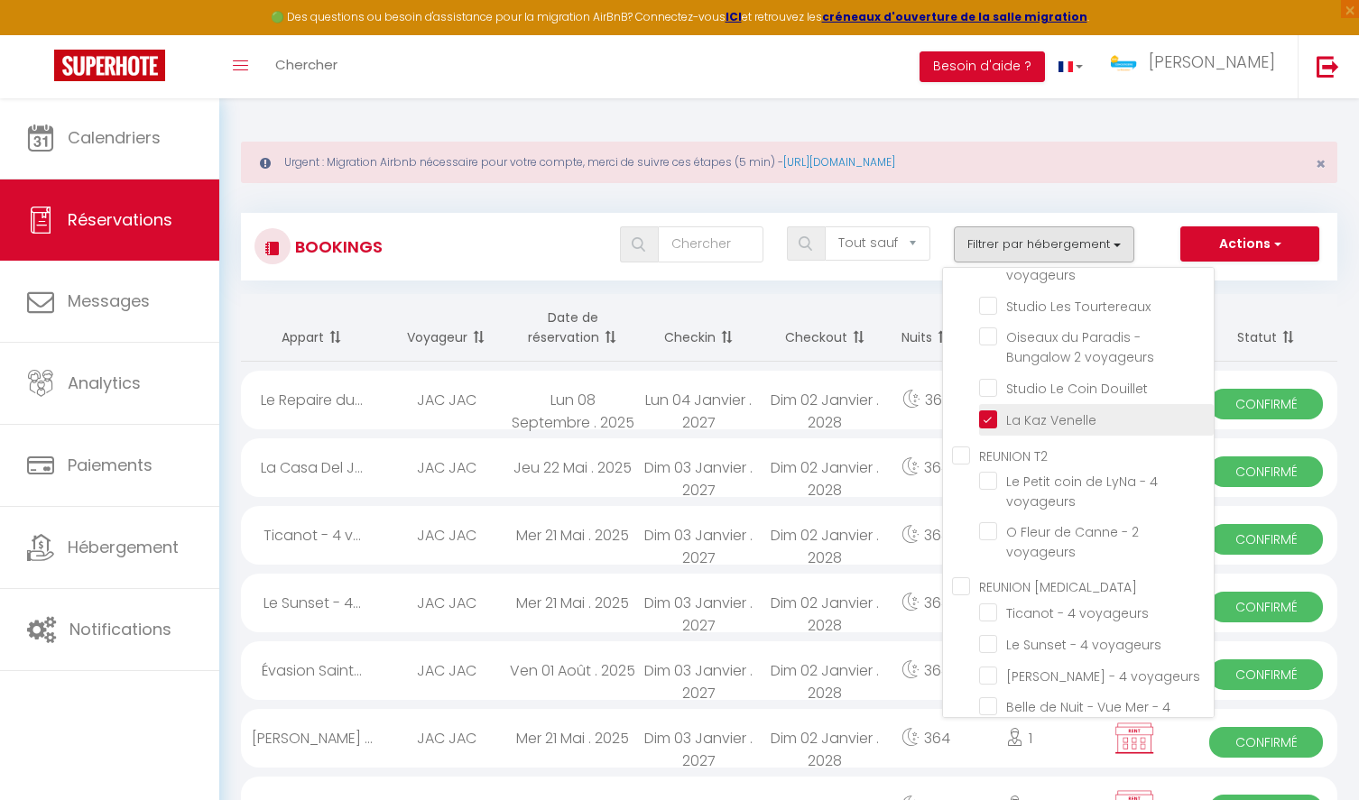
checkbox input "false"
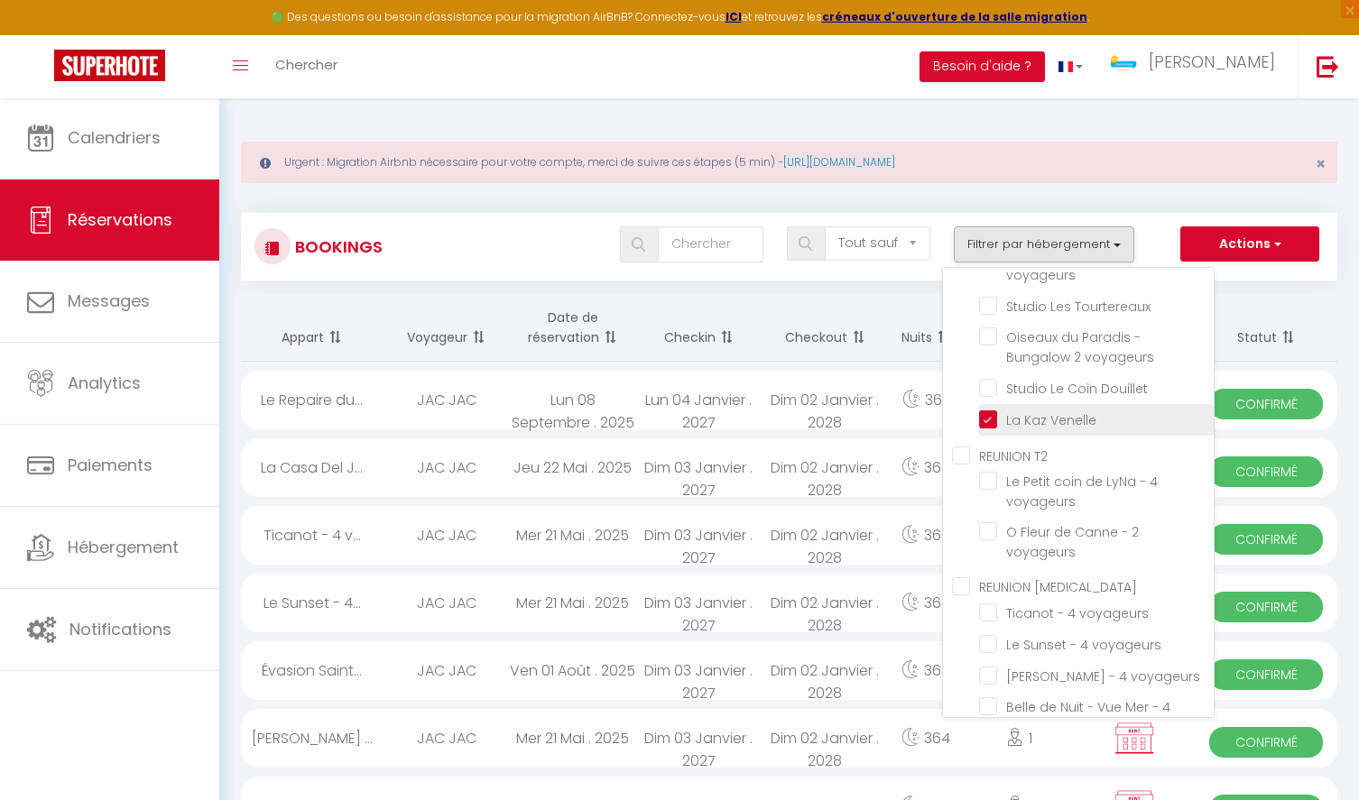
checkbox input "false"
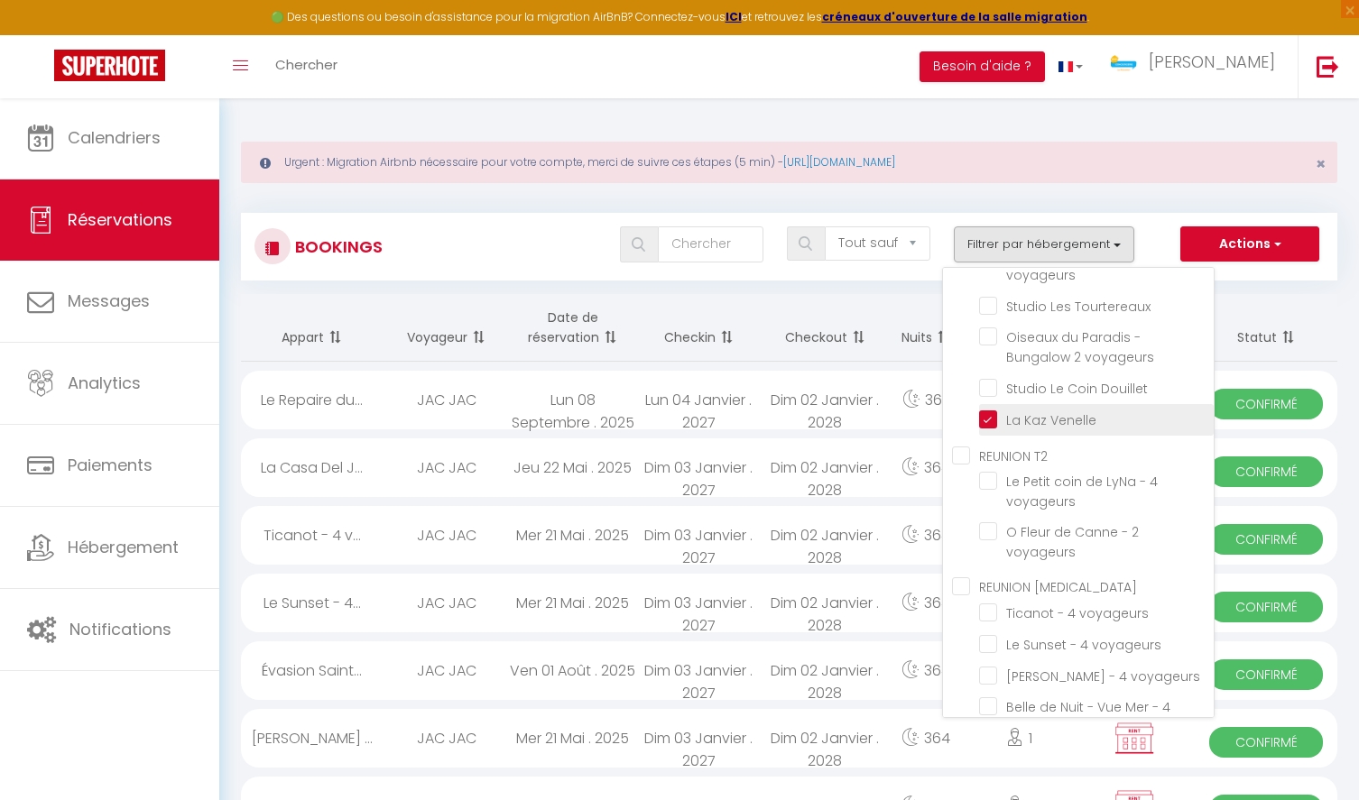
checkbox input "false"
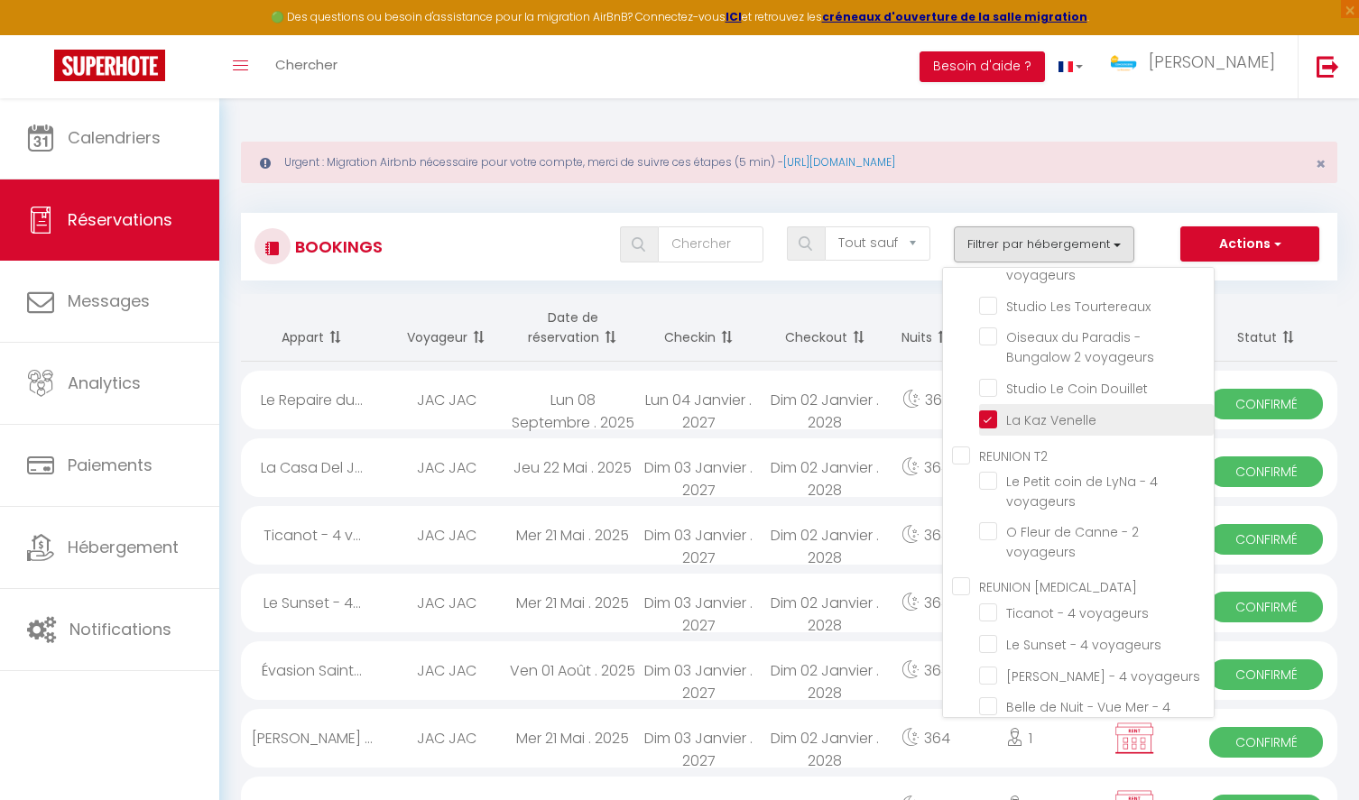
checkbox input "false"
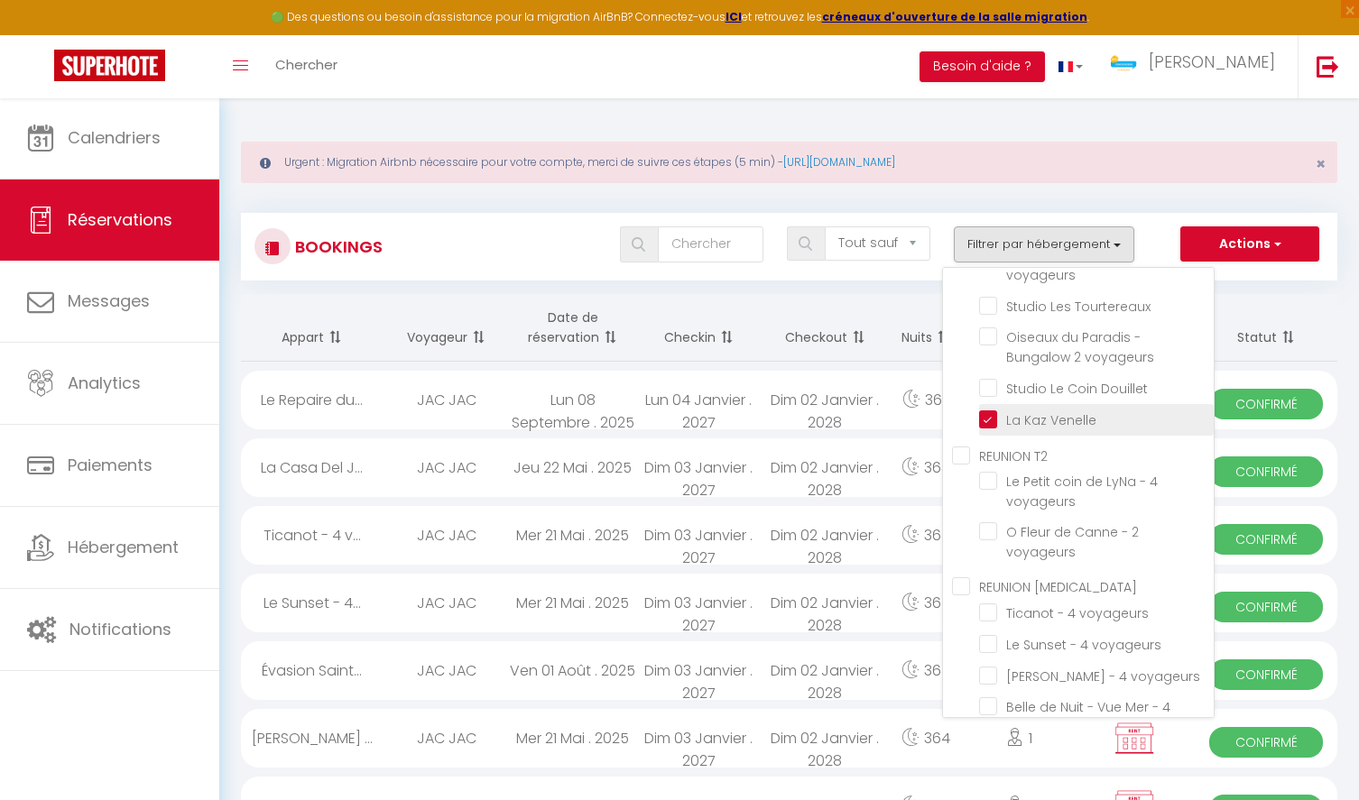
checkbox input "false"
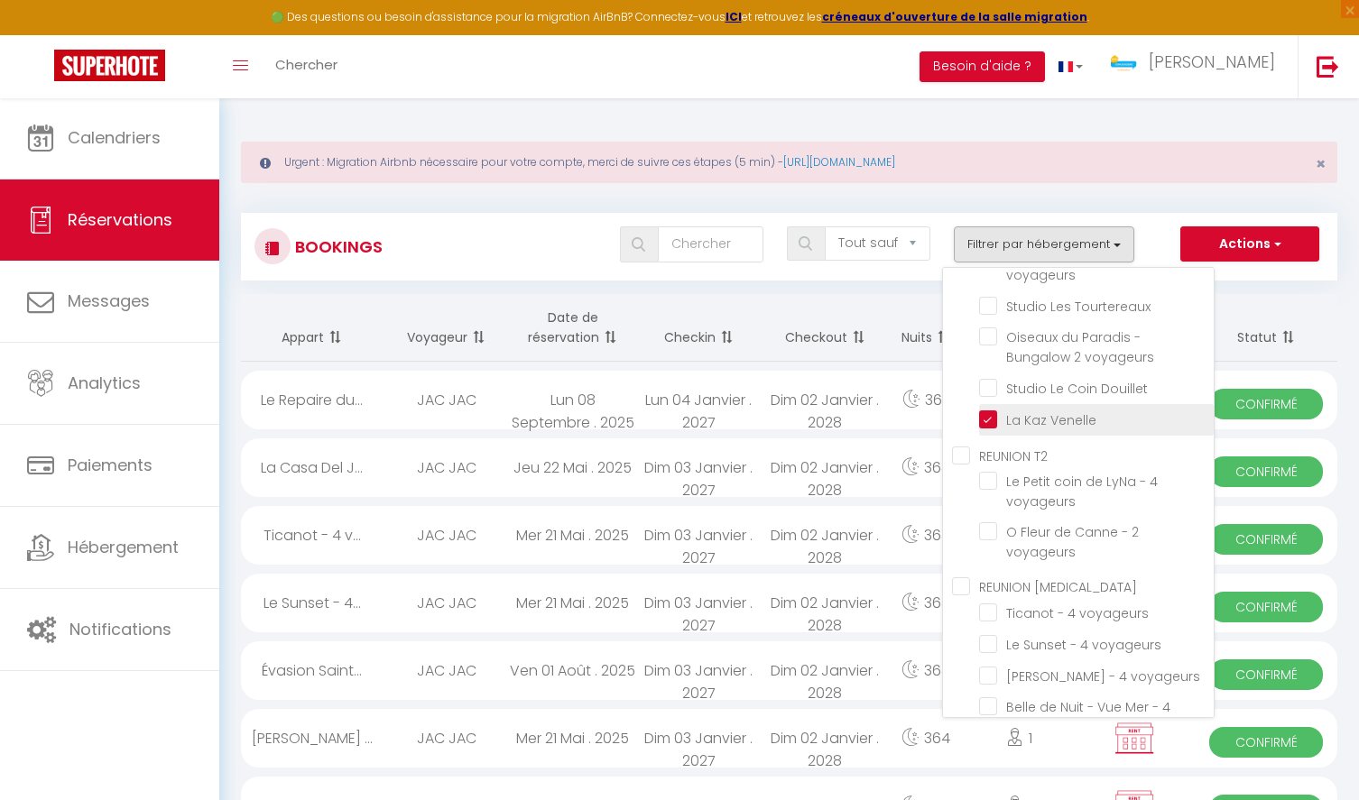
checkbox input "false"
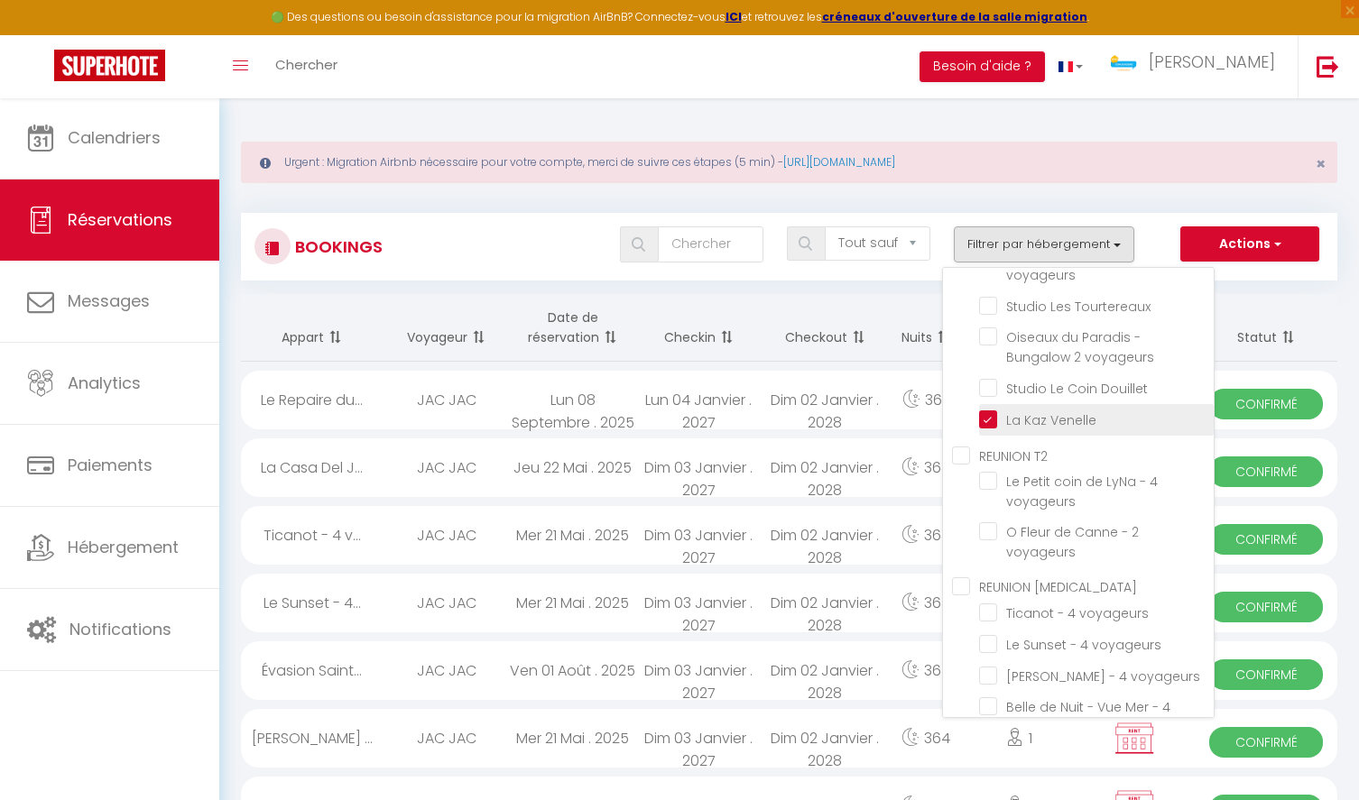
checkbox input "false"
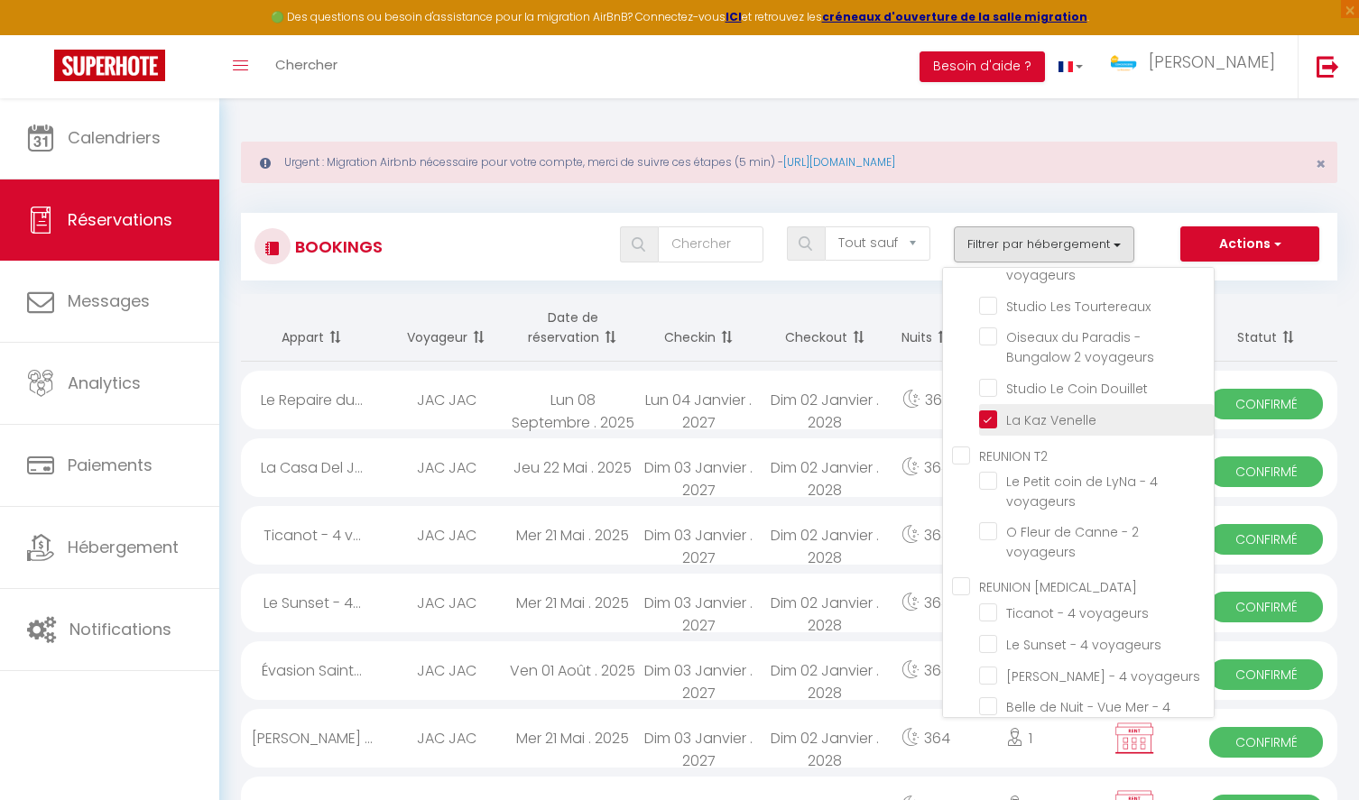
checkbox input "false"
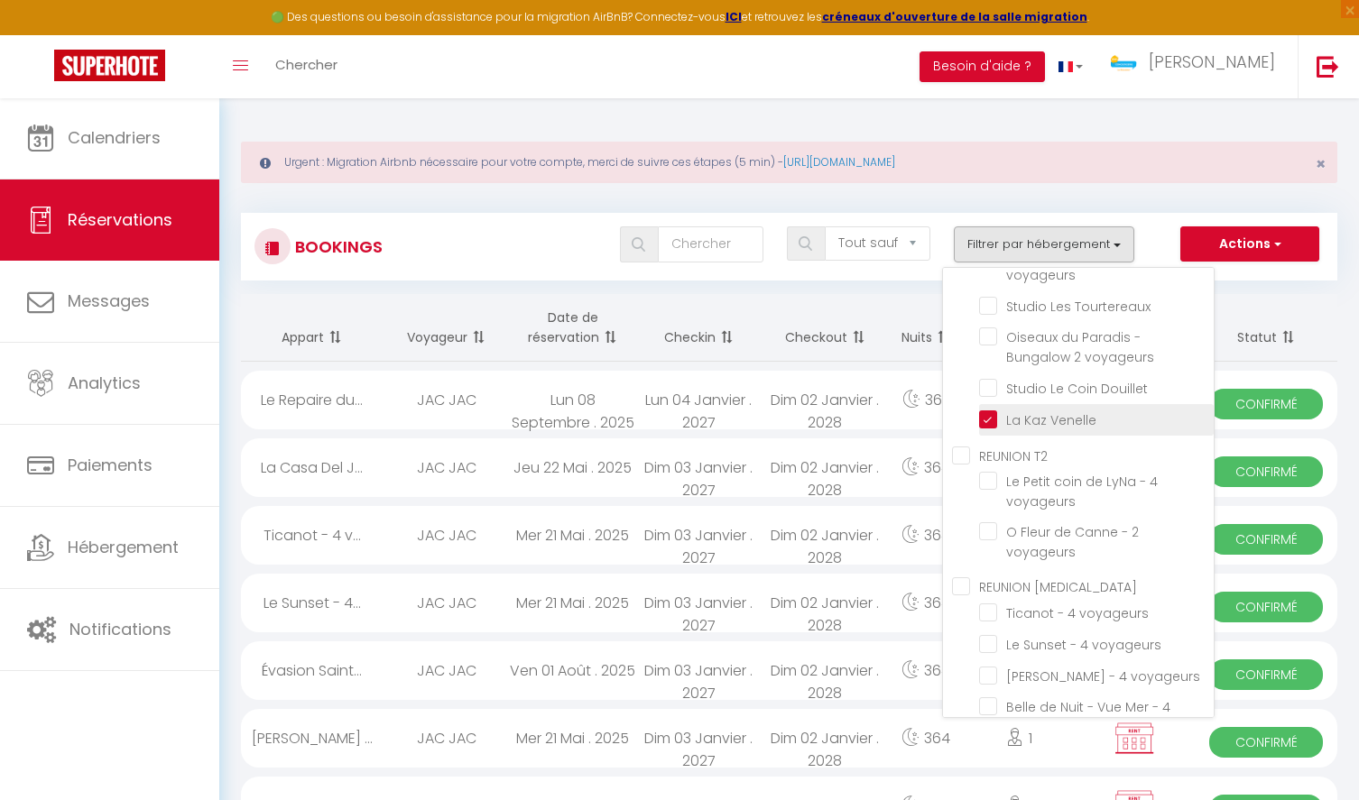
checkbox input "false"
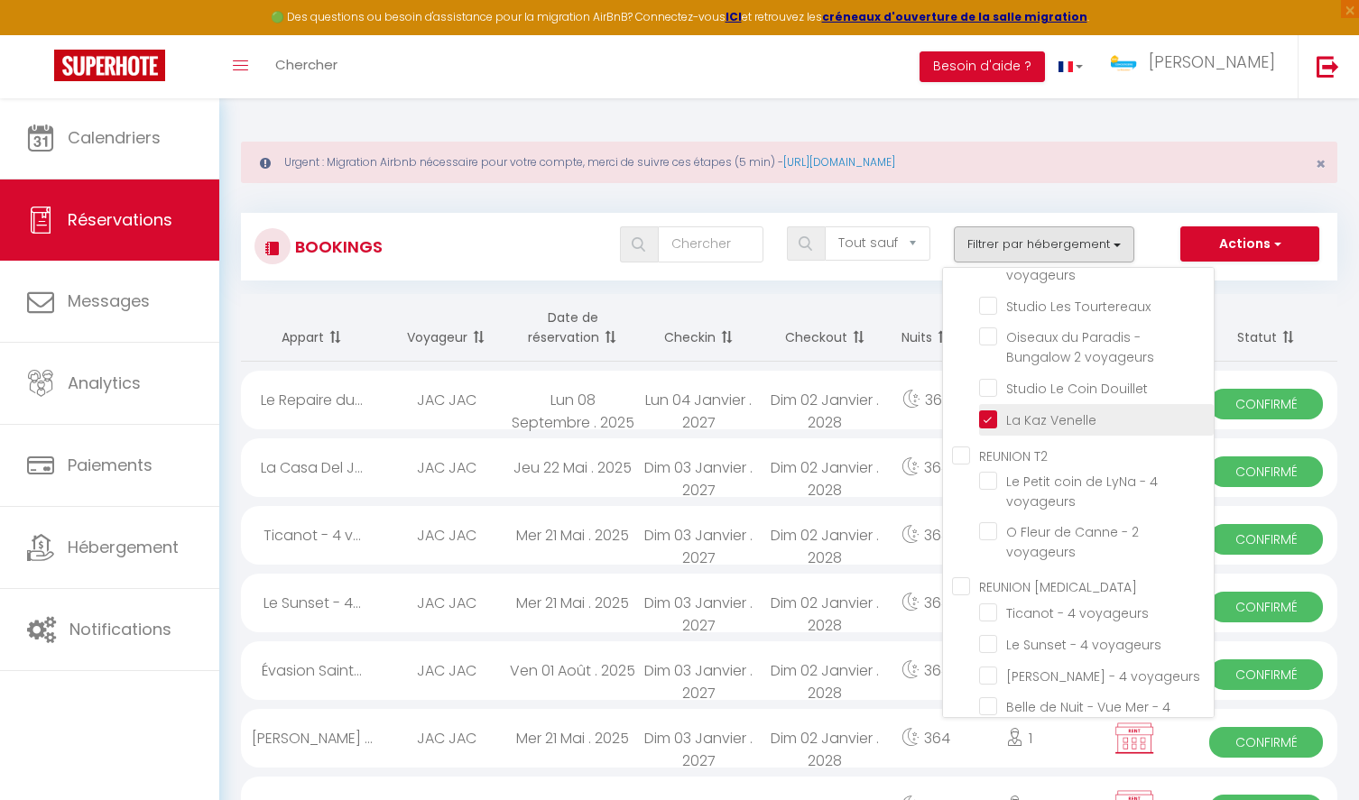
checkbox input "false"
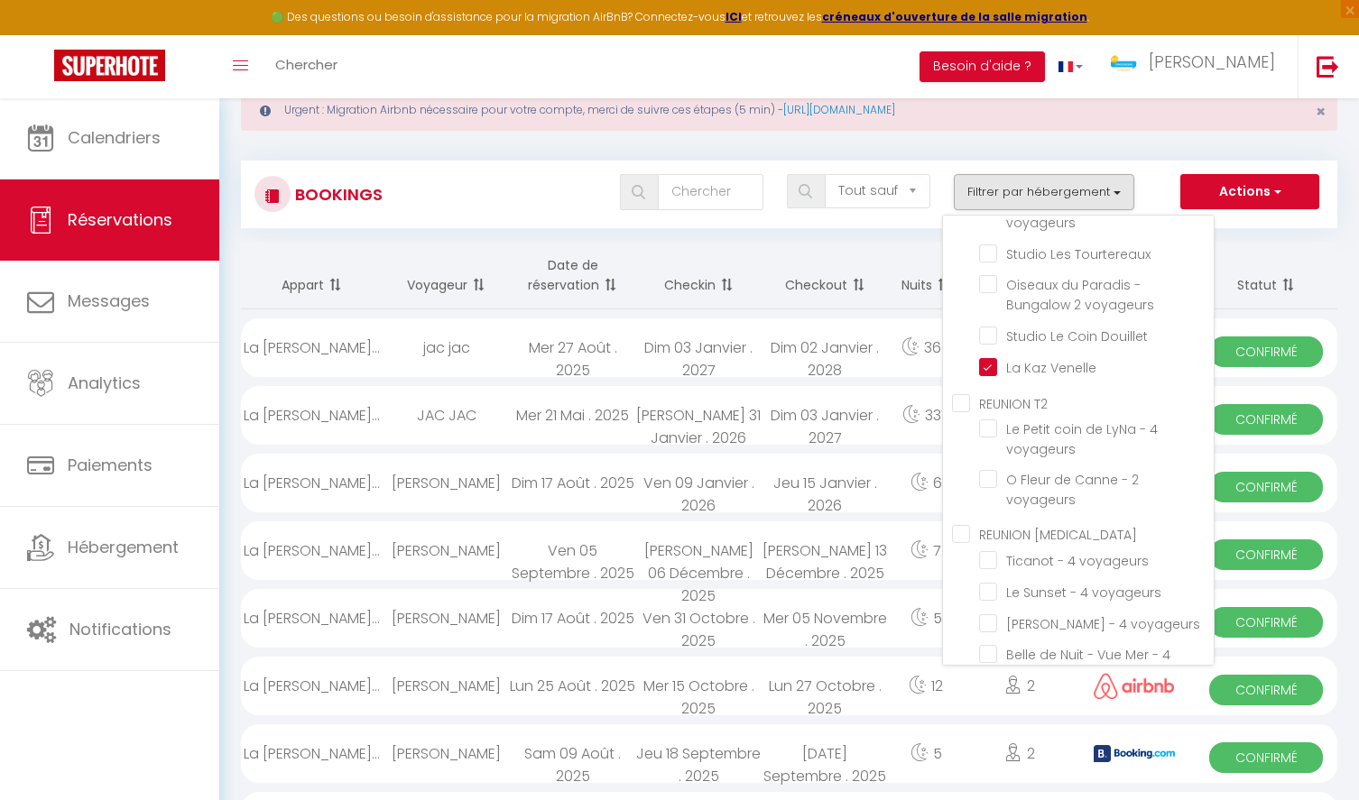
scroll to position [0, 0]
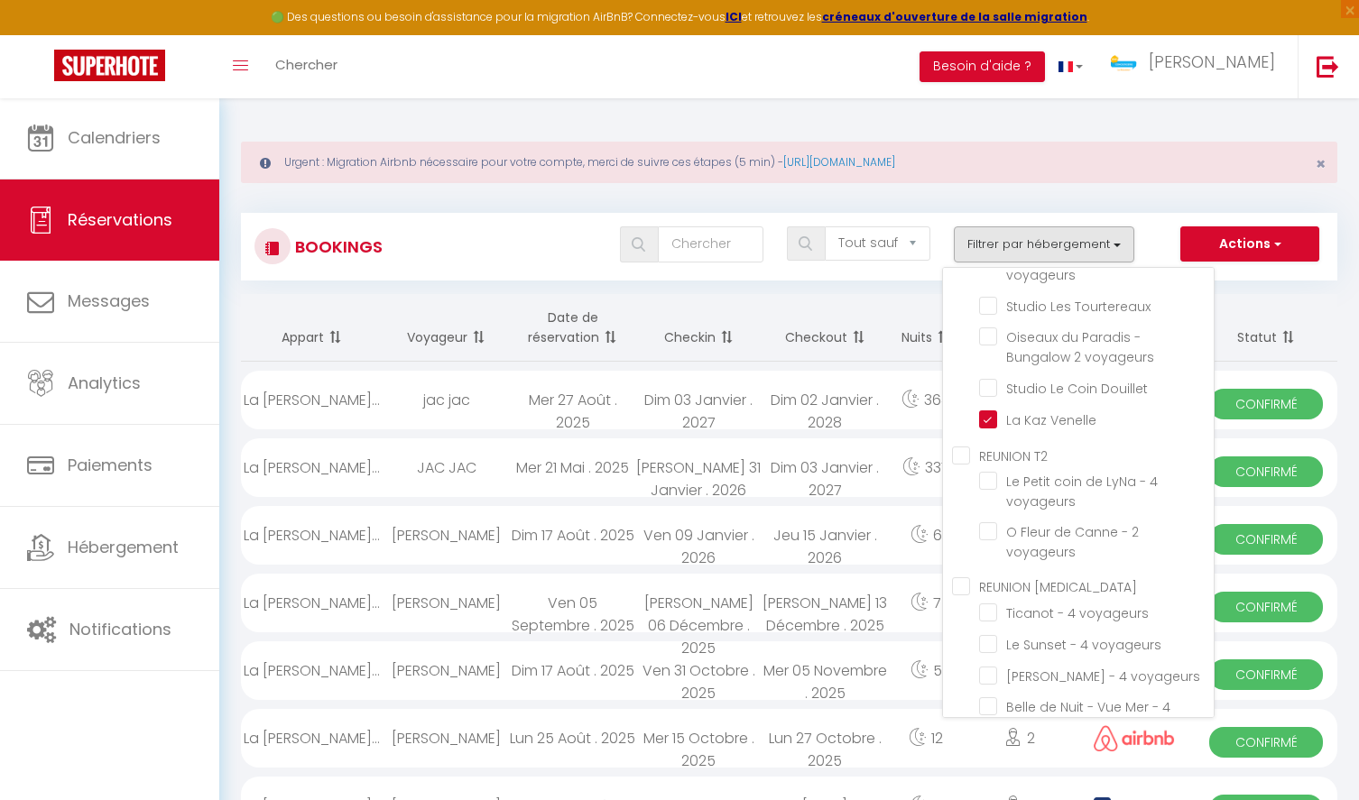
click at [723, 337] on span at bounding box center [724, 337] width 18 height 36
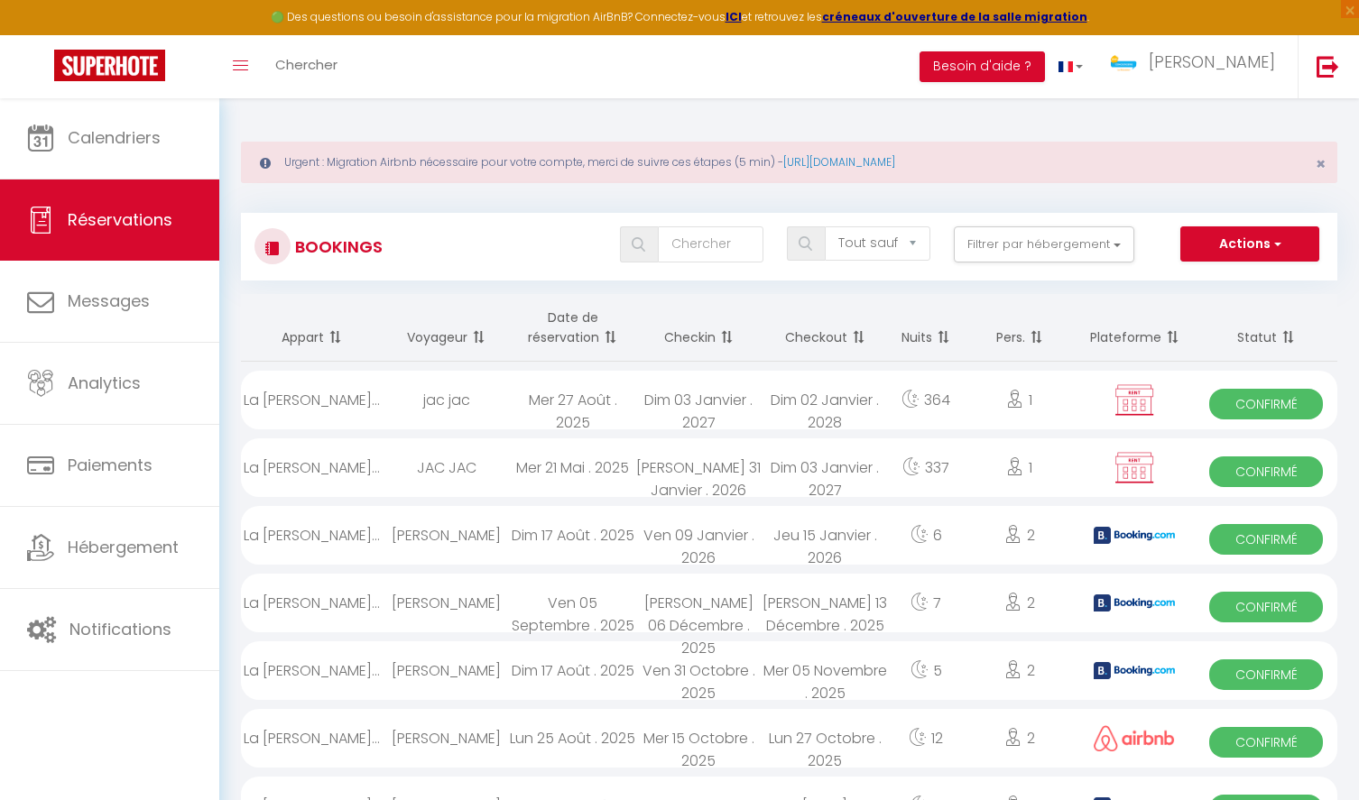
click at [725, 336] on span at bounding box center [724, 337] width 18 height 36
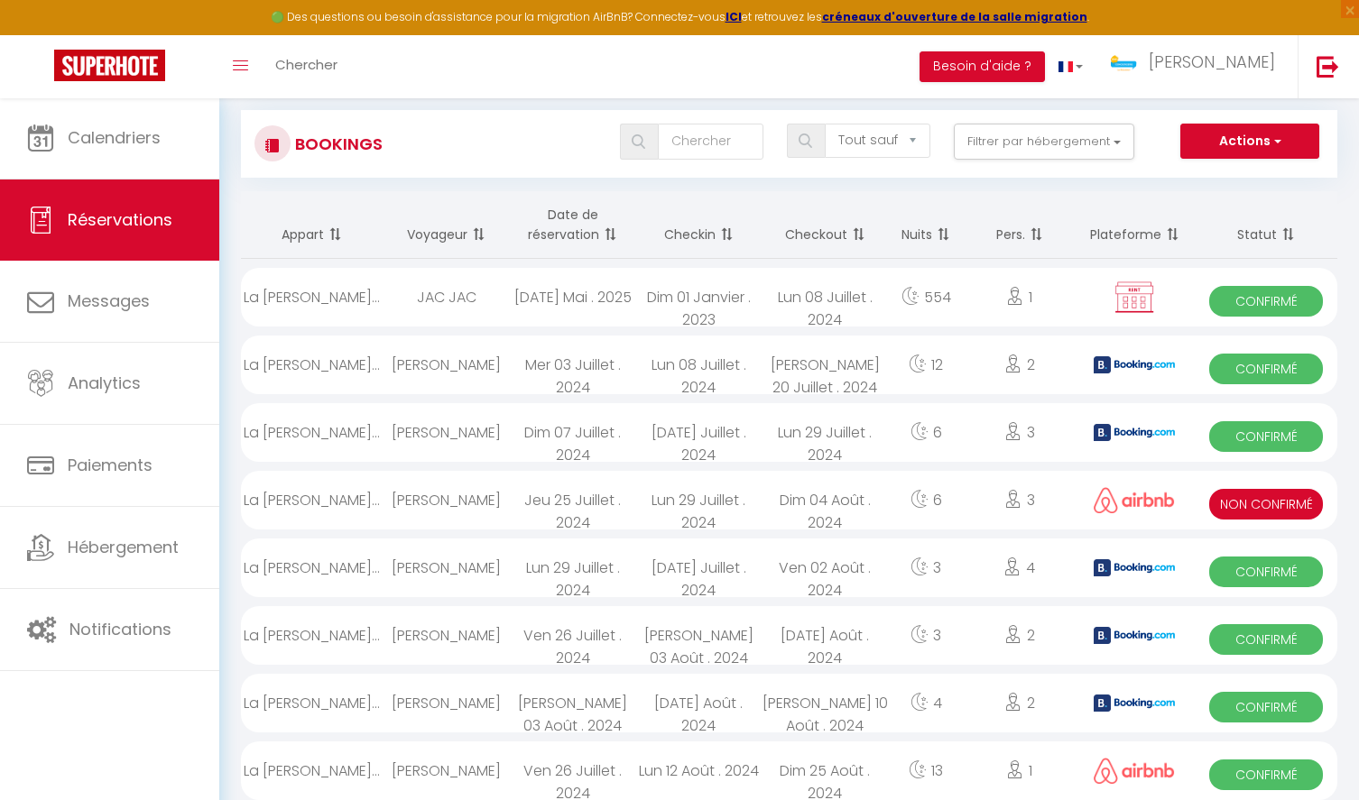
scroll to position [106, 0]
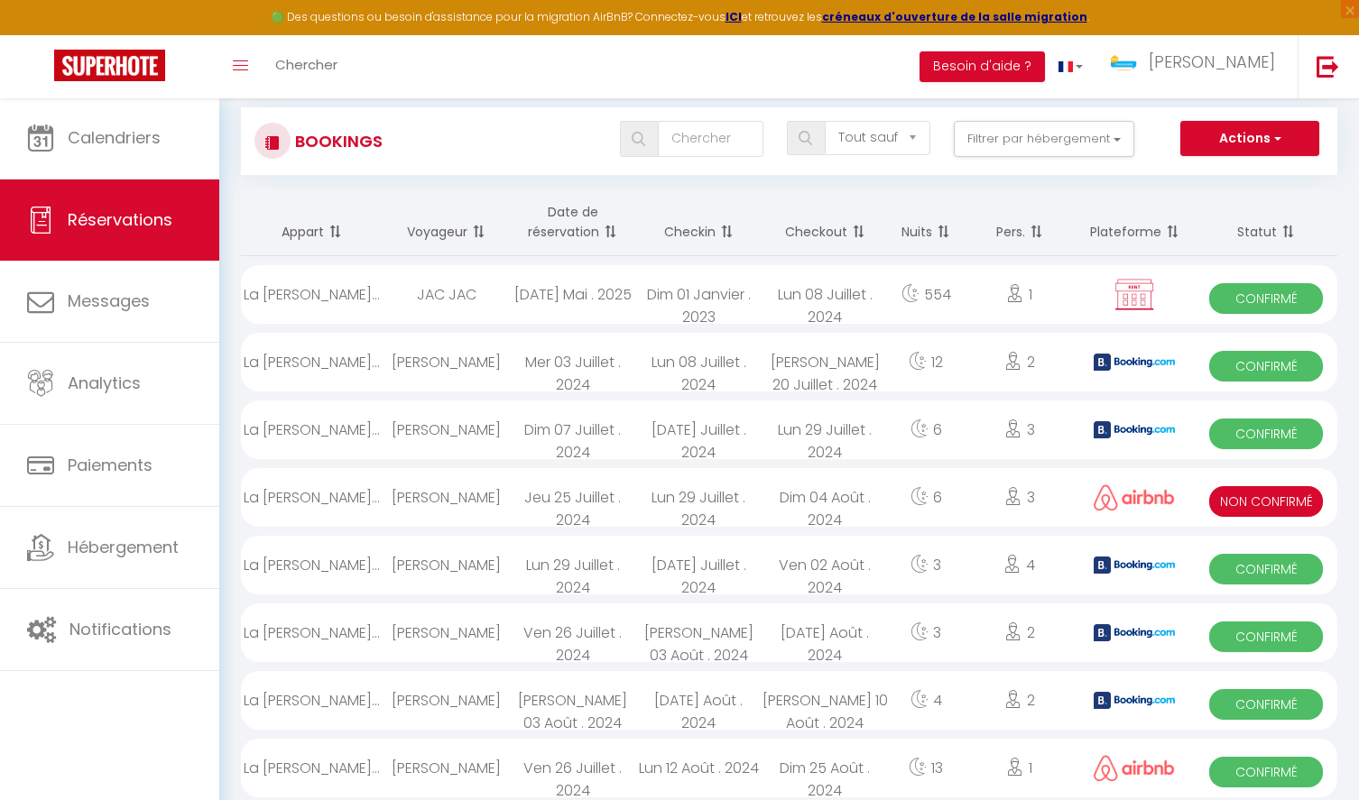
click at [685, 495] on div "Lun 29 Juillet . 2024" at bounding box center [698, 497] width 126 height 59
select select "KO"
select select "0"
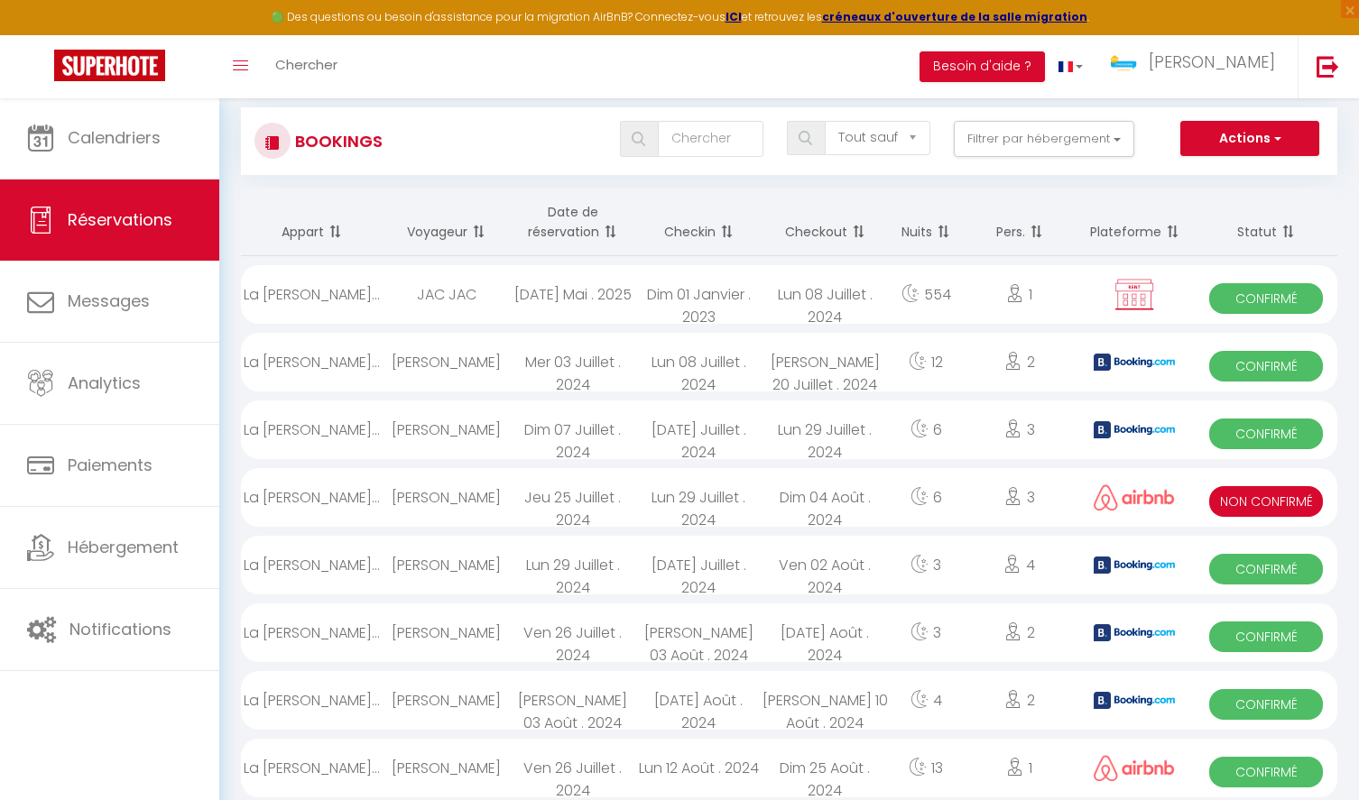
select select "1"
select select
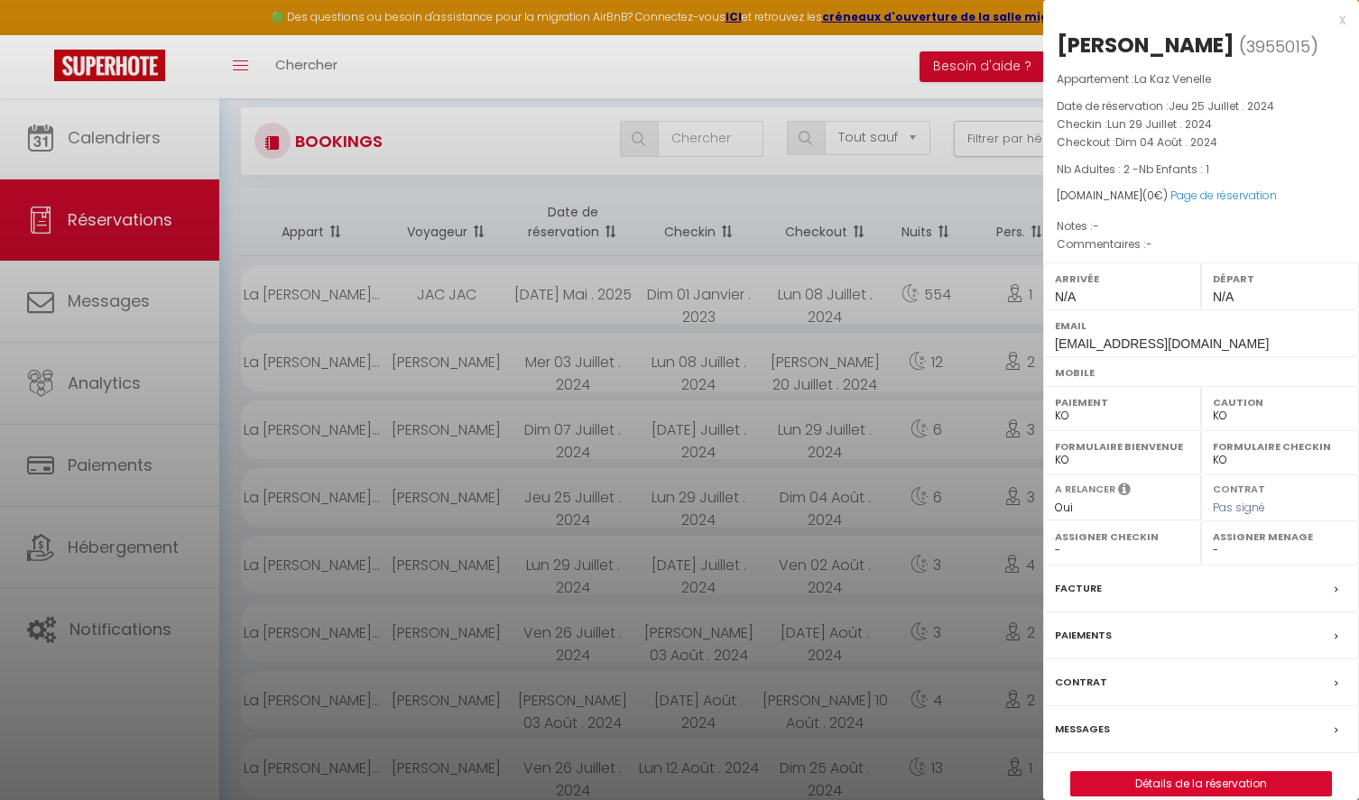
click at [1126, 584] on div "Facture" at bounding box center [1201, 589] width 316 height 47
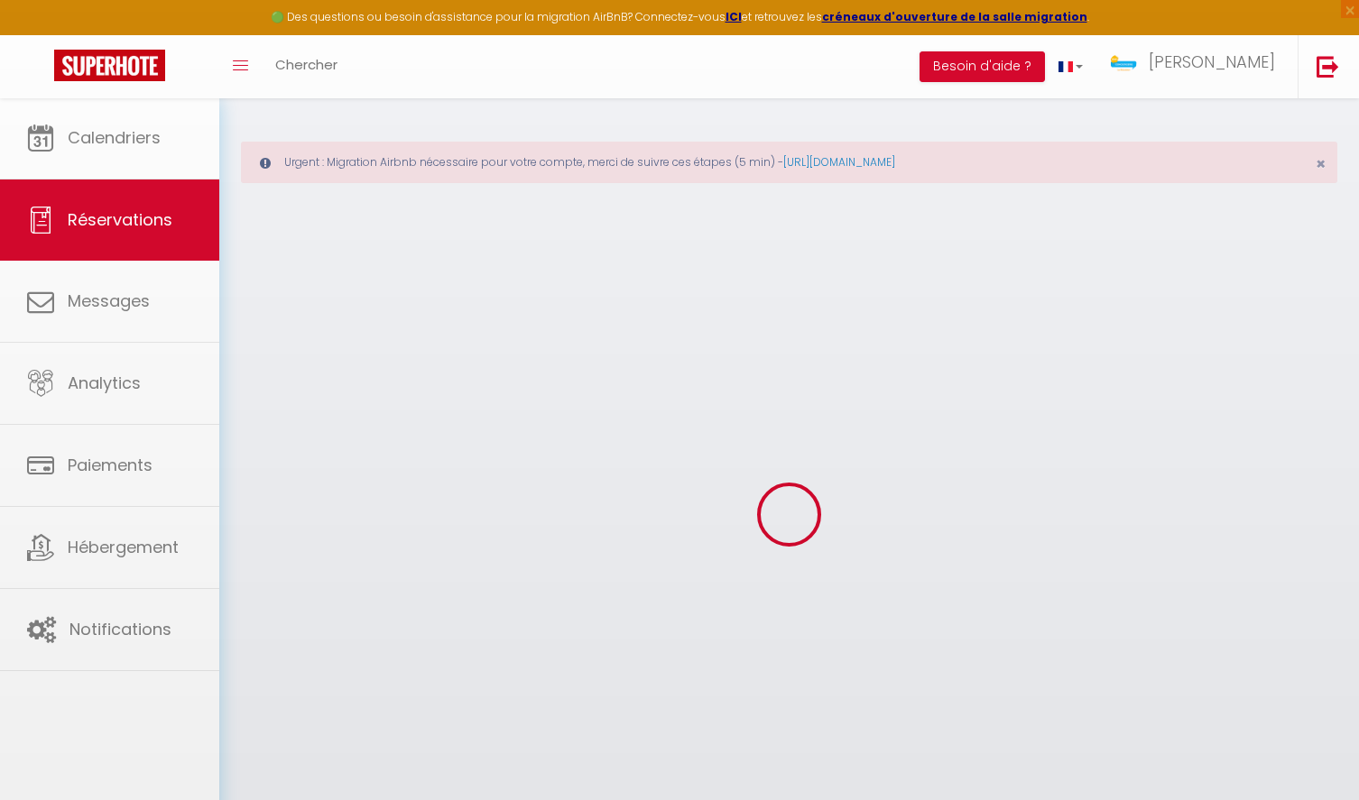
select select
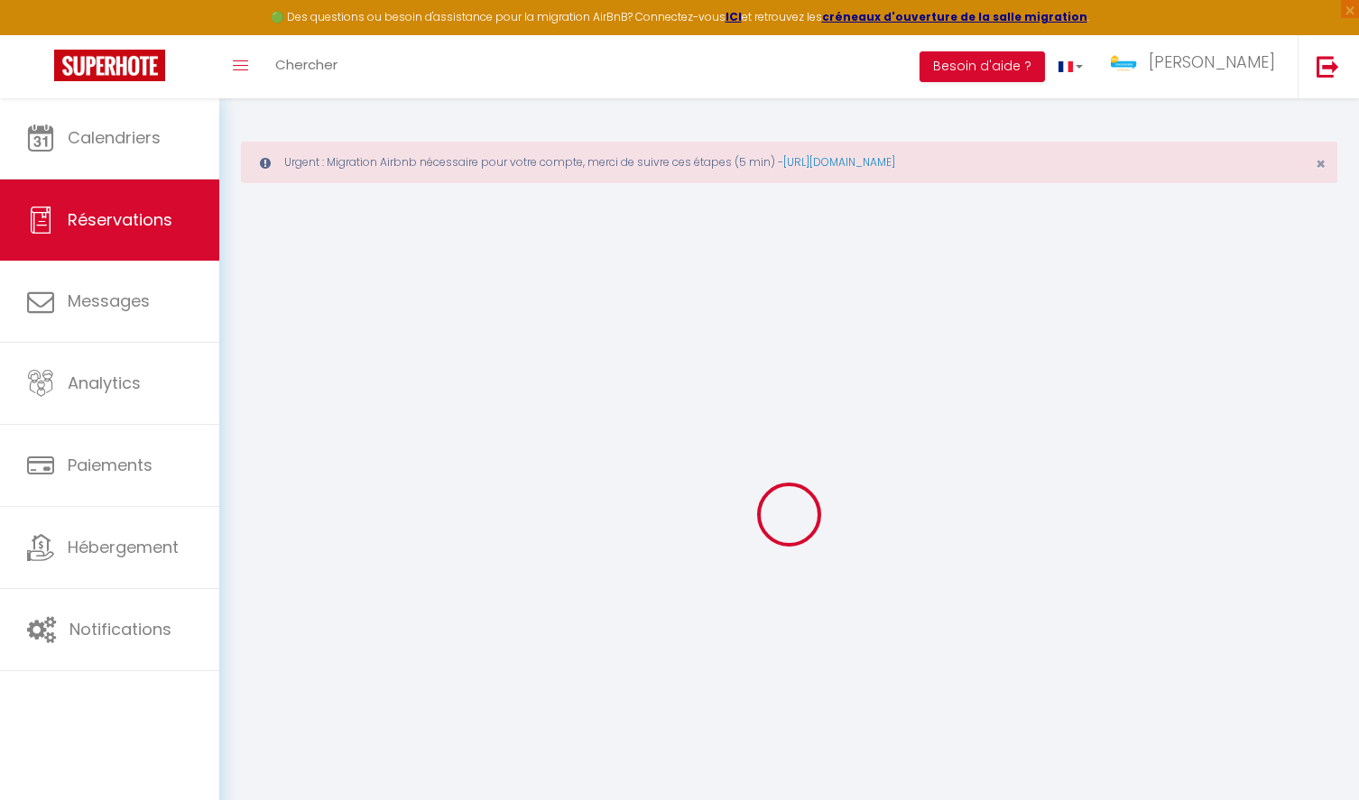
type input "Evelyne"
type input "169axzlwxetwnbqgqa1hxolqam8y@reply.superhote.com"
select select "FR"
type input "0"
select select "44649"
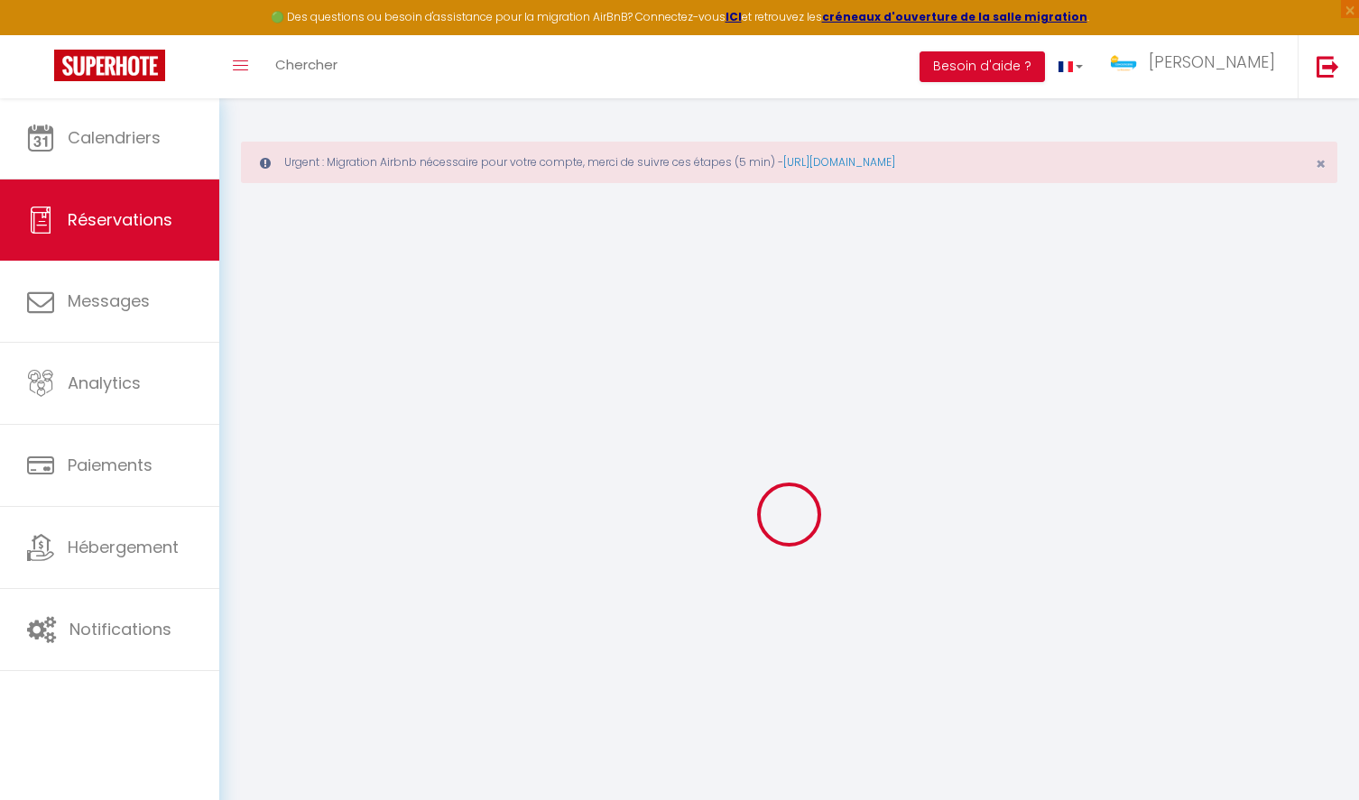
select select "2"
select select
type input "2"
type input "1"
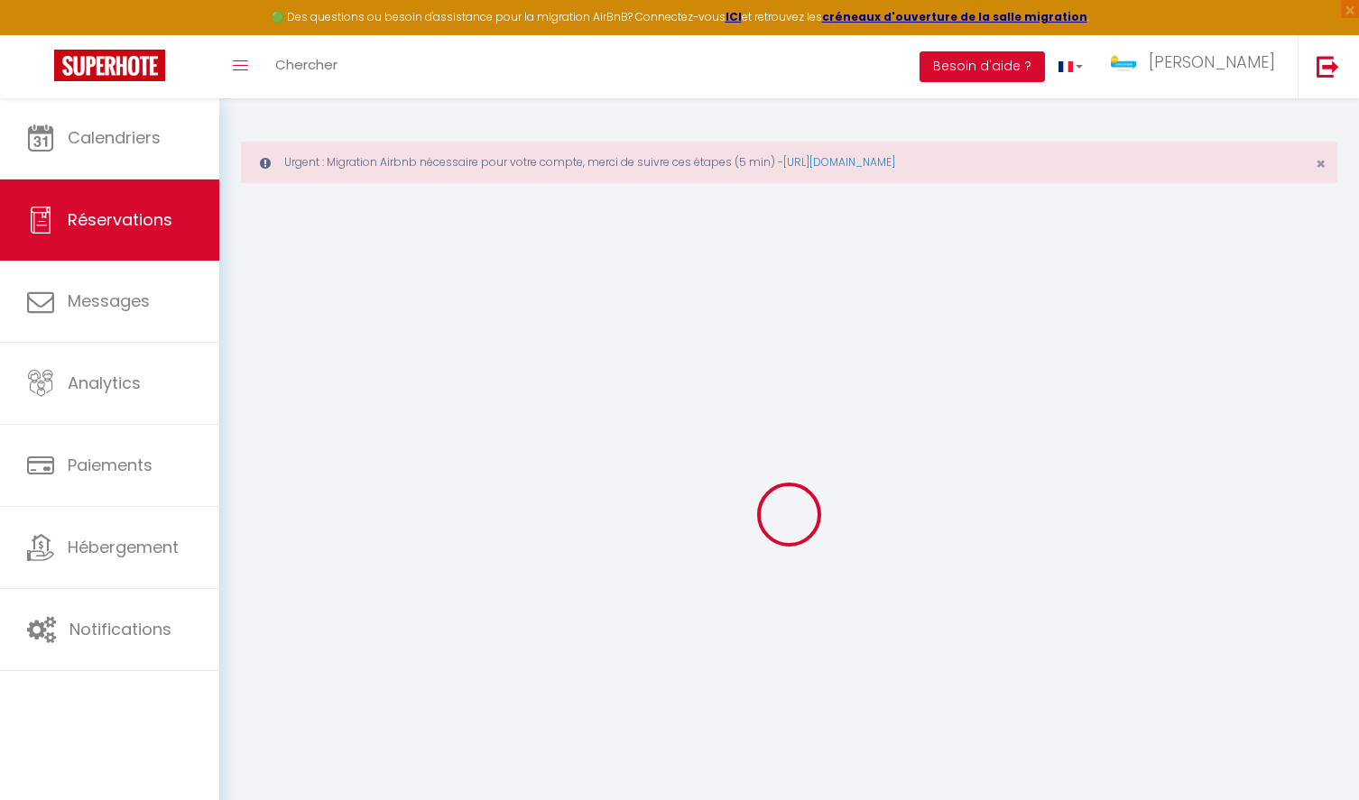
select select "10"
select select
checkbox input "false"
type input "0"
select select "1"
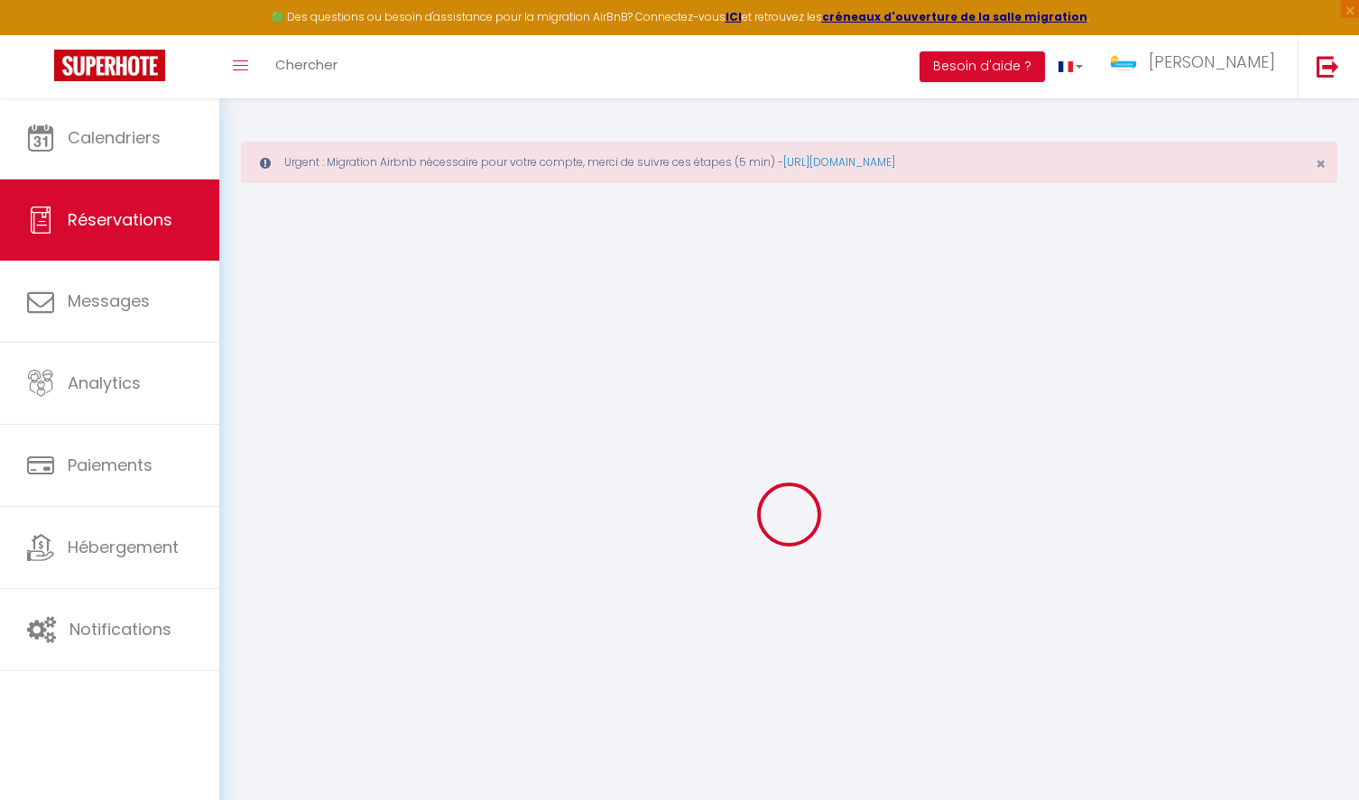
type input "40"
type input "8"
type input "0"
select select
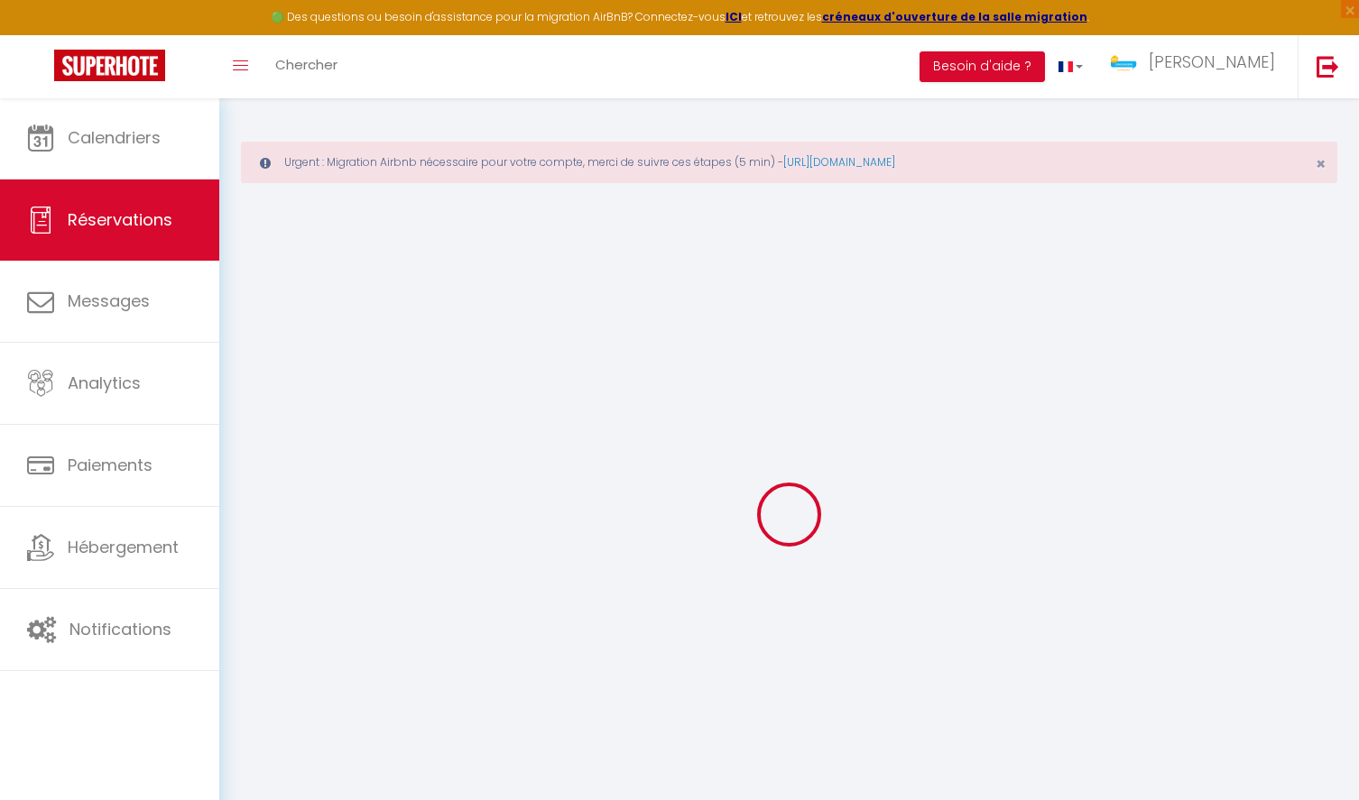
select select "14"
checkbox input "false"
select select
checkbox input "false"
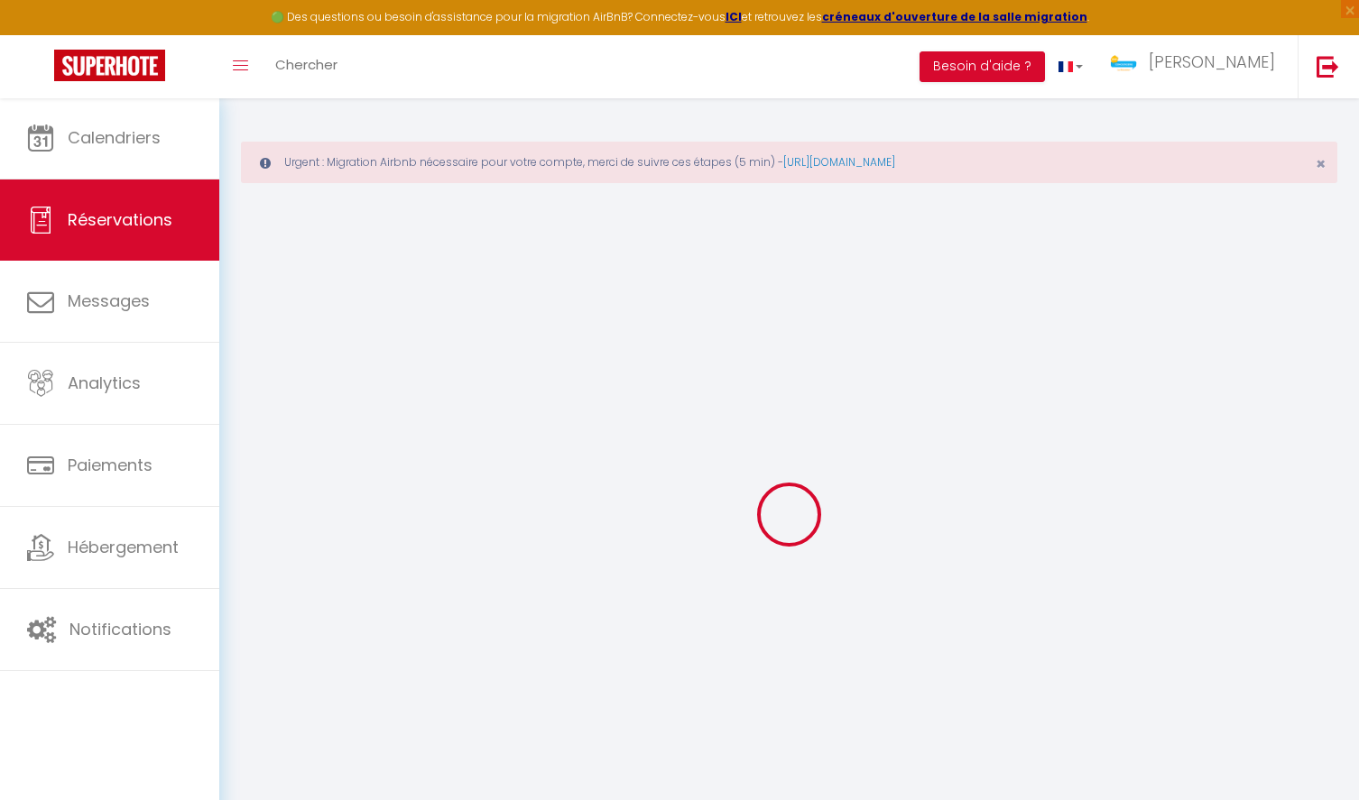
select select
checkbox input "false"
select select
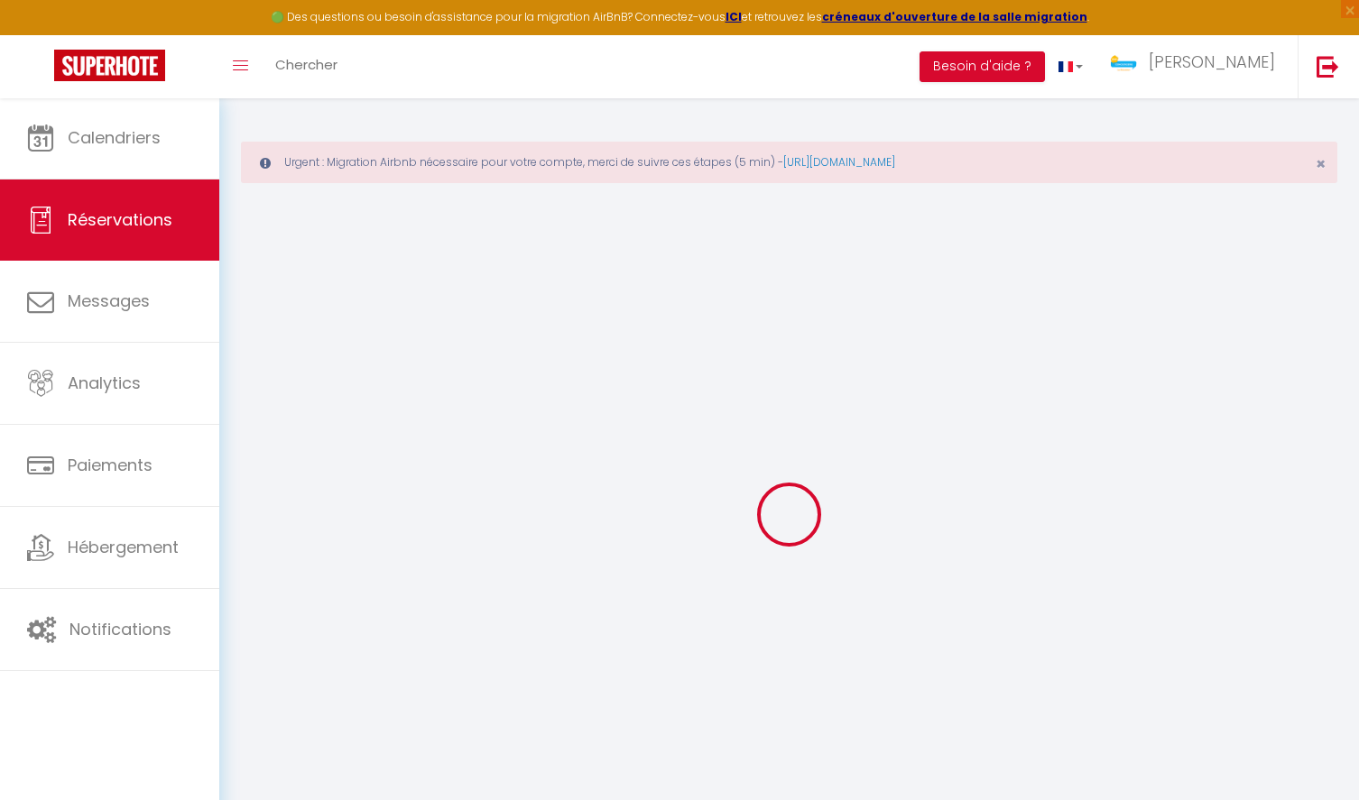
checkbox input "false"
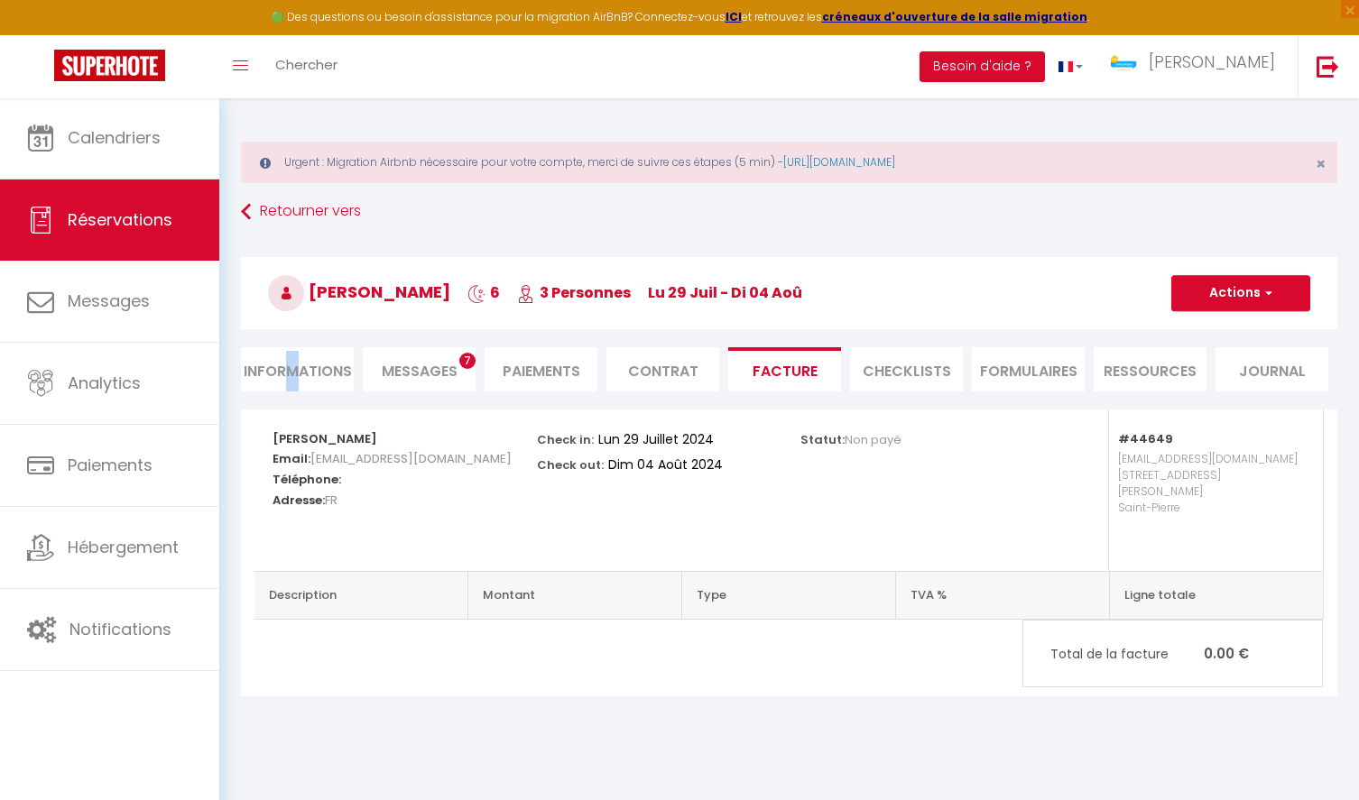
click at [291, 371] on li "Informations" at bounding box center [297, 369] width 113 height 44
select select
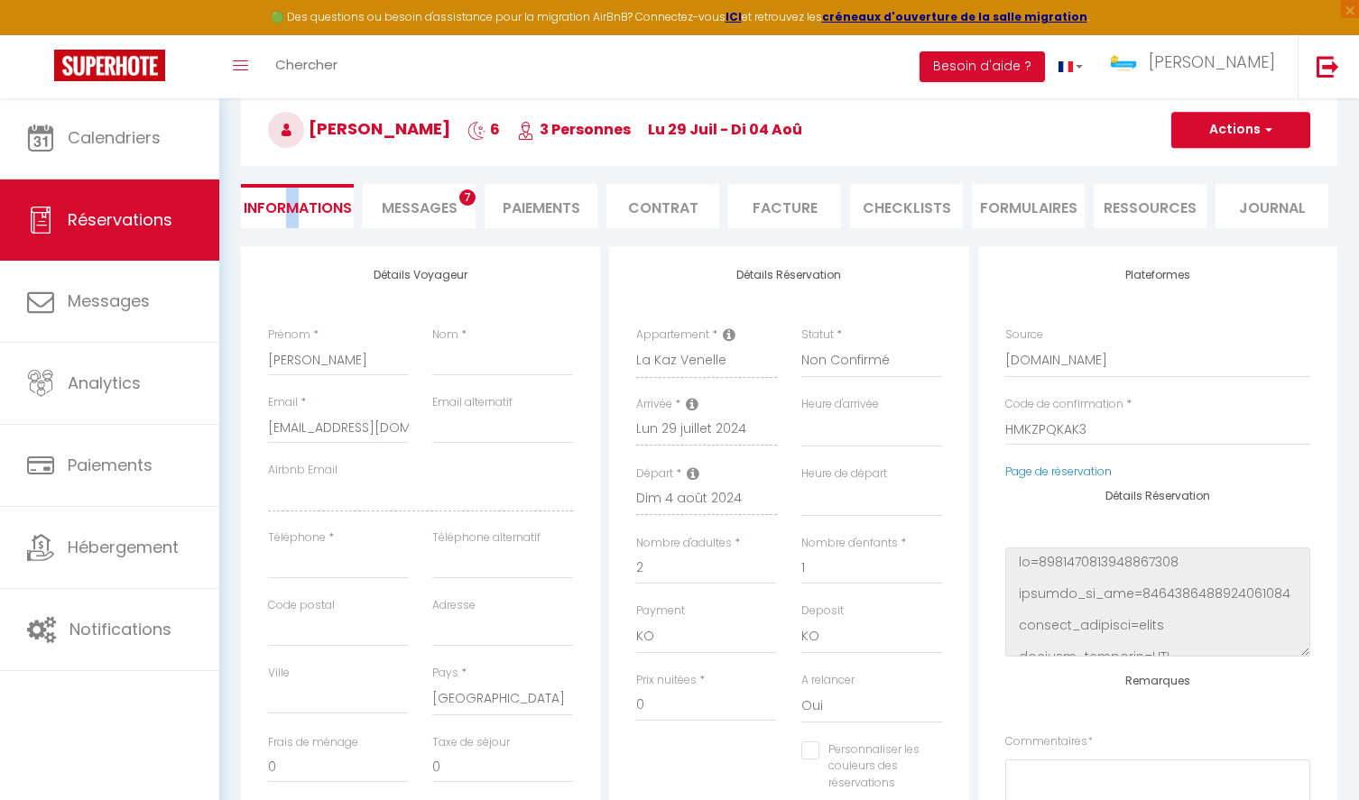
scroll to position [167, 0]
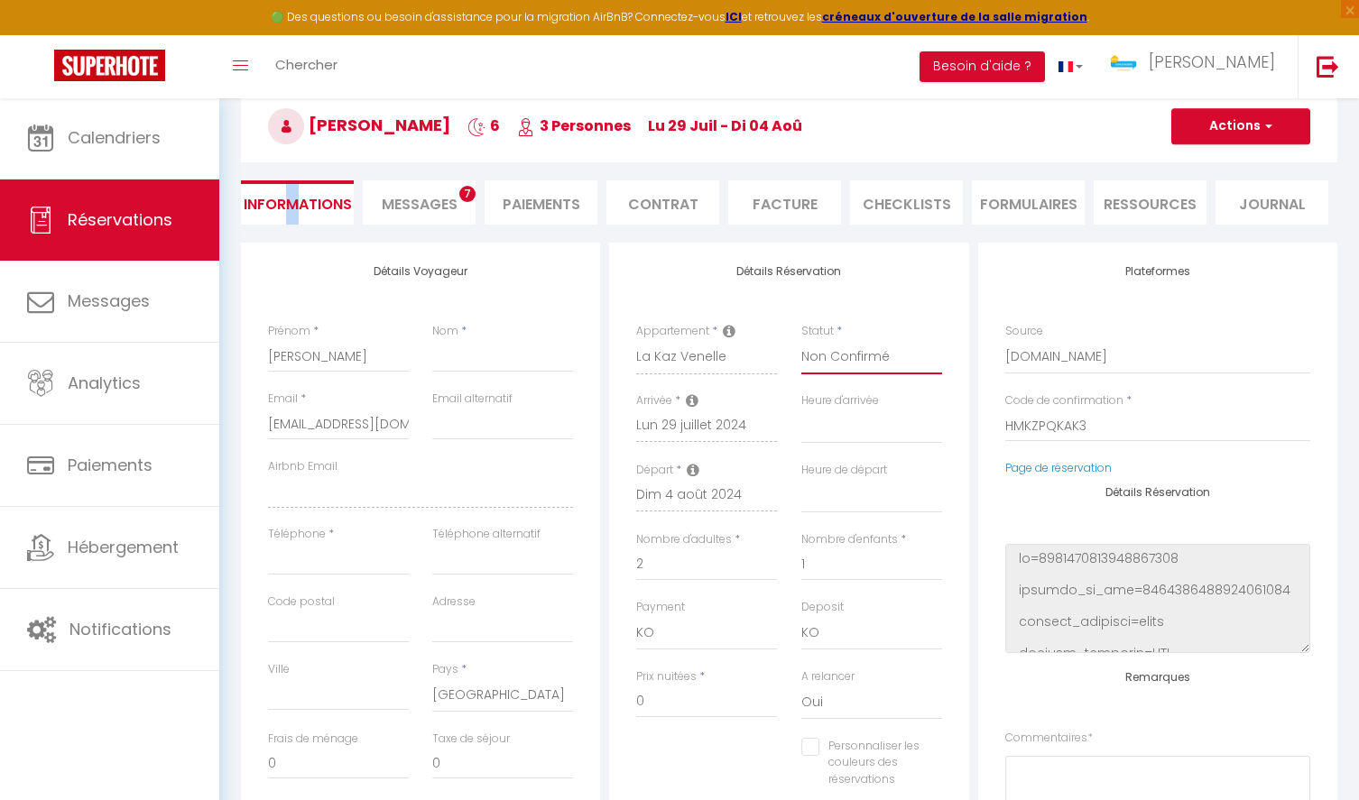
select select "1"
select select
checkbox input "false"
click at [659, 707] on input "0" at bounding box center [706, 702] width 141 height 32
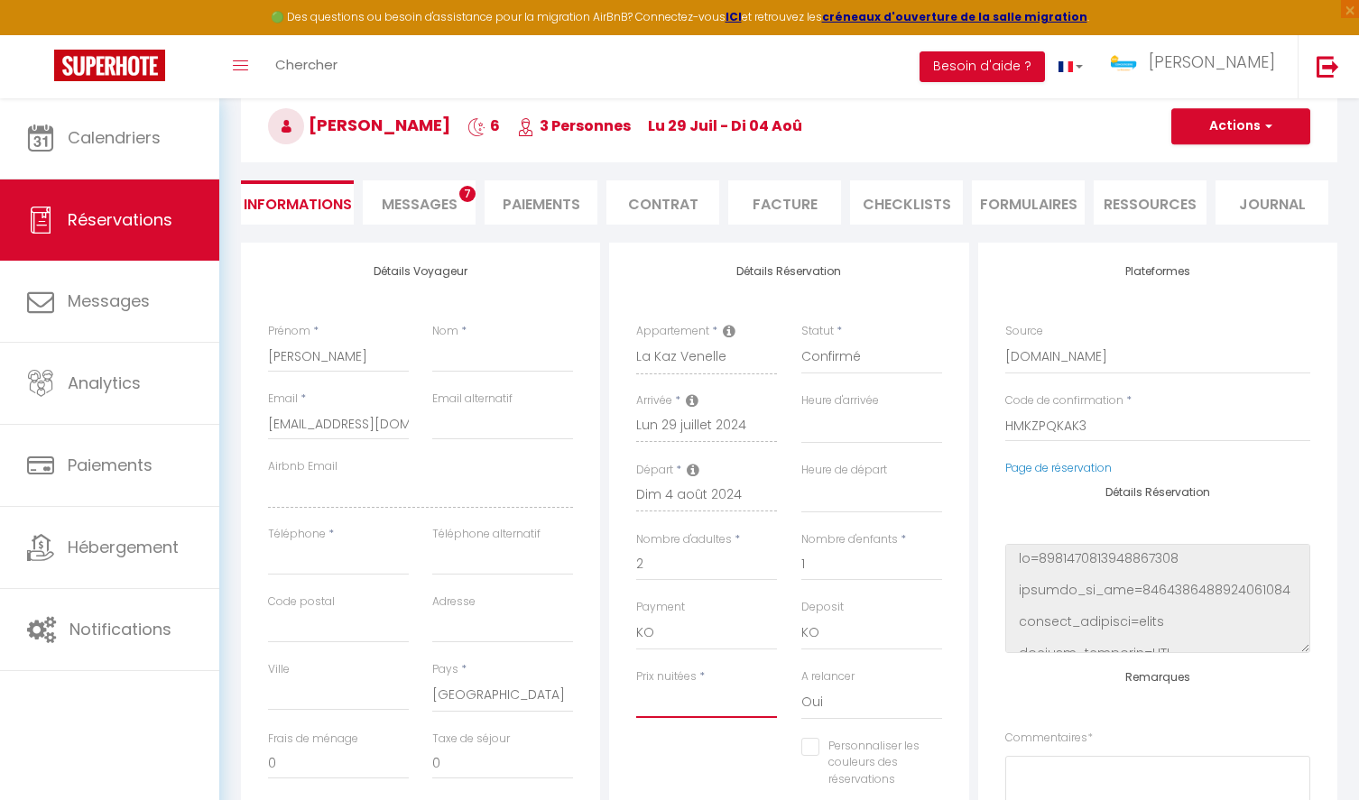
select select
checkbox input "false"
type input "1"
select select
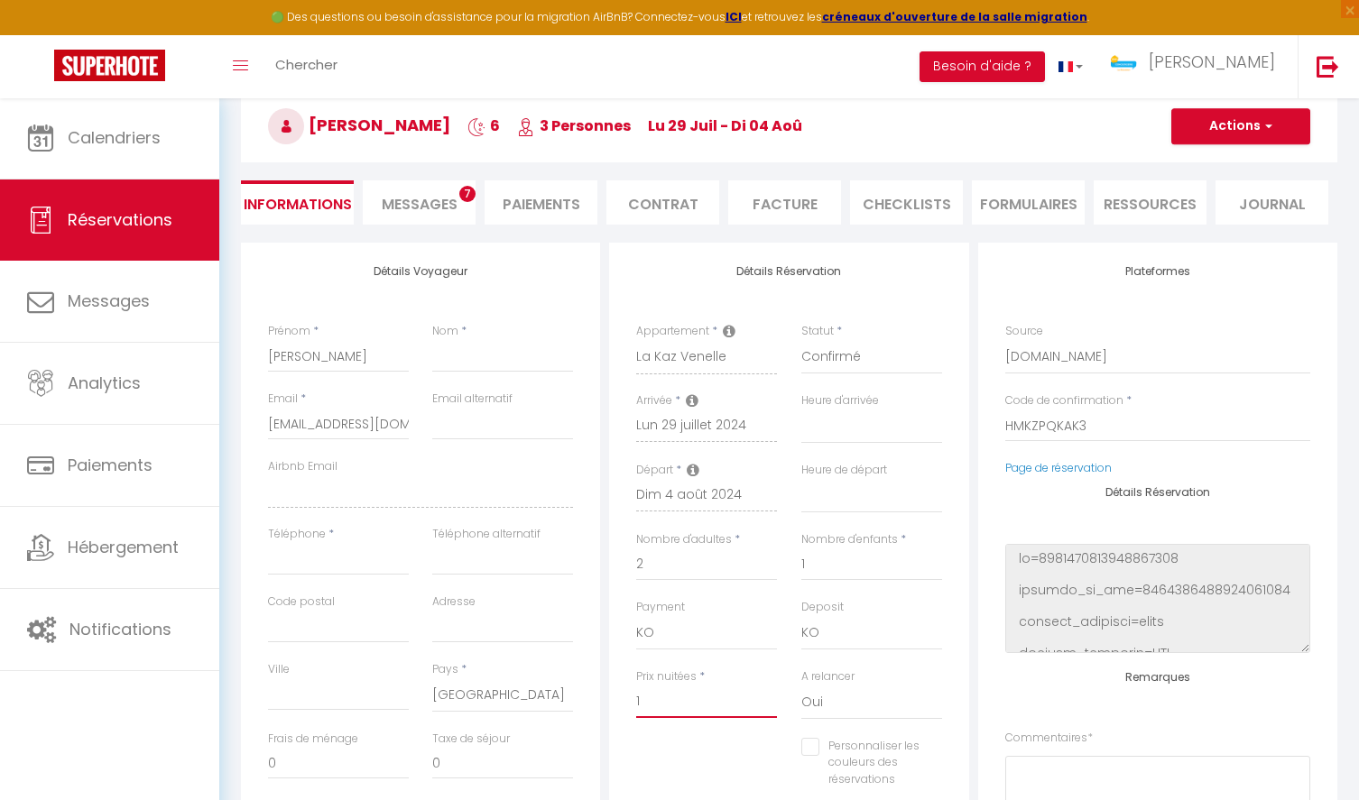
select select
checkbox input "false"
type input "11"
select select
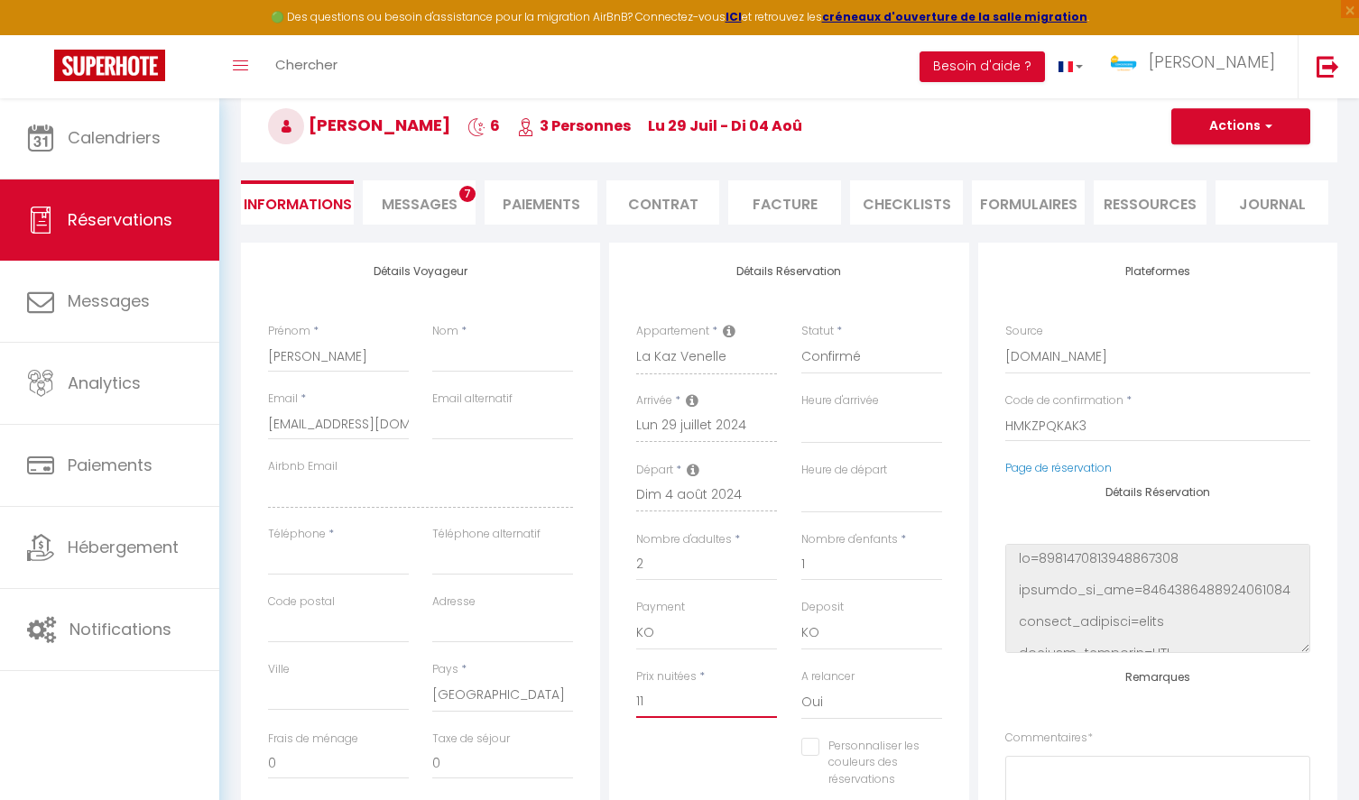
checkbox input "false"
type input "113"
select select
checkbox input "false"
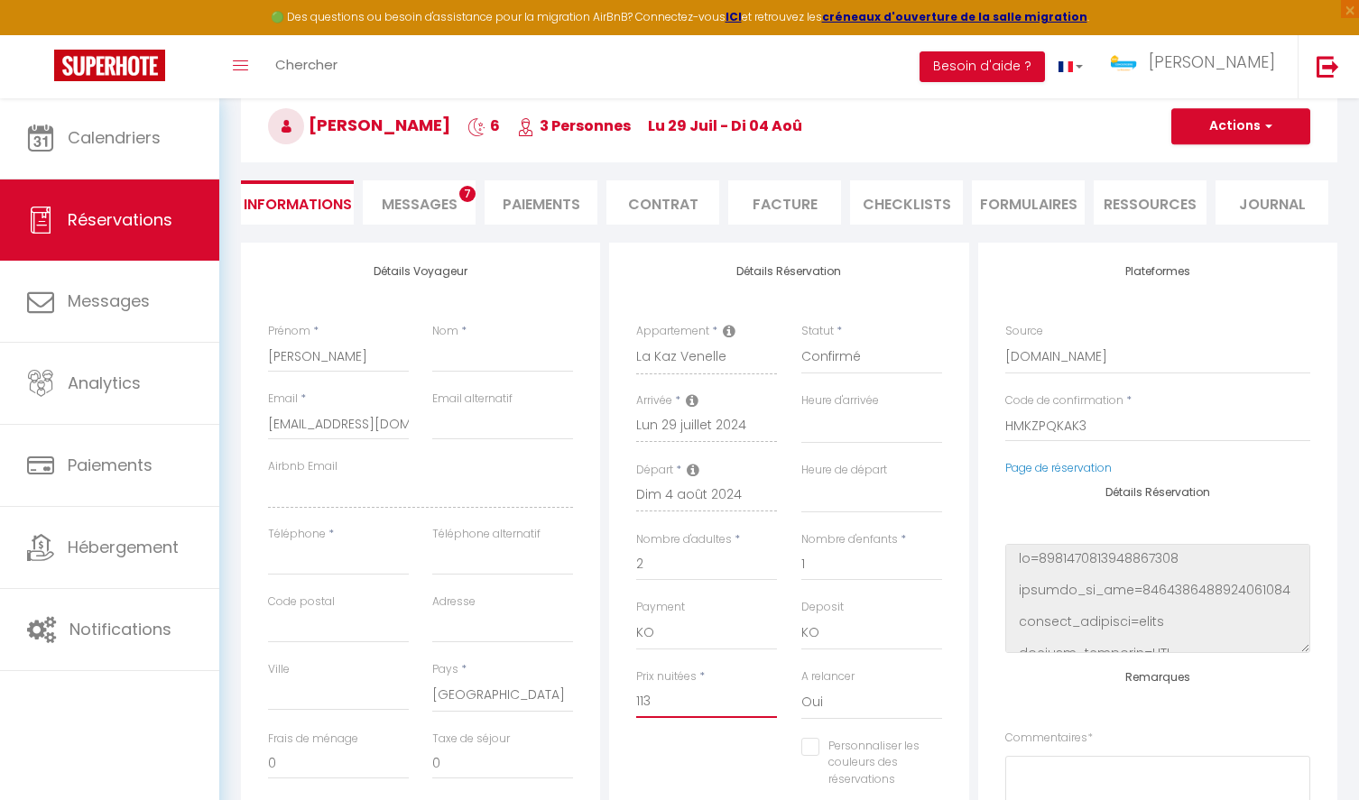
type input "1138"
select select
checkbox input "false"
type input "1138,"
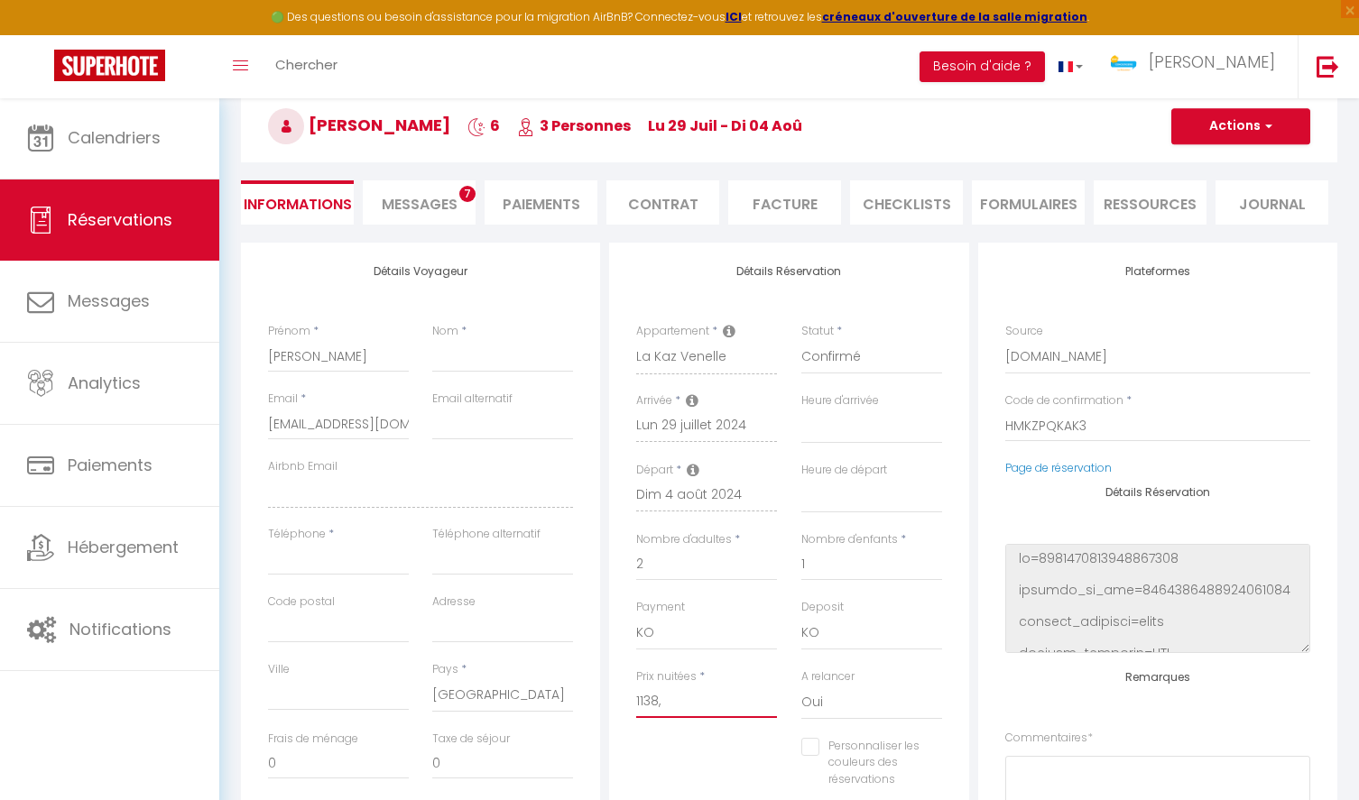
select select
checkbox input "false"
type input "1138,6"
select select
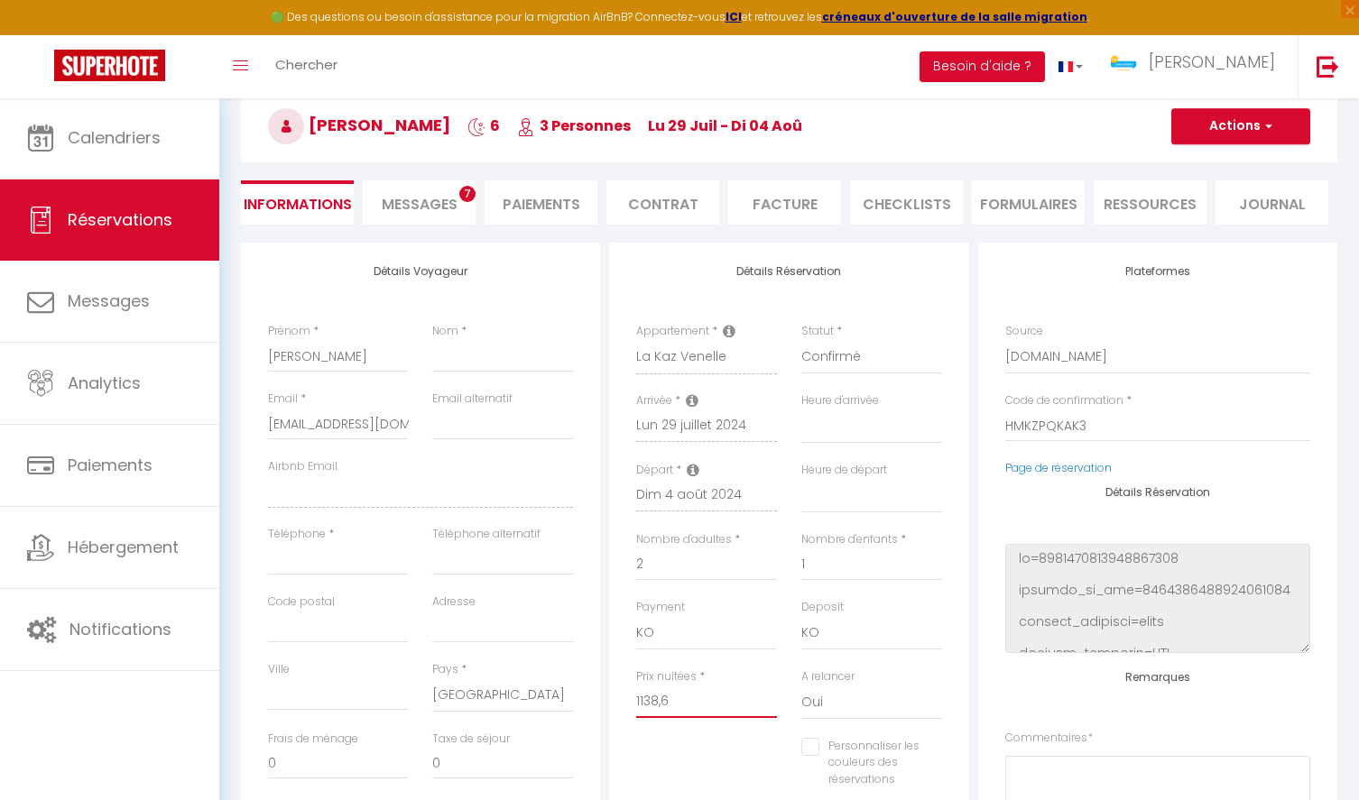
select select
type input "1138,64"
checkbox input "false"
select select
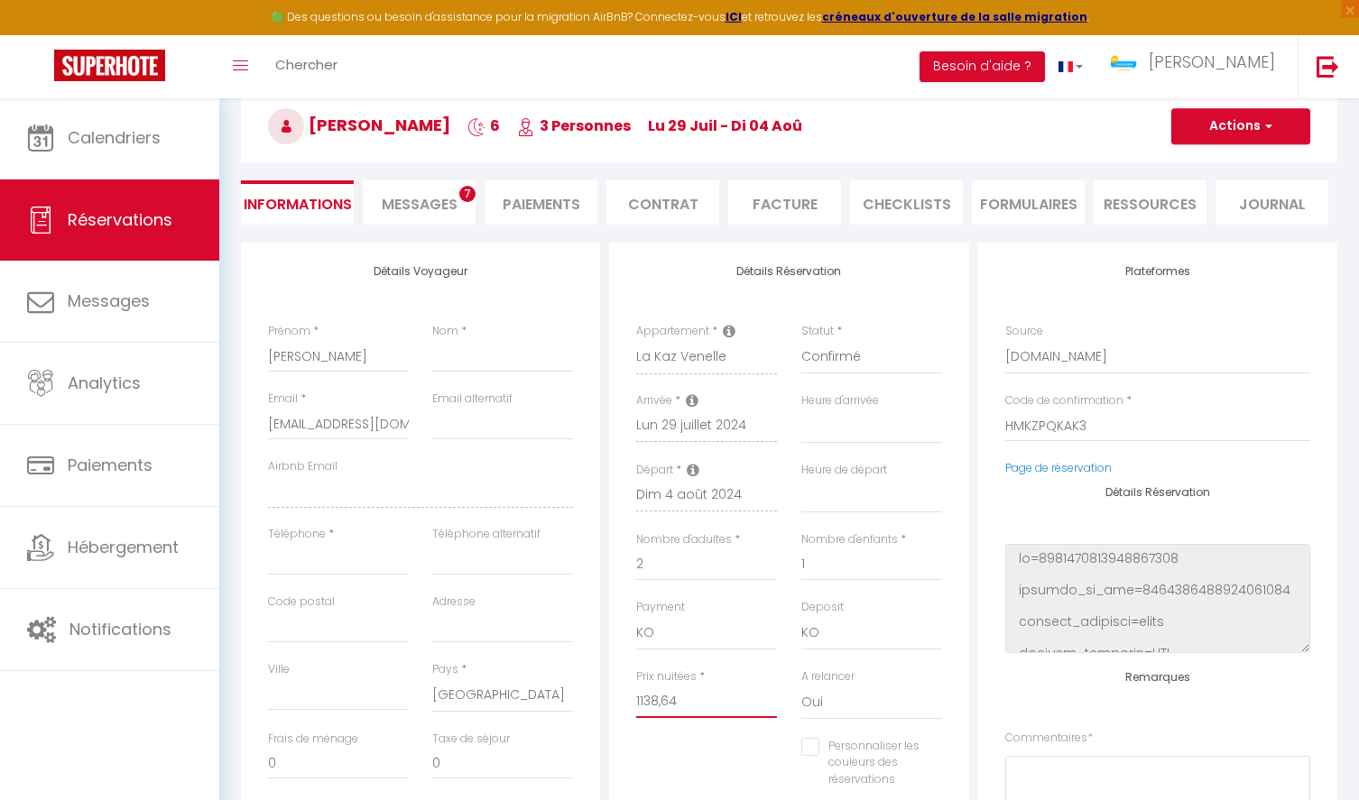
checkbox input "false"
type input "1138,64"
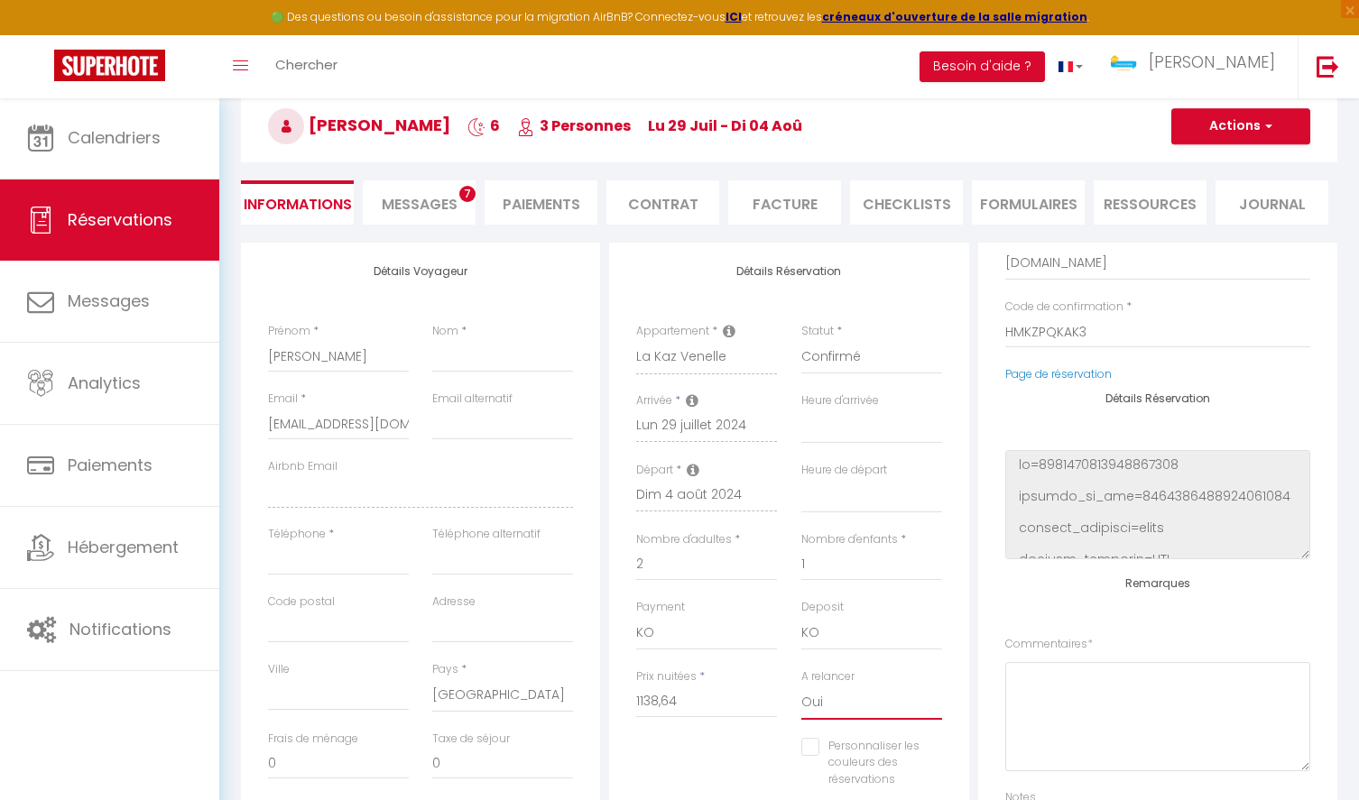
scroll to position [132, 0]
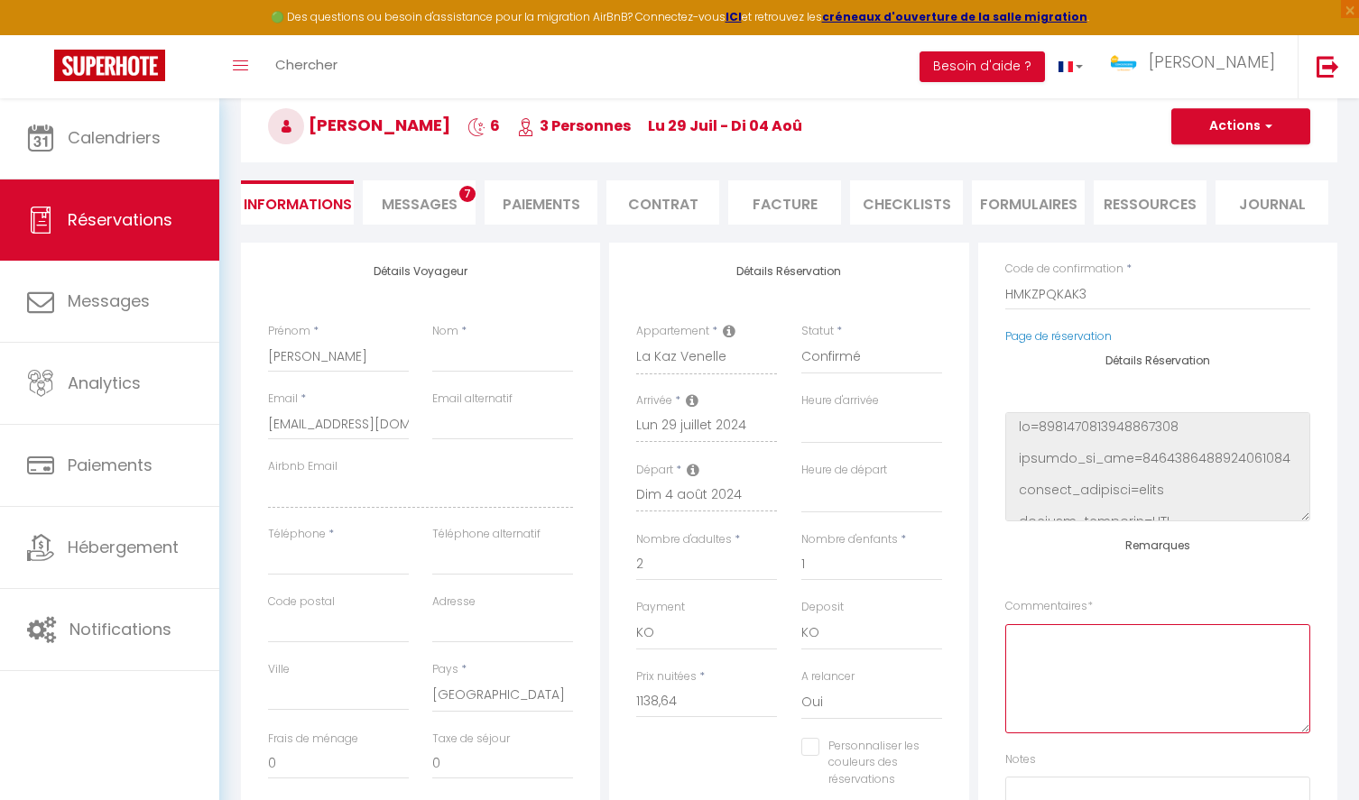
click at [1073, 652] on textarea at bounding box center [1157, 678] width 305 height 109
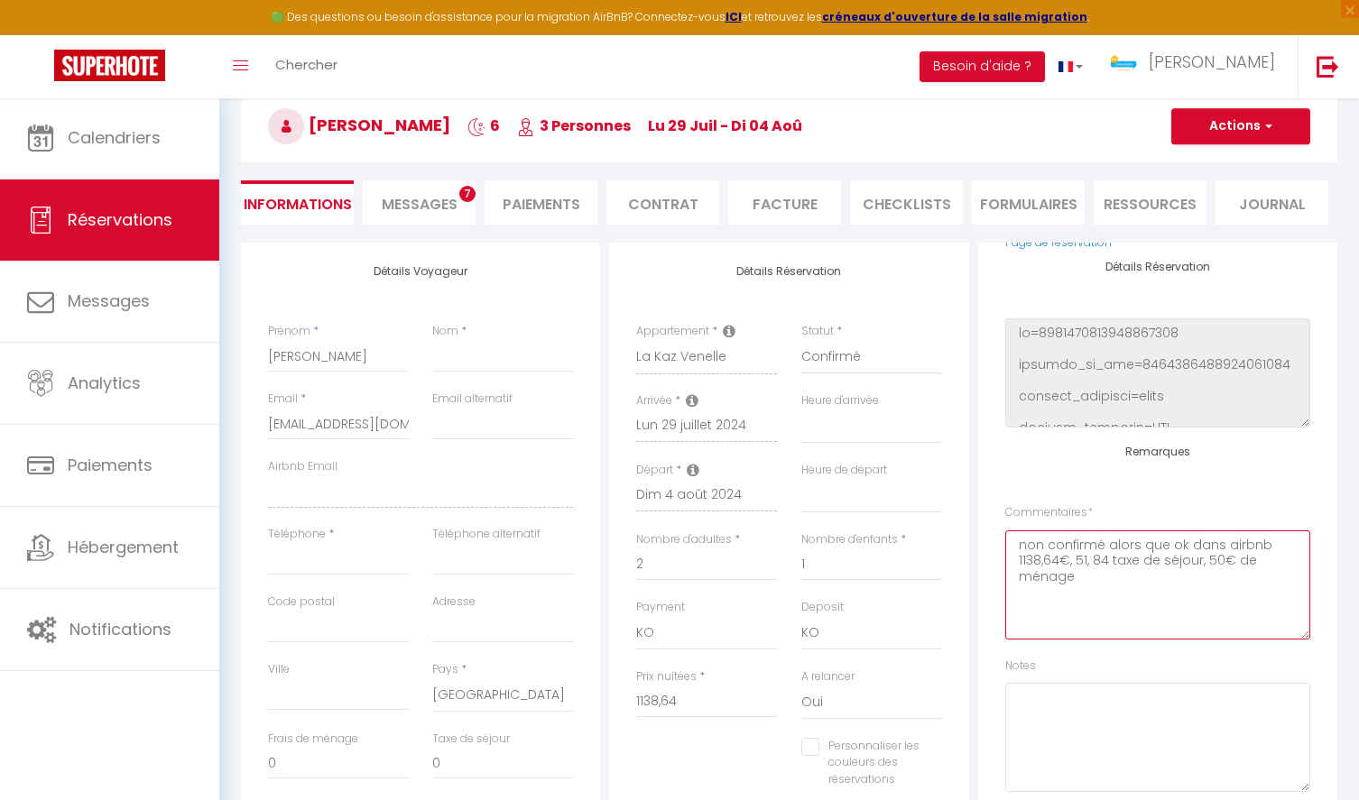
scroll to position [225, 0]
type textarea "non confirmé alors que ok dans airbnb 1138,64€, 51, 84 taxe de séjour, 50€ de m…"
click at [1241, 124] on button "Actions" at bounding box center [1240, 126] width 139 height 36
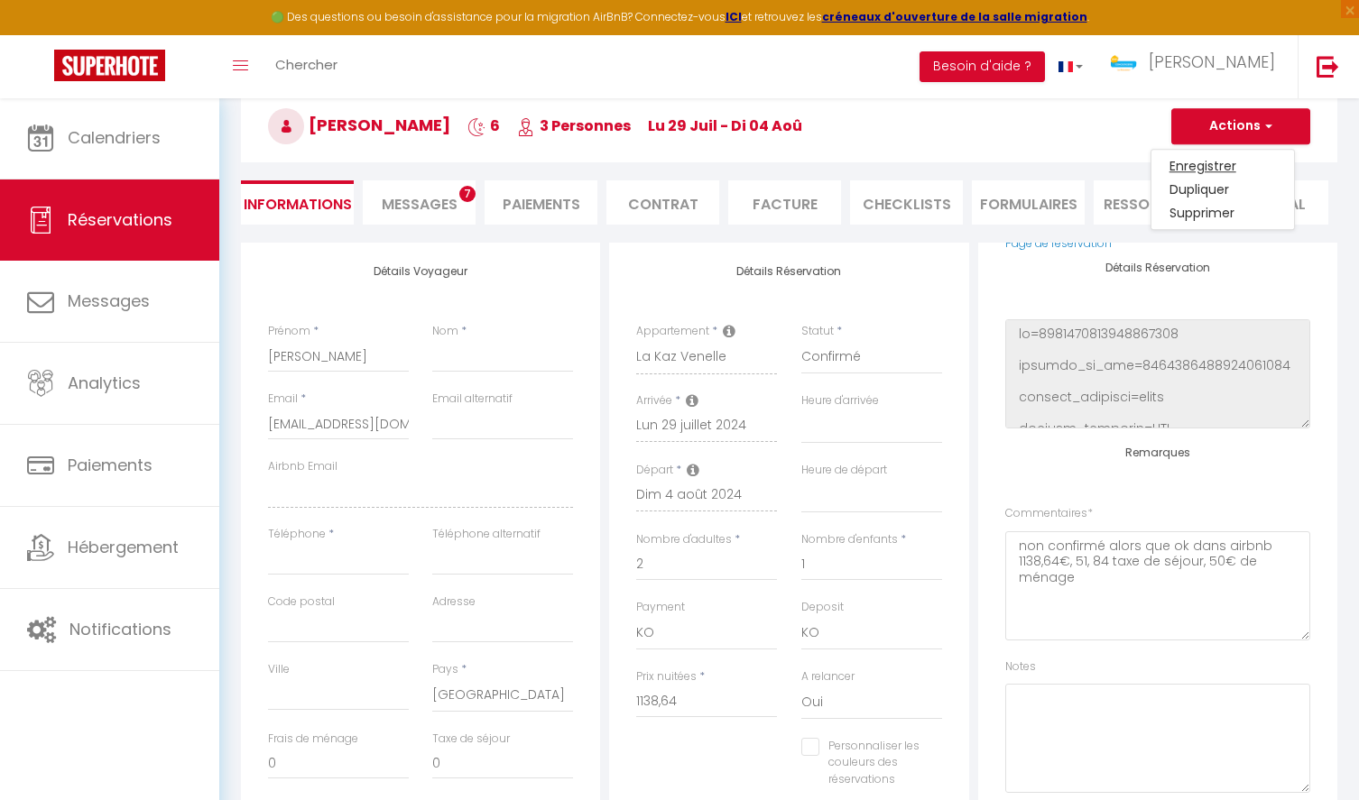
click at [1206, 169] on link "Enregistrer" at bounding box center [1222, 165] width 143 height 23
select select
checkbox input "false"
select select
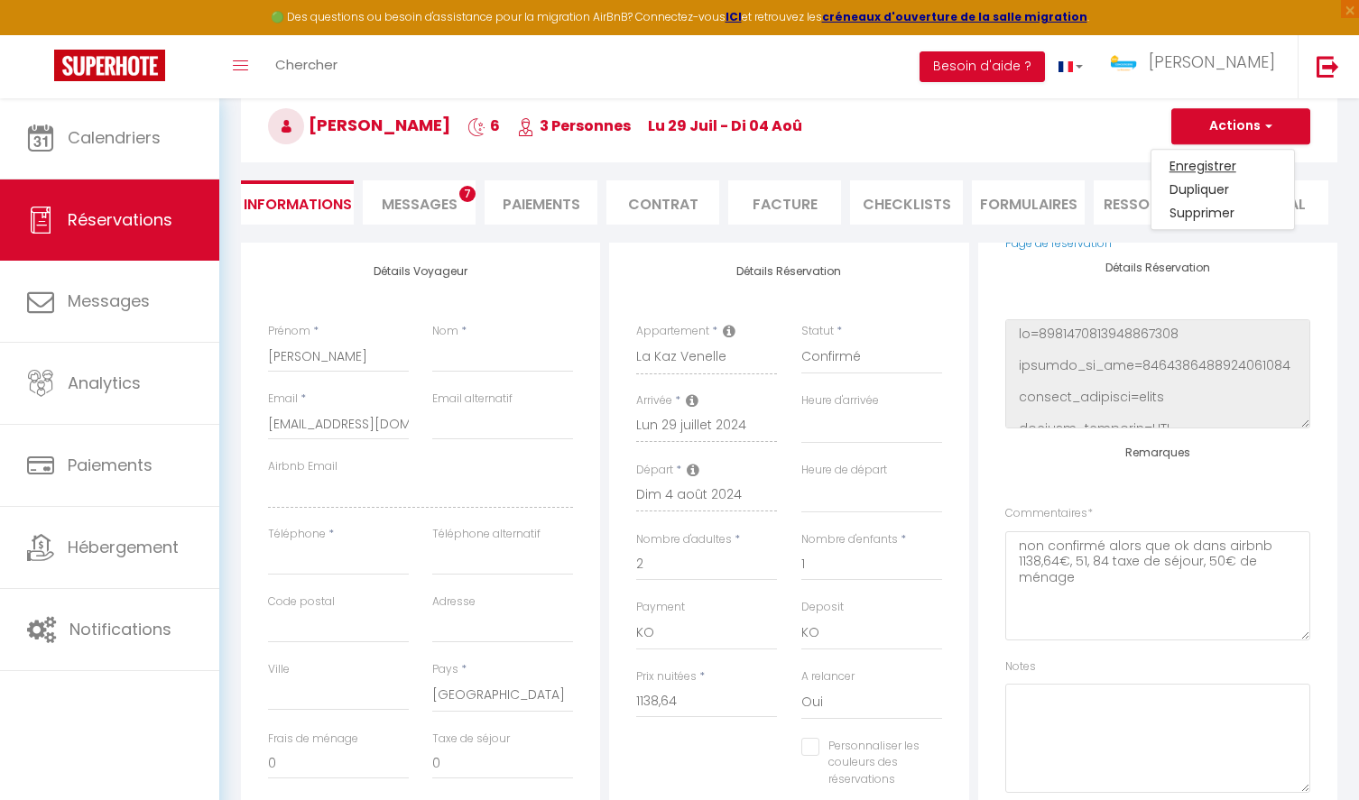
select select
checkbox input "false"
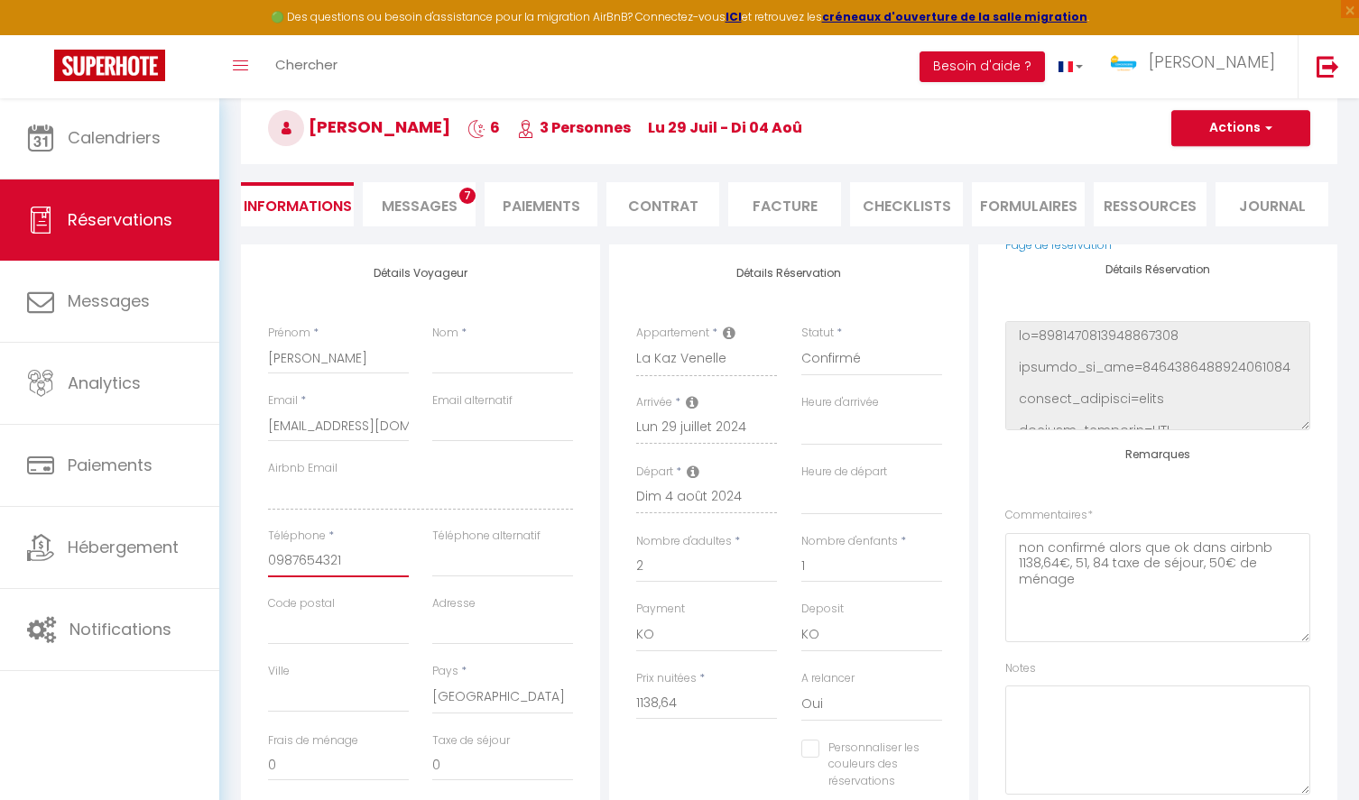
scroll to position [194, 0]
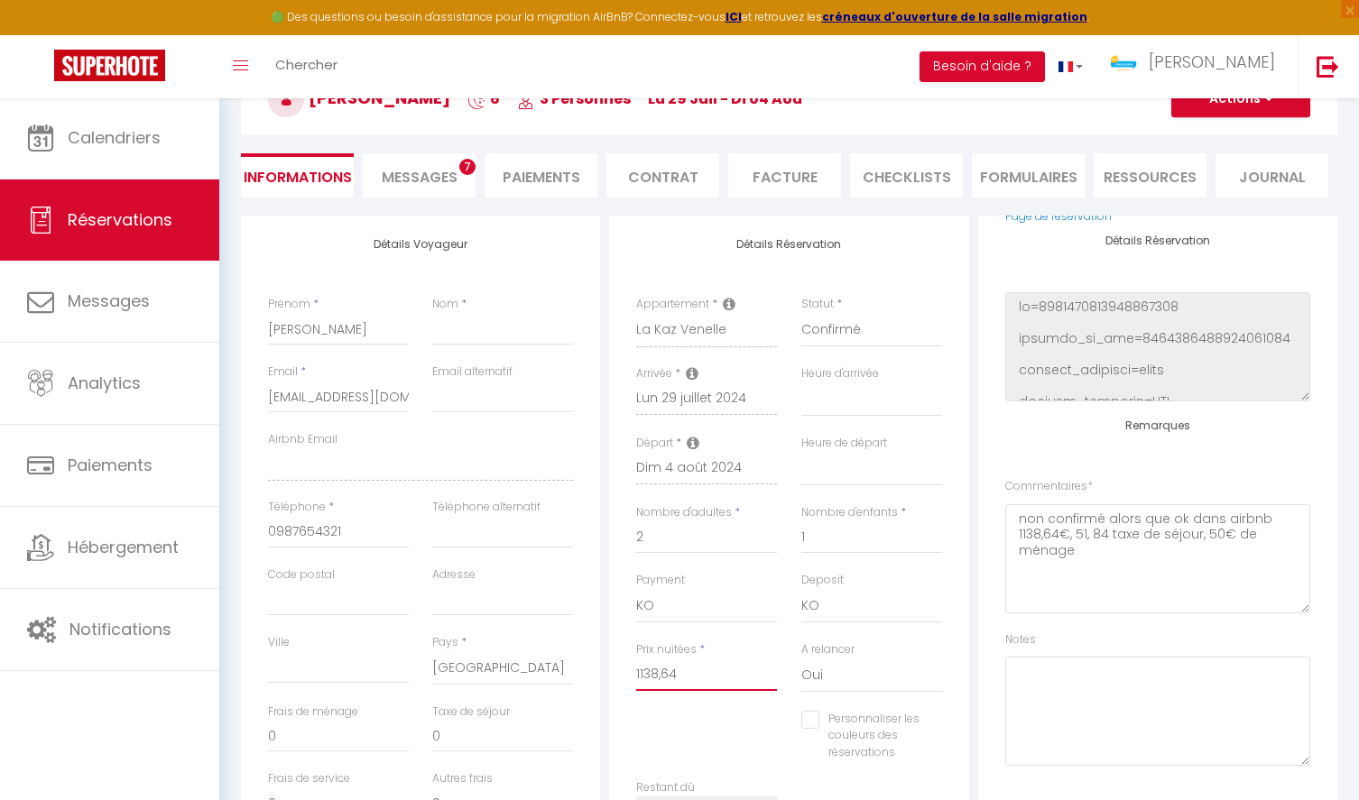
click at [687, 669] on input "1138,64" at bounding box center [706, 675] width 141 height 32
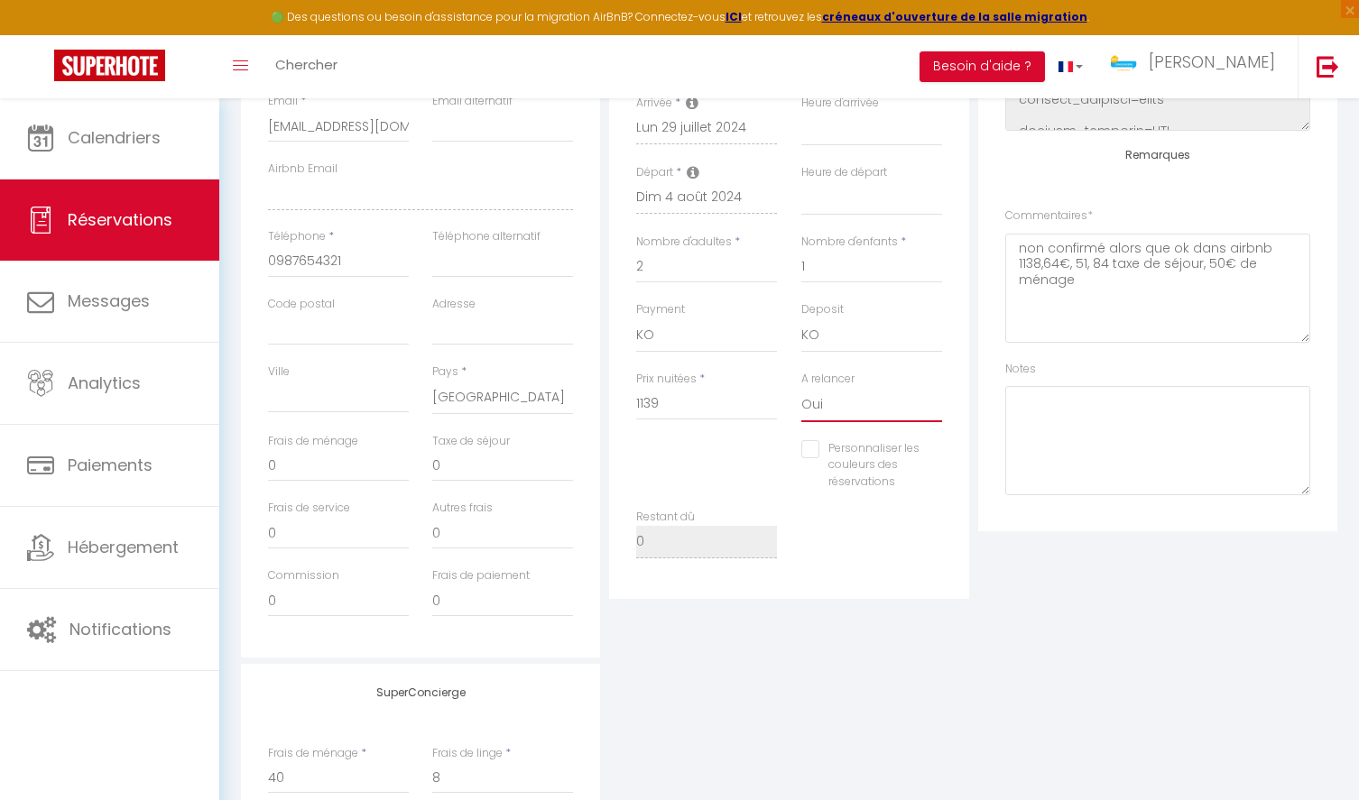
scroll to position [0, 0]
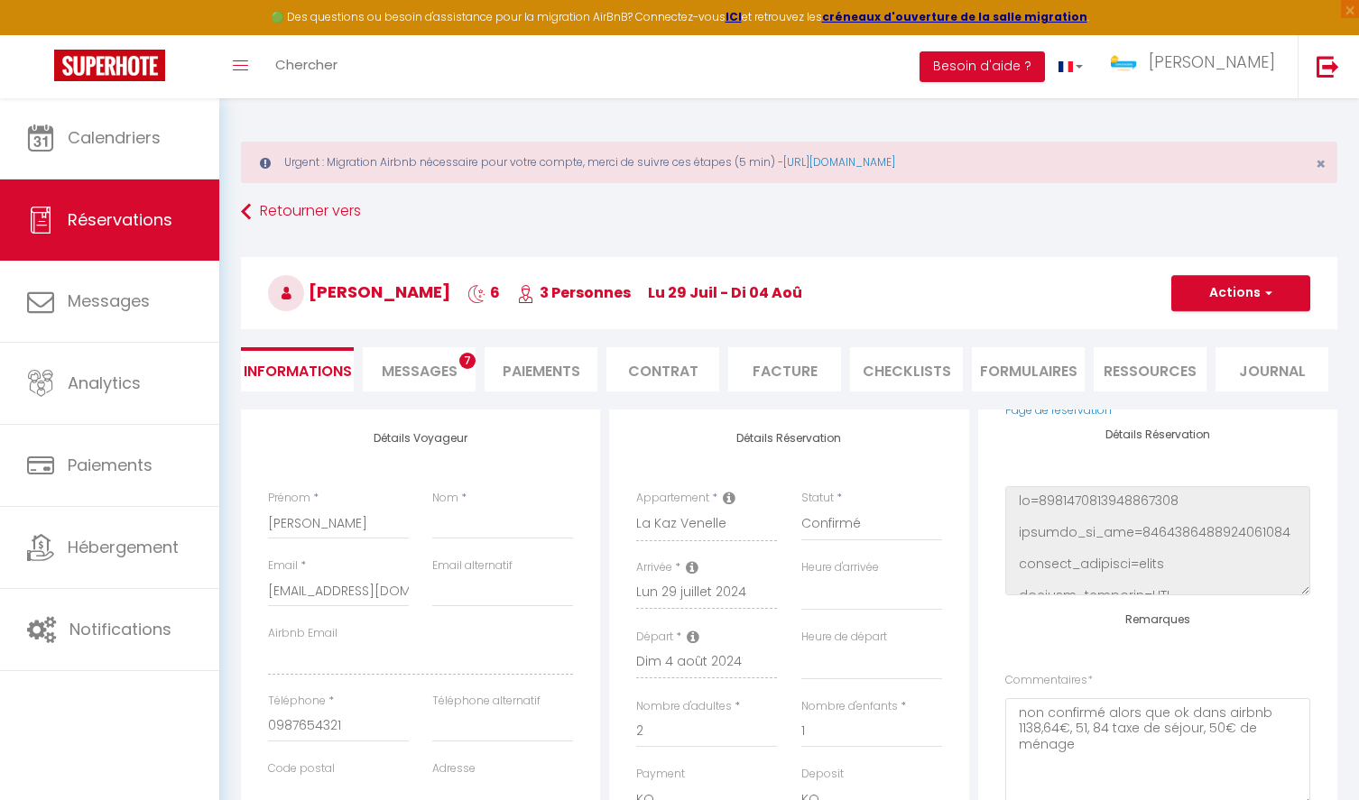
click at [1226, 288] on button "Actions" at bounding box center [1240, 293] width 139 height 36
click at [1213, 335] on link "Enregistrer" at bounding box center [1222, 332] width 143 height 23
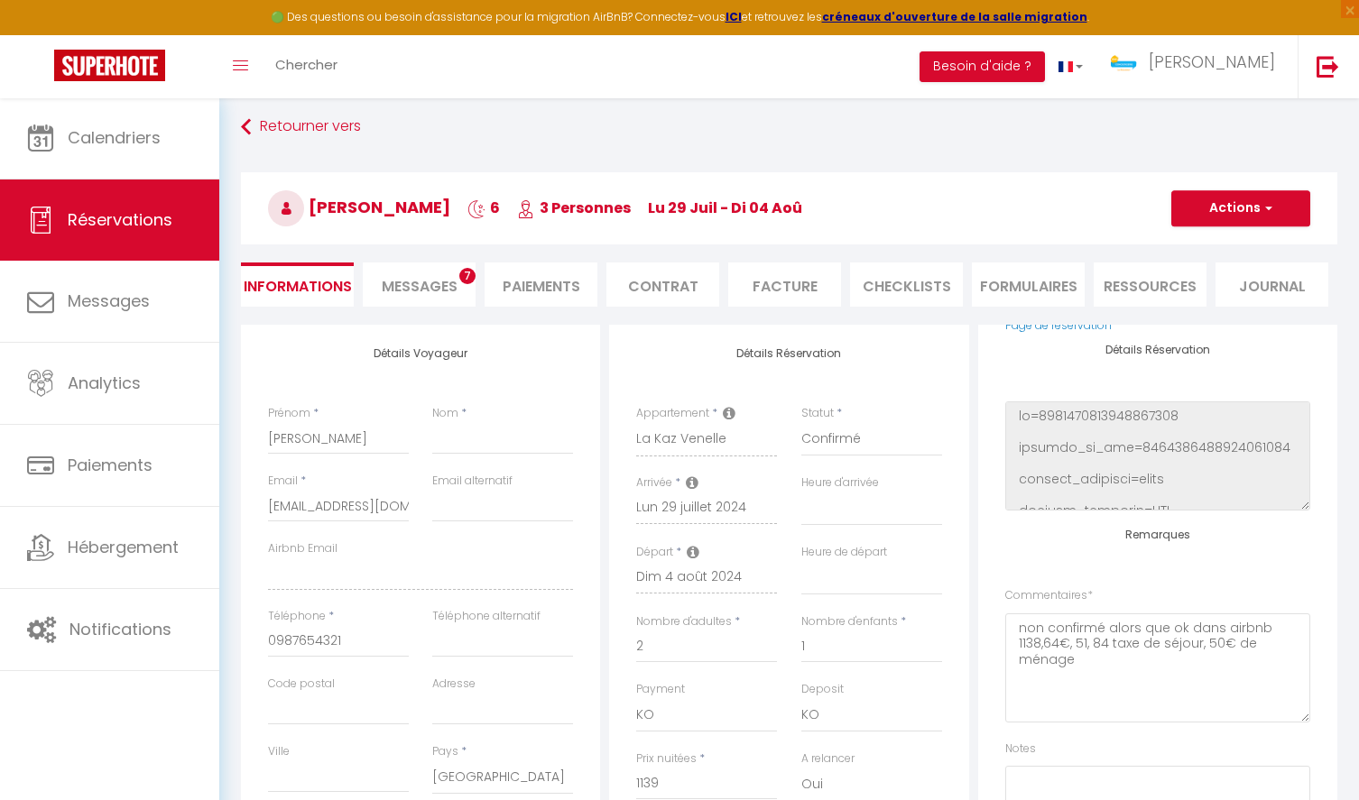
scroll to position [100, 0]
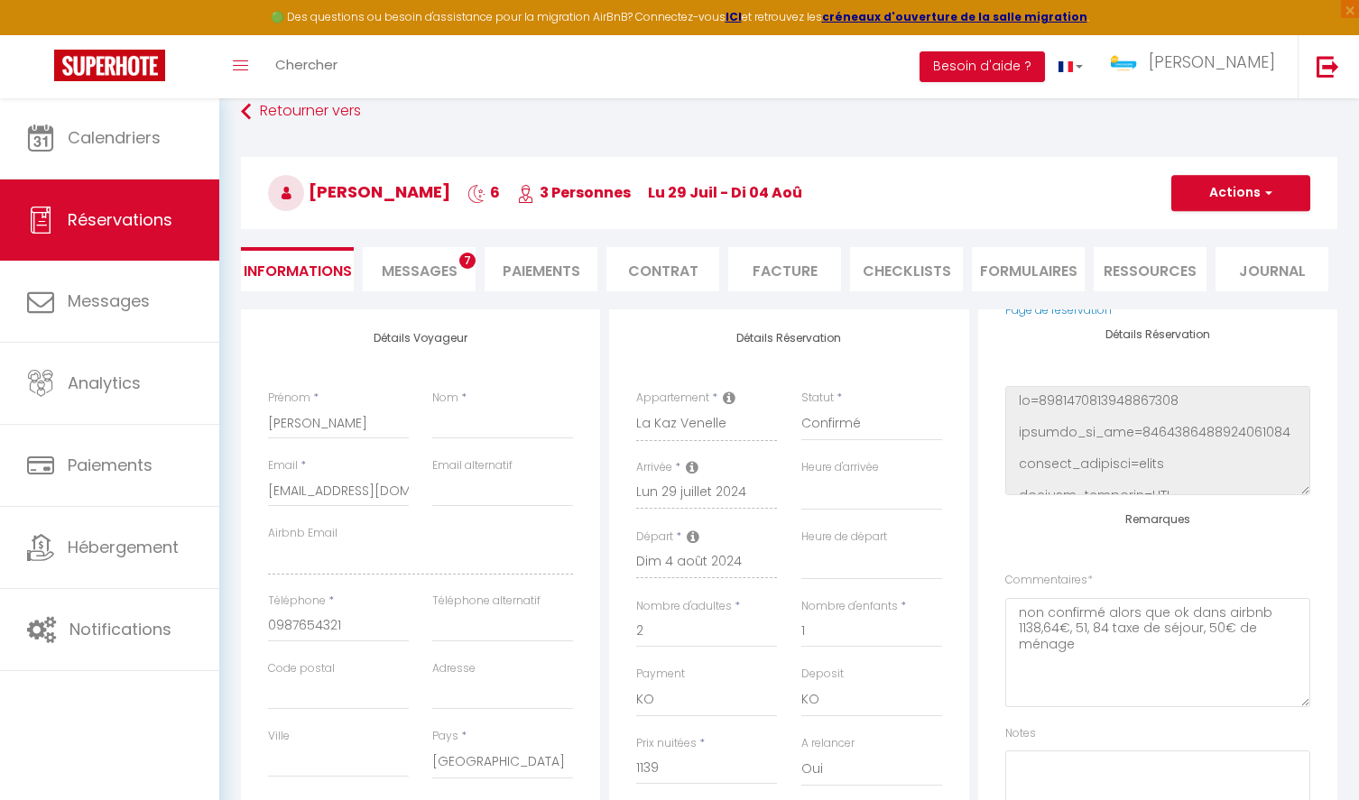
click at [1254, 190] on button "Actions" at bounding box center [1240, 193] width 139 height 36
click at [1184, 276] on link "Supprimer" at bounding box center [1222, 279] width 143 height 23
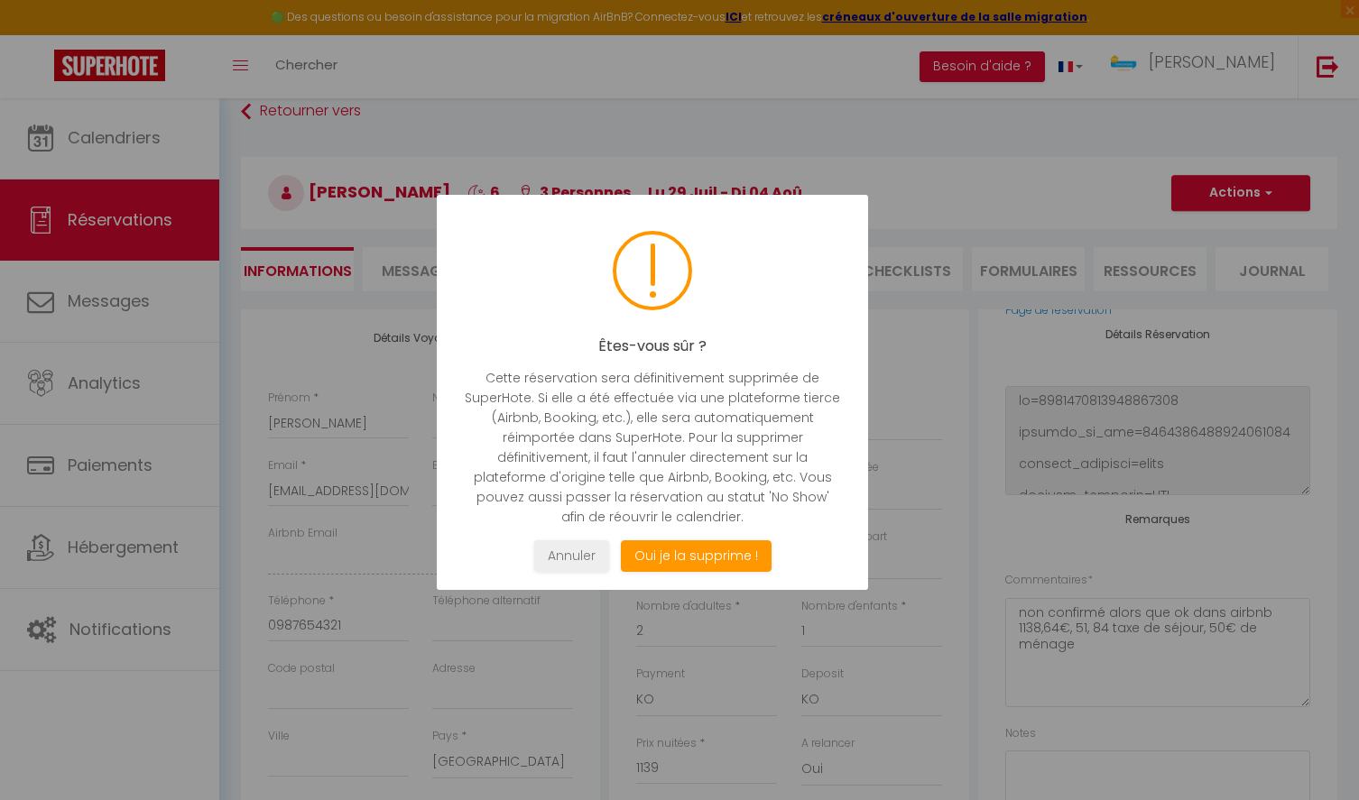
click at [616, 137] on div at bounding box center [679, 400] width 1359 height 800
click at [583, 558] on button "Annuler" at bounding box center [571, 556] width 75 height 32
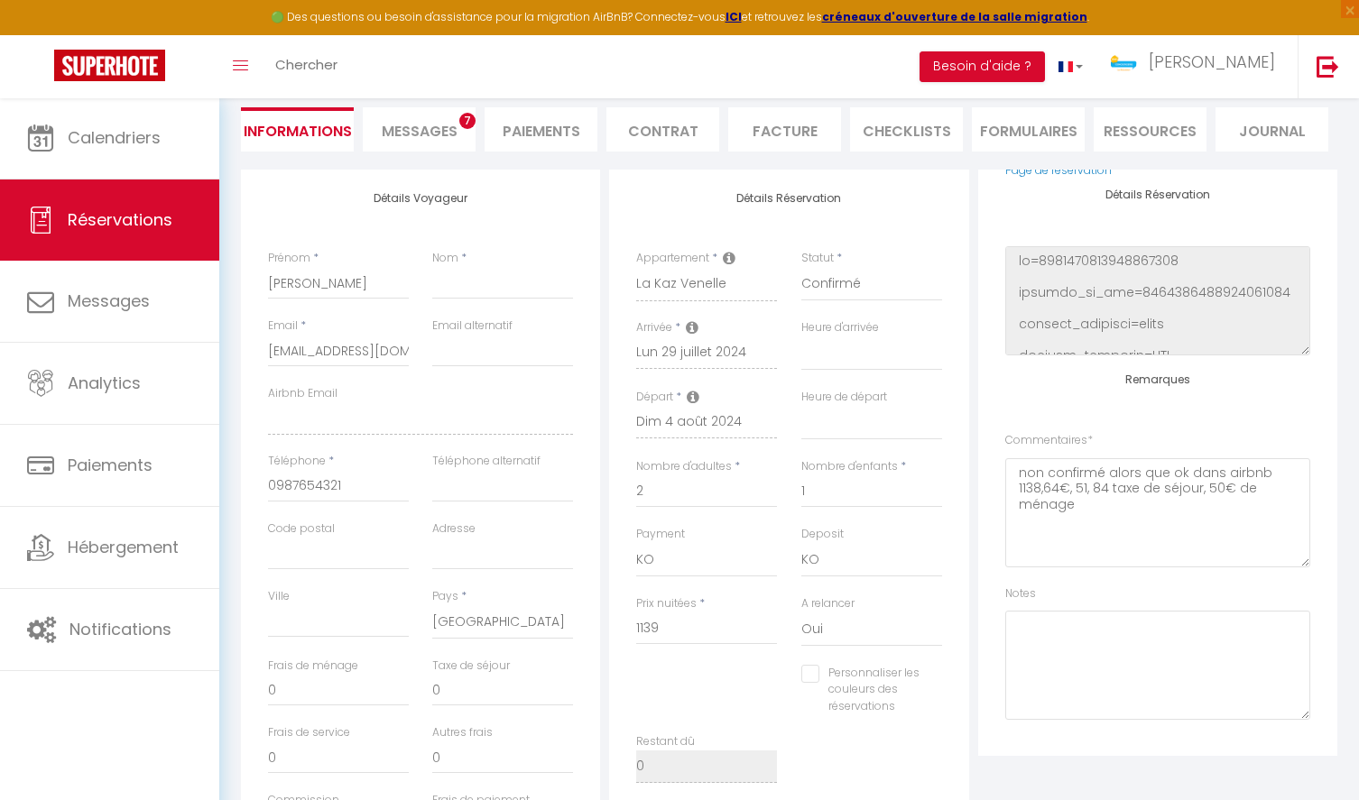
scroll to position [0, 0]
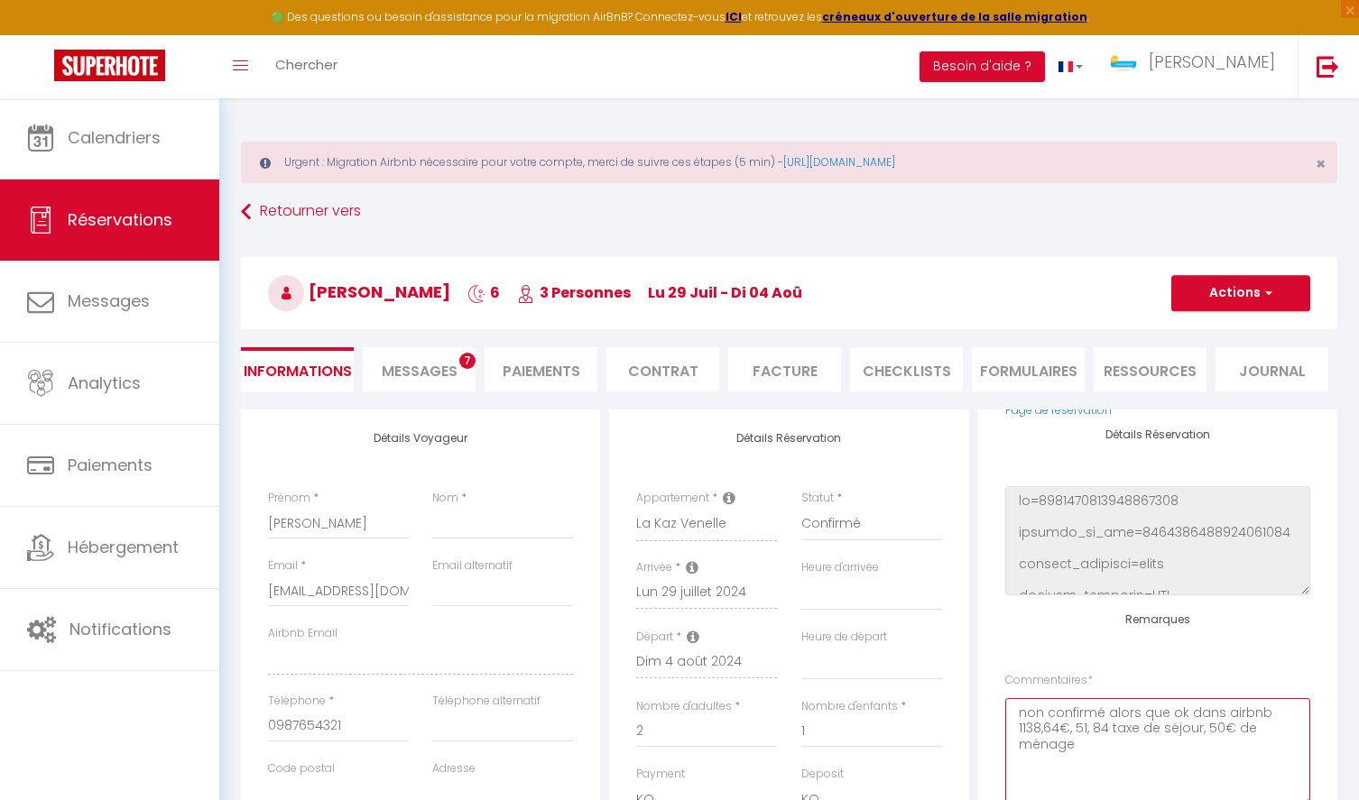
drag, startPoint x: 1076, startPoint y: 742, endPoint x: 983, endPoint y: 711, distance: 97.9
click at [983, 711] on div "Plateformes Source Direct Airbnb.com Booking.com Chalet montagne Expedia Gite d…" at bounding box center [1157, 703] width 359 height 586
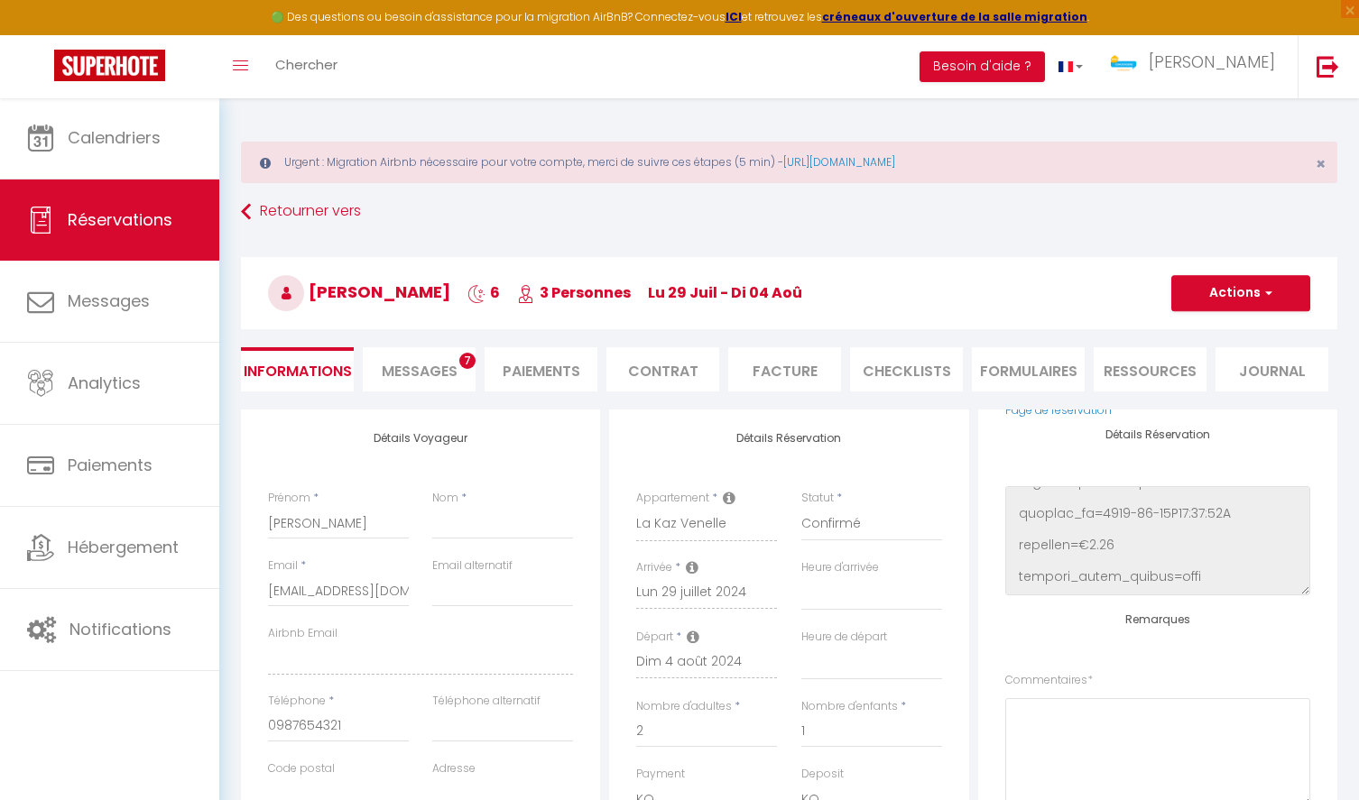
click at [410, 376] on span "Messages" at bounding box center [420, 371] width 76 height 21
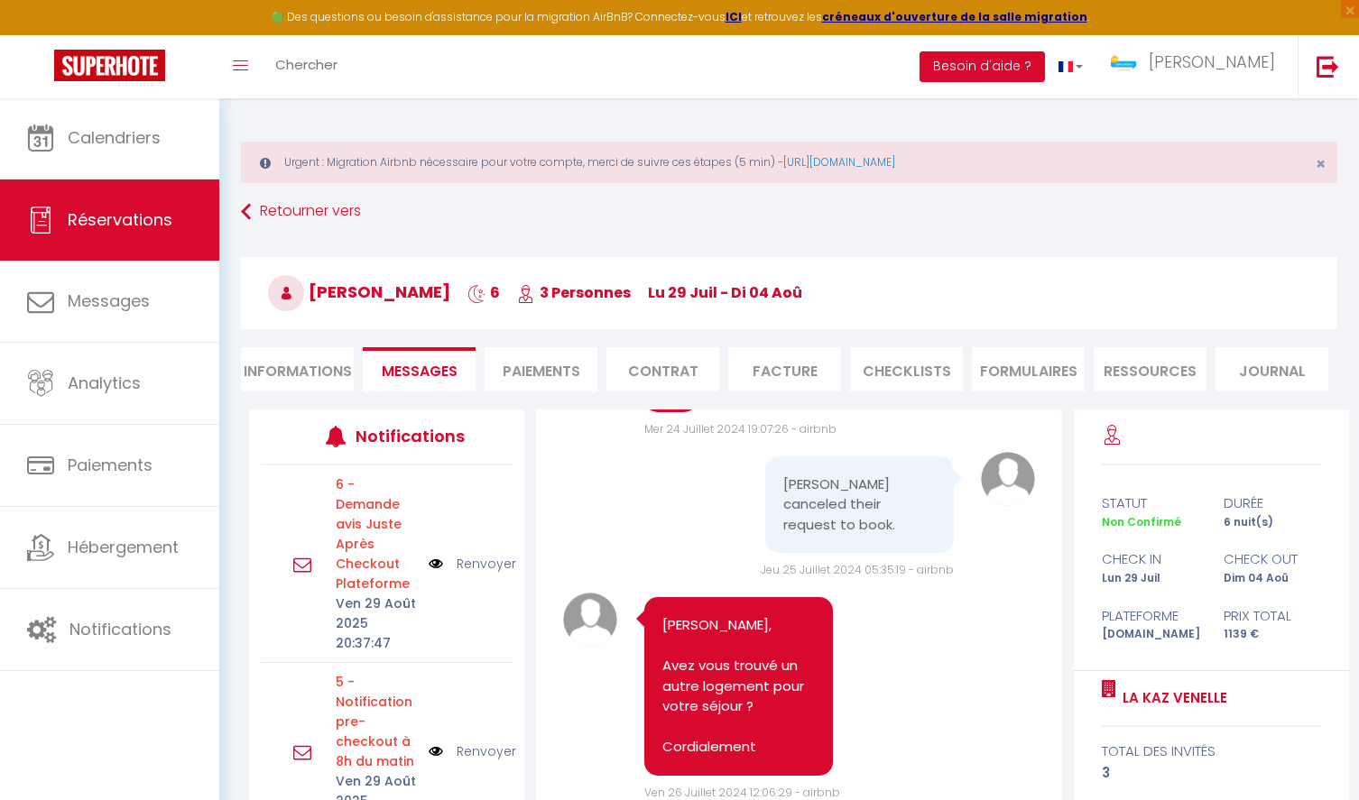
scroll to position [948, 0]
click at [297, 365] on li "Informations" at bounding box center [297, 369] width 113 height 44
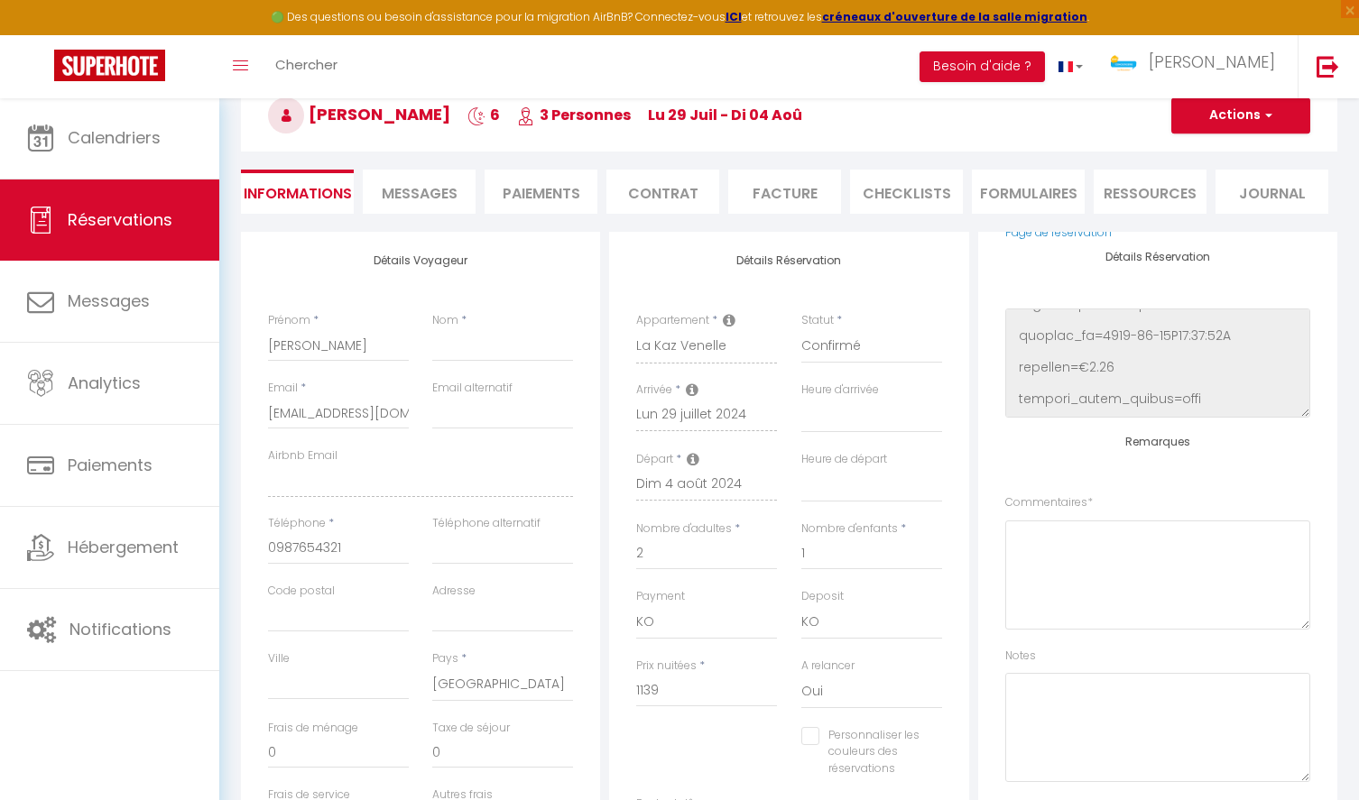
scroll to position [185, 0]
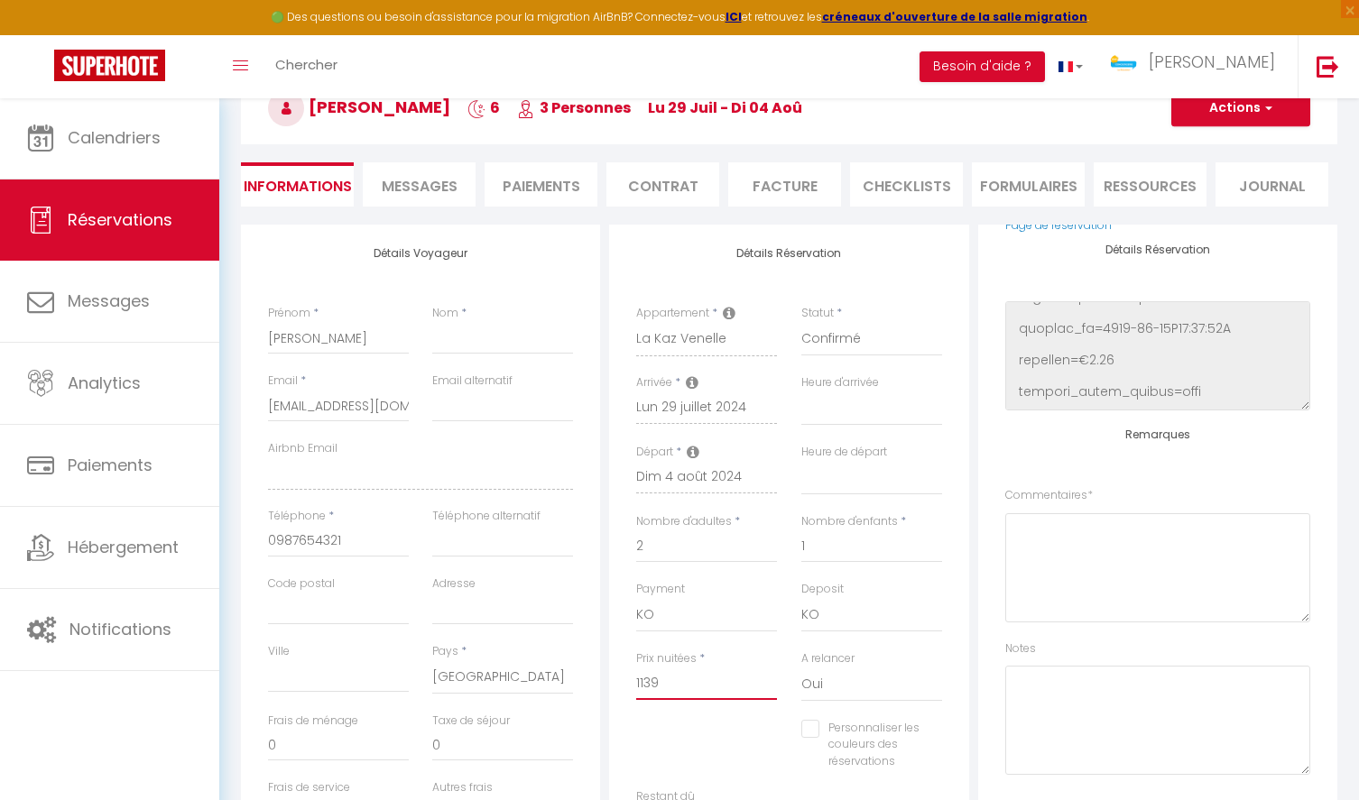
click at [673, 670] on input "1139" at bounding box center [706, 684] width 141 height 32
click at [1000, 247] on div "Plateformes Source Direct Airbnb.com Booking.com Chalet montagne Expedia Gite d…" at bounding box center [1157, 518] width 359 height 586
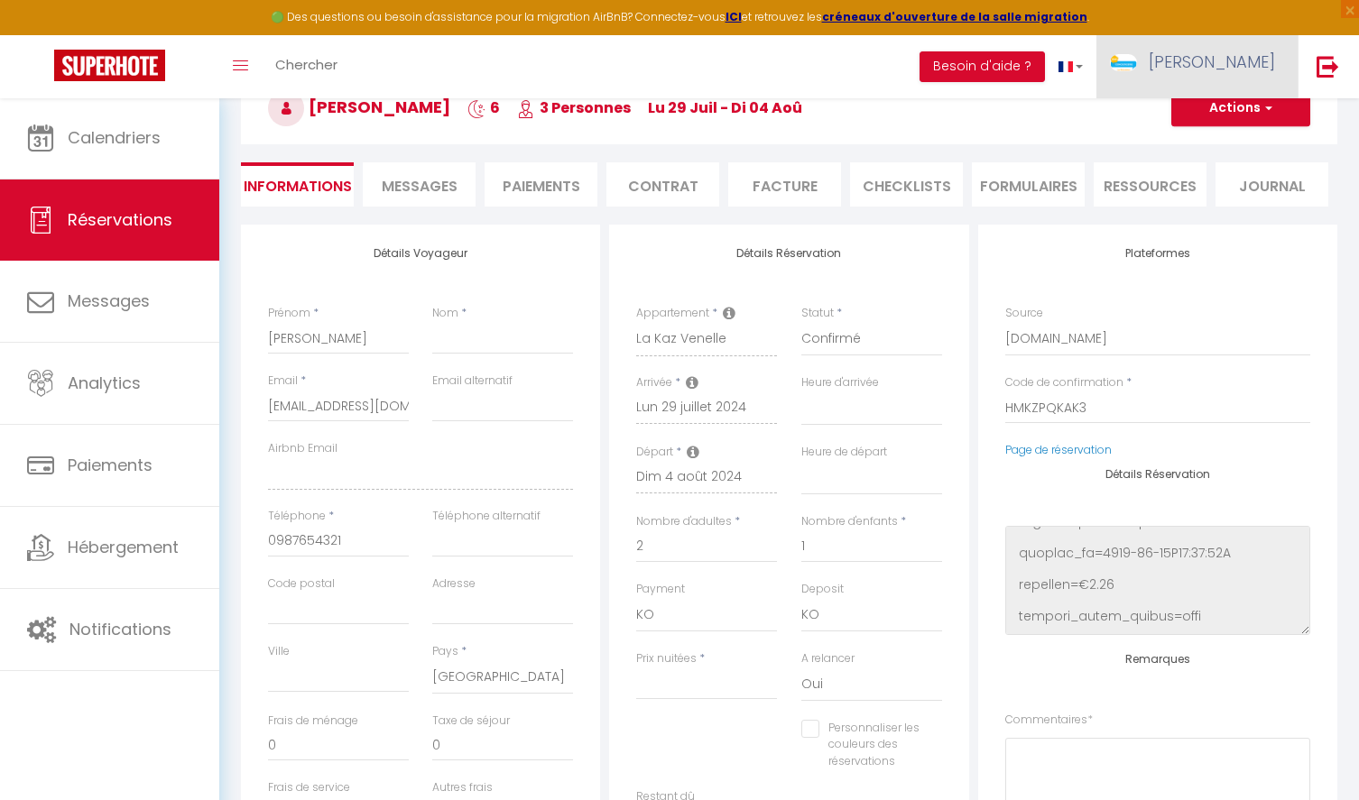
scroll to position [0, 0]
click at [1217, 114] on button "Actions" at bounding box center [1240, 108] width 139 height 36
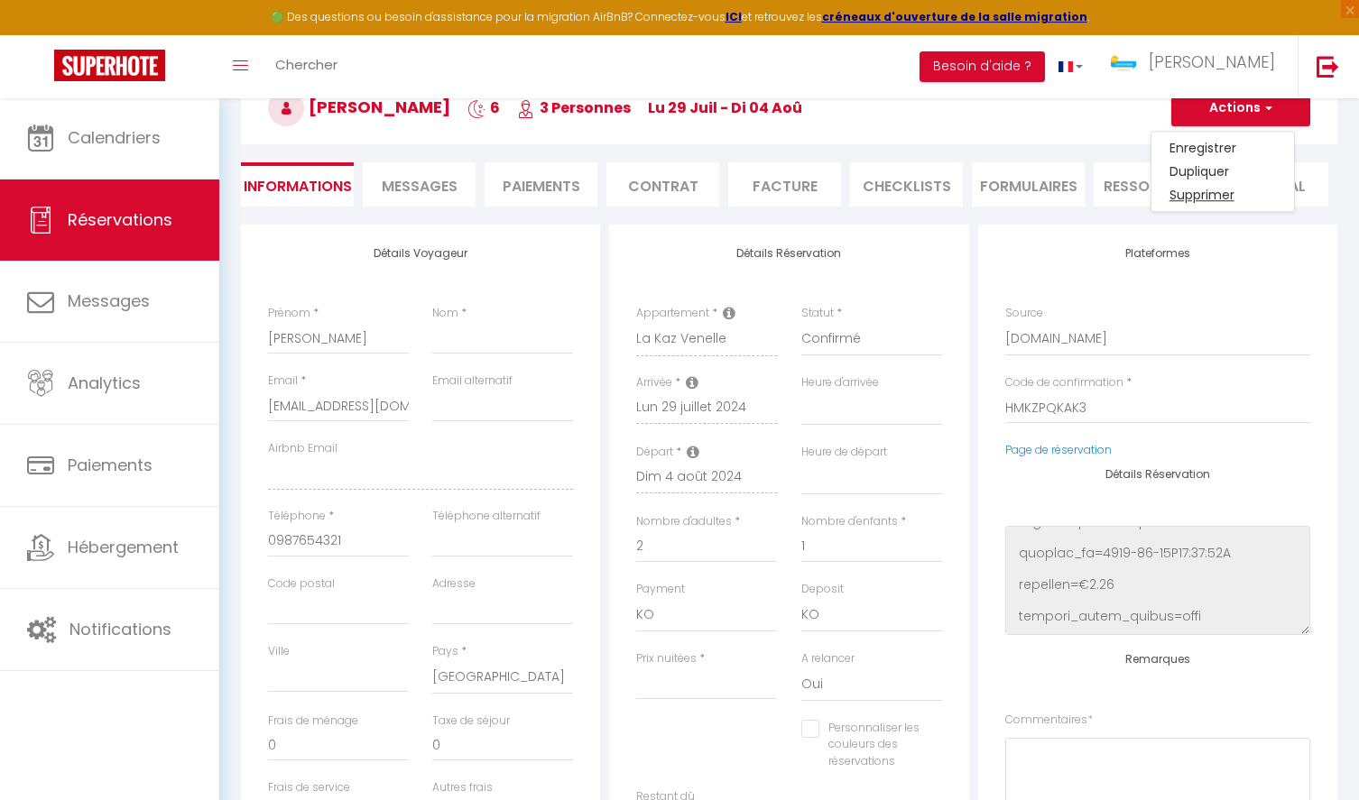
click at [1202, 194] on link "Supprimer" at bounding box center [1222, 194] width 143 height 23
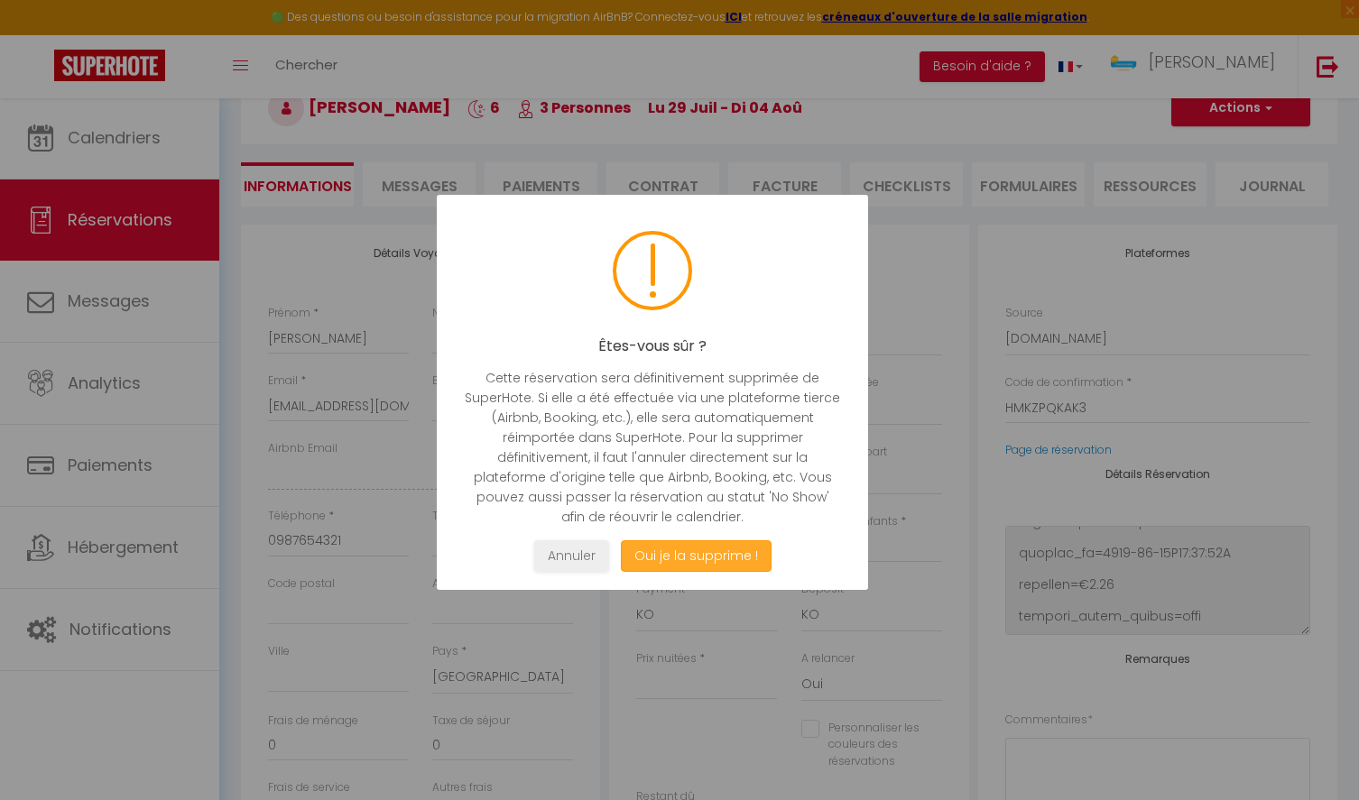
click at [684, 562] on button "Oui je la supprime !" at bounding box center [696, 556] width 151 height 32
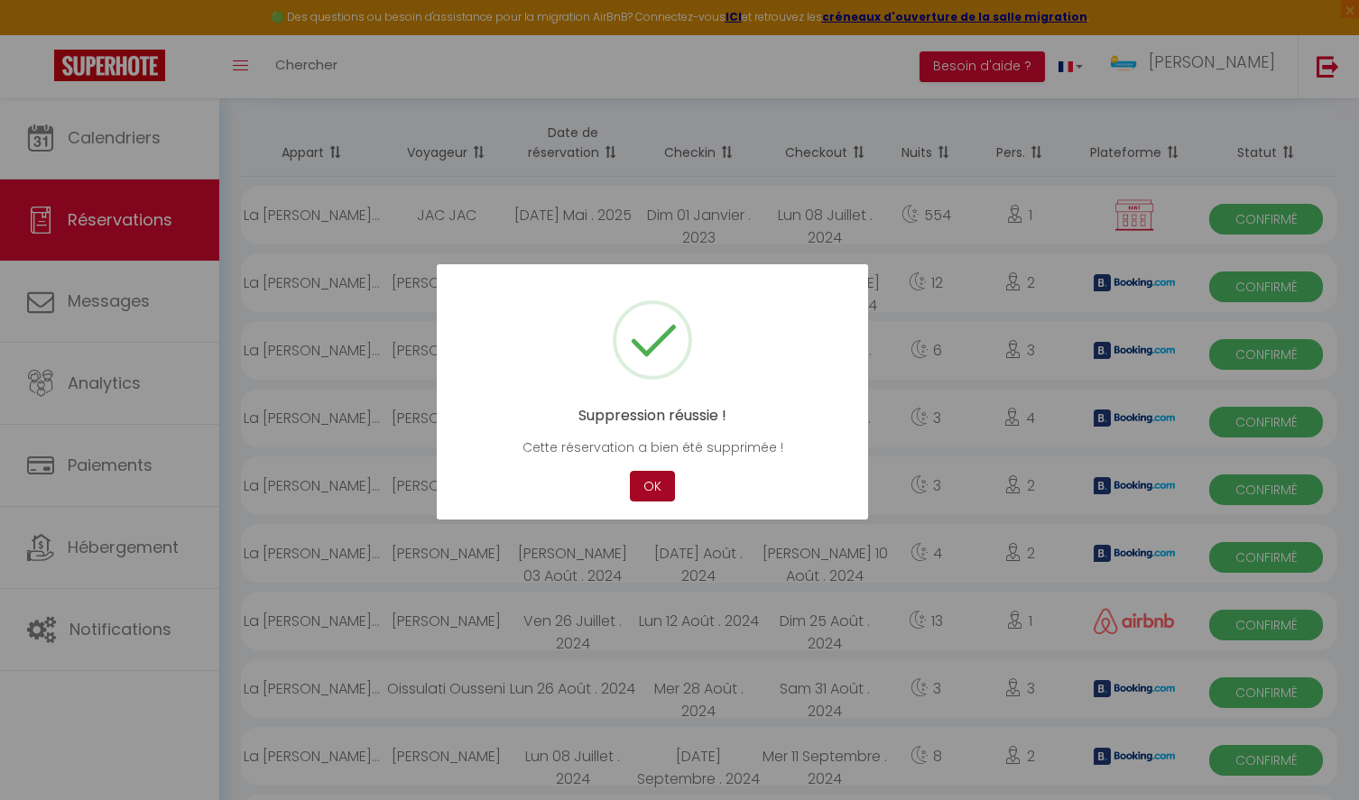
click at [659, 483] on button "OK" at bounding box center [652, 487] width 45 height 32
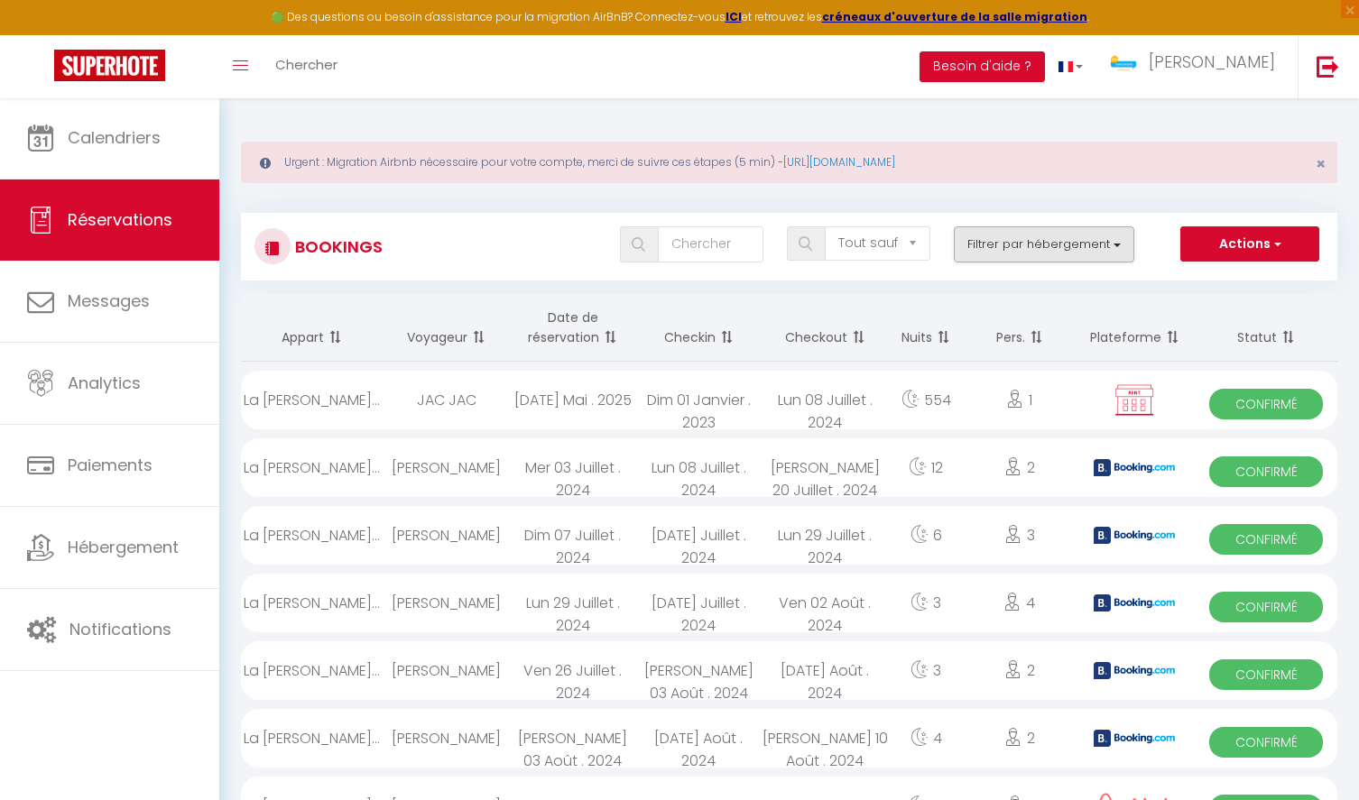
click at [1056, 241] on button "Filtrer par hébergement" at bounding box center [1044, 244] width 180 height 36
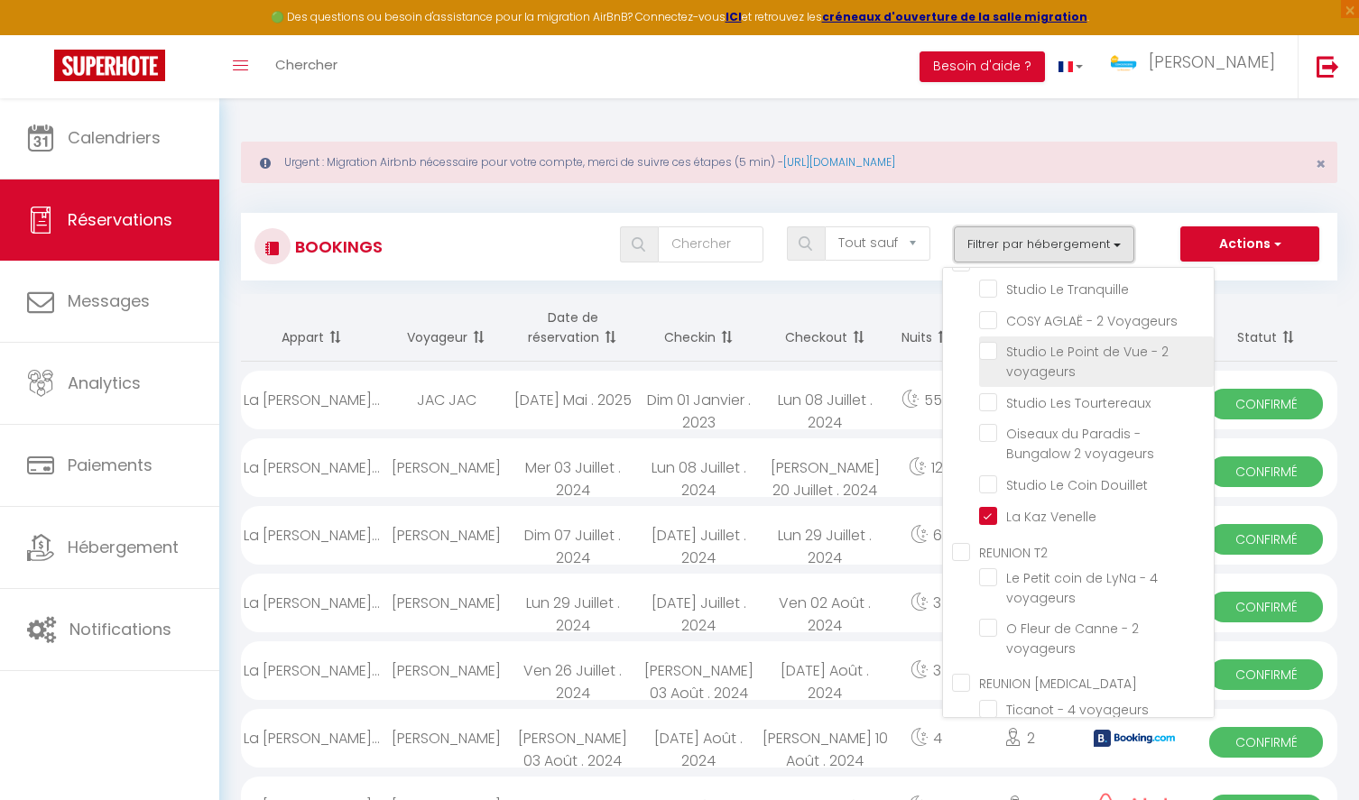
scroll to position [180, 0]
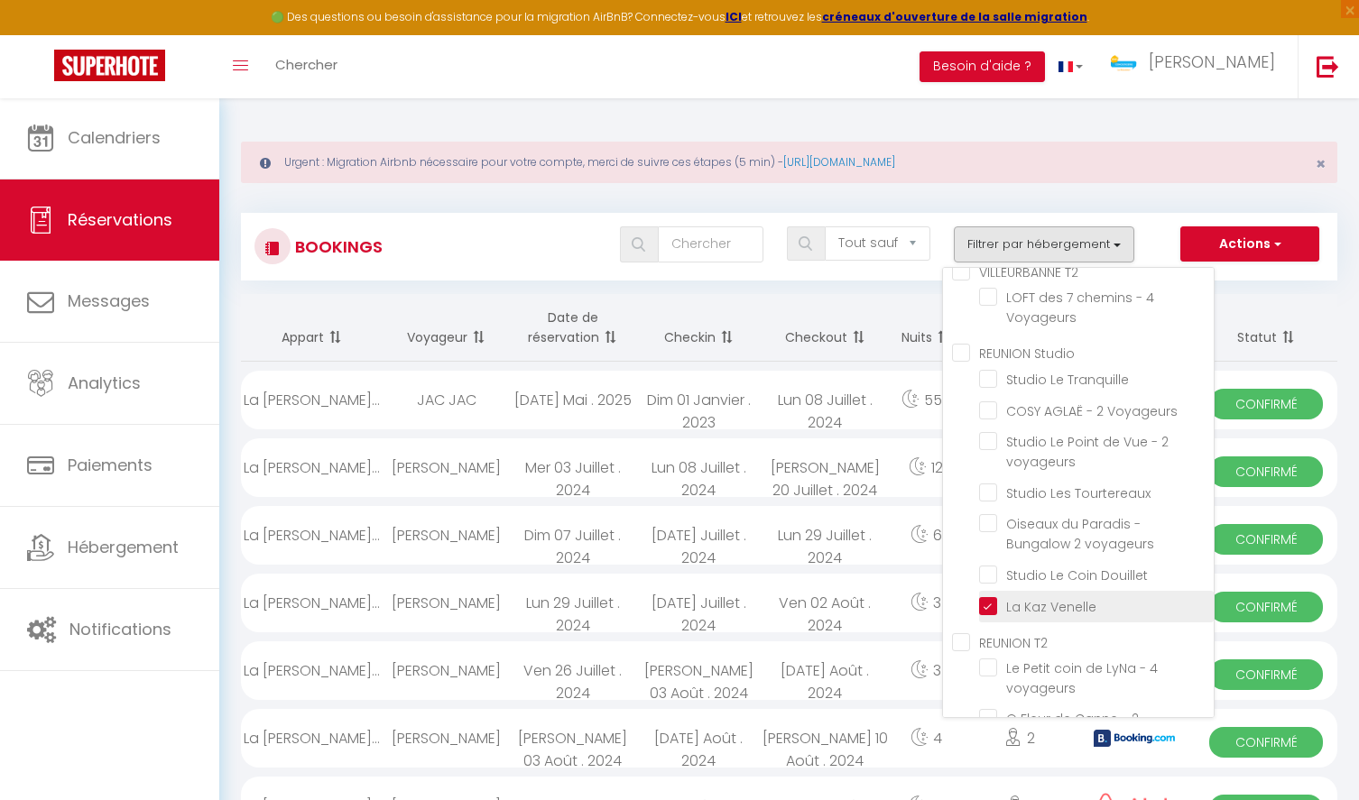
click at [994, 600] on input "La Kaz Venelle" at bounding box center [1096, 605] width 235 height 18
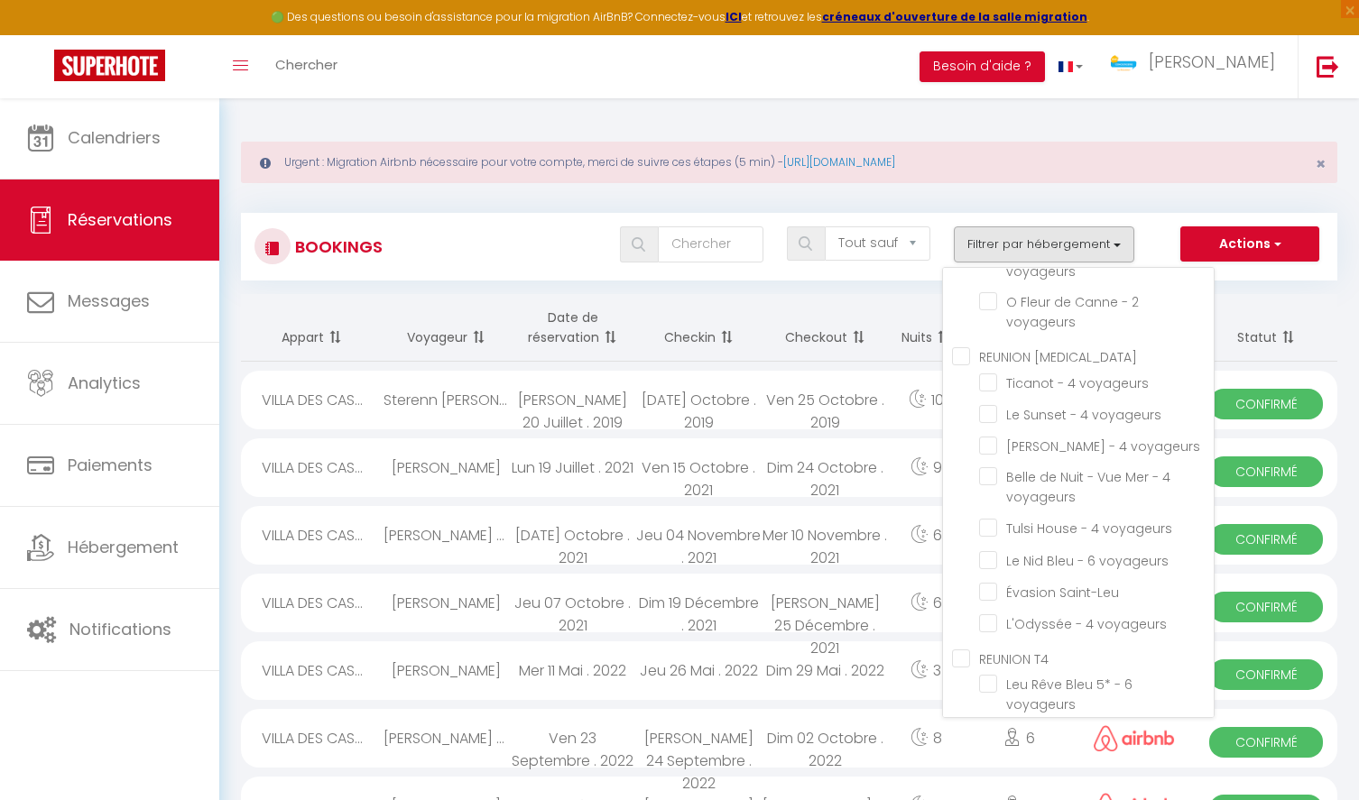
scroll to position [602, 0]
click at [989, 519] on input "Tulsi House - 4 voyageurs" at bounding box center [1096, 522] width 235 height 18
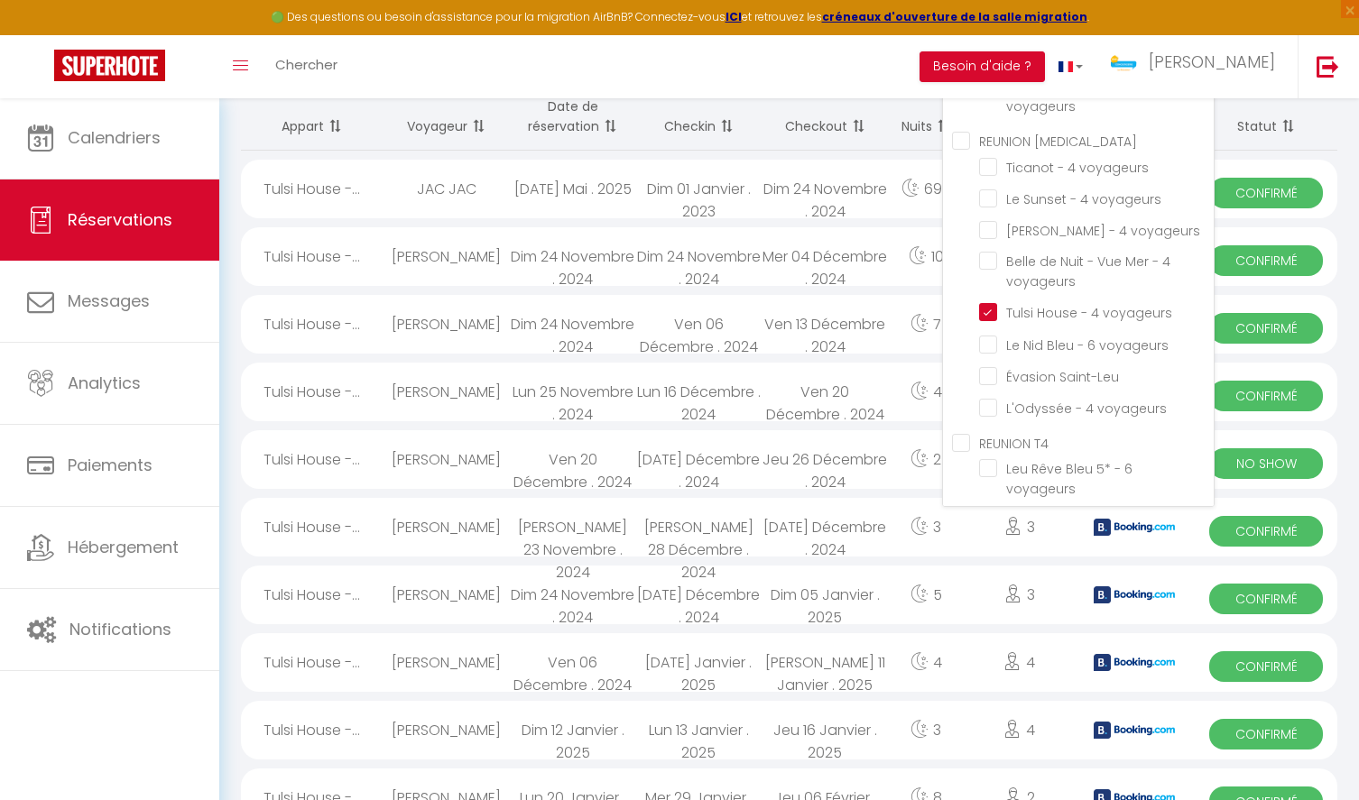
scroll to position [208, 0]
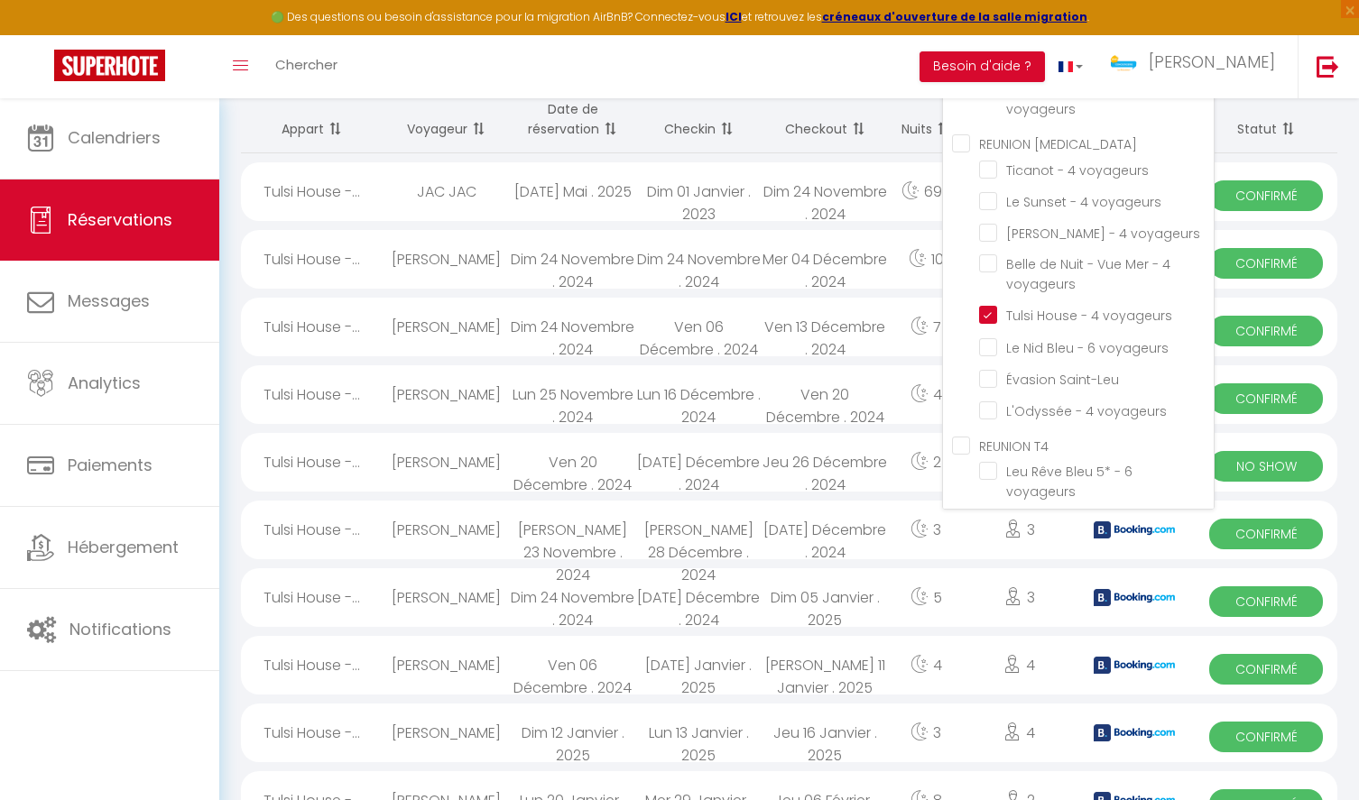
click at [860, 72] on div "Toggle menubar Chercher BUTTON Besoin d'aide ? Olivier Paramètres Équipe" at bounding box center [738, 66] width 1214 height 63
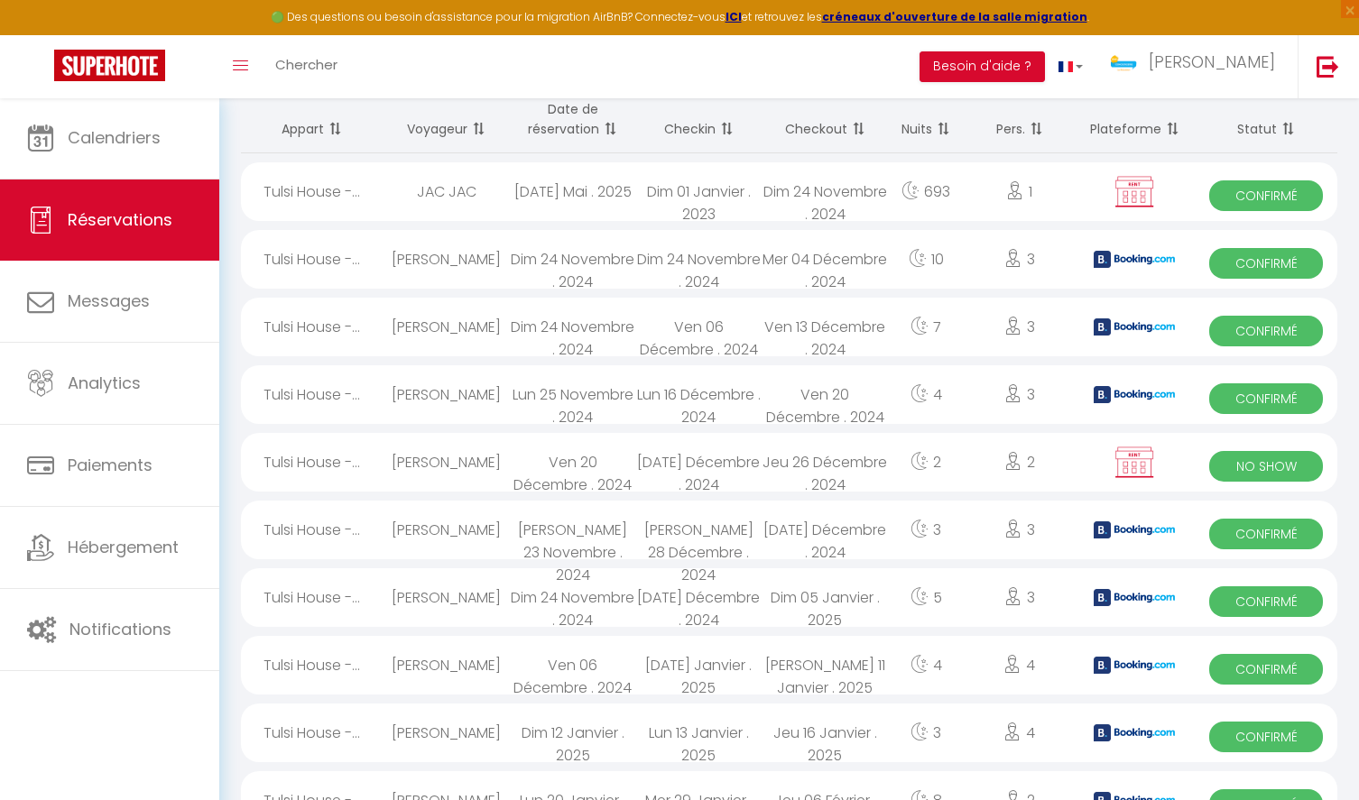
click at [1139, 465] on img at bounding box center [1134, 463] width 45 height 34
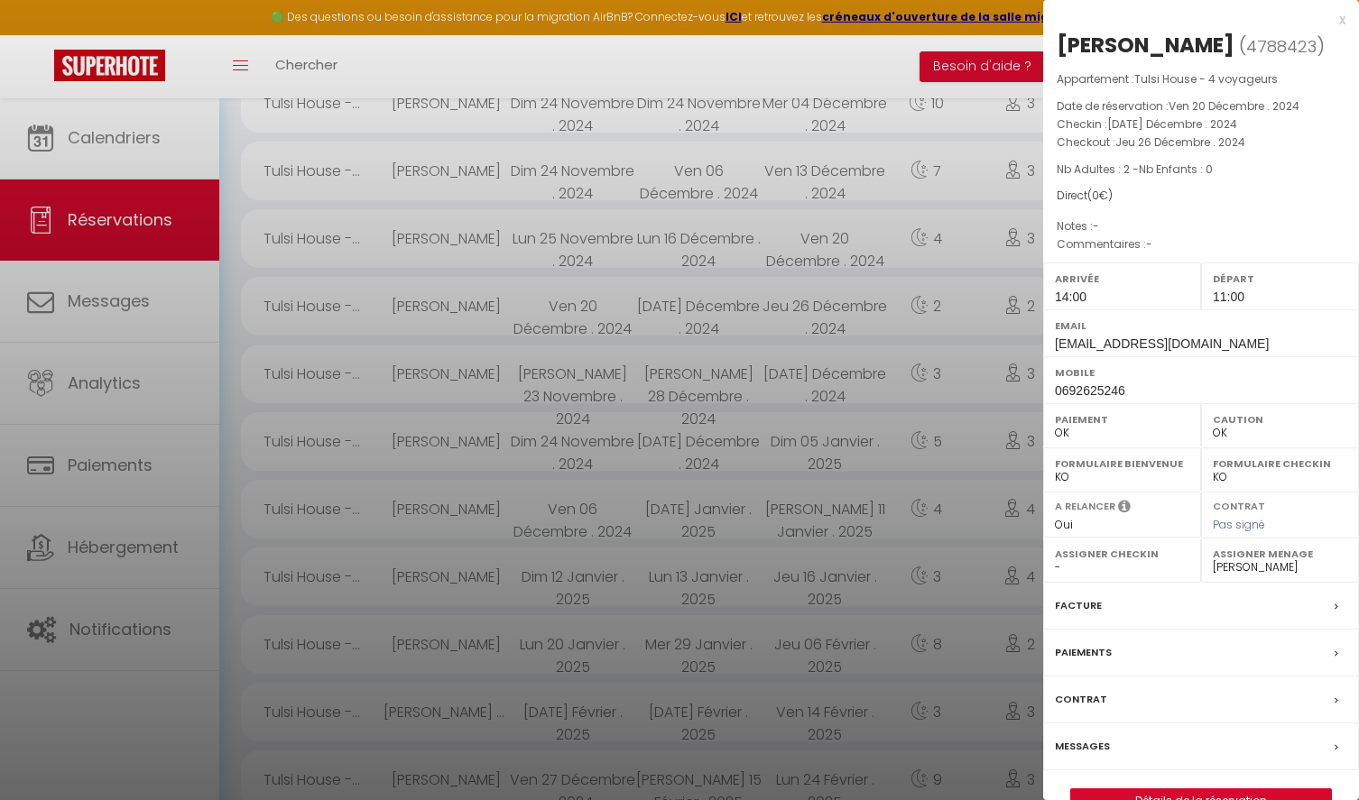
scroll to position [486, 0]
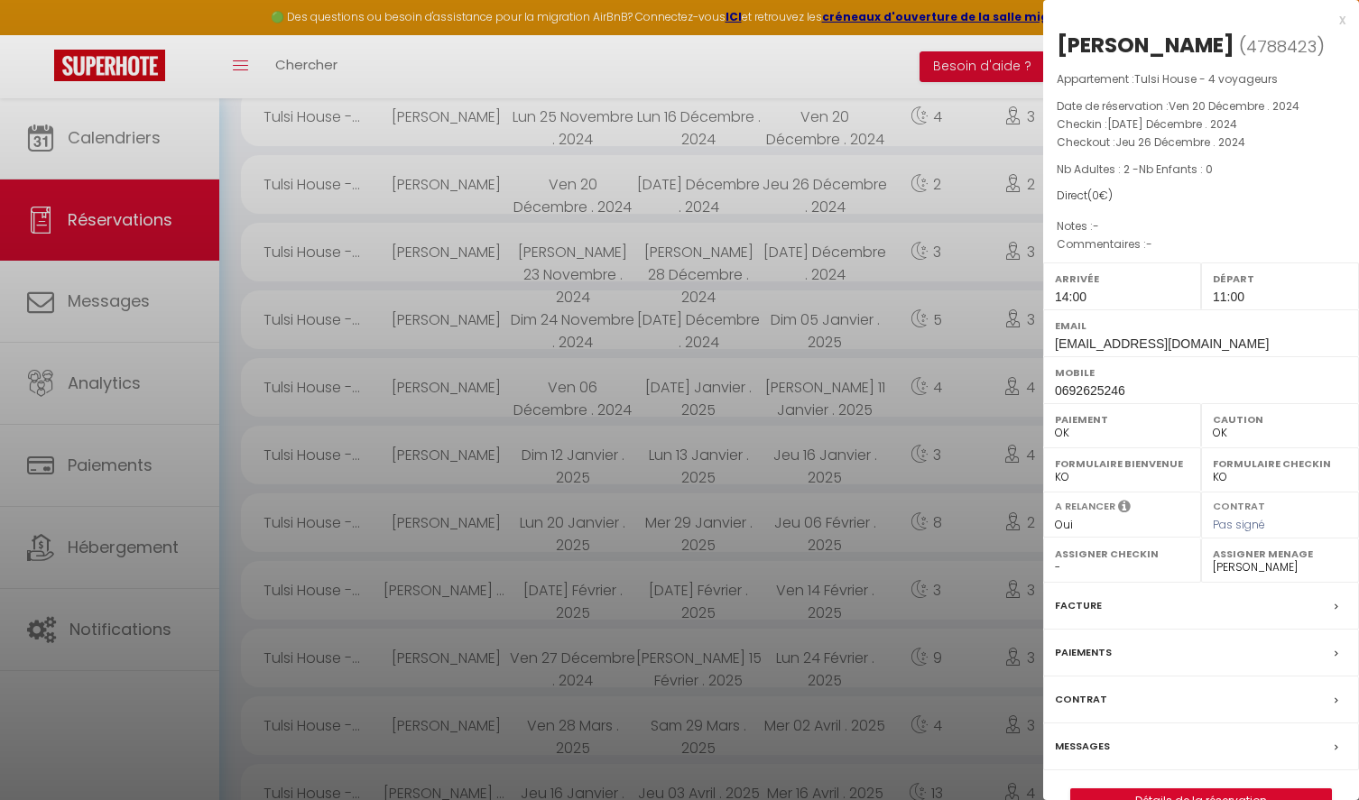
click at [1188, 797] on link "Détails de la réservation" at bounding box center [1201, 800] width 260 height 23
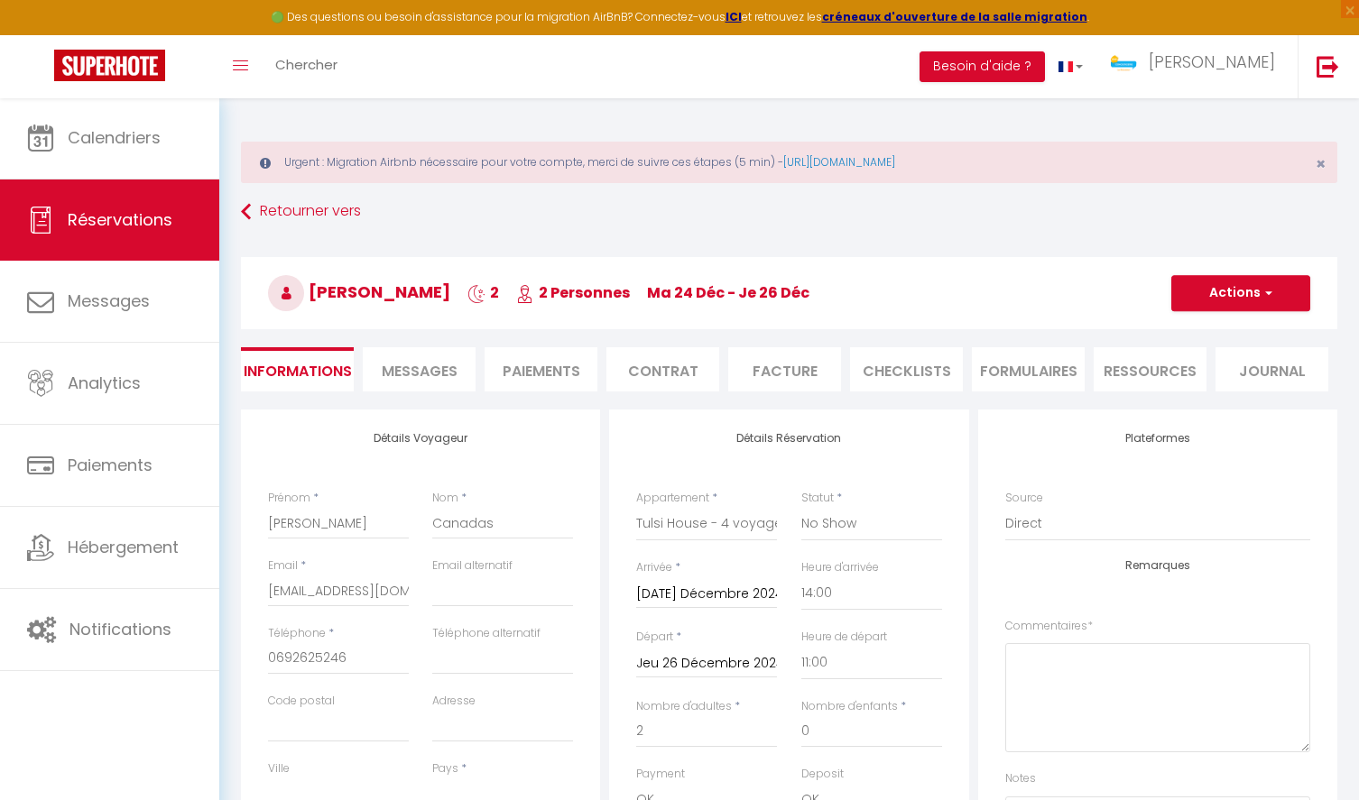
click at [807, 361] on li "Facture" at bounding box center [784, 369] width 113 height 44
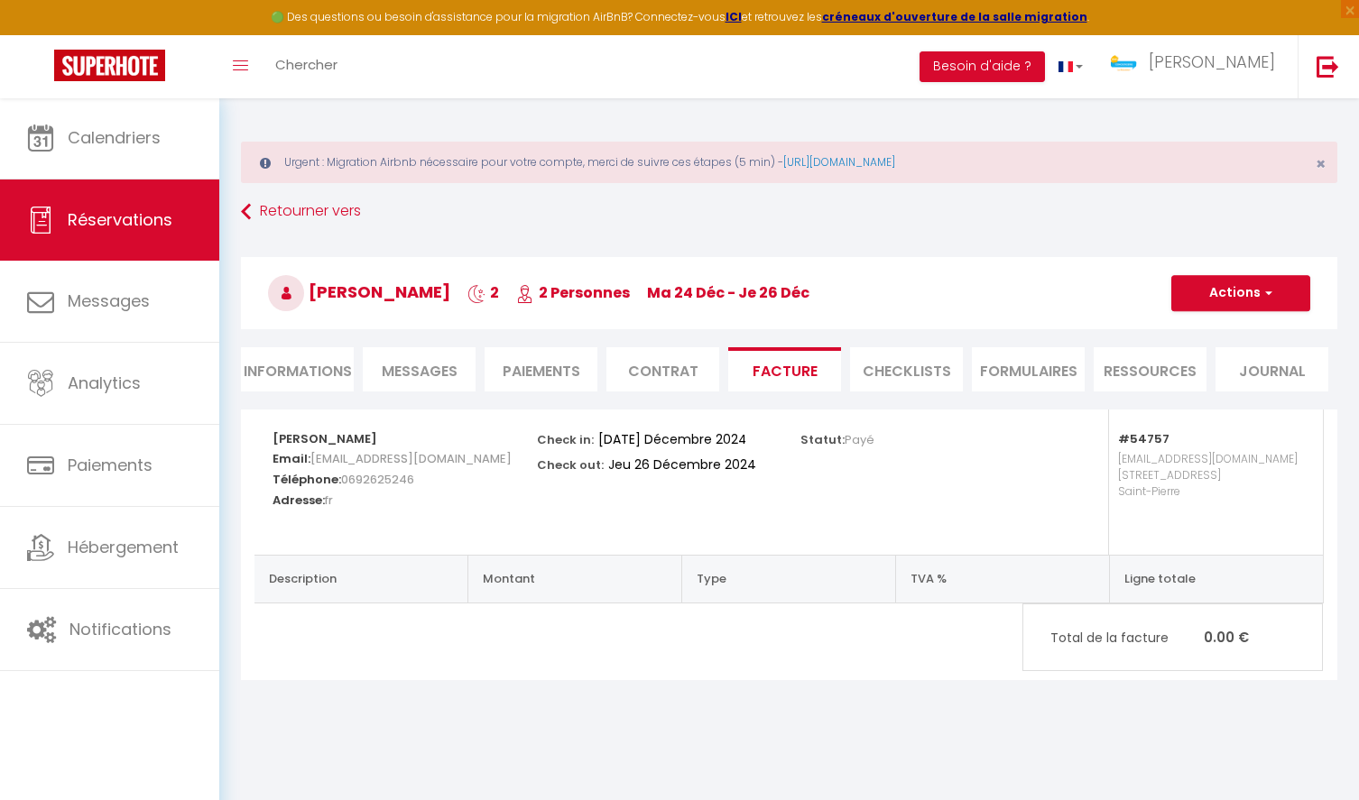
click at [307, 369] on li "Informations" at bounding box center [297, 369] width 113 height 44
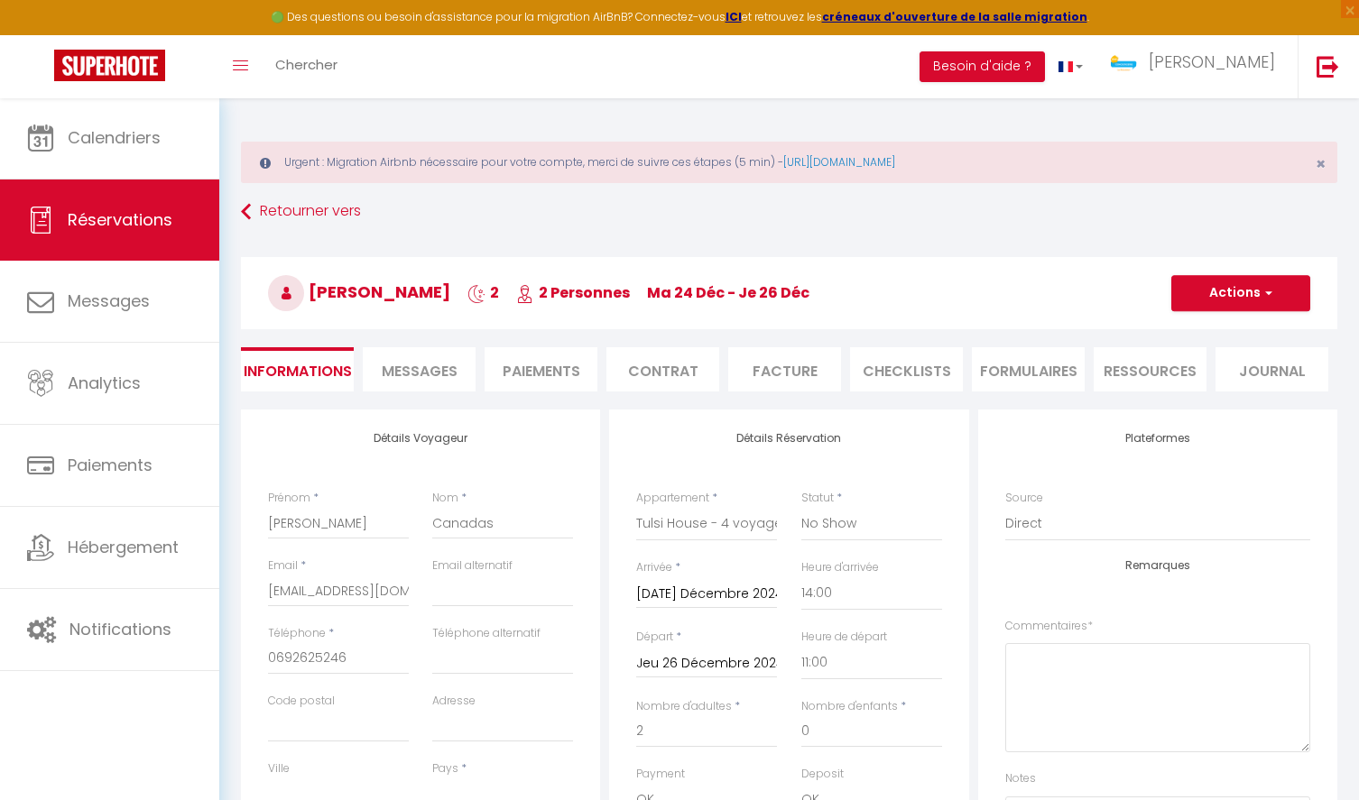
click at [1223, 292] on button "Actions" at bounding box center [1240, 293] width 139 height 36
click at [436, 371] on span "Messages" at bounding box center [420, 371] width 76 height 21
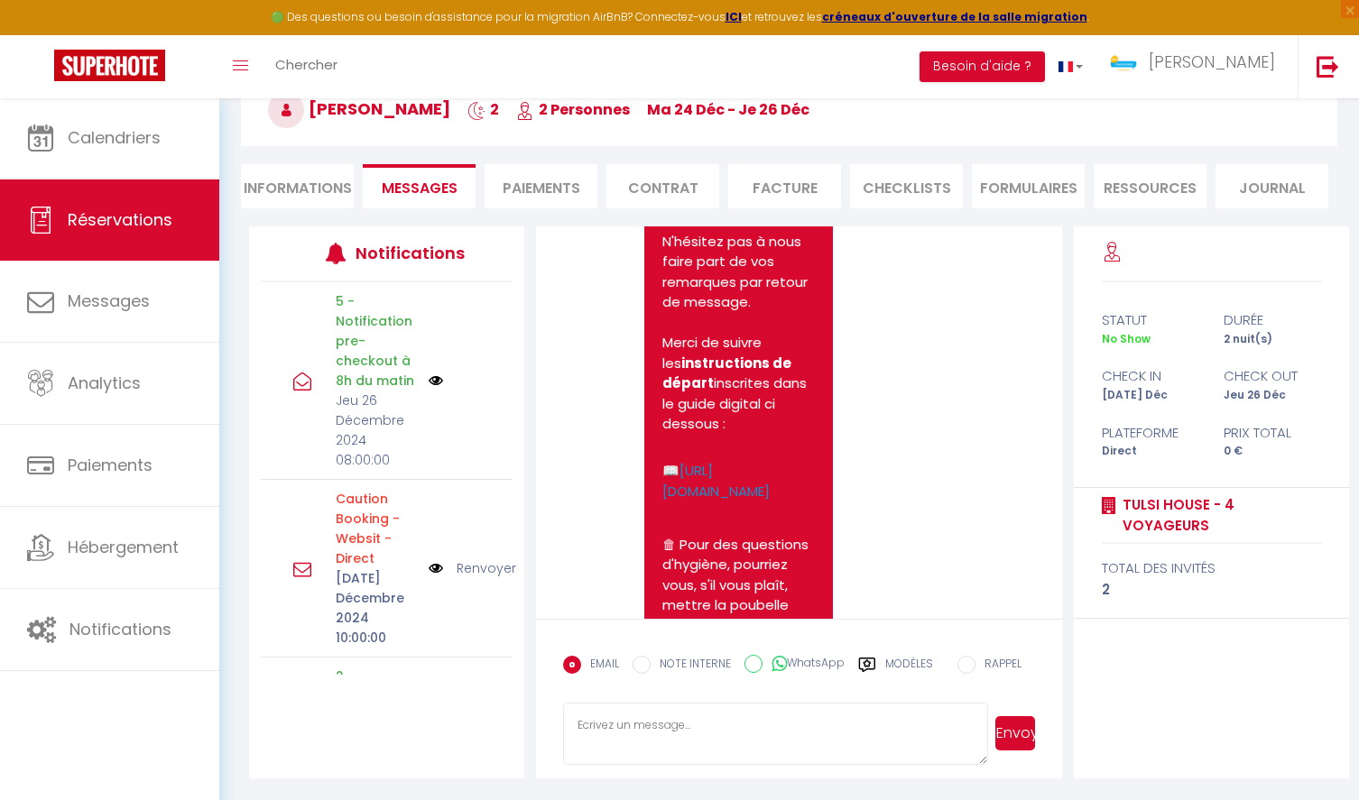
scroll to position [3419, 0]
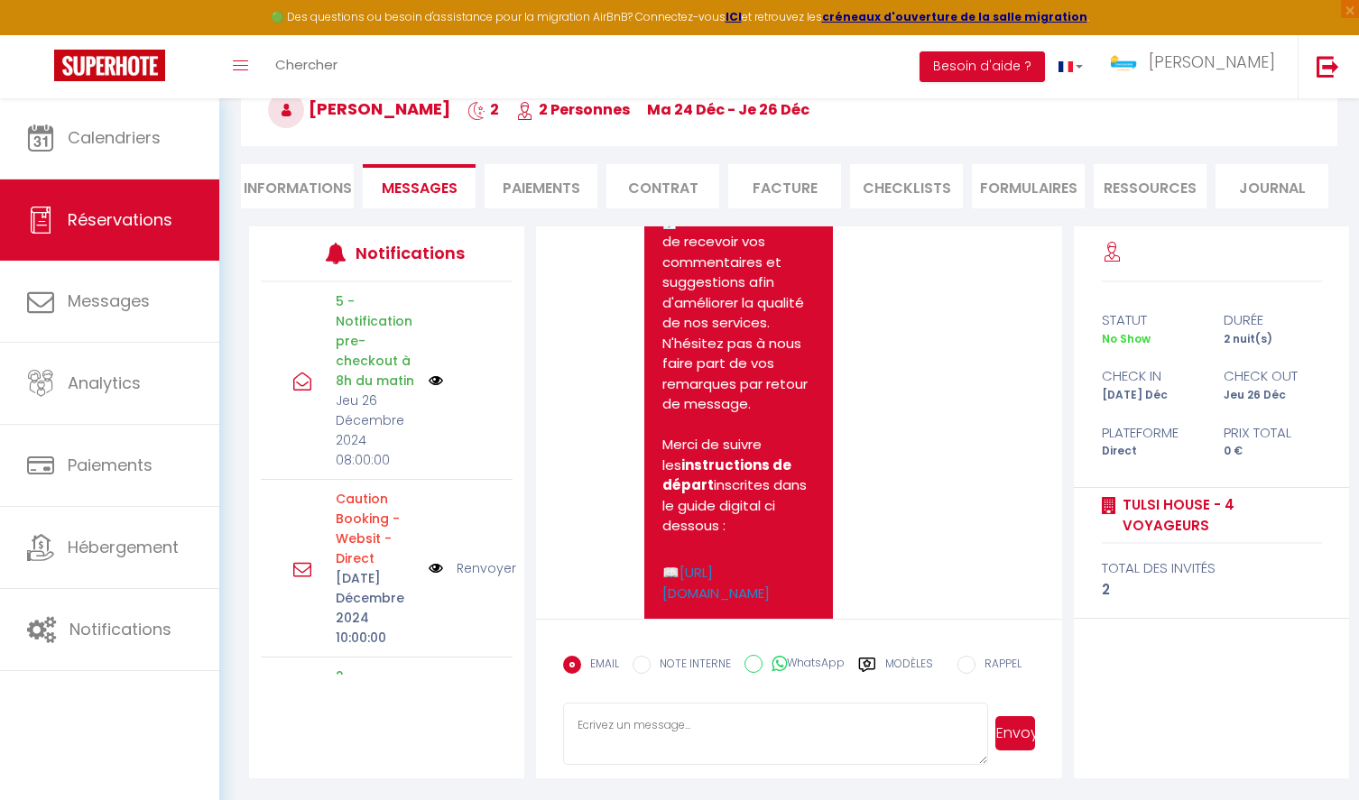
click at [298, 188] on li "Informations" at bounding box center [297, 186] width 113 height 44
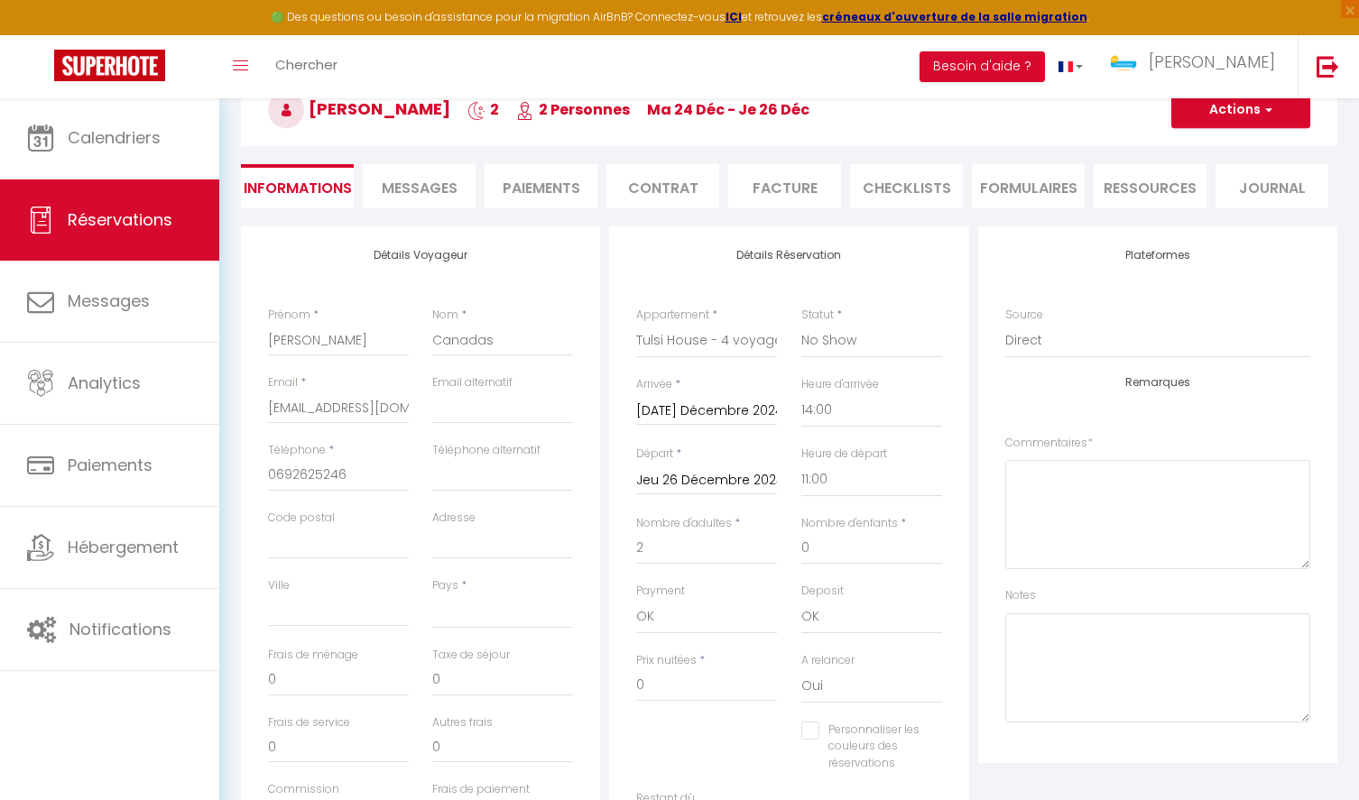
click at [1244, 193] on li "Journal" at bounding box center [1271, 186] width 113 height 44
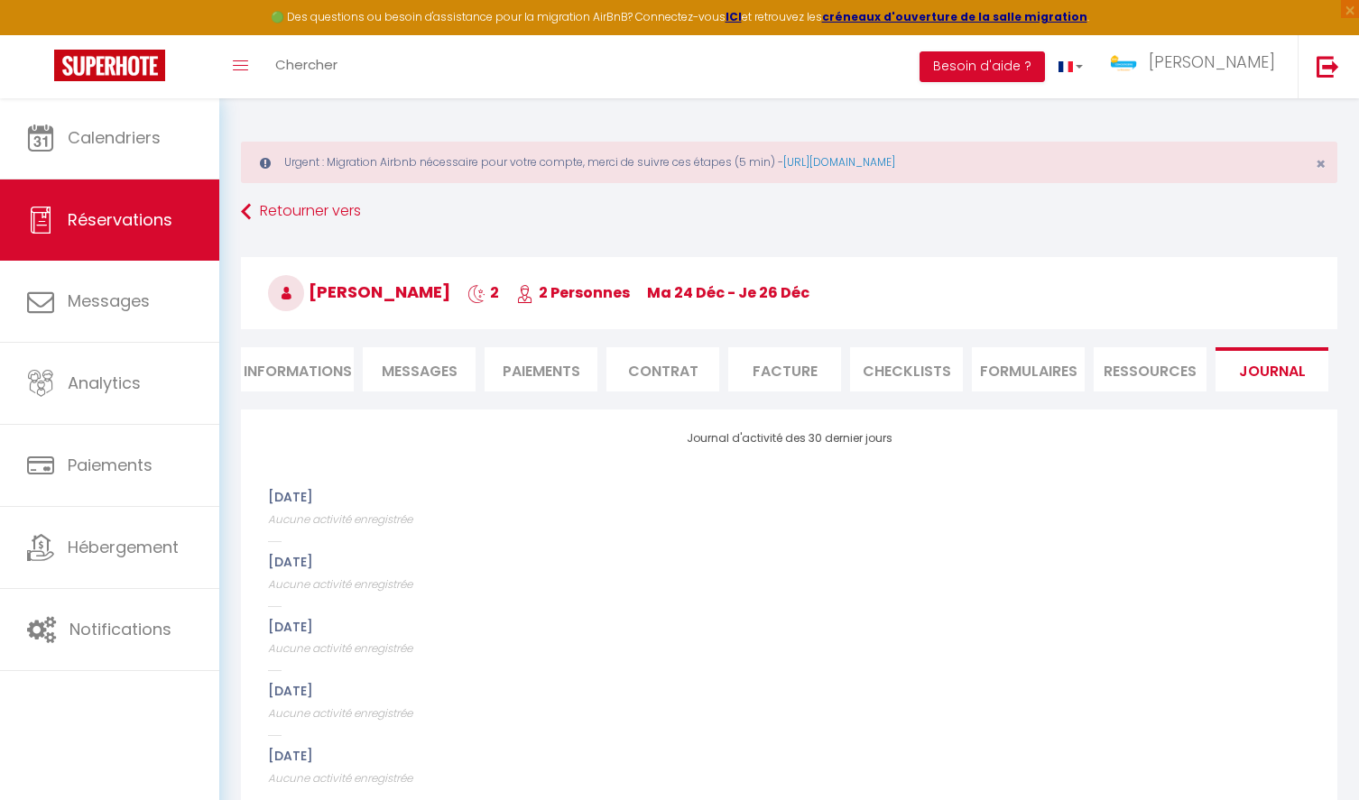
click at [1162, 366] on li "Ressources" at bounding box center [1150, 369] width 113 height 44
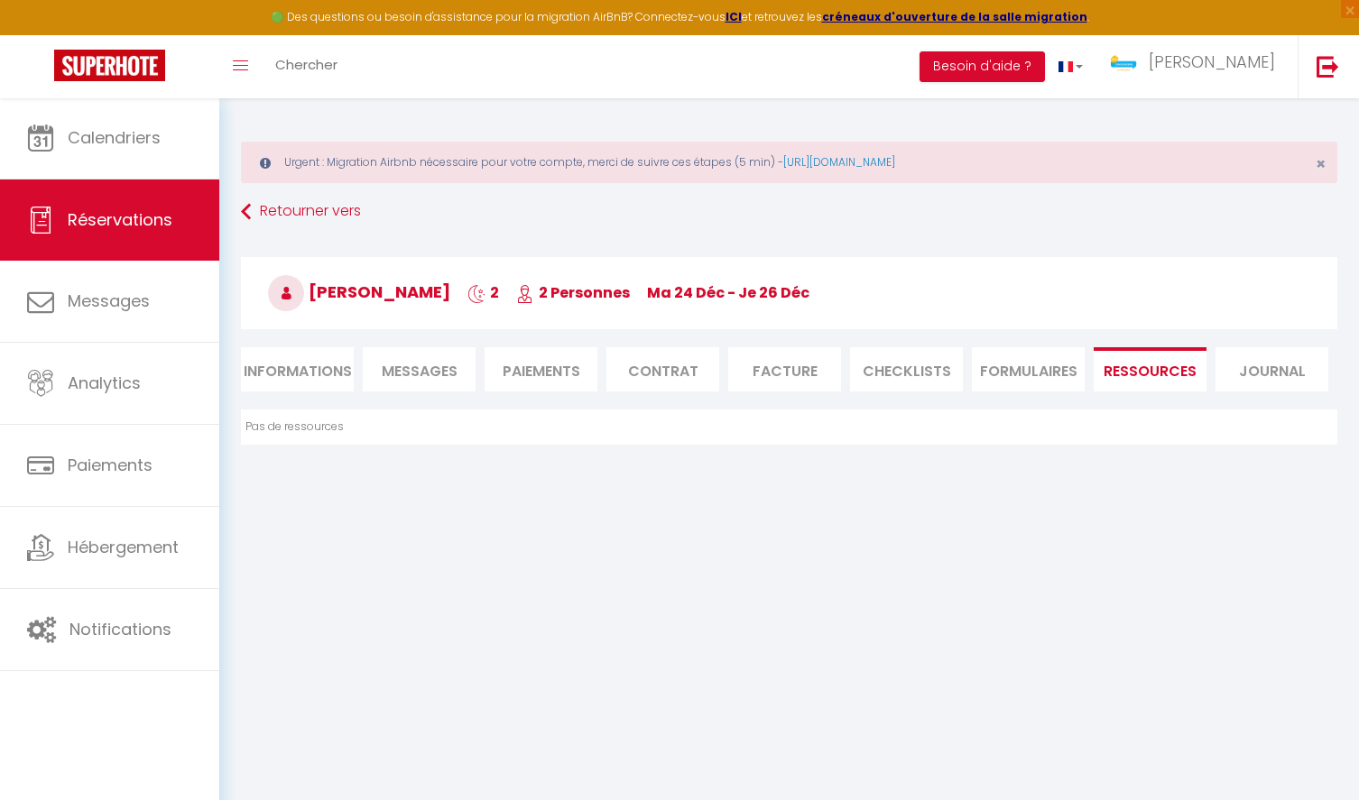
click at [1016, 368] on li "FORMULAIRES" at bounding box center [1028, 369] width 113 height 44
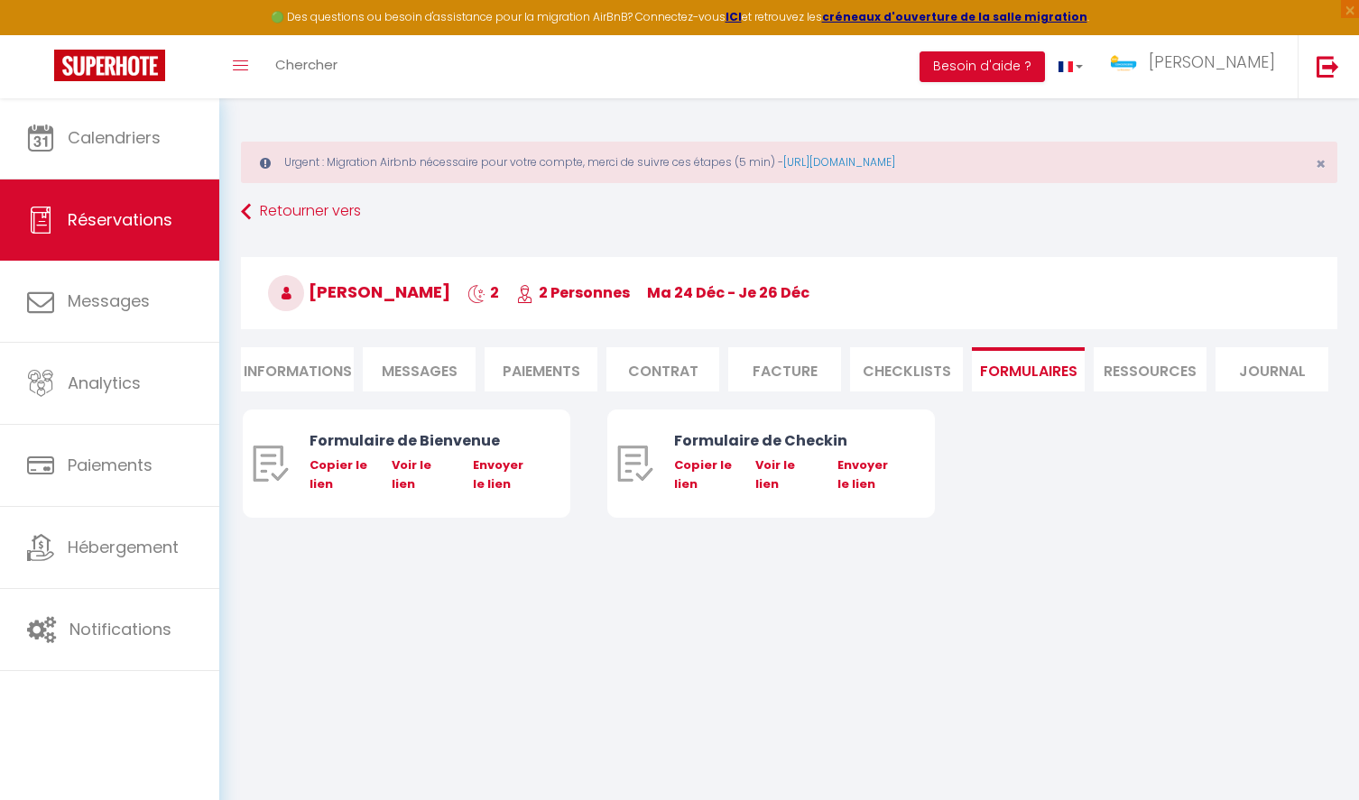
click at [918, 373] on li "CHECKLISTS" at bounding box center [906, 369] width 113 height 44
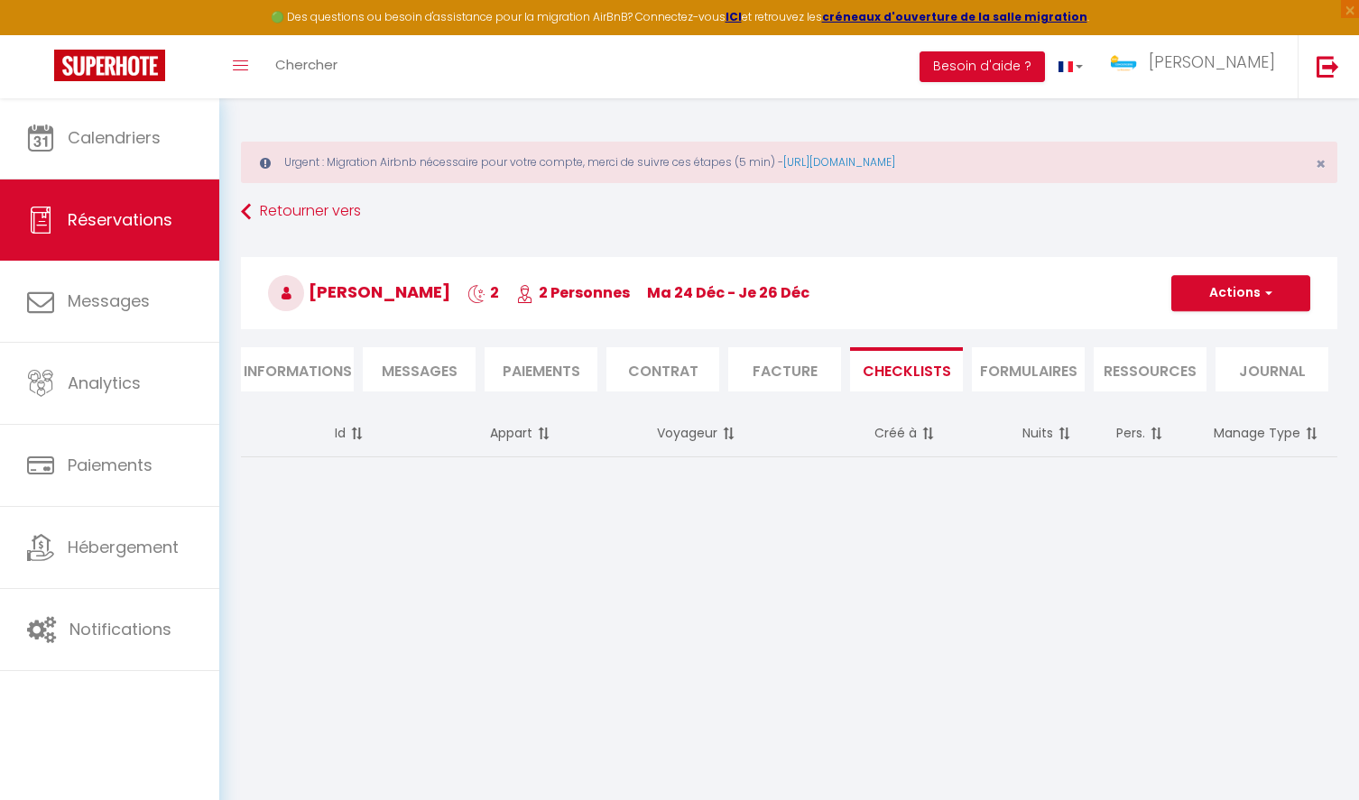
click at [808, 376] on li "Facture" at bounding box center [784, 369] width 113 height 44
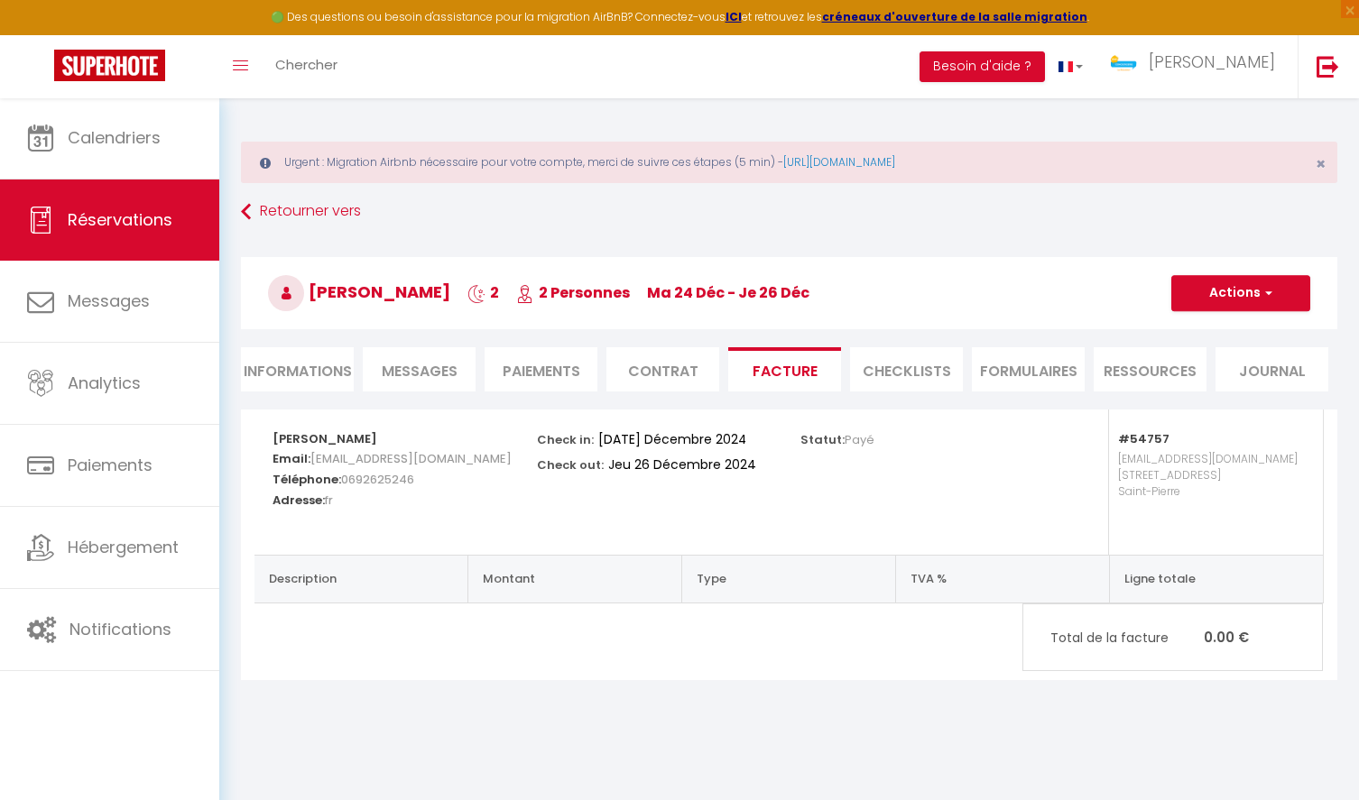
click at [662, 384] on li "Contrat" at bounding box center [662, 369] width 113 height 44
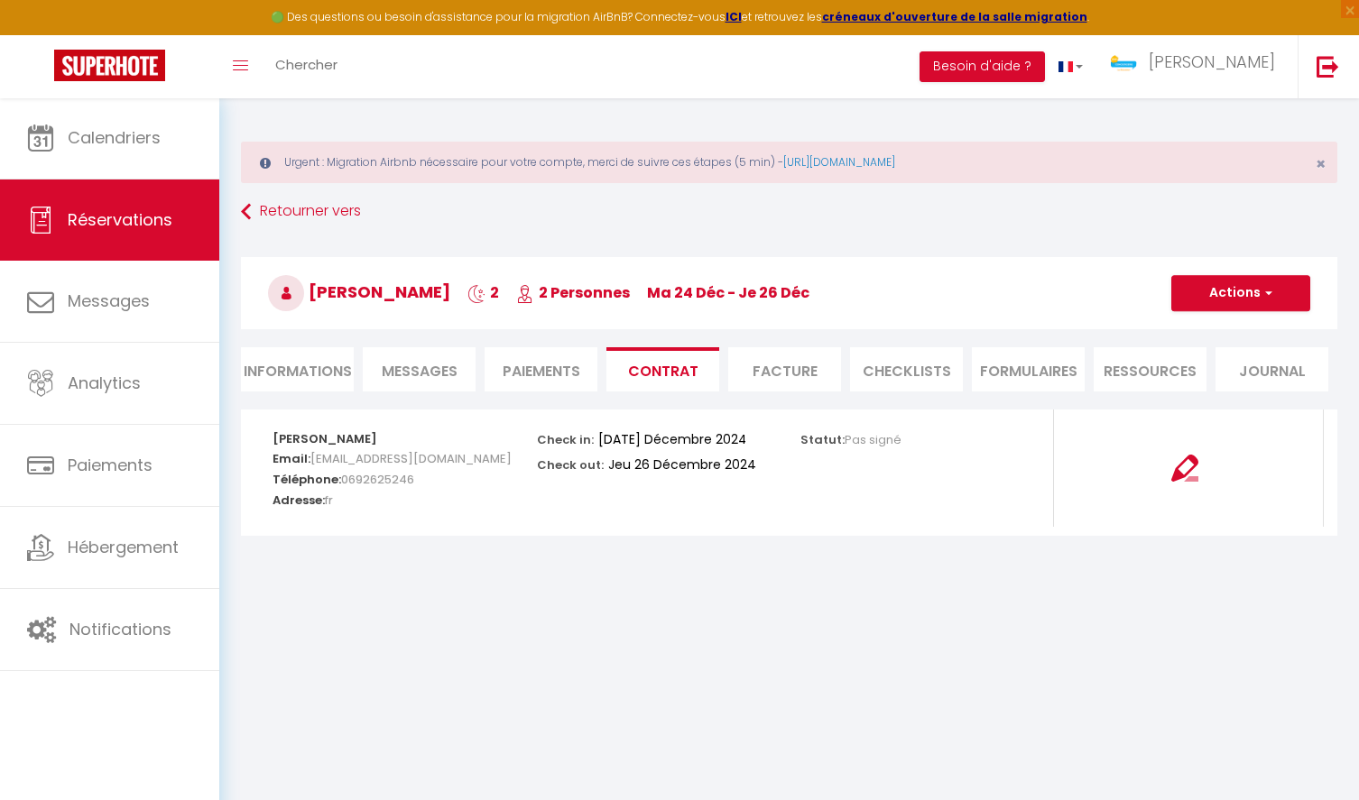
click at [554, 380] on li "Paiements" at bounding box center [540, 369] width 113 height 44
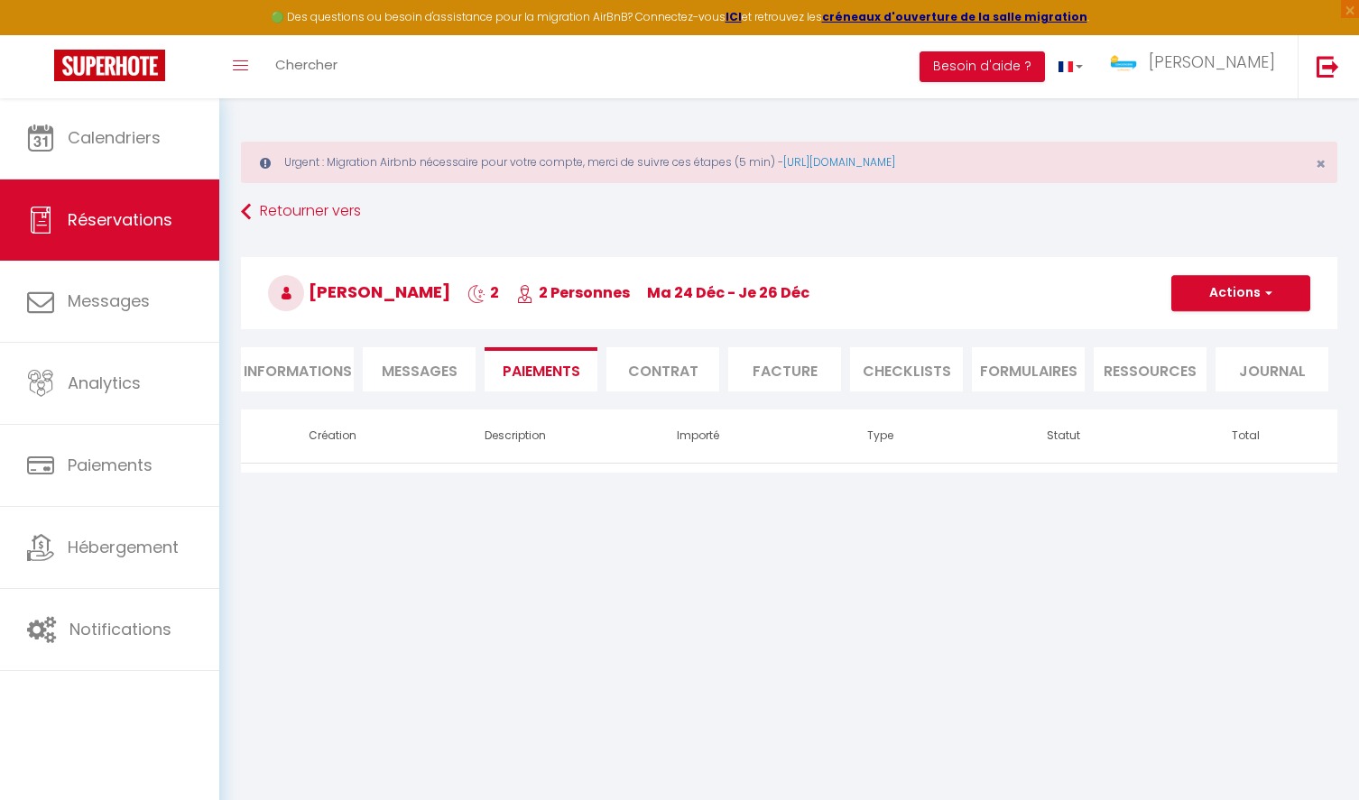
click at [70, 198] on link "Réservations" at bounding box center [109, 220] width 219 height 81
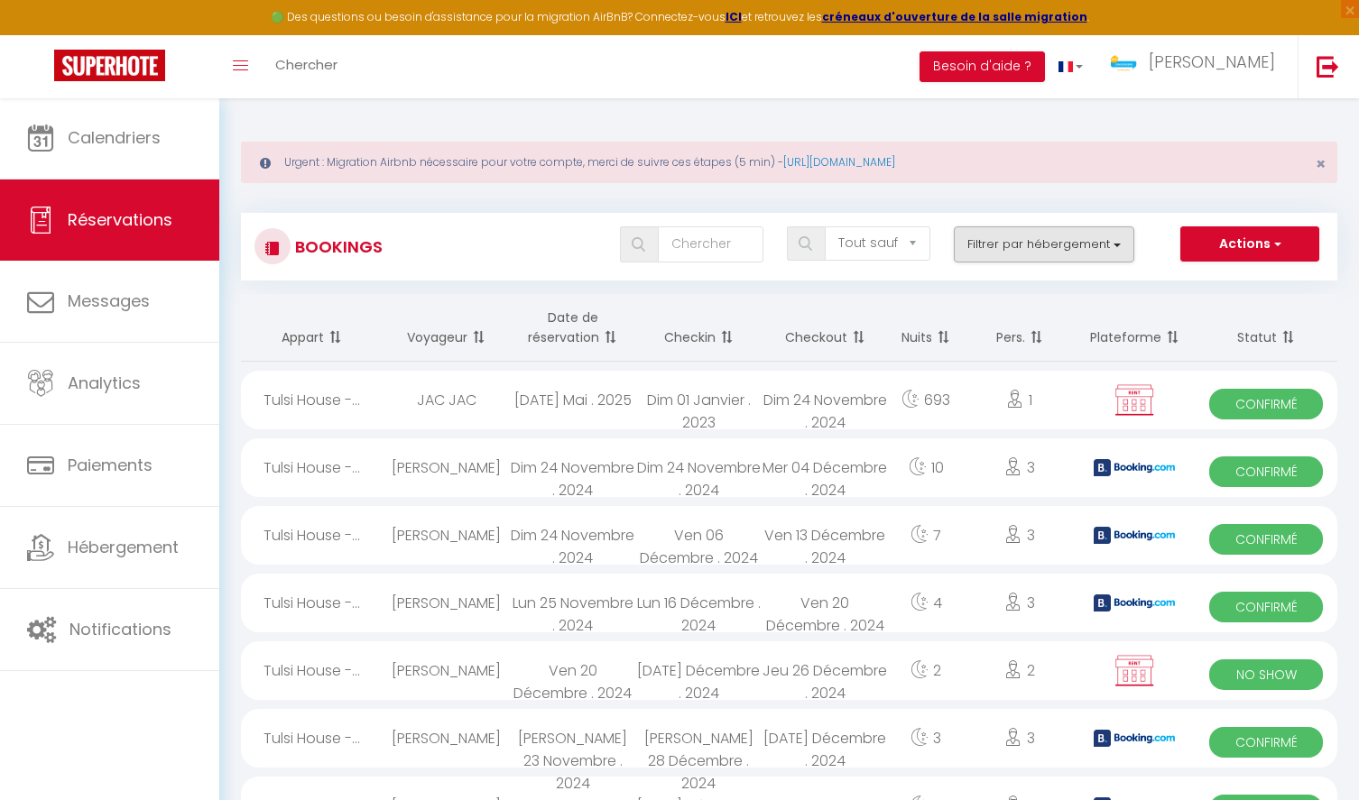
click at [1052, 249] on button "Filtrer par hébergement" at bounding box center [1044, 244] width 180 height 36
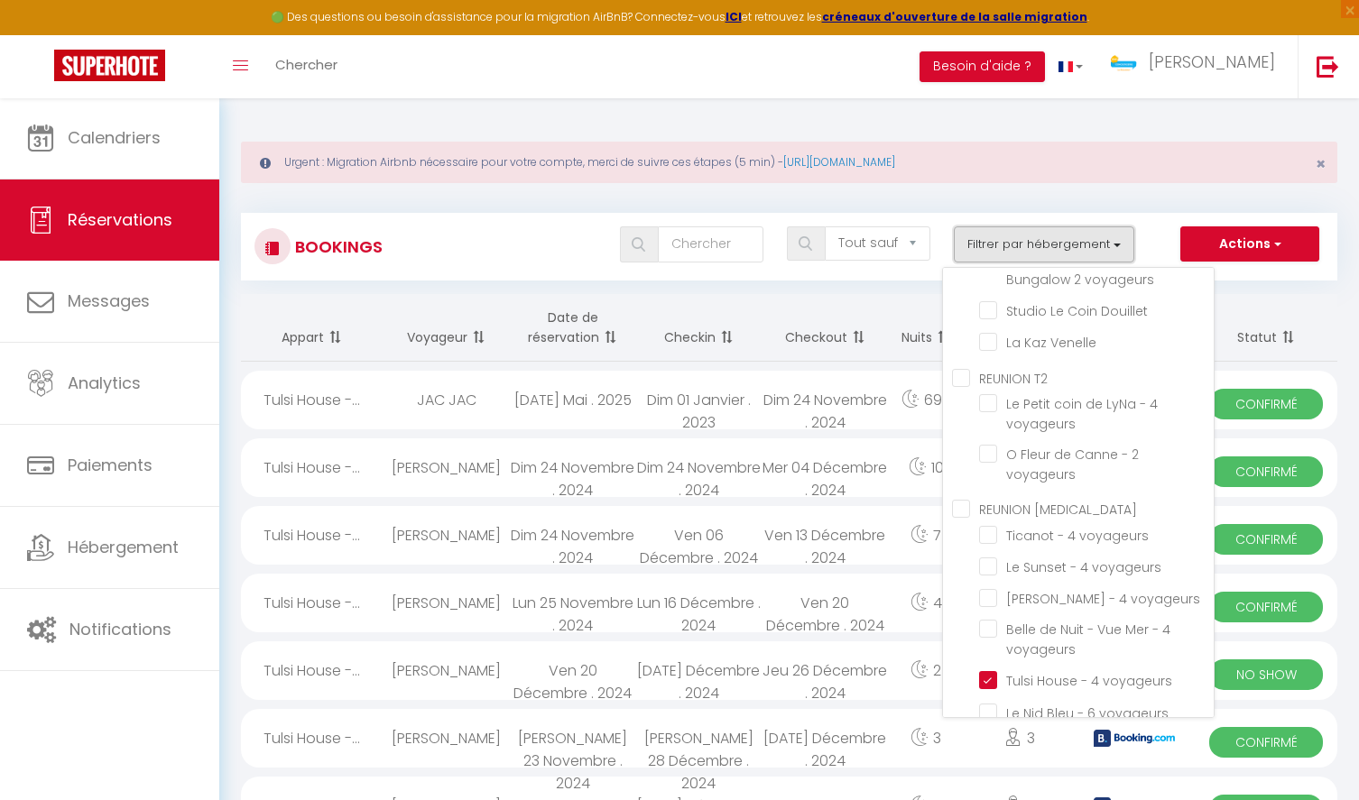
scroll to position [519, 0]
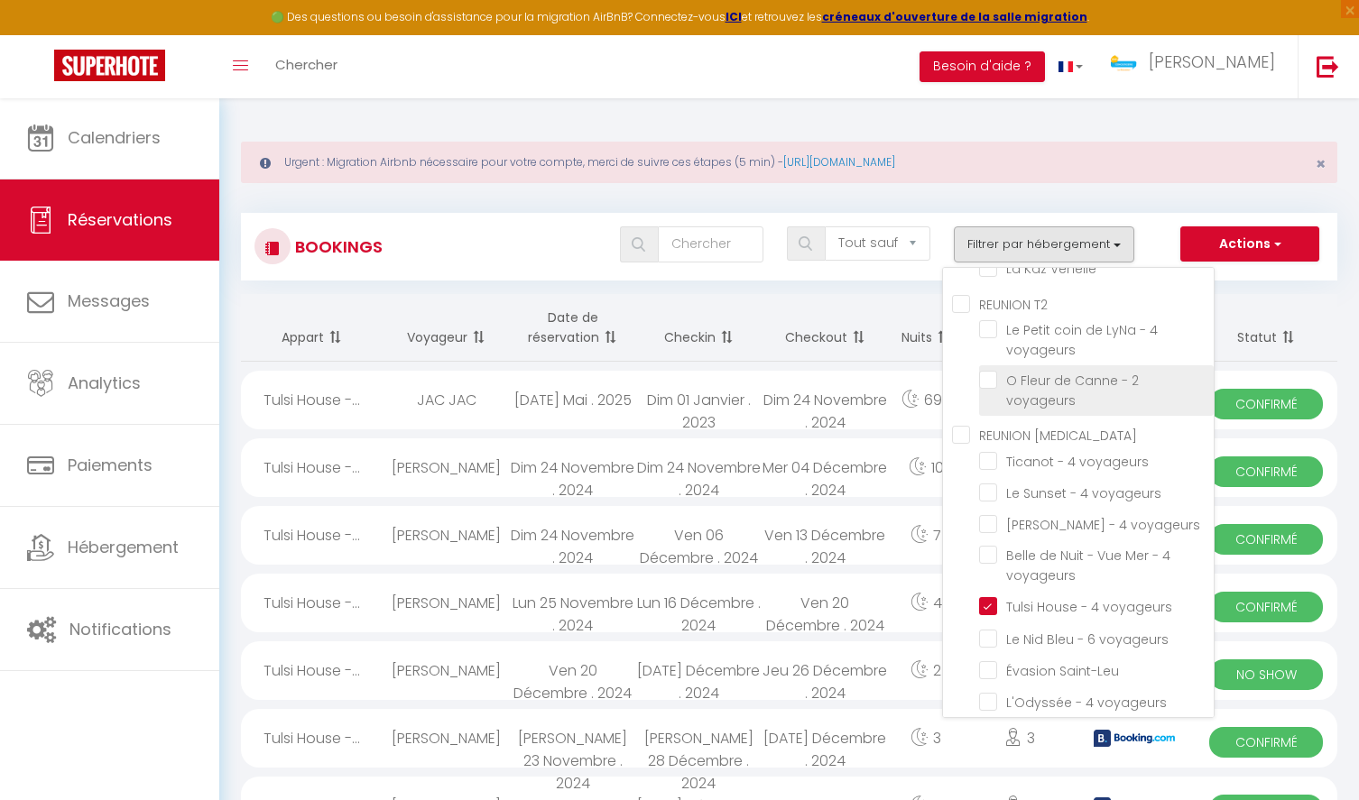
click at [983, 377] on input "O Fleur de Canne - 2 voyageurs" at bounding box center [1096, 380] width 235 height 18
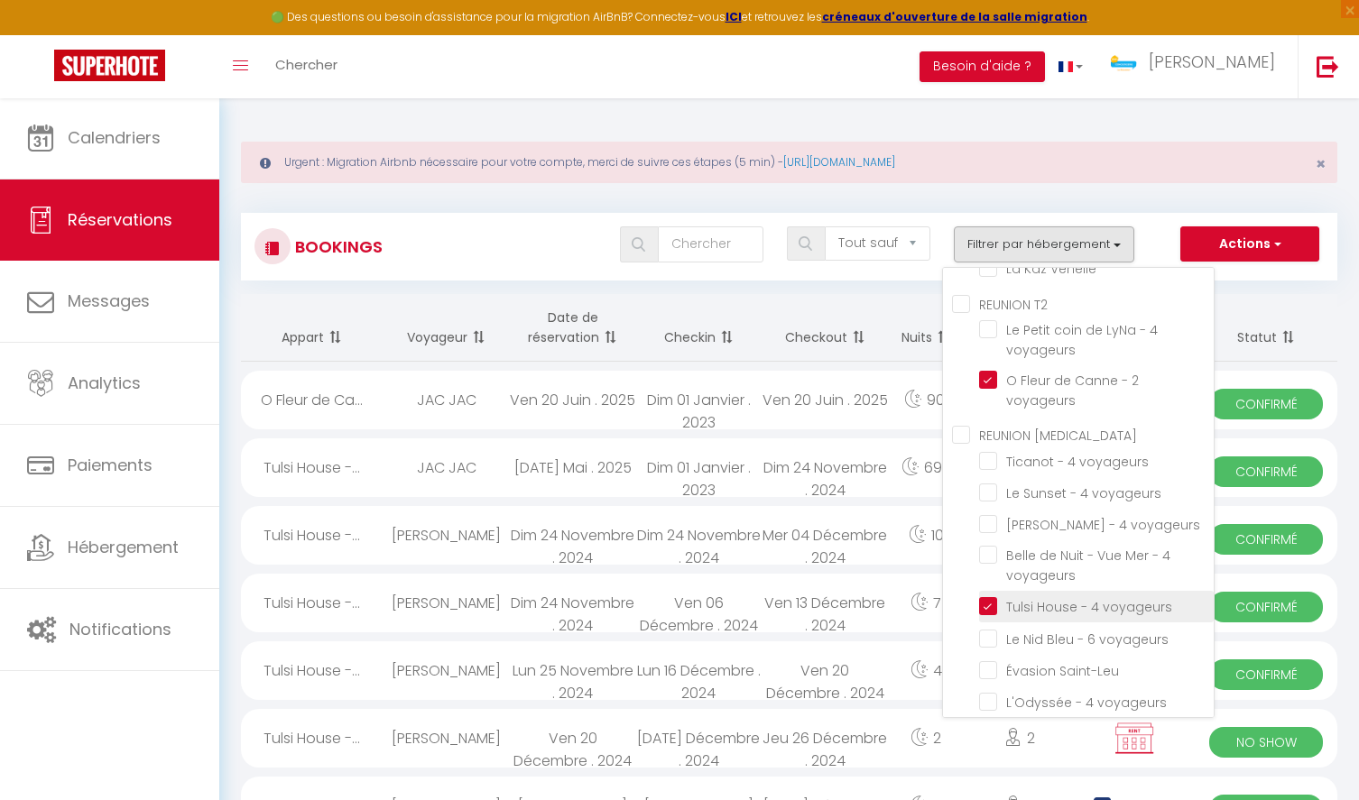
click at [991, 598] on input "Tulsi House - 4 voyageurs" at bounding box center [1096, 605] width 235 height 18
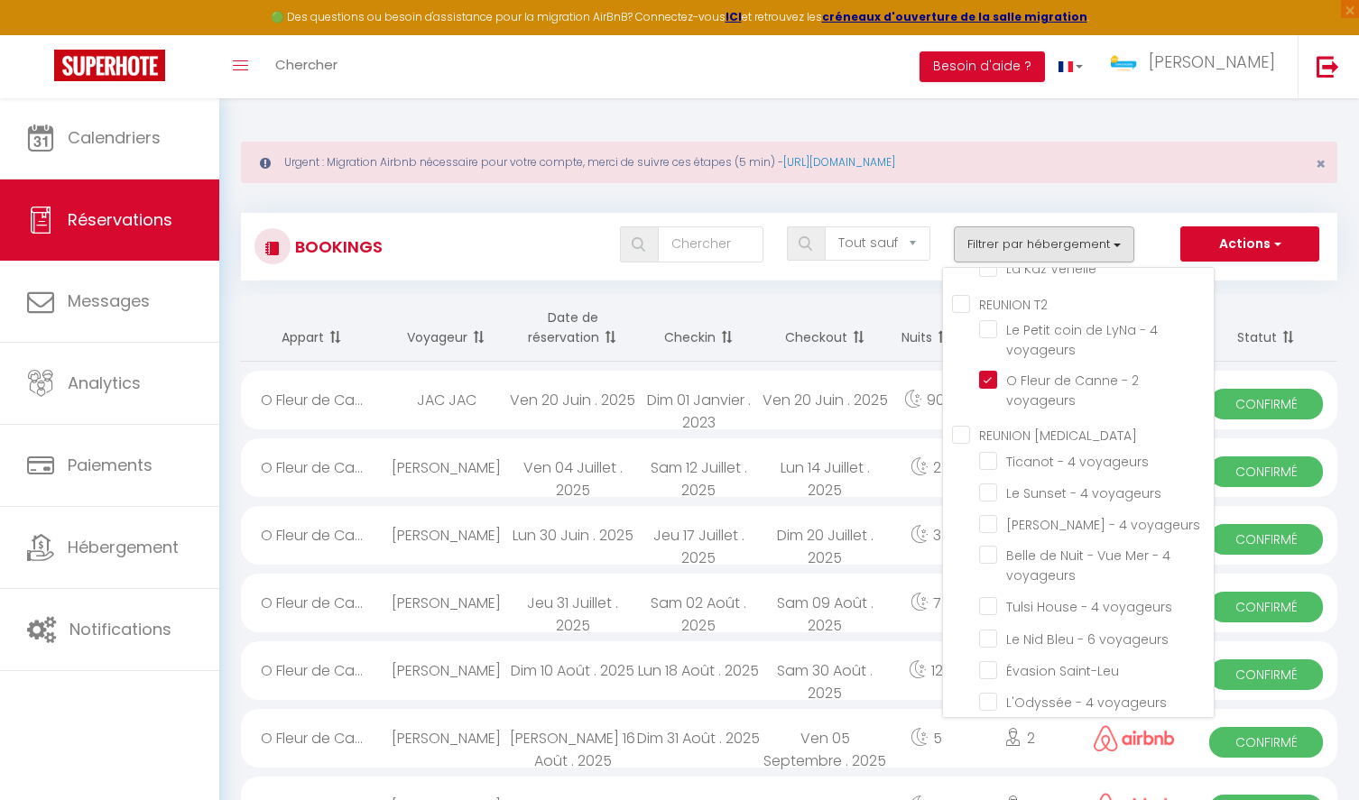
click at [502, 301] on th "Voyageur" at bounding box center [446, 328] width 126 height 68
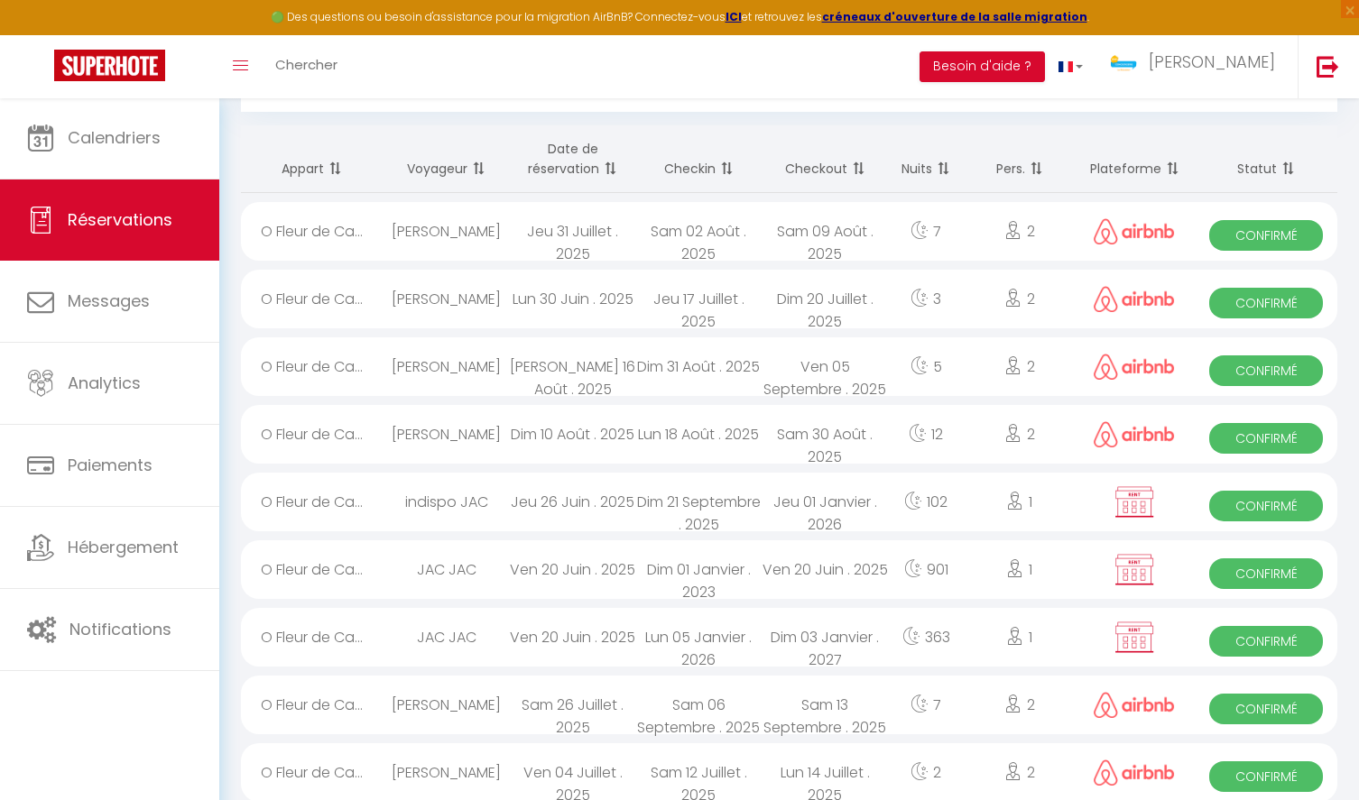
scroll to position [208, 0]
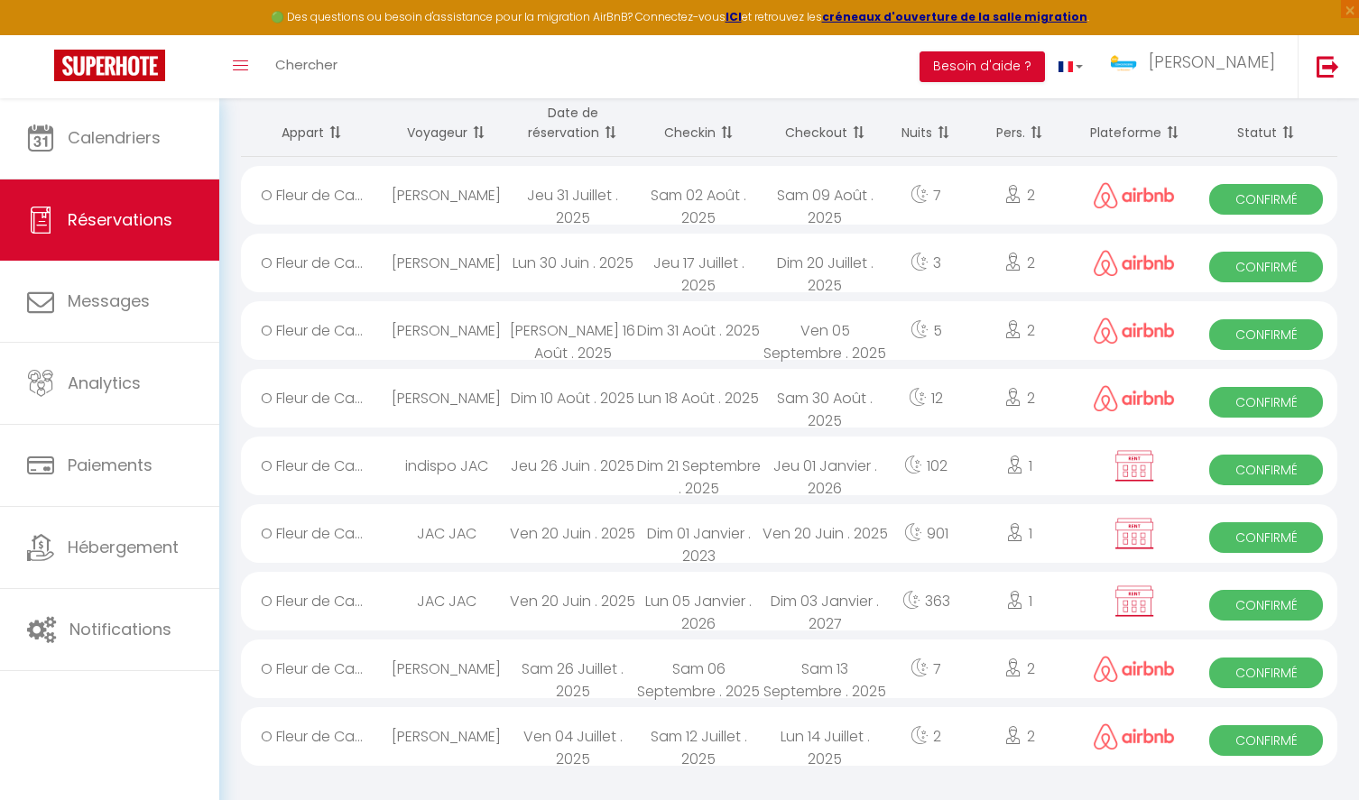
click at [697, 122] on th "Checkin" at bounding box center [698, 123] width 126 height 68
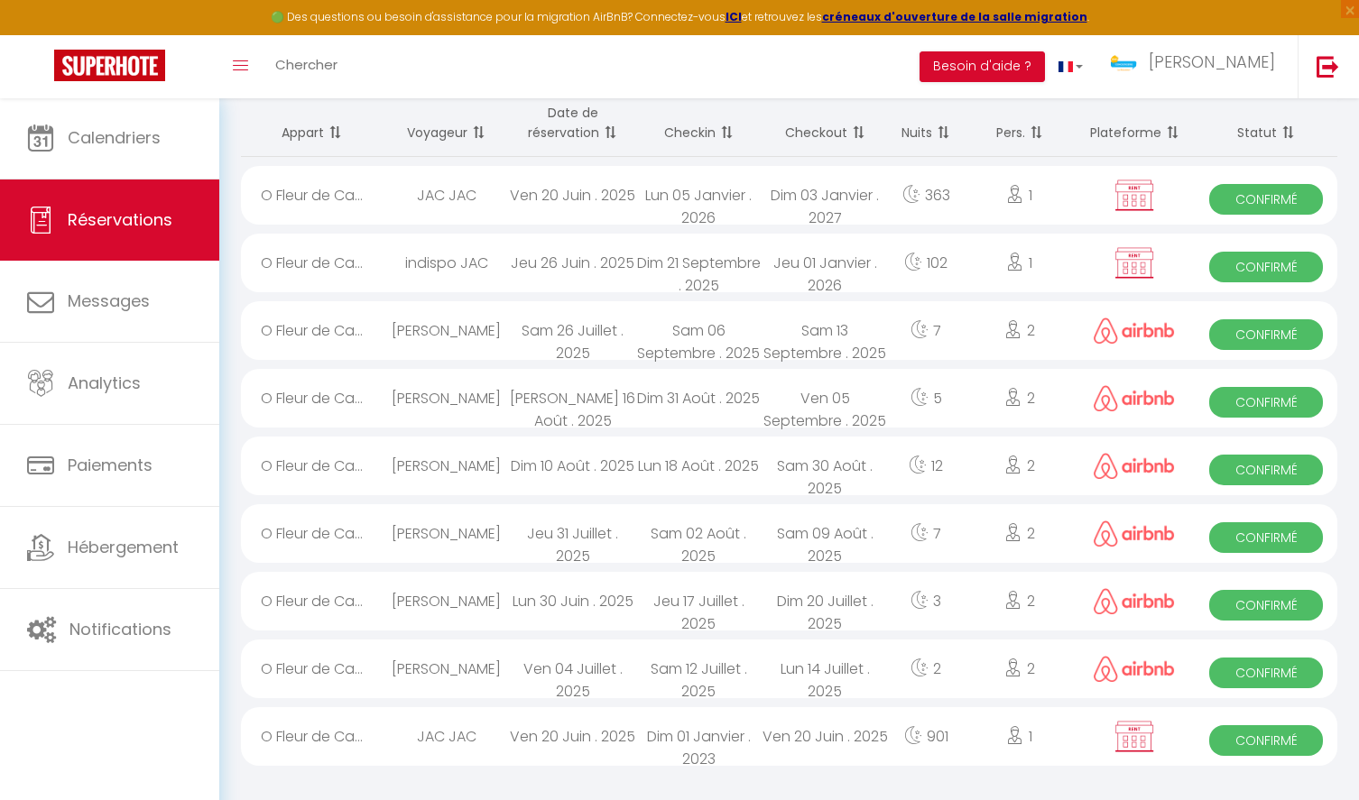
click at [676, 260] on div "Dim 21 Septembre . 2025" at bounding box center [698, 263] width 126 height 59
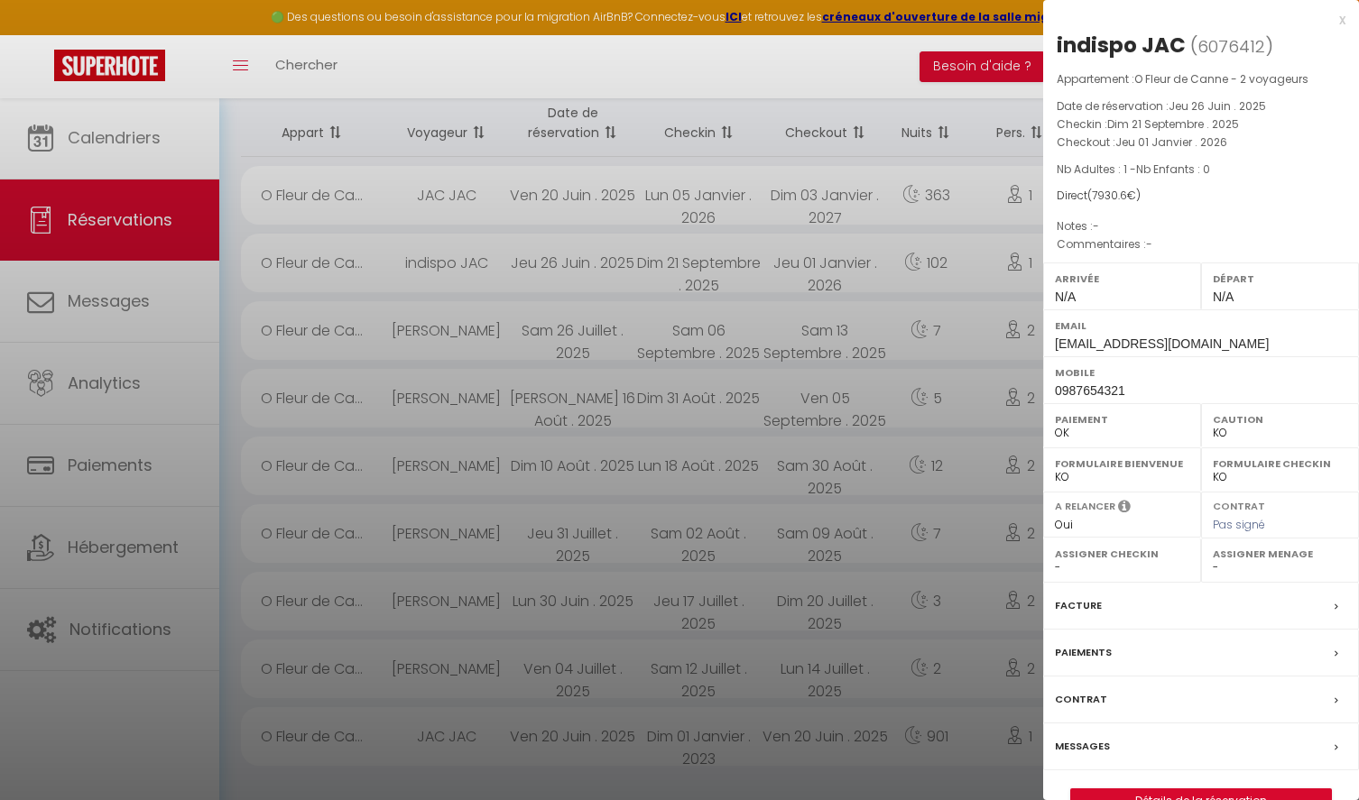
click at [1190, 793] on link "Détails de la réservation" at bounding box center [1201, 800] width 260 height 23
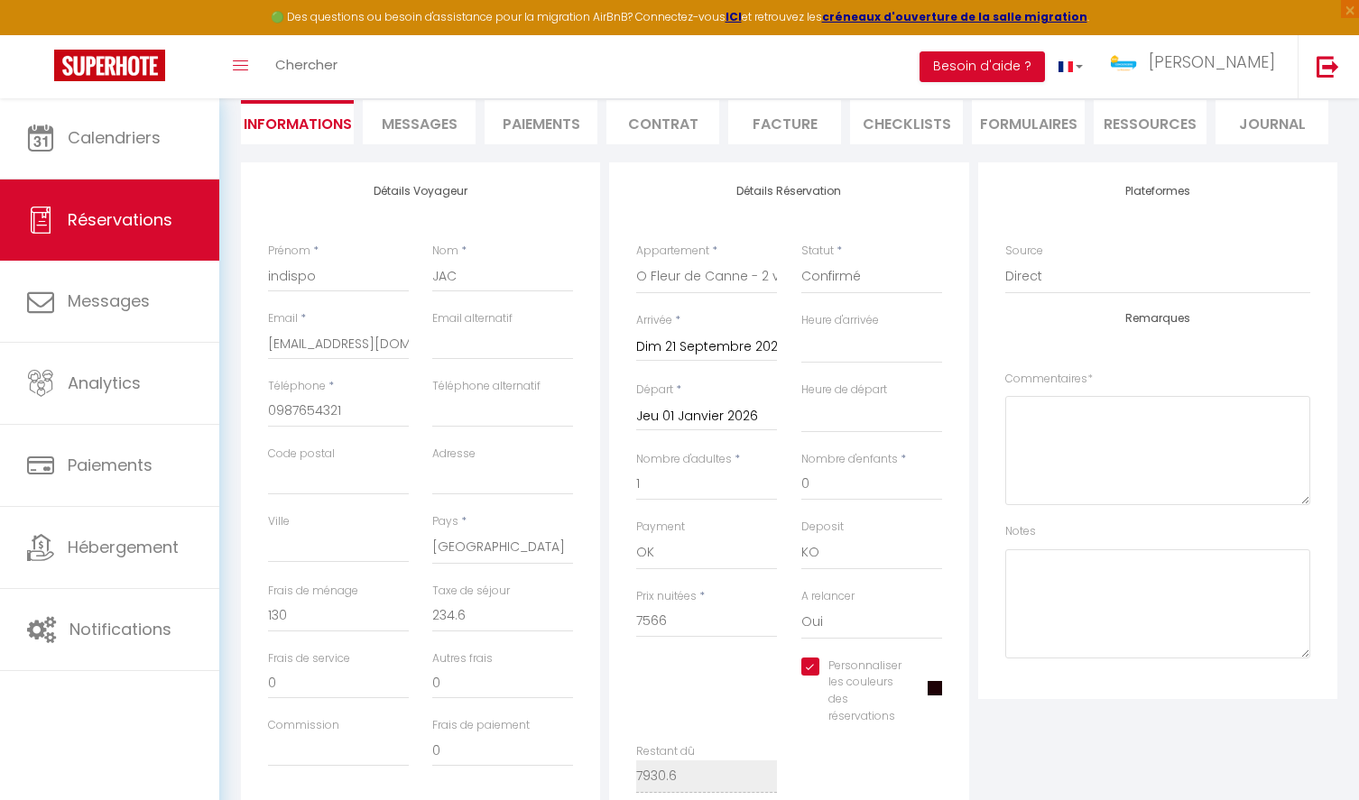
scroll to position [401, 0]
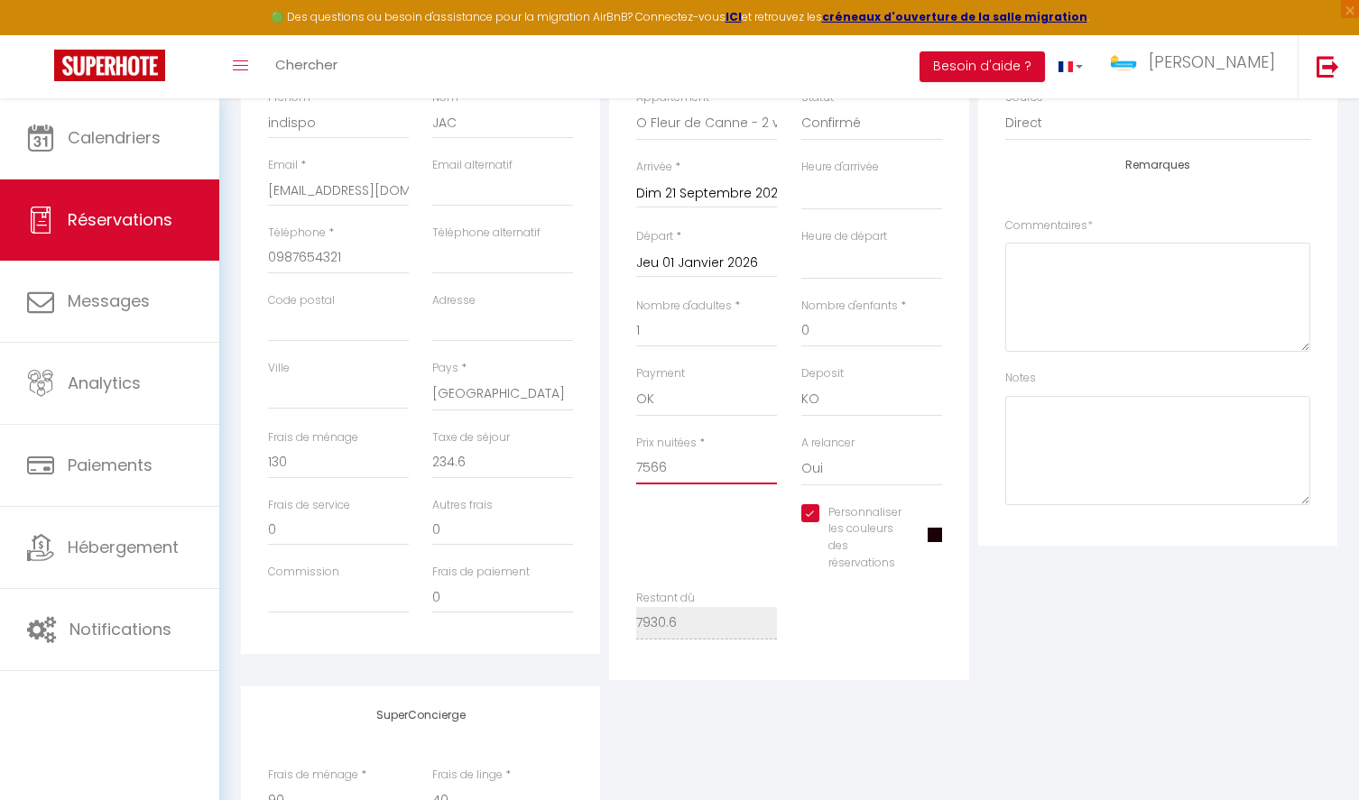
click at [688, 460] on input "7566" at bounding box center [706, 468] width 141 height 32
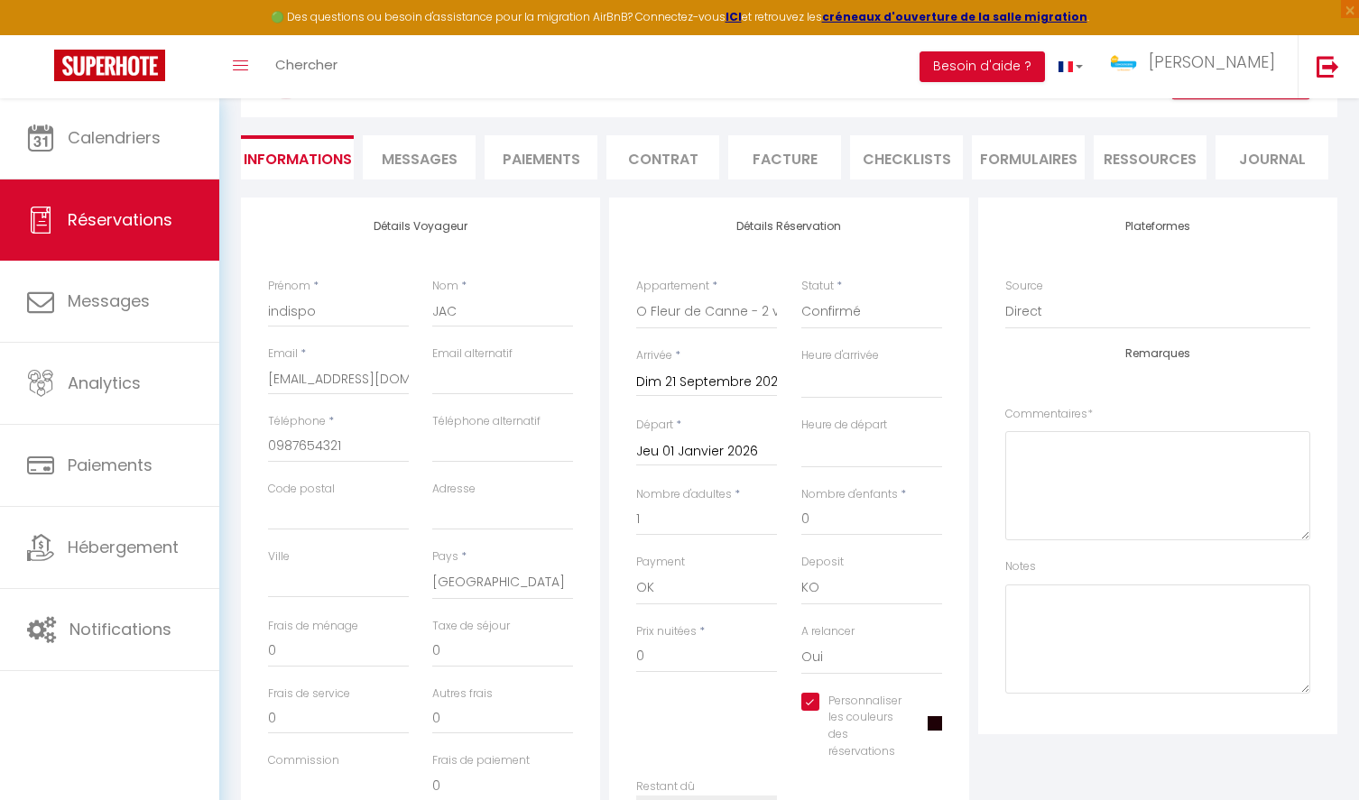
scroll to position [81, 0]
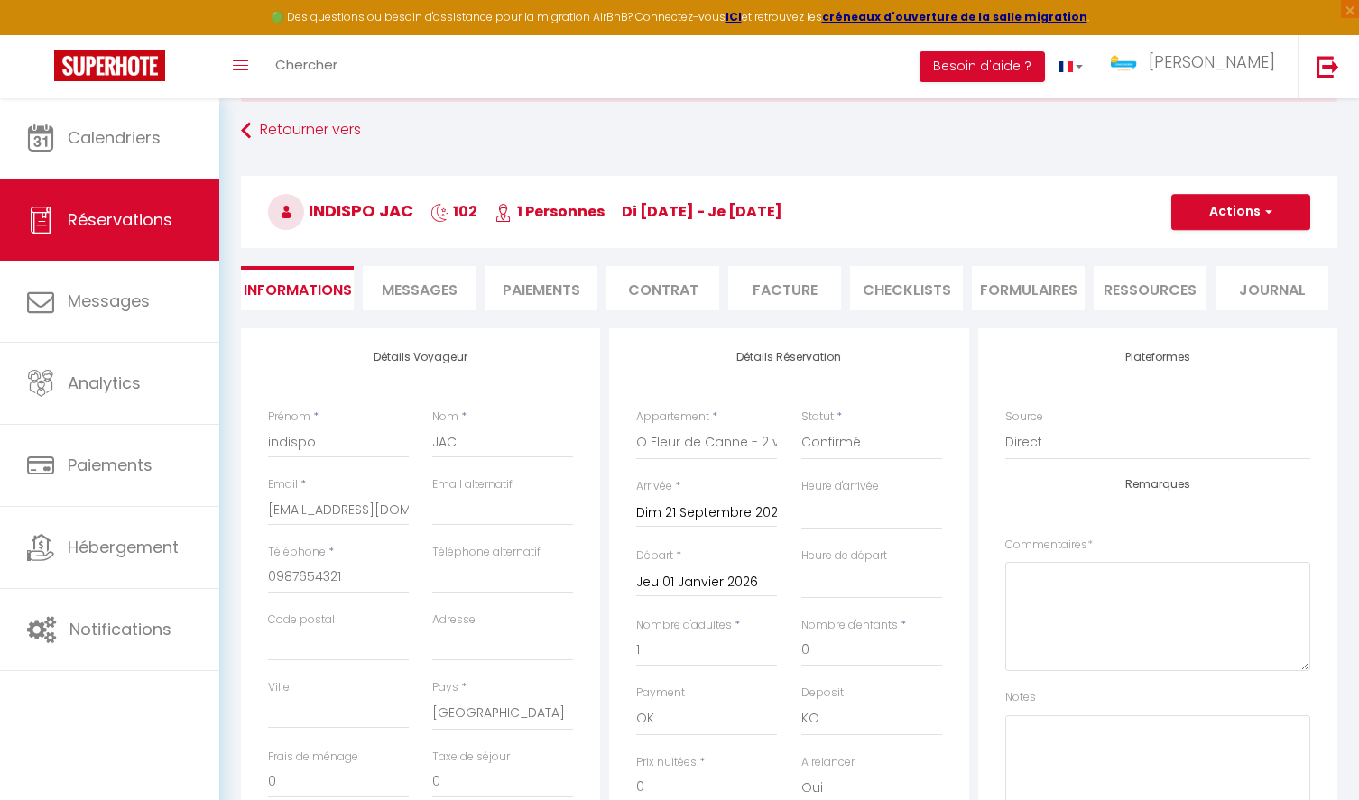
click at [1215, 216] on button "Actions" at bounding box center [1240, 212] width 139 height 36
click at [1199, 260] on link "Enregistrer" at bounding box center [1222, 251] width 143 height 23
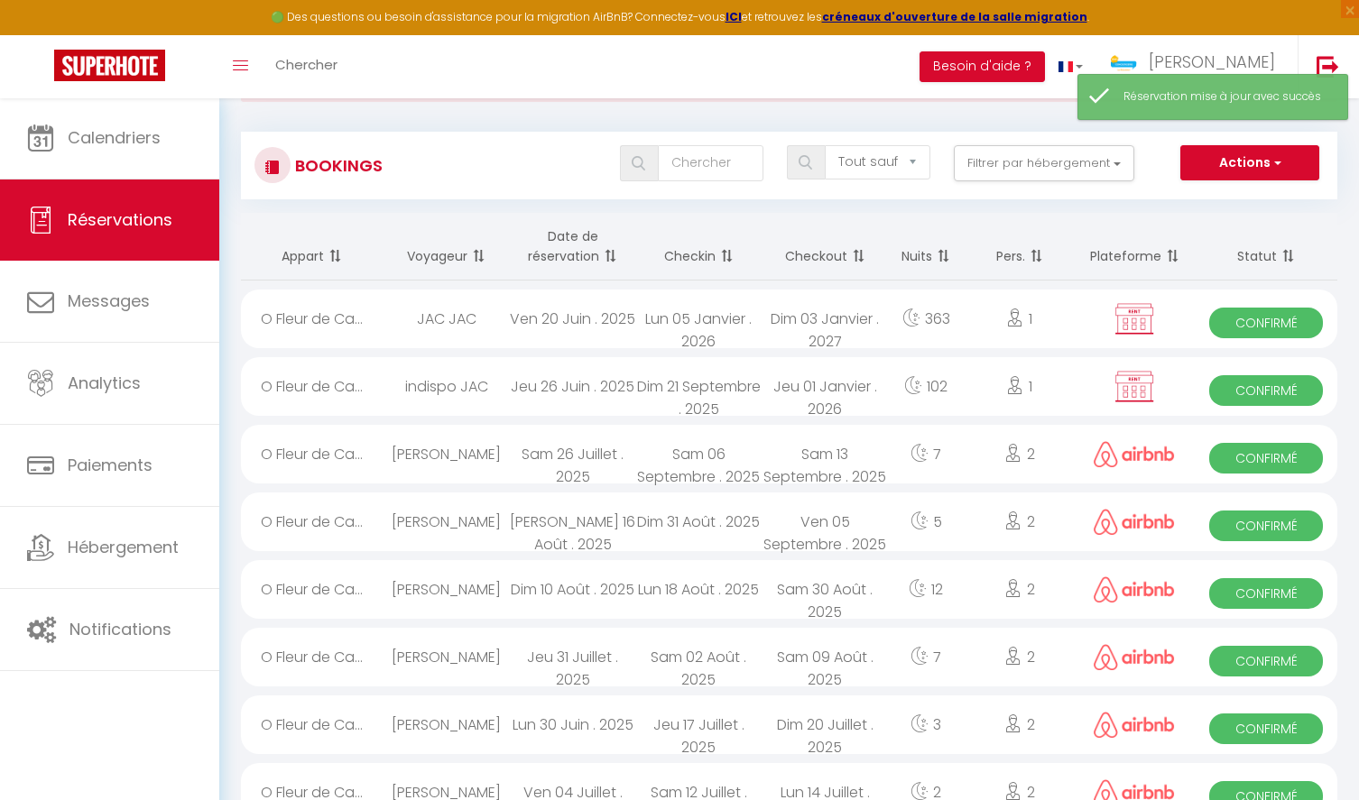
click at [1247, 386] on span "Confirmé" at bounding box center [1266, 390] width 114 height 31
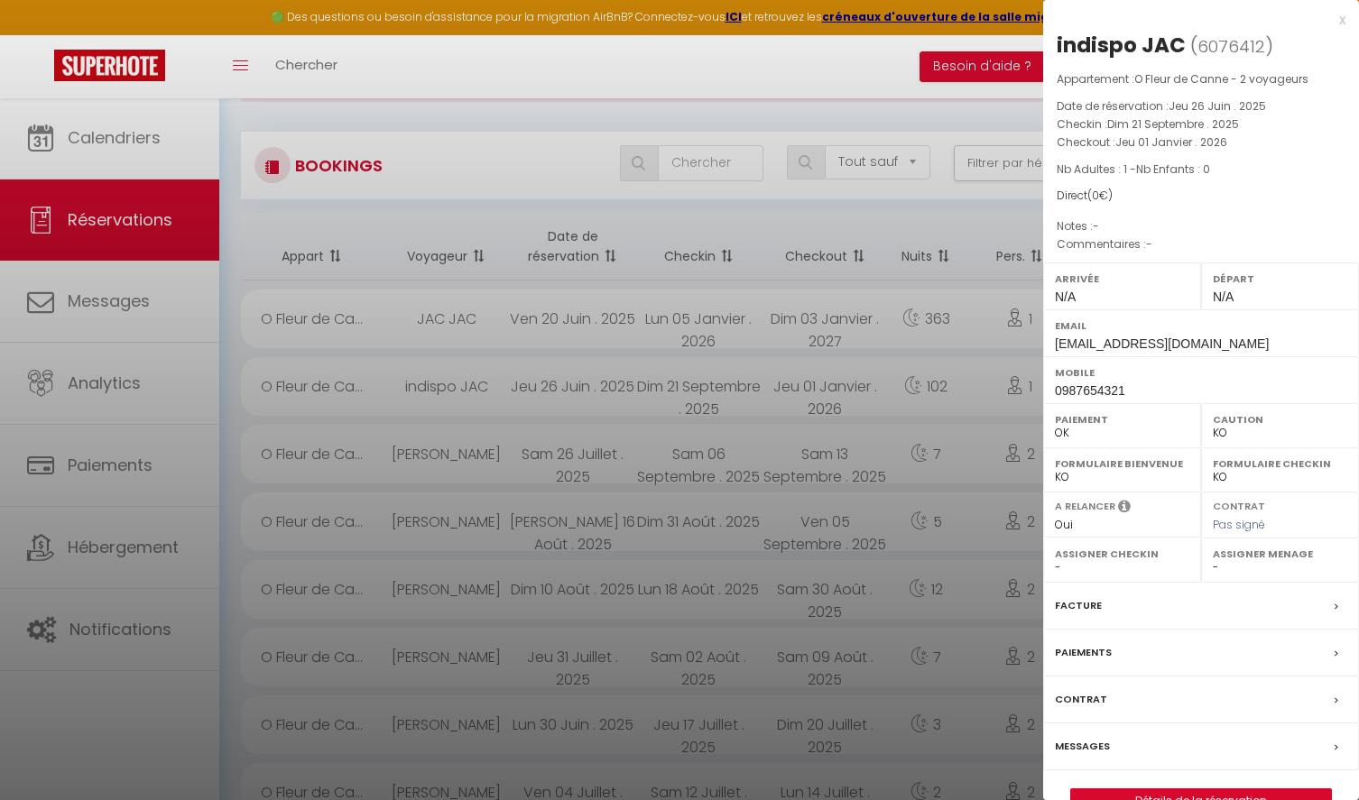
click at [662, 78] on div at bounding box center [679, 400] width 1359 height 800
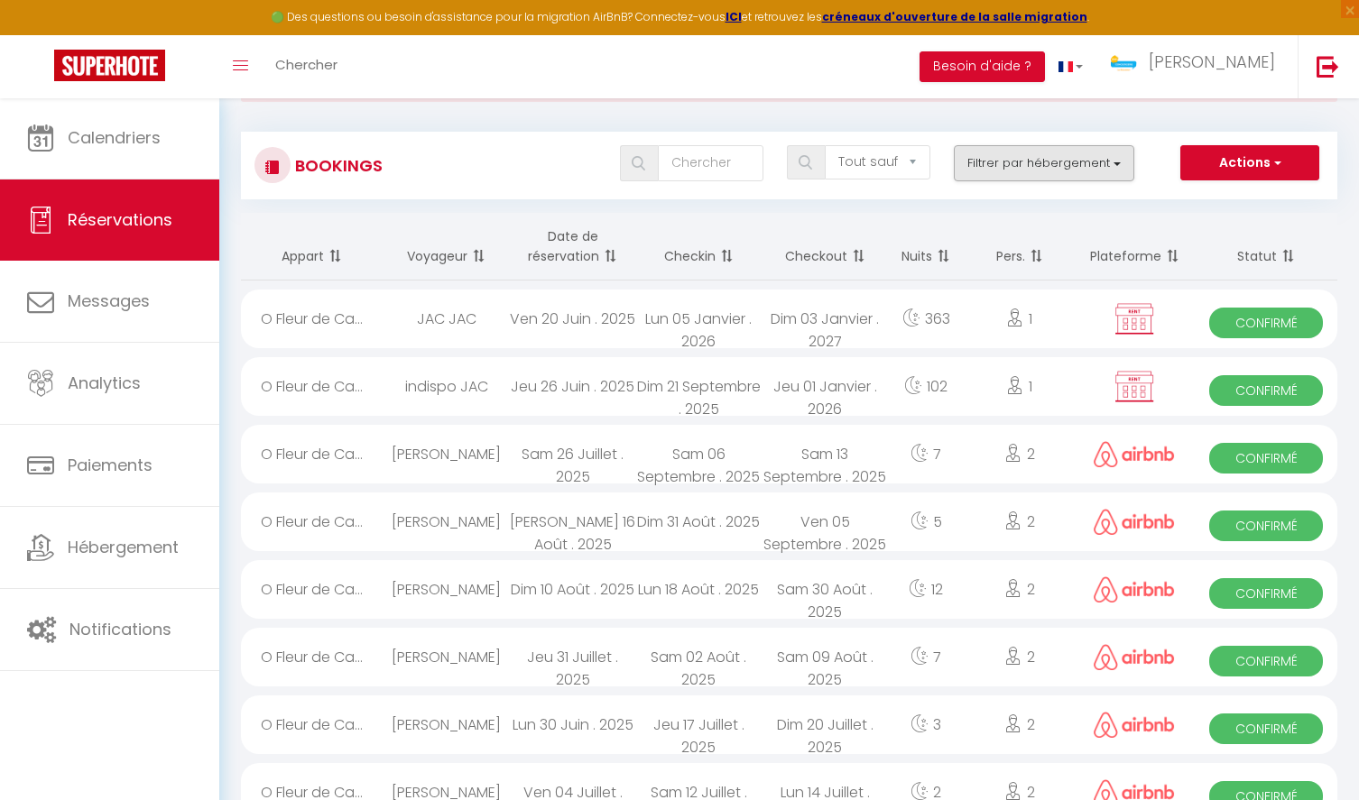
click at [1084, 159] on button "Filtrer par hébergement" at bounding box center [1044, 163] width 180 height 36
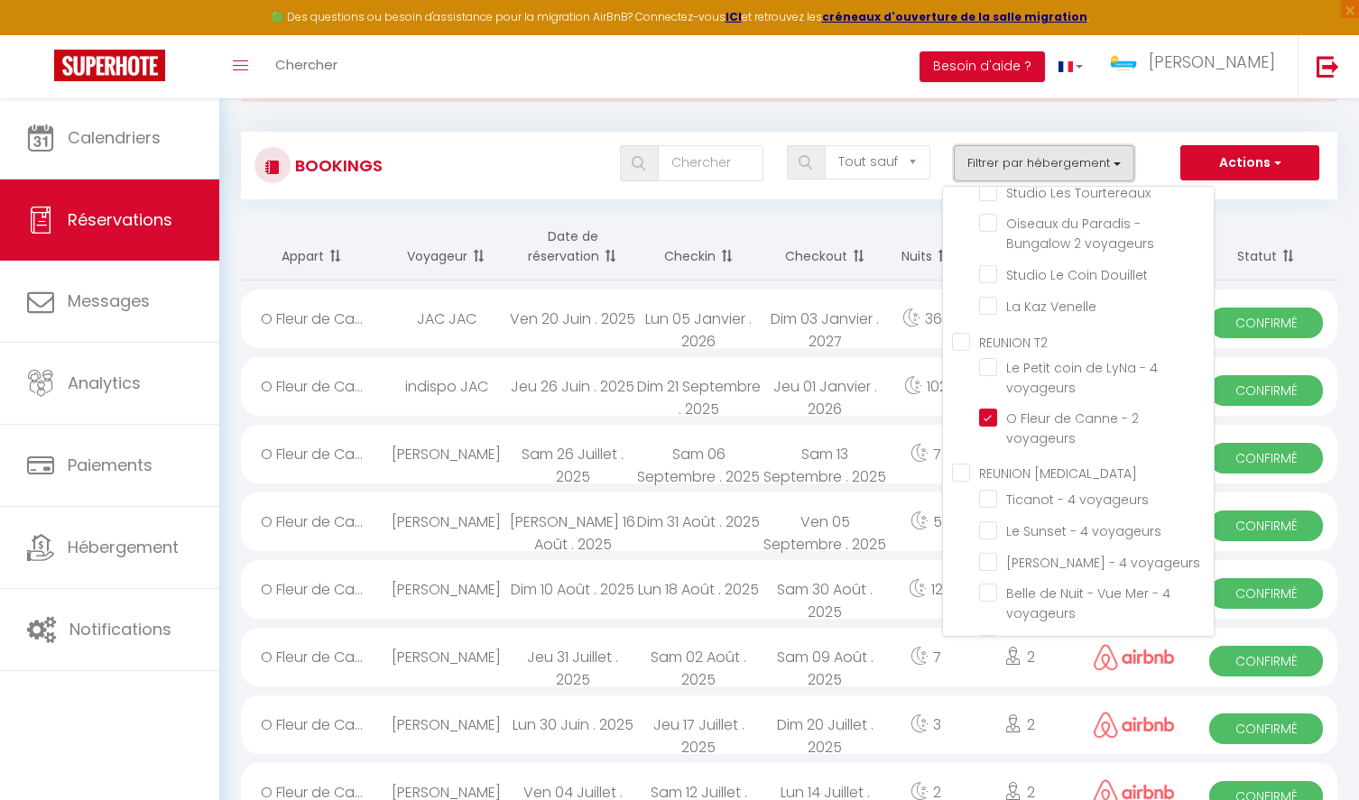
scroll to position [429, 0]
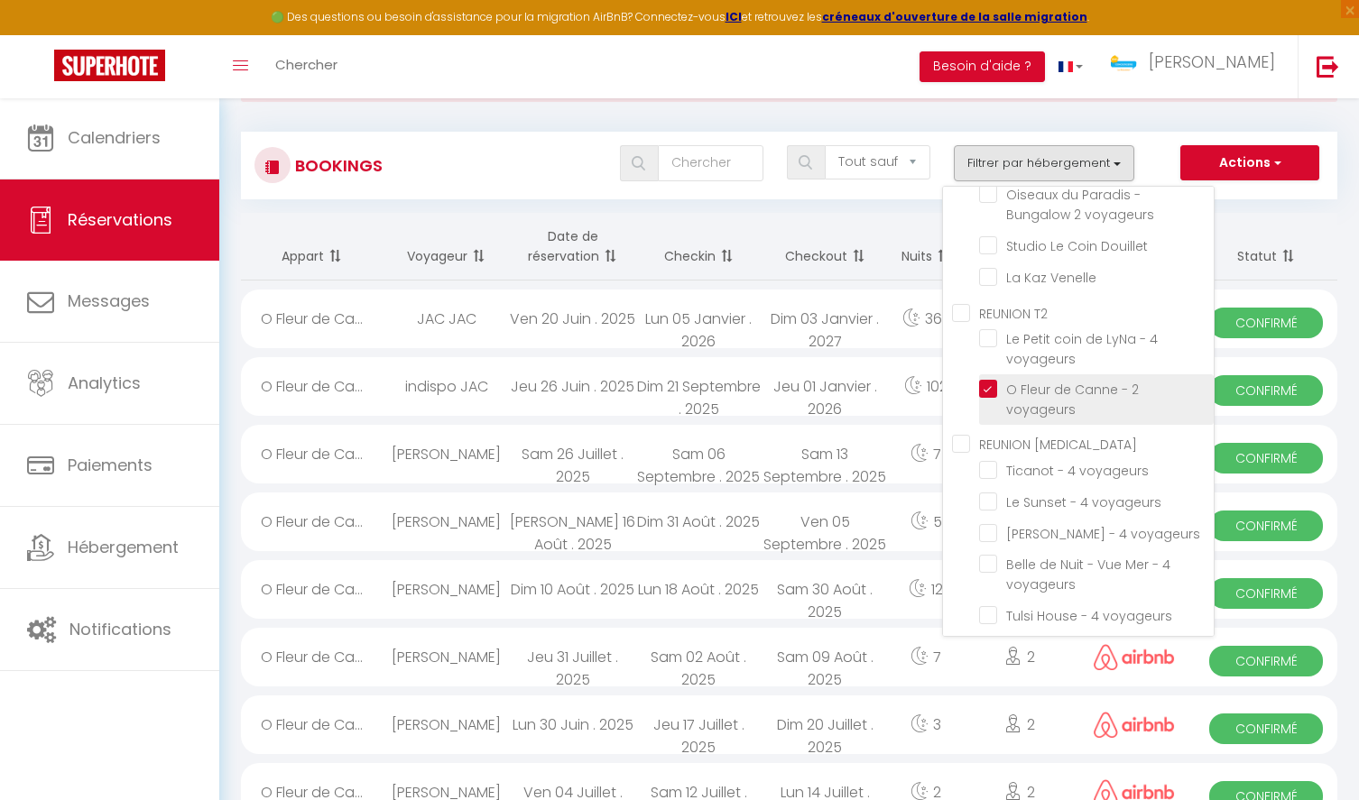
click at [994, 390] on input "O Fleur de Canne - 2 voyageurs" at bounding box center [1096, 389] width 235 height 18
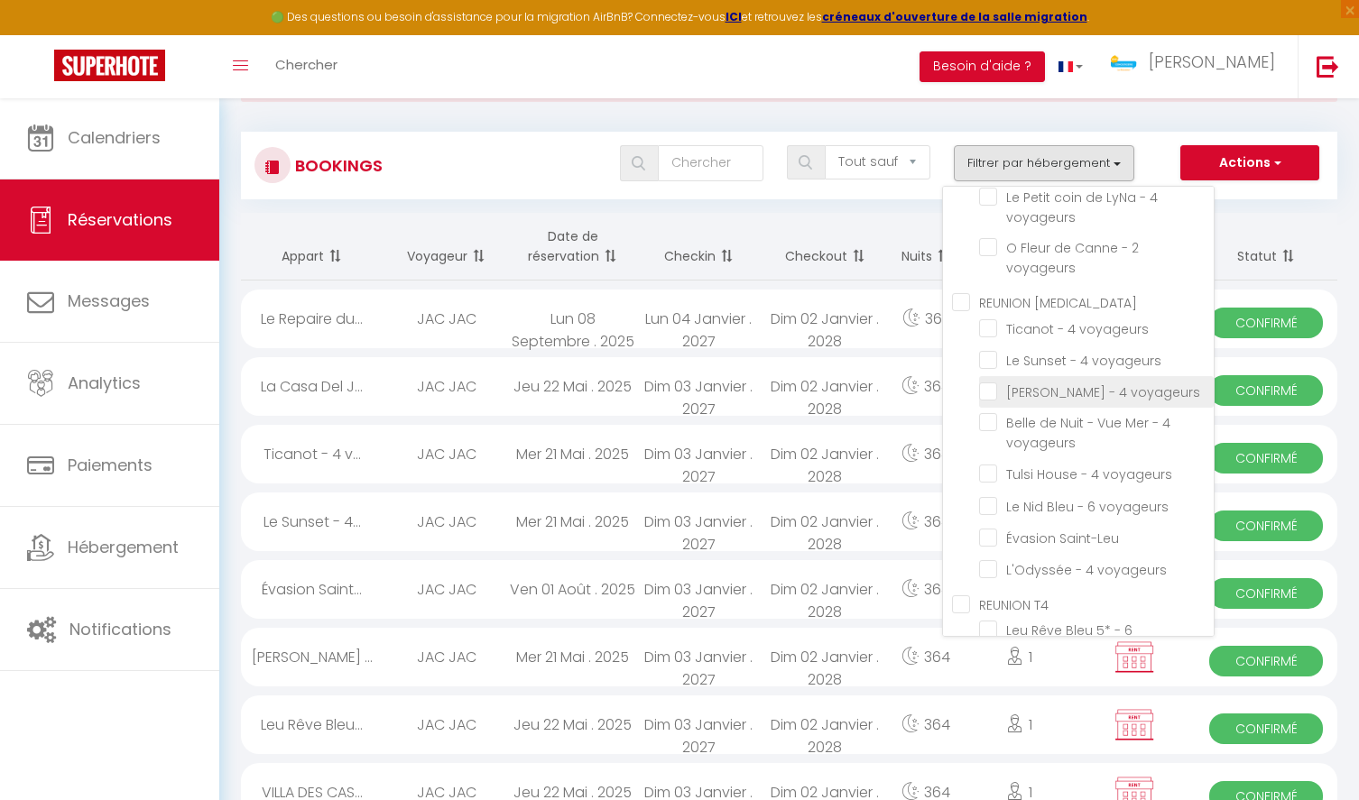
scroll to position [577, 0]
click at [992, 501] on input "Le Nid Bleu - 6 voyageurs" at bounding box center [1096, 498] width 235 height 18
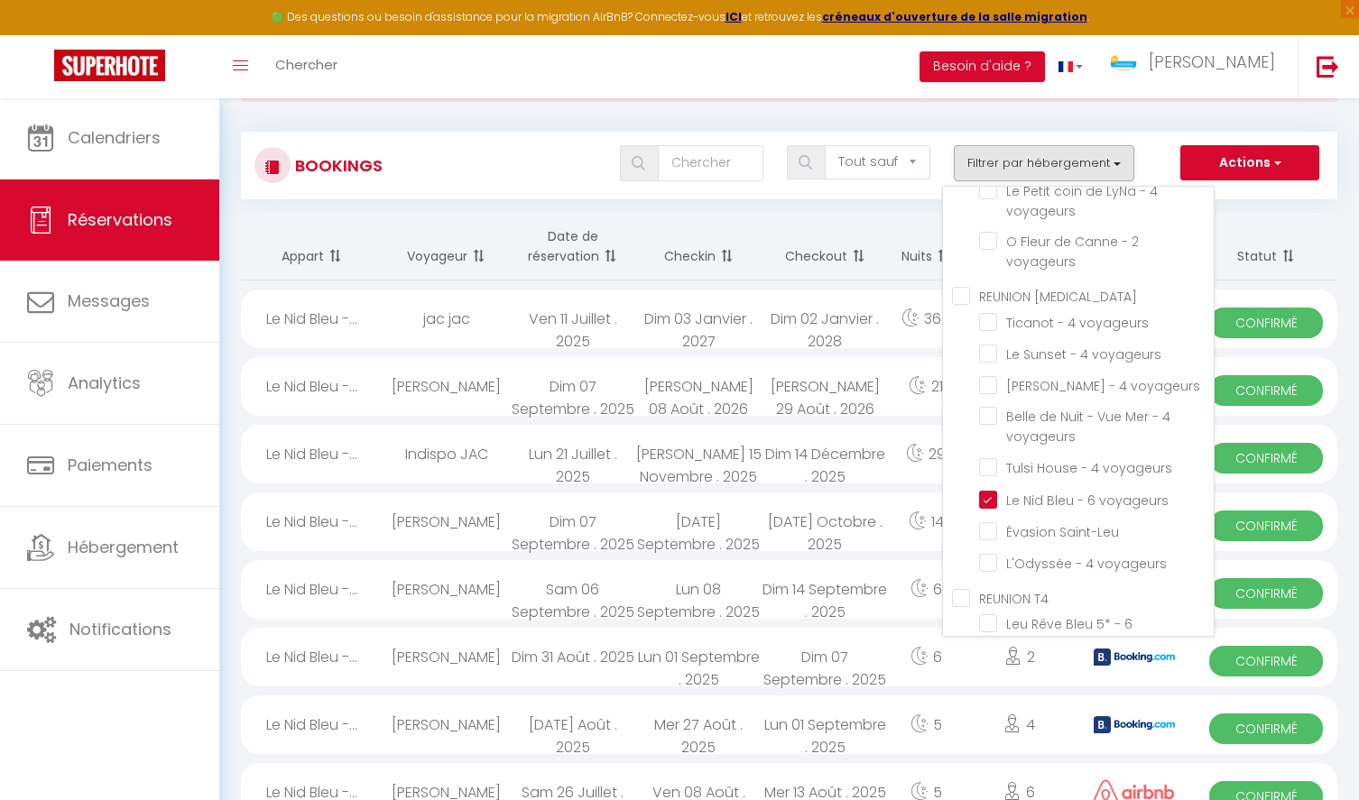
click at [902, 217] on th "Nuits" at bounding box center [926, 247] width 77 height 68
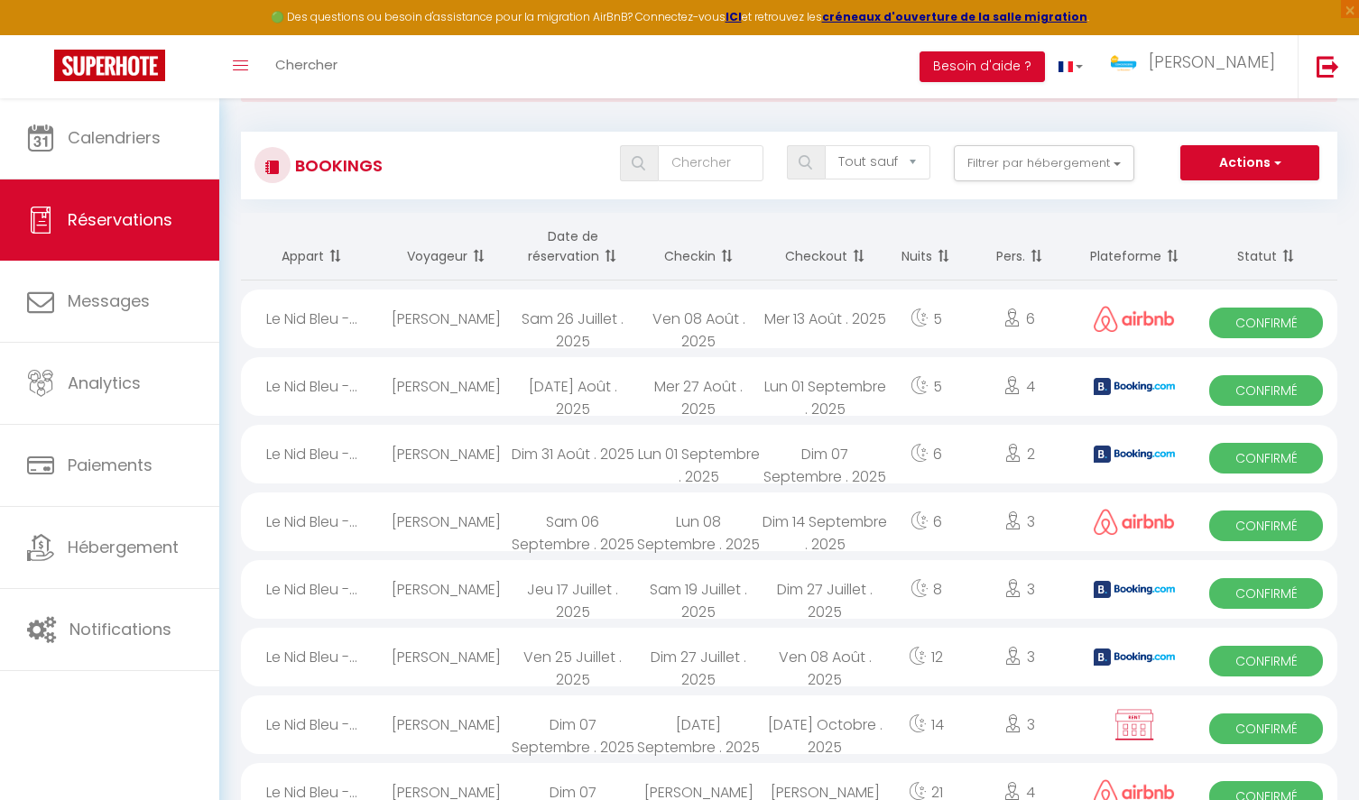
click at [697, 248] on th "Checkin" at bounding box center [698, 247] width 126 height 68
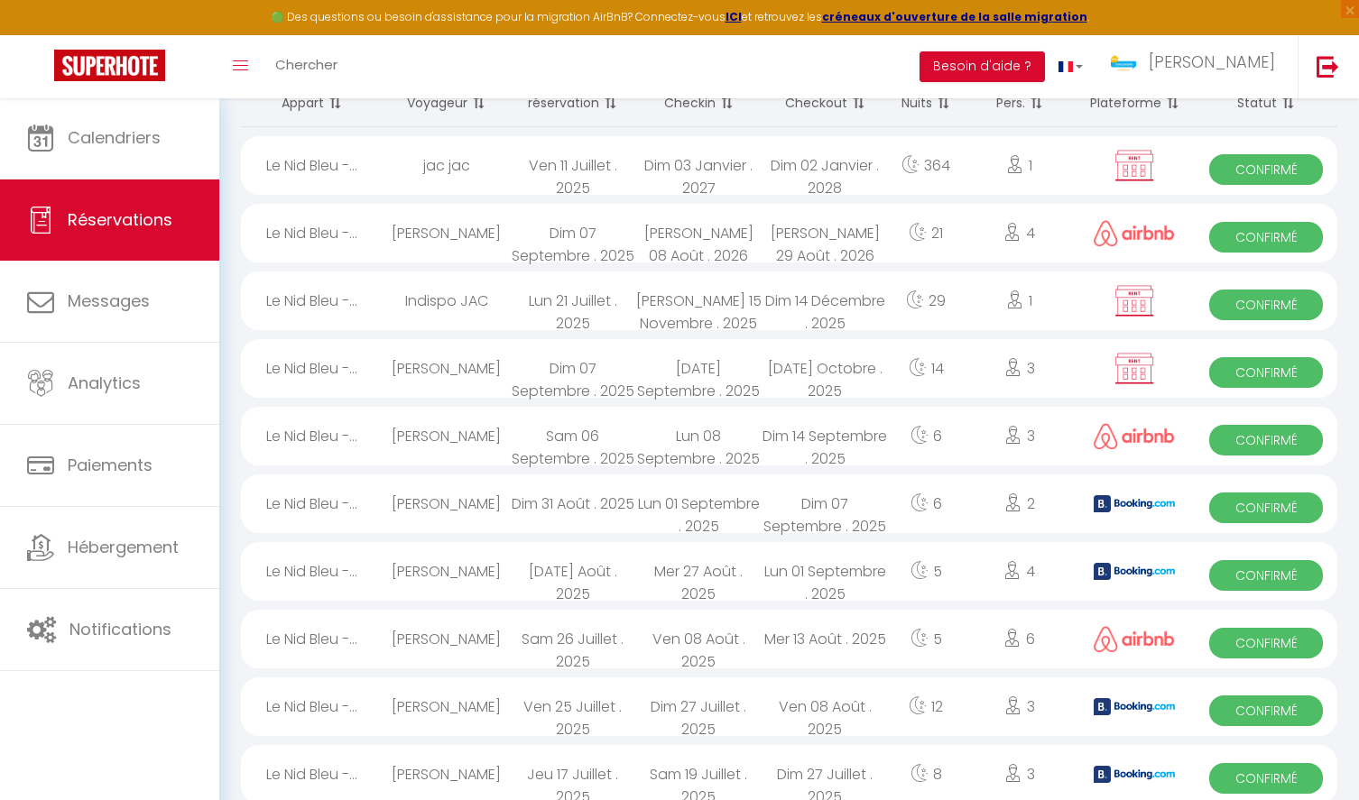
scroll to position [228, 0]
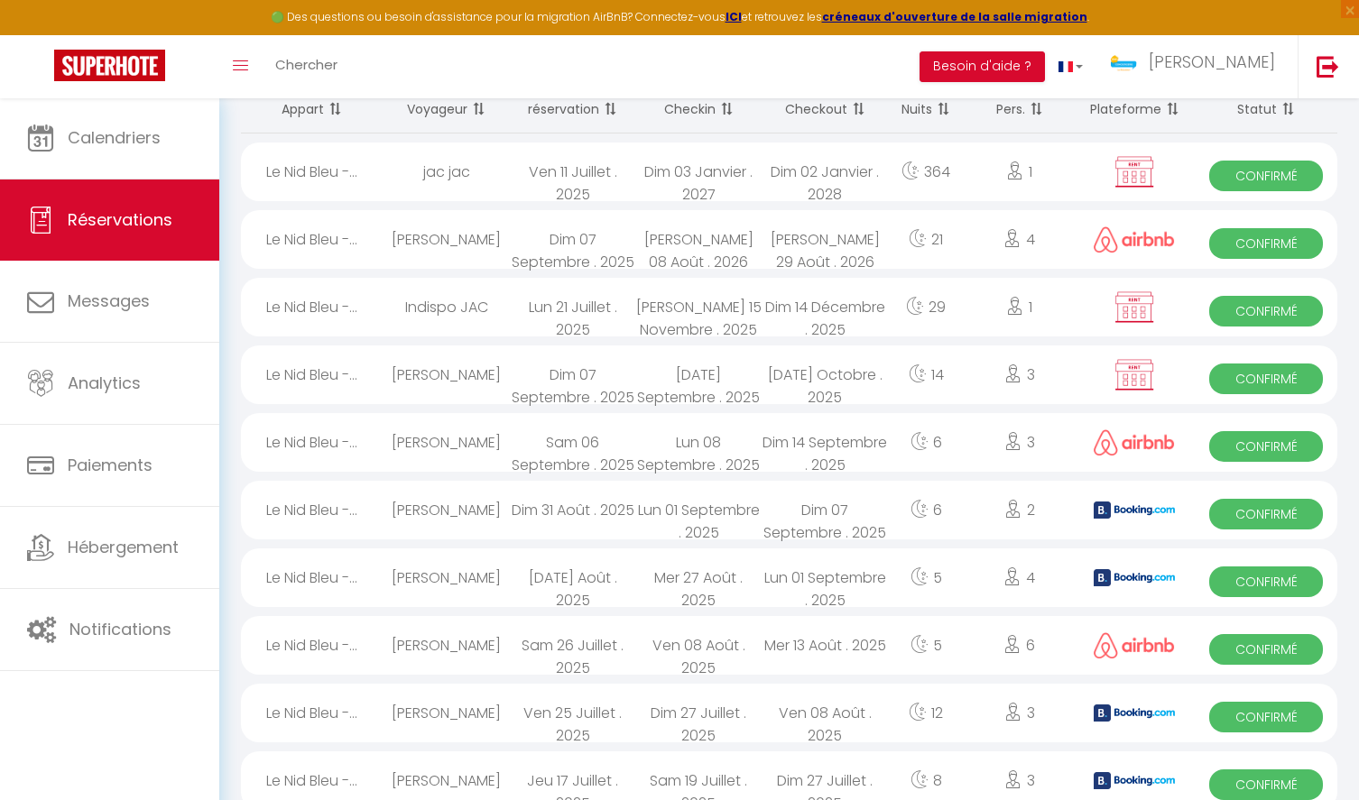
click at [1287, 312] on span "Confirmé" at bounding box center [1266, 311] width 114 height 31
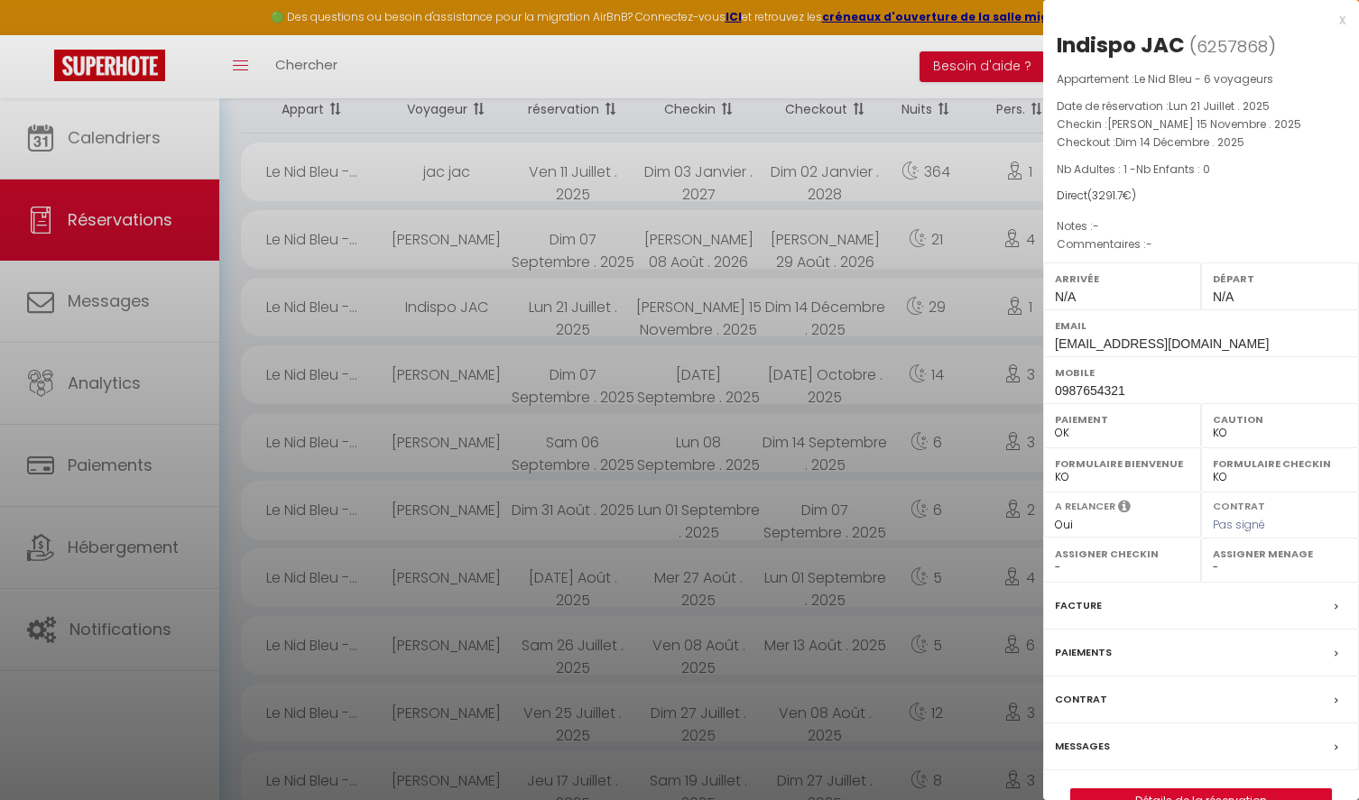
click at [1209, 797] on link "Détails de la réservation" at bounding box center [1201, 800] width 260 height 23
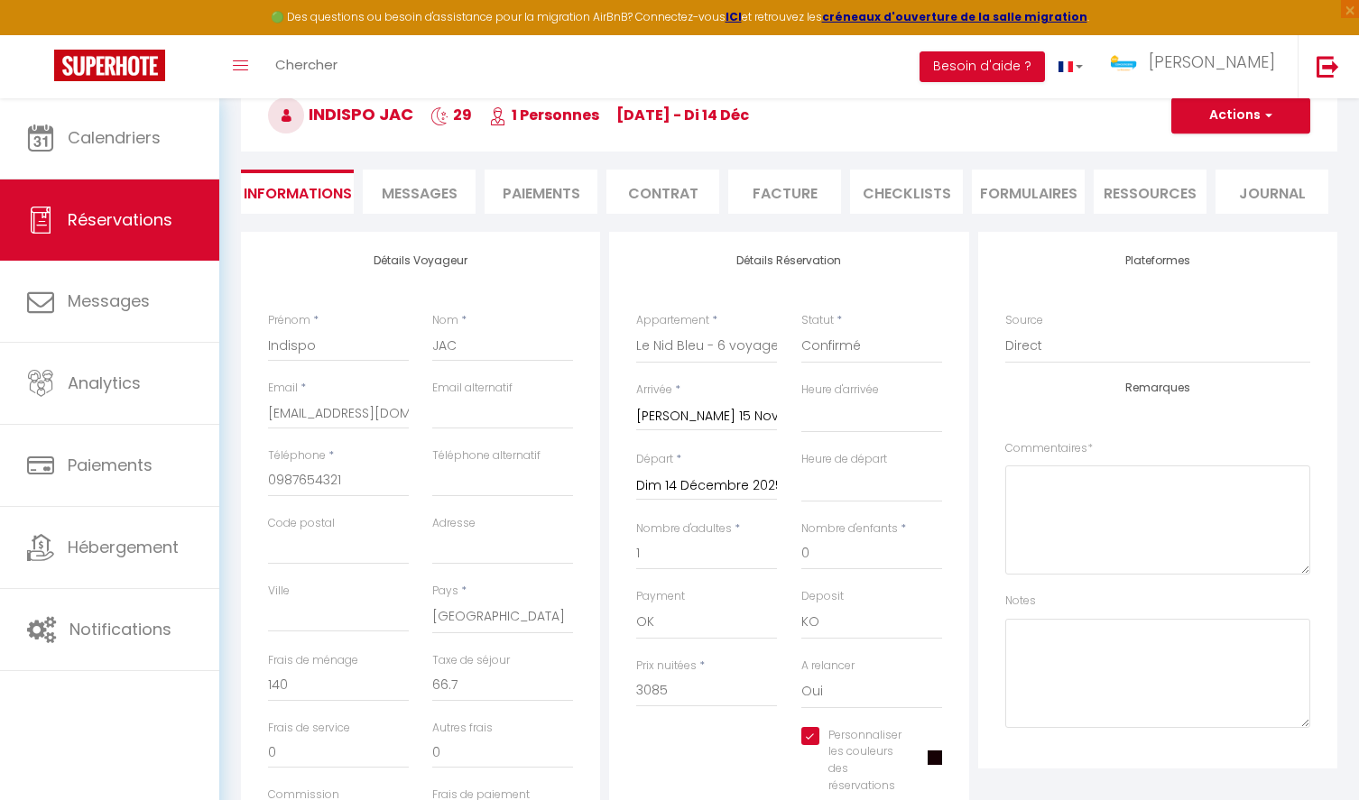
scroll to position [244, 0]
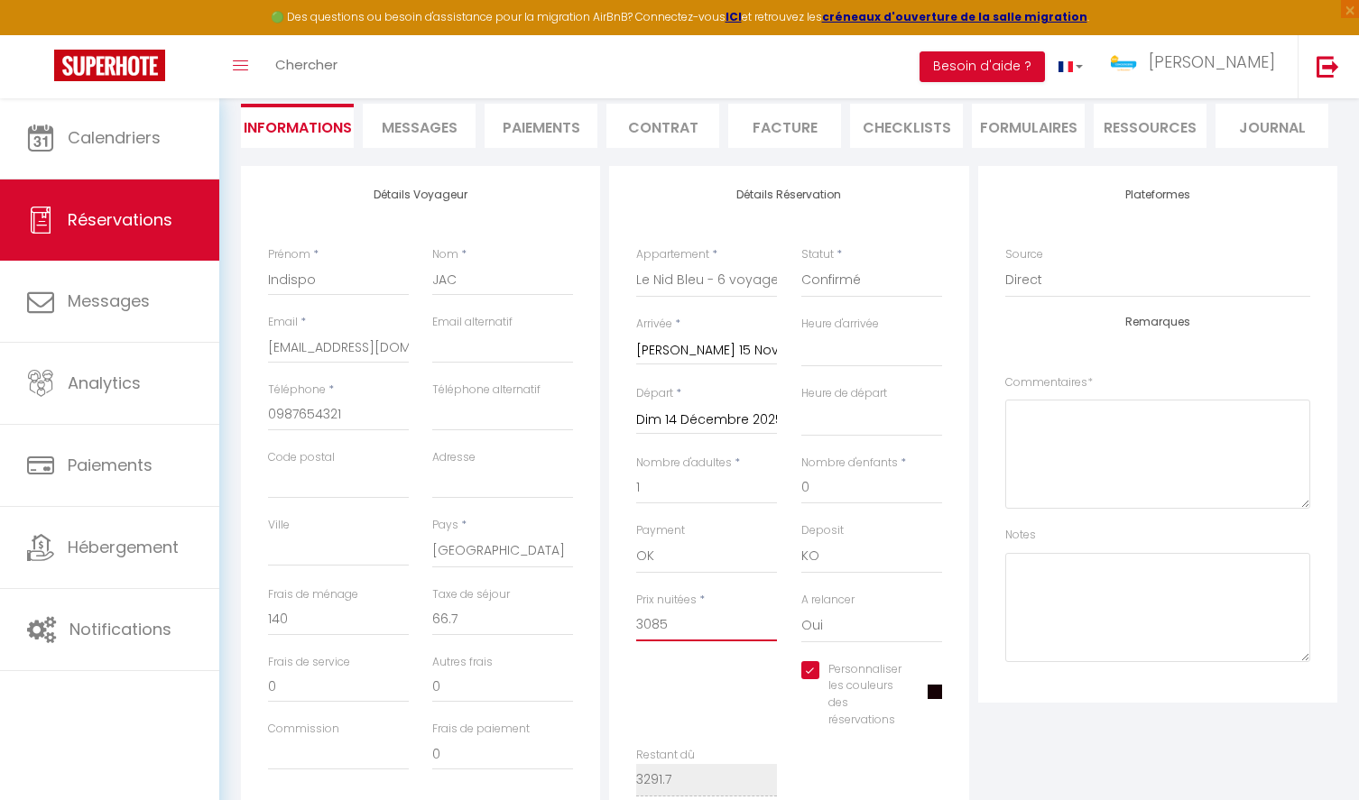
click at [708, 624] on input "3085" at bounding box center [706, 625] width 141 height 32
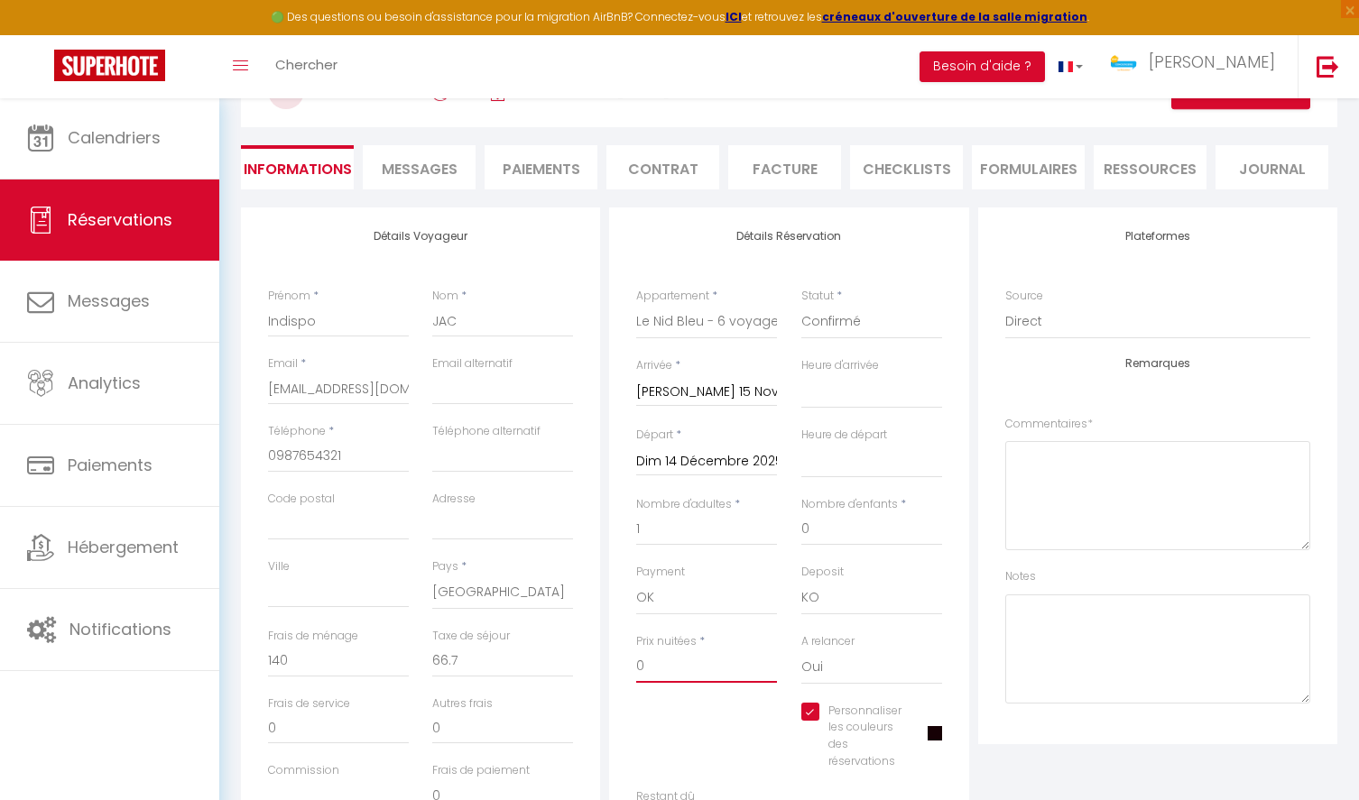
scroll to position [0, 0]
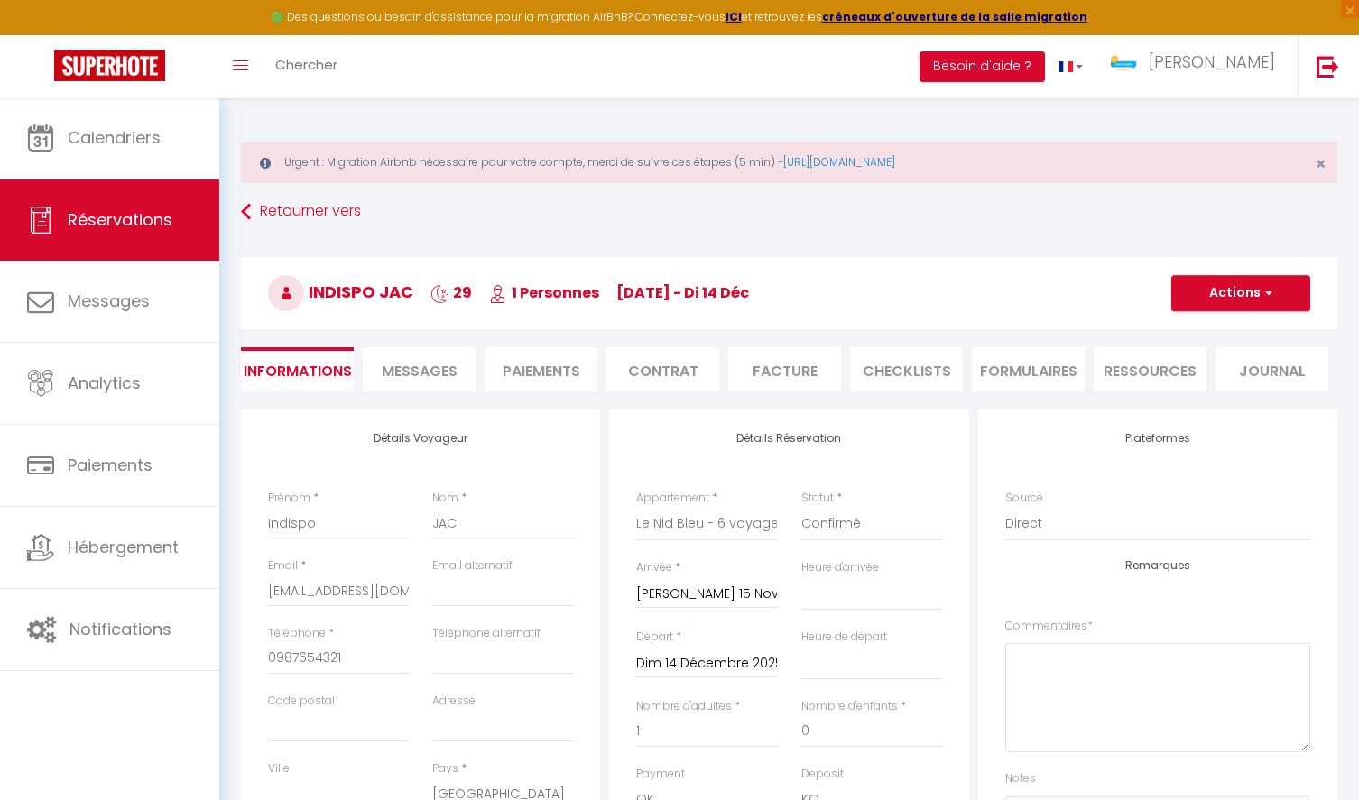
click at [1237, 296] on button "Actions" at bounding box center [1240, 293] width 139 height 36
click at [1232, 337] on link "Enregistrer" at bounding box center [1222, 332] width 143 height 23
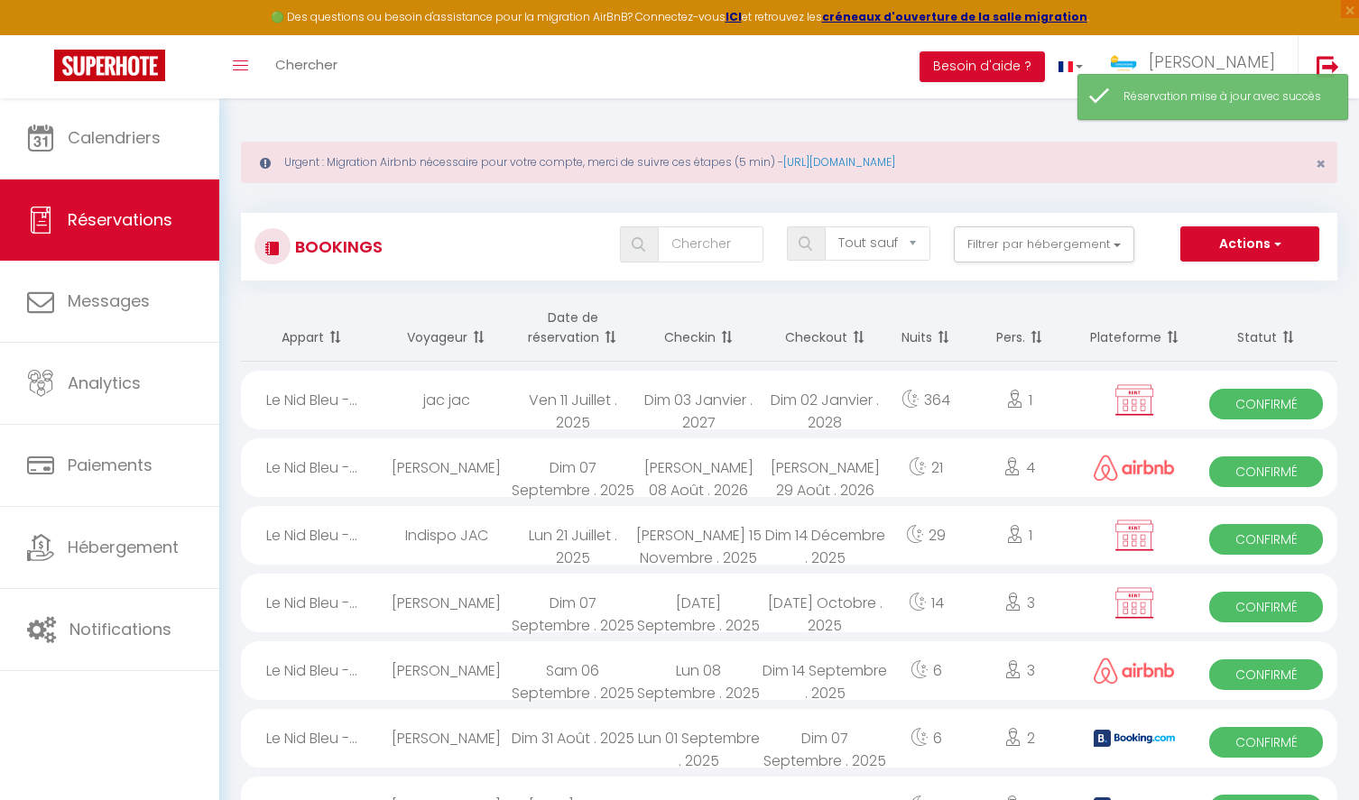
click at [695, 548] on div "Sam 15 Novembre . 2025" at bounding box center [698, 535] width 126 height 59
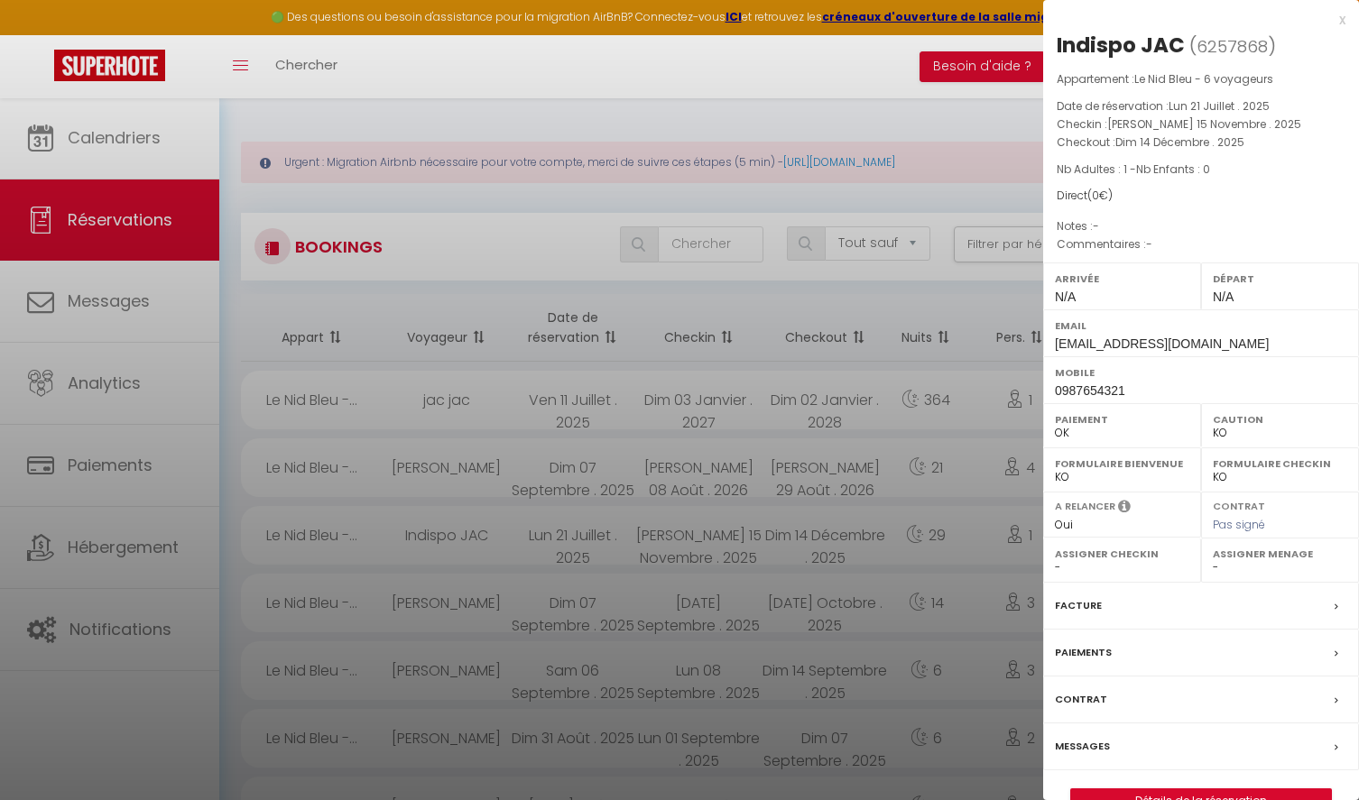
click at [756, 521] on div at bounding box center [679, 400] width 1359 height 800
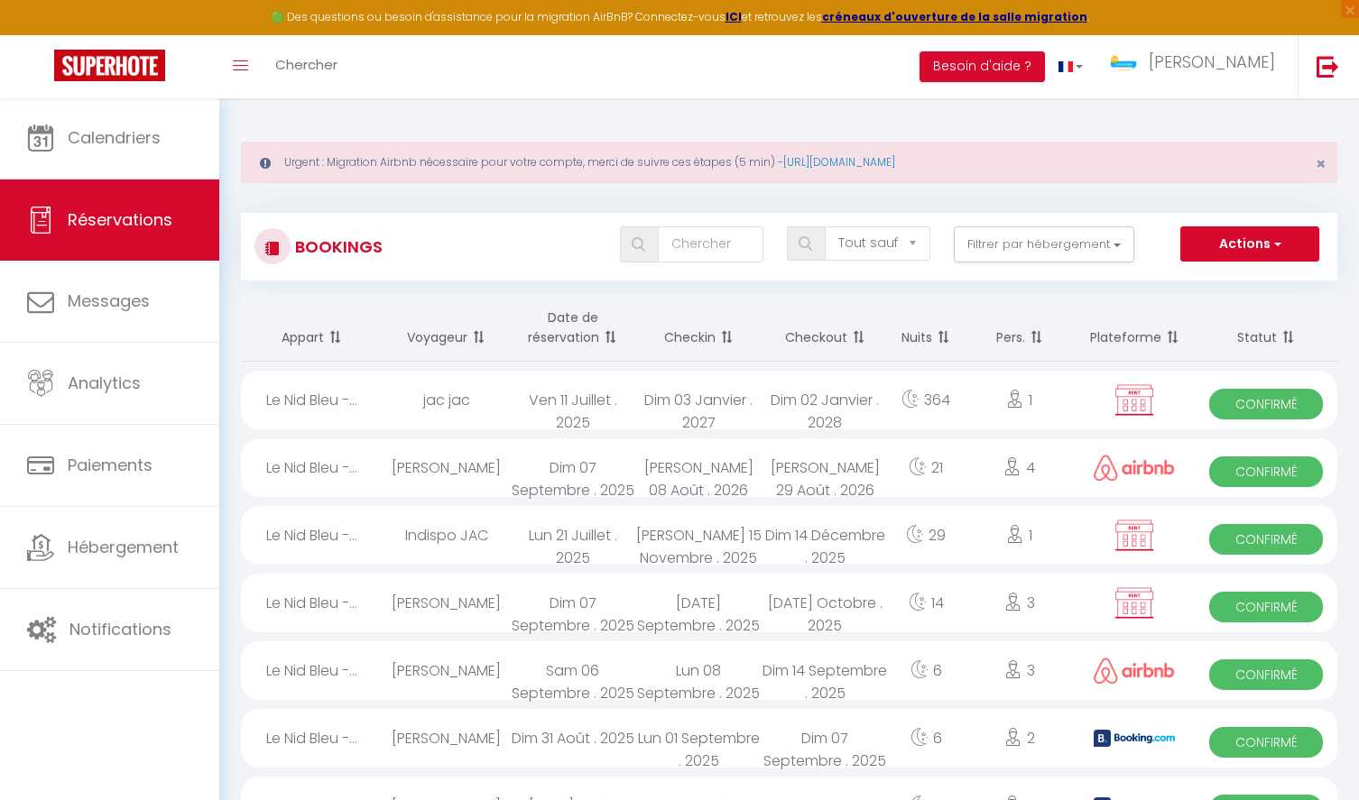
click at [695, 612] on div "Mar 30 Septembre . 2025" at bounding box center [698, 603] width 126 height 59
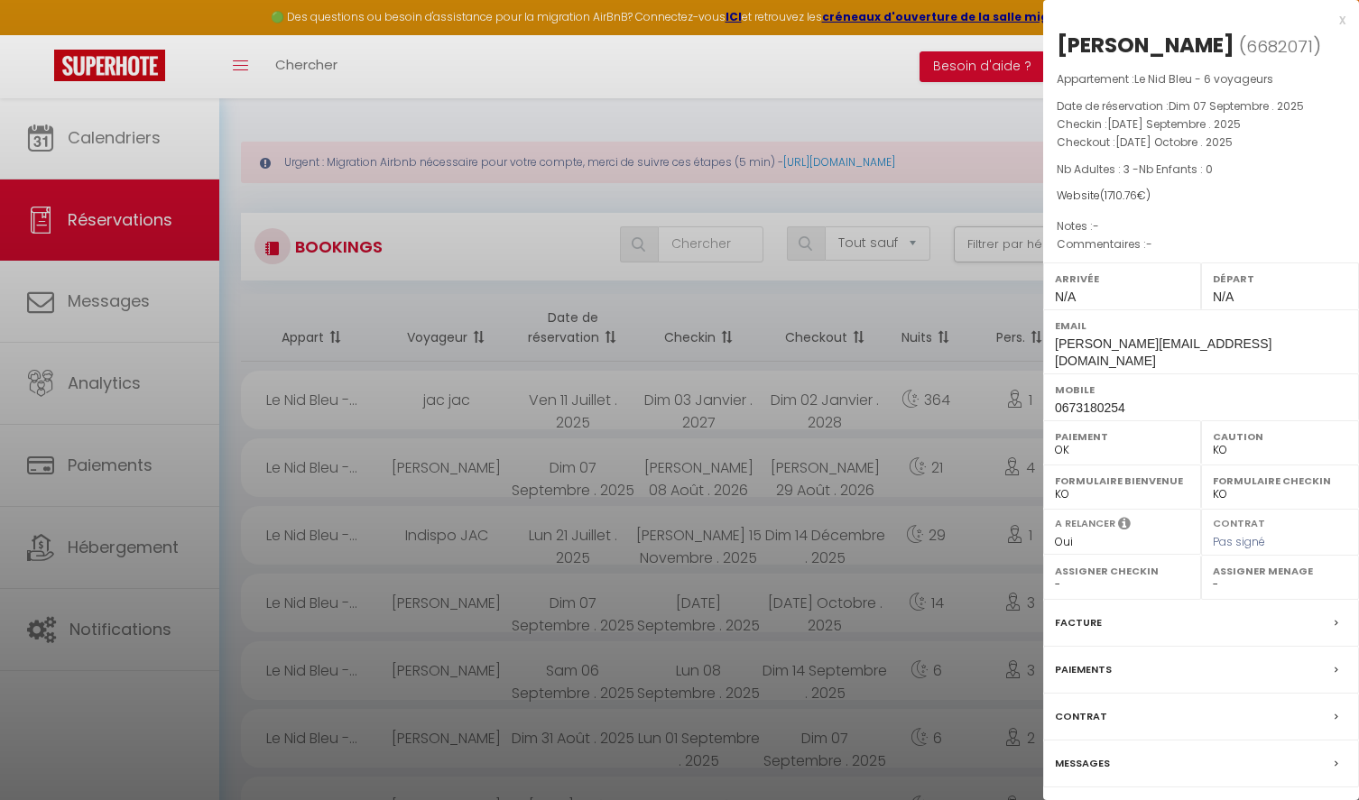
click at [876, 204] on div at bounding box center [679, 400] width 1359 height 800
